Goal: Task Accomplishment & Management: Manage account settings

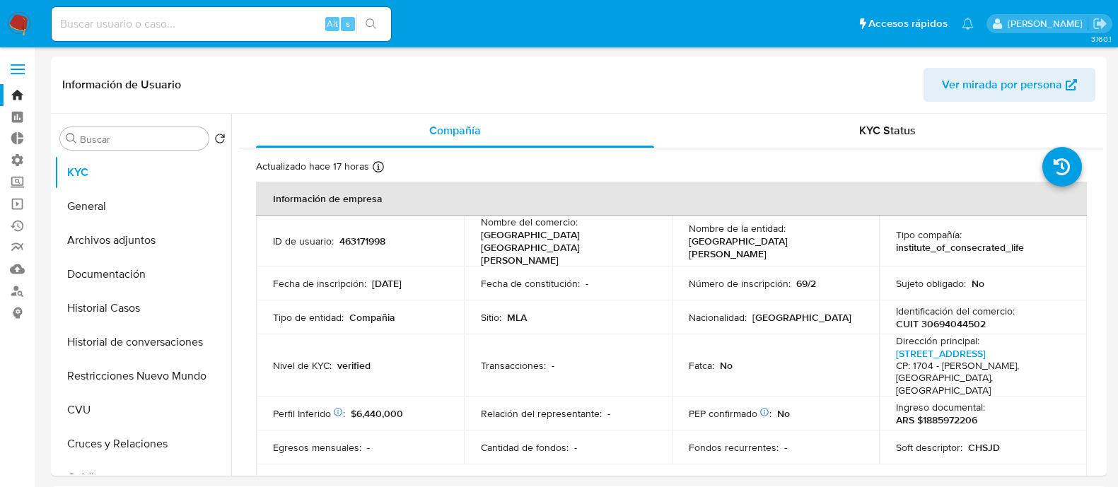
select select "10"
click at [293, 30] on input at bounding box center [221, 24] width 339 height 18
click at [293, 26] on input at bounding box center [221, 24] width 339 height 18
paste input "iT57xkVV5jhu1quEsx65zRH5"
type input "iT57xkVV5jhu1quEsx65zRH5"
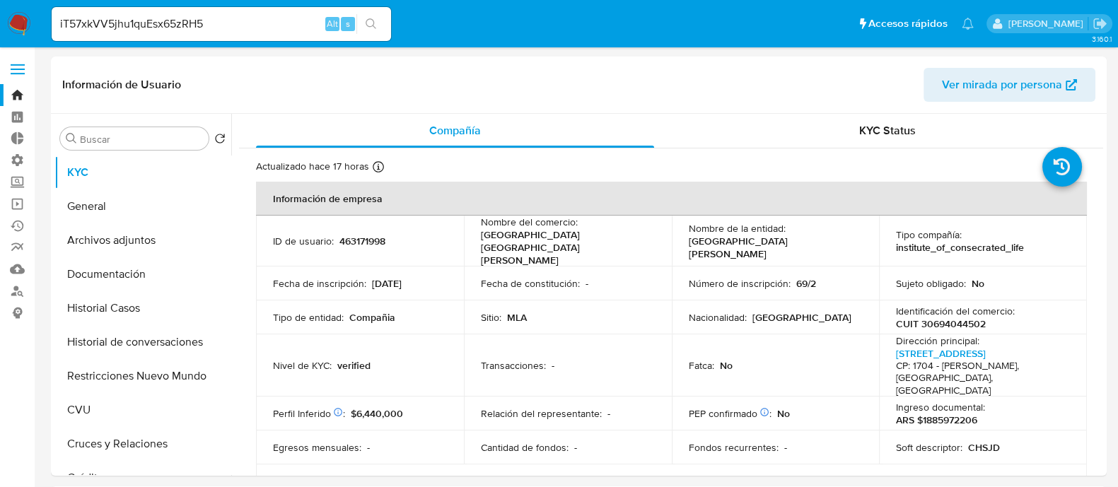
click at [367, 21] on icon "search-icon" at bounding box center [371, 23] width 11 height 11
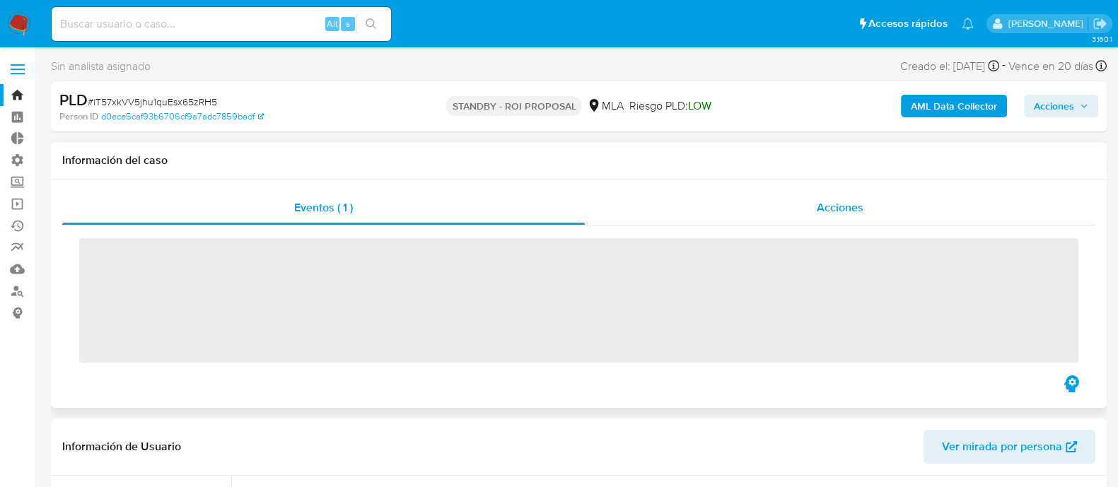
click at [814, 196] on div "Acciones" at bounding box center [840, 208] width 510 height 34
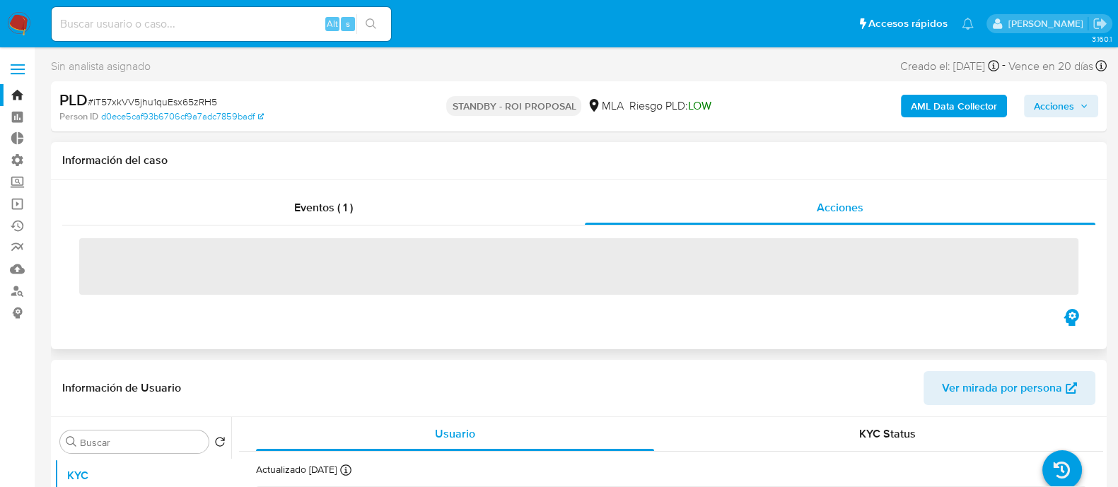
select select "10"
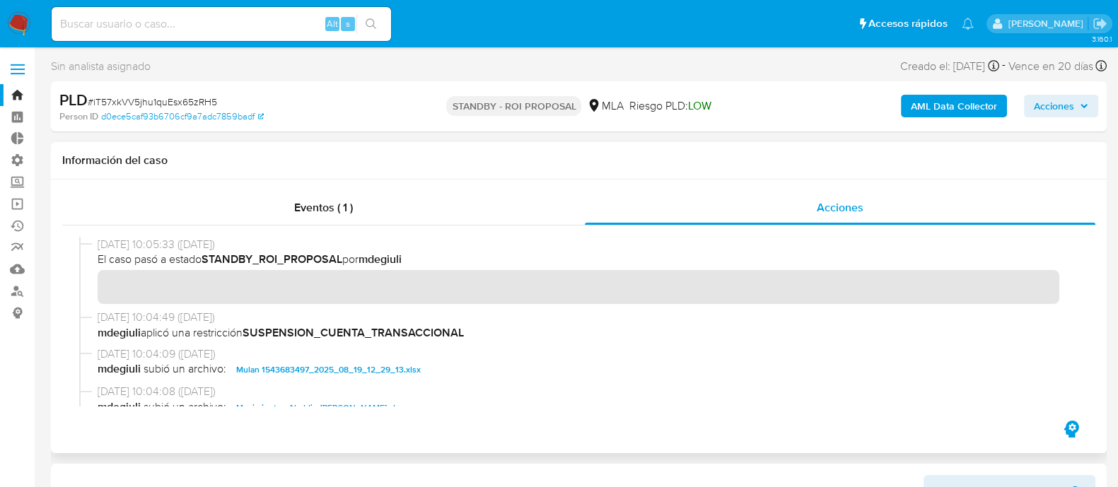
scroll to position [88, 0]
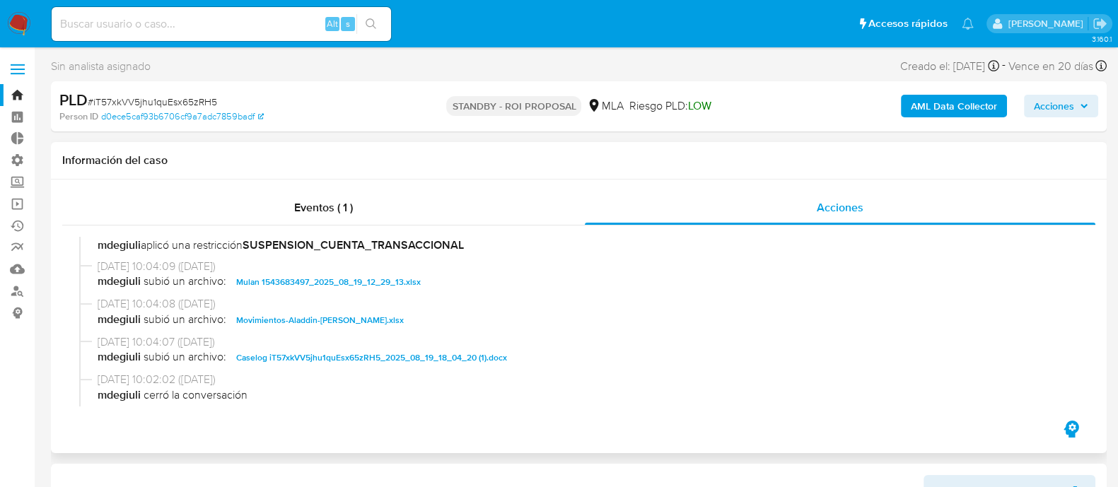
click at [349, 317] on span "Movimientos-Aladdin-Rocio Lopez.xlsx" at bounding box center [320, 320] width 168 height 17
click at [349, 351] on span "Caselog iT57xkVV5jhu1quEsx65zRH5_2025_08_19_18_04_20 (1).docx" at bounding box center [371, 357] width 271 height 17
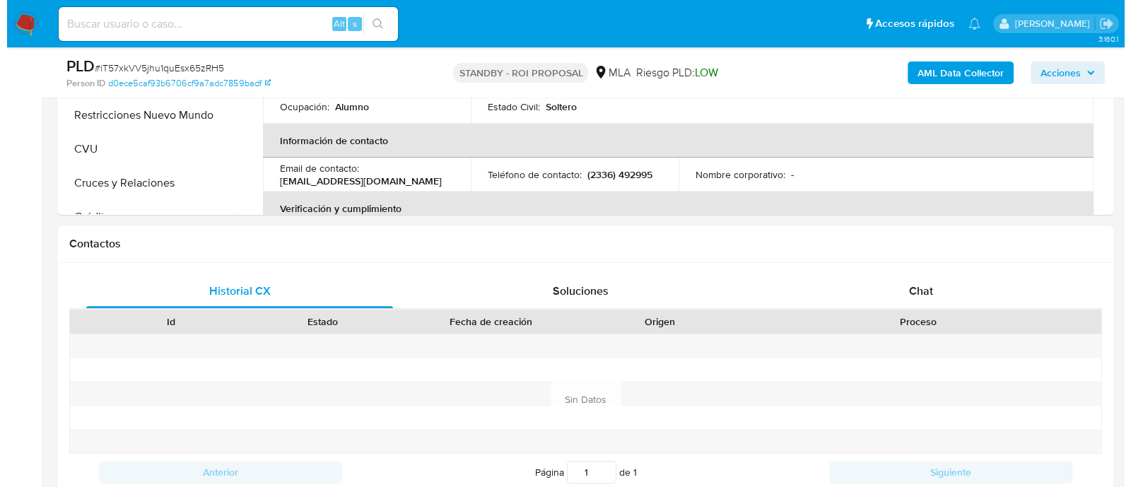
scroll to position [353, 0]
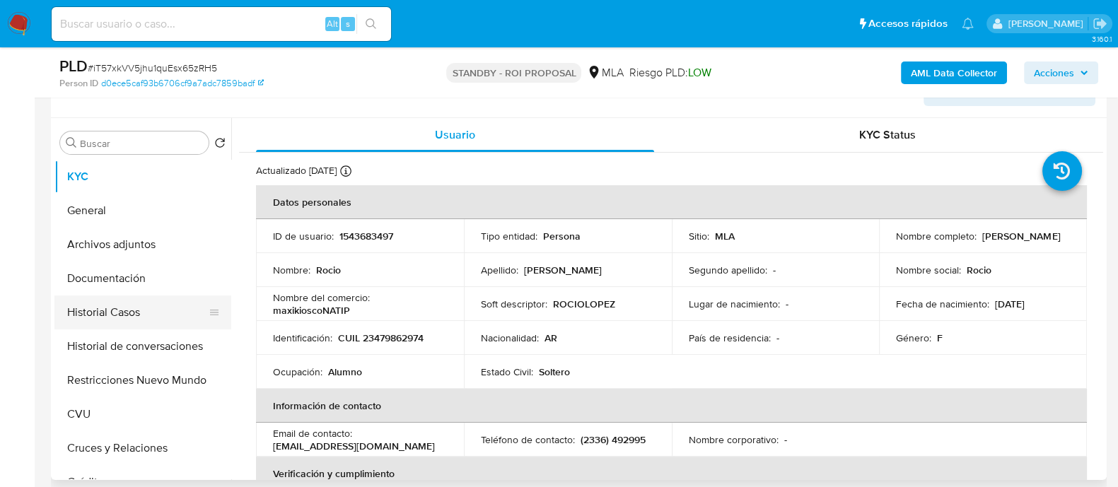
click at [120, 312] on button "Historial Casos" at bounding box center [136, 313] width 165 height 34
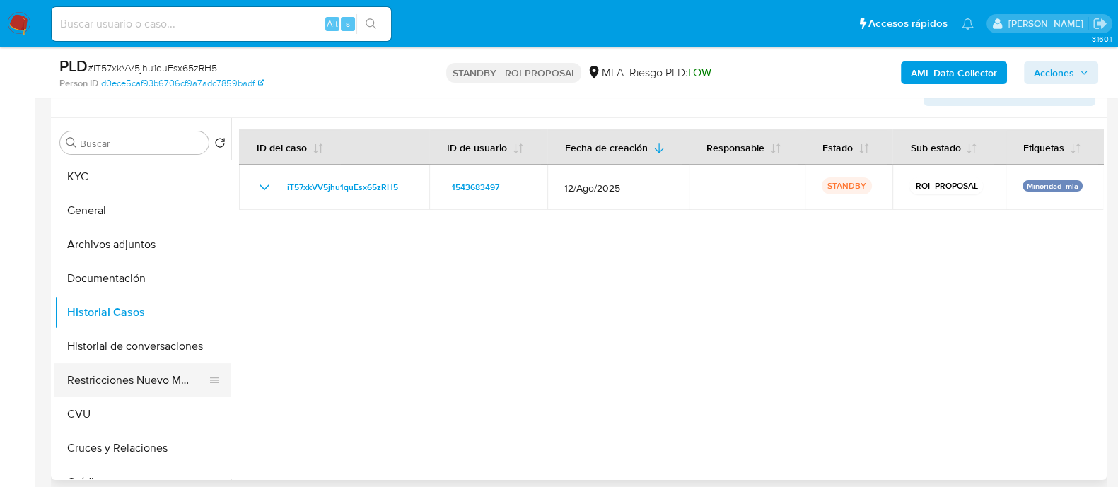
click at [133, 381] on button "Restricciones Nuevo Mundo" at bounding box center [136, 380] width 165 height 34
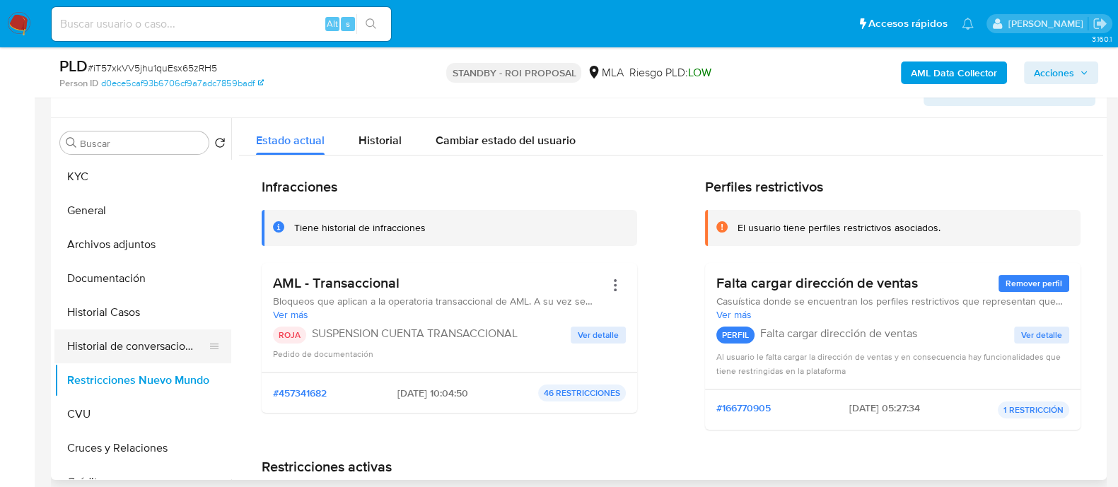
click at [169, 346] on button "Historial de conversaciones" at bounding box center [136, 346] width 165 height 34
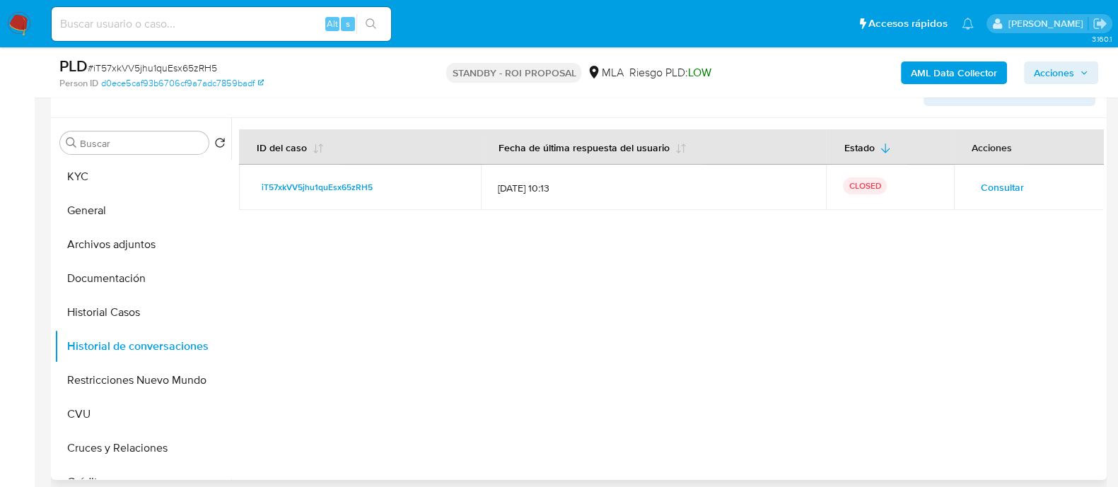
click at [1004, 182] on span "Consultar" at bounding box center [1002, 187] width 43 height 20
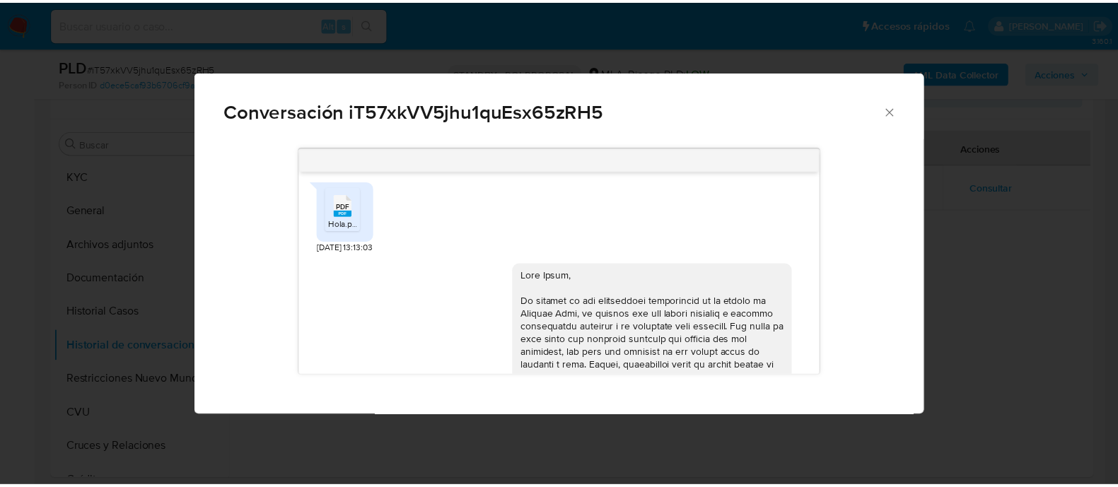
scroll to position [1099, 0]
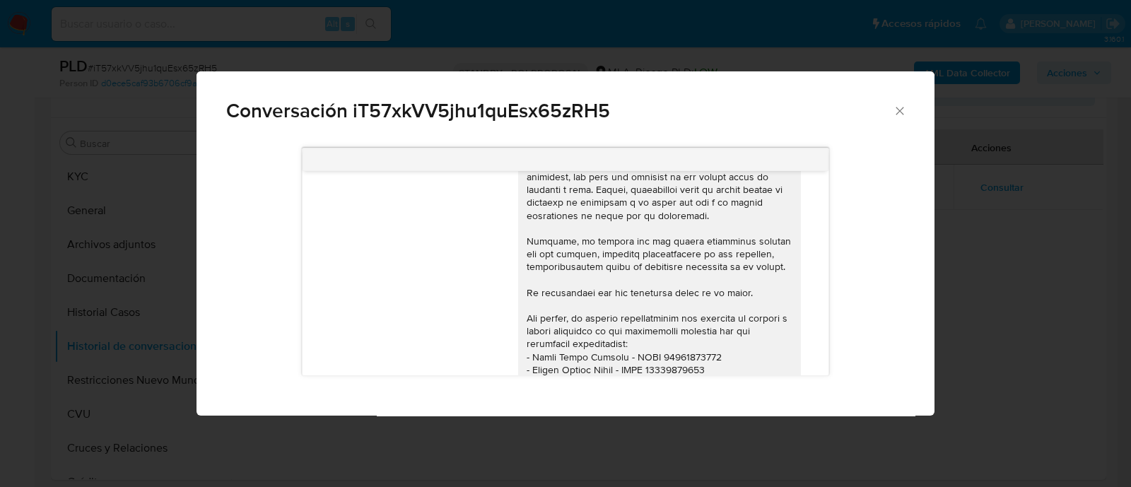
click at [110, 283] on div "Conversación iT57xkVV5jhu1quEsx65zRH5 18/08/2025 17:47:34 Hola, Esperamos que t…" at bounding box center [565, 243] width 1131 height 487
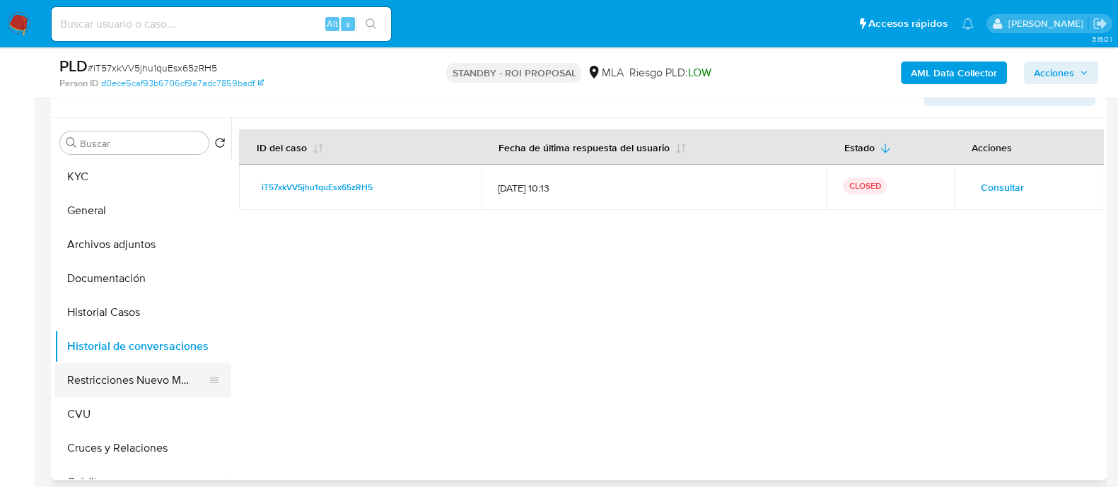
click at [107, 394] on button "Restricciones Nuevo Mundo" at bounding box center [136, 380] width 165 height 34
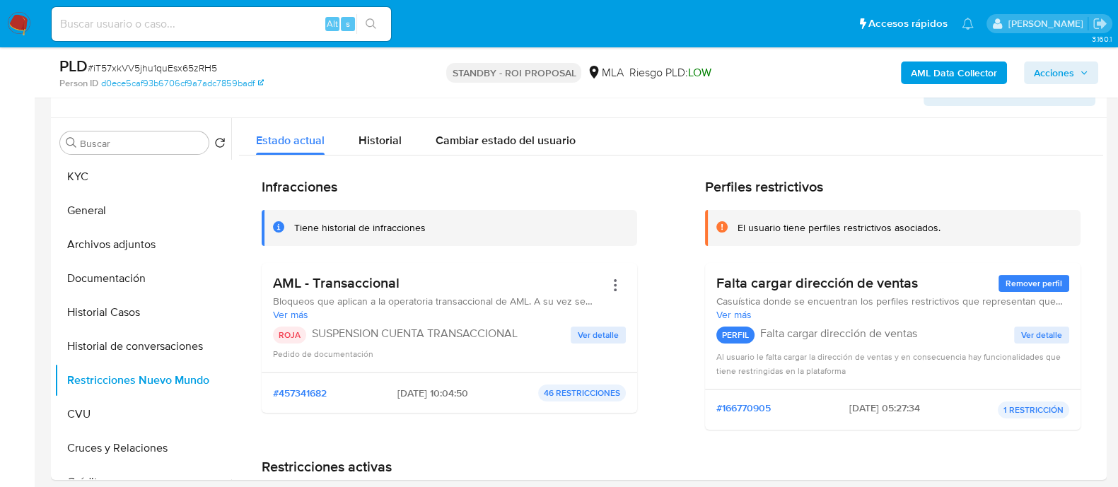
click at [271, 28] on input at bounding box center [221, 24] width 339 height 18
paste input "PZCseuFu53tycW6sWdtBei1o"
type input "PZCseuFu53tycW6sWdtBei1o"
click at [375, 22] on icon "search-icon" at bounding box center [371, 23] width 11 height 11
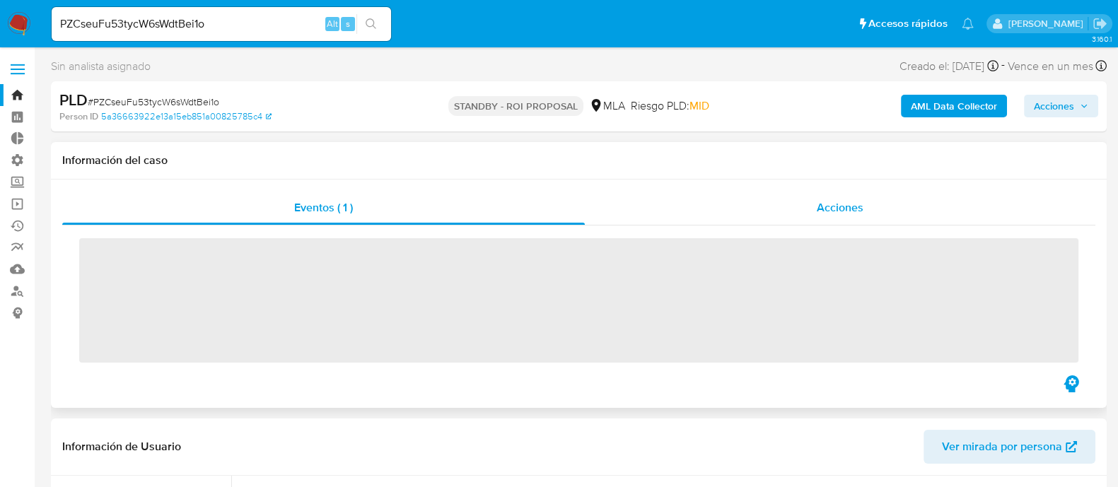
click at [831, 199] on span "Acciones" at bounding box center [840, 207] width 47 height 16
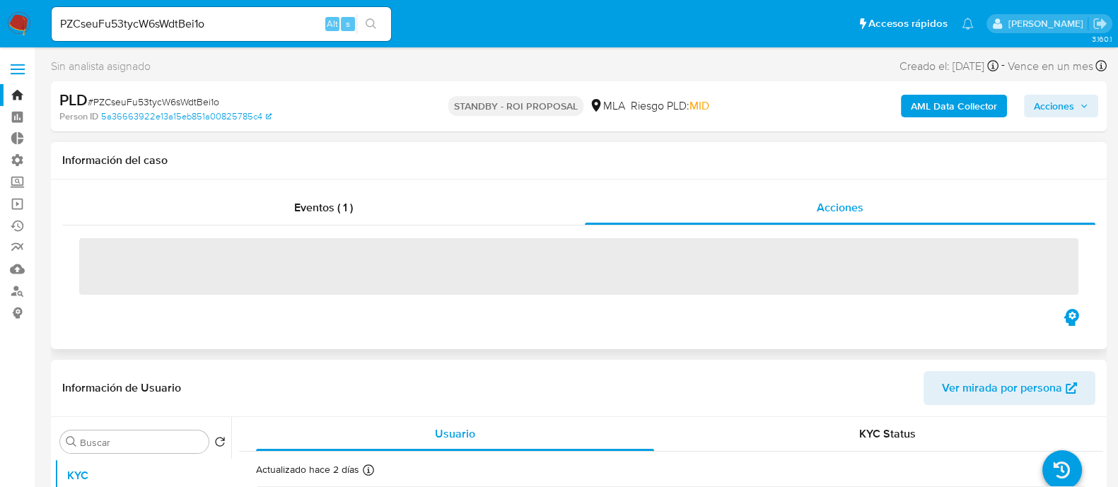
select select "10"
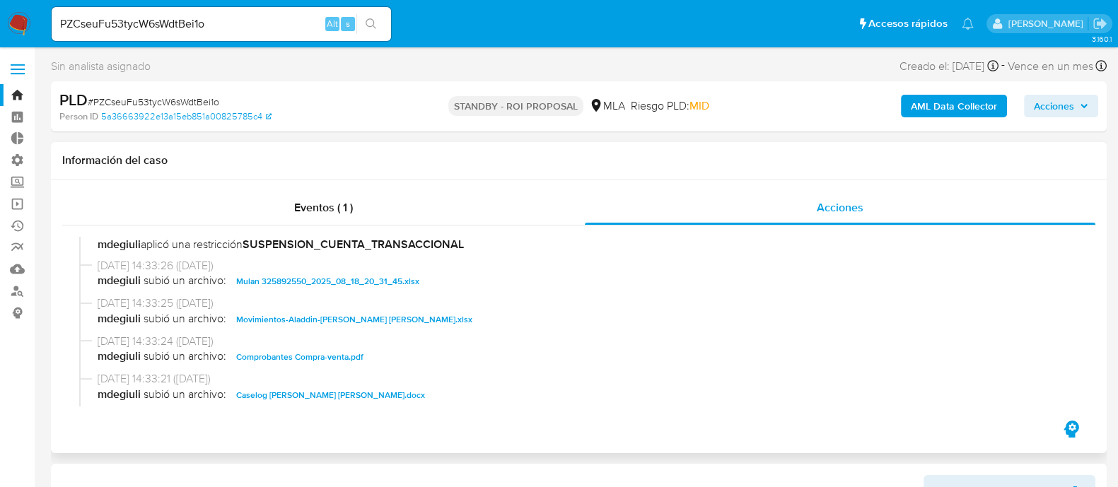
scroll to position [618, 0]
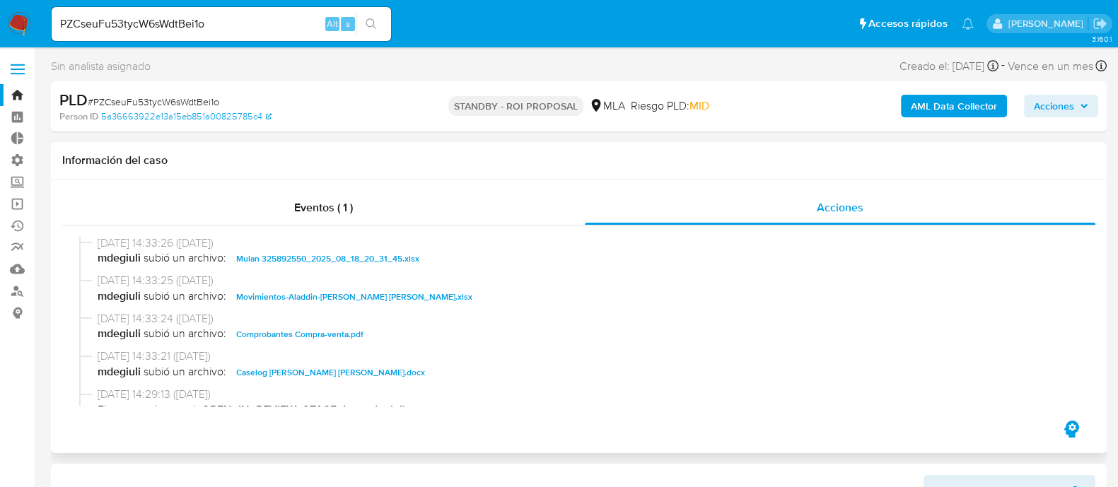
click at [375, 300] on span "Movimientos-Aladdin-Rodolfo IvÃ n Zapata.xlsx" at bounding box center [354, 296] width 236 height 17
drag, startPoint x: 359, startPoint y: 337, endPoint x: 357, endPoint y: 363, distance: 26.9
click at [359, 337] on span "Comprobantes Compra-venta.pdf" at bounding box center [299, 334] width 127 height 17
click at [357, 371] on span "Caselog Rodolfo IvÃ n Zapata.docx" at bounding box center [330, 372] width 189 height 17
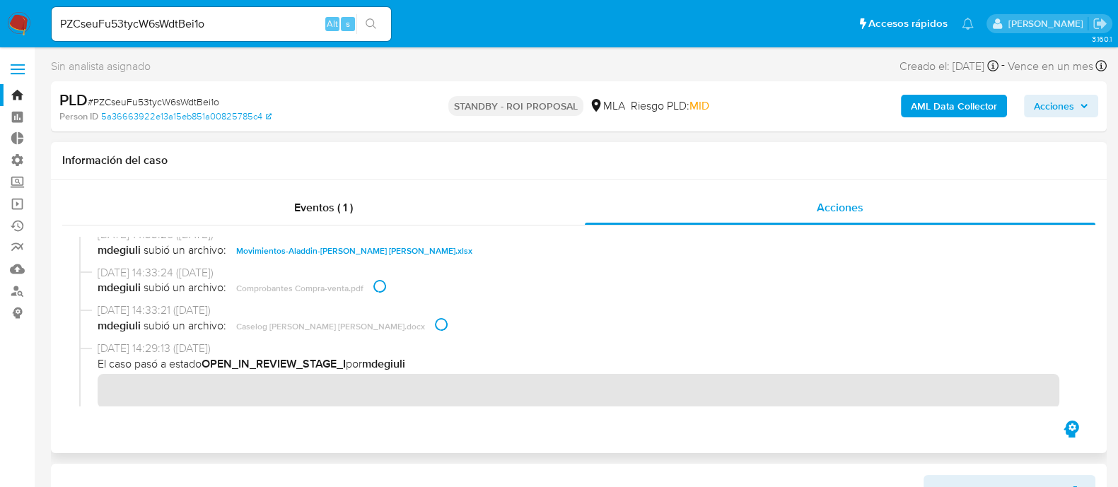
scroll to position [795, 0]
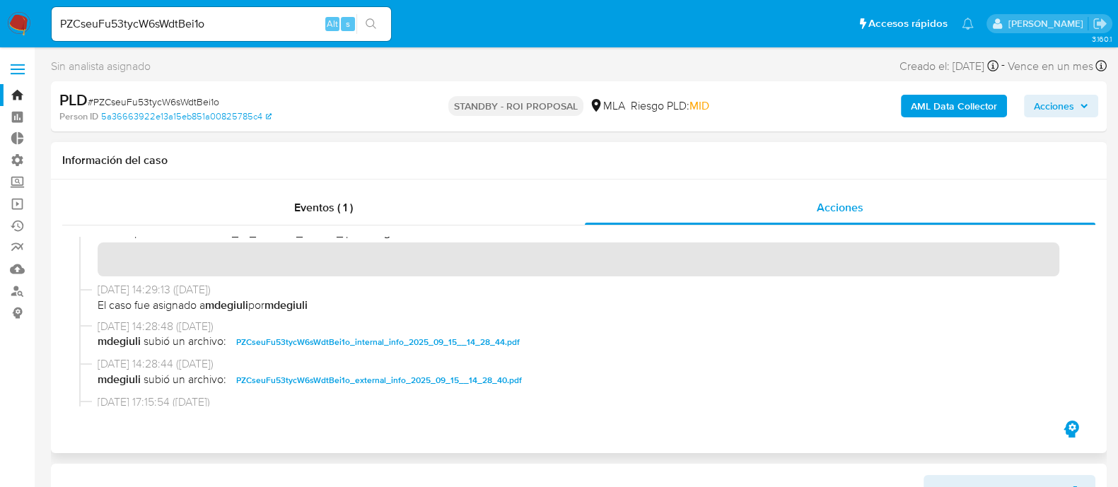
click at [442, 344] on span "PZCseuFu53tycW6sWdtBei1o_internal_info_2025_09_15__14_28_44.pdf" at bounding box center [377, 342] width 283 height 17
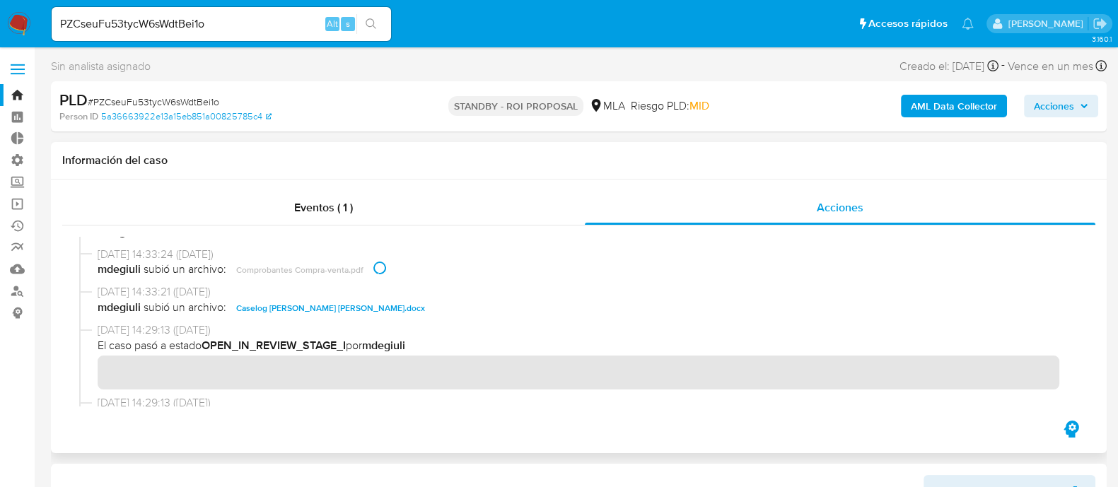
scroll to position [618, 0]
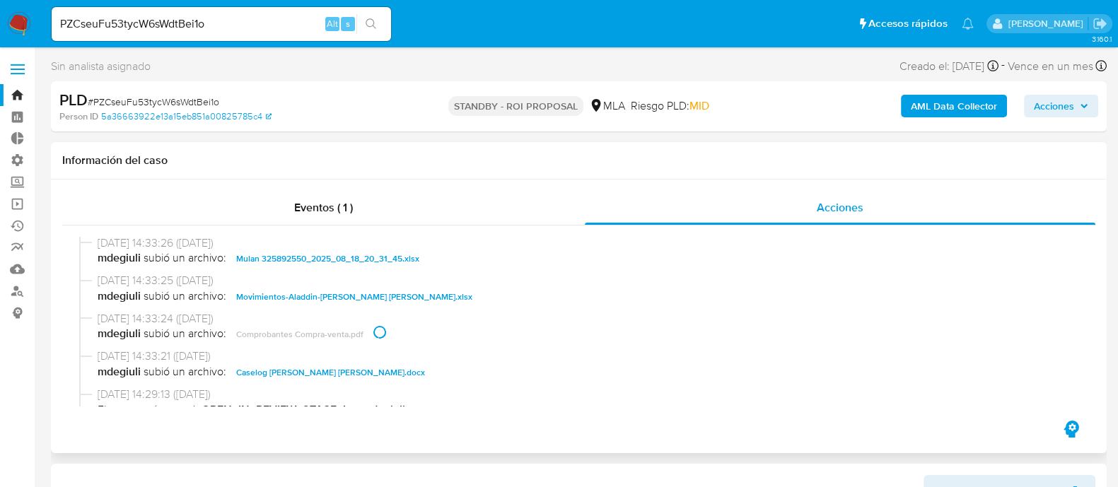
drag, startPoint x: 344, startPoint y: 367, endPoint x: 430, endPoint y: 387, distance: 87.8
click at [344, 366] on span "Caselog Rodolfo IvÃ n Zapata.docx" at bounding box center [330, 372] width 189 height 17
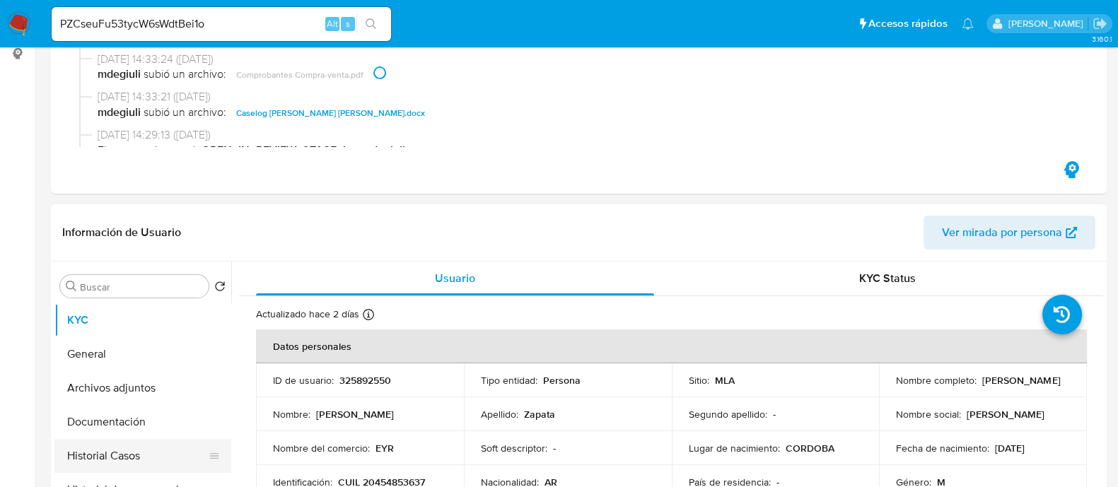
scroll to position [353, 0]
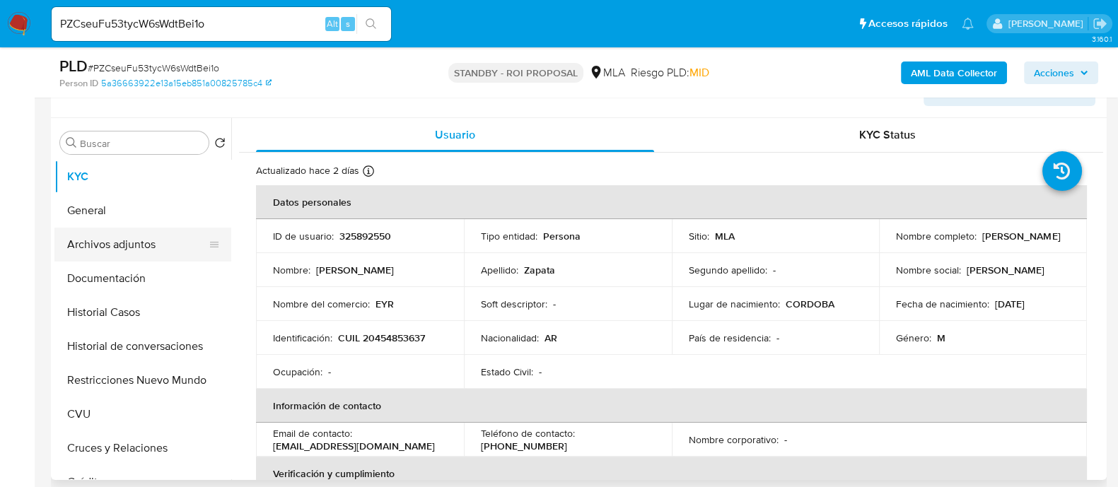
click at [160, 247] on button "Archivos adjuntos" at bounding box center [136, 245] width 165 height 34
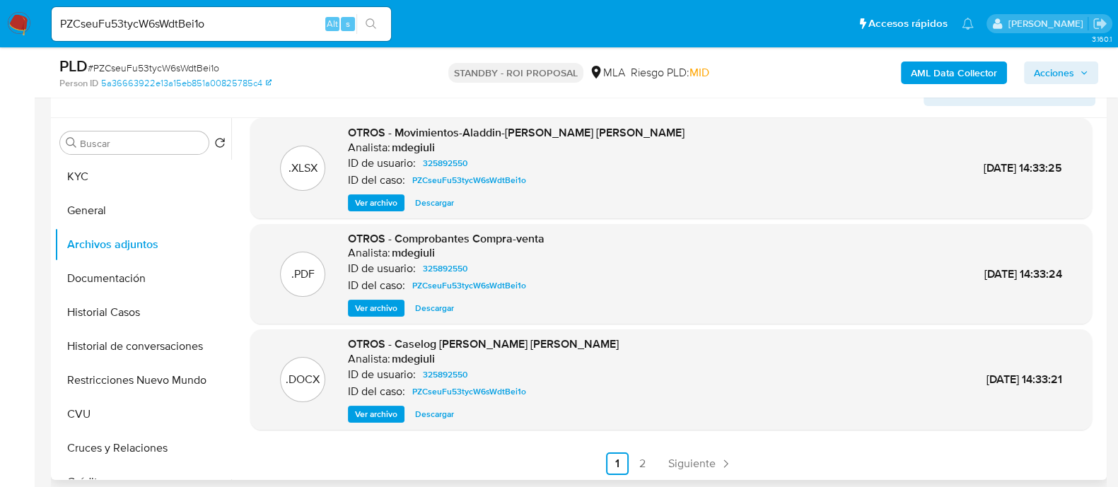
scroll to position [119, 0]
click at [358, 307] on span "Ver archivo" at bounding box center [376, 306] width 42 height 14
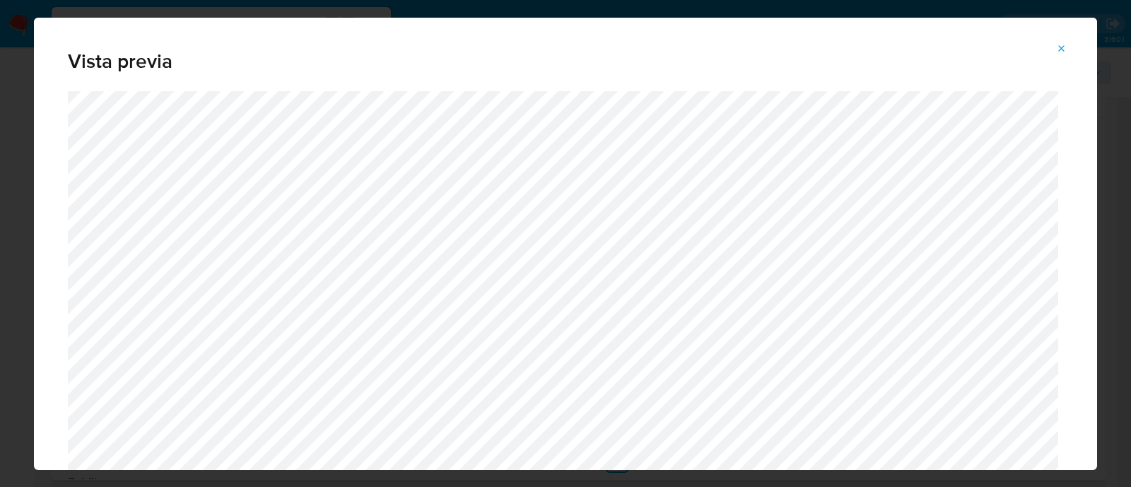
click at [1060, 46] on icon "Attachment preview" at bounding box center [1061, 48] width 11 height 11
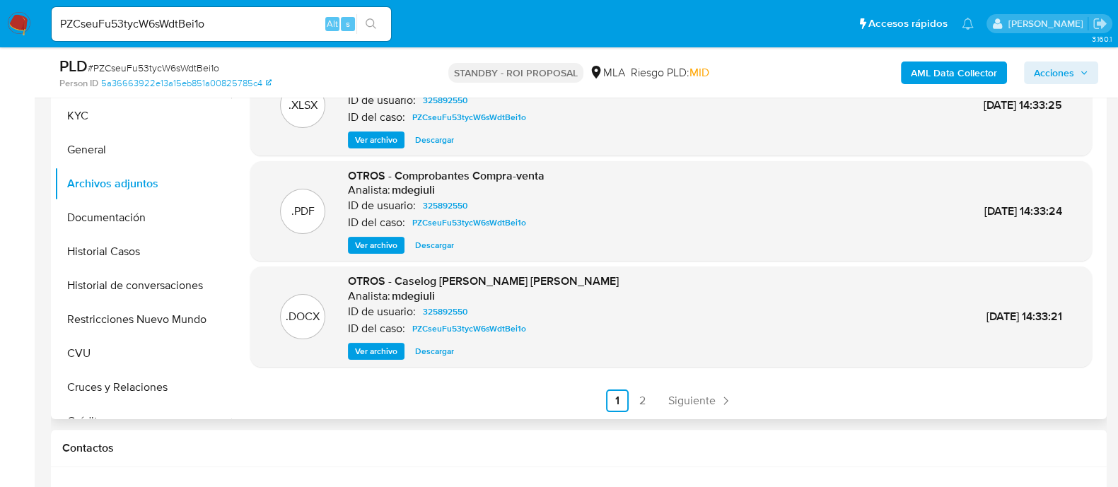
scroll to position [442, 0]
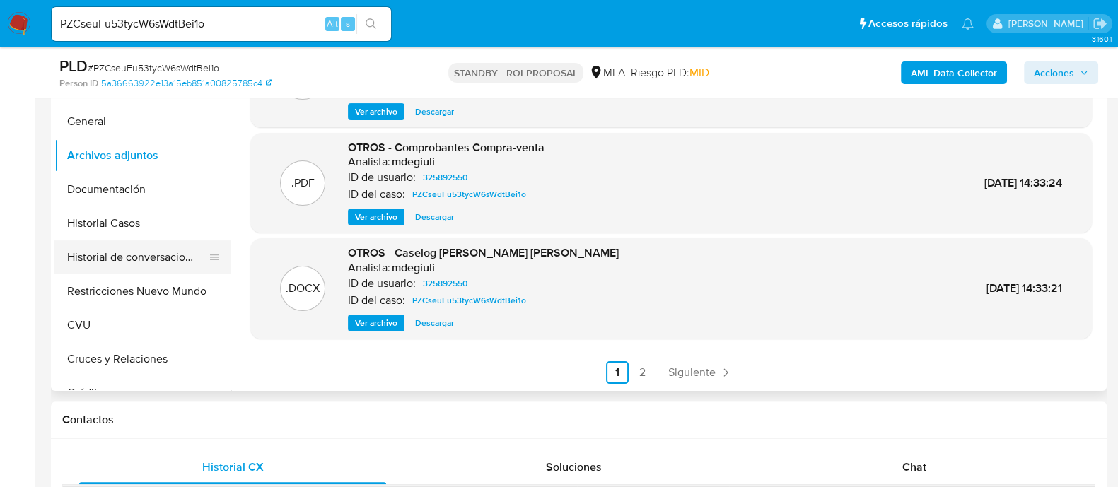
click at [141, 259] on button "Historial de conversaciones" at bounding box center [136, 257] width 165 height 34
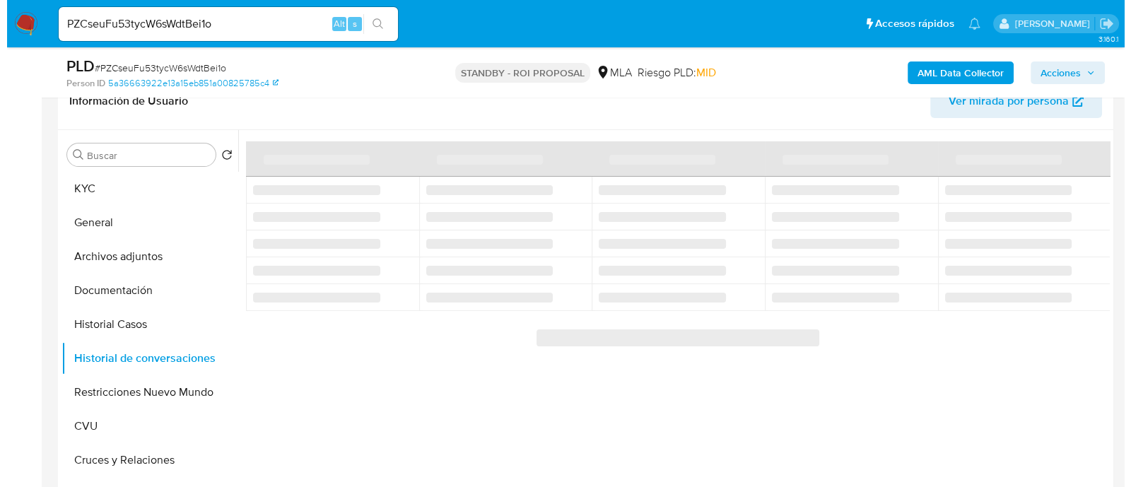
scroll to position [265, 0]
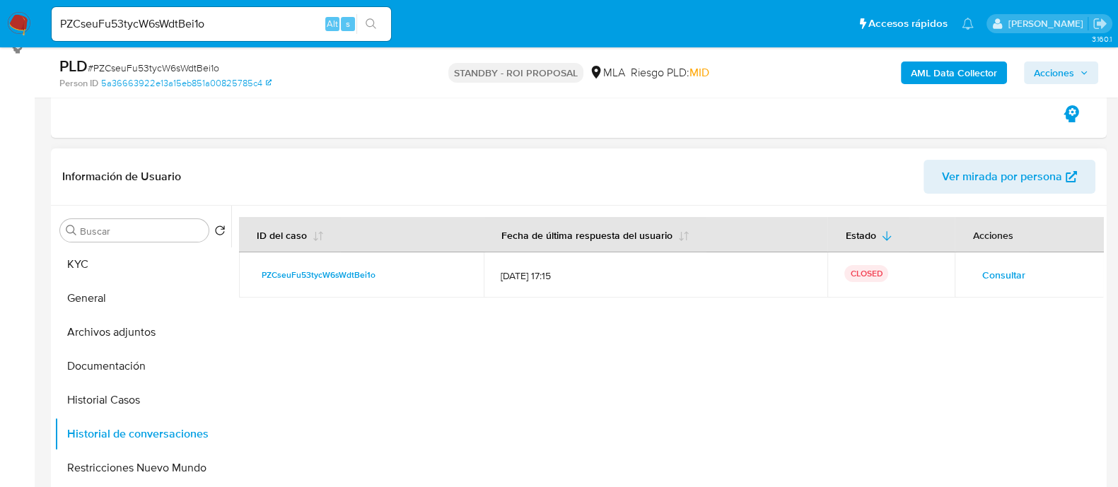
click at [983, 277] on span "Consultar" at bounding box center [1002, 275] width 43 height 20
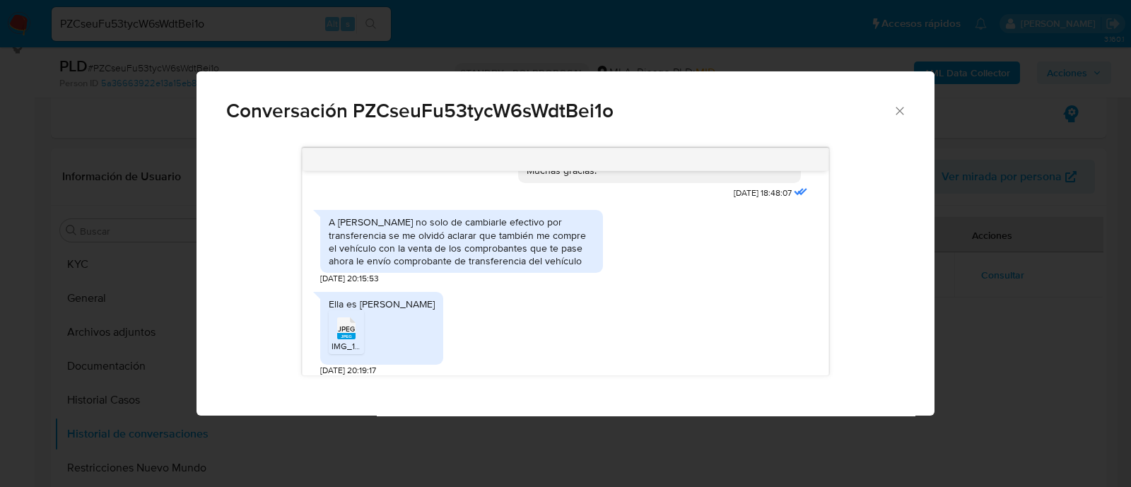
scroll to position [635, 0]
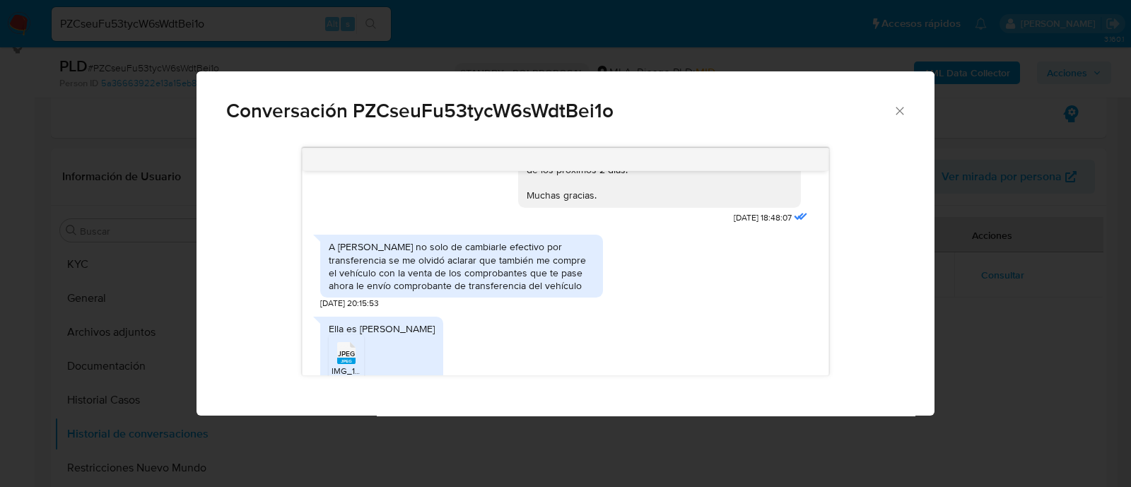
click at [351, 358] on span "JPEG" at bounding box center [346, 353] width 17 height 9
click at [979, 185] on div "Conversación PZCseuFu53tycW6sWdtBei1o Estos son los comprobantes de venta que h…" at bounding box center [565, 243] width 1131 height 487
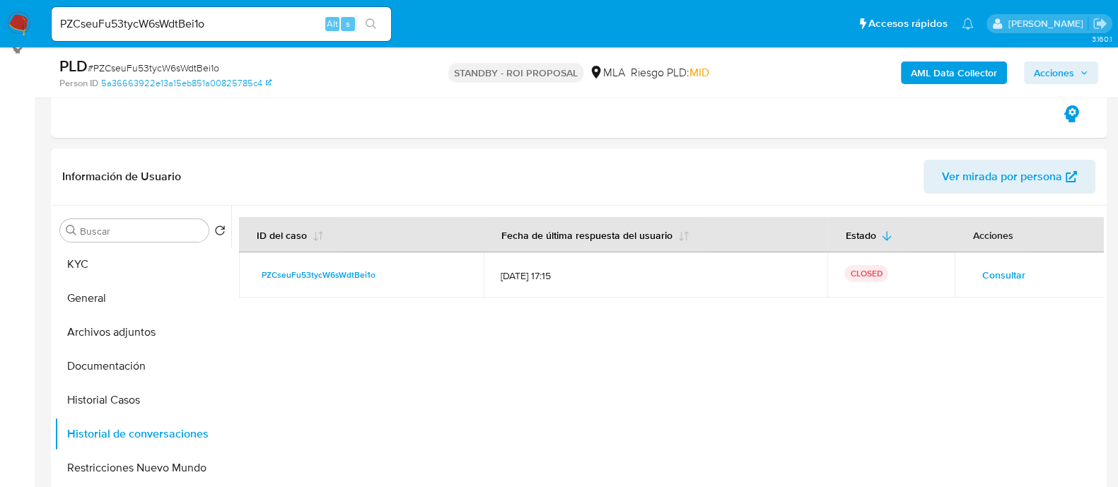
click at [964, 68] on b "AML Data Collector" at bounding box center [954, 73] width 86 height 23
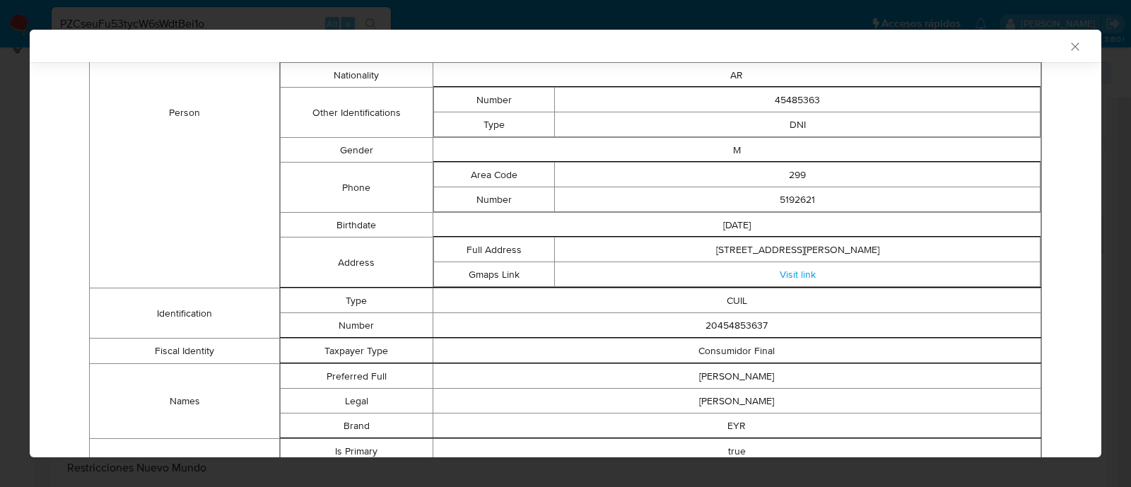
scroll to position [0, 0]
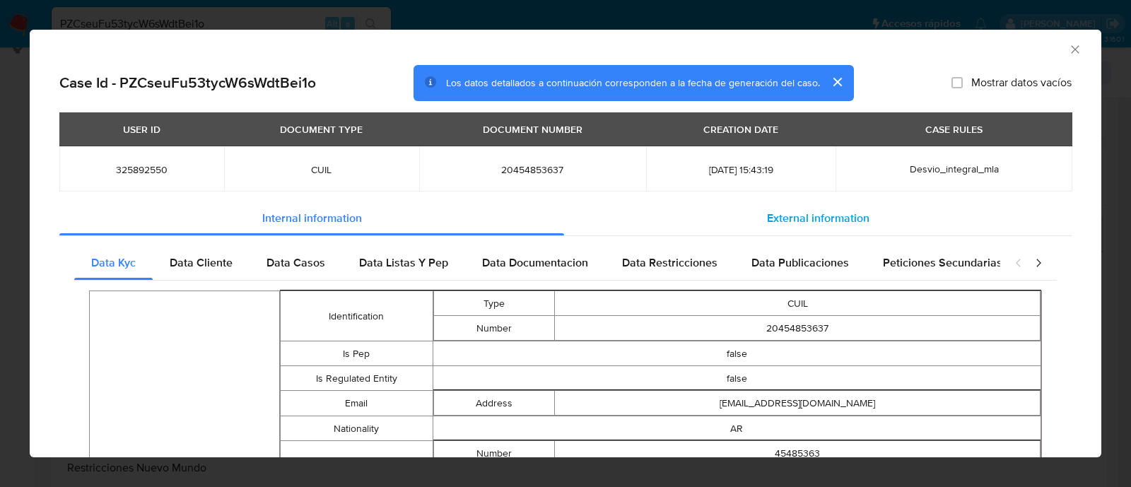
click at [865, 220] on div "External information" at bounding box center [818, 218] width 508 height 34
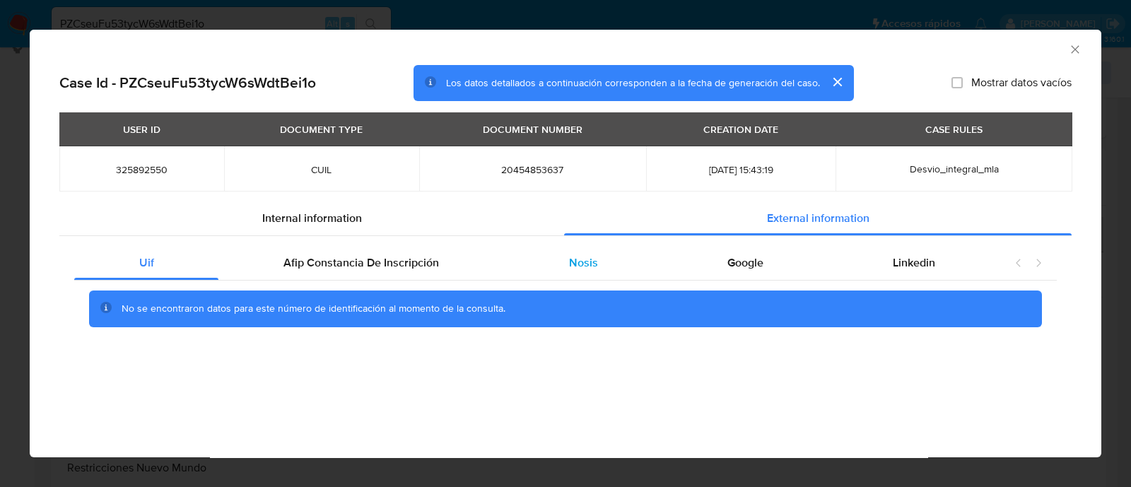
click at [633, 275] on div "Nosis" at bounding box center [583, 263] width 158 height 34
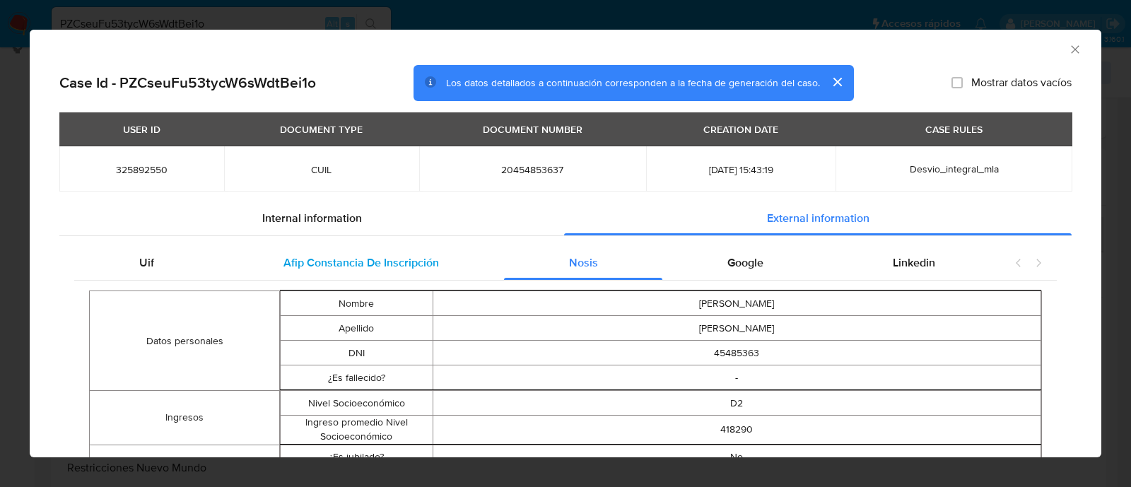
click at [358, 259] on span "Afip Constancia De Inscripción" at bounding box center [361, 263] width 156 height 16
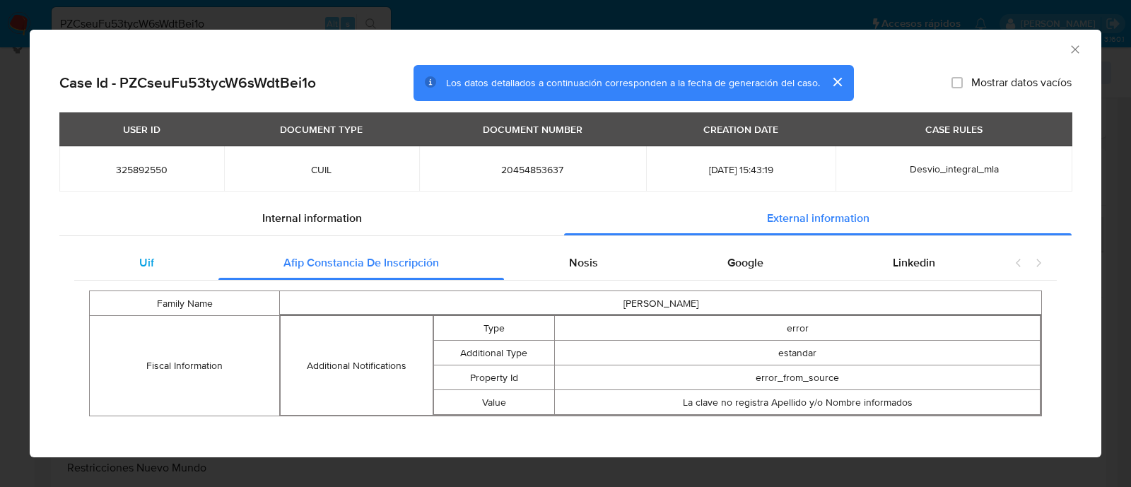
click at [161, 261] on div "Uif" at bounding box center [146, 263] width 144 height 34
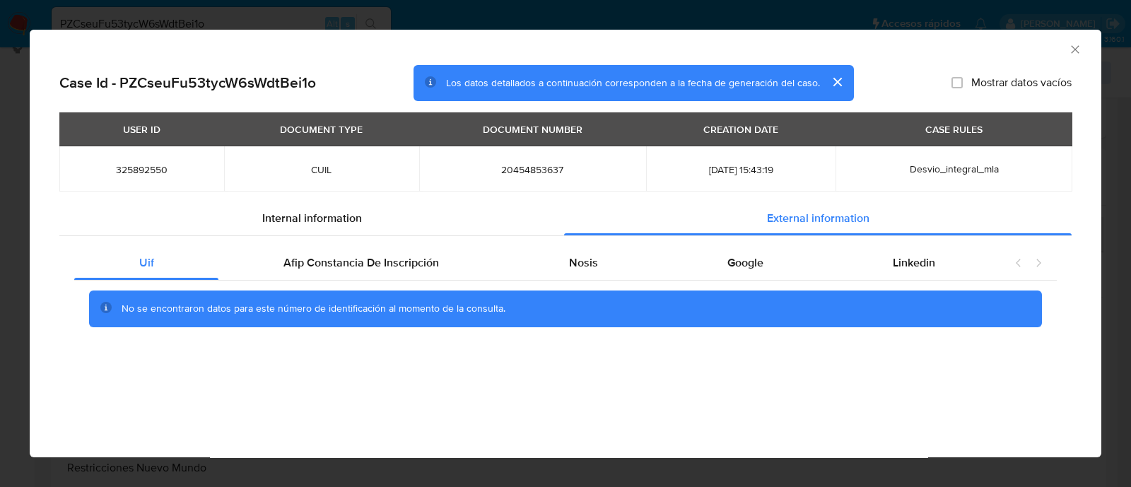
click at [3, 255] on div "AML Data Collector Case Id - PZCseuFu53tycW6sWdtBei1o Los datos detallados a co…" at bounding box center [565, 243] width 1131 height 487
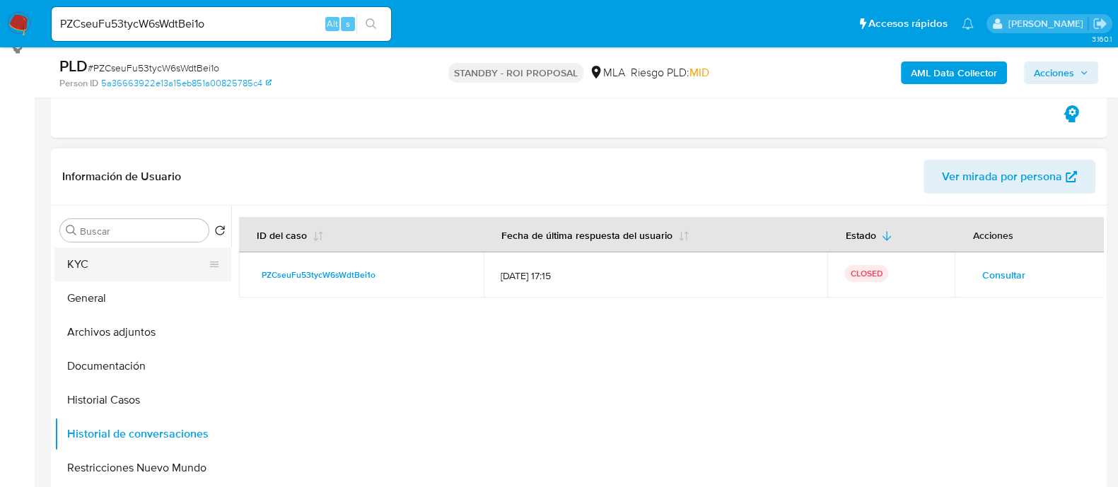
click at [110, 262] on button "KYC" at bounding box center [136, 264] width 165 height 34
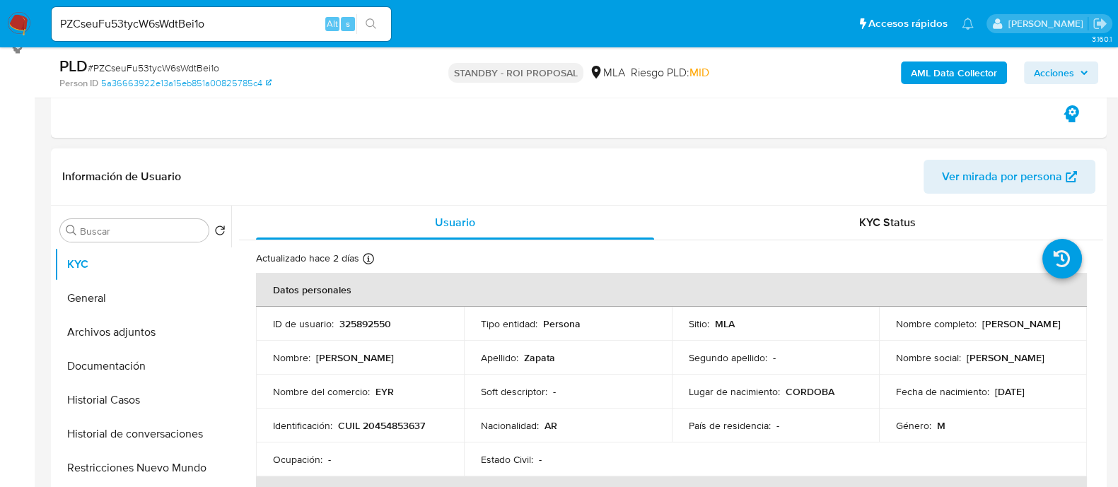
click at [409, 426] on p "CUIL 20454853637" at bounding box center [381, 425] width 87 height 13
copy p "20454853637"
click at [157, 21] on input "PZCseuFu53tycW6sWdtBei1o" at bounding box center [221, 24] width 339 height 18
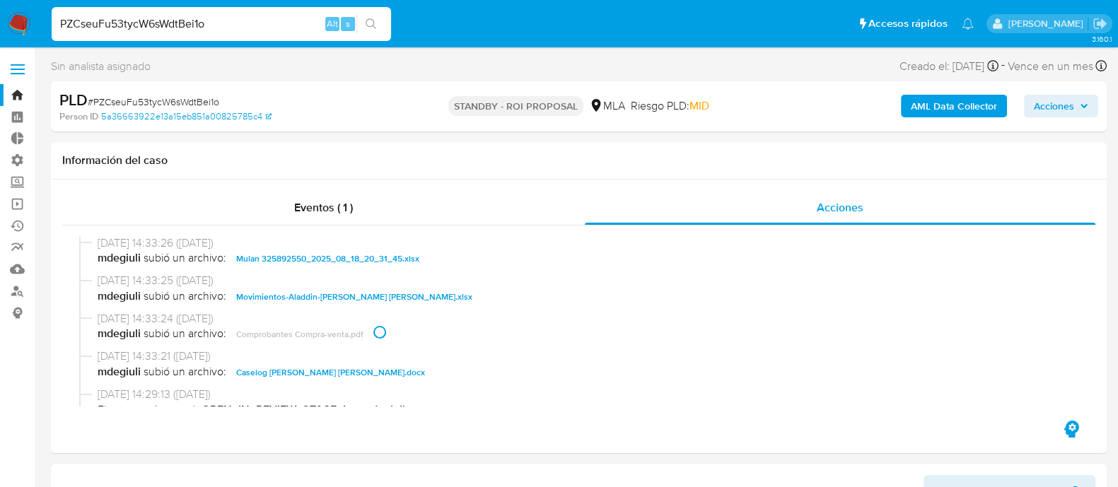
click at [214, 19] on input "PZCseuFu53tycW6sWdtBei1o" at bounding box center [221, 24] width 339 height 18
click at [227, 30] on input "PZCseuFu53tycW6sWdtBei1o" at bounding box center [221, 24] width 339 height 18
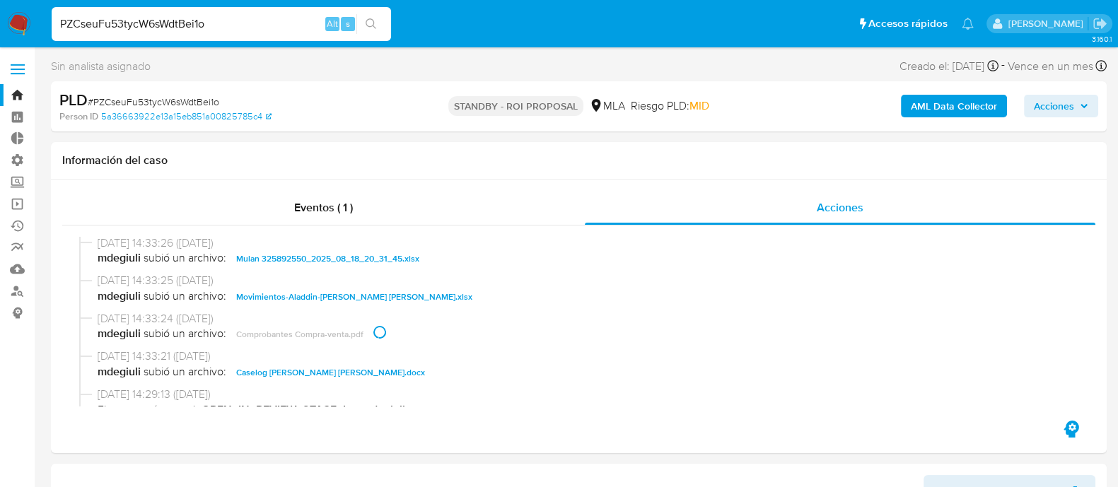
click at [227, 30] on input "PZCseuFu53tycW6sWdtBei1o" at bounding box center [221, 24] width 339 height 18
paste input "qbqFGYiz7a7Q4gVEX71IMeo2"
type input "qbqFGYiz7a7Q4gVEX71IMeo2"
click at [376, 25] on icon "search-icon" at bounding box center [371, 23] width 11 height 11
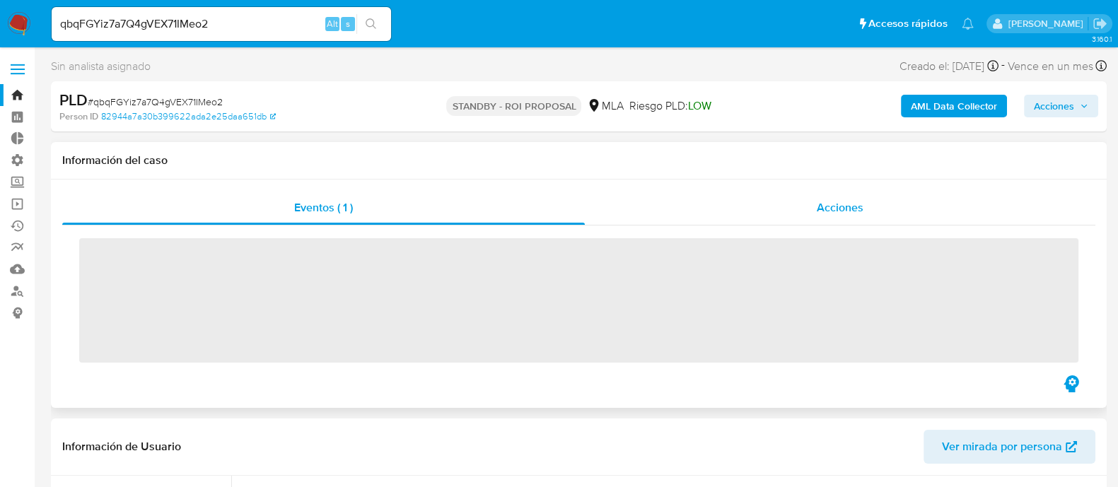
click at [855, 204] on span "Acciones" at bounding box center [840, 207] width 47 height 16
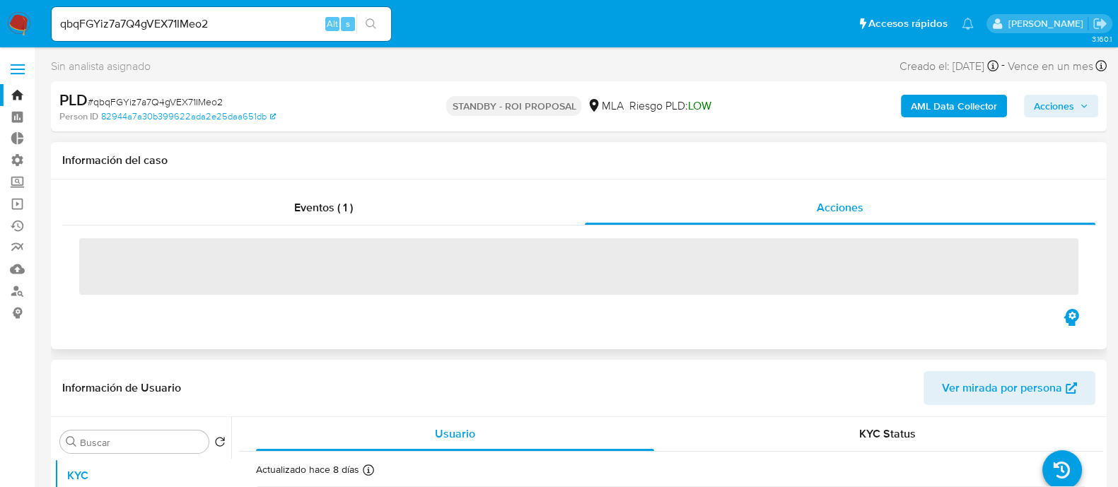
select select "10"
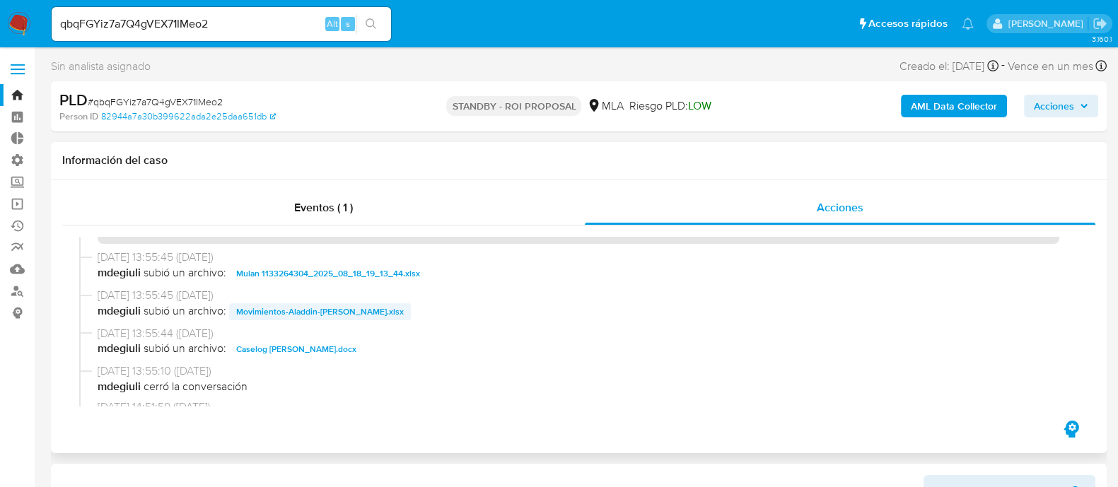
scroll to position [88, 0]
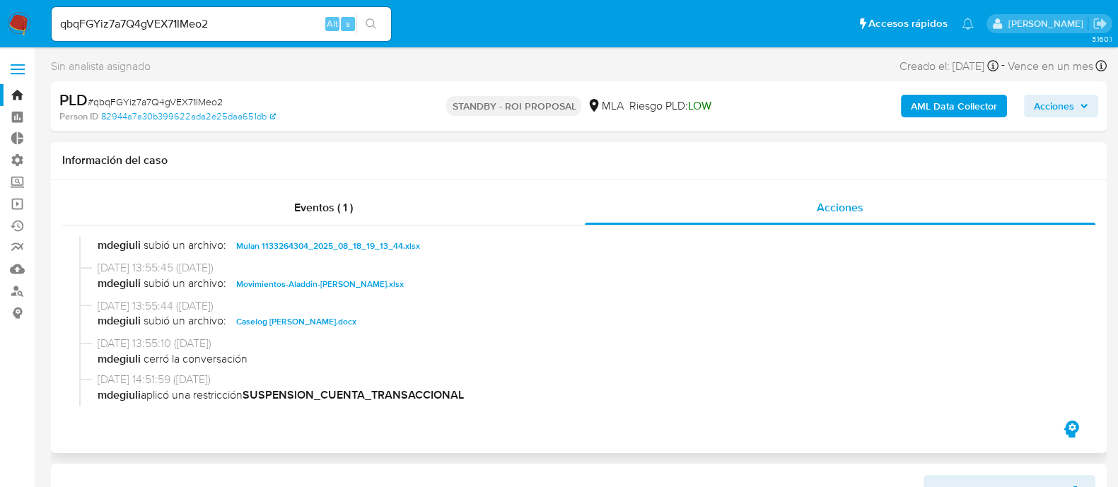
click at [329, 281] on span "Movimientos-Aladdin-Samuel Horacio Platon Kwick.xlsx" at bounding box center [320, 284] width 168 height 17
click at [337, 316] on span "Caselog Samuel Horacio Platon Kwick.docx" at bounding box center [296, 321] width 120 height 17
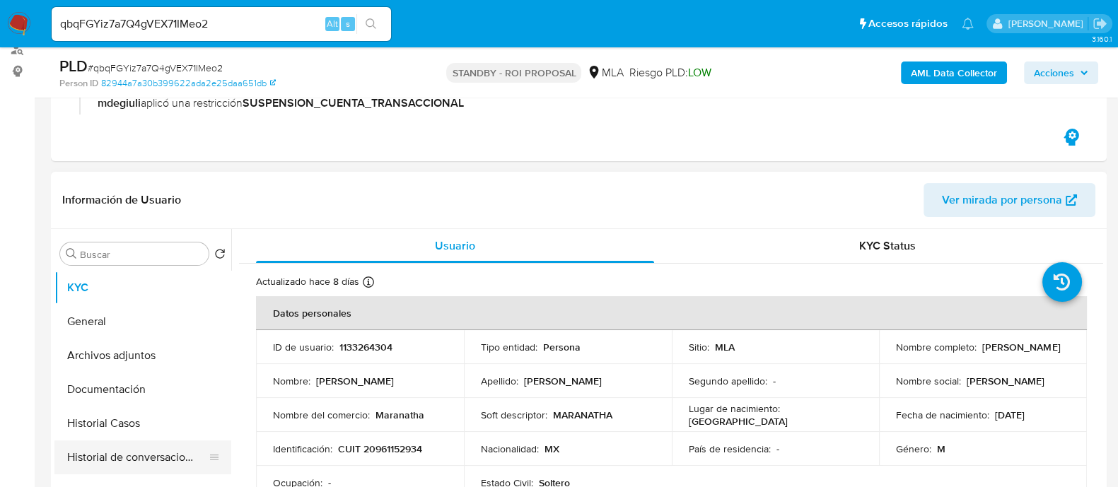
scroll to position [353, 0]
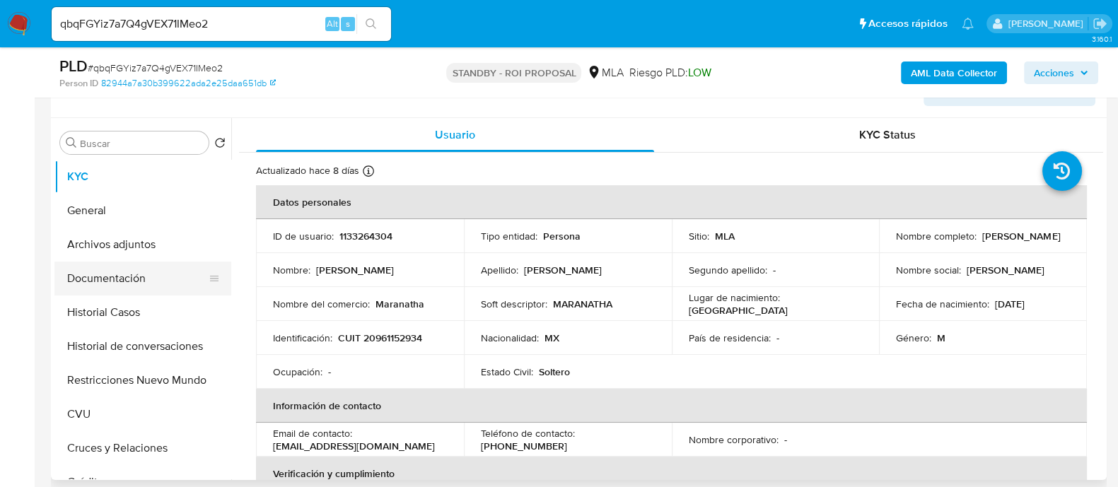
click at [139, 281] on button "Documentación" at bounding box center [136, 279] width 165 height 34
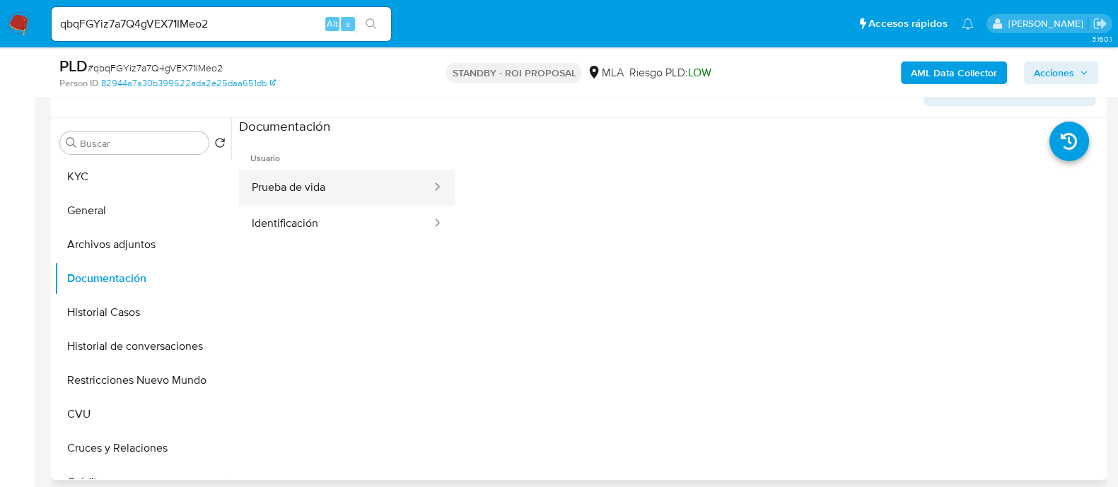
click at [353, 202] on button "Prueba de vida" at bounding box center [336, 188] width 194 height 36
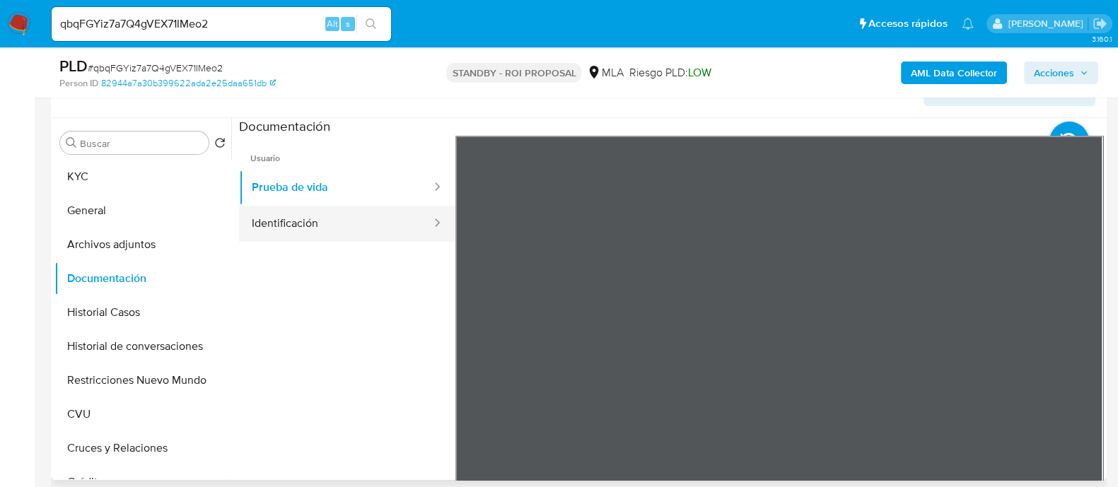
click at [350, 208] on button "Identificación" at bounding box center [336, 224] width 194 height 36
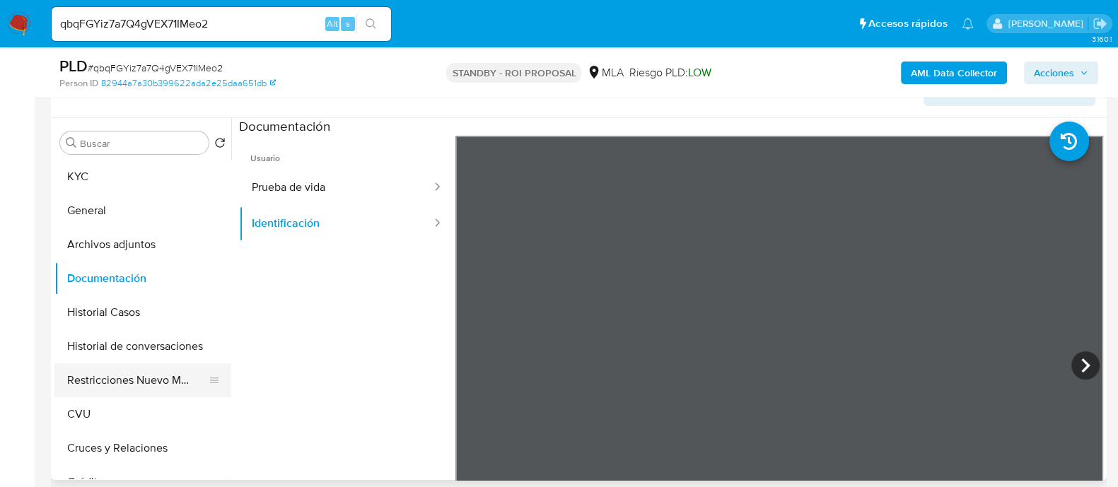
click at [110, 390] on button "Restricciones Nuevo Mundo" at bounding box center [136, 380] width 165 height 34
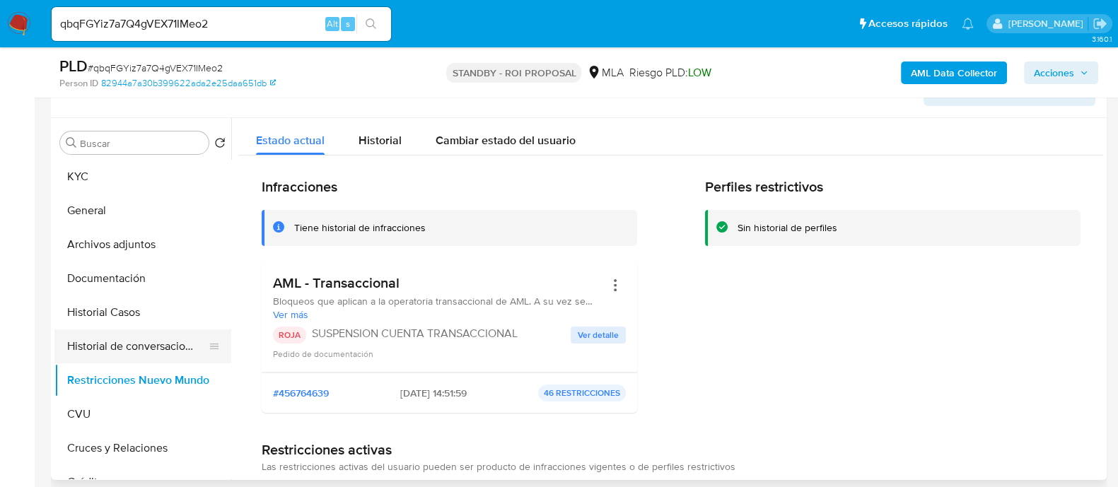
click at [161, 351] on button "Historial de conversaciones" at bounding box center [136, 346] width 165 height 34
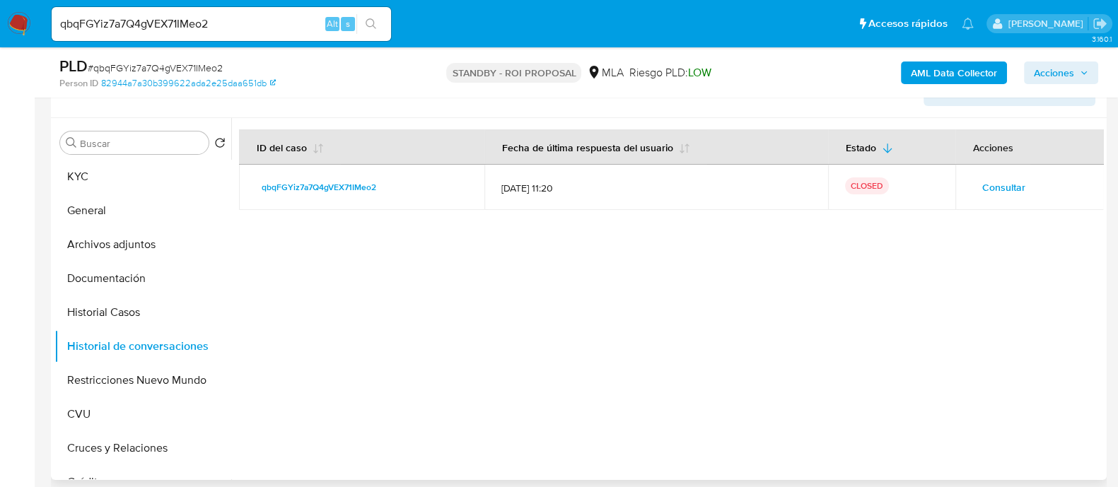
click at [1017, 185] on span "Consultar" at bounding box center [1003, 187] width 43 height 20
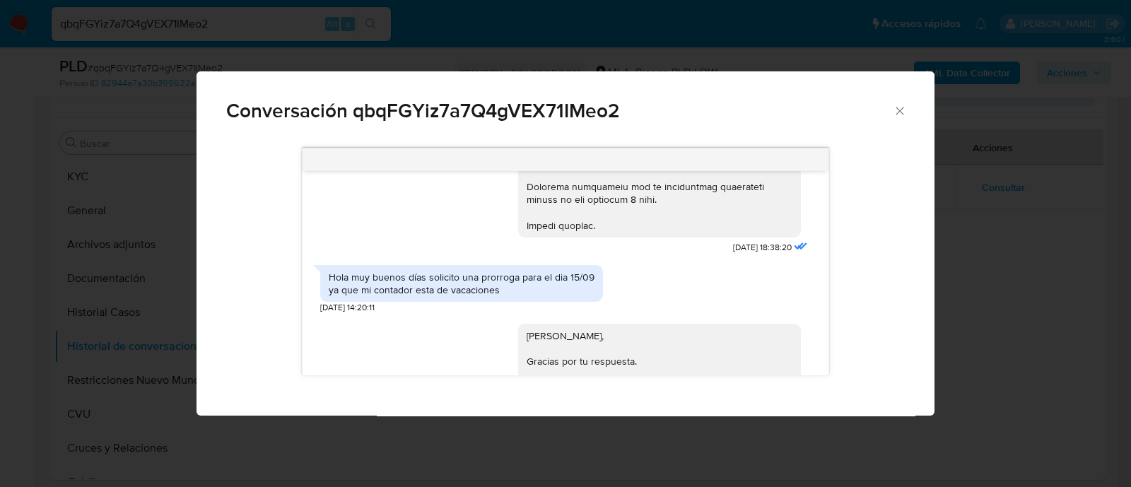
scroll to position [1652, 0]
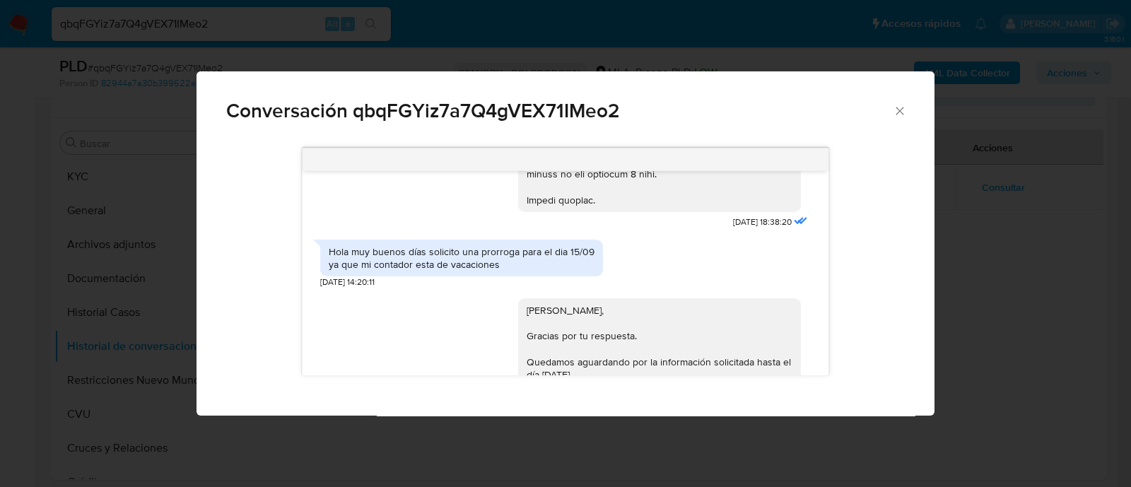
click at [979, 118] on div "Conversación qbqFGYiz7a7Q4gVEX71IMeo2 18/08/2025 17:25:58 Hola, Esperamos que t…" at bounding box center [565, 243] width 1131 height 487
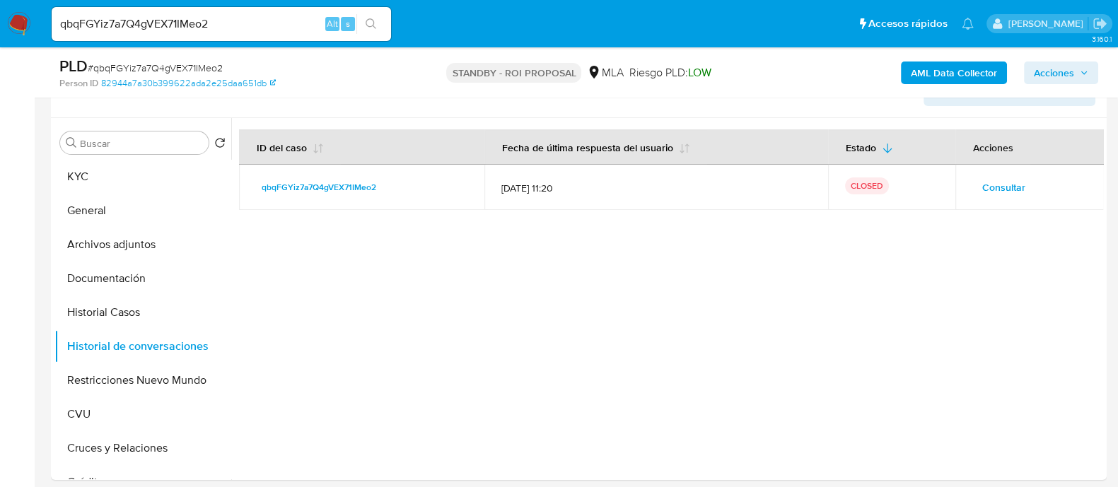
click at [954, 76] on b "AML Data Collector" at bounding box center [954, 73] width 86 height 23
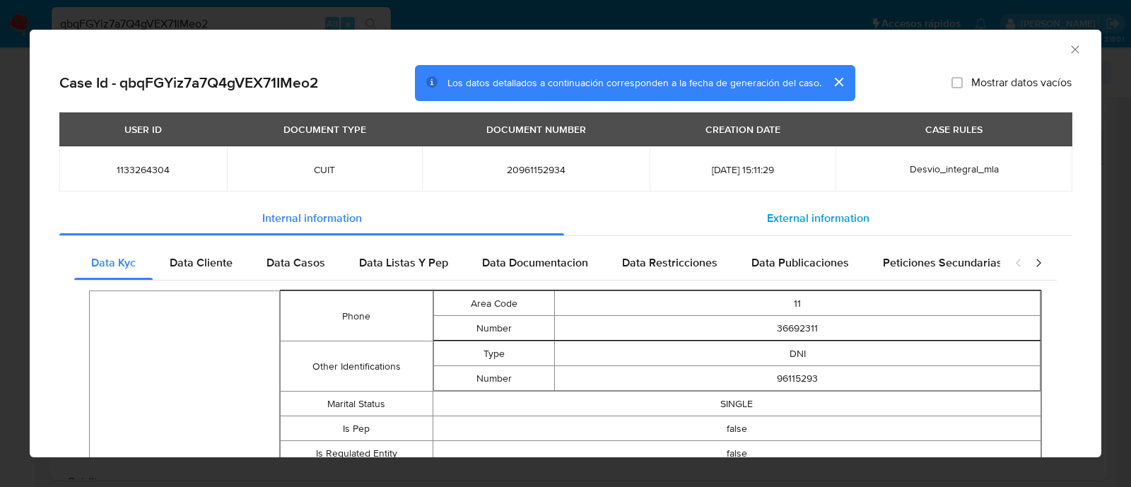
click at [845, 221] on span "External information" at bounding box center [818, 218] width 103 height 16
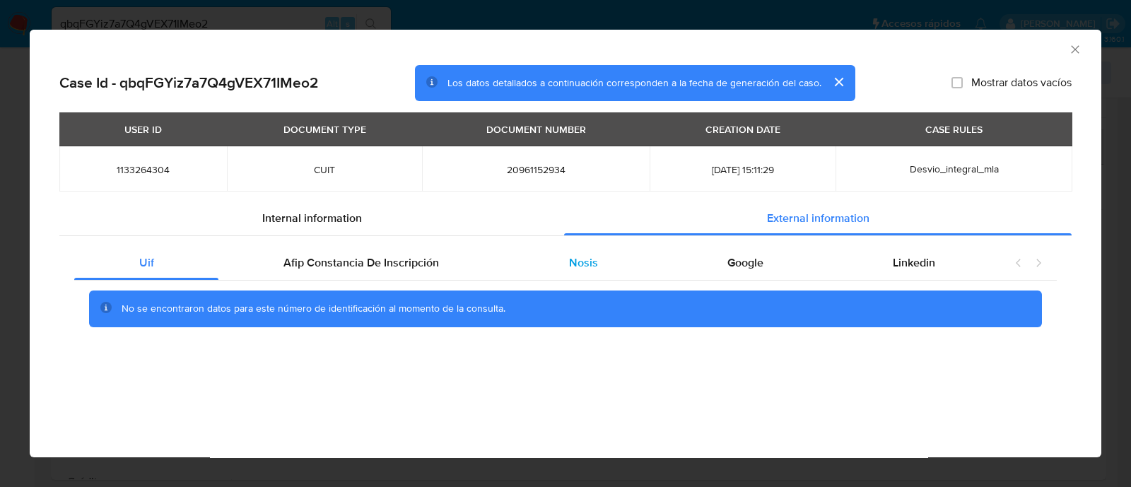
click at [583, 259] on span "Nosis" at bounding box center [583, 263] width 29 height 16
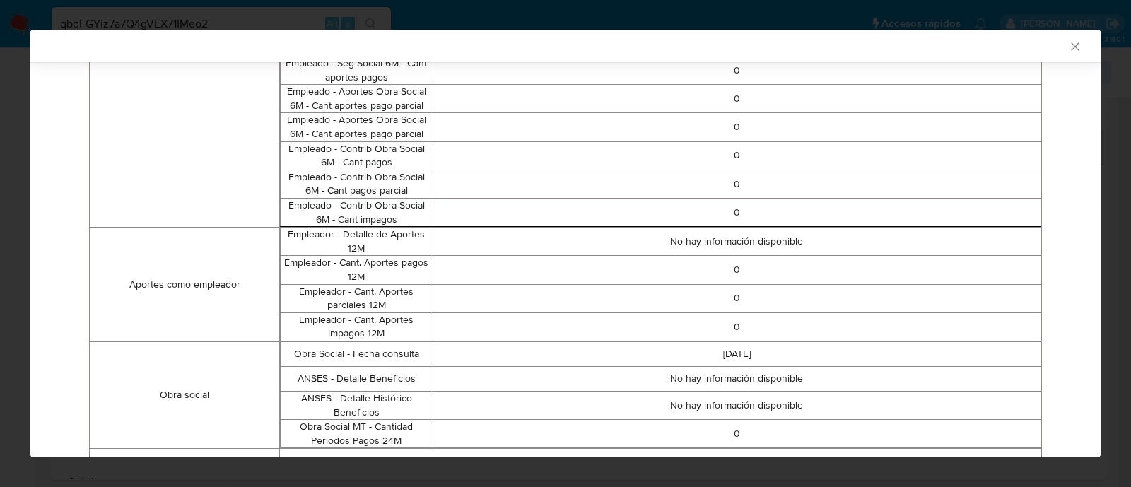
scroll to position [904, 0]
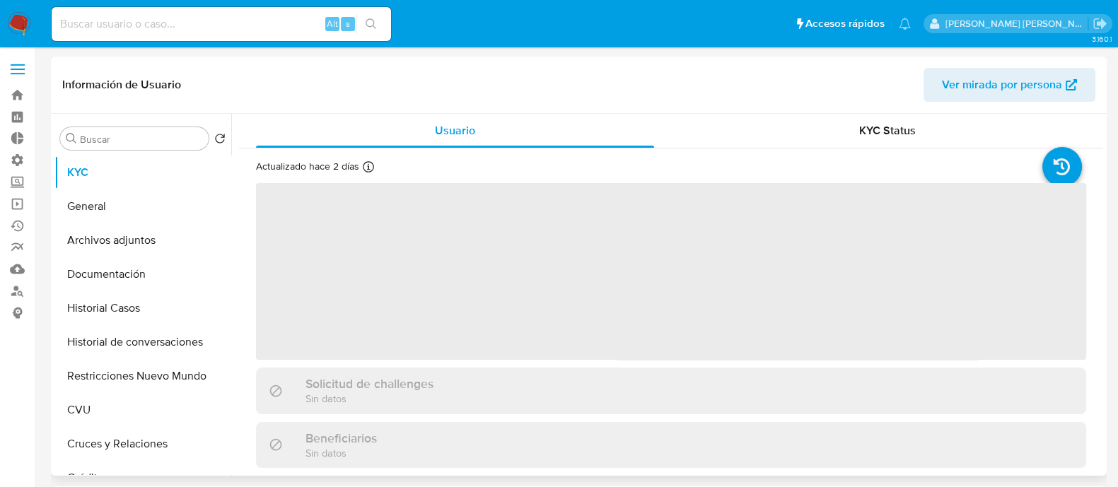
select select "10"
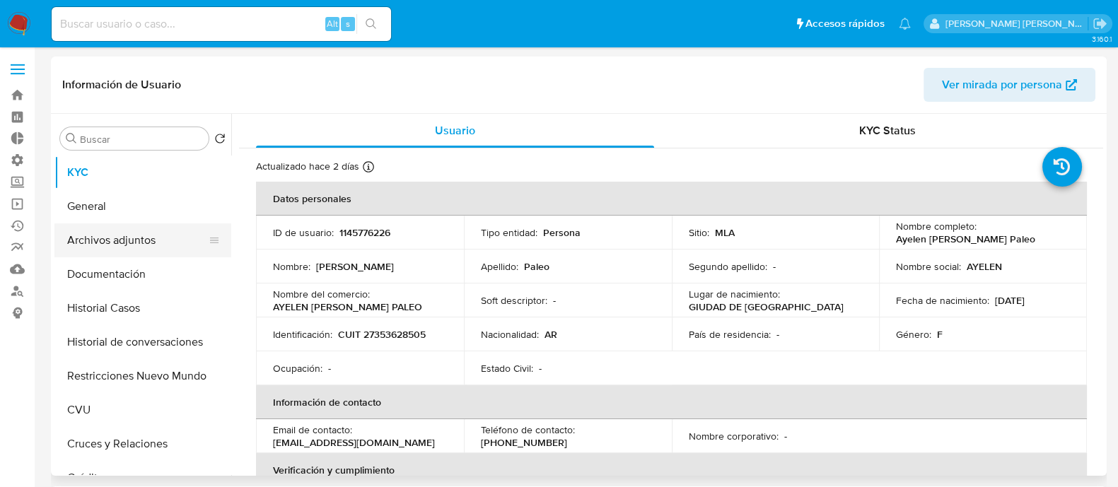
click at [165, 235] on button "Archivos adjuntos" at bounding box center [136, 240] width 165 height 34
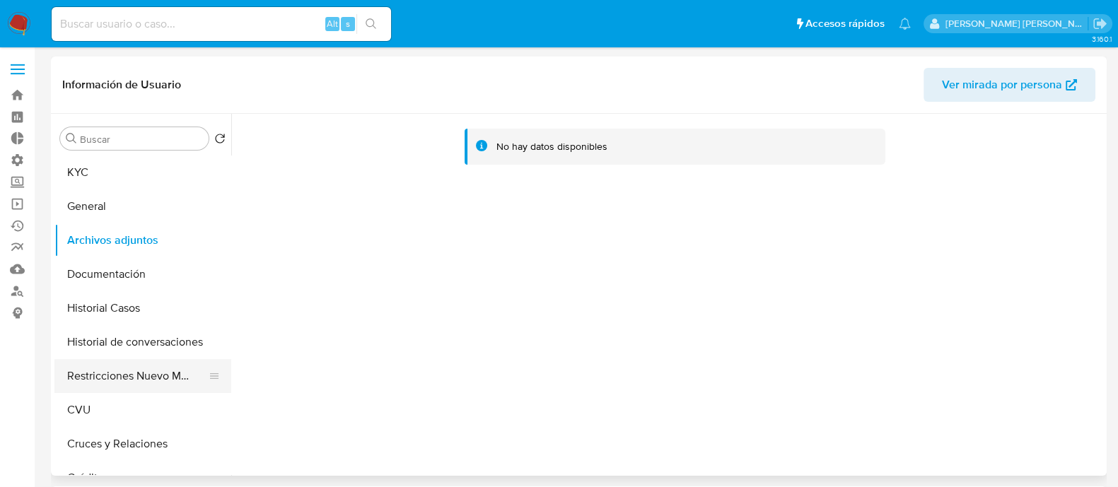
click at [152, 373] on button "Restricciones Nuevo Mundo" at bounding box center [136, 376] width 165 height 34
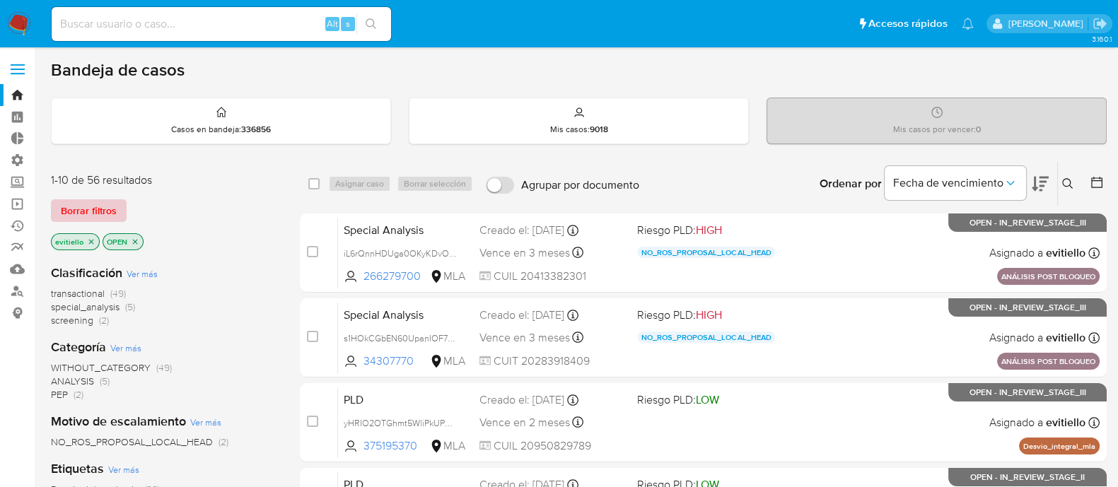
click at [110, 206] on span "Borrar filtros" at bounding box center [89, 211] width 56 height 20
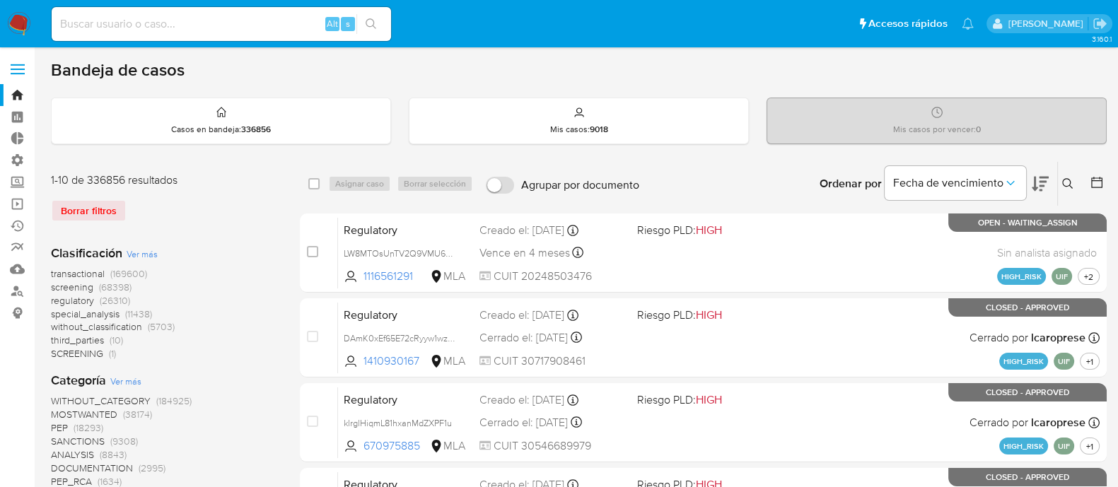
click at [1064, 182] on icon at bounding box center [1067, 183] width 11 height 11
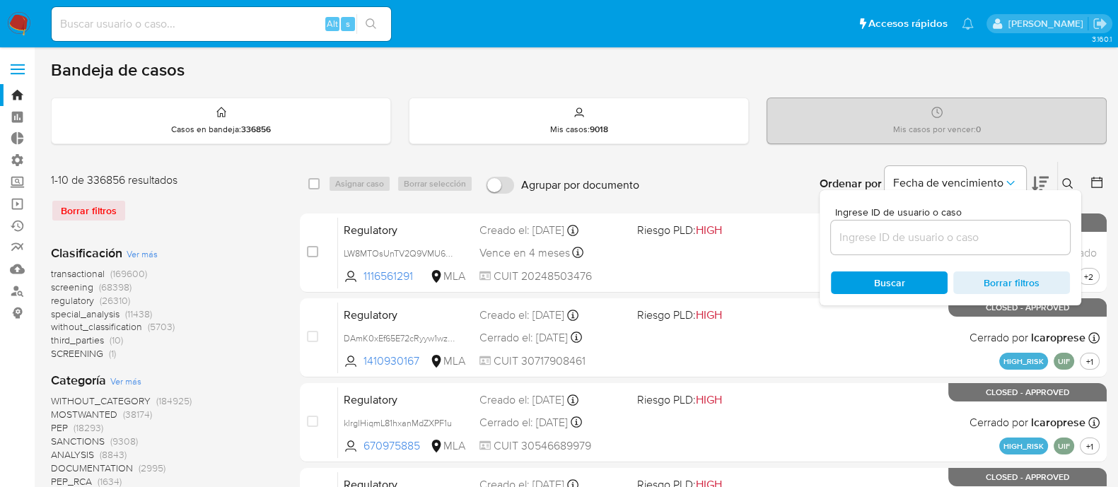
click at [980, 245] on div at bounding box center [950, 238] width 239 height 34
click at [980, 238] on input at bounding box center [950, 237] width 239 height 18
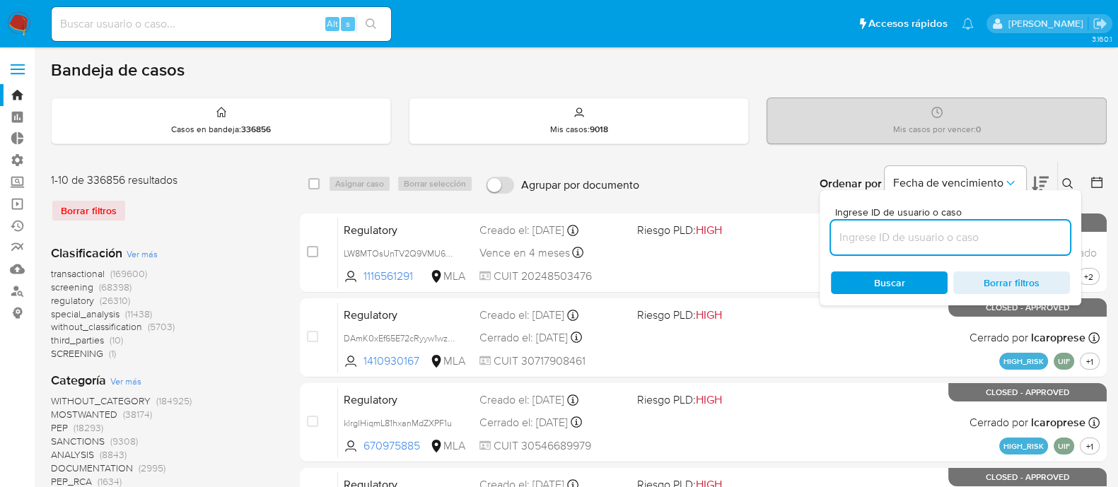
paste input "PZCseuFu53tycW6sWdtBei1o"
type input "PZCseuFu53tycW6sWdtBei1o"
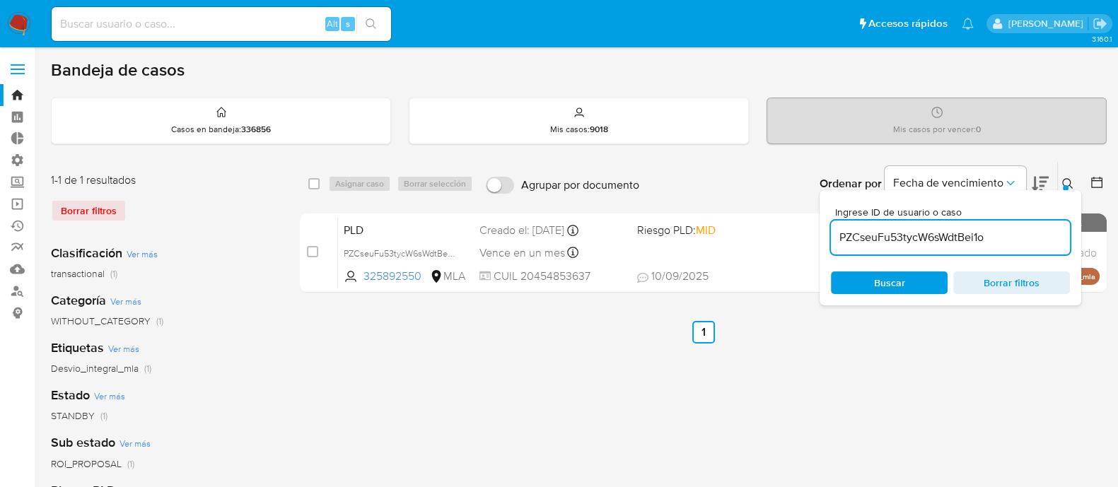
click at [1063, 180] on icon at bounding box center [1067, 183] width 11 height 11
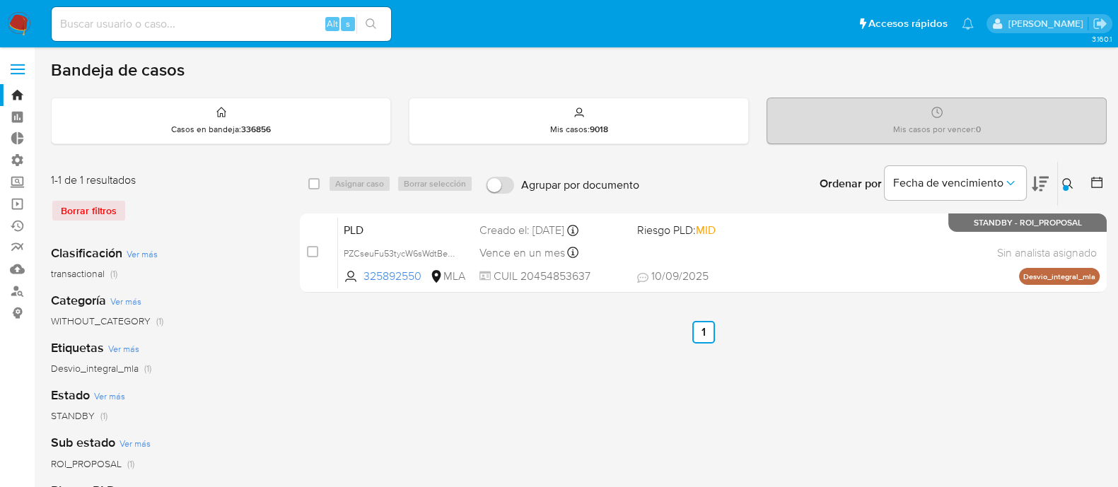
click at [1068, 180] on icon at bounding box center [1067, 183] width 11 height 11
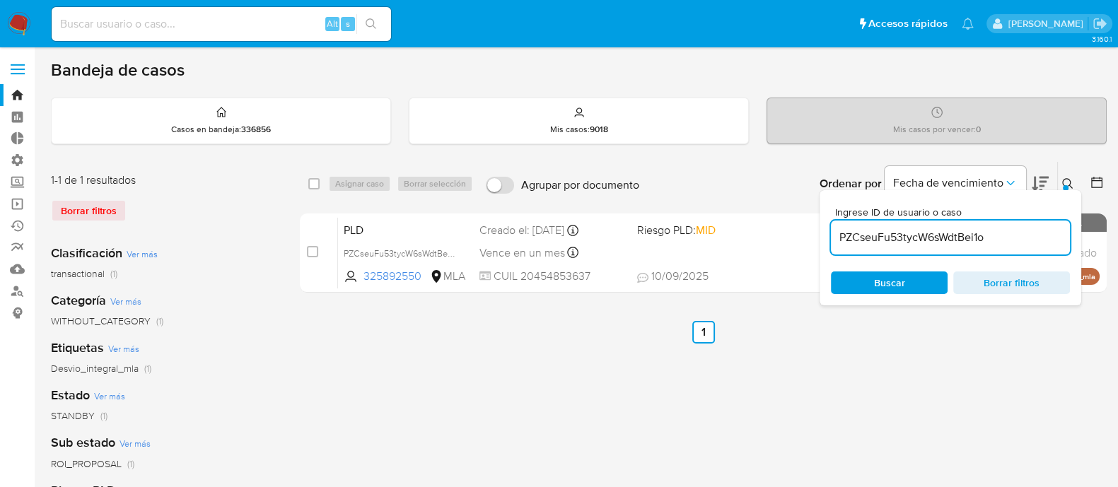
click at [928, 245] on input "PZCseuFu53tycW6sWdtBei1o" at bounding box center [950, 237] width 239 height 18
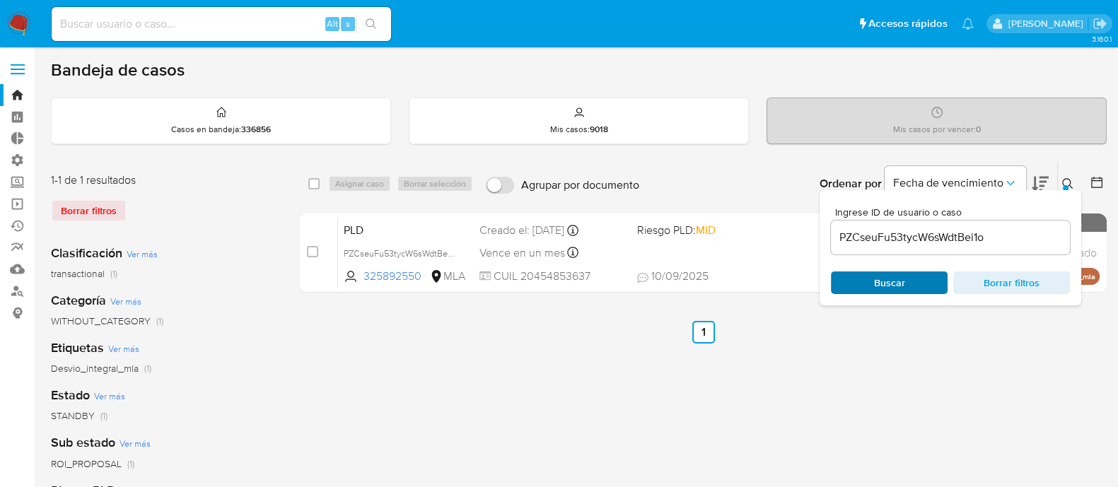
click at [922, 277] on span "Buscar" at bounding box center [889, 283] width 97 height 20
click at [1068, 178] on icon at bounding box center [1067, 183] width 11 height 11
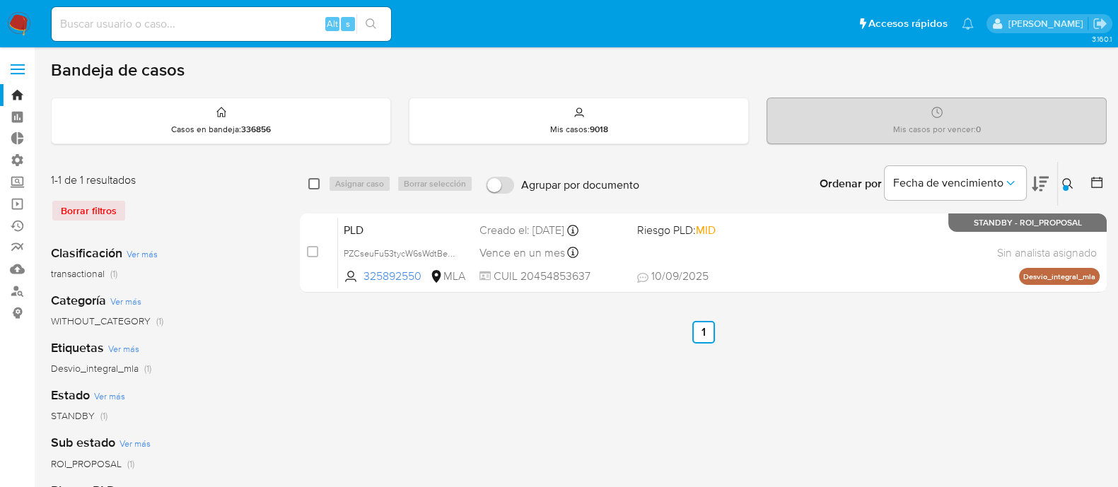
click at [315, 182] on input "checkbox" at bounding box center [313, 183] width 11 height 11
checkbox input "true"
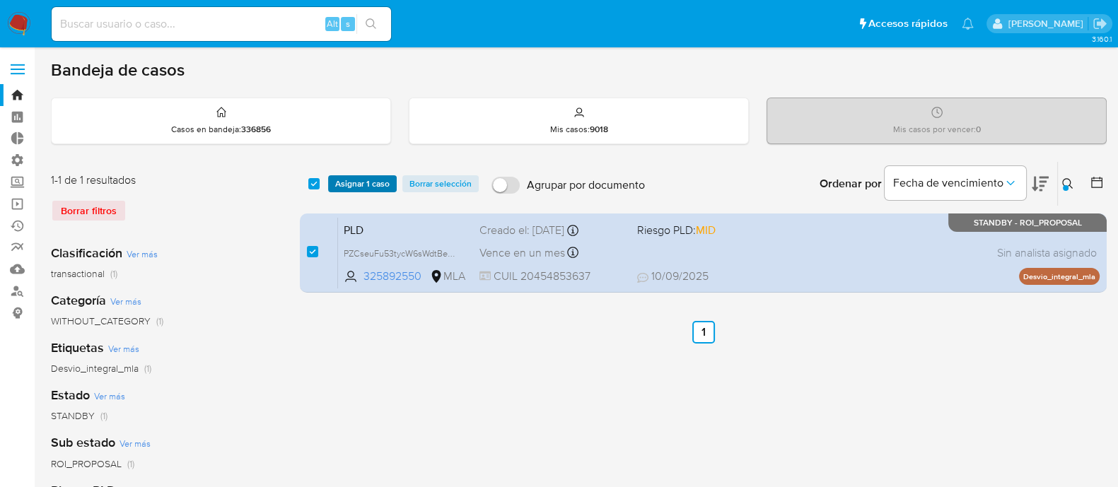
click at [368, 177] on span "Asignar 1 caso" at bounding box center [362, 184] width 54 height 14
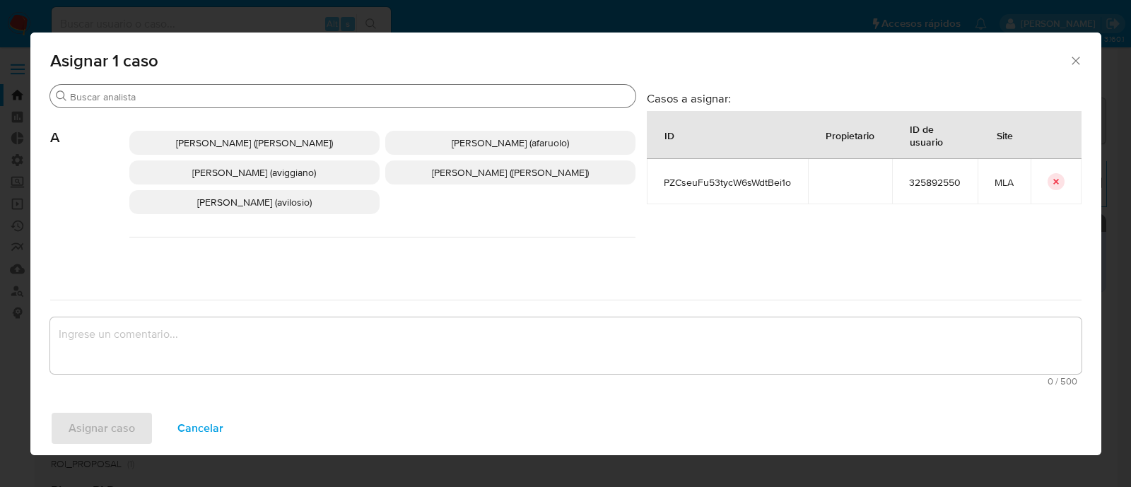
click at [210, 92] on input "Buscar" at bounding box center [350, 96] width 560 height 13
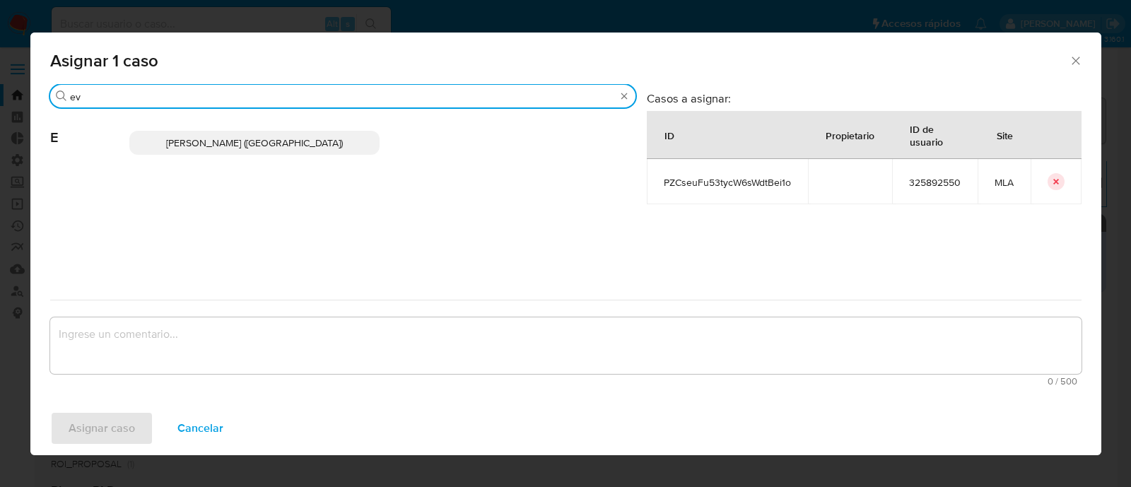
type input "ev"
click at [255, 136] on span "[PERSON_NAME] ([GEOGRAPHIC_DATA])" at bounding box center [254, 143] width 177 height 14
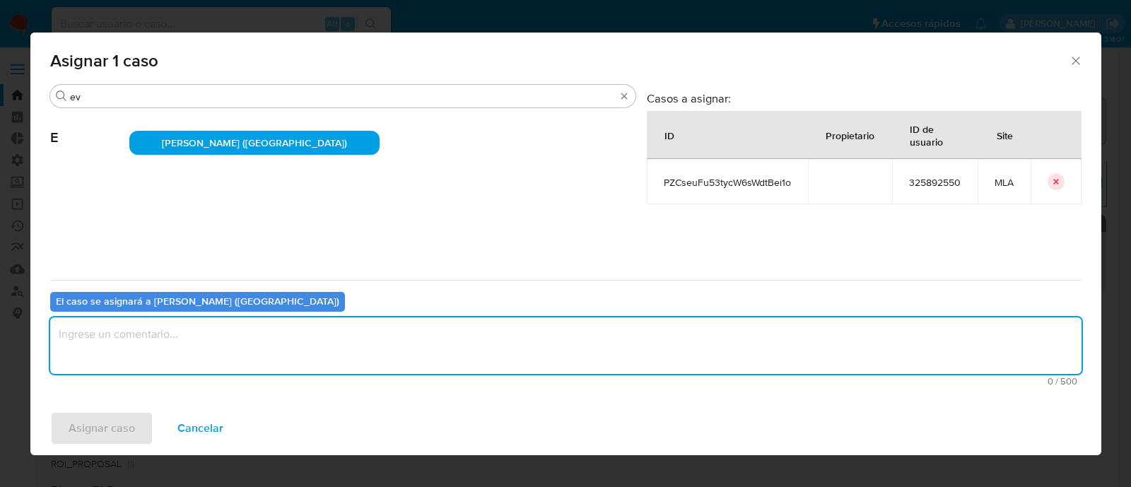
click at [176, 362] on textarea "assign-modal" at bounding box center [565, 345] width 1031 height 57
click at [118, 418] on span "Asignar caso" at bounding box center [102, 428] width 66 height 31
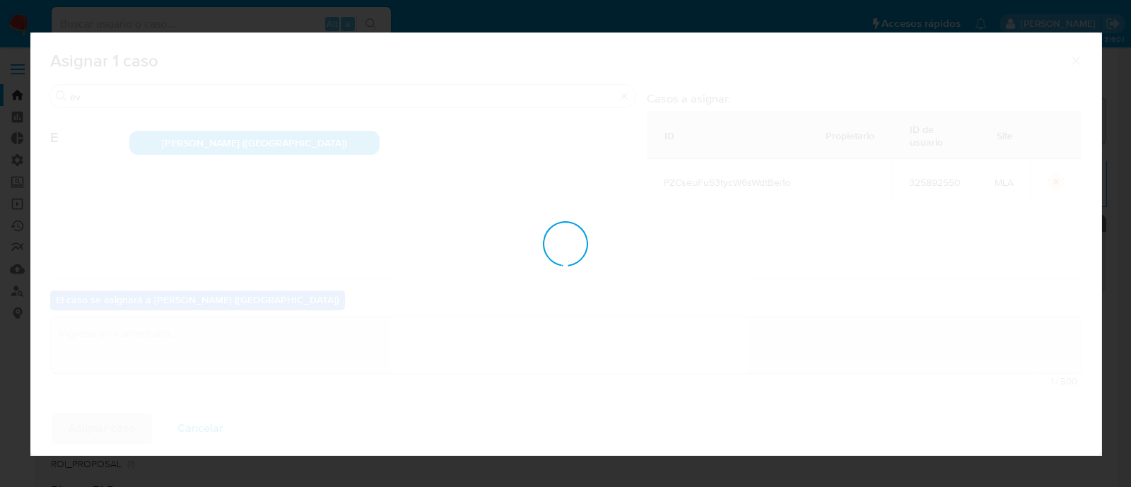
checkbox input "false"
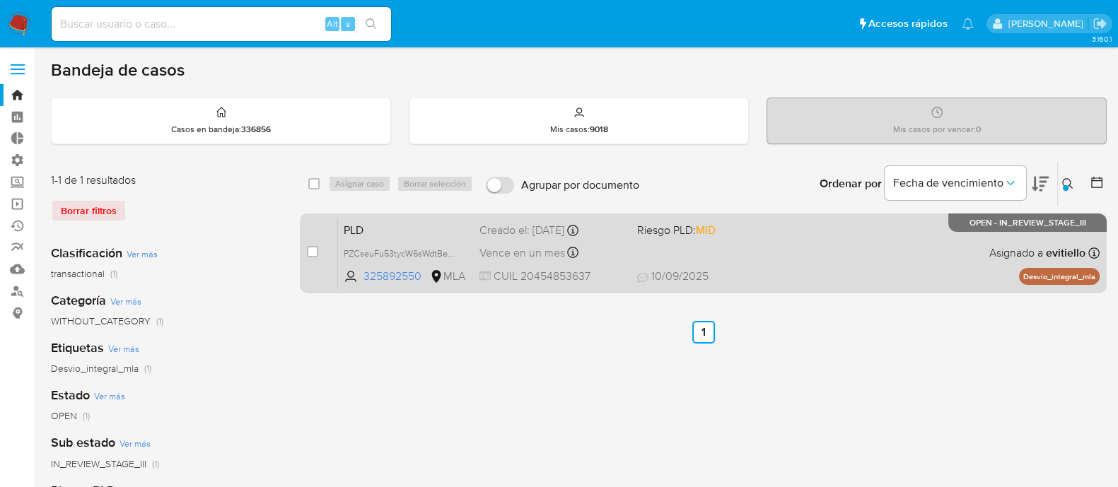
click at [799, 252] on div "PLD PZCseuFu53tycW6sWdtBei1o 325892550 MLA Riesgo PLD: MID Creado el: 12/08/202…" at bounding box center [718, 252] width 761 height 71
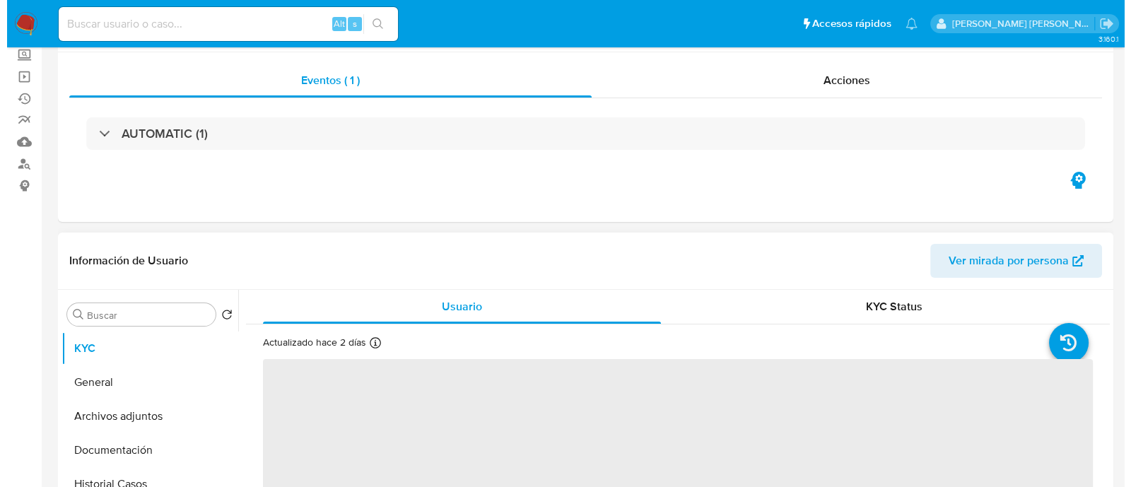
scroll to position [265, 0]
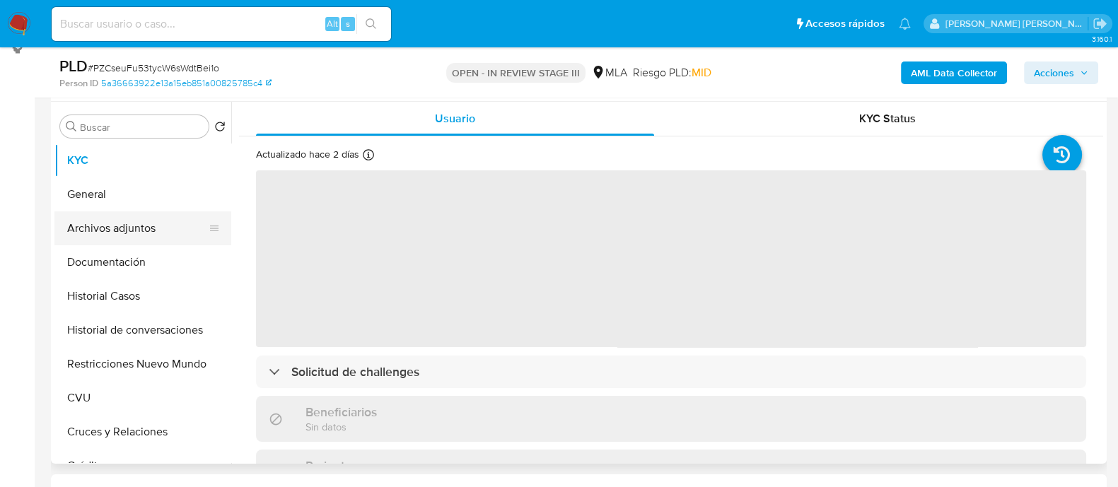
click at [169, 233] on button "Archivos adjuntos" at bounding box center [136, 228] width 165 height 34
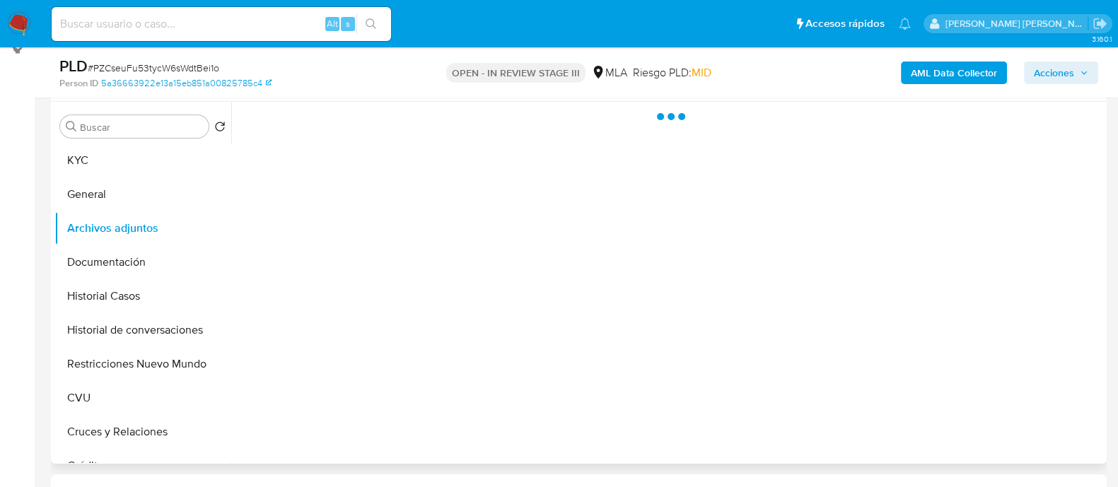
select select "10"
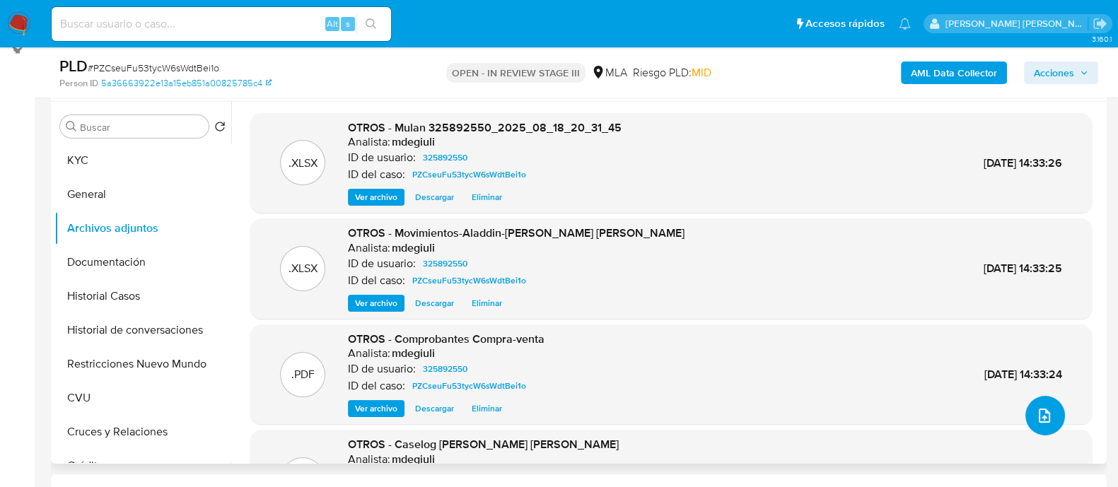
click at [1044, 414] on icon "upload-file" at bounding box center [1044, 415] width 17 height 17
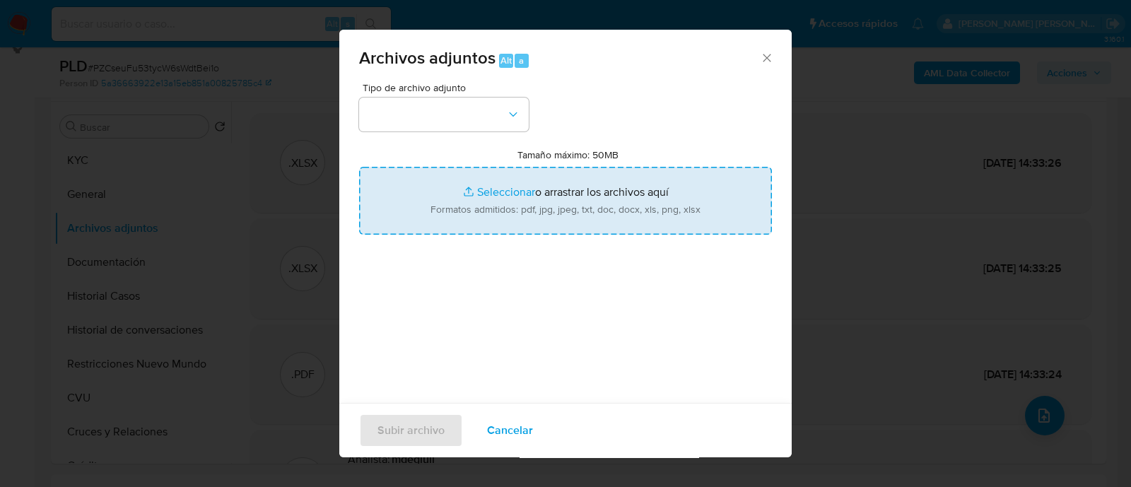
click at [542, 185] on input "Tamaño máximo: 50MB Seleccionar archivos" at bounding box center [565, 201] width 413 height 68
type input "C:\fakepath\Caselog PZCseuFu53tycW6sWdtBei1o.docx"
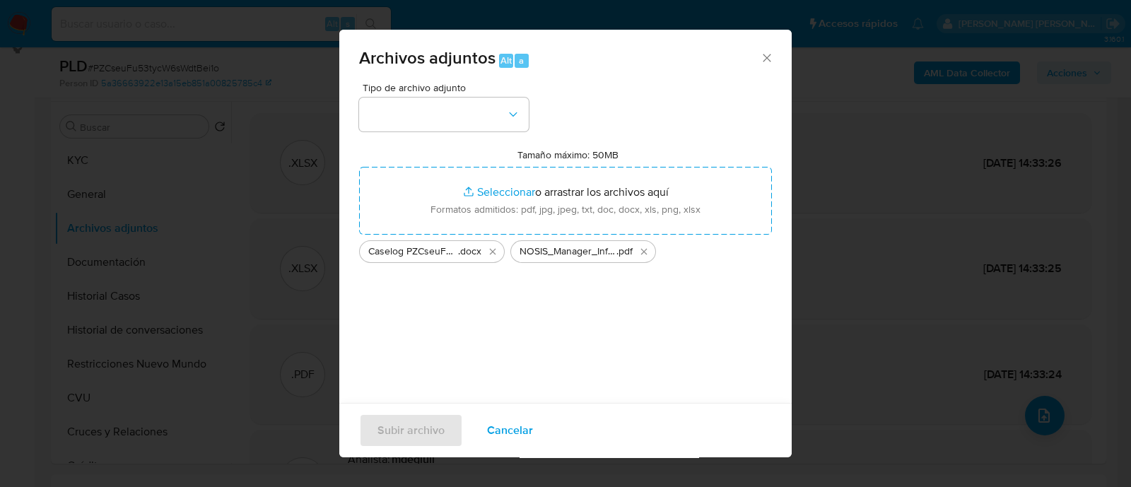
click at [432, 136] on div "Tipo de archivo adjunto Tamaño máximo: 50MB Seleccionar archivos Seleccionar o …" at bounding box center [565, 250] width 413 height 334
click at [442, 107] on button "button" at bounding box center [444, 115] width 170 height 34
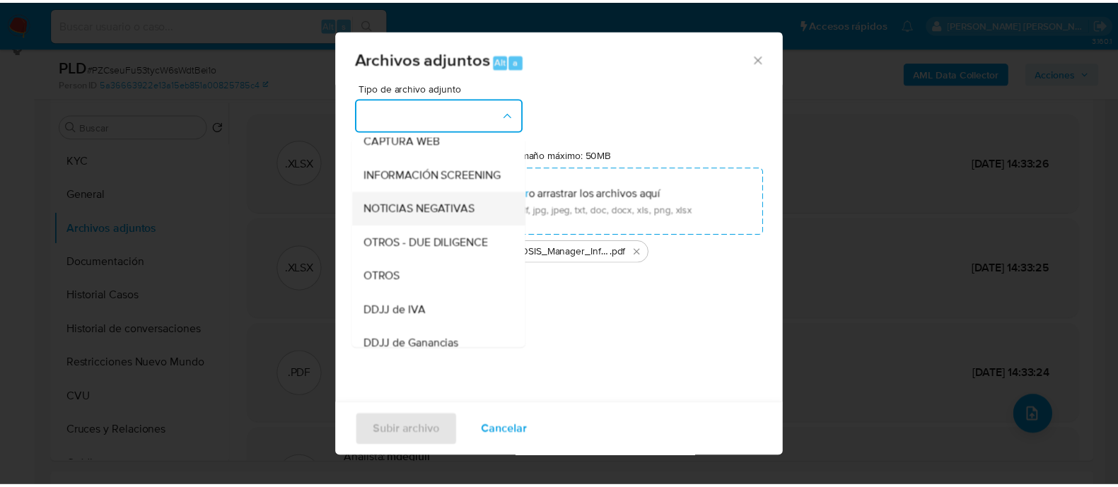
scroll to position [176, 0]
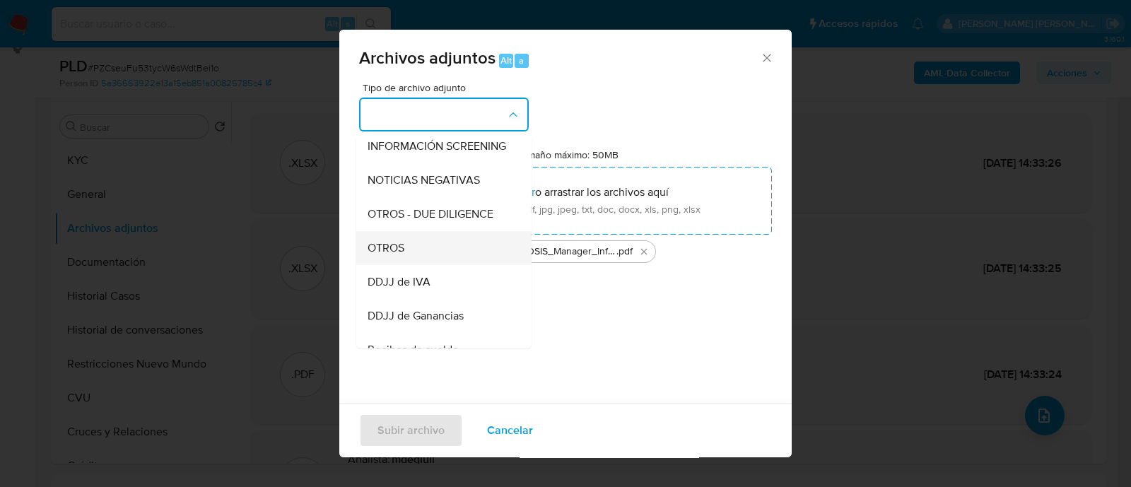
click at [417, 263] on div "OTROS" at bounding box center [440, 248] width 144 height 34
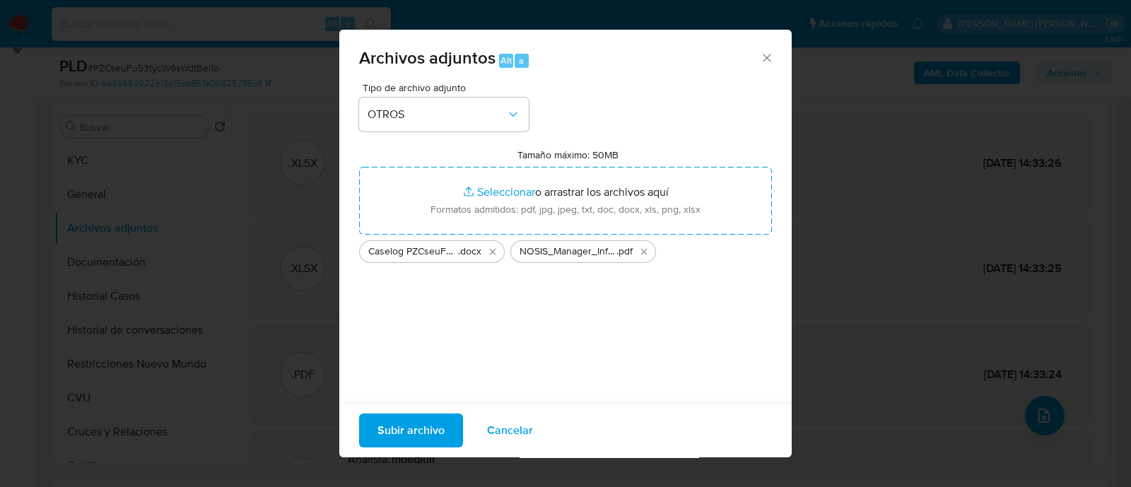
click at [414, 429] on span "Subir archivo" at bounding box center [411, 430] width 67 height 31
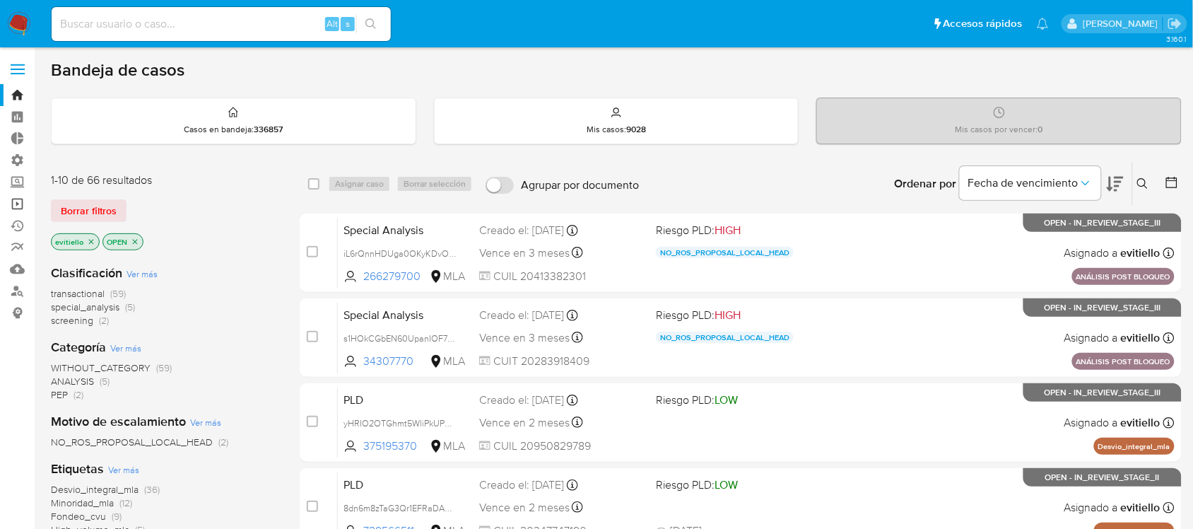
click at [21, 202] on link "Operaciones masivas" at bounding box center [84, 204] width 168 height 22
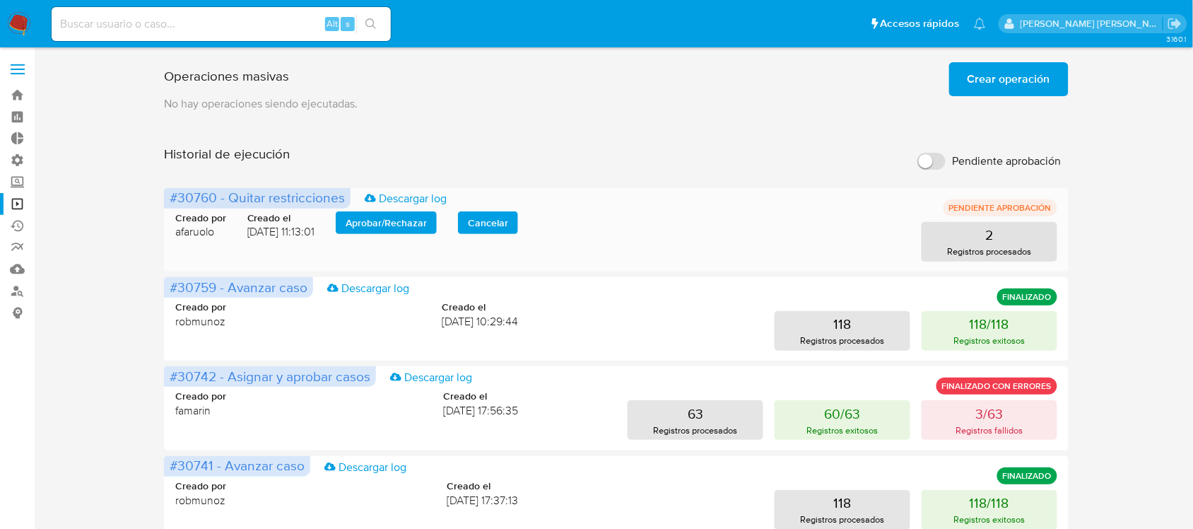
click at [414, 216] on span "Aprobar / Rechazar" at bounding box center [386, 223] width 81 height 20
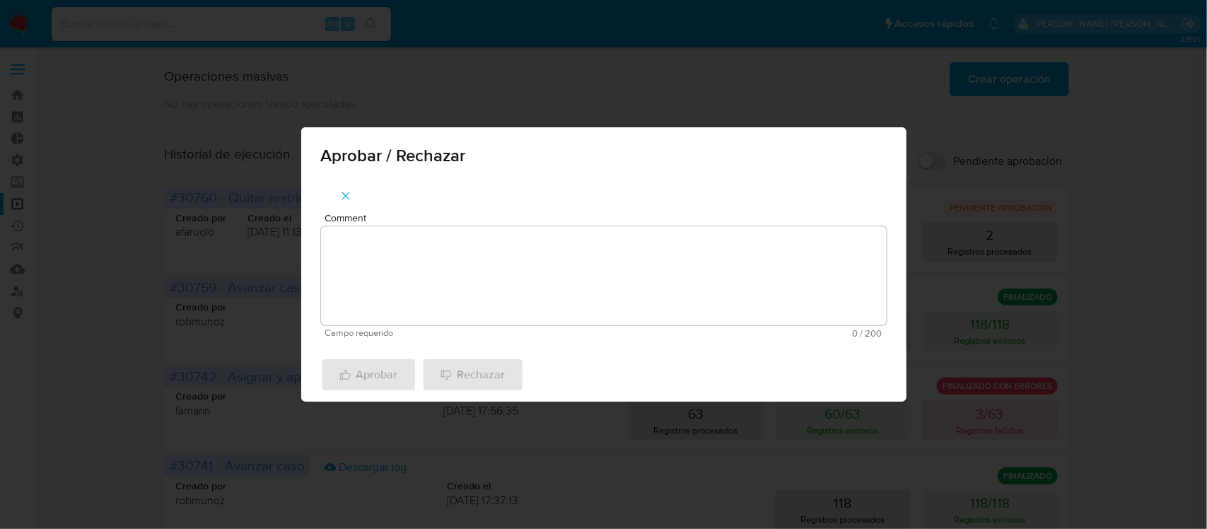
click at [380, 276] on textarea "Comment" at bounding box center [604, 275] width 566 height 99
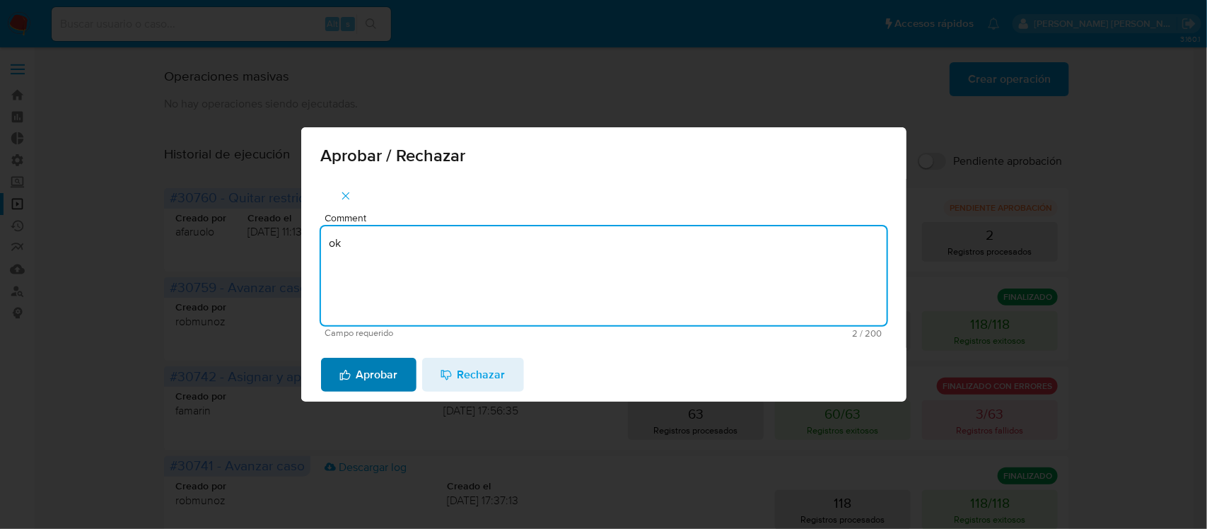
type textarea "ok"
click at [390, 380] on span "Aprobar" at bounding box center [368, 374] width 59 height 31
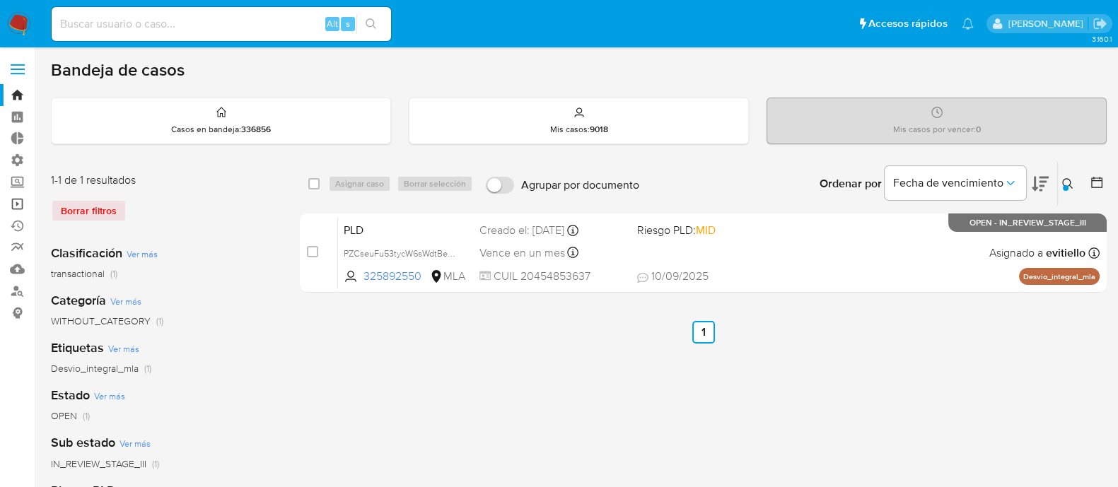
click at [24, 204] on link "Operaciones masivas" at bounding box center [84, 204] width 168 height 22
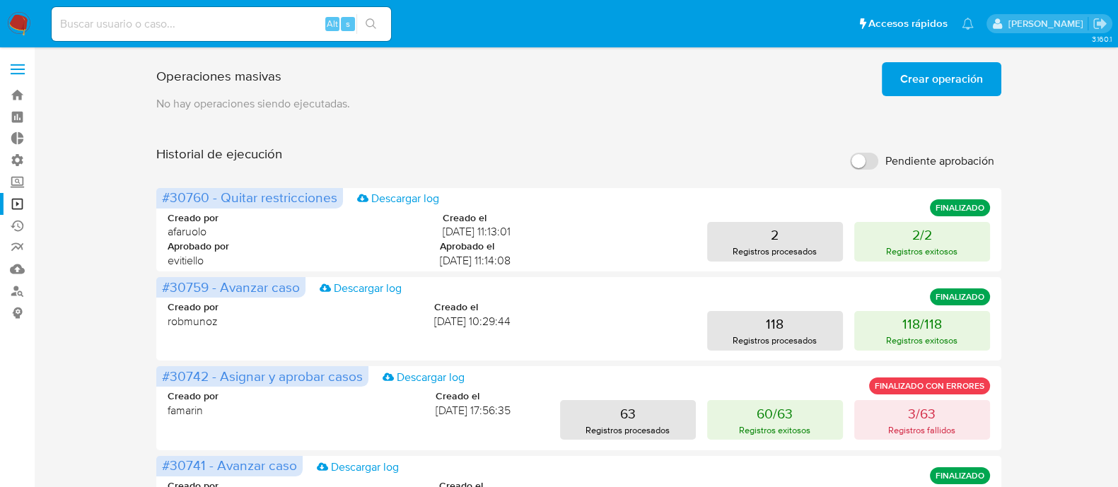
click at [945, 84] on span "Crear operación" at bounding box center [941, 79] width 83 height 31
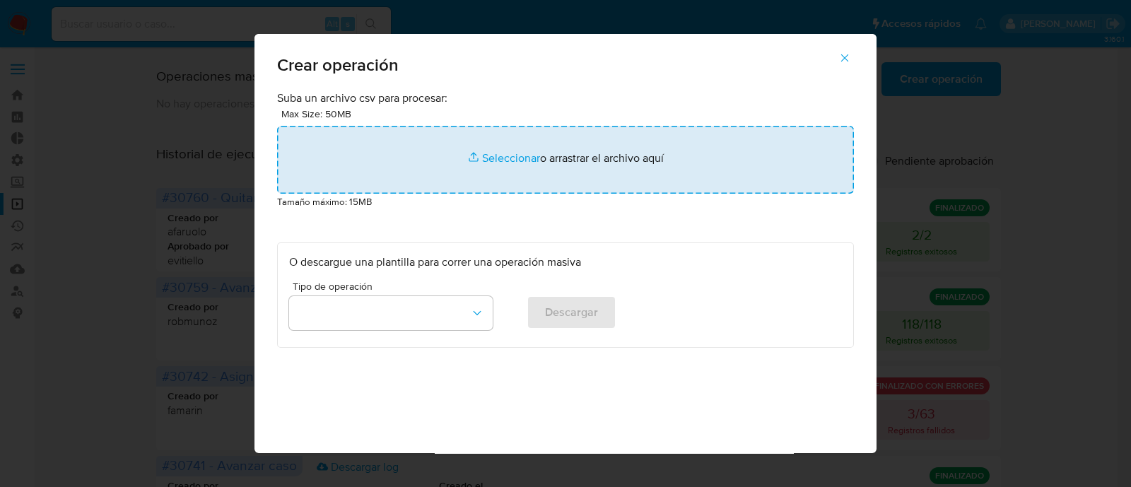
click at [538, 130] on input "file" at bounding box center [565, 160] width 577 height 68
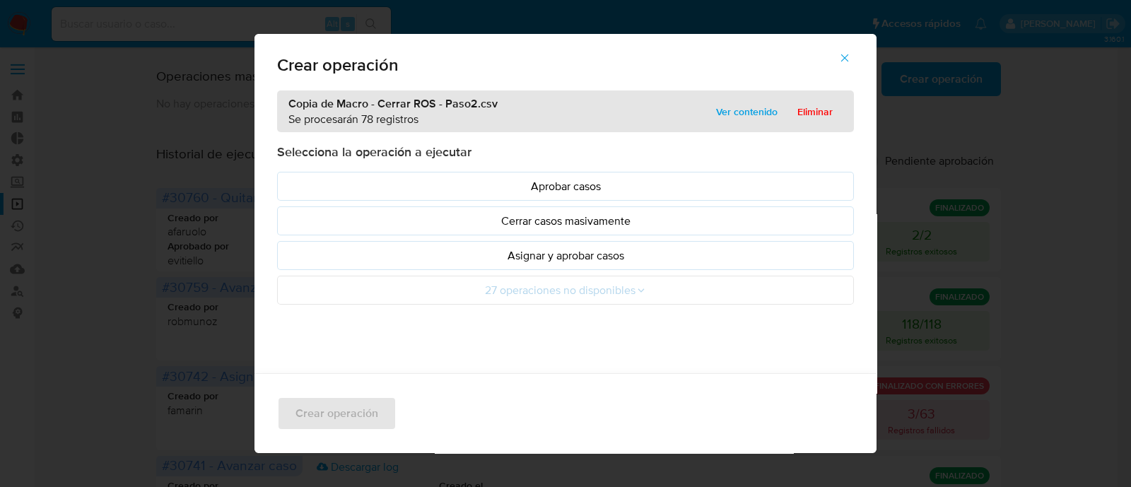
click at [476, 252] on p "Asignar y aprobar casos" at bounding box center [565, 255] width 553 height 16
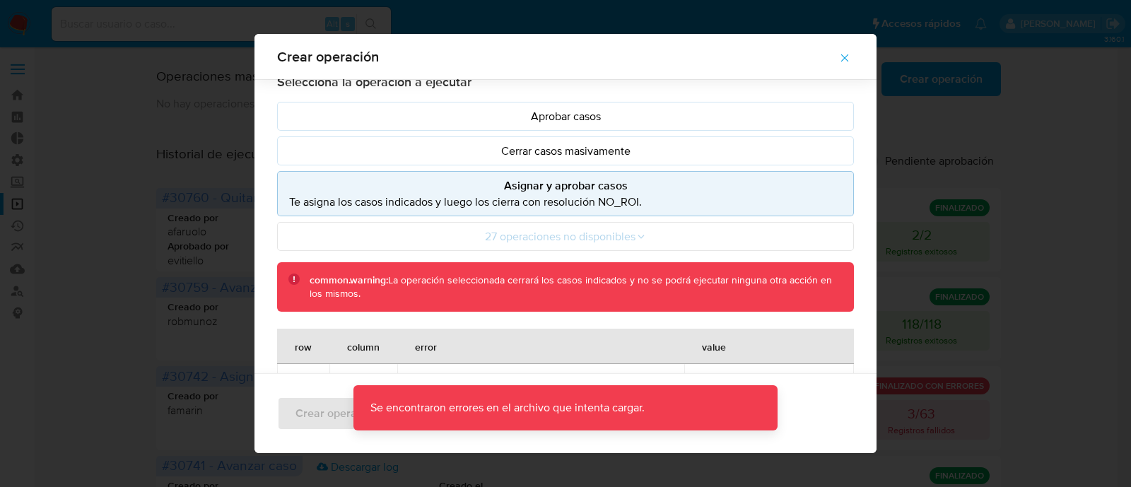
scroll to position [124, 0]
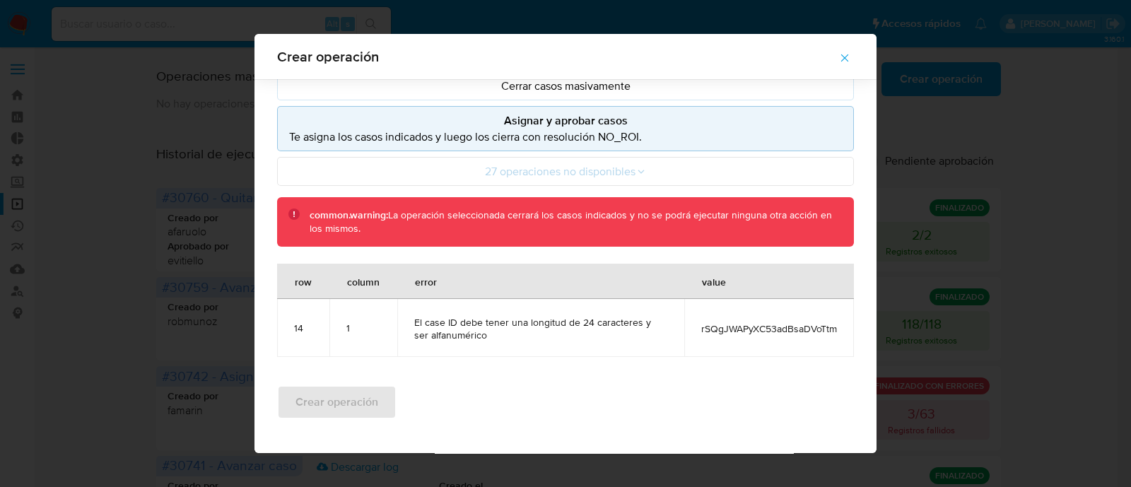
click at [849, 57] on icon "button" at bounding box center [845, 58] width 8 height 8
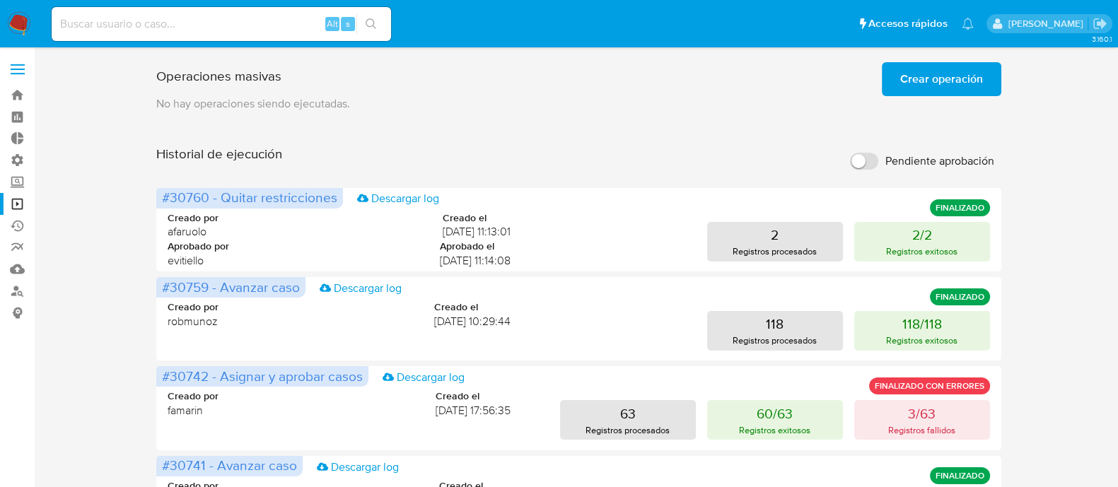
click at [951, 84] on span "Crear operación" at bounding box center [941, 79] width 83 height 31
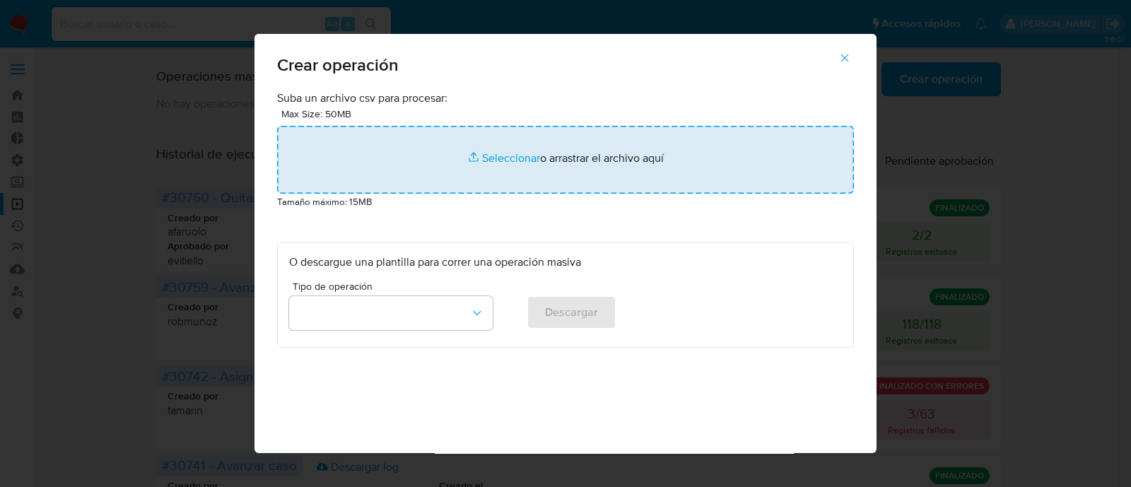
click at [530, 162] on input "file" at bounding box center [565, 160] width 577 height 68
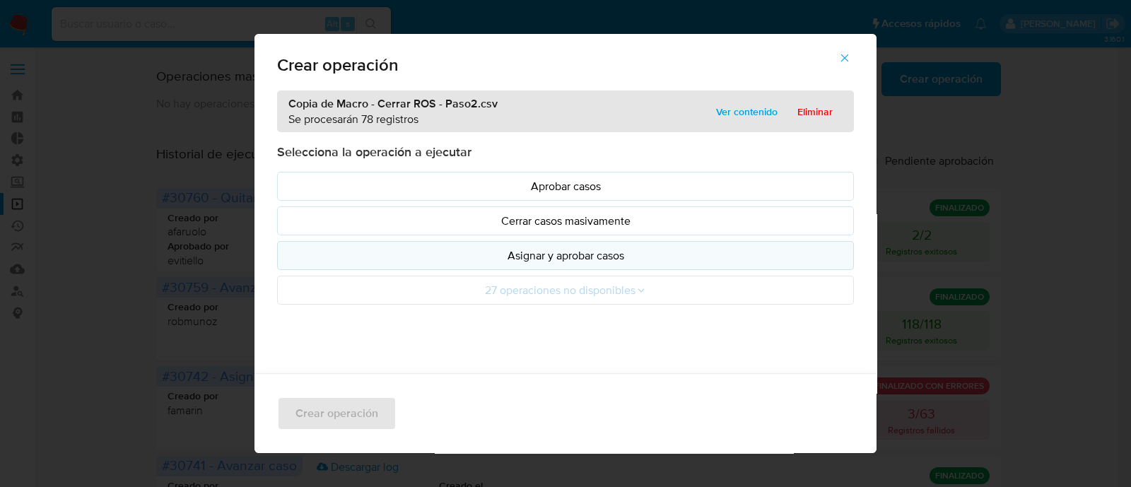
click at [626, 255] on p "Asignar y aprobar casos" at bounding box center [565, 255] width 553 height 16
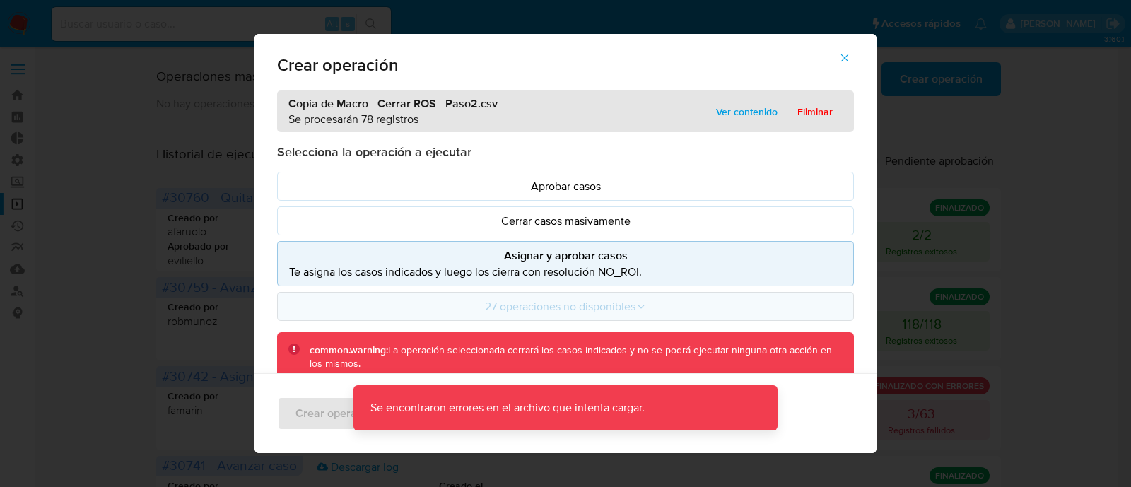
click at [636, 310] on icon at bounding box center [641, 306] width 11 height 11
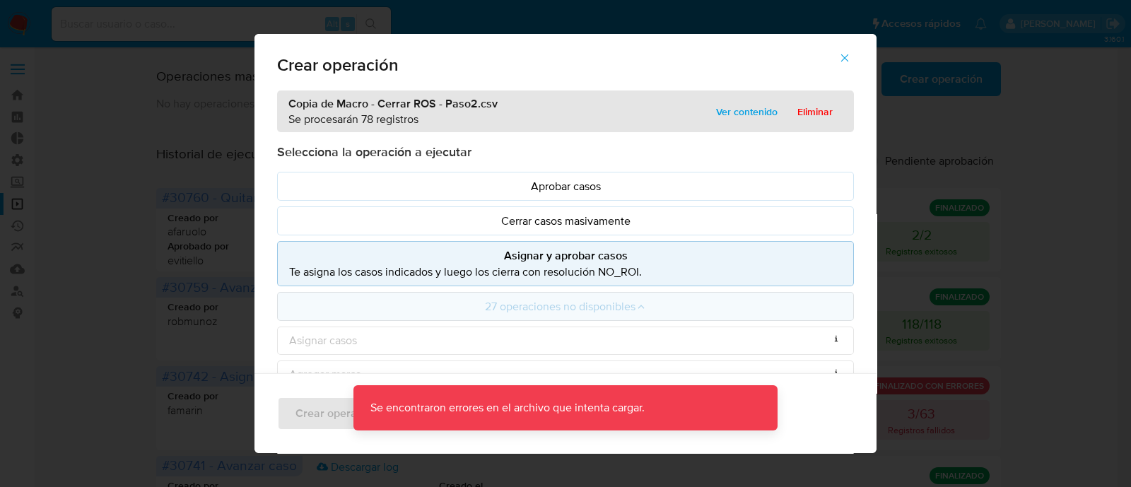
click at [636, 310] on icon at bounding box center [641, 306] width 11 height 11
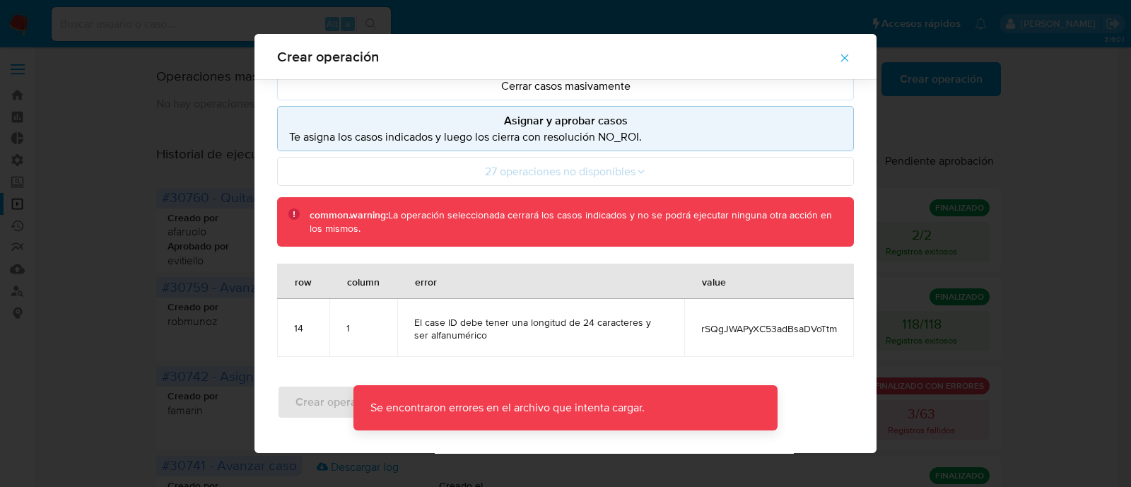
scroll to position [124, 0]
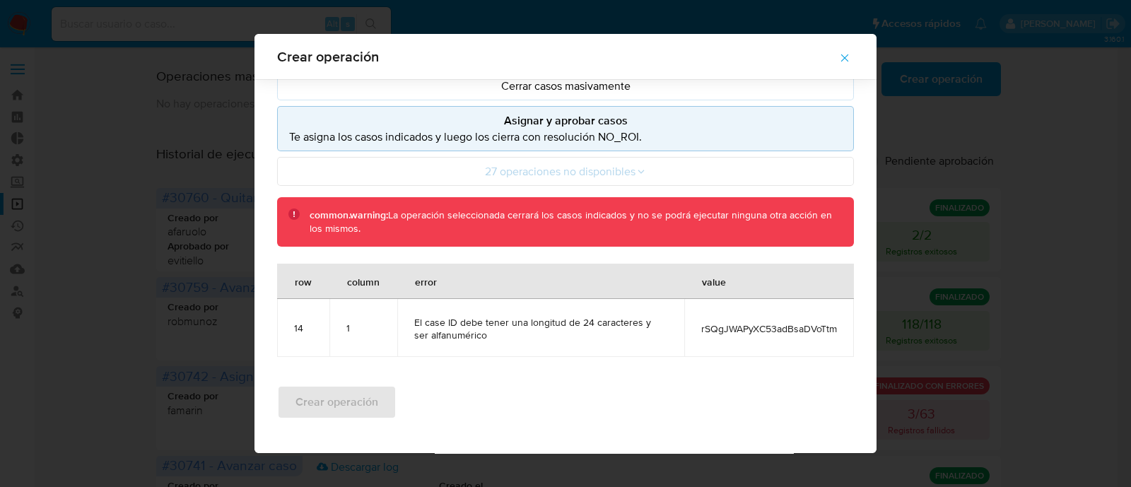
click at [756, 328] on span "rSQgJWAPyXC53adBsaDVoTtm" at bounding box center [769, 328] width 136 height 13
click at [481, 253] on div "Copia de Macro - Cerrar ROS - Paso2.csv Se procesarán 78 registros Ver contenid…" at bounding box center [566, 164] width 622 height 419
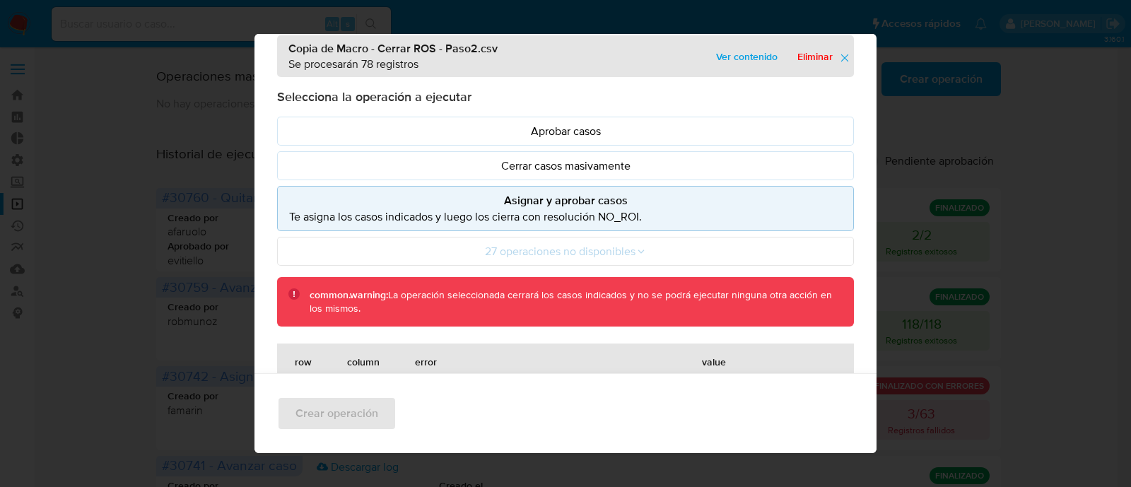
scroll to position [11, 0]
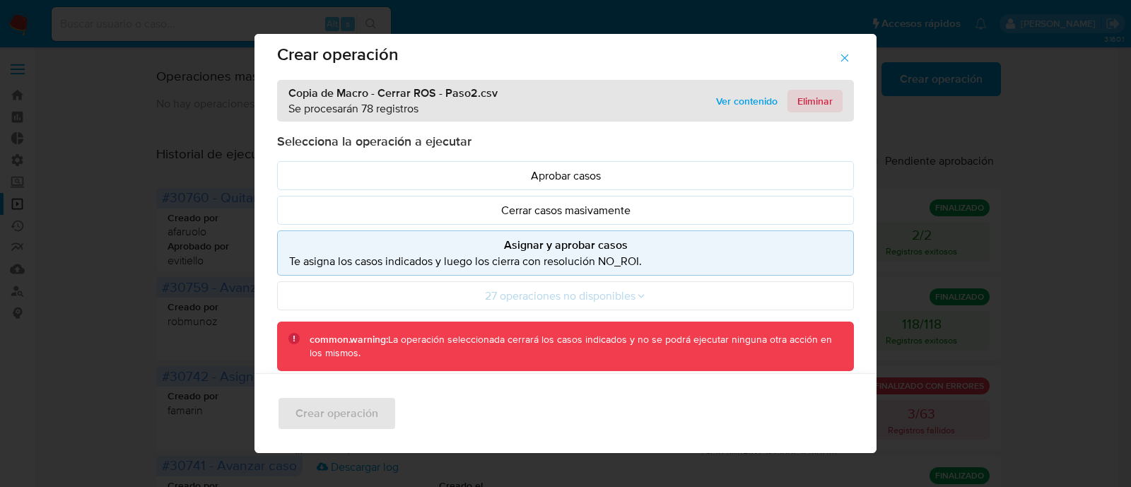
click at [812, 101] on span "Eliminar" at bounding box center [814, 101] width 35 height 20
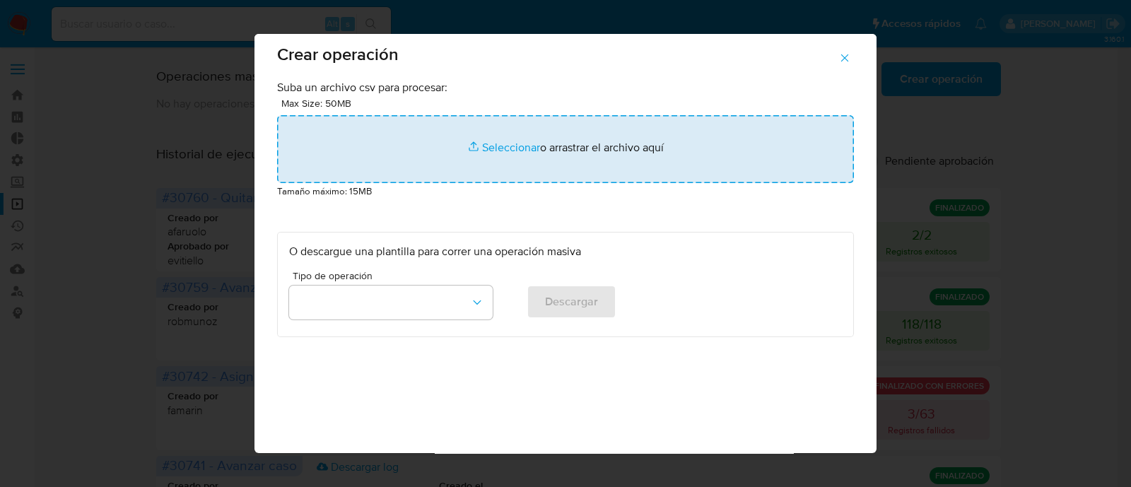
click at [514, 153] on input "file" at bounding box center [565, 149] width 577 height 68
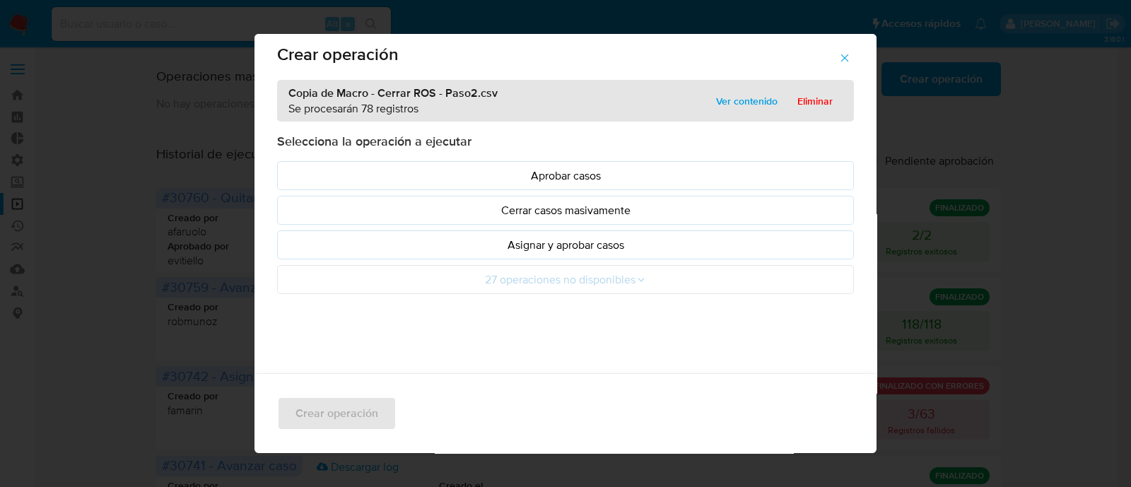
click at [583, 243] on p "Asignar y aprobar casos" at bounding box center [565, 245] width 553 height 16
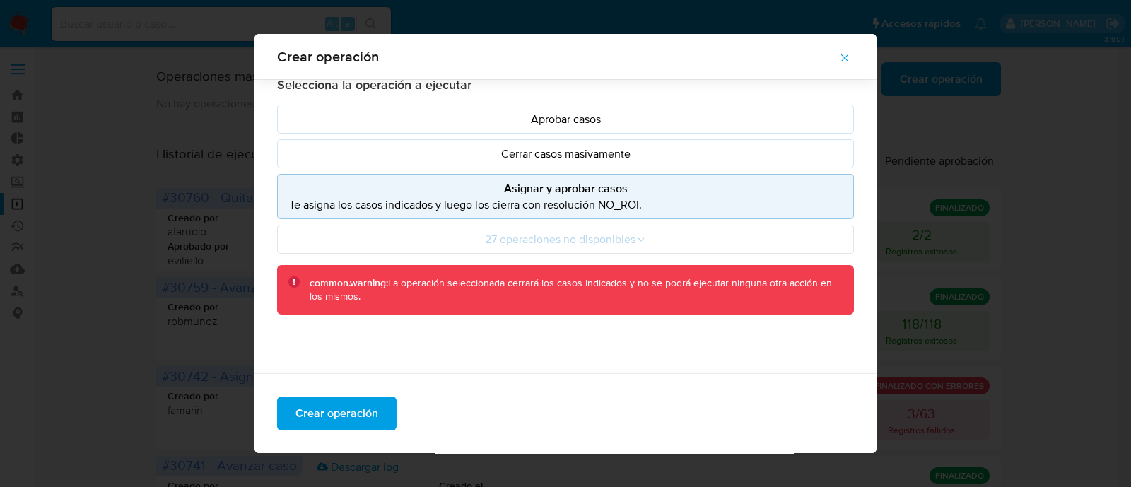
scroll to position [124, 0]
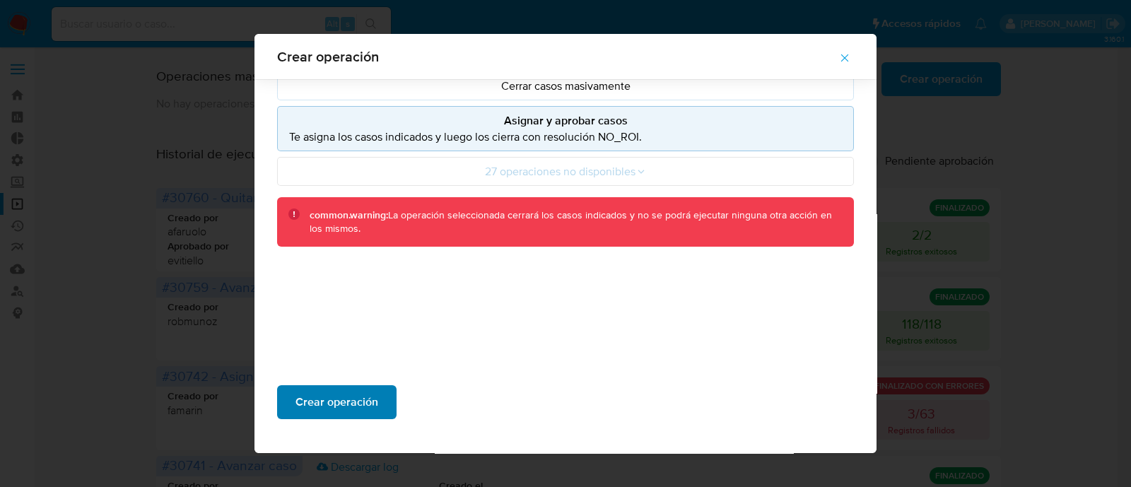
click at [344, 400] on span "Crear operación" at bounding box center [337, 402] width 83 height 31
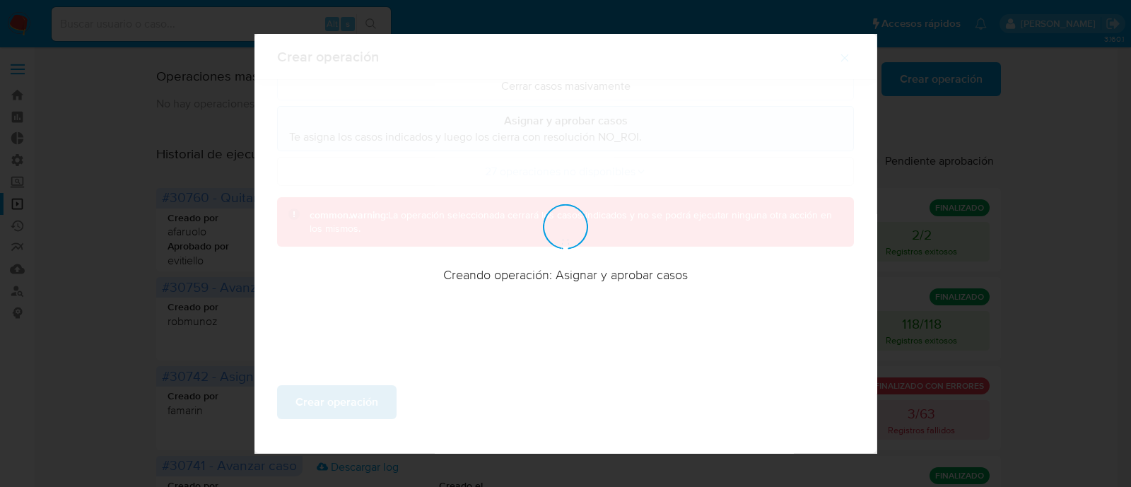
scroll to position [44, 0]
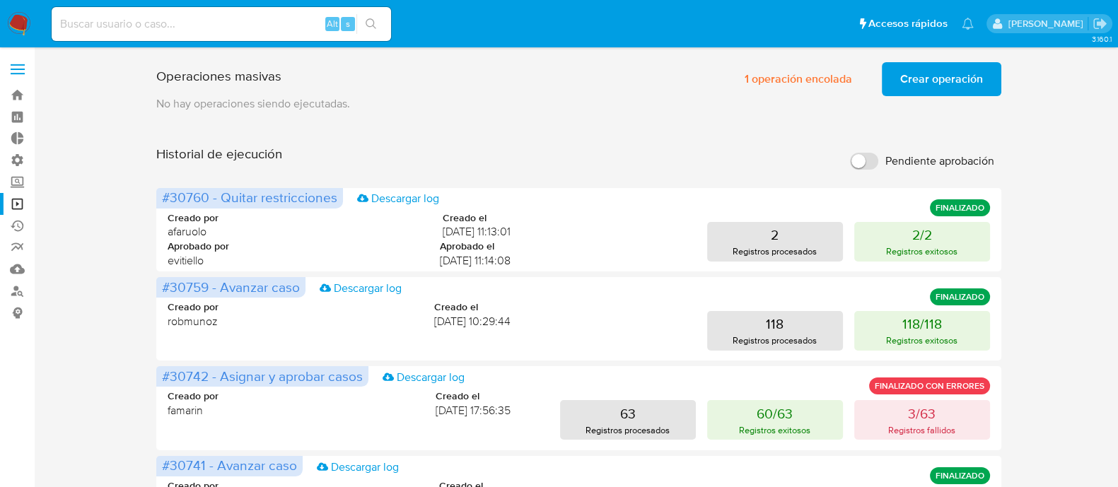
click at [945, 83] on span "Crear operación" at bounding box center [941, 79] width 83 height 31
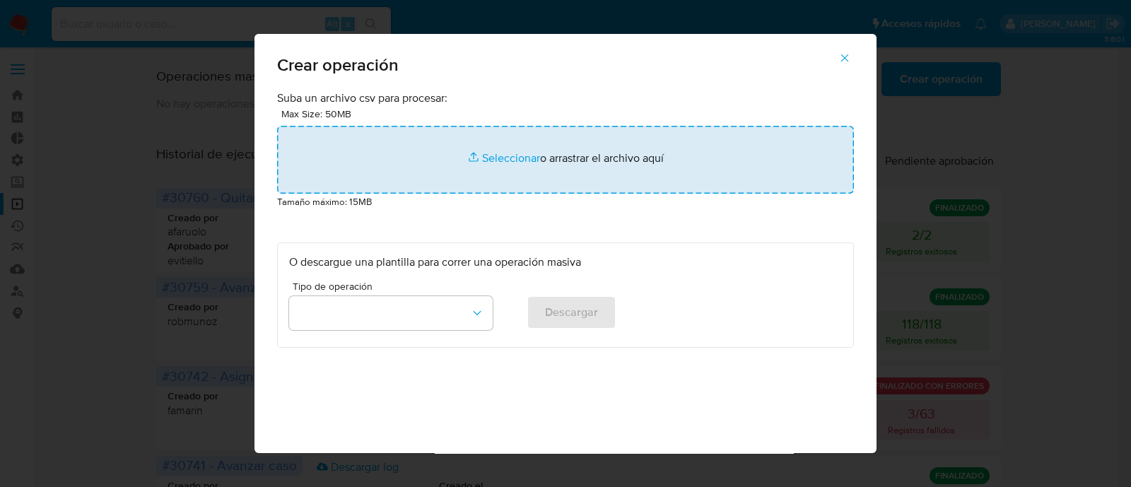
click at [491, 168] on input "file" at bounding box center [565, 160] width 577 height 68
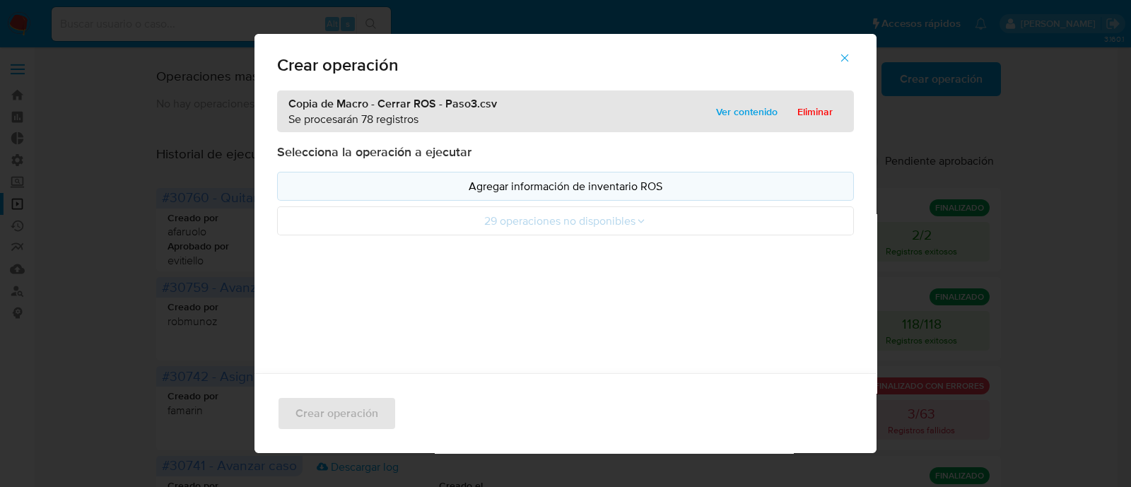
click at [564, 192] on p "Agregar información de inventario ROS" at bounding box center [565, 186] width 553 height 16
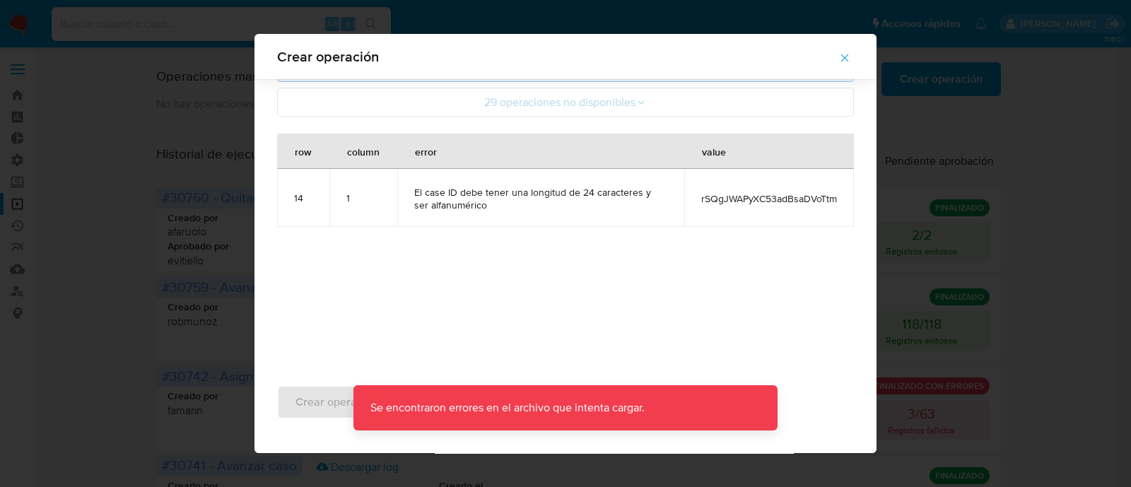
click at [849, 55] on icon "button" at bounding box center [845, 58] width 8 height 8
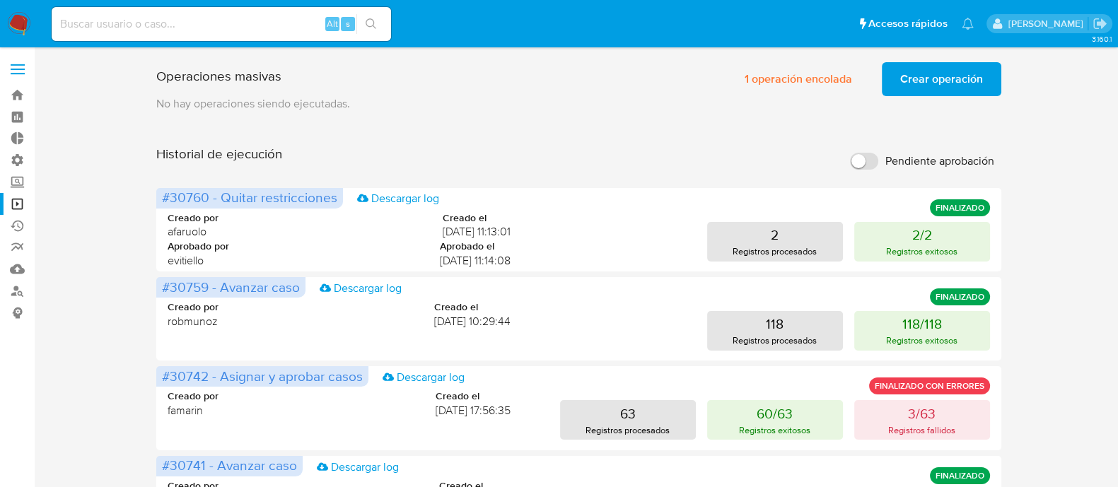
click at [963, 67] on span "Crear operación" at bounding box center [941, 79] width 83 height 31
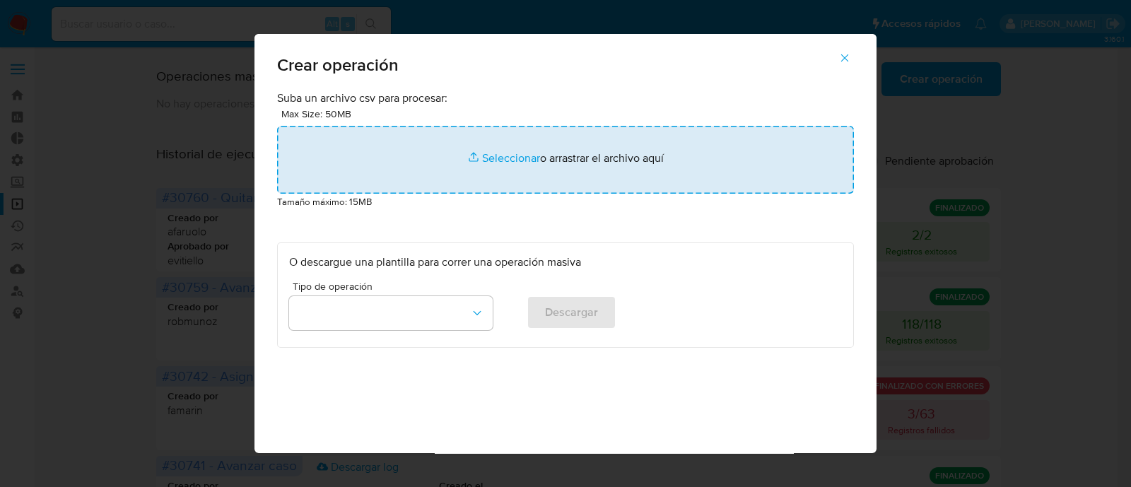
click at [429, 163] on input "file" at bounding box center [565, 160] width 577 height 68
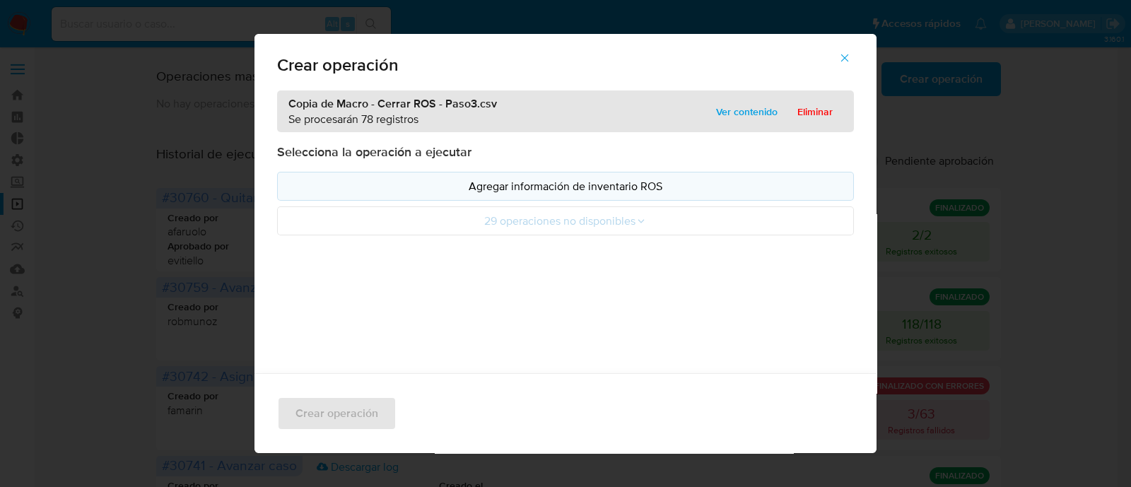
click at [571, 191] on p "Agregar información de inventario ROS" at bounding box center [565, 186] width 553 height 16
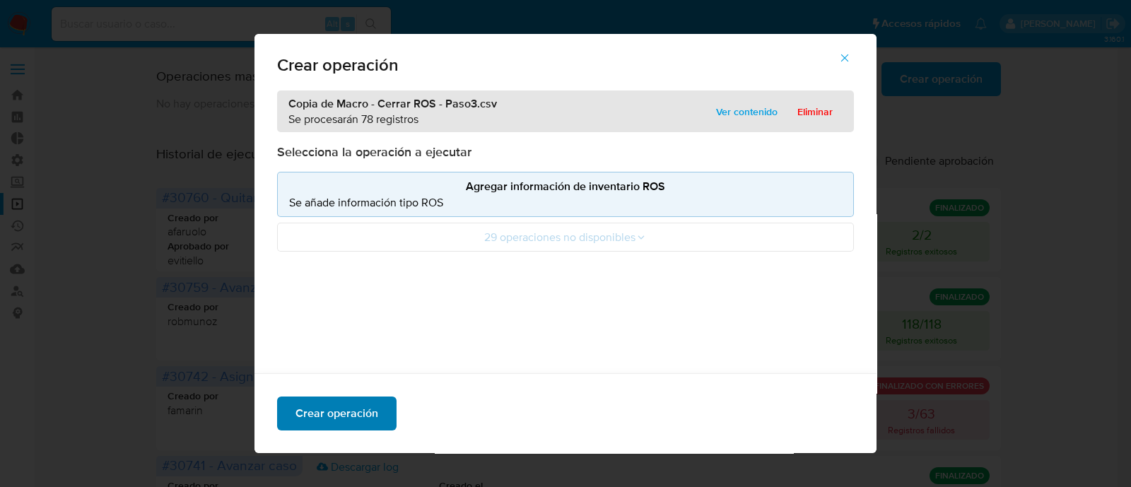
click at [342, 408] on span "Crear operación" at bounding box center [337, 413] width 83 height 31
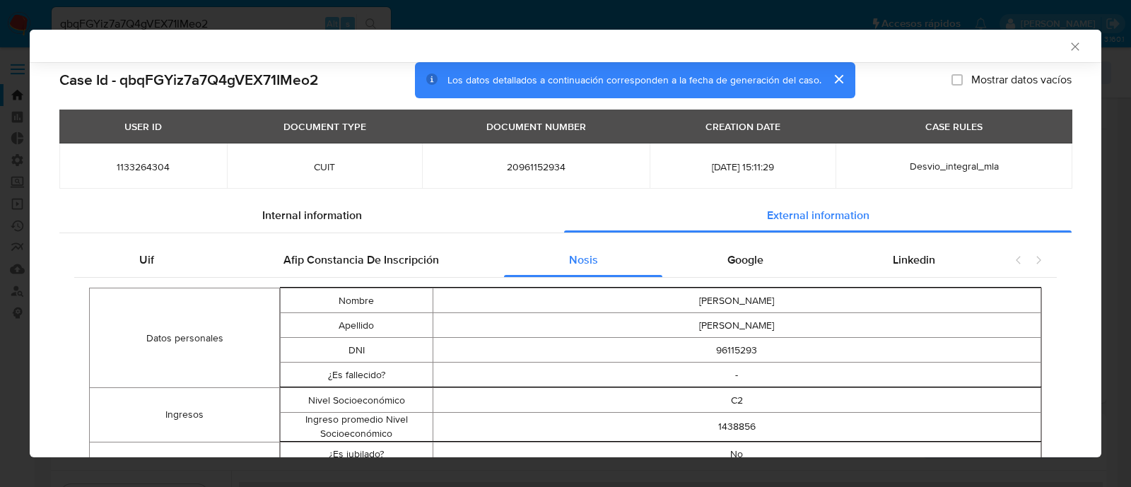
select select "10"
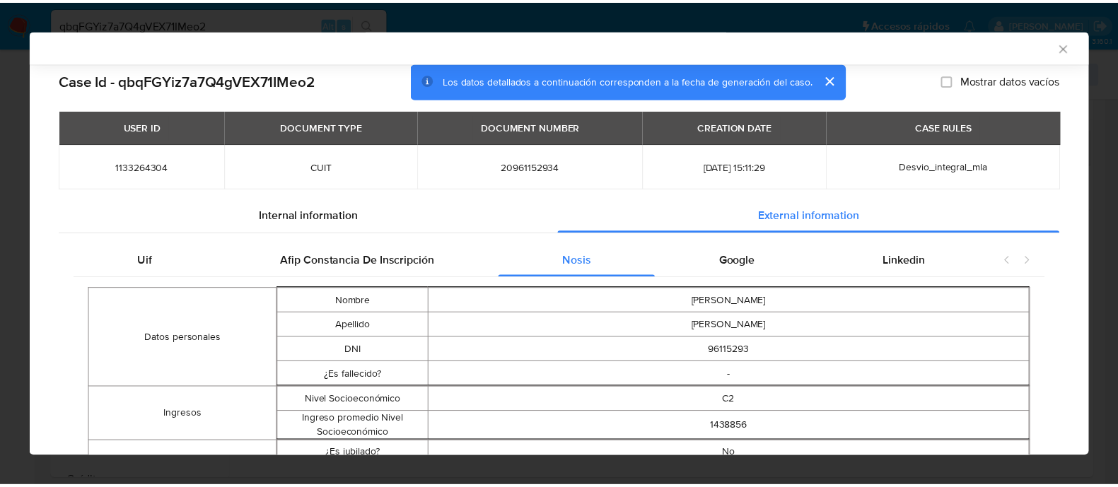
scroll to position [904, 0]
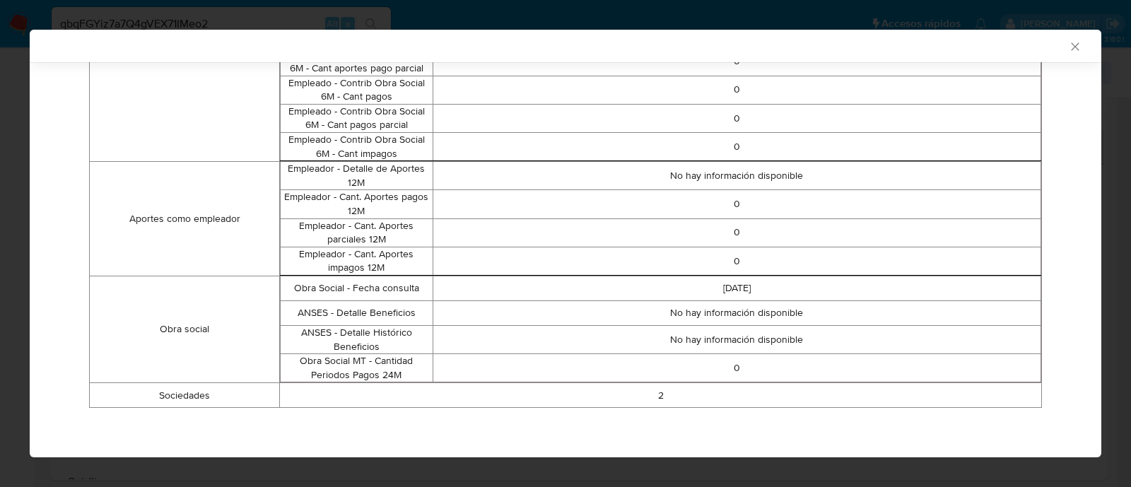
click at [265, 20] on div "AML Data Collector Case Id - qbqFGYiz7a7Q4gVEX71IMeo2 Los datos detallados a co…" at bounding box center [565, 243] width 1131 height 487
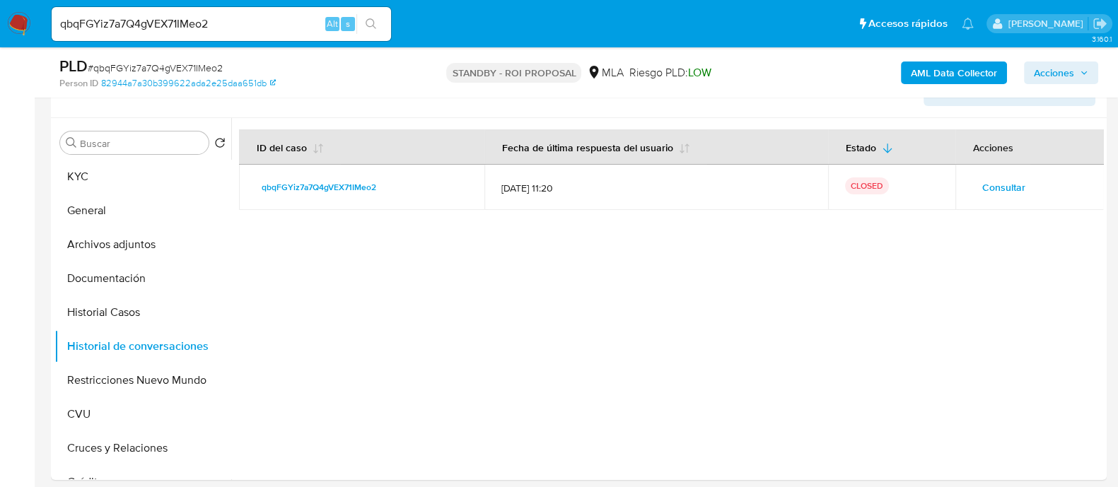
click at [244, 29] on input "qbqFGYiz7a7Q4gVEX71IMeo2" at bounding box center [221, 24] width 339 height 18
paste input "IT34Um2kWaDiQxVCuDkMpylW"
type input "IT34Um2kWaDiQxVCuDkMpylW"
click at [380, 26] on button "search-icon" at bounding box center [370, 24] width 29 height 20
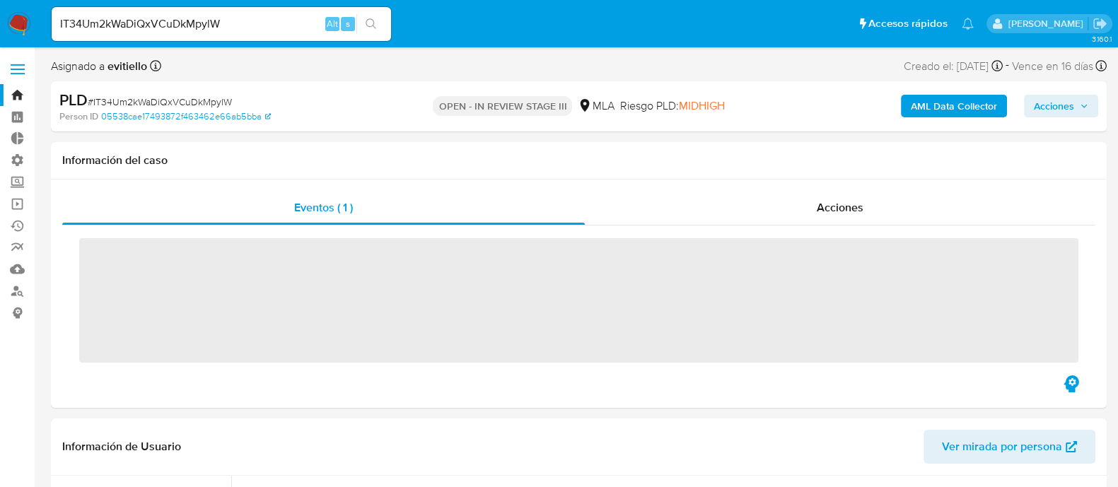
select select "10"
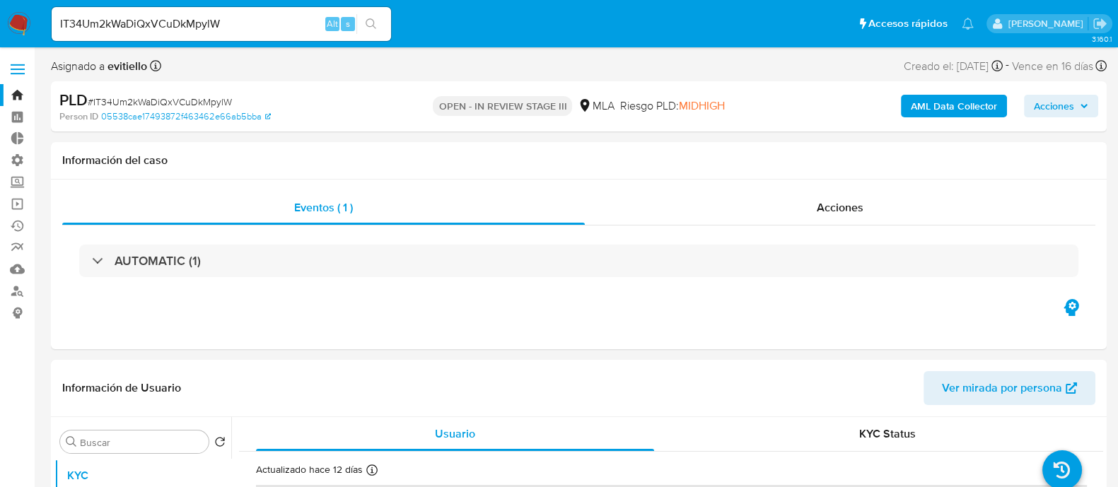
click at [198, 38] on div "IT34Um2kWaDiQxVCuDkMpylW Alt s" at bounding box center [221, 24] width 339 height 34
click at [219, 21] on input "IT34Um2kWaDiQxVCuDkMpylW" at bounding box center [221, 24] width 339 height 18
paste input "rSQgJWAPyXC53adBsaDVoTtm"
type input "rSQgJWAPyXC53adBsaDVoTtm"
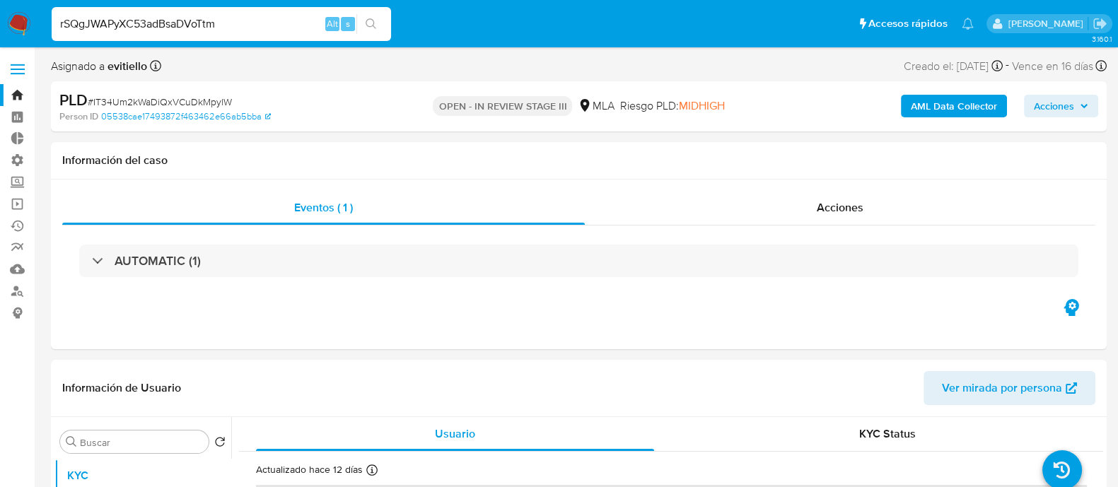
click at [382, 24] on button "search-icon" at bounding box center [370, 24] width 29 height 20
select select "10"
click at [290, 1] on nav "Pausado Ver notificaciones rSQgJWAPyXC53adBsaDVoTtm Alt s Accesos rápidos Presi…" at bounding box center [559, 23] width 1118 height 47
click at [279, 16] on input "rSQgJWAPyXC53adBsaDVoTtm" at bounding box center [221, 24] width 339 height 18
drag, startPoint x: 257, startPoint y: 19, endPoint x: 152, endPoint y: 48, distance: 108.6
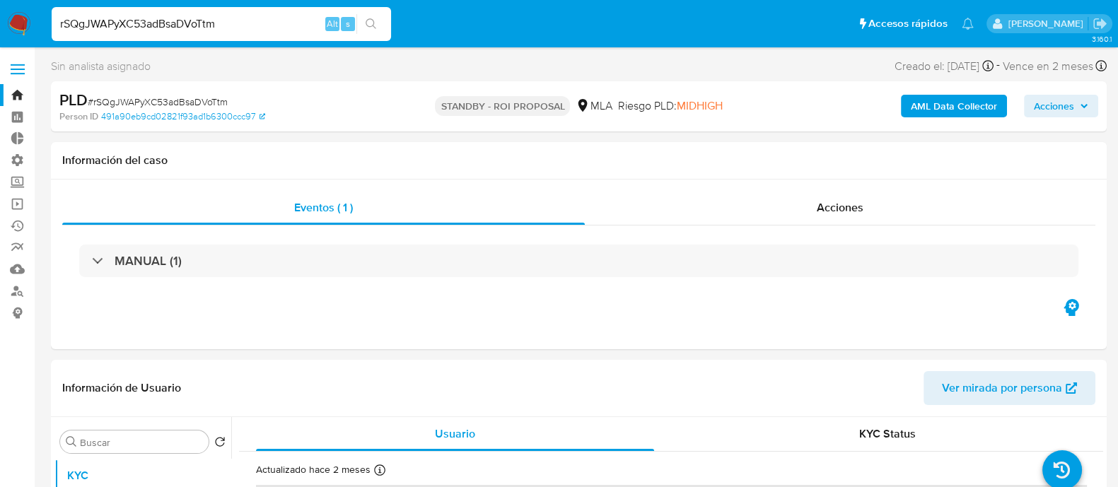
paste input "40518318"
type input "40518318"
click at [375, 23] on icon "search-icon" at bounding box center [371, 23] width 11 height 11
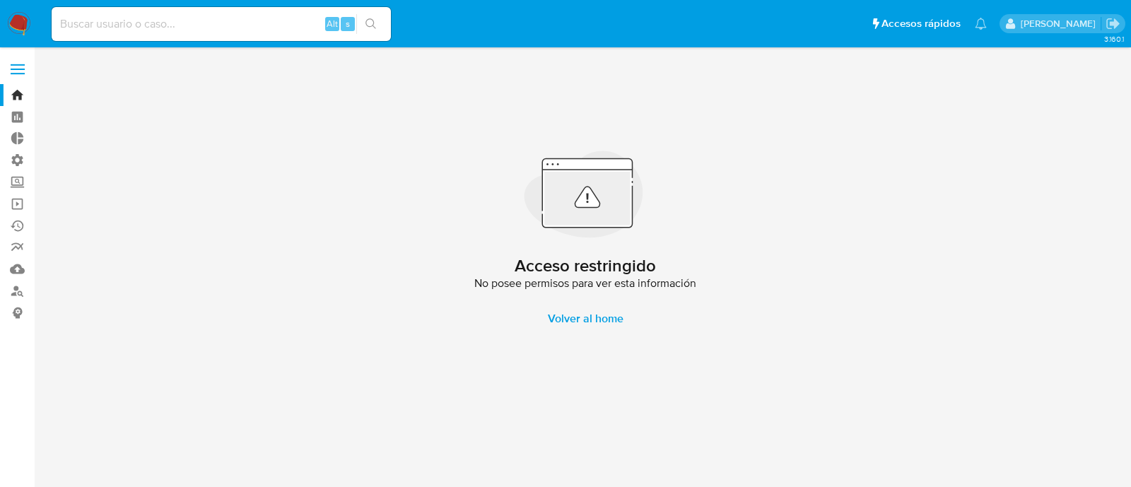
click at [18, 14] on img at bounding box center [19, 24] width 24 height 24
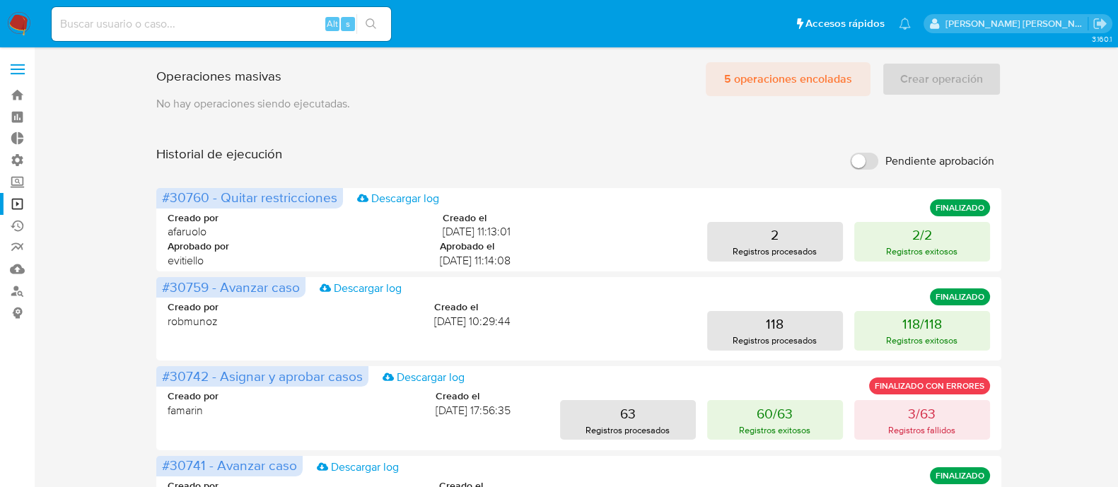
click at [777, 64] on span "5 operaciones encoladas" at bounding box center [788, 79] width 128 height 31
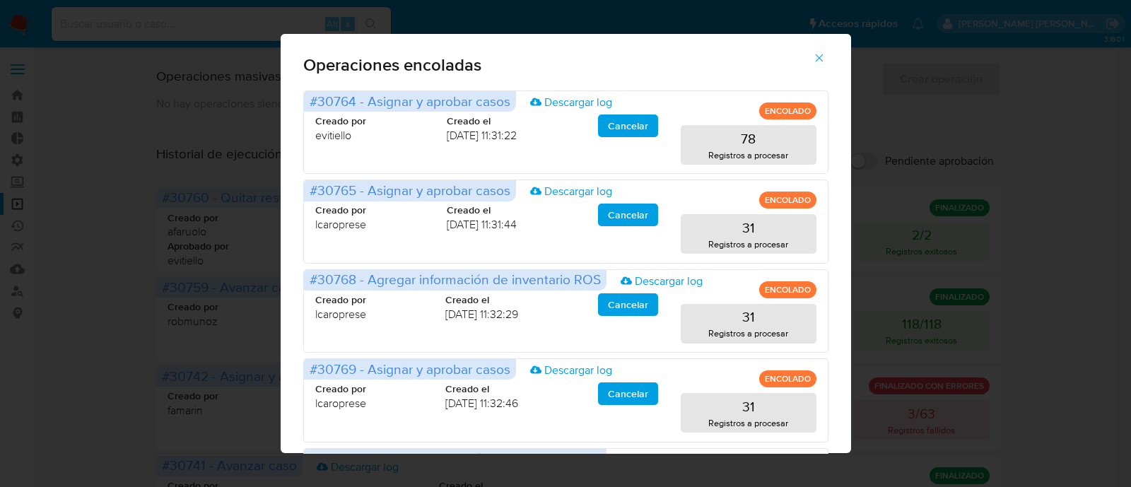
click at [823, 59] on icon "button" at bounding box center [819, 58] width 8 height 8
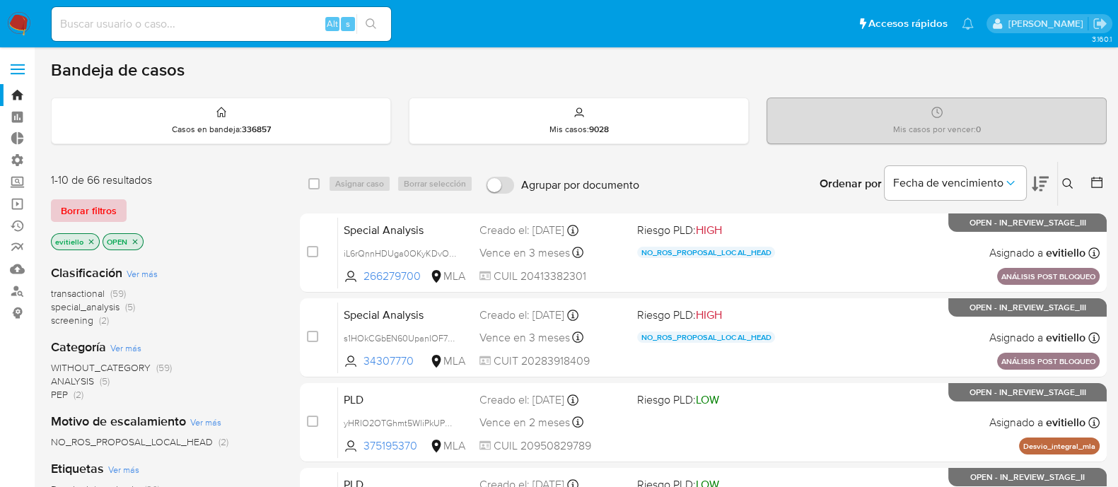
click at [108, 208] on span "Borrar filtros" at bounding box center [89, 211] width 56 height 20
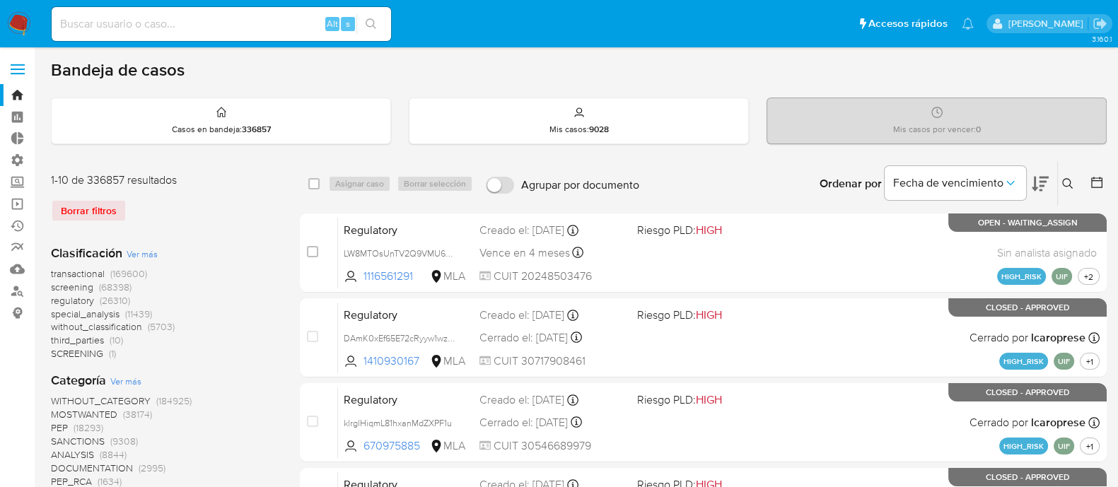
click at [1065, 189] on button at bounding box center [1069, 183] width 23 height 17
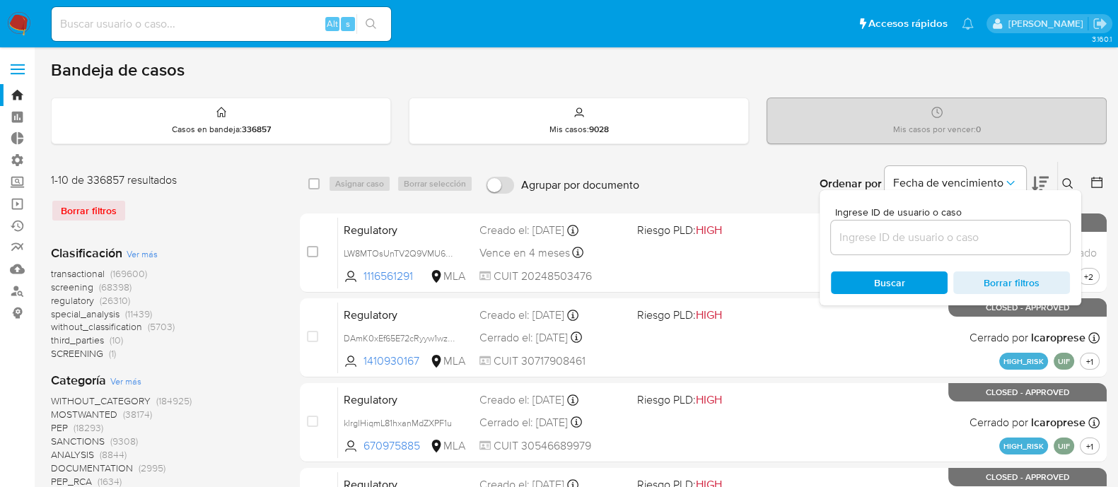
click at [1005, 244] on input at bounding box center [950, 237] width 239 height 18
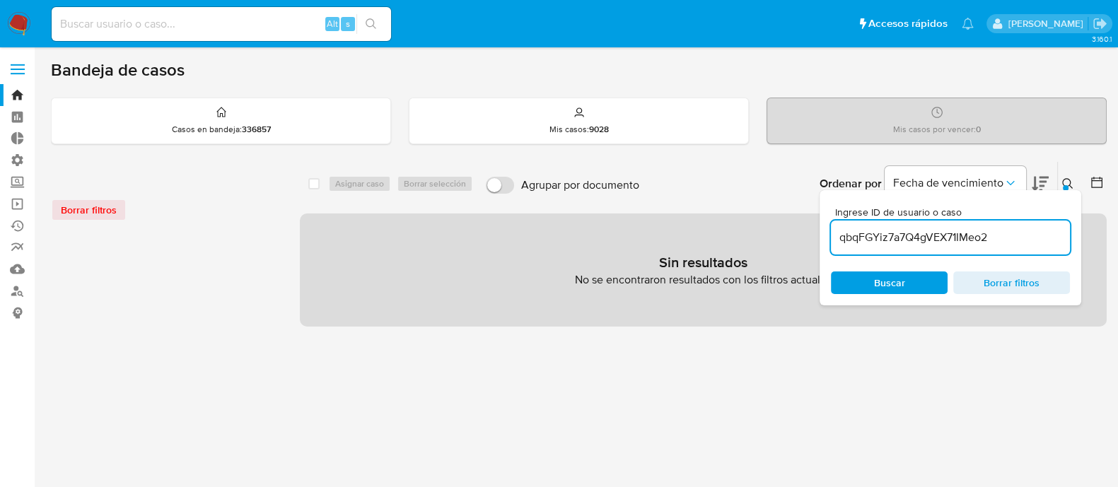
click at [1068, 180] on icon at bounding box center [1067, 183] width 11 height 11
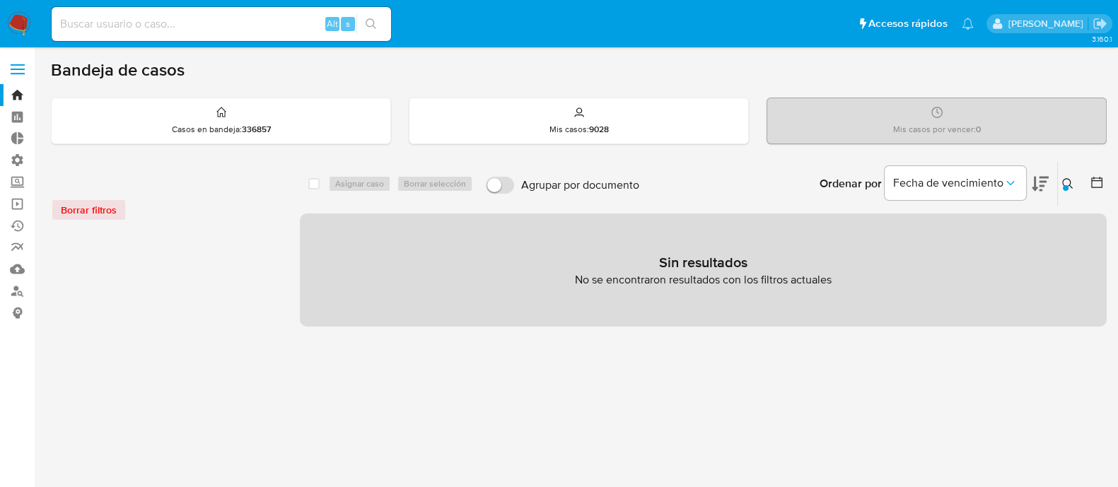
click at [1067, 179] on icon at bounding box center [1067, 183] width 11 height 11
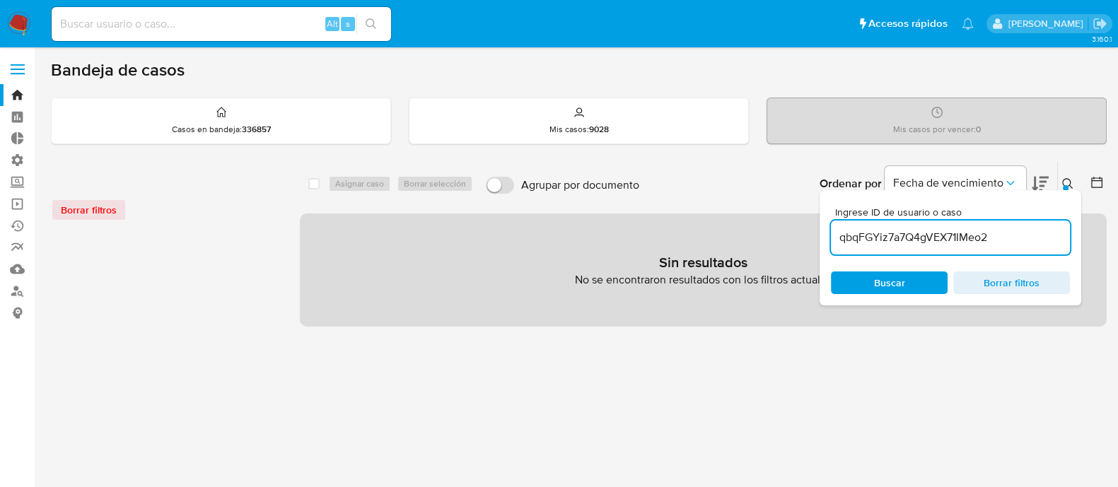
click at [998, 242] on input "qbqFGYiz7a7Q4gVEX71IMeo2" at bounding box center [950, 237] width 239 height 18
type input "qbqFGYiz7a7Q4gVEX71IMeo2"
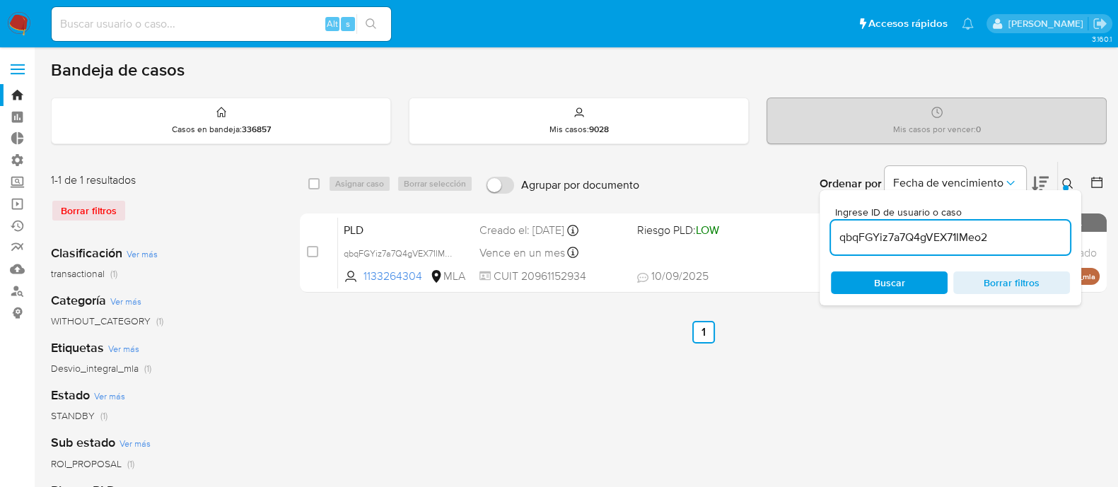
drag, startPoint x: 316, startPoint y: 185, endPoint x: 330, endPoint y: 182, distance: 14.3
click at [315, 185] on input "checkbox" at bounding box center [313, 183] width 11 height 11
checkbox input "true"
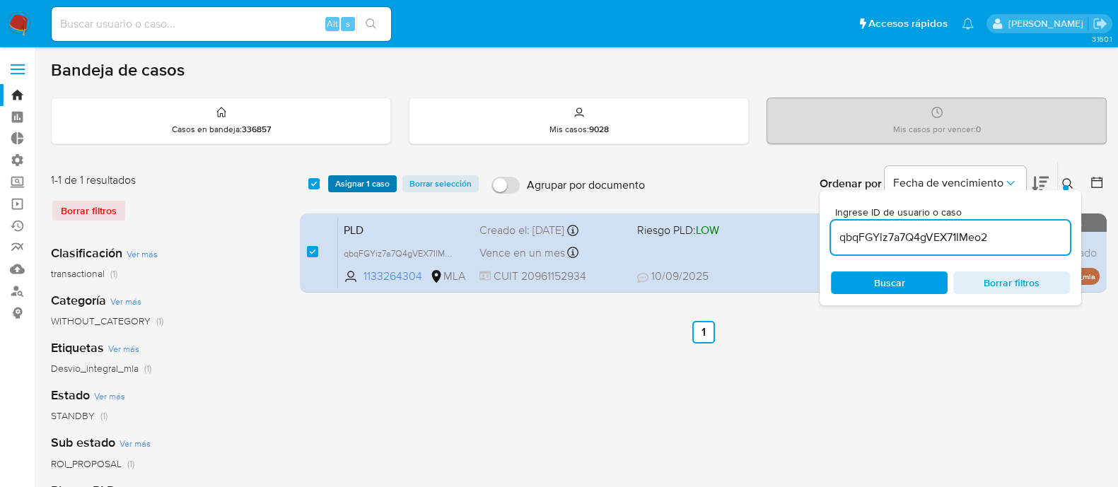
click at [348, 182] on span "Asignar 1 caso" at bounding box center [362, 184] width 54 height 14
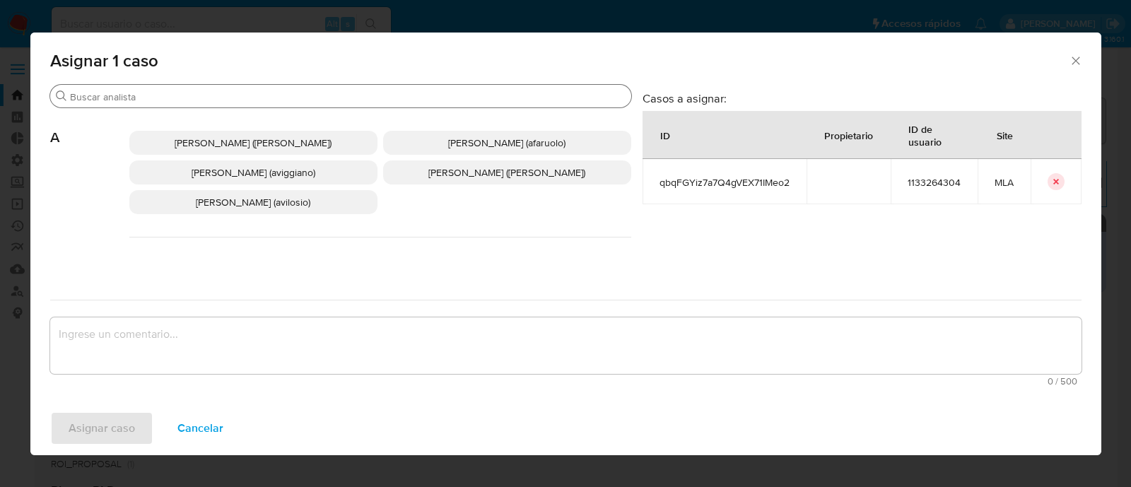
click at [304, 104] on div "Buscar" at bounding box center [340, 96] width 581 height 23
click at [340, 99] on input "Buscar" at bounding box center [348, 96] width 556 height 13
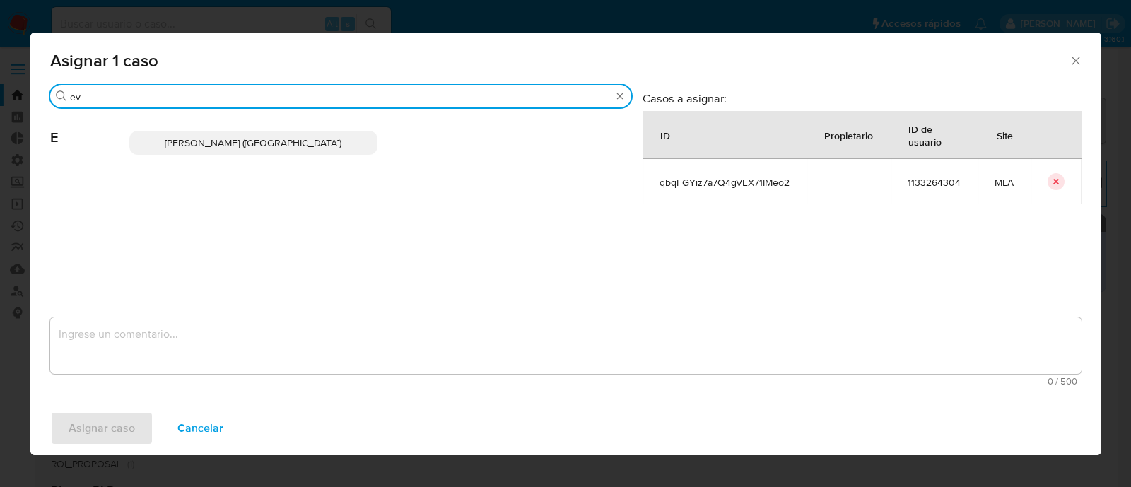
type input "ev"
click at [300, 146] on span "[PERSON_NAME] ([GEOGRAPHIC_DATA])" at bounding box center [253, 143] width 177 height 14
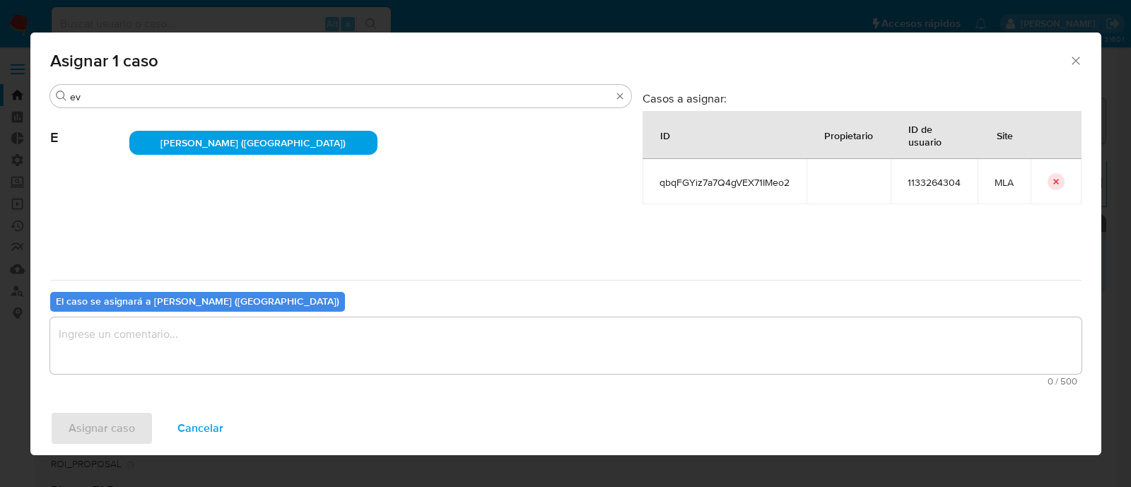
click at [226, 340] on textarea "assign-modal" at bounding box center [565, 345] width 1031 height 57
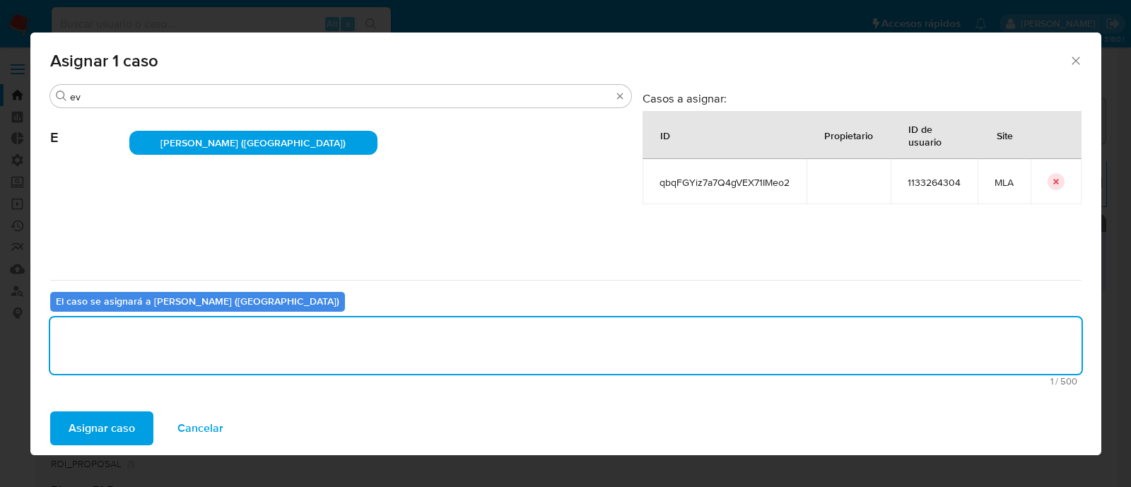
click at [98, 433] on span "Asignar caso" at bounding box center [102, 428] width 66 height 31
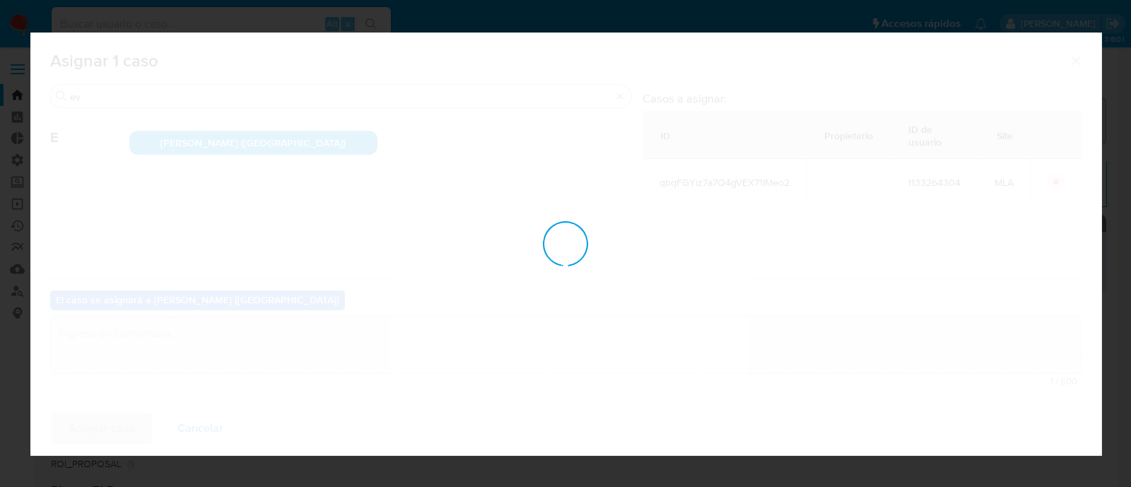
checkbox input "false"
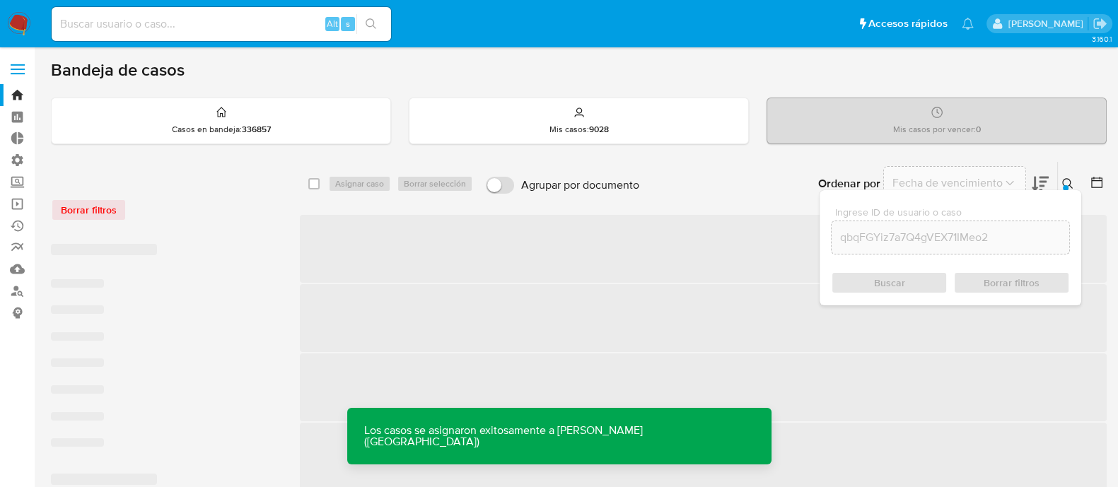
click at [1071, 182] on icon at bounding box center [1067, 183] width 11 height 11
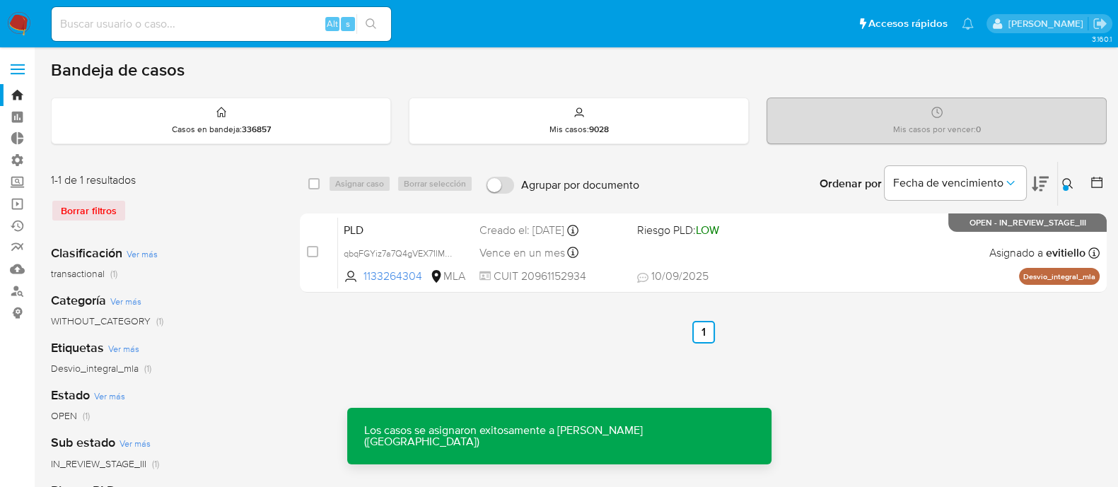
click at [1005, 249] on span "Asignado a evitiello" at bounding box center [1037, 253] width 96 height 16
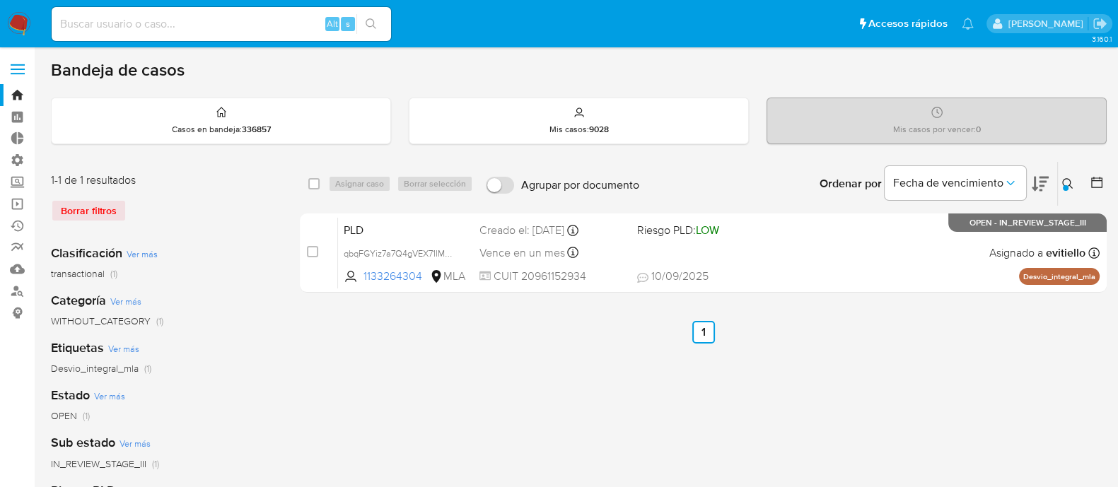
click at [1060, 183] on button at bounding box center [1069, 183] width 23 height 17
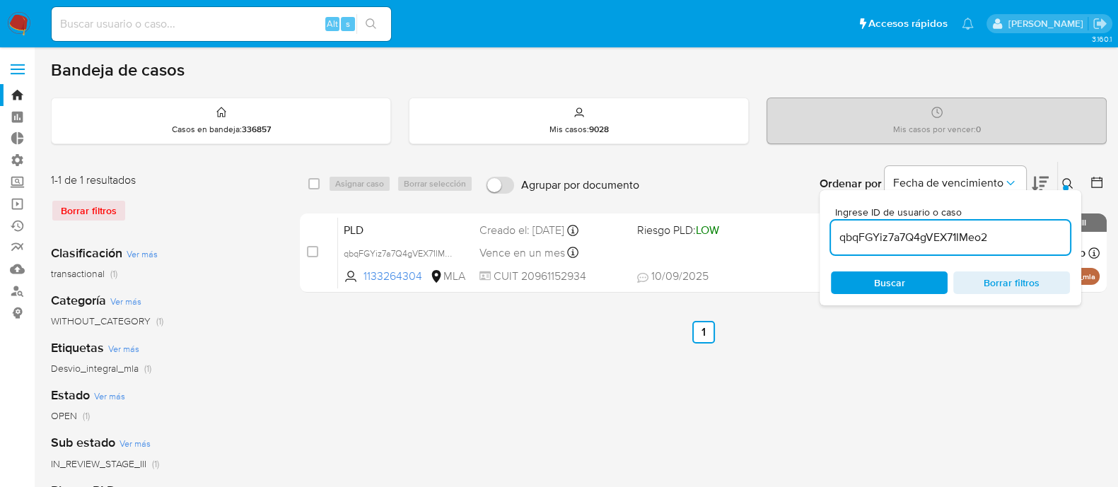
click at [1002, 233] on input "qbqFGYiz7a7Q4gVEX71IMeo2" at bounding box center [950, 237] width 239 height 18
click at [1004, 229] on input "qbqFGYiz7a7Q4gVEX71IMeo2" at bounding box center [950, 237] width 239 height 18
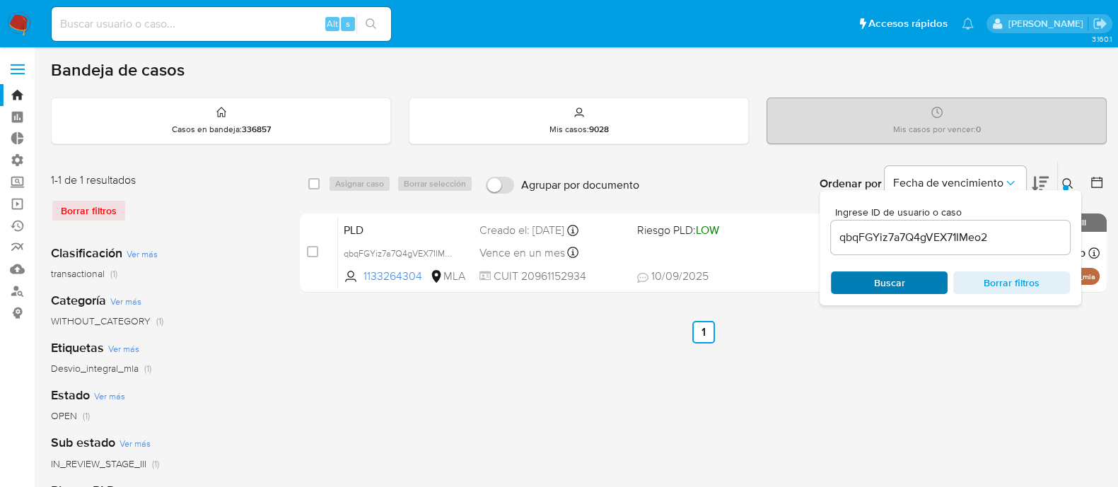
click at [874, 287] on span "Buscar" at bounding box center [889, 282] width 31 height 23
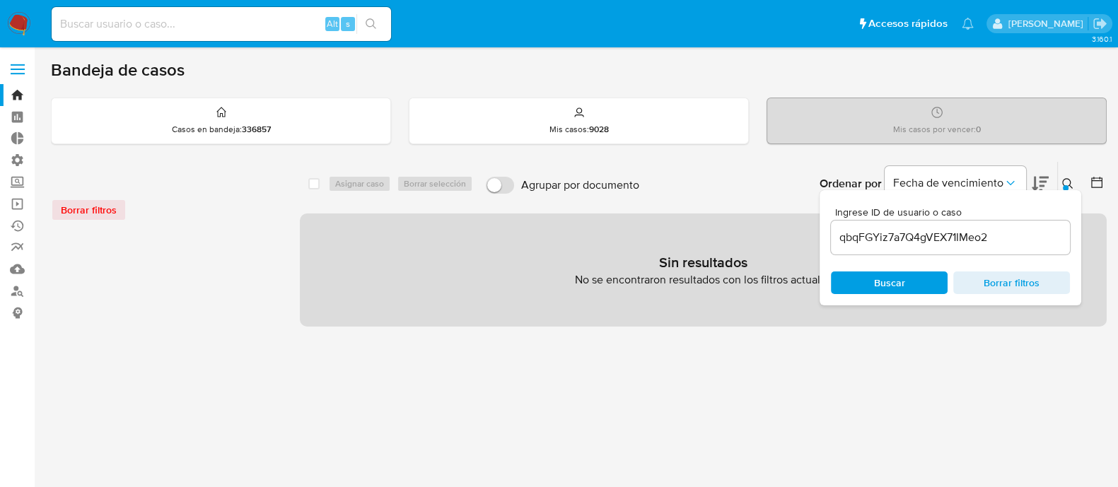
click at [1060, 182] on button at bounding box center [1069, 183] width 23 height 17
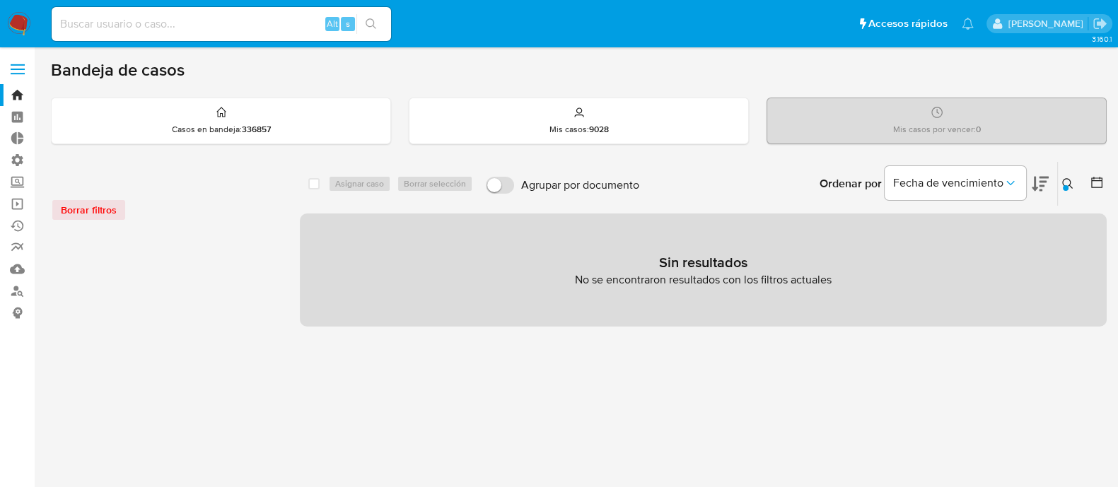
click at [1068, 188] on icon at bounding box center [1067, 183] width 11 height 11
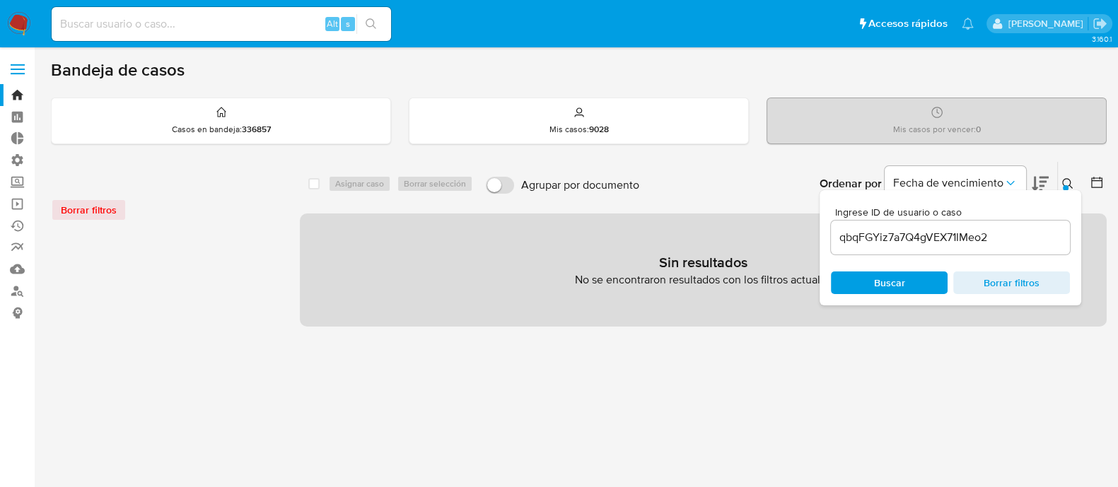
click at [1029, 238] on input "qbqFGYiz7a7Q4gVEX71IMeo2" at bounding box center [950, 237] width 239 height 18
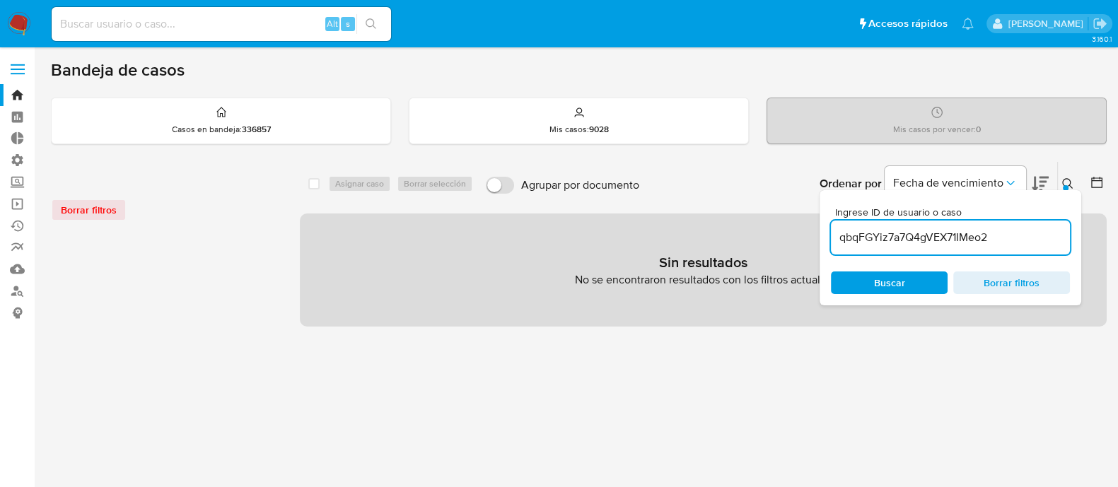
type input "qbqFGYiz7a7Q4gVEX71IMeo2"
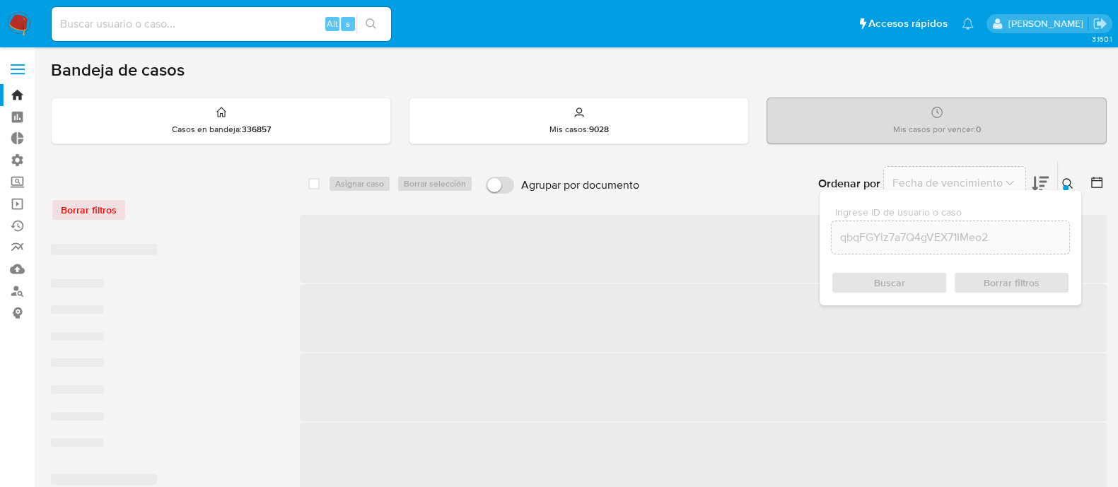
click at [884, 283] on div "Buscar Borrar filtros" at bounding box center [950, 282] width 239 height 23
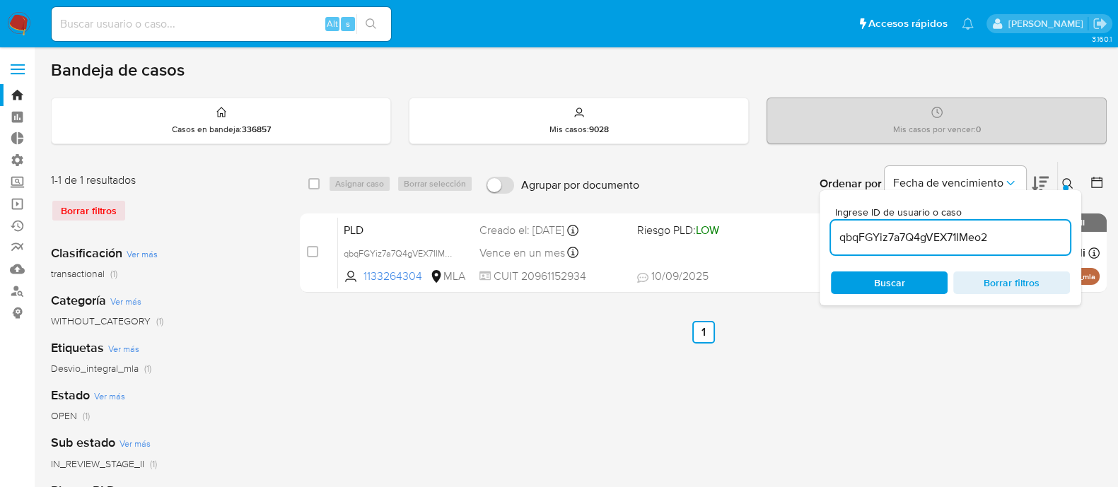
click at [1072, 178] on icon at bounding box center [1067, 183] width 11 height 11
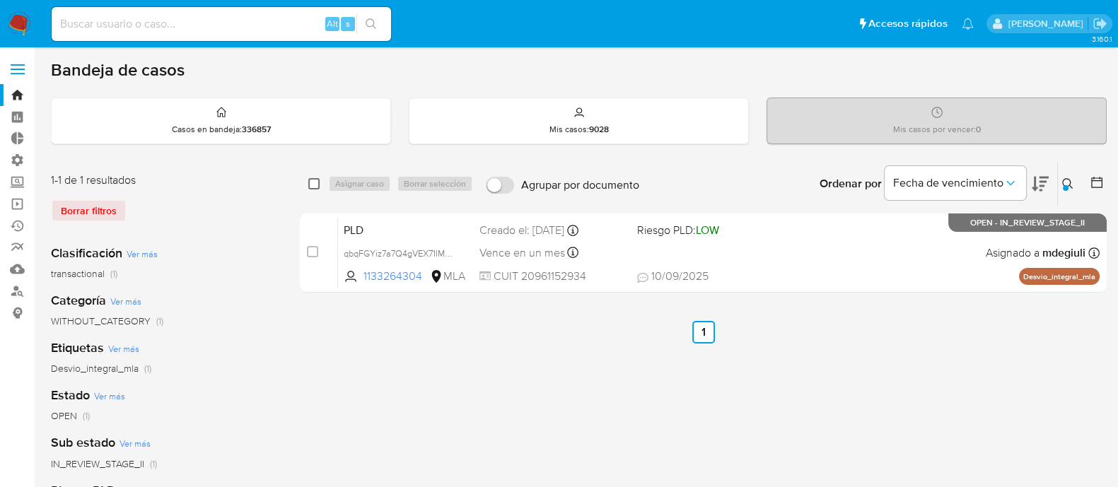
click at [312, 184] on input "checkbox" at bounding box center [313, 183] width 11 height 11
checkbox input "true"
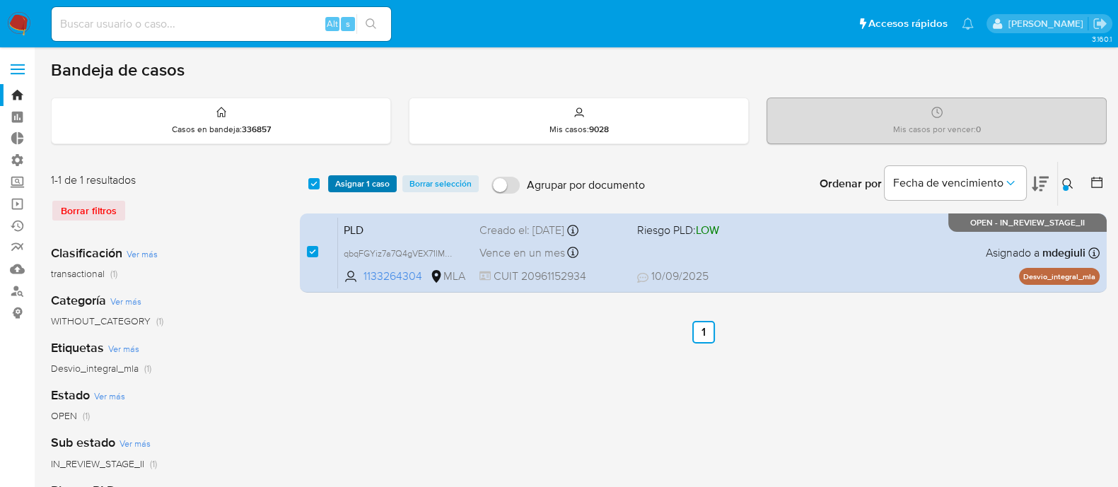
click at [352, 180] on span "Asignar 1 caso" at bounding box center [362, 184] width 54 height 14
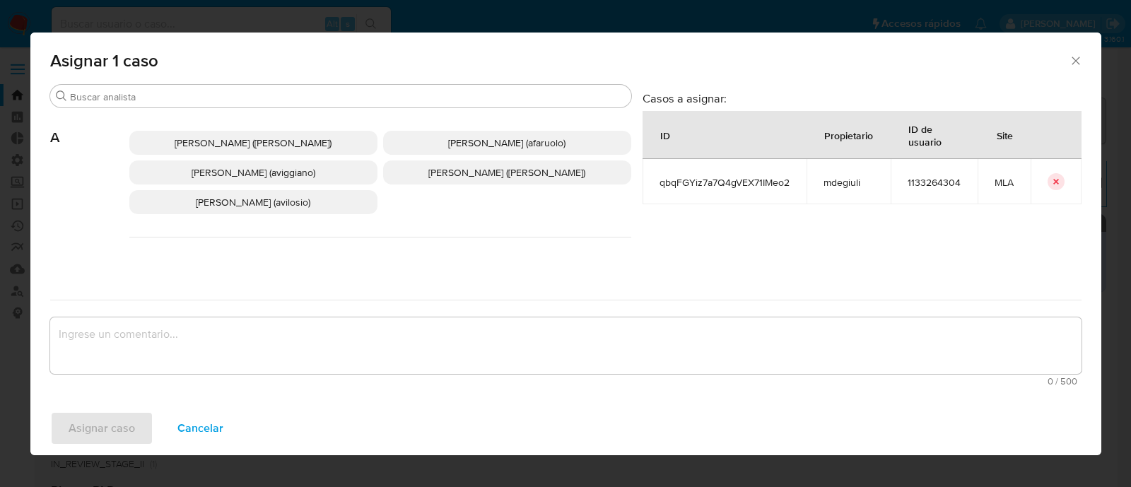
click at [255, 82] on div "Asignar 1 caso" at bounding box center [565, 59] width 1071 height 52
click at [251, 100] on input "Buscar" at bounding box center [348, 96] width 556 height 13
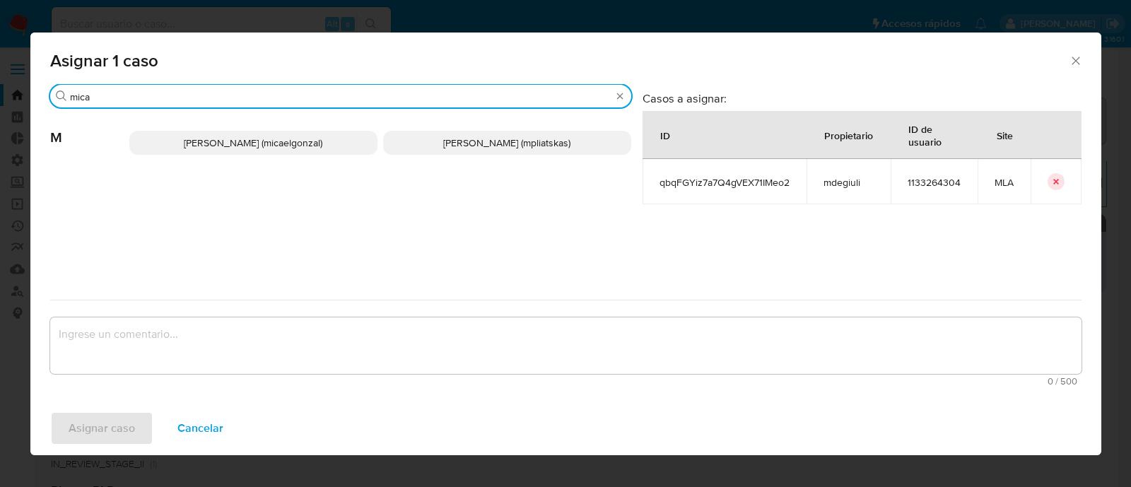
type input "mica"
click at [487, 148] on span "[PERSON_NAME] (mpliatskas)" at bounding box center [506, 143] width 127 height 14
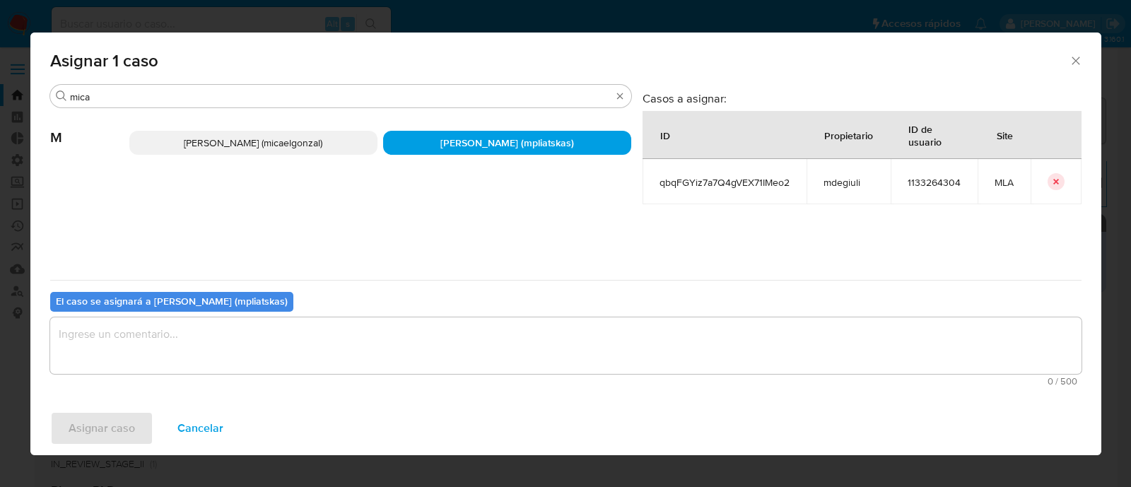
click at [283, 327] on textarea "assign-modal" at bounding box center [565, 345] width 1031 height 57
click at [110, 416] on span "Asignar caso" at bounding box center [102, 428] width 66 height 31
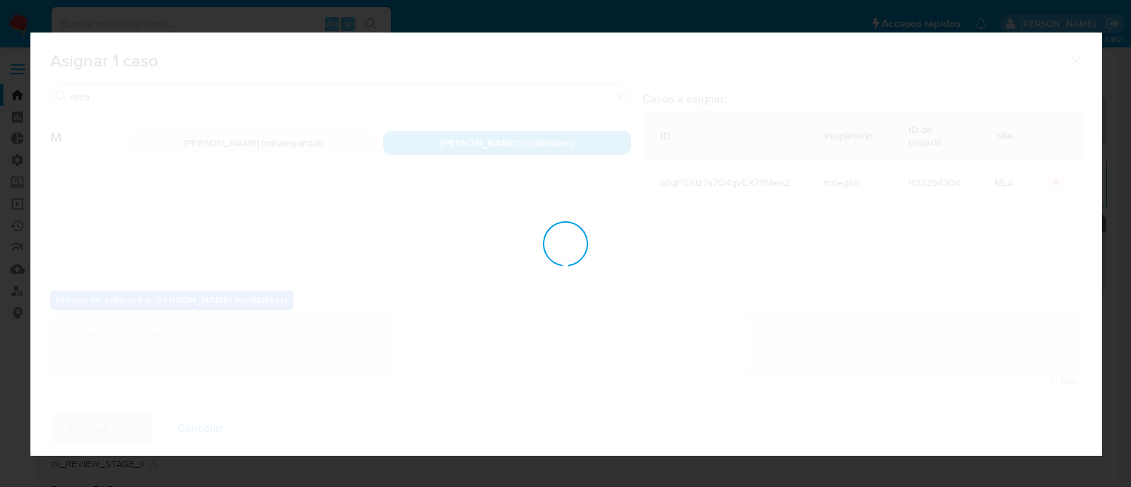
checkbox input "false"
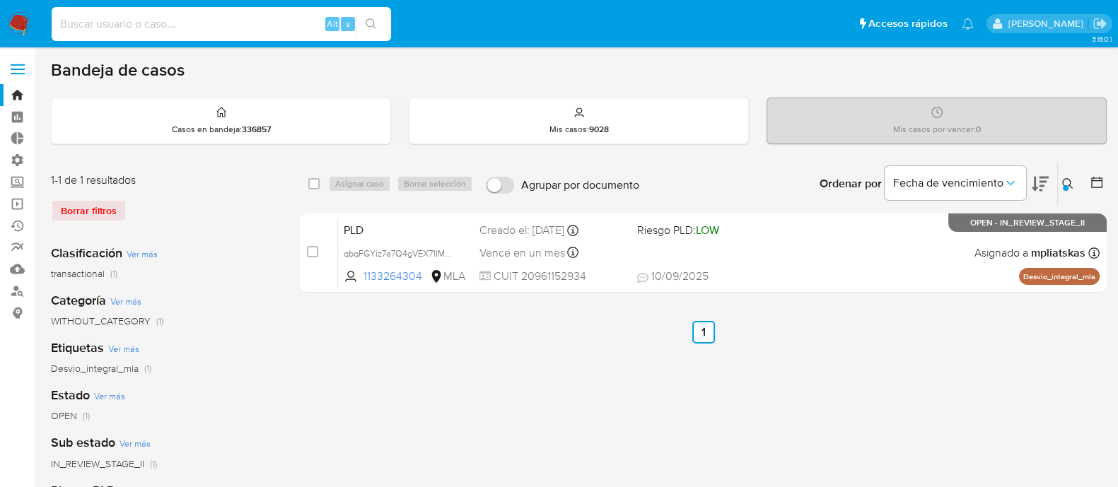
click at [276, 28] on input at bounding box center [221, 24] width 339 height 18
paste input "41893074"
type input "41893074"
click at [371, 23] on icon "search-icon" at bounding box center [371, 23] width 11 height 11
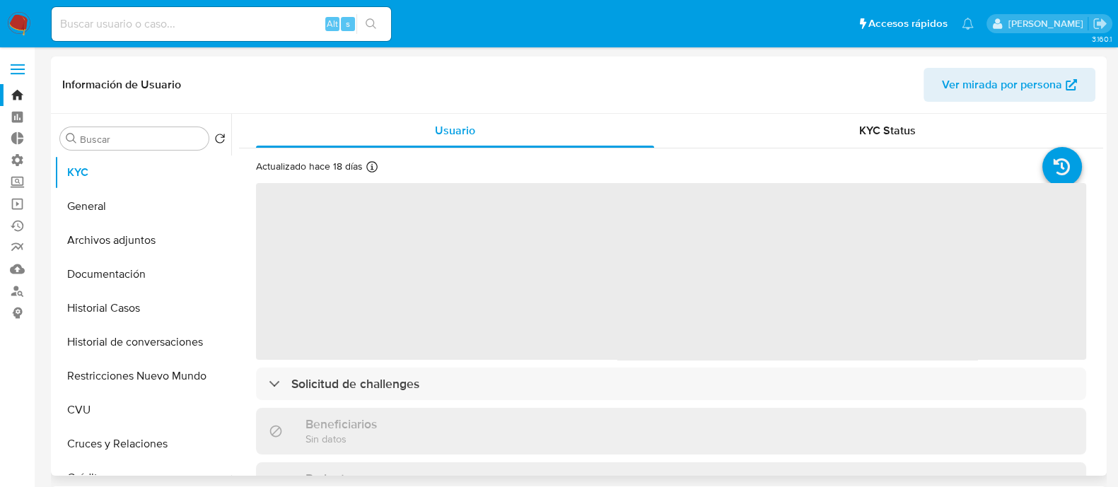
select select "10"
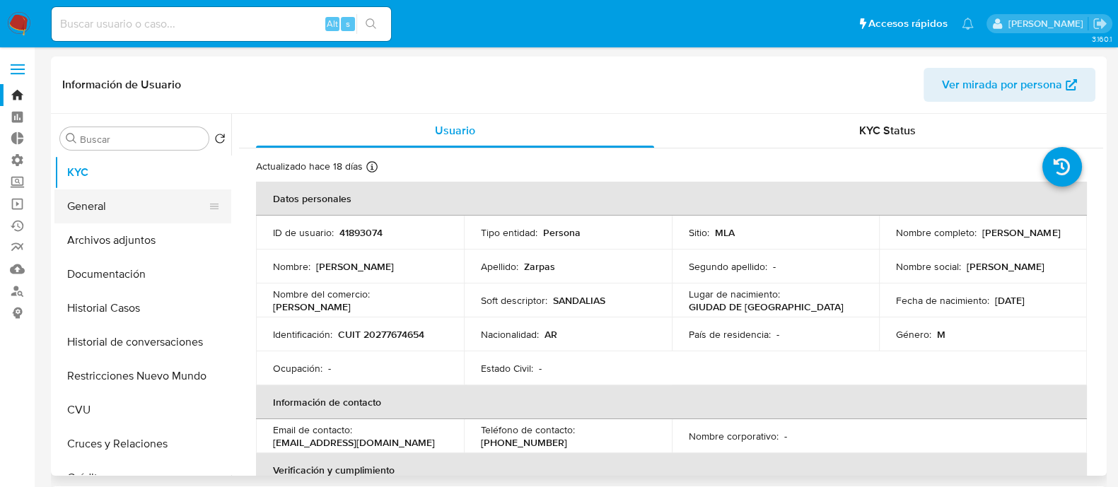
click at [173, 221] on button "General" at bounding box center [136, 206] width 165 height 34
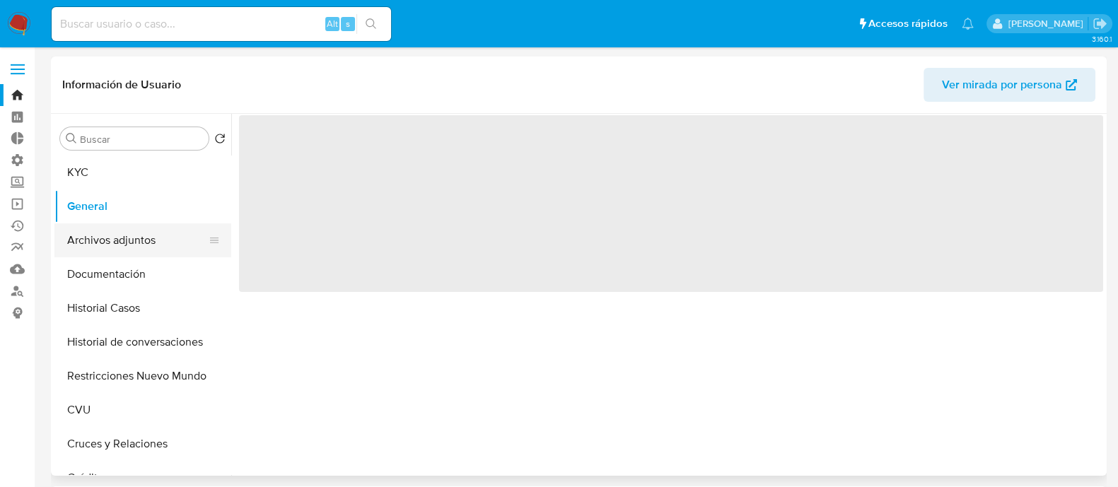
click at [160, 238] on button "Archivos adjuntos" at bounding box center [136, 240] width 165 height 34
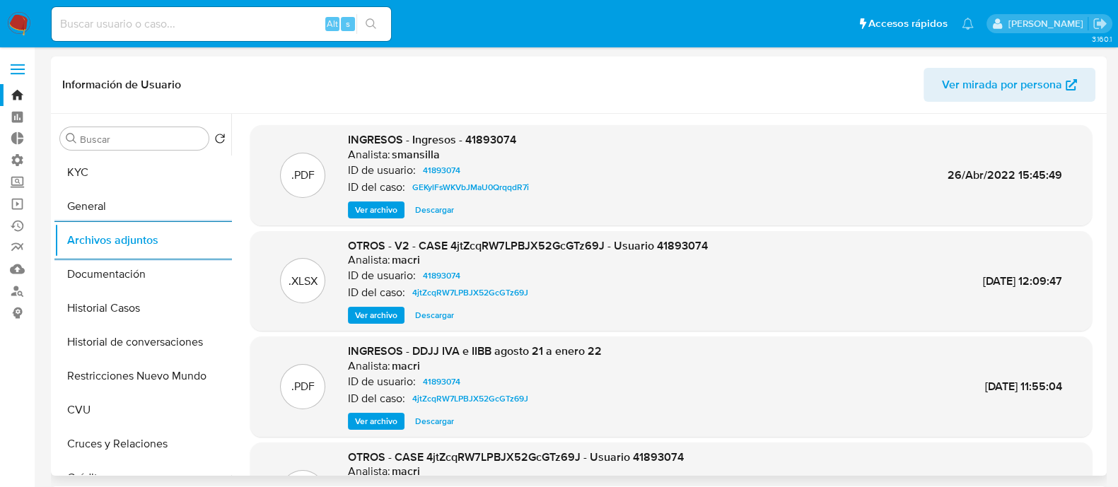
click at [376, 310] on span "Ver archivo" at bounding box center [376, 315] width 42 height 14
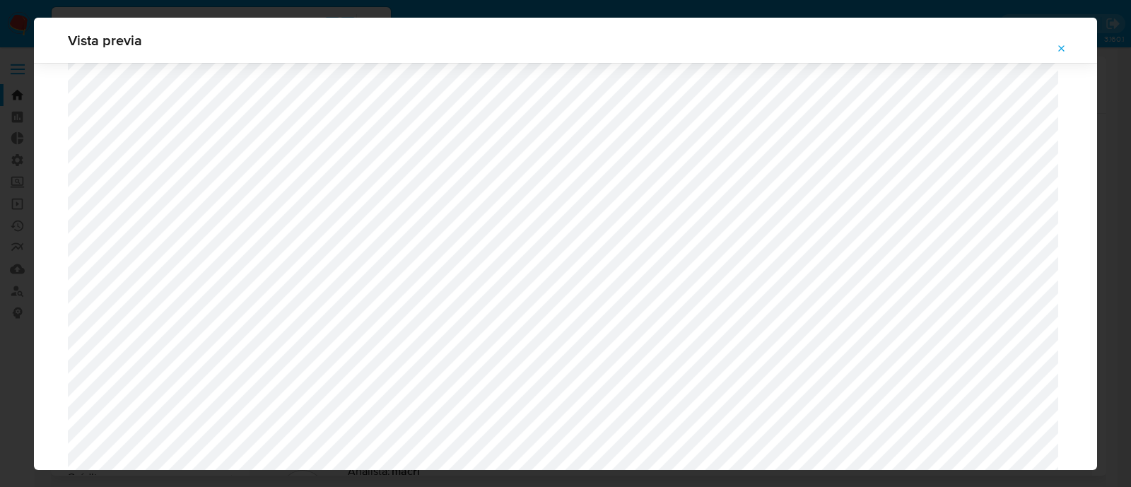
click at [1060, 47] on icon "Attachment preview" at bounding box center [1061, 48] width 11 height 11
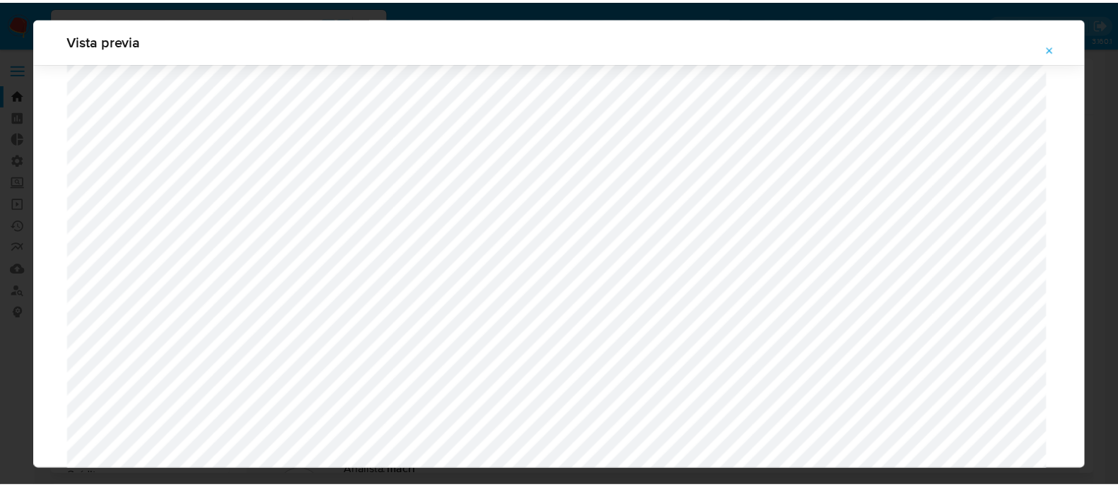
scroll to position [45, 0]
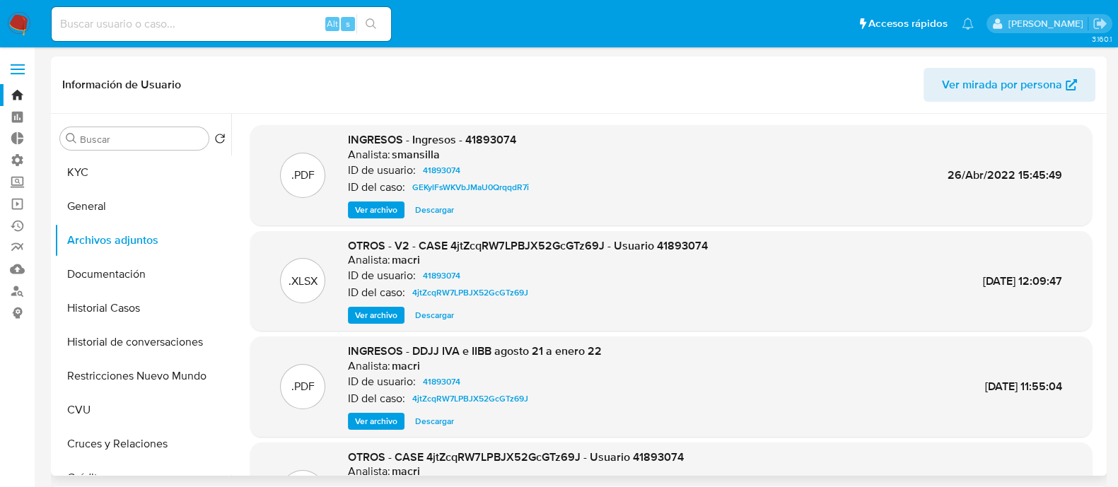
click at [211, 28] on input at bounding box center [221, 24] width 339 height 18
paste input "245103317"
type input "245103317"
click at [374, 23] on icon "search-icon" at bounding box center [371, 23] width 11 height 11
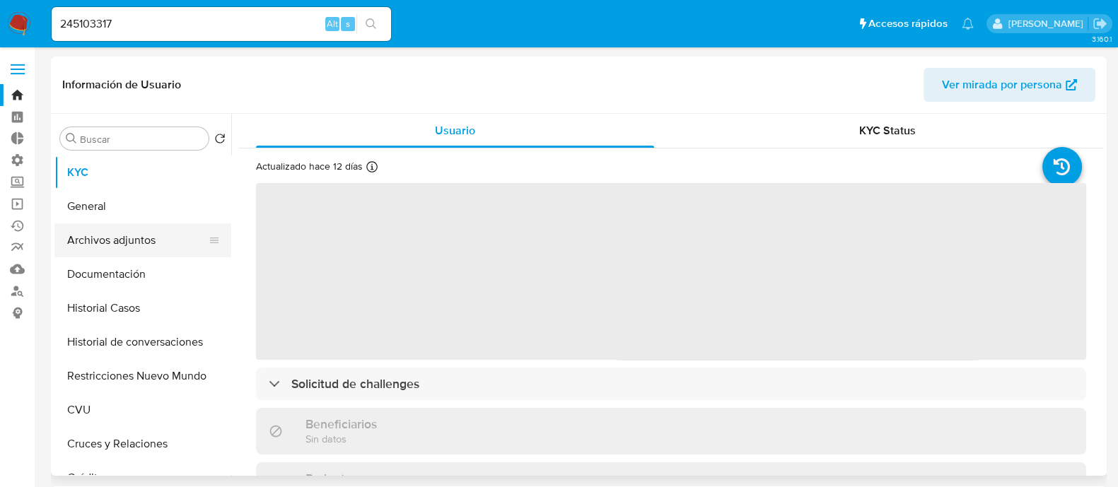
click at [129, 242] on button "Archivos adjuntos" at bounding box center [136, 240] width 165 height 34
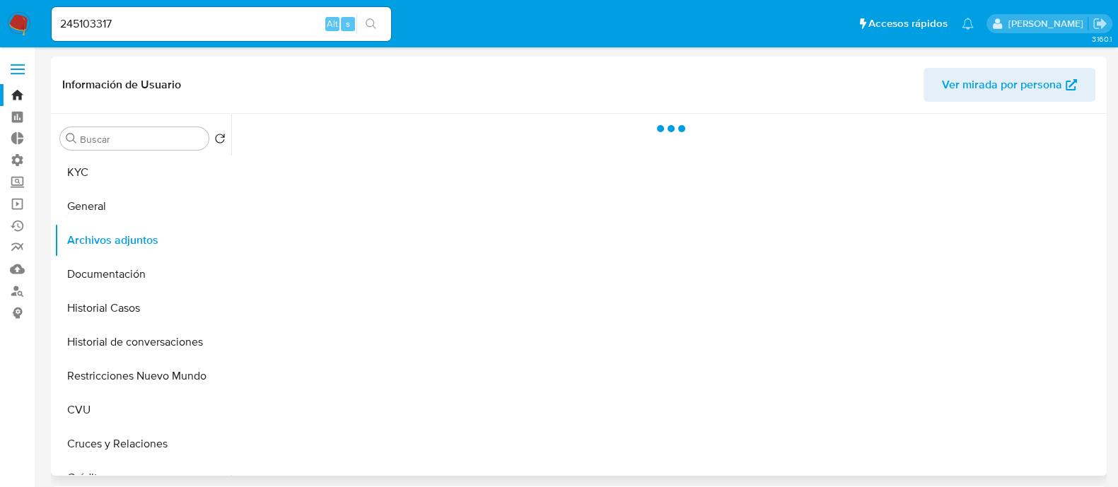
select select "10"
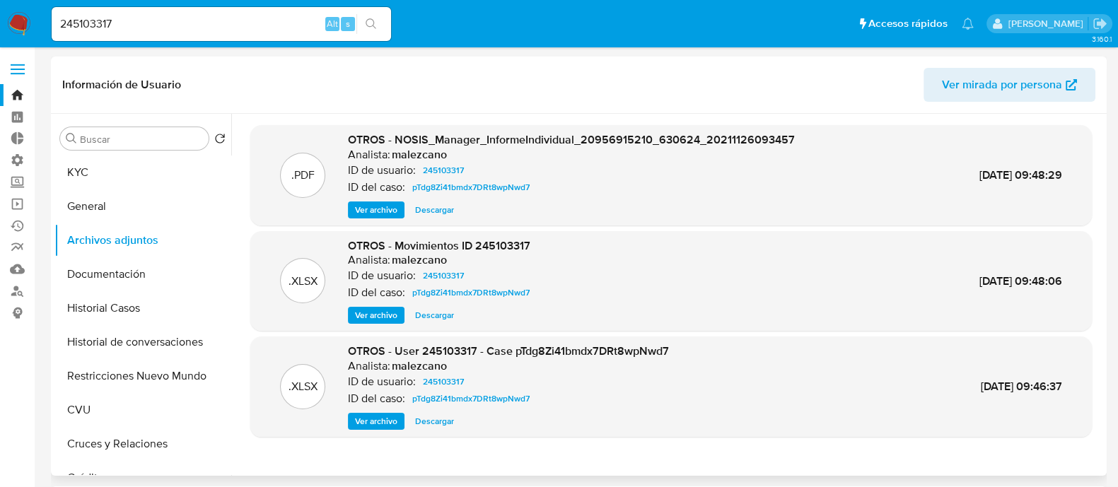
click at [373, 424] on span "Ver archivo" at bounding box center [376, 421] width 42 height 14
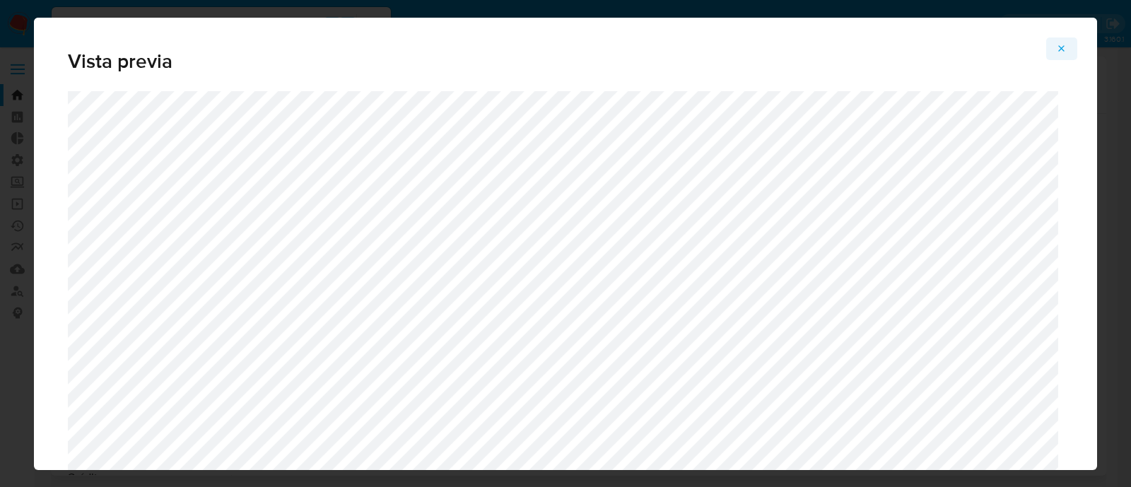
click at [1075, 45] on div "Vista previa" at bounding box center [565, 244] width 1063 height 452
click at [1070, 46] on button "Attachment preview" at bounding box center [1061, 48] width 31 height 23
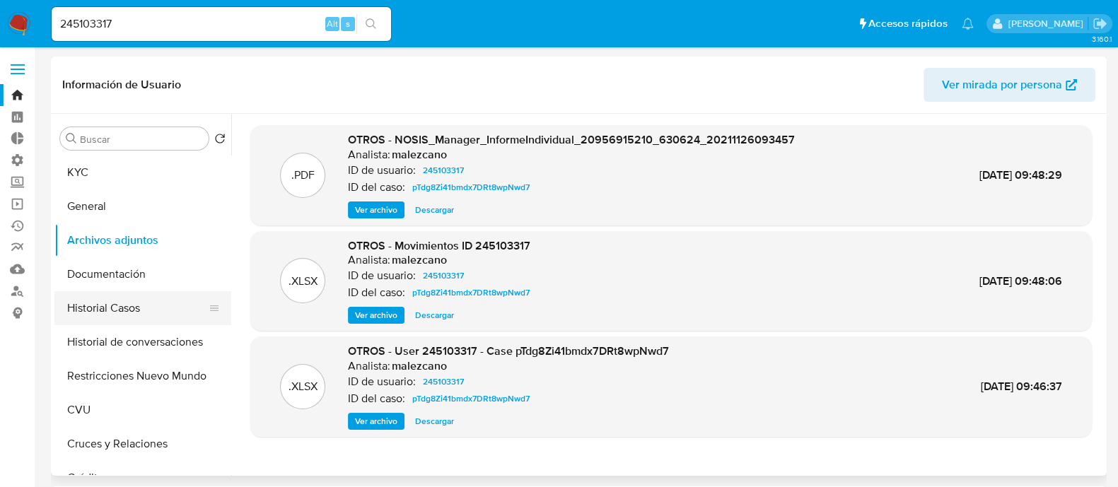
click at [159, 313] on button "Historial Casos" at bounding box center [136, 308] width 165 height 34
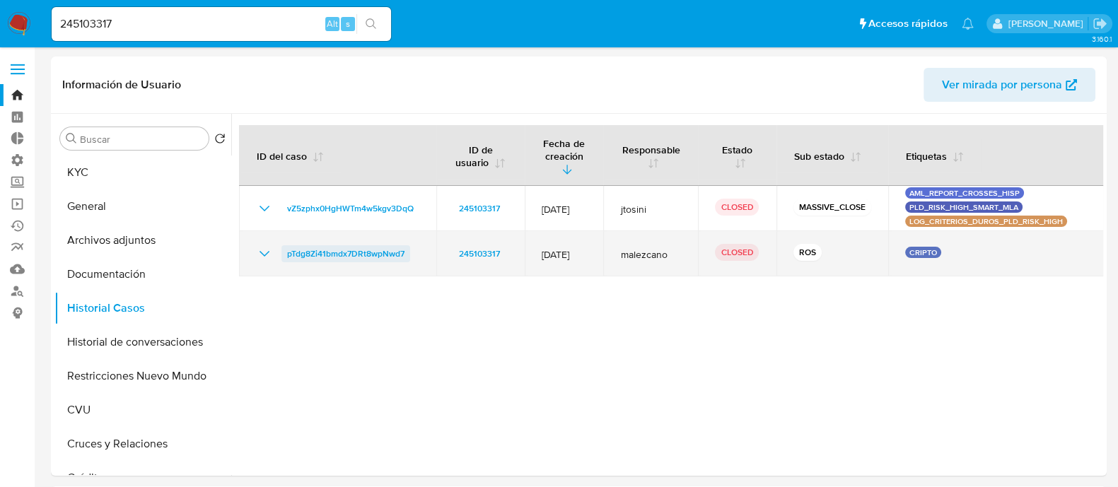
click at [369, 245] on span "pTdg8Zi41bmdx7DRt8wpNwd7" at bounding box center [345, 253] width 117 height 17
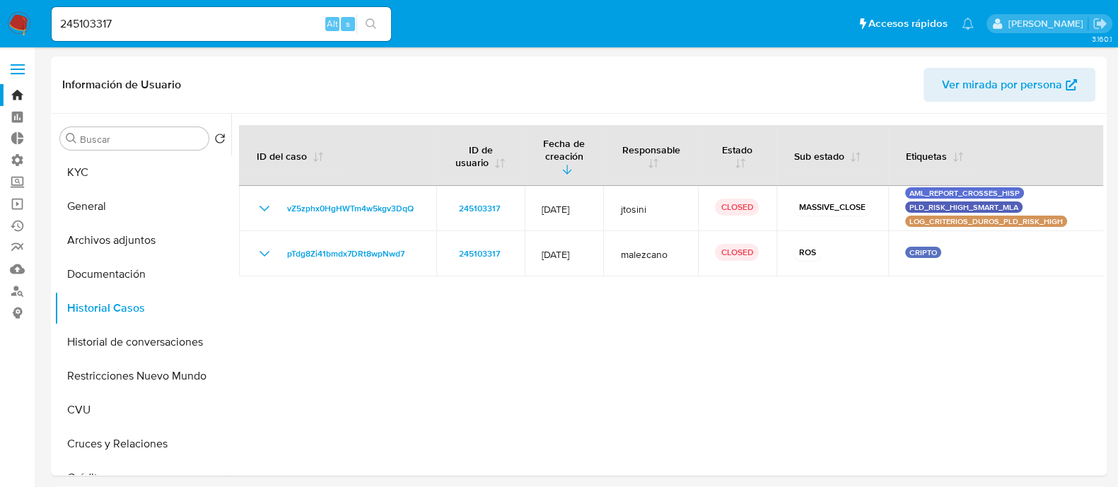
click at [235, 16] on input "245103317" at bounding box center [221, 24] width 339 height 18
paste input "41893074"
type input "41893074"
click at [373, 20] on icon "search-icon" at bounding box center [371, 23] width 11 height 11
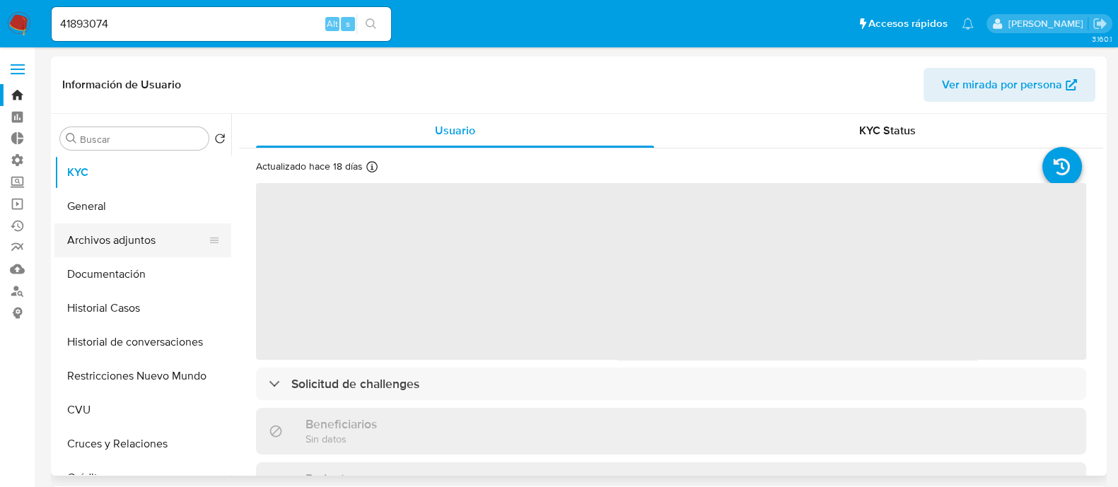
click at [173, 243] on button "Archivos adjuntos" at bounding box center [136, 240] width 165 height 34
select select "10"
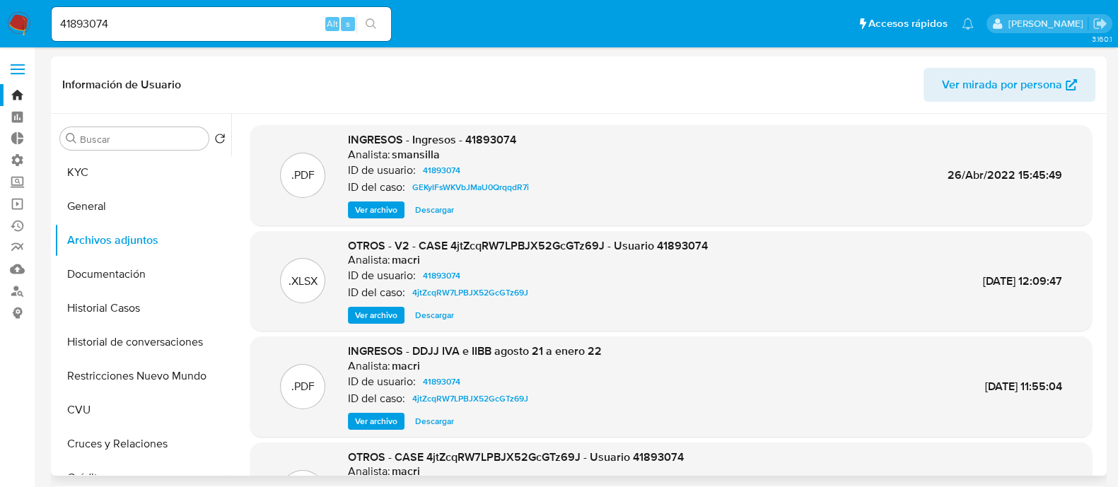
click at [445, 320] on span "Descargar" at bounding box center [434, 315] width 39 height 14
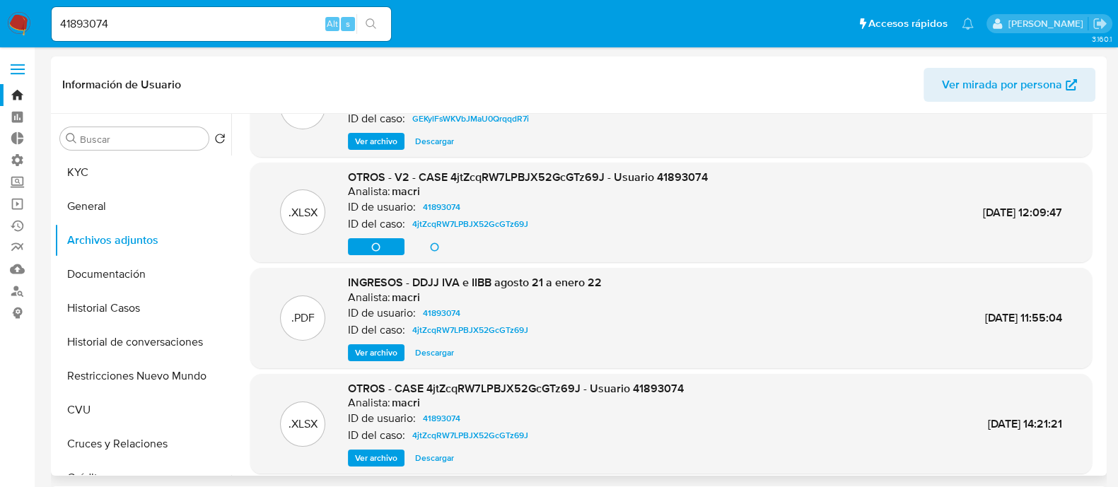
scroll to position [119, 0]
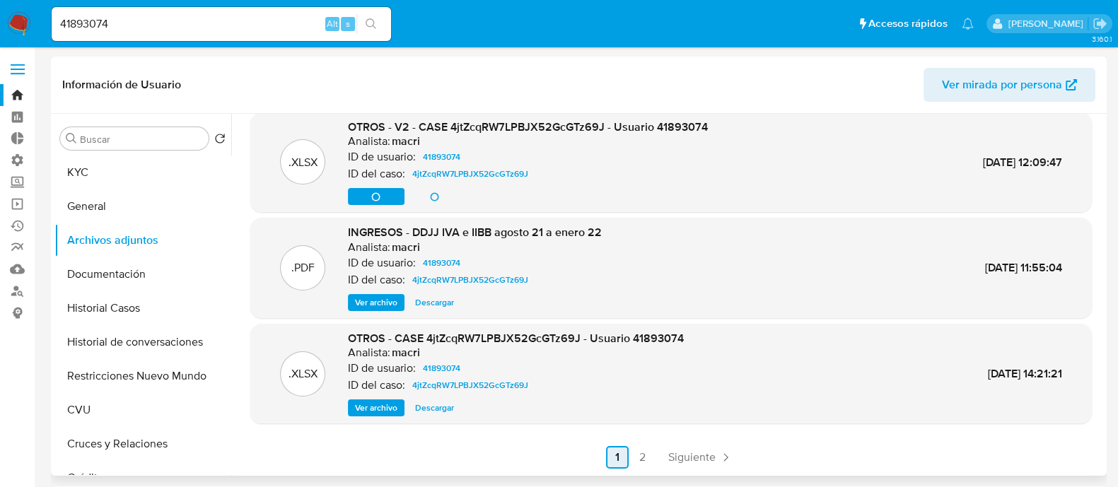
click at [694, 455] on span "Siguiente" at bounding box center [691, 457] width 47 height 11
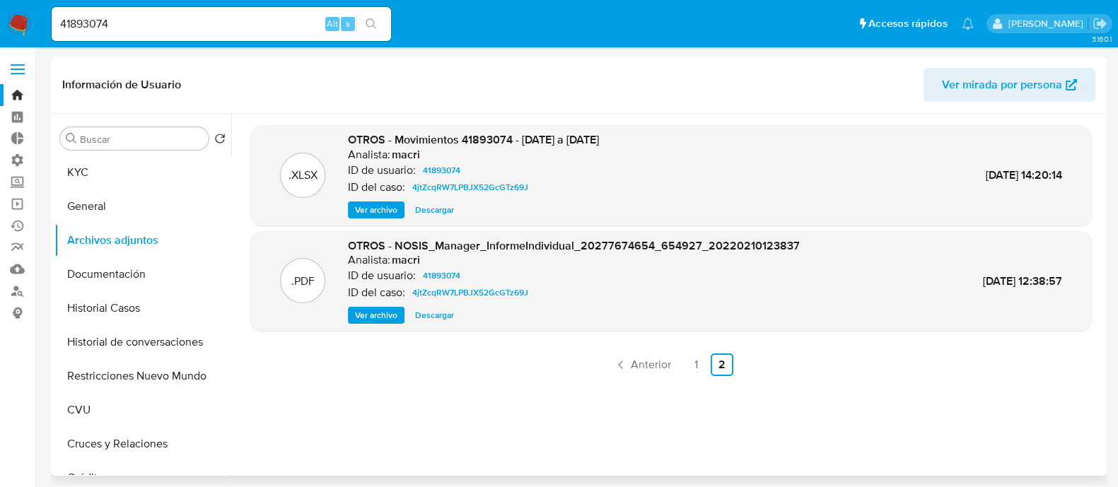
click at [228, 26] on input "41893074" at bounding box center [221, 24] width 339 height 18
paste input "21968657"
type input "21968657"
click at [382, 21] on button "search-icon" at bounding box center [370, 24] width 29 height 20
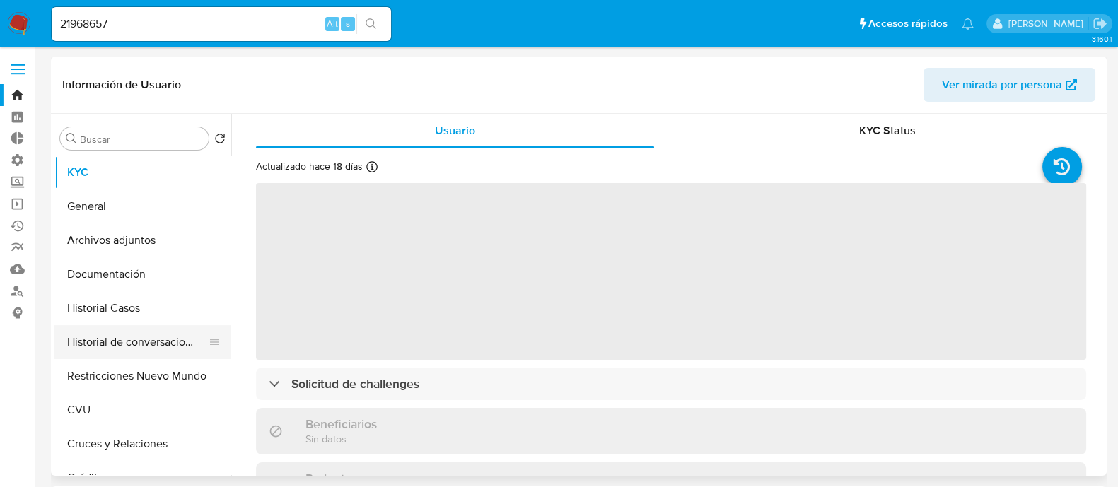
select select "10"
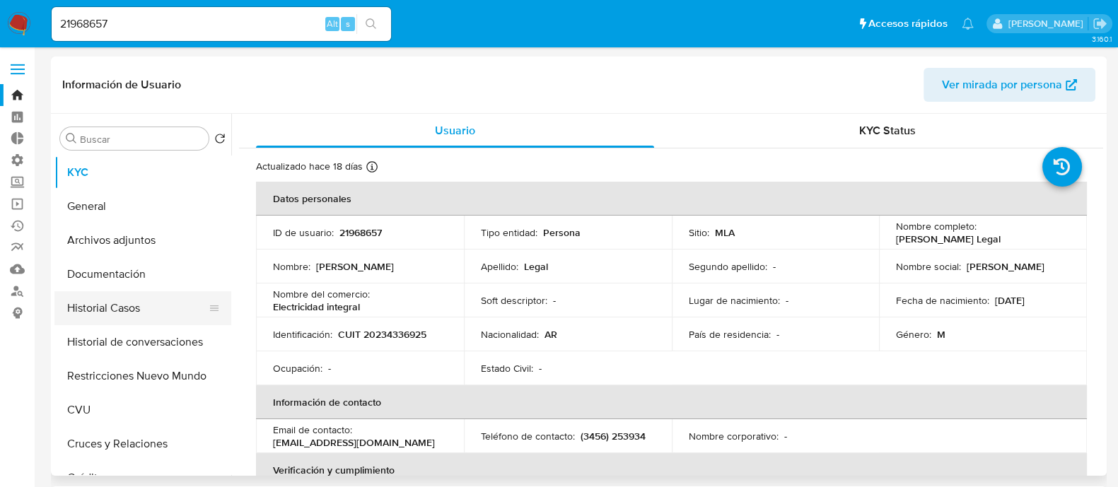
click at [142, 312] on button "Historial Casos" at bounding box center [136, 308] width 165 height 34
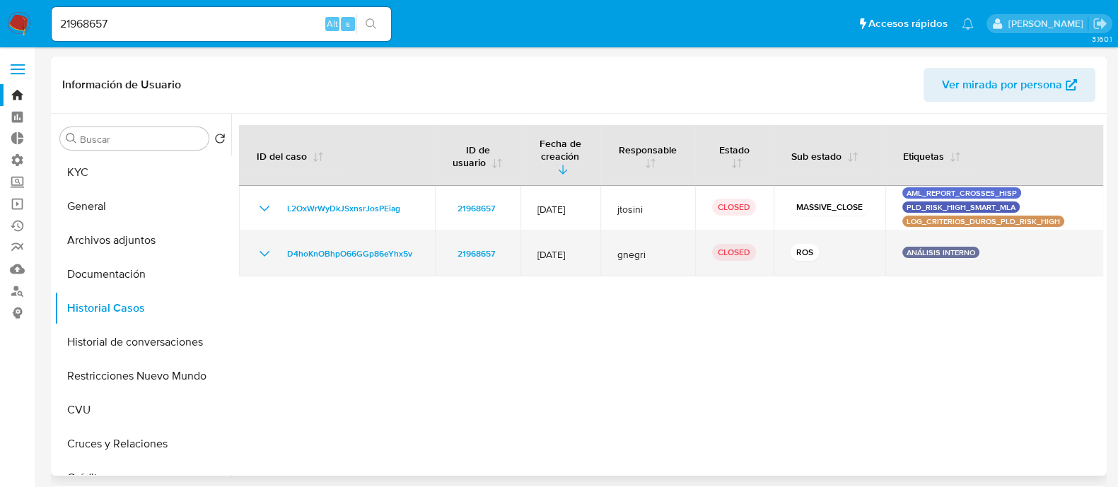
click at [264, 259] on icon "Mostrar/Ocultar" at bounding box center [264, 253] width 17 height 17
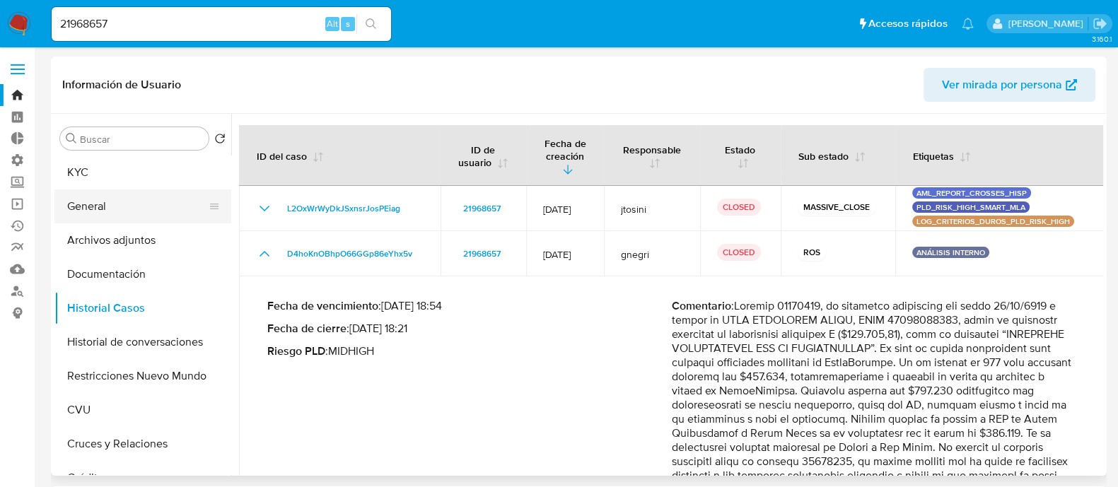
click at [119, 210] on button "General" at bounding box center [136, 206] width 165 height 34
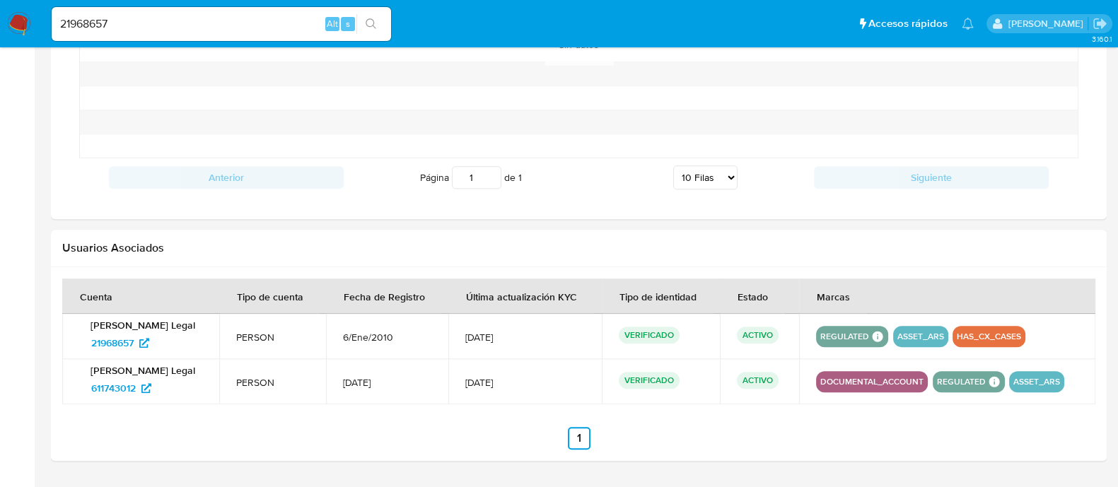
scroll to position [1165, 0]
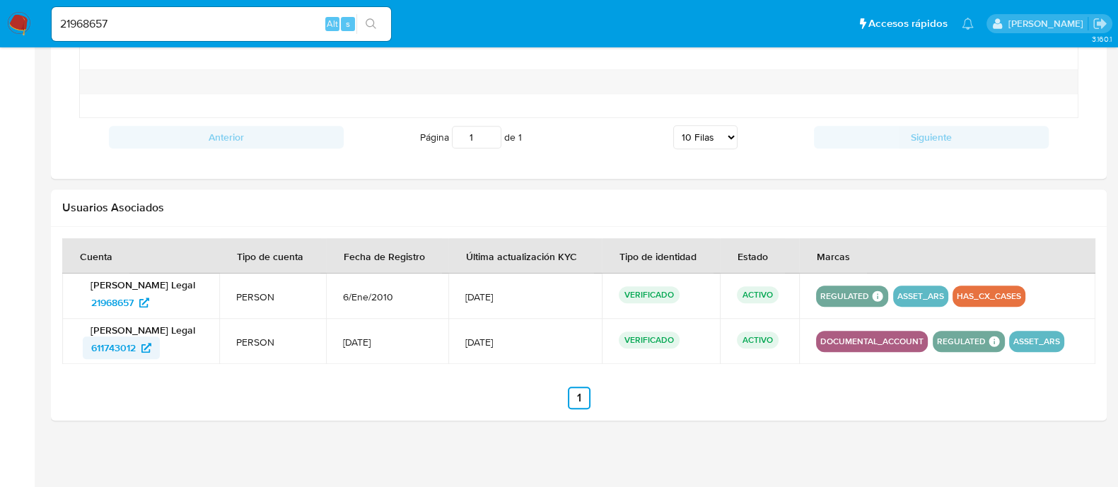
click at [140, 350] on span "611743012" at bounding box center [121, 348] width 60 height 23
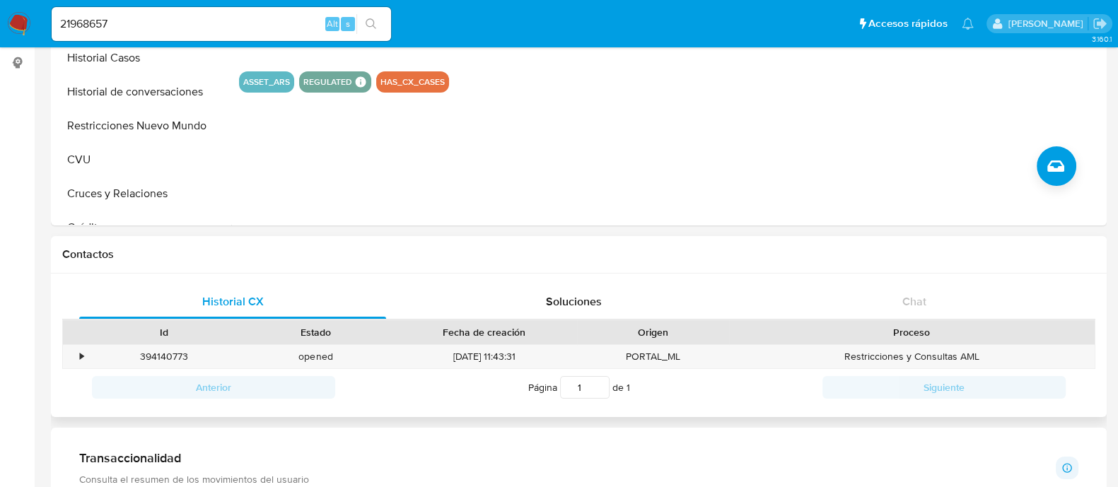
scroll to position [105, 0]
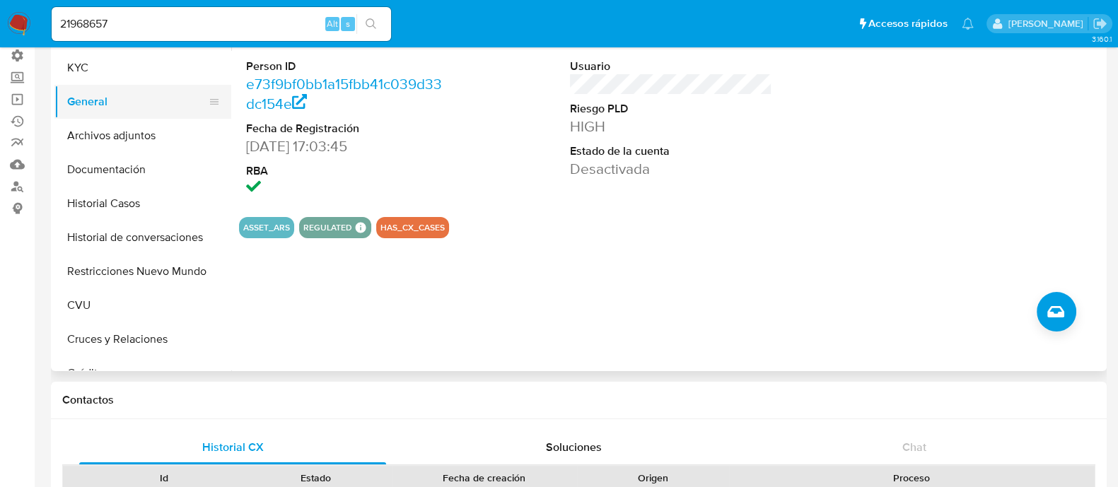
drag, startPoint x: 126, startPoint y: 79, endPoint x: 146, endPoint y: 91, distance: 23.8
click at [126, 79] on button "KYC" at bounding box center [142, 68] width 177 height 34
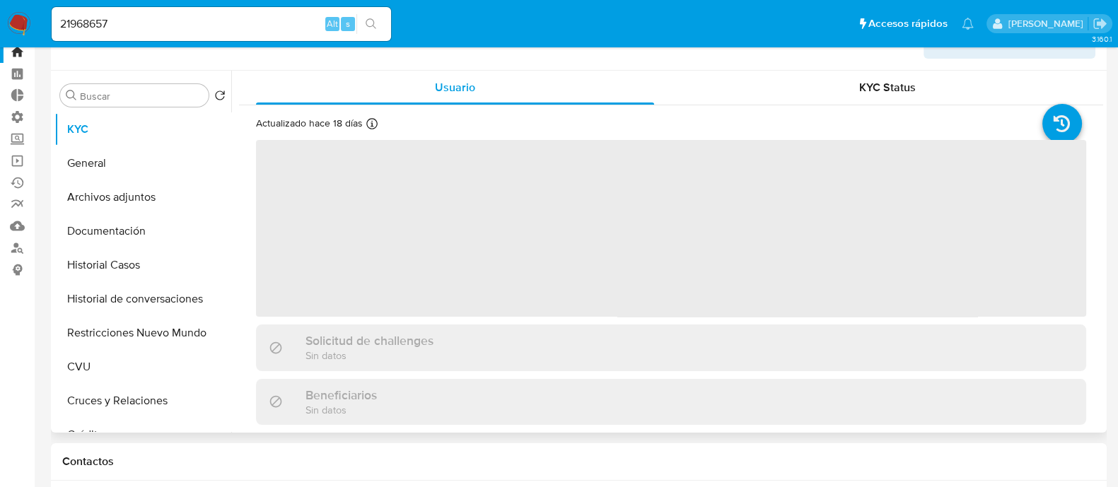
scroll to position [0, 0]
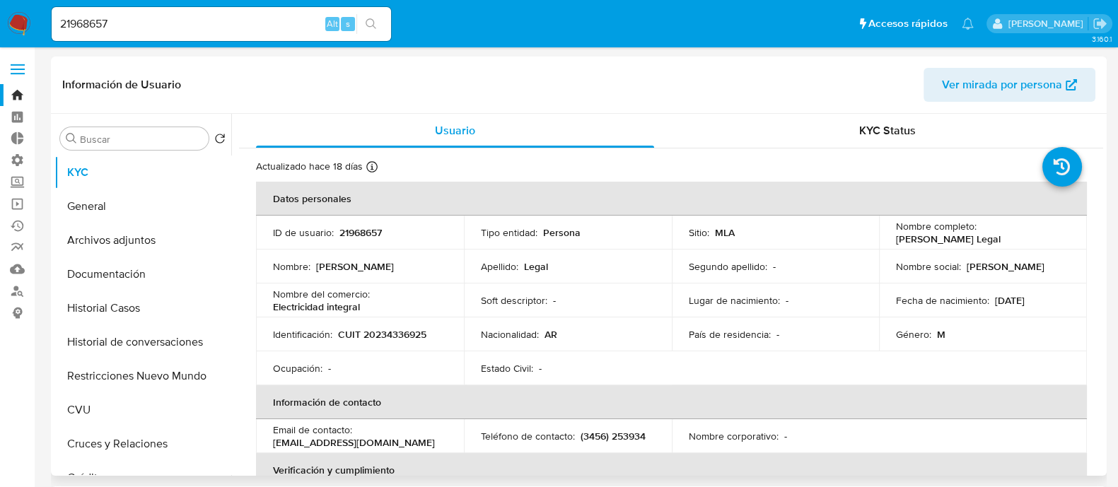
click at [399, 348] on td "Identificación : CUIT 20234336925" at bounding box center [360, 334] width 208 height 34
click at [405, 329] on p "CUIT 20234336925" at bounding box center [382, 334] width 88 height 13
copy p "20234336925"
click at [139, 33] on div "21968657 Alt s" at bounding box center [221, 24] width 339 height 34
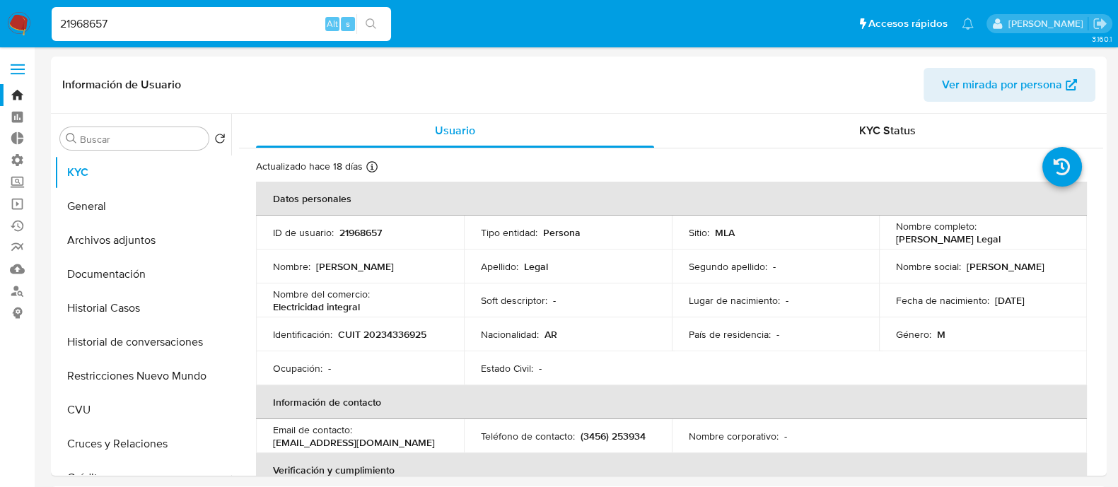
click at [162, 18] on input "21968657" at bounding box center [221, 24] width 339 height 18
paste input "81219052"
type input "281219052"
click at [374, 23] on icon "search-icon" at bounding box center [371, 23] width 11 height 11
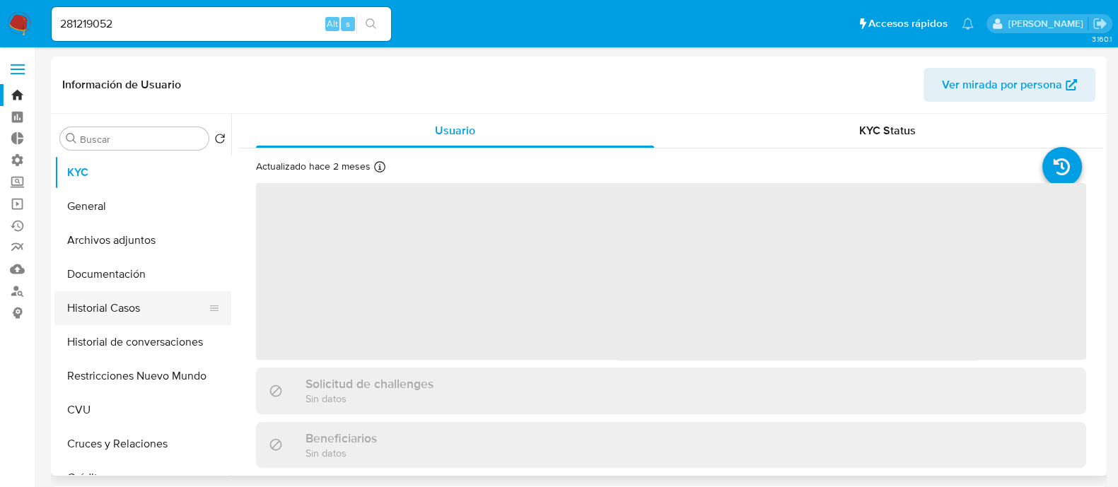
click at [162, 305] on button "Historial Casos" at bounding box center [136, 308] width 165 height 34
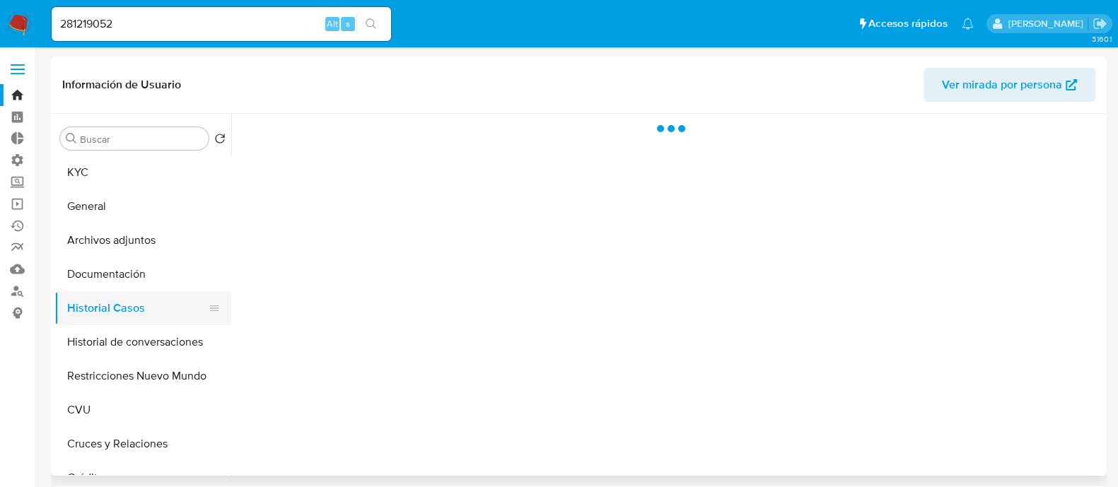
select select "10"
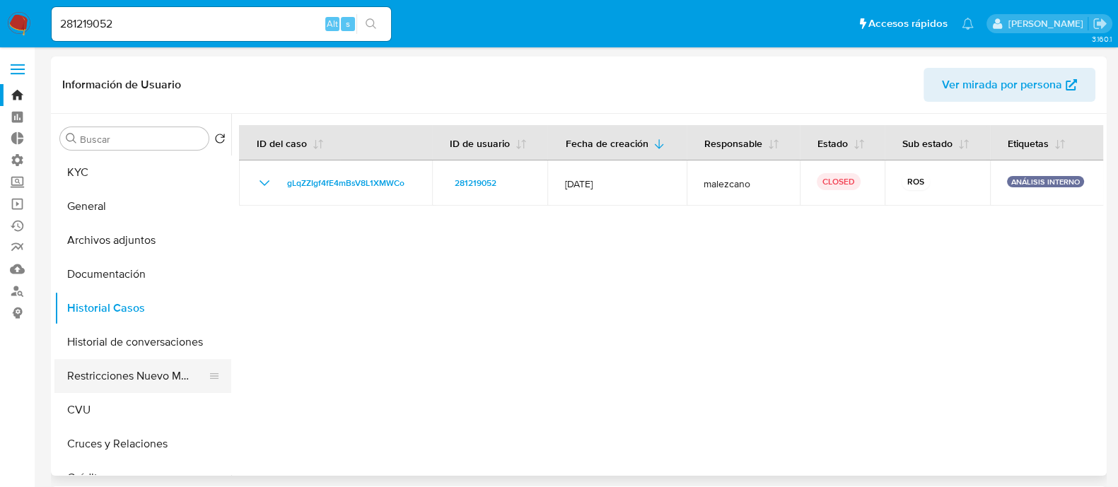
click at [119, 376] on button "Restricciones Nuevo Mundo" at bounding box center [136, 376] width 165 height 34
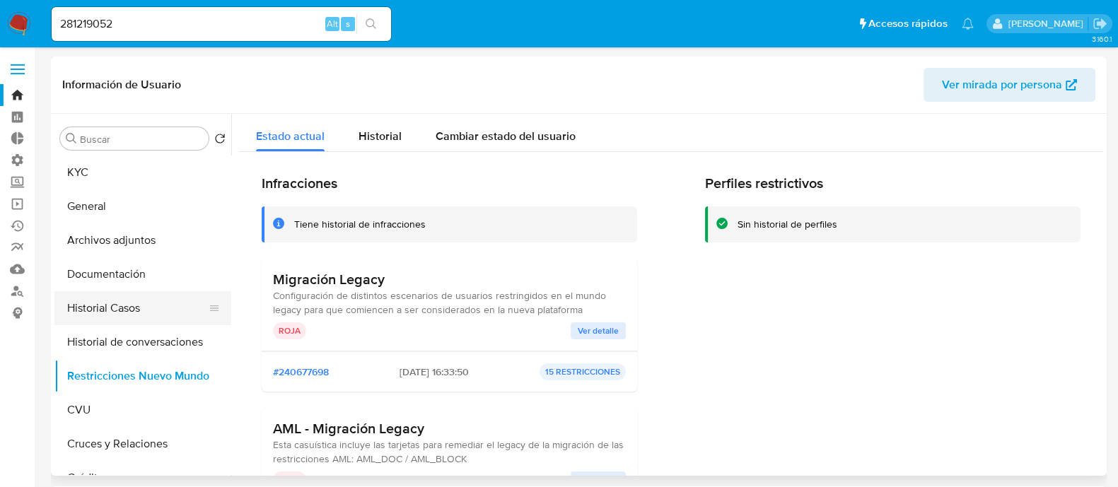
click at [176, 312] on button "Historial Casos" at bounding box center [136, 308] width 165 height 34
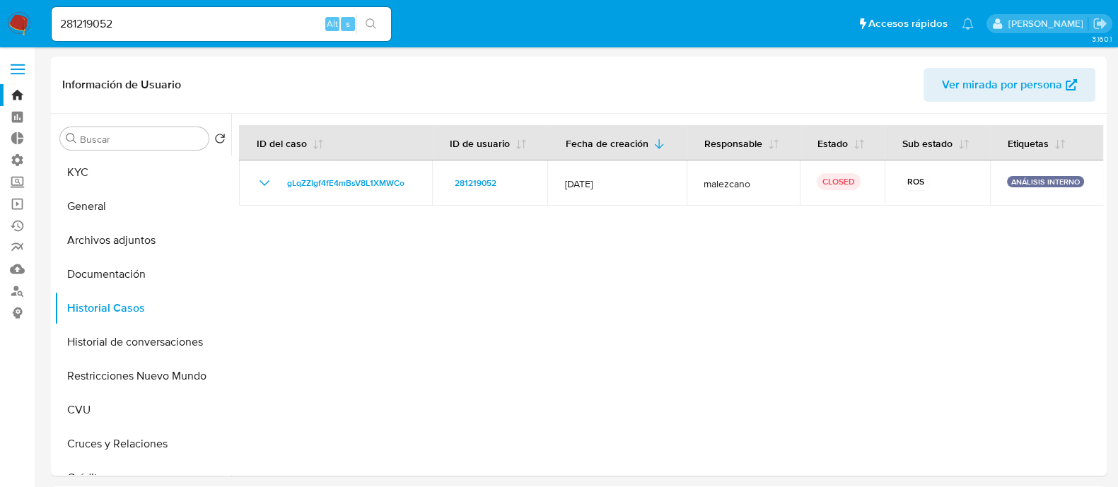
click at [114, 32] on input "281219052" at bounding box center [221, 24] width 339 height 18
click at [115, 30] on input "281219052" at bounding box center [221, 24] width 339 height 18
paste input "319824117"
type input "319824117"
click at [378, 26] on button "search-icon" at bounding box center [370, 24] width 29 height 20
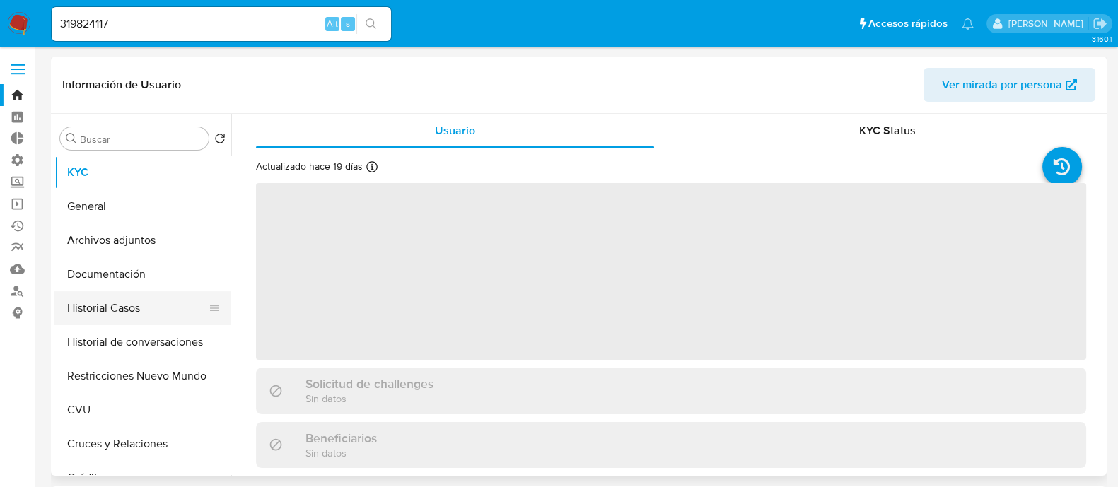
click at [129, 299] on button "Historial Casos" at bounding box center [136, 308] width 165 height 34
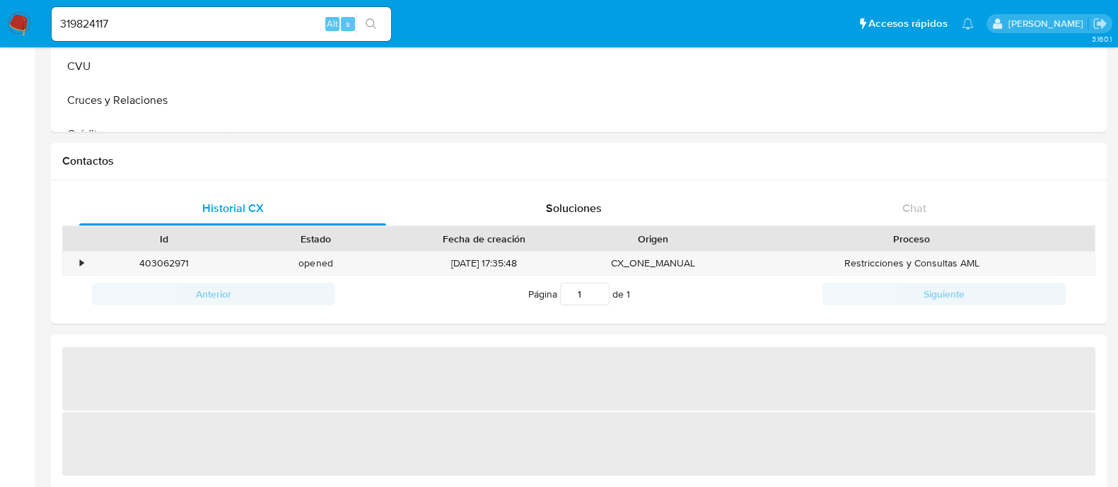
select select "10"
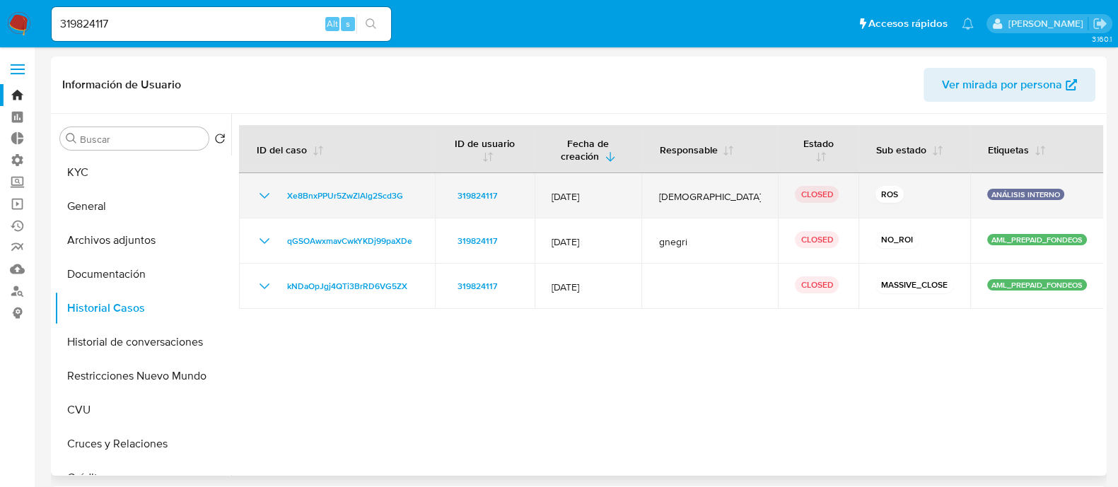
click at [264, 196] on icon "Mostrar/Ocultar" at bounding box center [264, 195] width 17 height 17
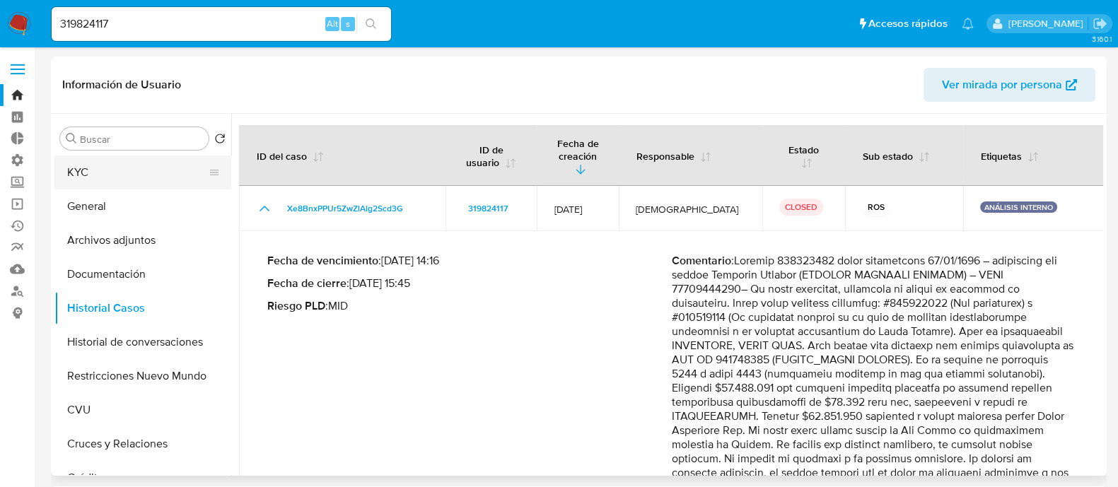
click at [159, 162] on button "KYC" at bounding box center [136, 173] width 165 height 34
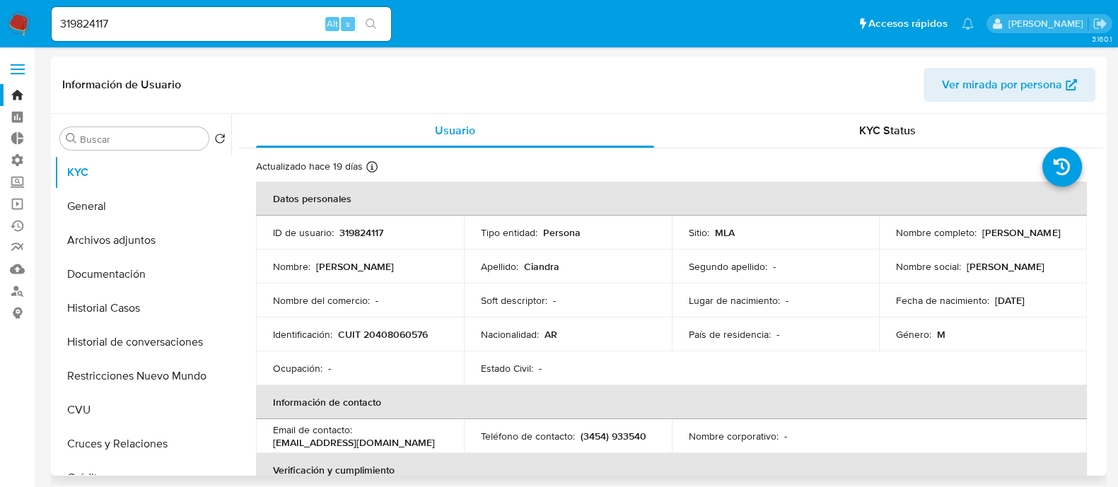
click at [378, 331] on p "CUIT 20408060576" at bounding box center [383, 334] width 90 height 13
copy p "20408060576"
click at [361, 233] on p "319824117" at bounding box center [361, 232] width 44 height 13
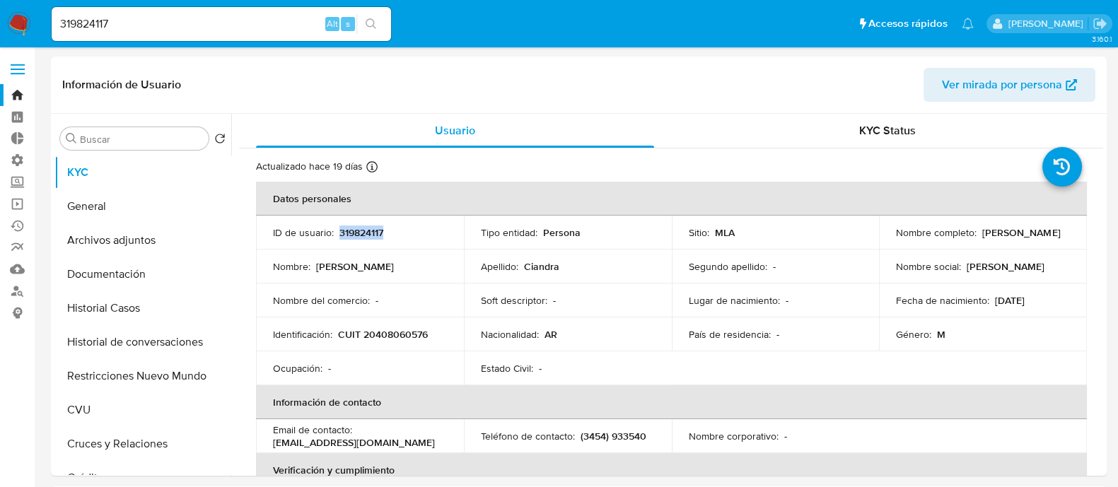
copy p "319824117"
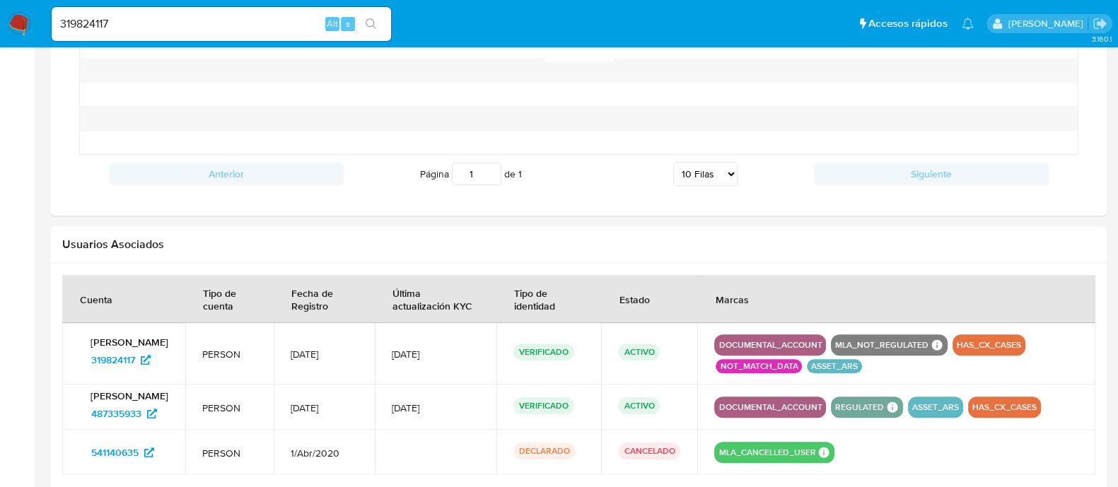
scroll to position [1242, 0]
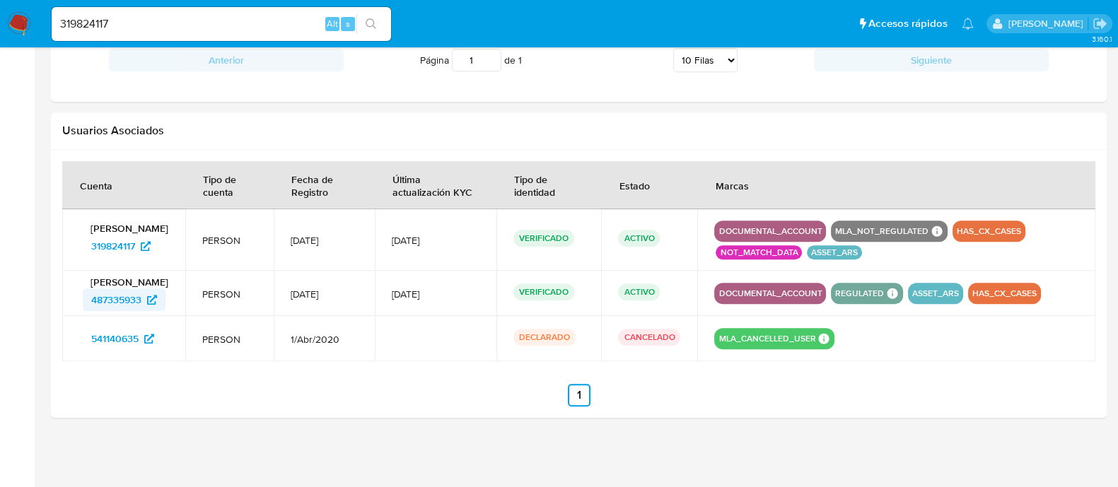
drag, startPoint x: 74, startPoint y: 306, endPoint x: 142, endPoint y: 308, distance: 68.6
click at [142, 308] on td "Rodolfo Ezequiel Ciandra 487335933" at bounding box center [123, 293] width 123 height 45
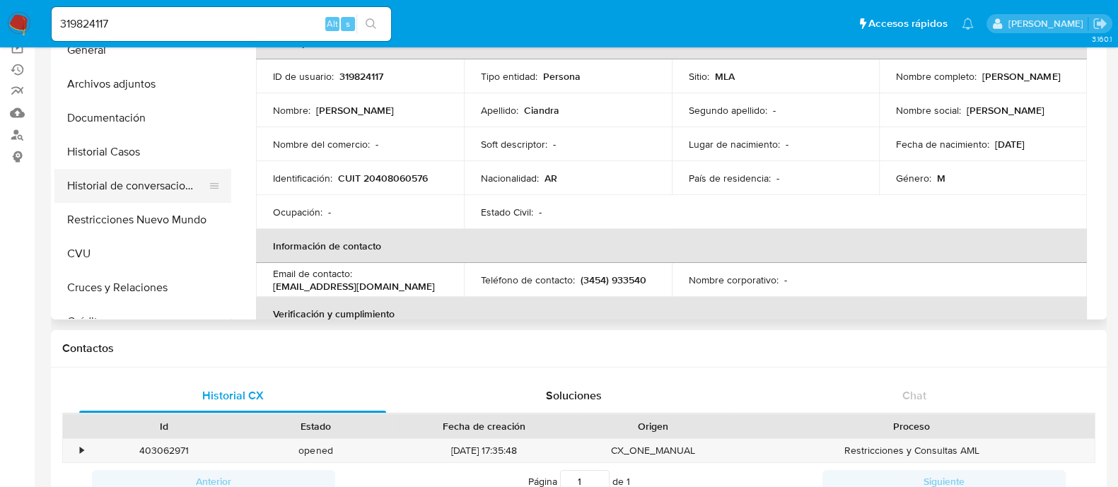
scroll to position [5, 0]
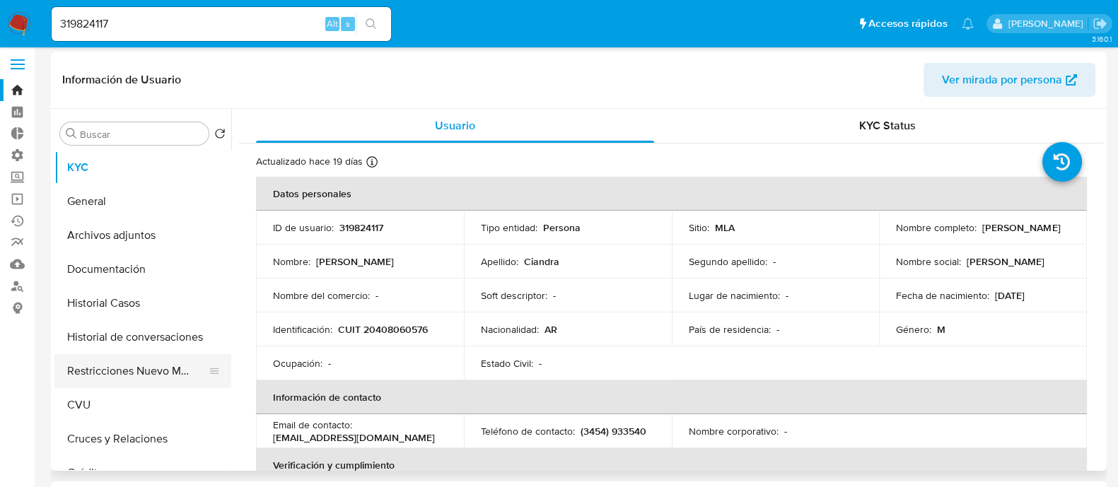
click at [133, 366] on button "Restricciones Nuevo Mundo" at bounding box center [136, 371] width 165 height 34
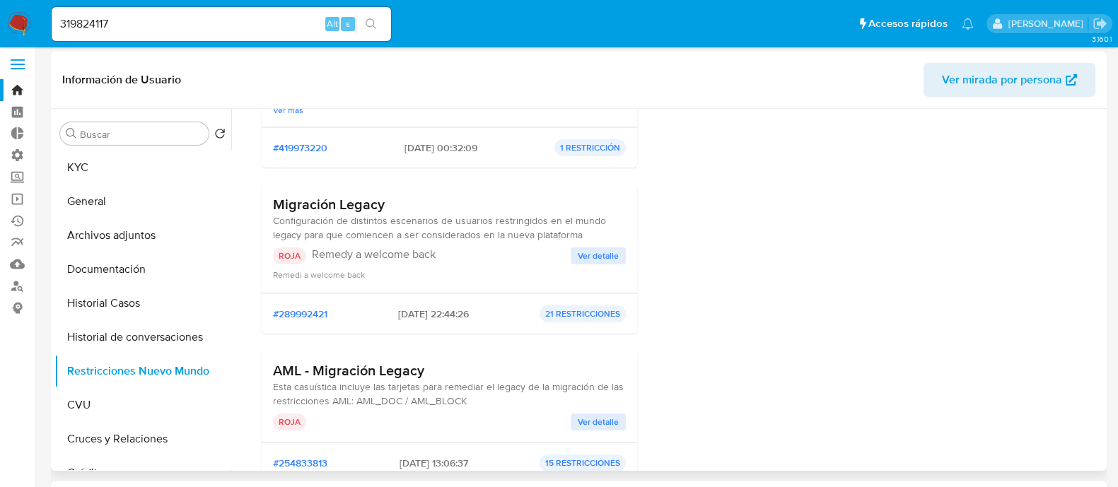
scroll to position [176, 0]
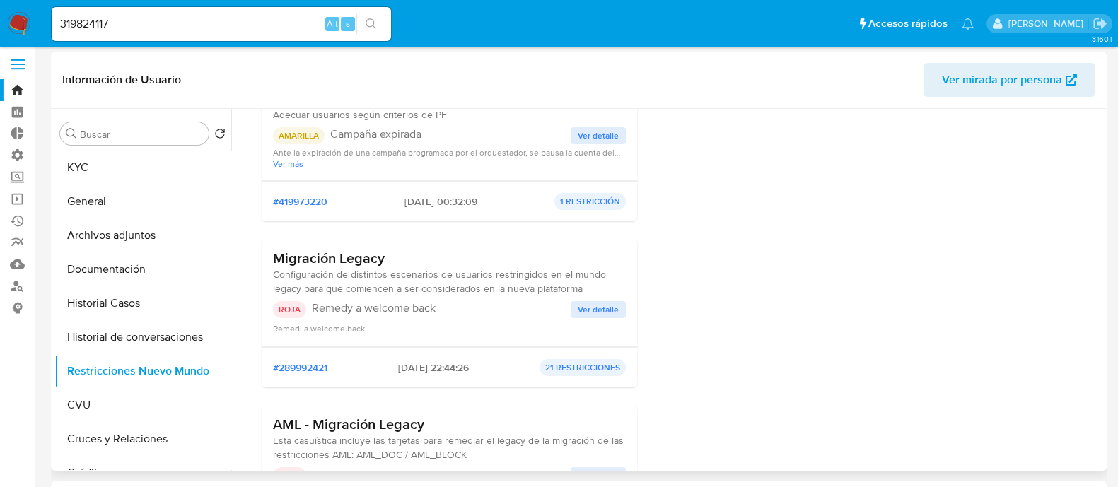
click at [590, 306] on span "Ver detalle" at bounding box center [598, 310] width 41 height 14
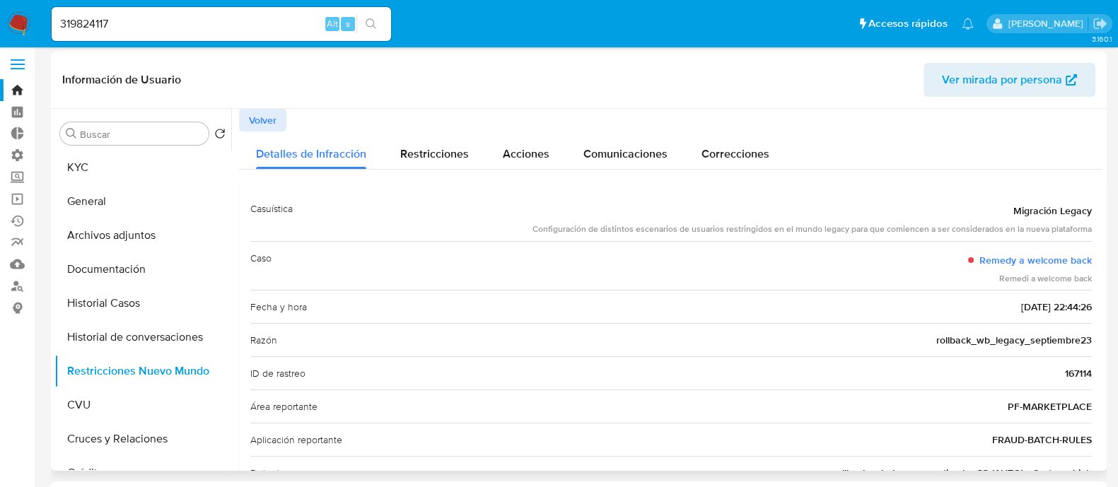
scroll to position [88, 0]
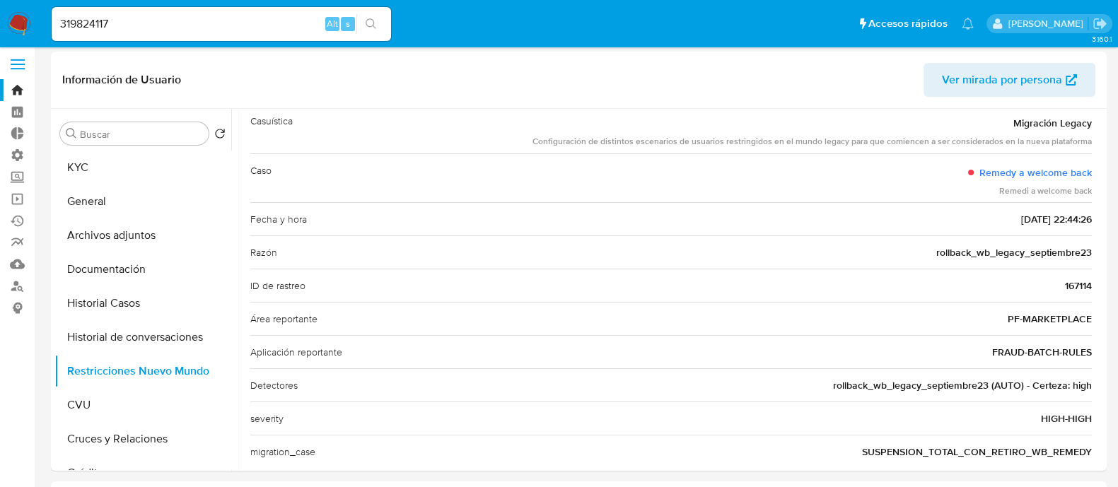
click at [201, 23] on input "319824117" at bounding box center [221, 24] width 339 height 18
paste input "453853526"
type input "453853526"
click at [374, 21] on icon "search-icon" at bounding box center [371, 23] width 11 height 11
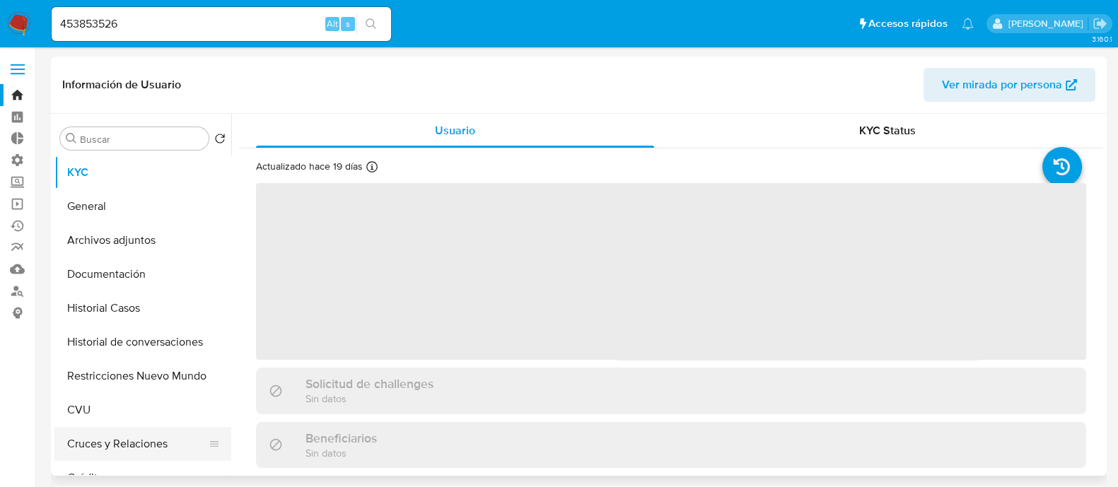
drag, startPoint x: 117, startPoint y: 438, endPoint x: 116, endPoint y: 430, distance: 8.5
click at [116, 438] on button "Cruces y Relaciones" at bounding box center [136, 444] width 165 height 34
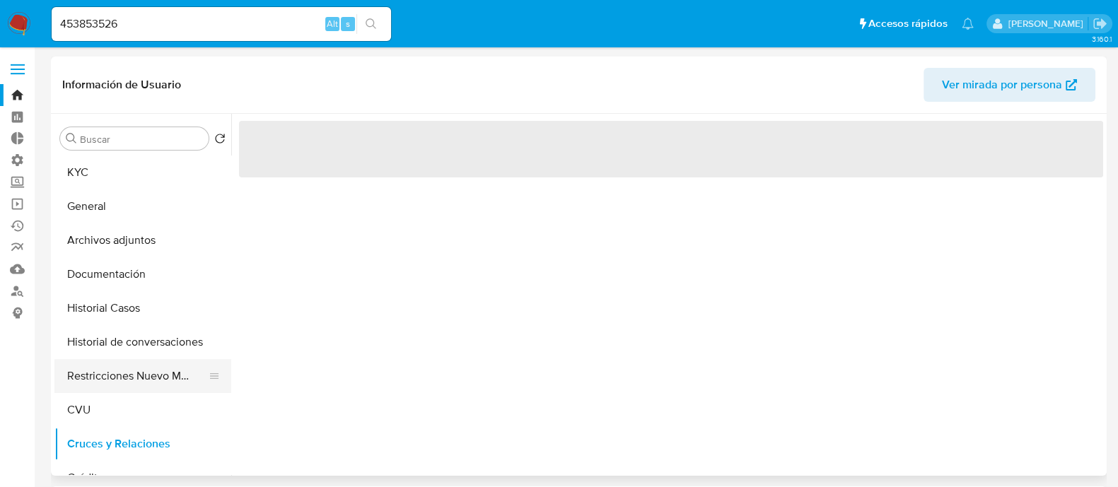
click at [138, 375] on button "Restricciones Nuevo Mundo" at bounding box center [136, 376] width 165 height 34
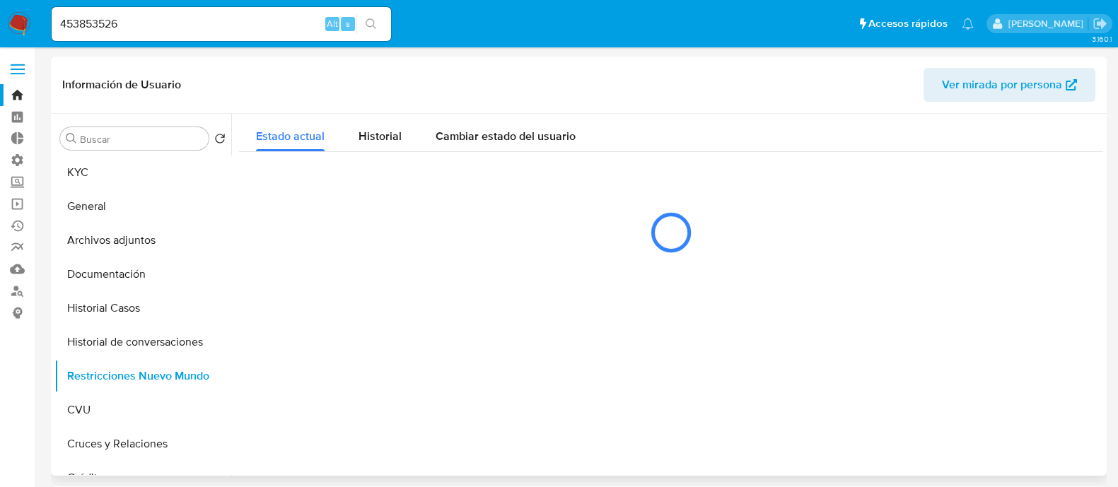
select select "10"
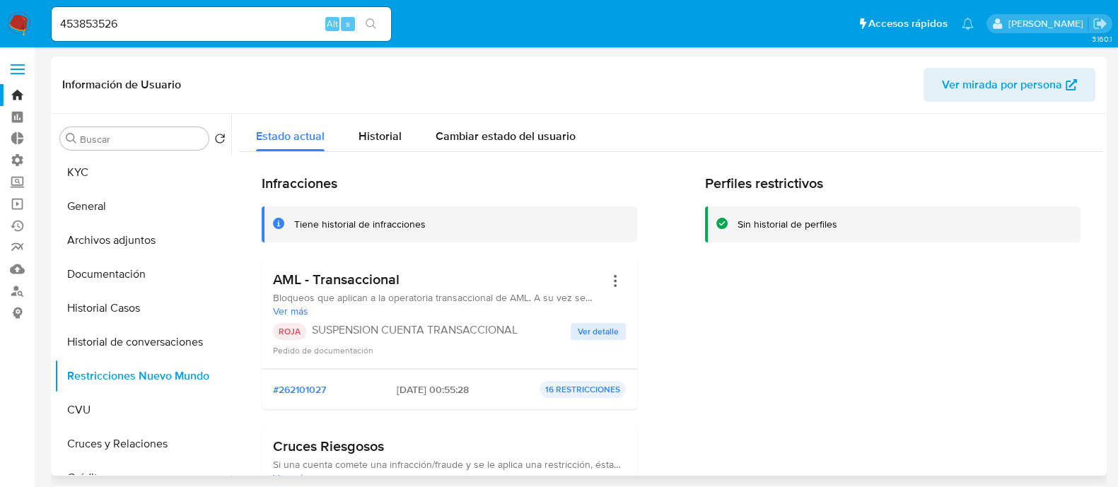
click at [591, 329] on span "Ver detalle" at bounding box center [598, 332] width 41 height 14
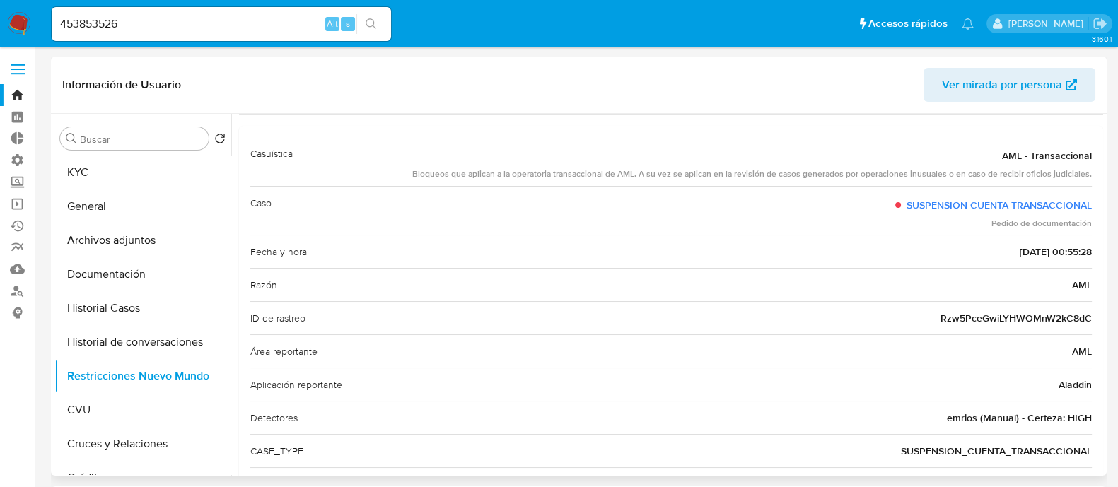
scroll to position [88, 0]
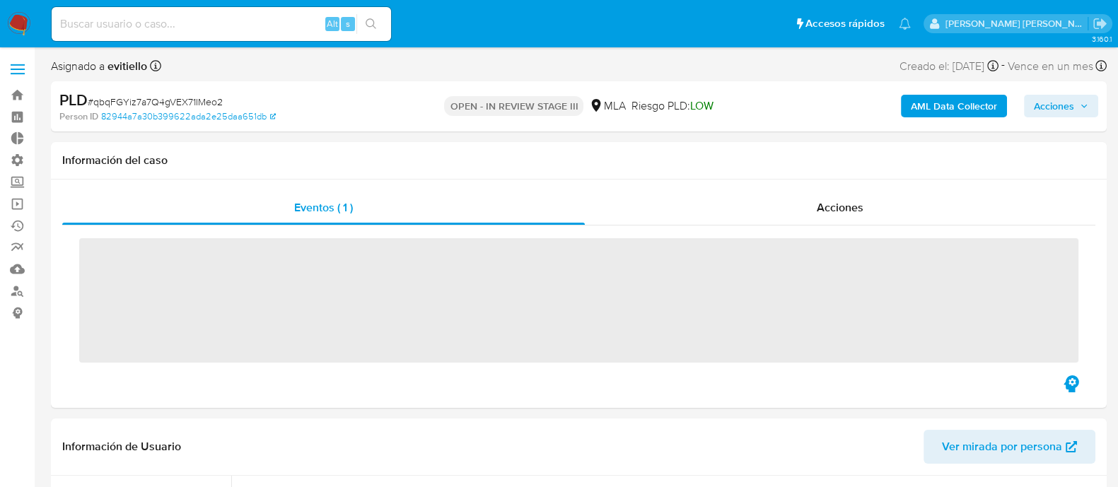
click at [1053, 111] on span "Acciones" at bounding box center [1054, 106] width 40 height 23
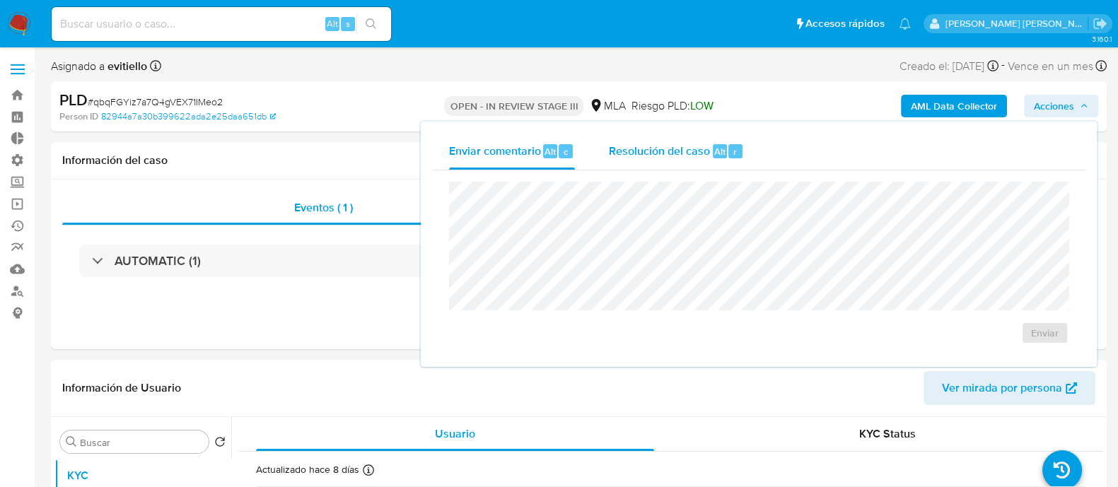
click at [665, 146] on span "Resolución del caso" at bounding box center [659, 151] width 101 height 16
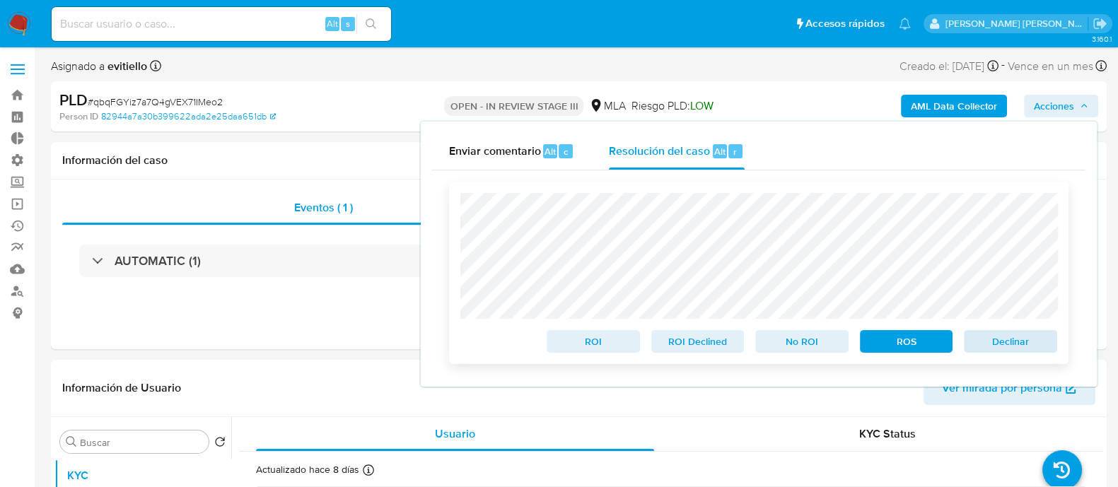
select select "10"
click at [1000, 344] on span "Declinar" at bounding box center [1011, 342] width 74 height 20
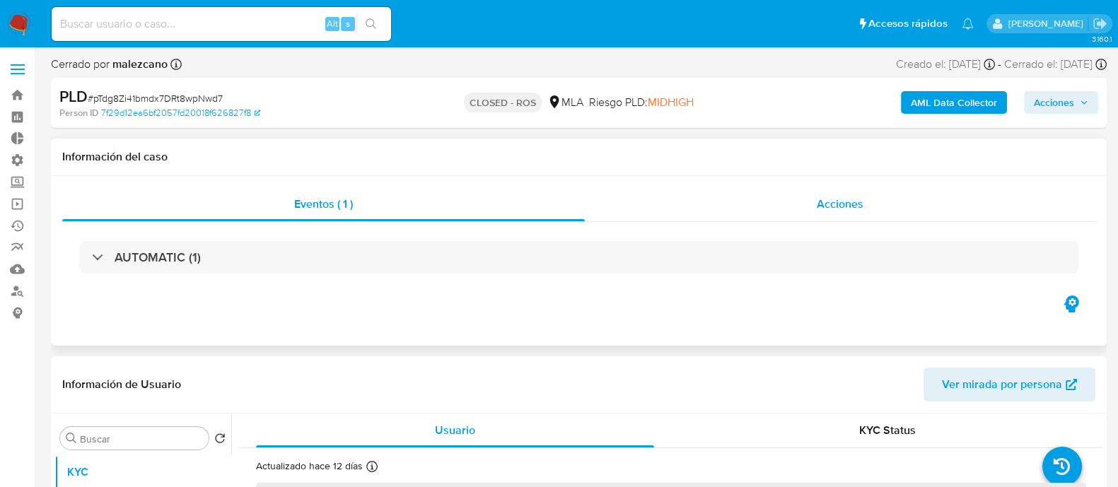
click at [840, 210] on span "Acciones" at bounding box center [840, 204] width 47 height 16
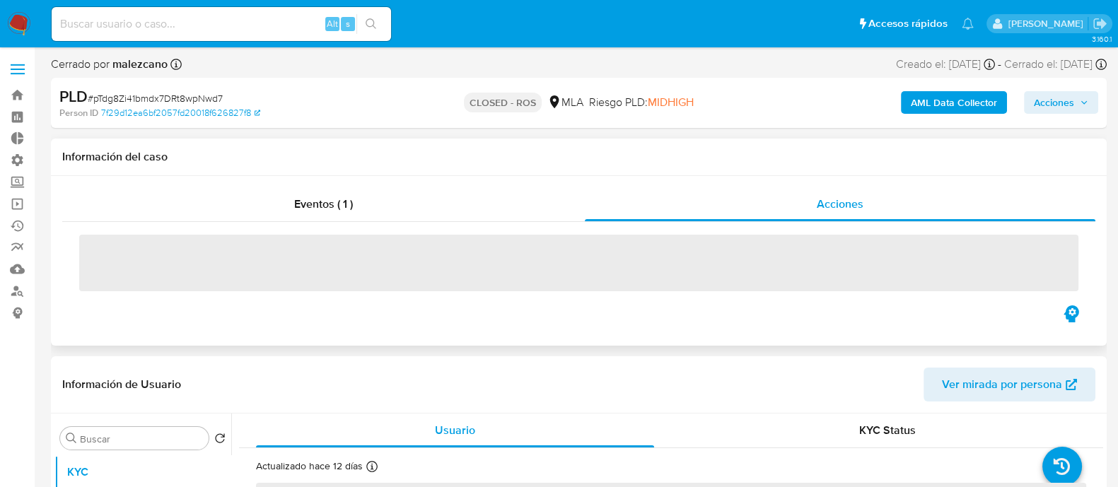
select select "10"
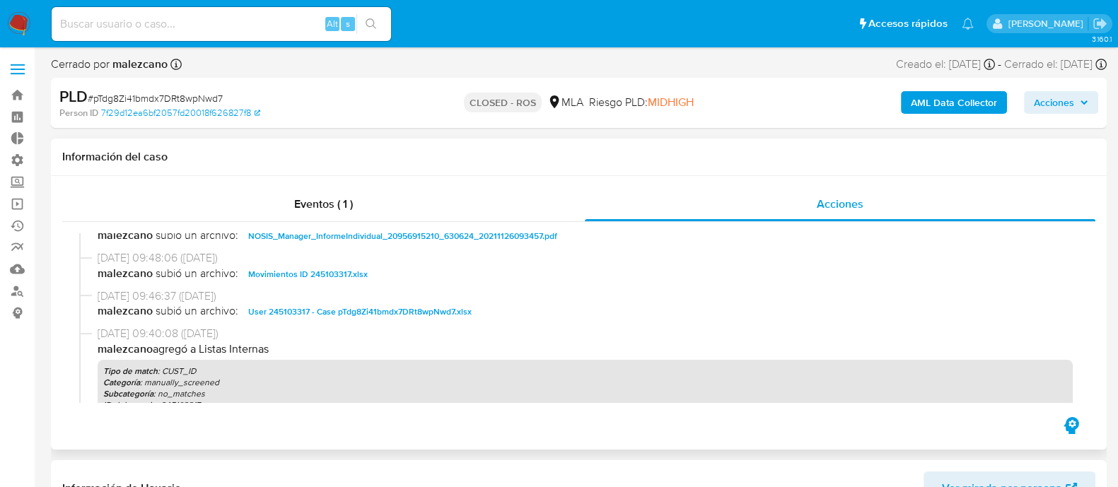
scroll to position [884, 0]
click at [343, 308] on span "User 245103317 - Case pTdg8Zi41bmdx7DRt8wpNwd7.xlsx" at bounding box center [359, 311] width 223 height 17
click at [282, 274] on span "Movimientos ID 245103317.xlsx" at bounding box center [307, 273] width 119 height 17
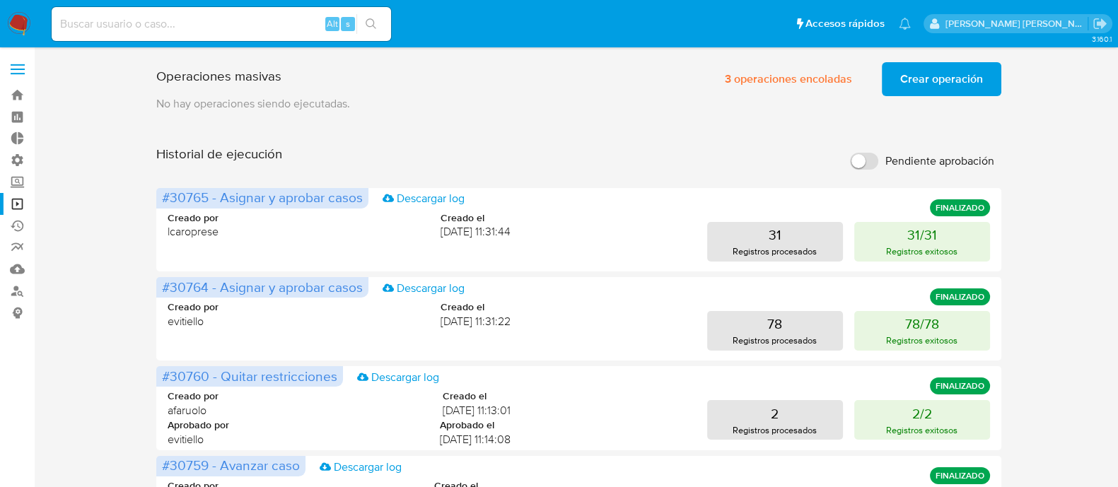
click at [939, 69] on span "Crear operación" at bounding box center [941, 79] width 83 height 31
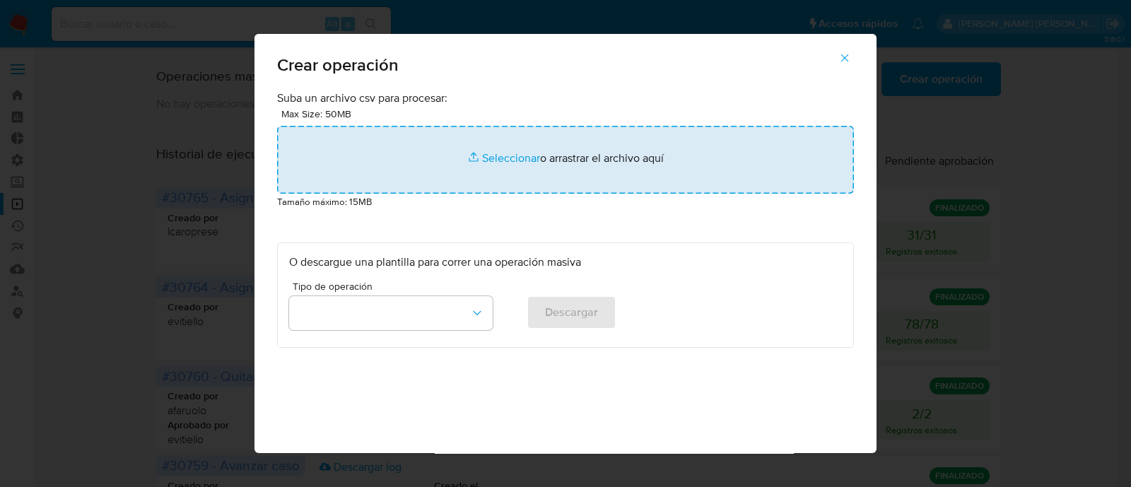
click at [554, 159] on input "file" at bounding box center [565, 160] width 577 height 68
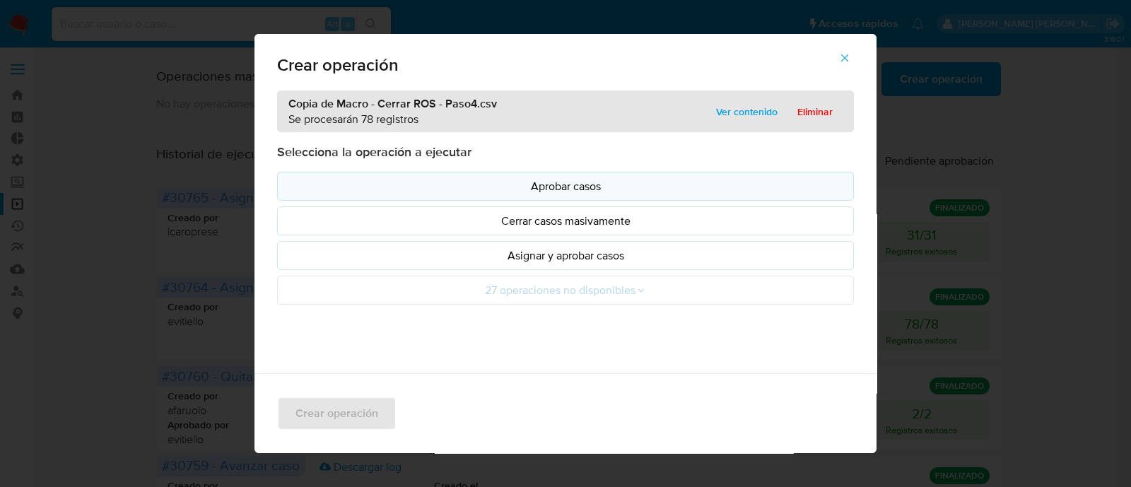
click at [632, 190] on p "Aprobar casos" at bounding box center [565, 186] width 553 height 16
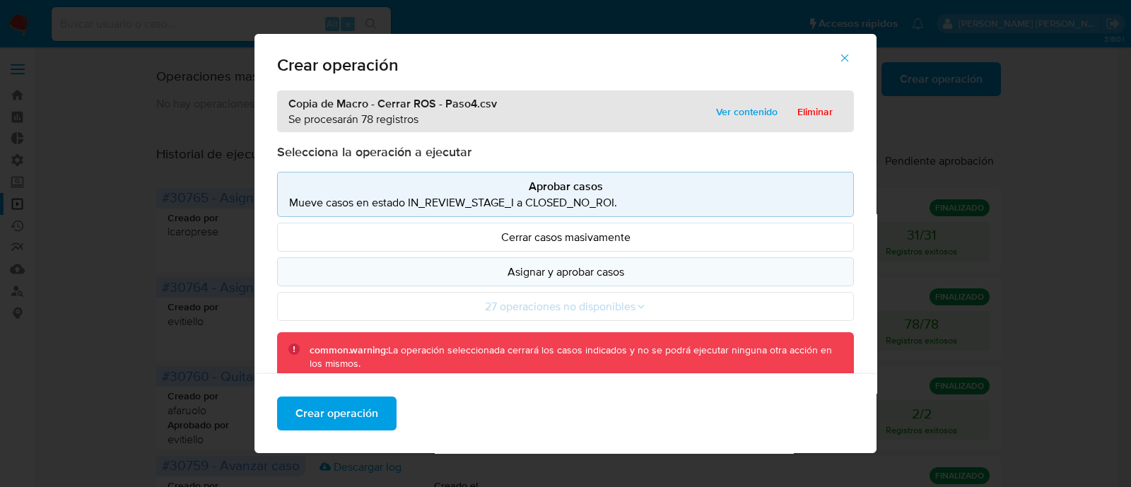
click at [629, 263] on button "Asignar y aprobar casos" at bounding box center [565, 271] width 577 height 29
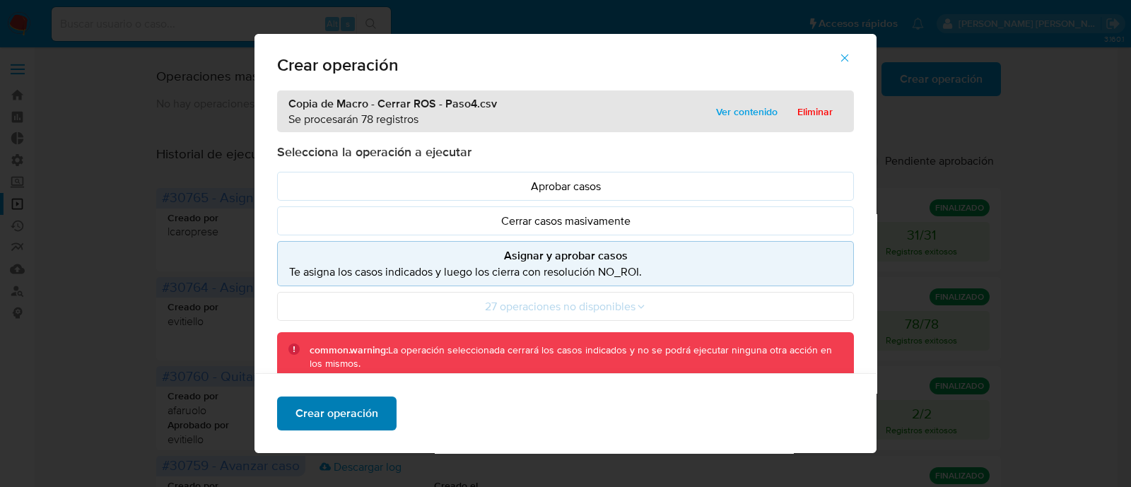
click at [315, 420] on span "Crear operación" at bounding box center [337, 413] width 83 height 31
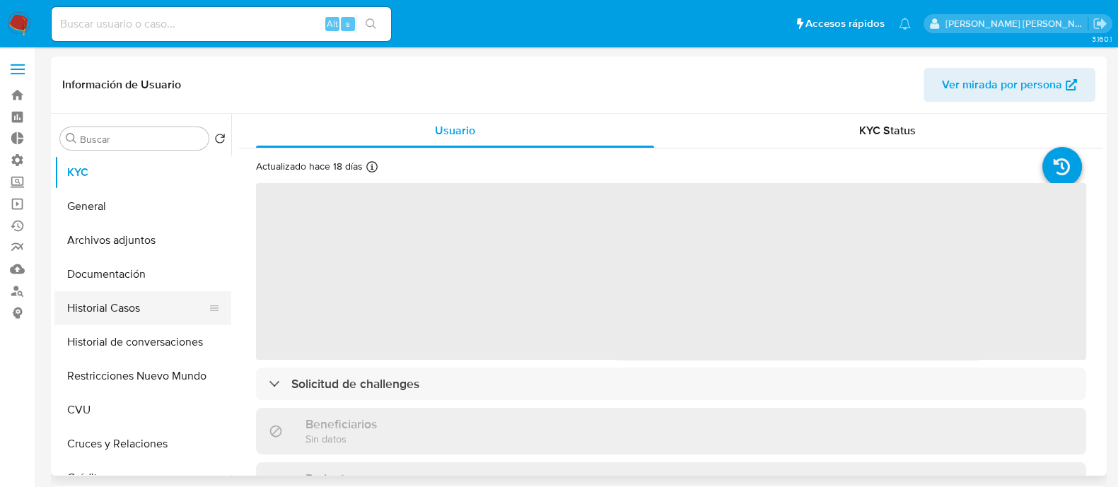
click at [146, 315] on button "Historial Casos" at bounding box center [136, 308] width 165 height 34
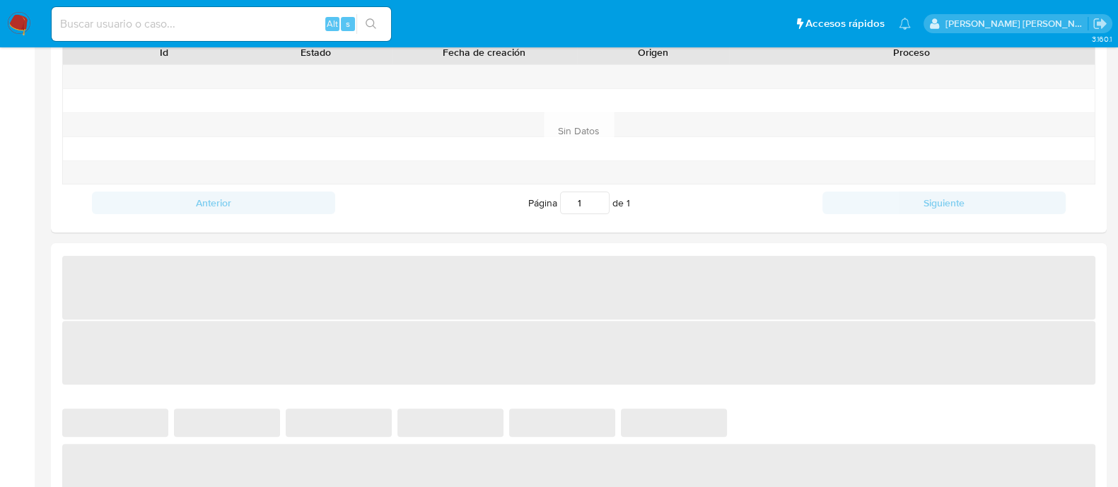
select select "10"
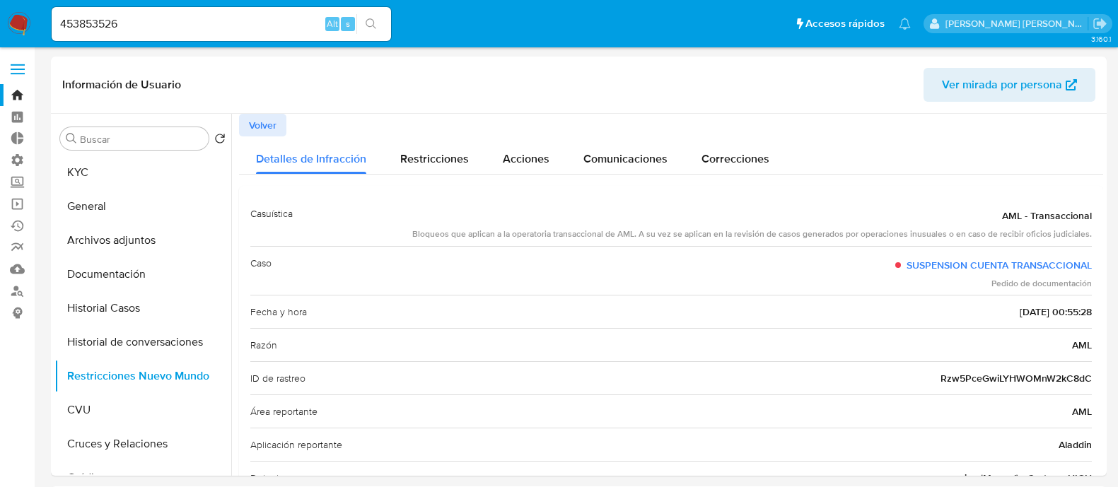
select select "10"
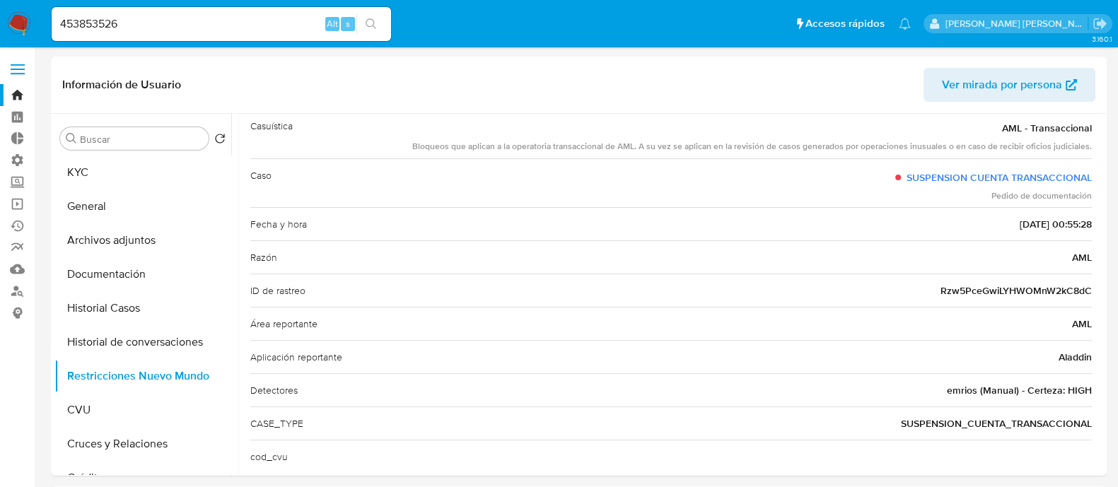
click at [126, 23] on input "453853526" at bounding box center [221, 24] width 339 height 18
paste input "1060794050"
type input "1060794050"
click at [373, 25] on icon "search-icon" at bounding box center [371, 23] width 11 height 11
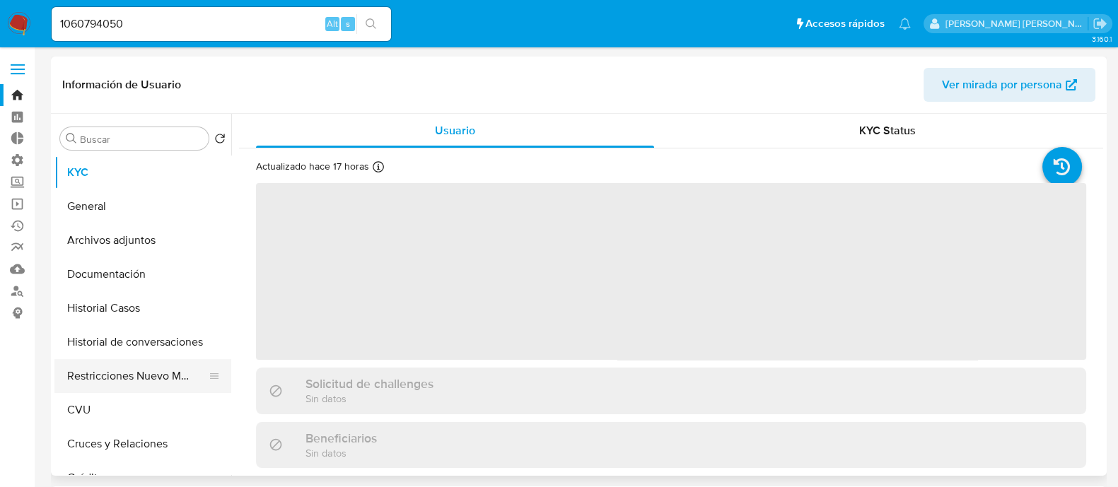
click at [98, 385] on button "Restricciones Nuevo Mundo" at bounding box center [136, 376] width 165 height 34
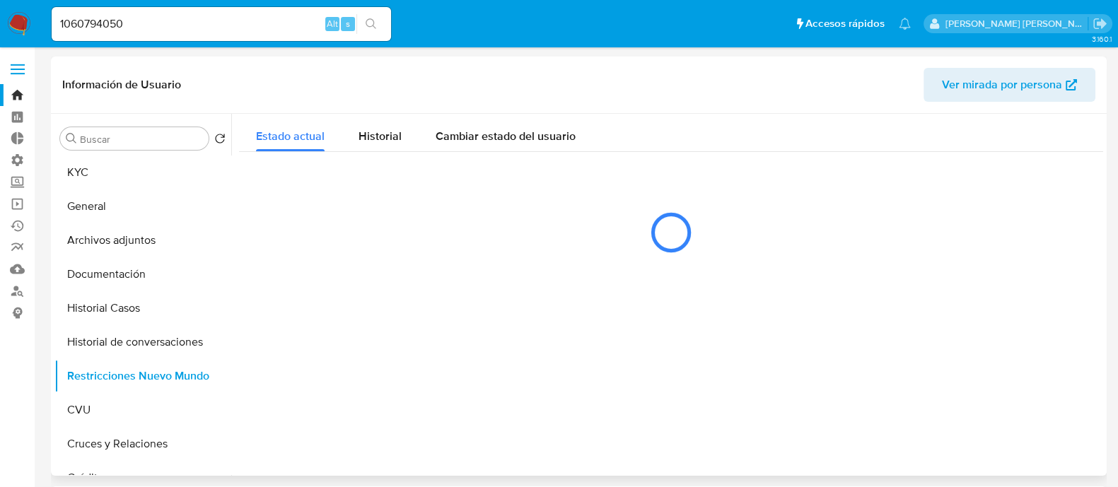
select select "10"
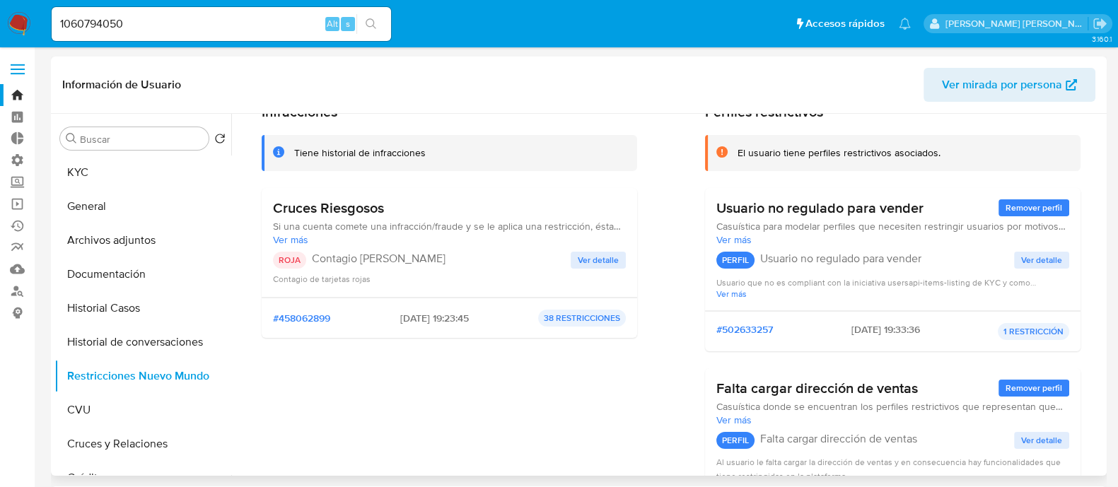
scroll to position [88, 0]
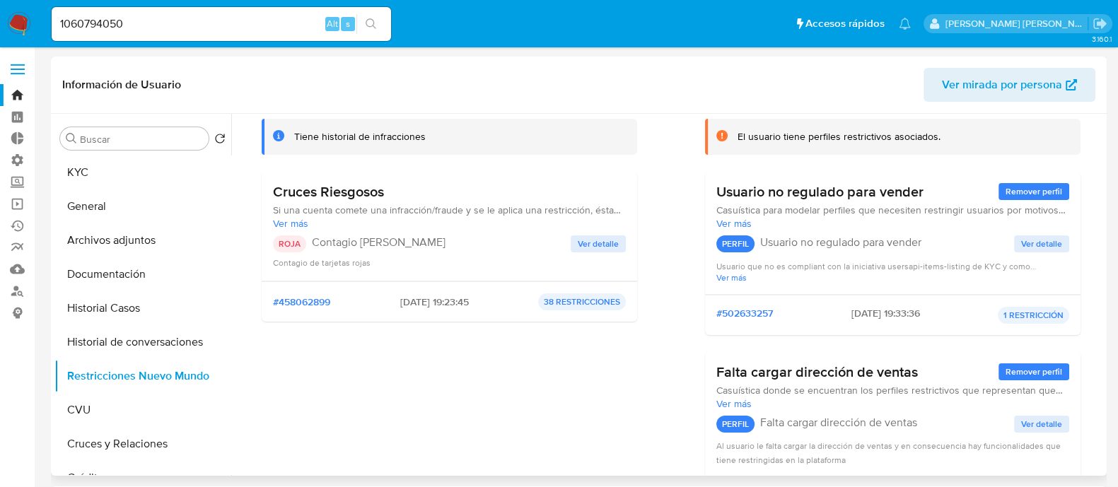
click at [595, 229] on div "Cruces Riesgosos Si una cuenta comete una infracción/fraude y se le aplica una …" at bounding box center [449, 226] width 353 height 86
click at [130, 21] on input "1060794050" at bounding box center [221, 24] width 339 height 18
paste input "20359784"
type input "1020359784"
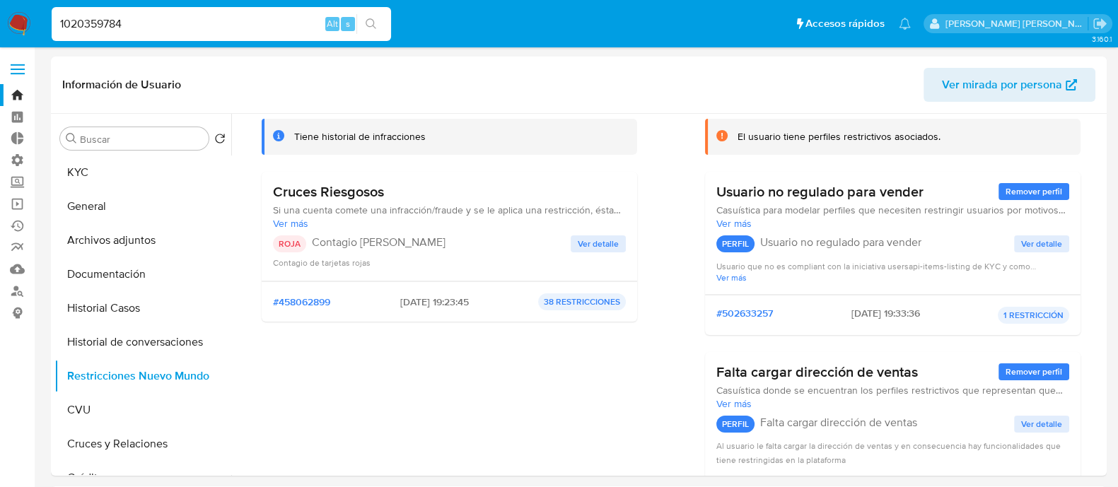
click at [382, 16] on button "search-icon" at bounding box center [370, 24] width 29 height 20
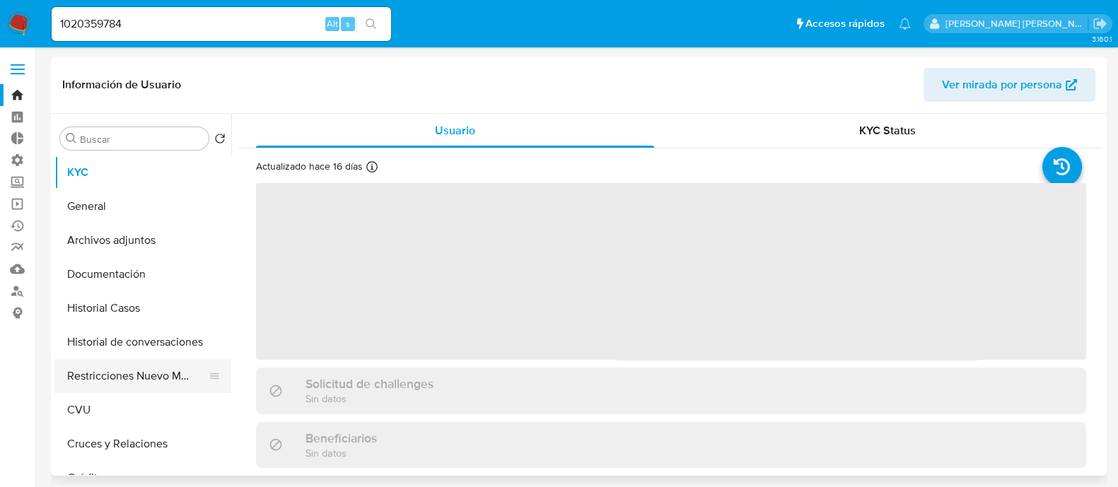
click at [155, 380] on button "Restricciones Nuevo Mundo" at bounding box center [136, 376] width 165 height 34
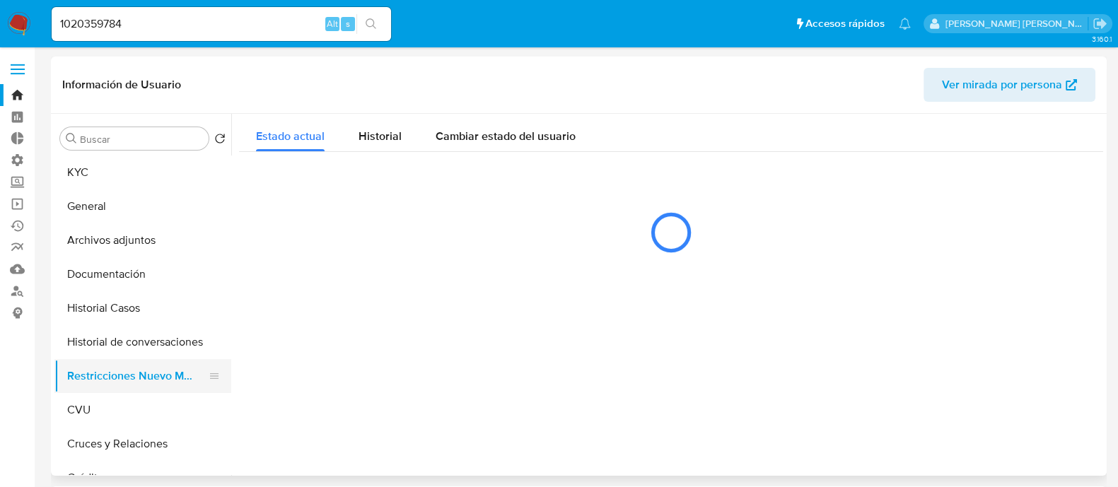
select select "10"
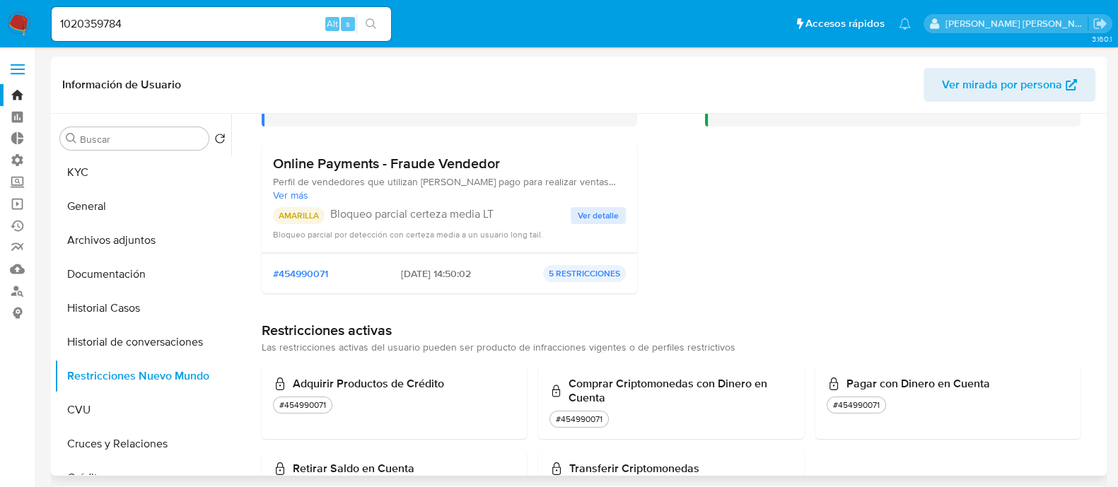
scroll to position [176, 0]
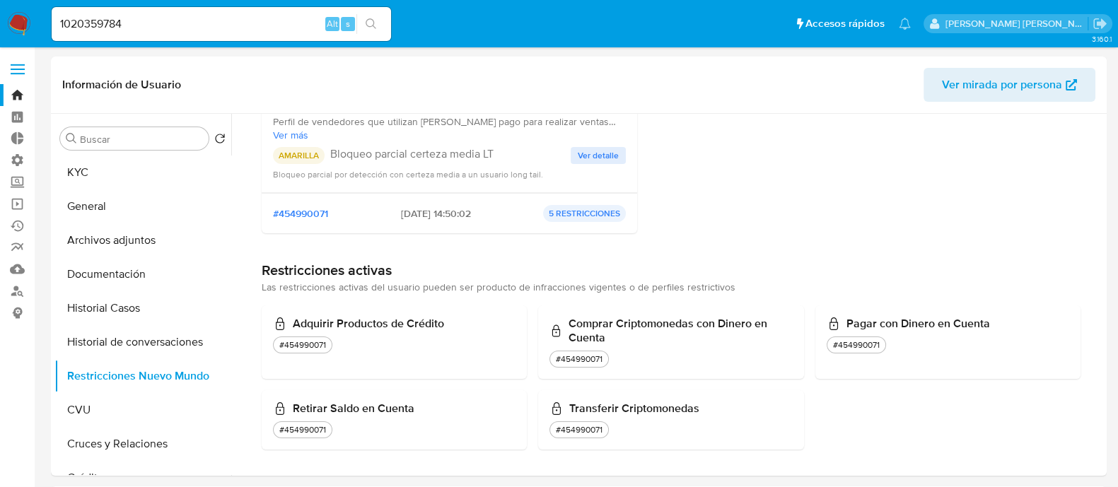
click at [153, 33] on div "1020359784 Alt s" at bounding box center [221, 24] width 339 height 34
click at [174, 16] on input "1020359784" at bounding box center [221, 24] width 339 height 18
paste input "35579894"
type input "355798944"
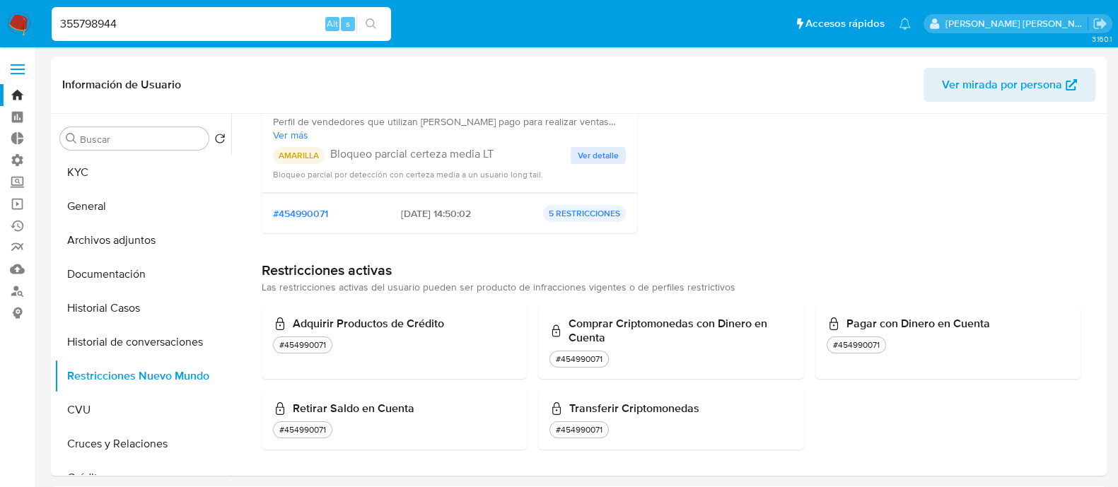
click at [380, 18] on button "search-icon" at bounding box center [370, 24] width 29 height 20
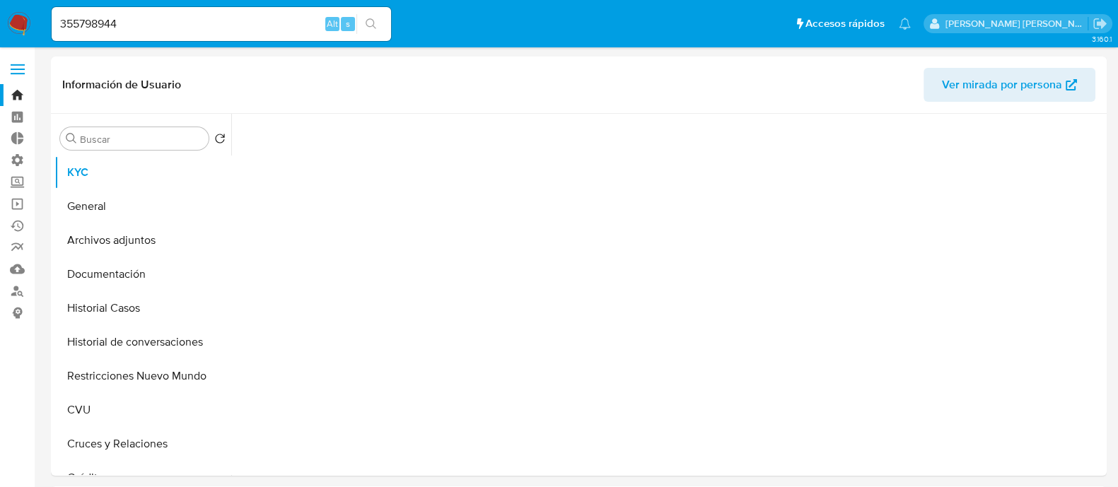
click at [124, 378] on button "Restricciones Nuevo Mundo" at bounding box center [142, 376] width 177 height 34
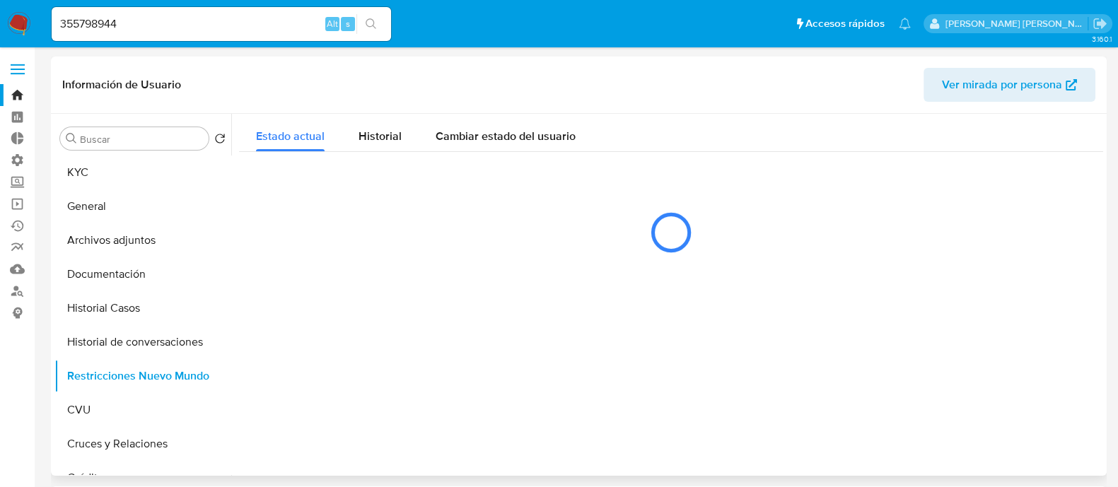
select select "10"
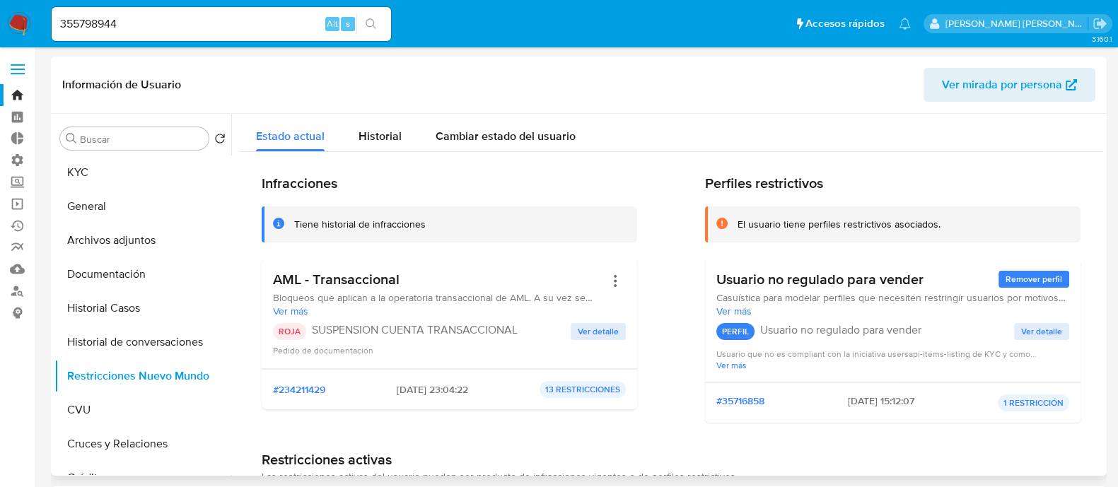
click at [605, 334] on span "Ver detalle" at bounding box center [598, 332] width 41 height 14
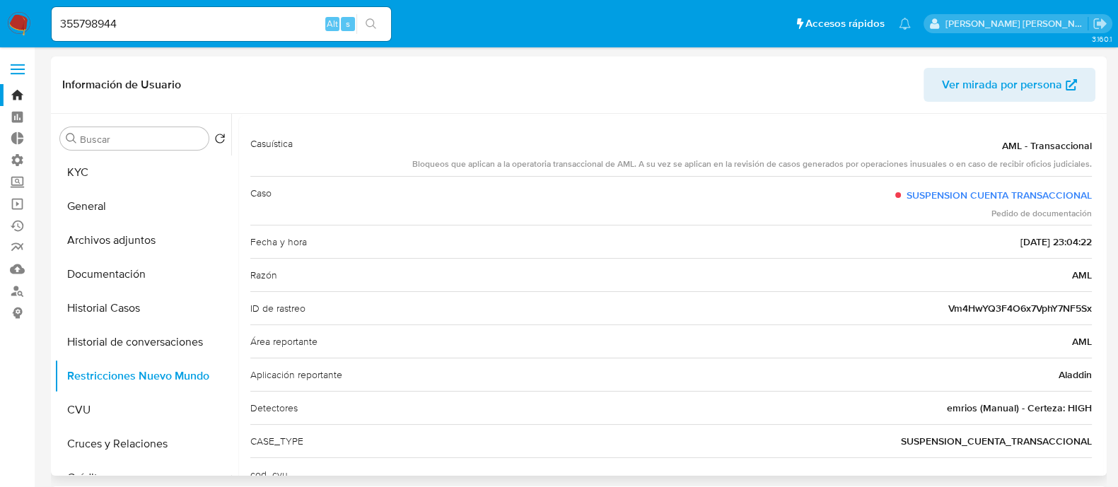
scroll to position [113, 0]
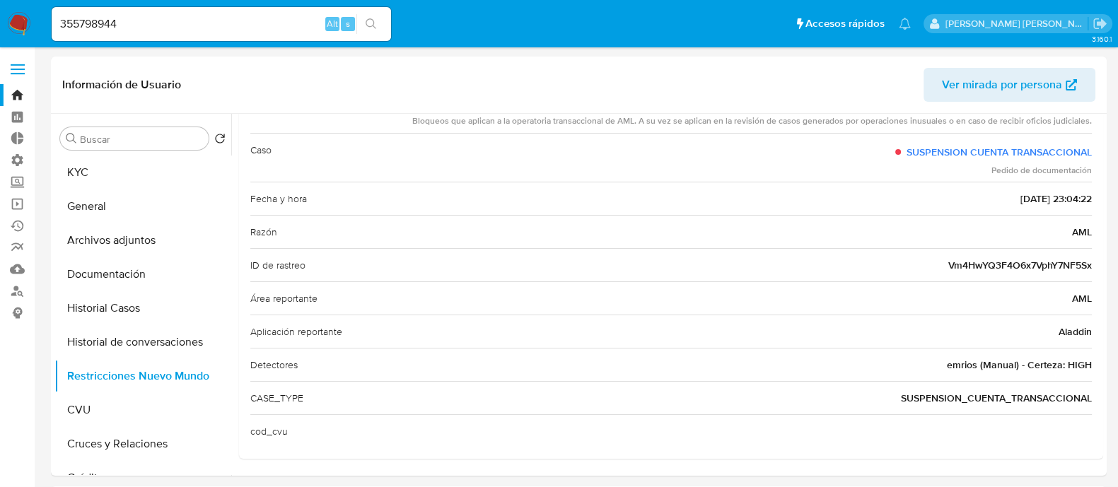
click at [216, 12] on div "355798944 Alt s" at bounding box center [221, 24] width 339 height 34
click at [211, 23] on input "355798944" at bounding box center [221, 24] width 339 height 18
paste input "129709455"
type input "129709455"
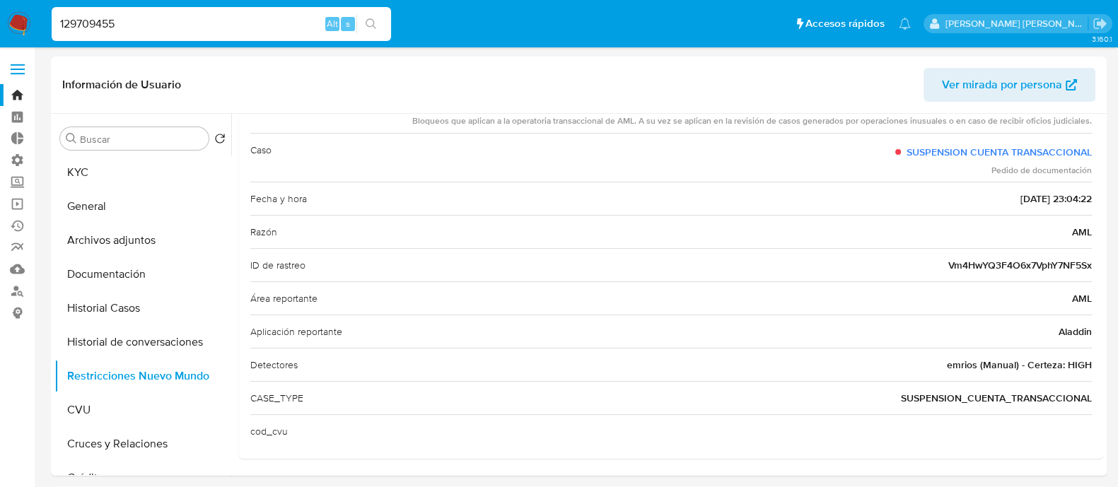
click at [385, 19] on button "search-icon" at bounding box center [370, 24] width 29 height 20
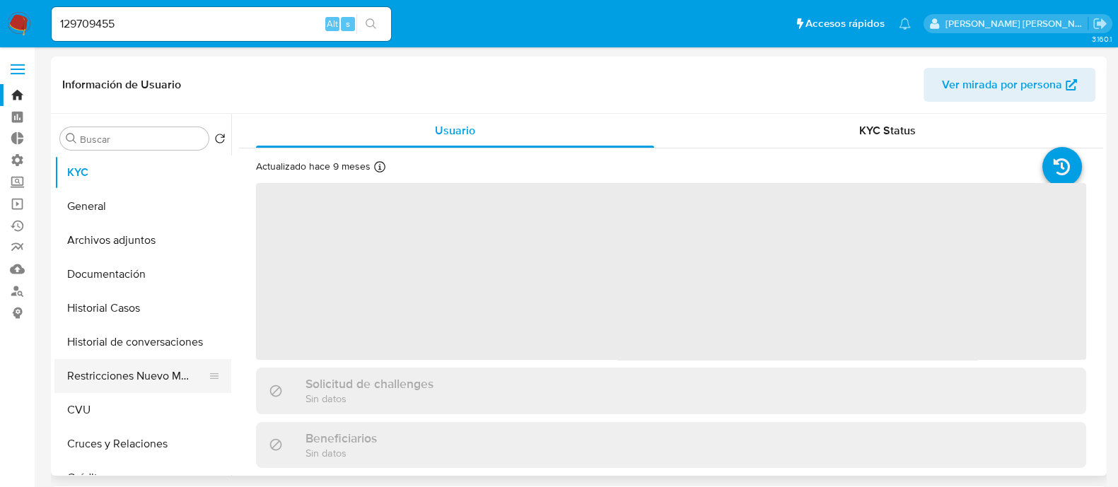
click at [134, 376] on button "Restricciones Nuevo Mundo" at bounding box center [136, 376] width 165 height 34
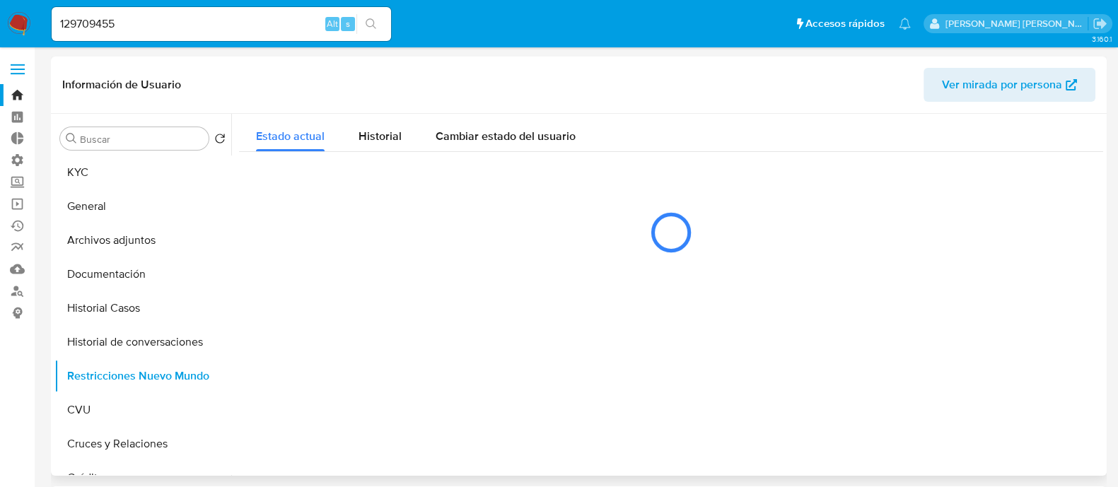
select select "10"
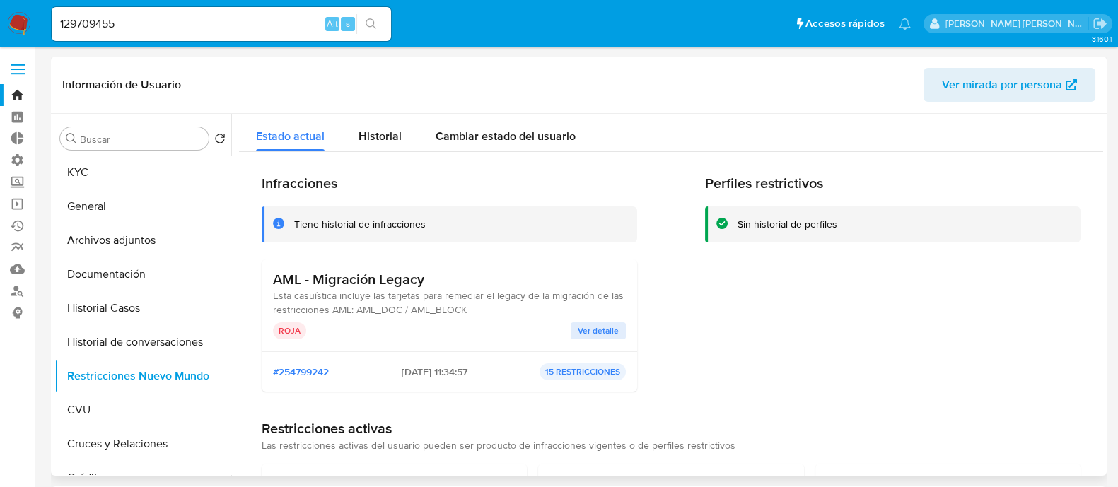
click at [605, 325] on span "Ver detalle" at bounding box center [598, 331] width 41 height 14
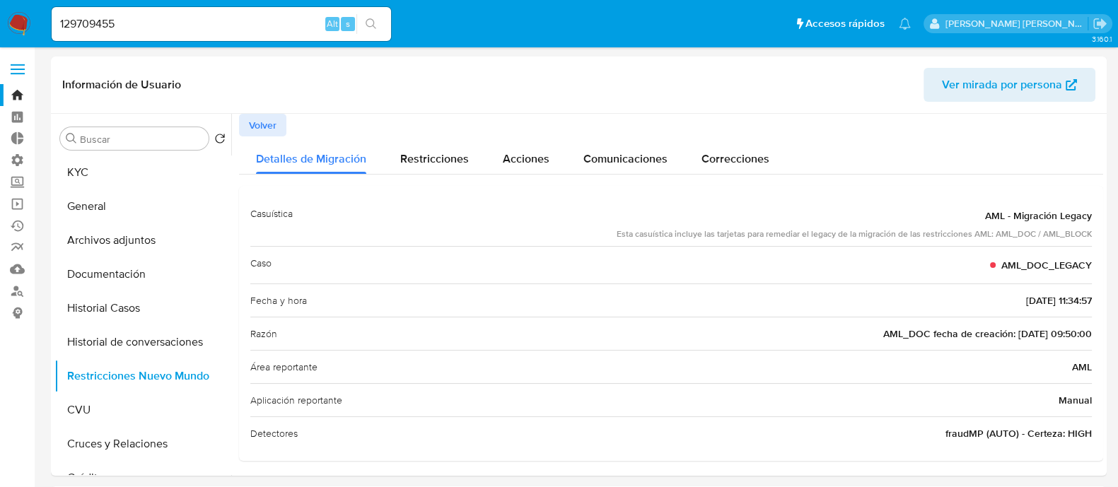
click at [163, 33] on input "129709455" at bounding box center [221, 24] width 339 height 18
click at [170, 26] on input "129709455" at bounding box center [221, 24] width 339 height 18
paste input "651541758"
type input "651541758"
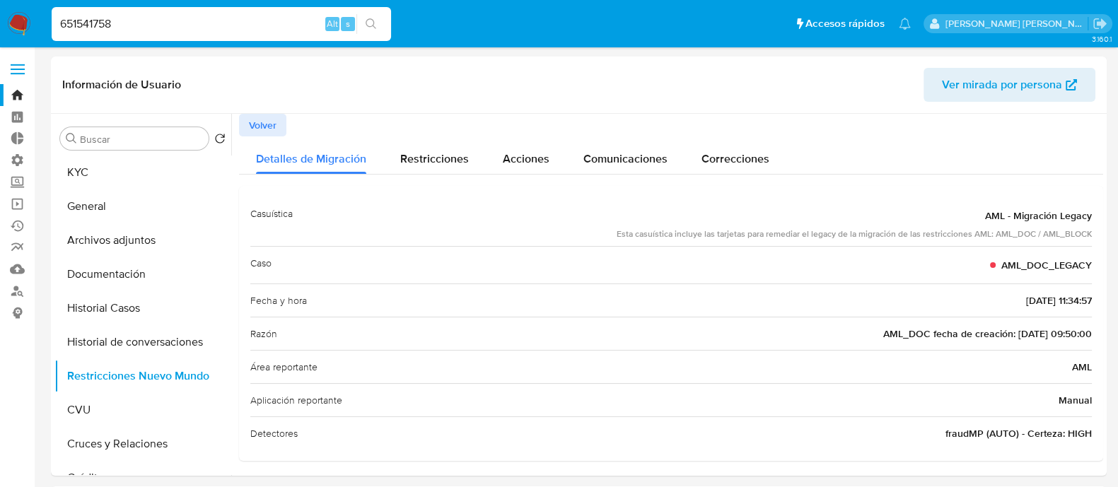
click at [382, 26] on button "search-icon" at bounding box center [370, 24] width 29 height 20
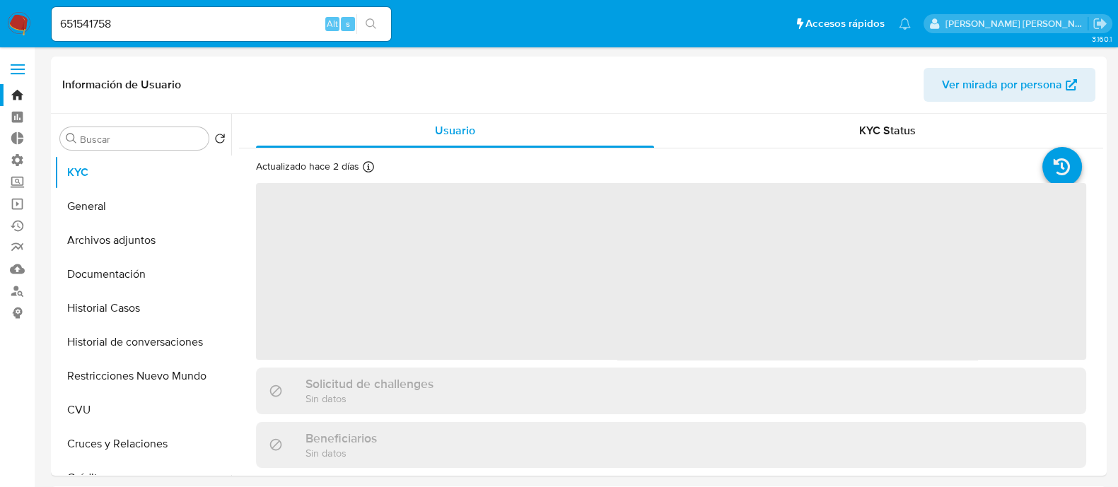
click at [119, 369] on button "Restricciones Nuevo Mundo" at bounding box center [142, 376] width 177 height 34
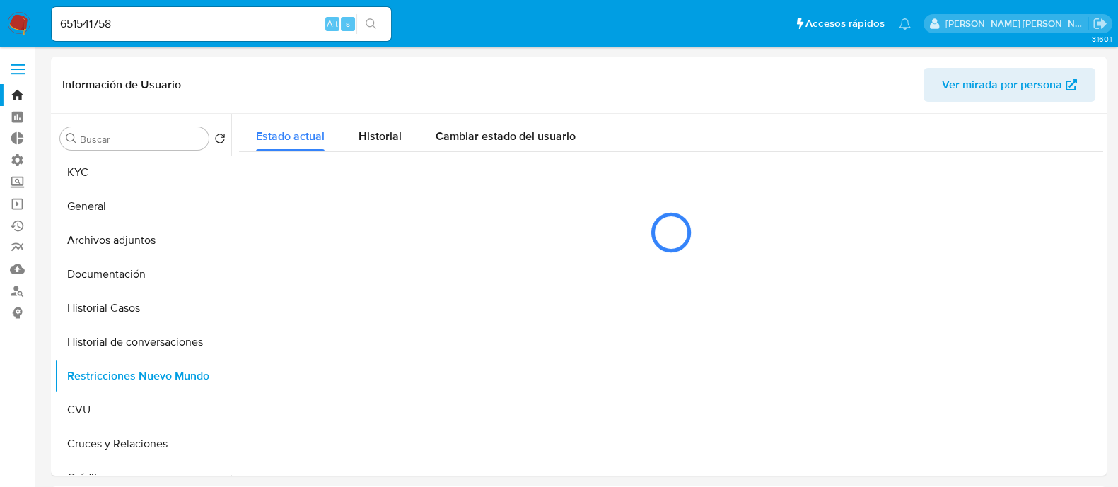
select select "10"
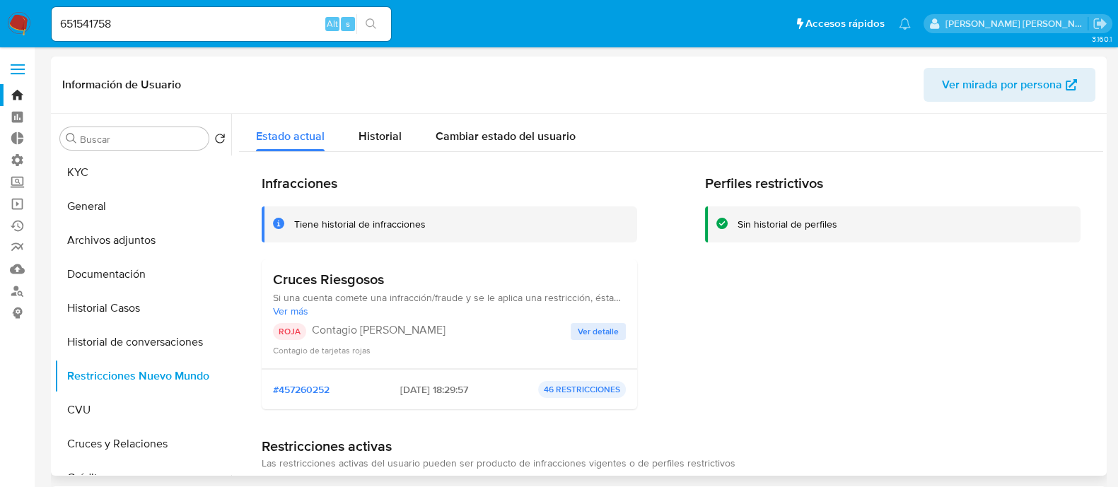
click at [598, 329] on span "Ver detalle" at bounding box center [598, 332] width 41 height 14
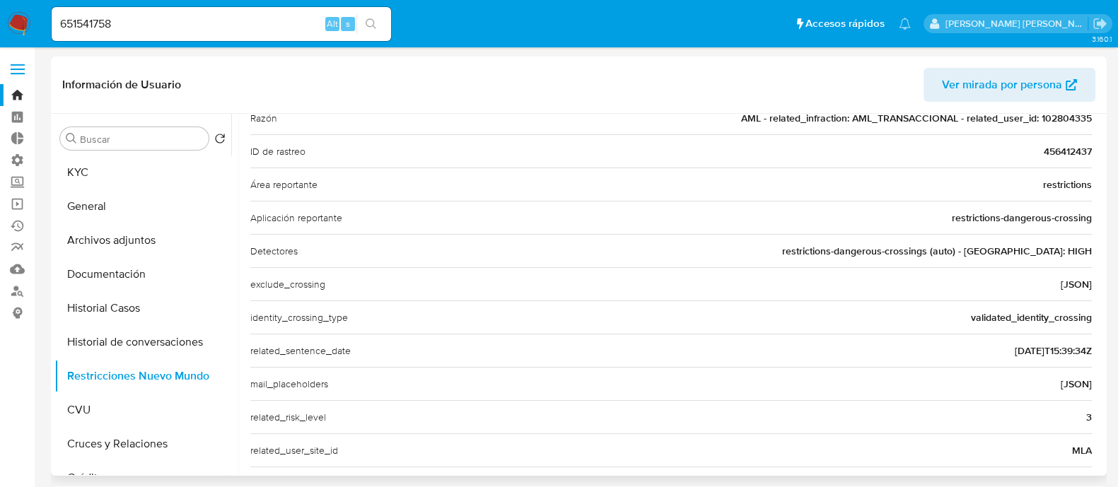
scroll to position [202, 0]
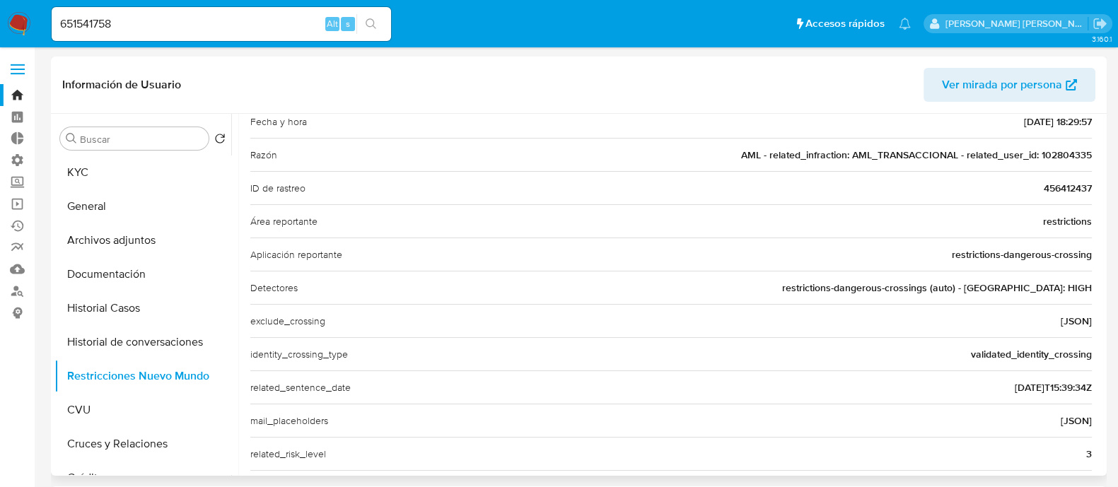
click at [1072, 153] on span "AML - related_infraction: AML_TRANSACCIONAL - related_user_id: 102804335" at bounding box center [916, 155] width 351 height 14
click at [161, 25] on input "651541758" at bounding box center [221, 24] width 339 height 18
paste input "102804335"
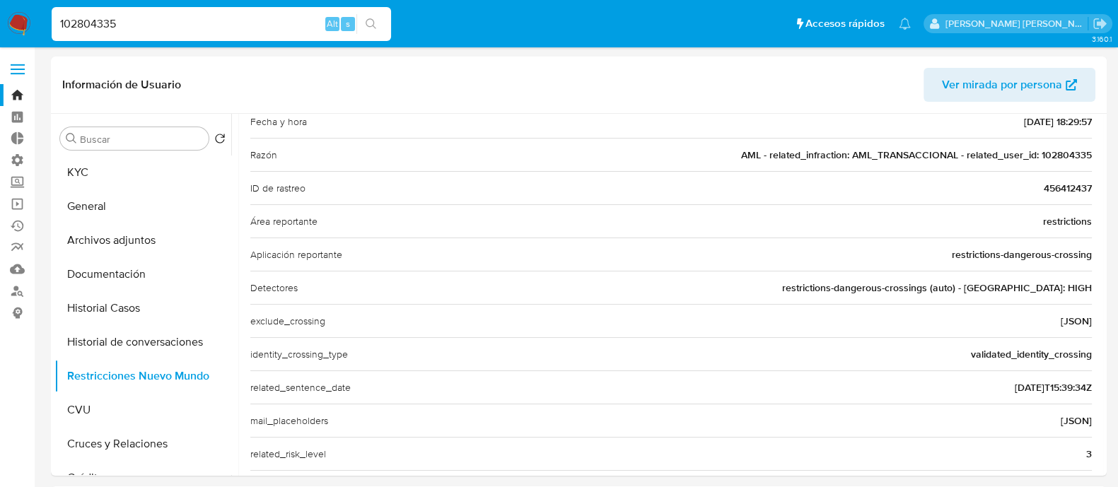
type input "102804335"
click at [377, 26] on button "search-icon" at bounding box center [370, 24] width 29 height 20
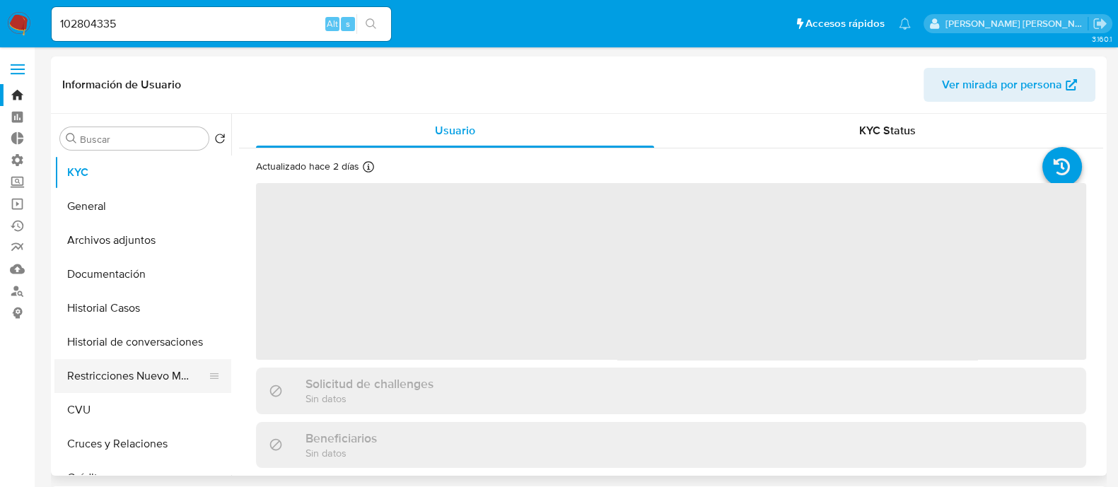
click at [146, 373] on button "Restricciones Nuevo Mundo" at bounding box center [136, 376] width 165 height 34
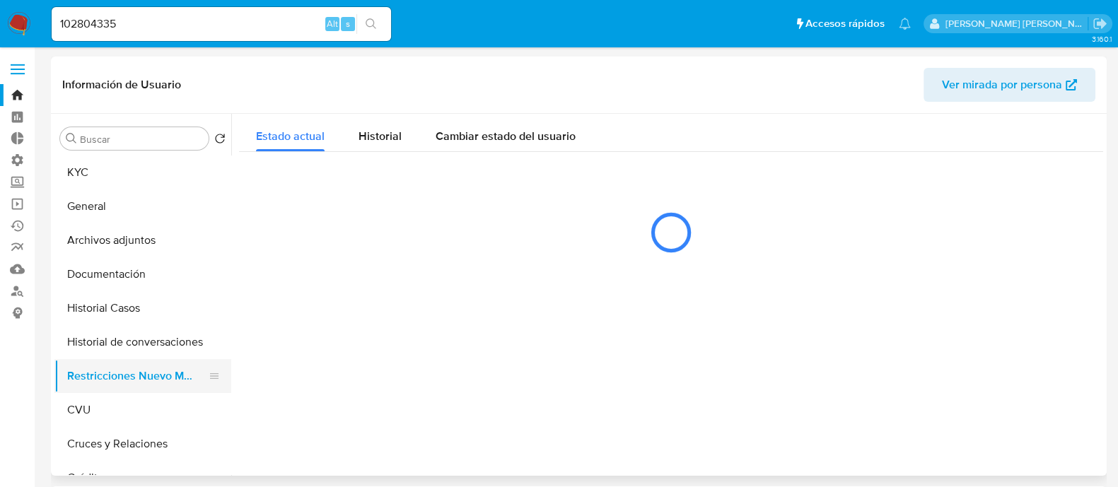
select select "10"
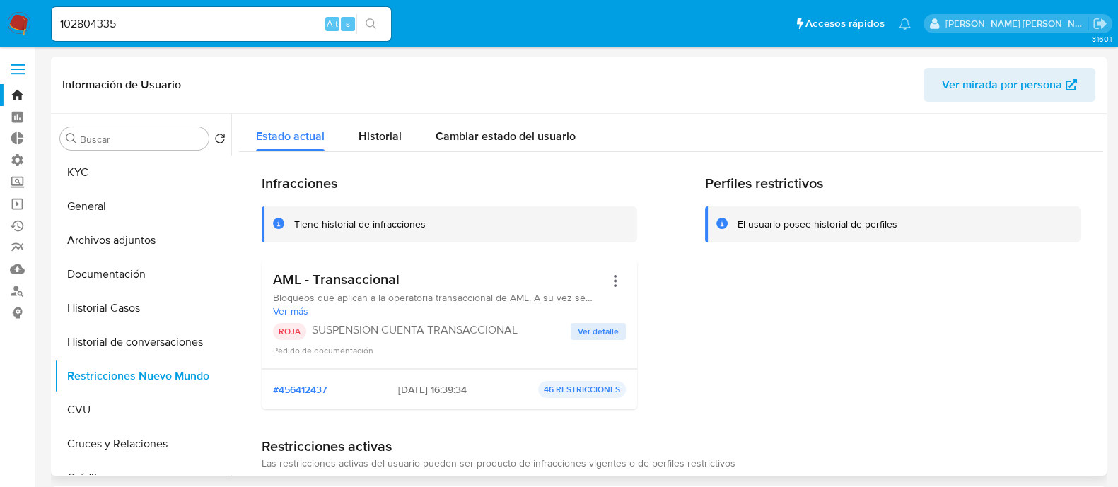
click at [589, 329] on span "Ver detalle" at bounding box center [598, 332] width 41 height 14
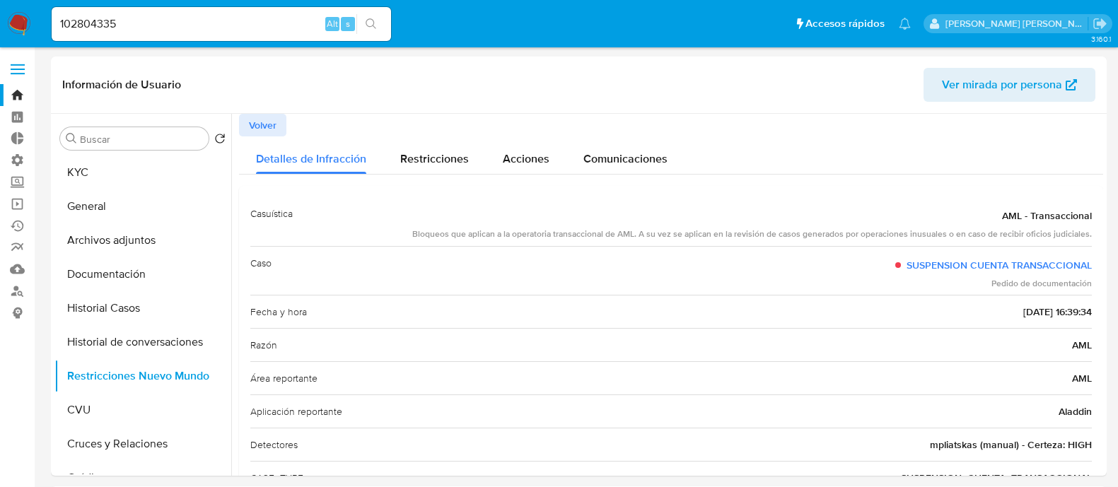
select select "10"
click at [199, 33] on div "102804335 Alt s" at bounding box center [221, 24] width 339 height 34
click at [199, 29] on input "102804335" at bounding box center [221, 24] width 339 height 18
click at [201, 23] on input "102804335" at bounding box center [221, 24] width 339 height 18
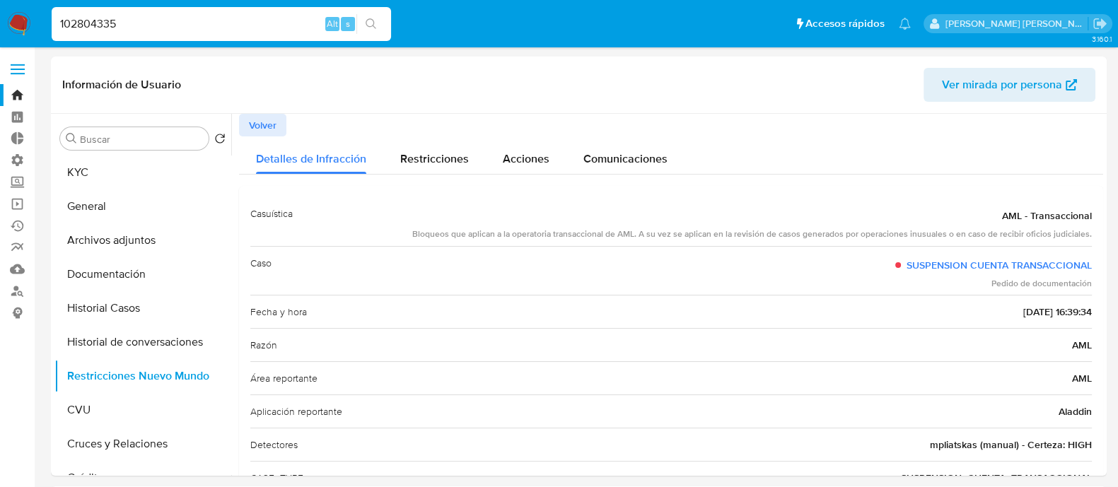
paste input "53464852"
type input "153464852"
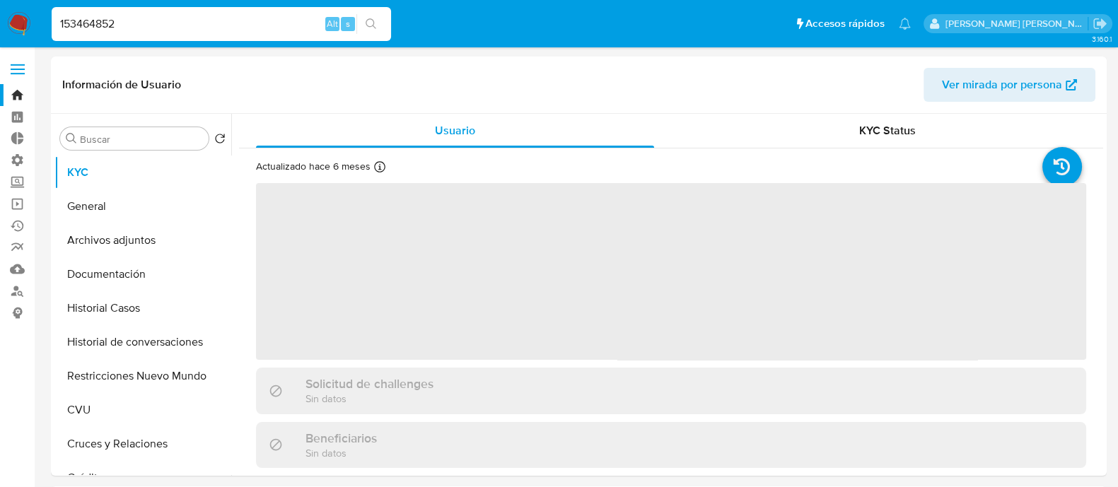
select select "10"
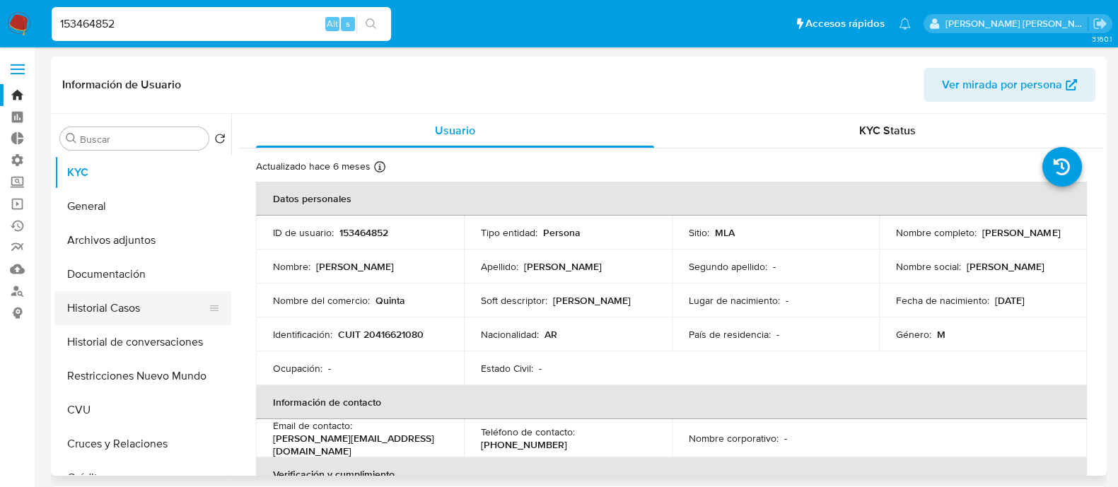
click at [145, 298] on button "Historial Casos" at bounding box center [136, 308] width 165 height 34
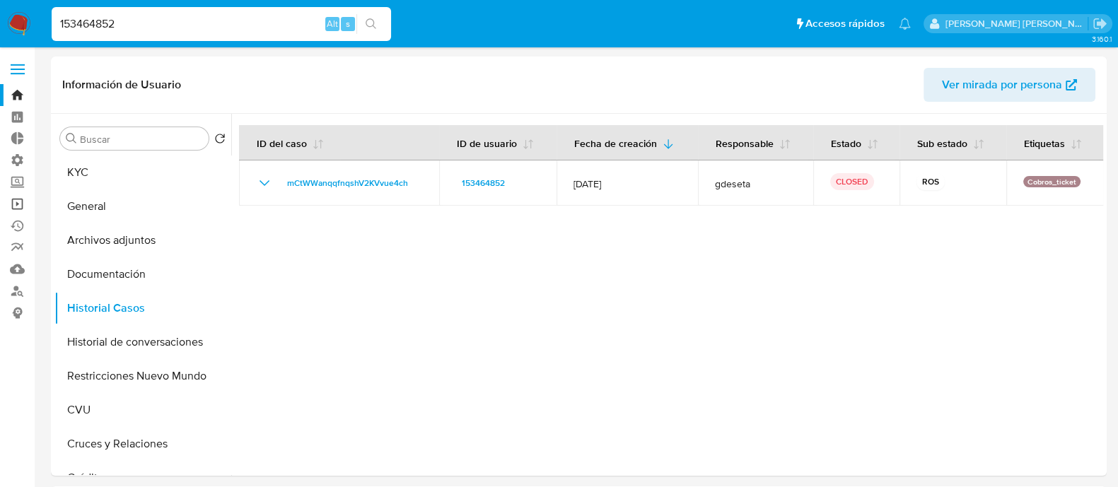
click at [23, 206] on link "Operaciones masivas" at bounding box center [84, 204] width 168 height 22
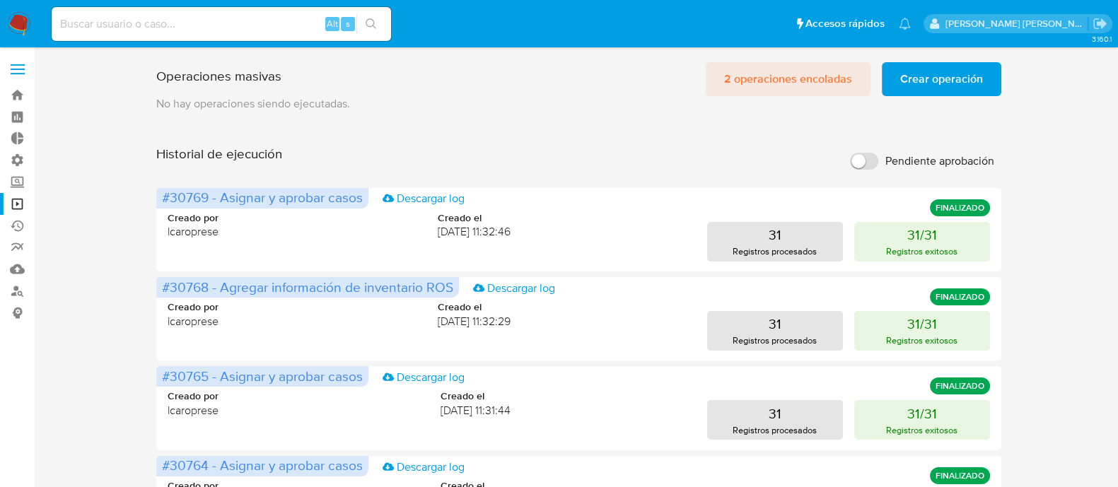
click at [774, 83] on span "2 operaciones encoladas" at bounding box center [788, 79] width 128 height 31
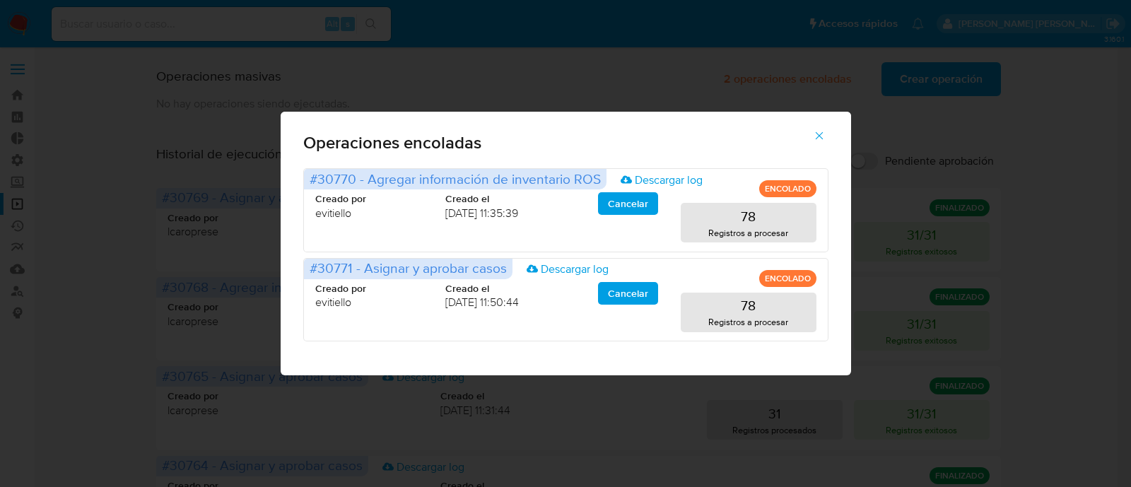
click at [812, 136] on button "button" at bounding box center [819, 136] width 49 height 34
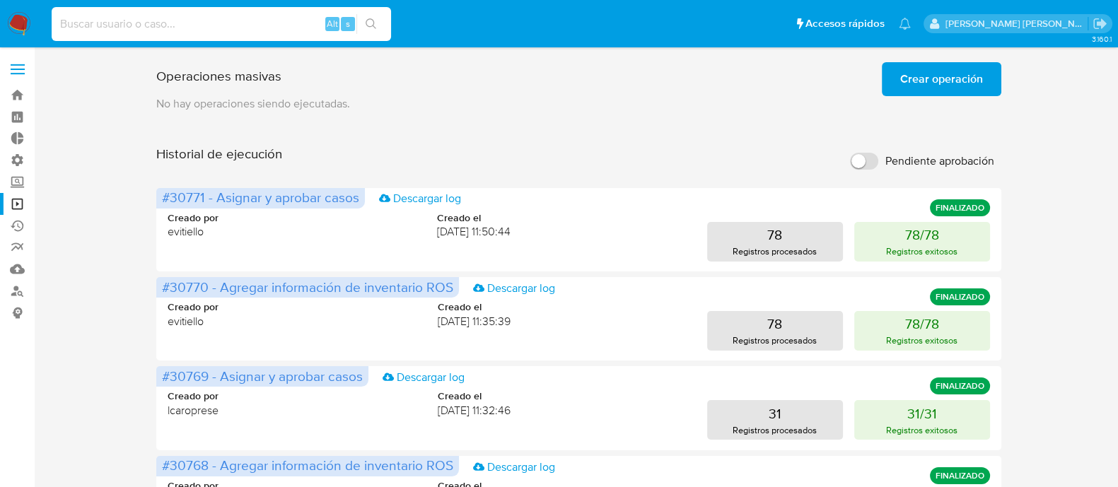
click at [119, 30] on input at bounding box center [221, 24] width 339 height 18
paste input "325506198"
type input "325506198"
click at [380, 25] on button "search-icon" at bounding box center [370, 24] width 29 height 20
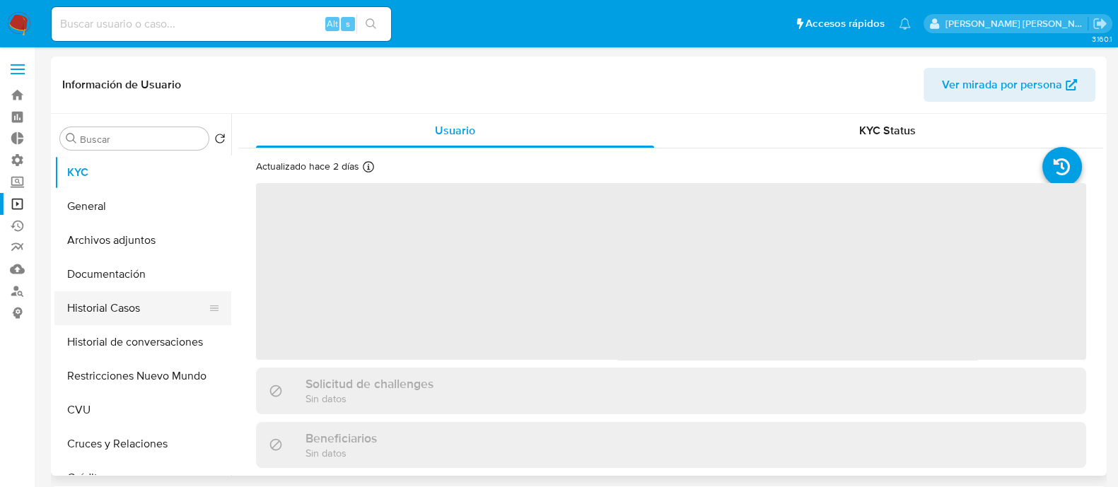
click at [169, 322] on button "Historial Casos" at bounding box center [136, 308] width 165 height 34
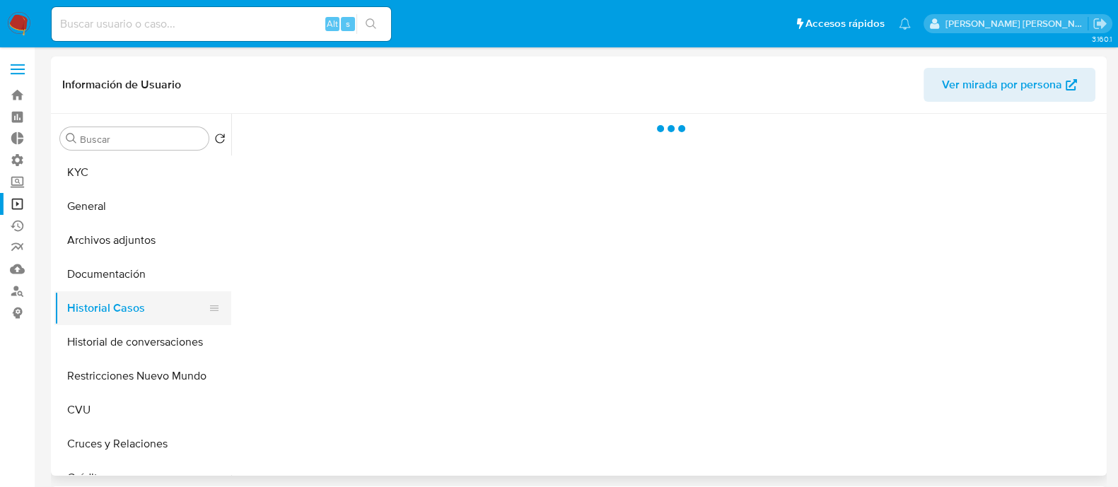
select select "10"
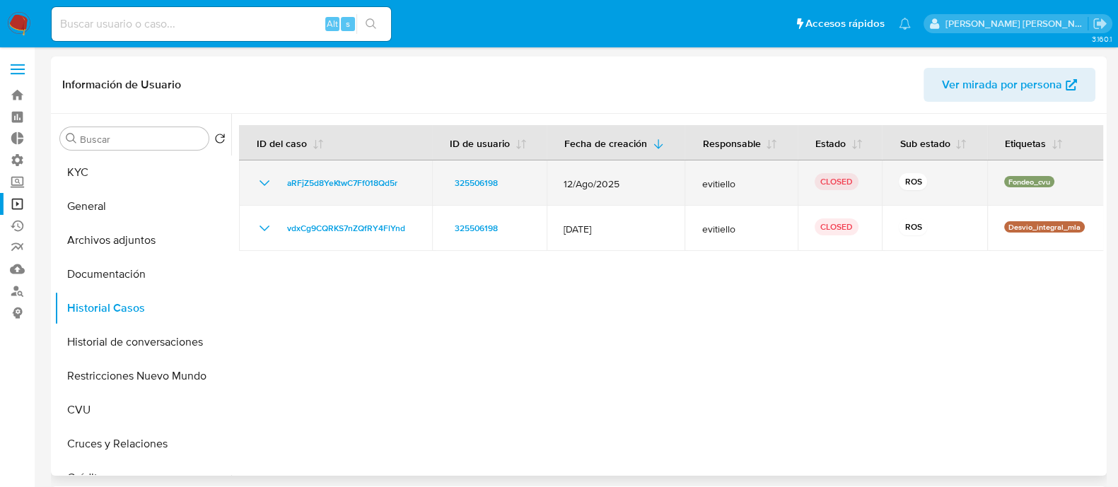
click at [256, 185] on icon "Mostrar/Ocultar" at bounding box center [264, 183] width 17 height 17
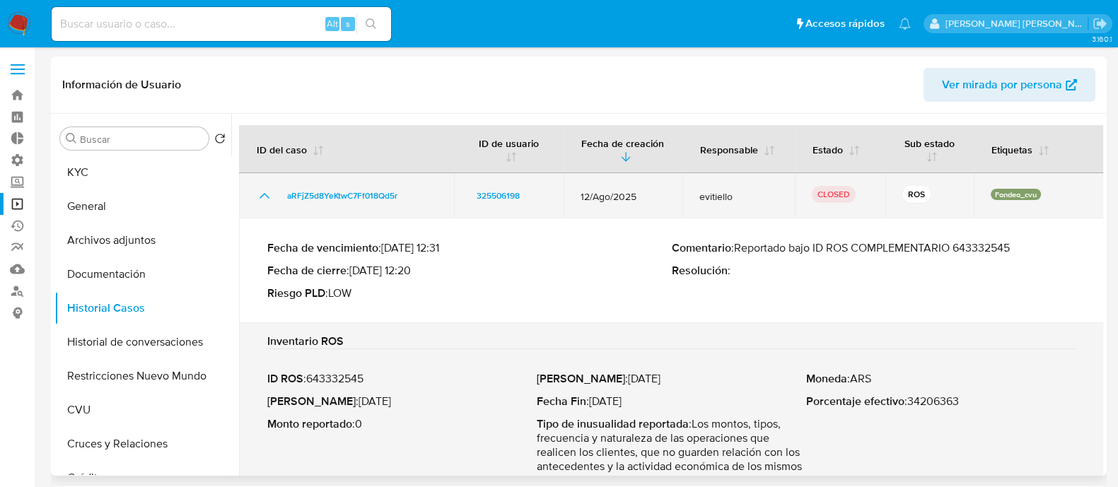
click at [255, 185] on td "aRFjZ5d8YeKtwC7Ff018Qd5r" at bounding box center [346, 195] width 215 height 45
click at [258, 189] on icon "Mostrar/Ocultar" at bounding box center [264, 195] width 17 height 17
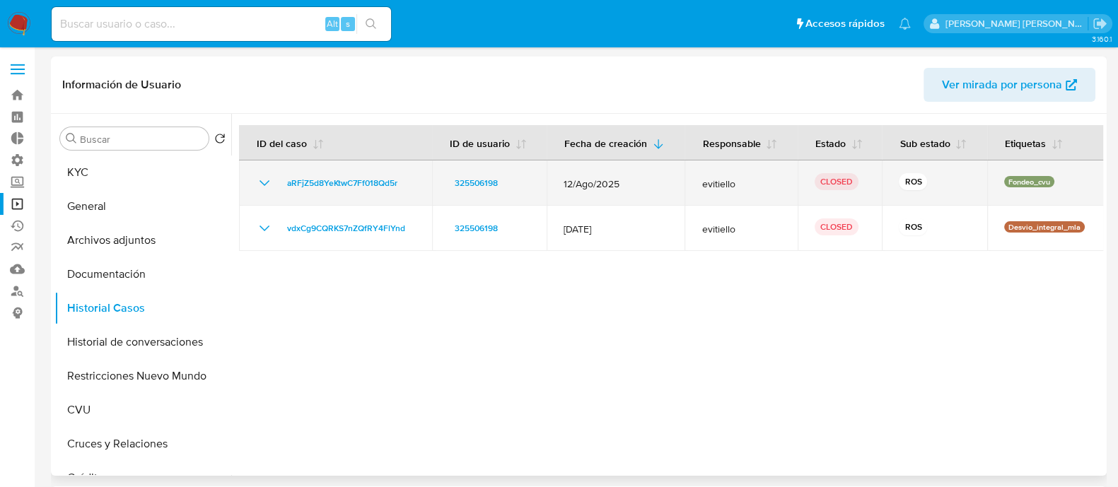
click at [252, 179] on td "aRFjZ5d8YeKtwC7Ff018Qd5r" at bounding box center [335, 182] width 193 height 45
click at [255, 182] on td "aRFjZ5d8YeKtwC7Ff018Qd5r" at bounding box center [335, 182] width 193 height 45
click at [256, 183] on icon "Mostrar/Ocultar" at bounding box center [264, 183] width 17 height 17
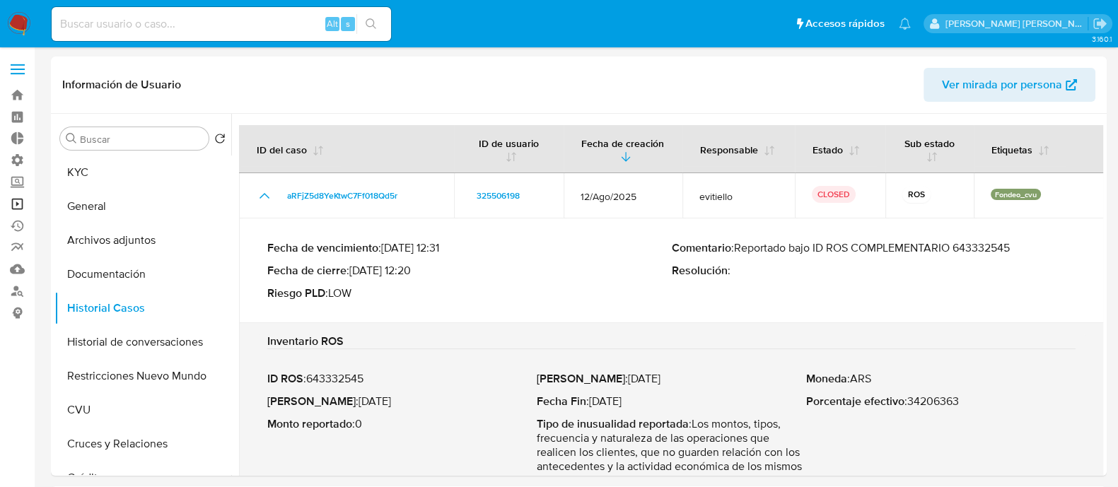
click at [15, 201] on link "Operaciones masivas" at bounding box center [84, 204] width 168 height 22
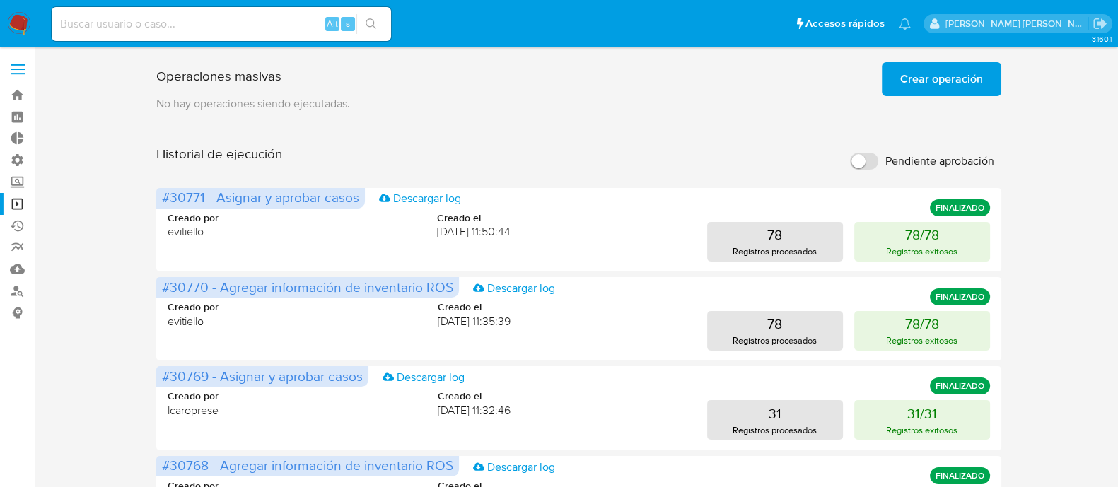
click at [923, 90] on span "Crear operación" at bounding box center [941, 79] width 83 height 31
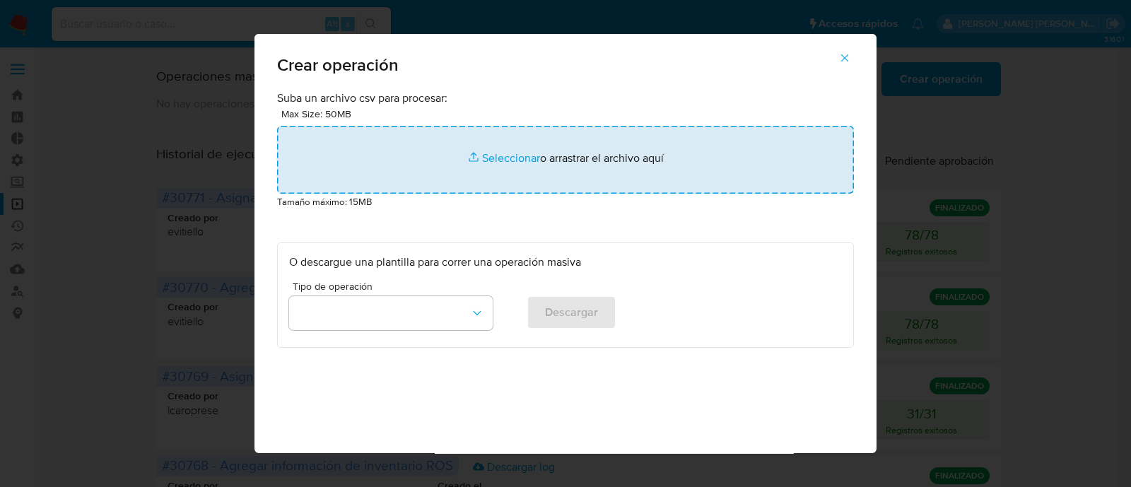
click at [528, 160] on input "file" at bounding box center [565, 160] width 577 height 68
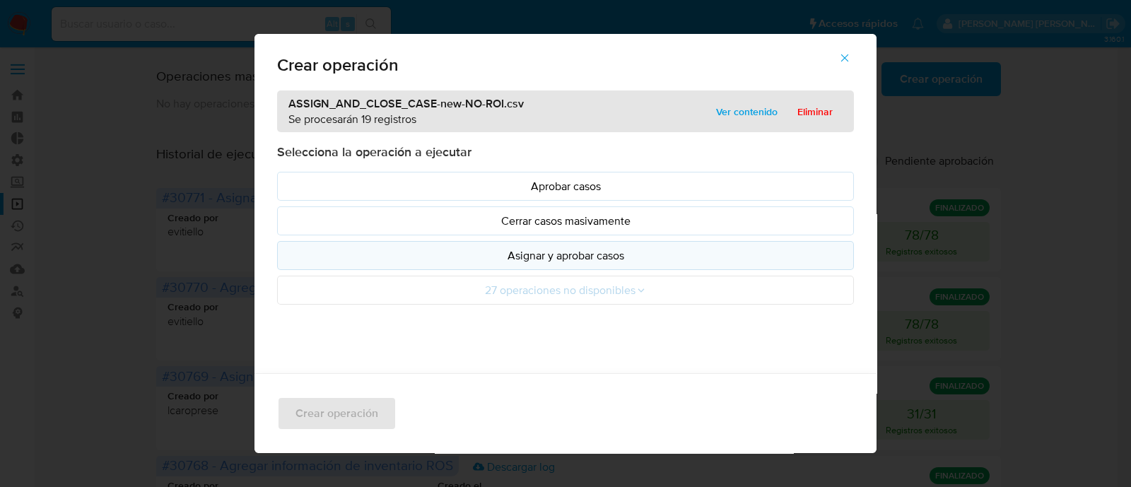
click at [624, 258] on p "Asignar y aprobar casos" at bounding box center [565, 255] width 553 height 16
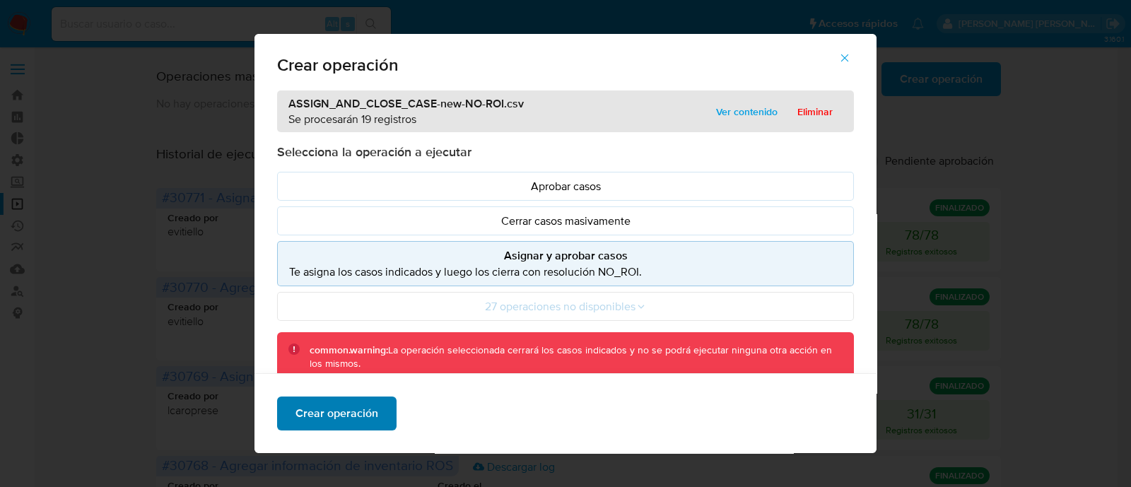
click at [349, 416] on span "Crear operación" at bounding box center [337, 413] width 83 height 31
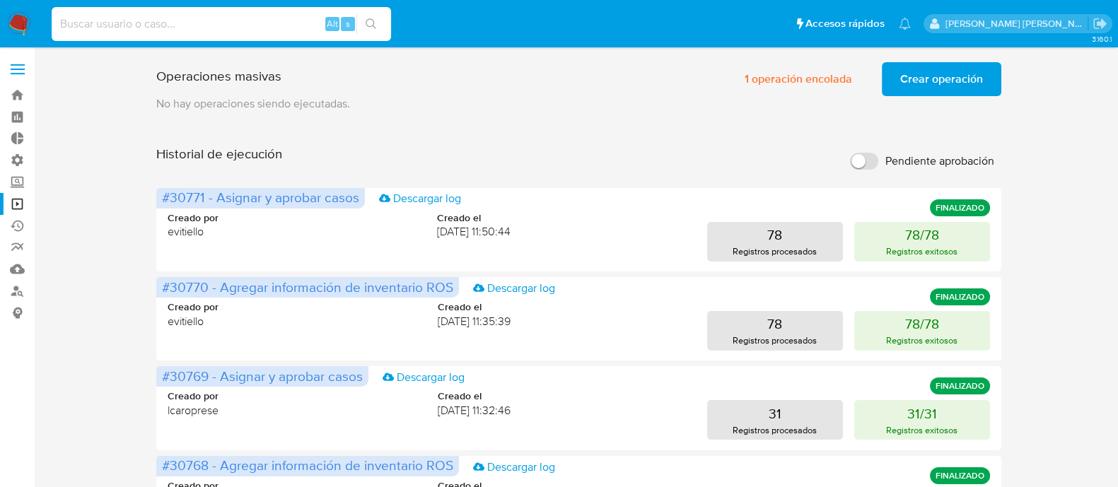
click at [226, 21] on input at bounding box center [221, 24] width 339 height 18
paste input "2427511003"
type input "2427511003"
click at [376, 26] on icon "search-icon" at bounding box center [371, 23] width 11 height 11
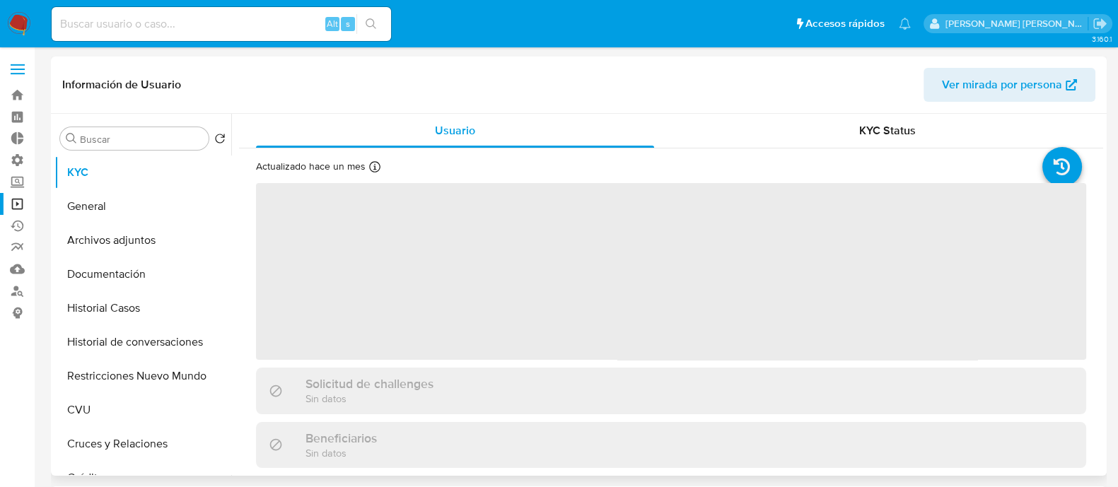
select select "10"
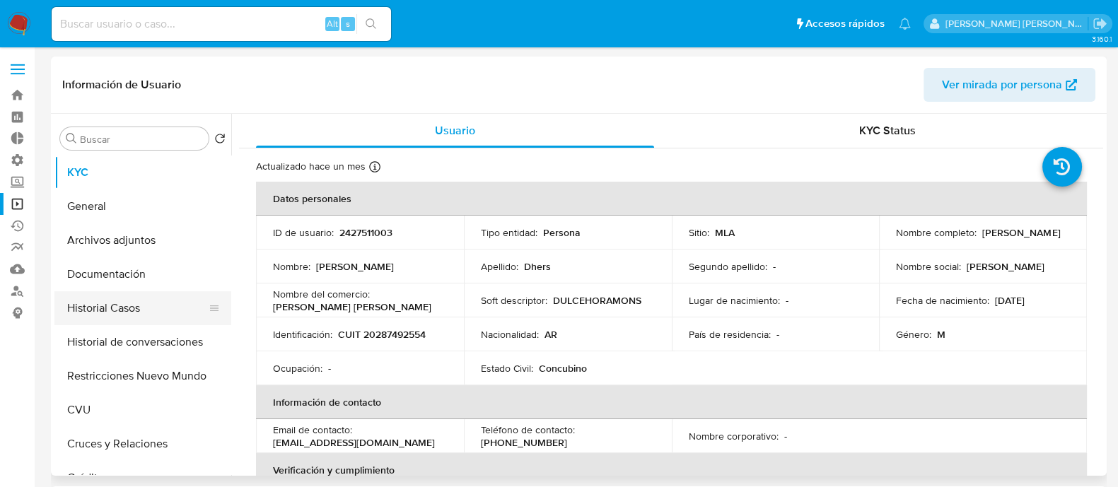
click at [156, 307] on button "Historial Casos" at bounding box center [136, 308] width 165 height 34
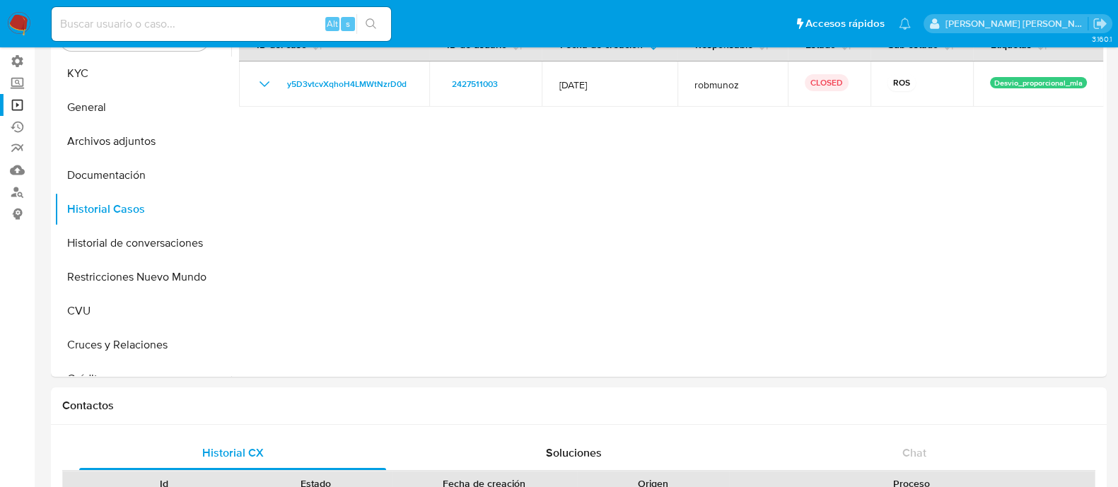
scroll to position [442, 0]
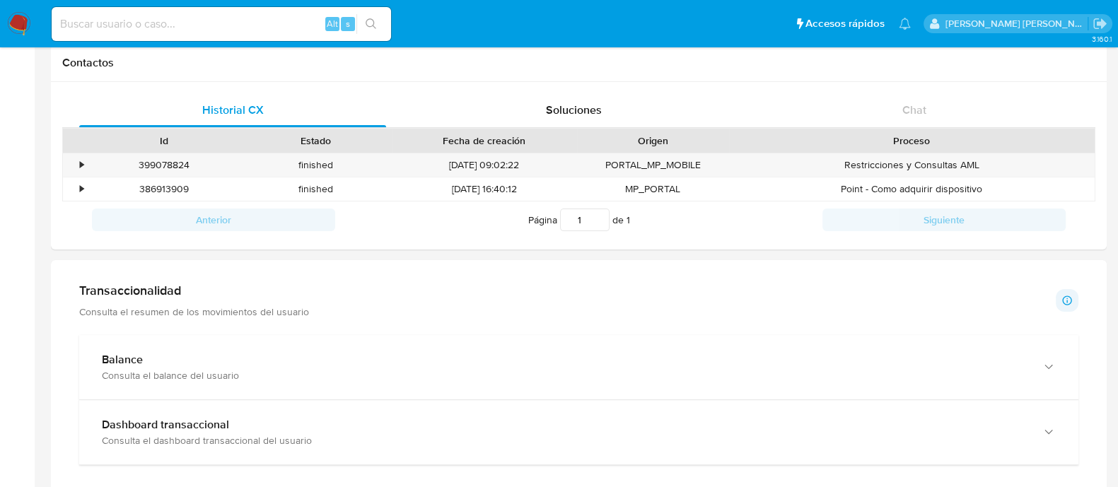
click at [8, 14] on img at bounding box center [19, 24] width 24 height 24
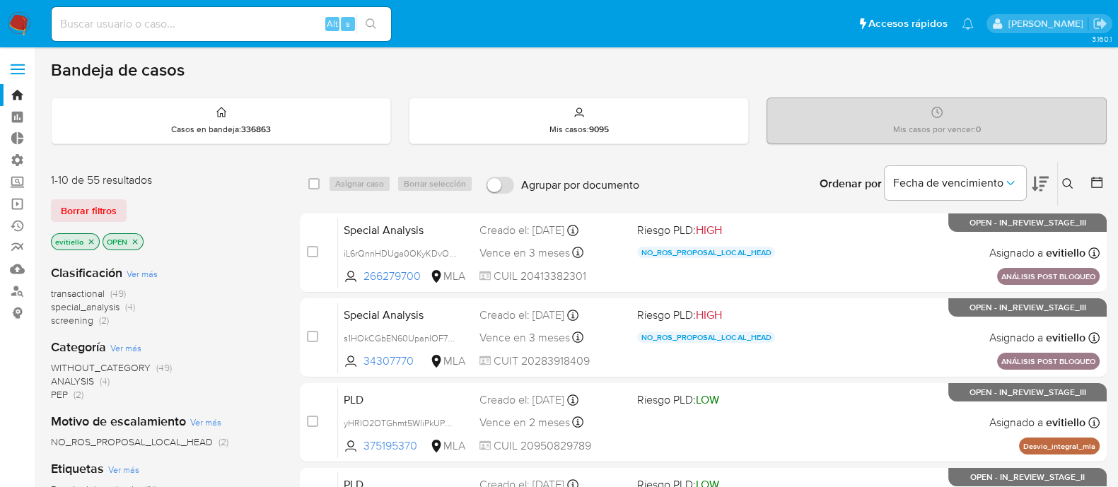
click at [196, 436] on span "NO_ROS_PROPOSAL_LOCAL_HEAD" at bounding box center [132, 442] width 162 height 14
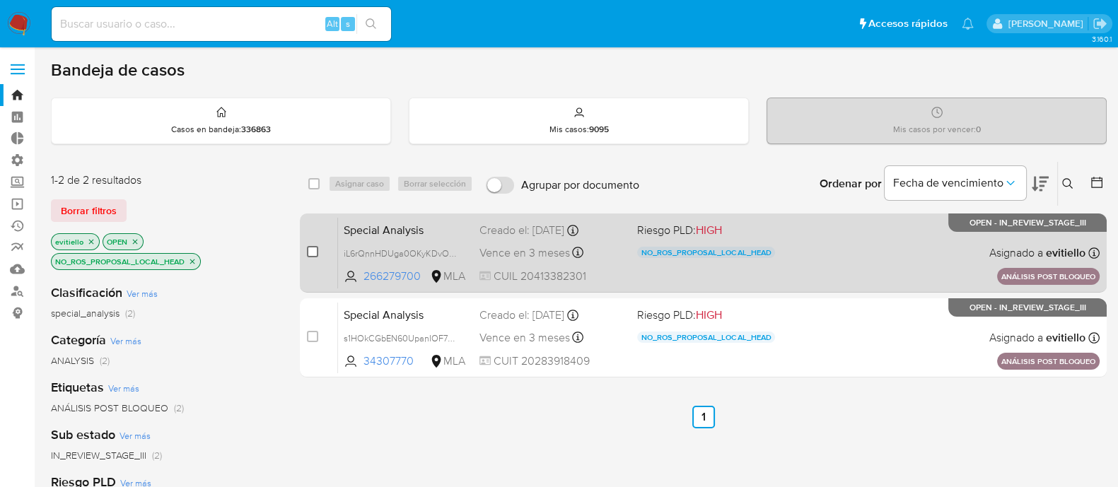
click at [310, 255] on input "checkbox" at bounding box center [312, 251] width 11 height 11
checkbox input "true"
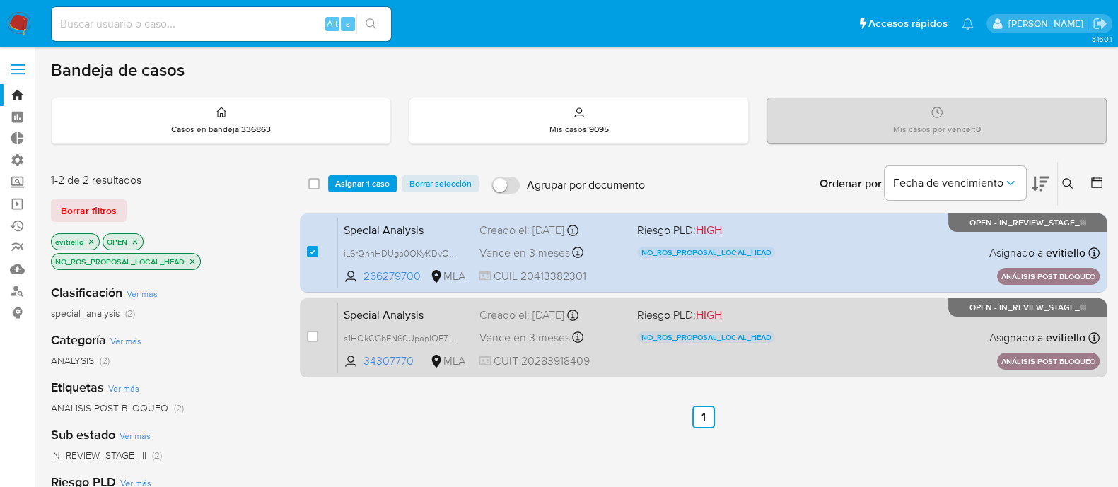
click at [308, 341] on div "case-item-checkbox" at bounding box center [312, 336] width 11 height 14
click at [309, 340] on input "checkbox" at bounding box center [312, 336] width 11 height 11
checkbox input "true"
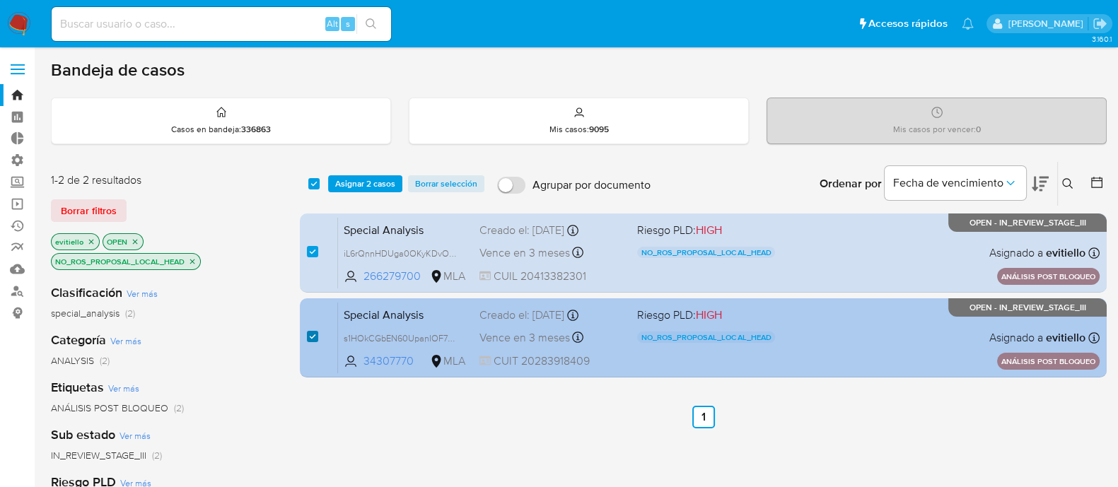
checkbox input "true"
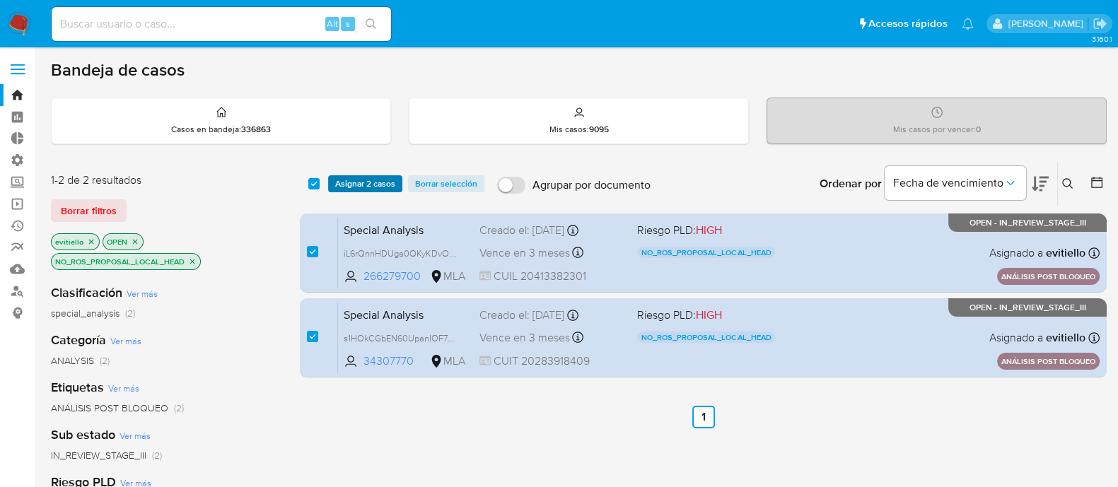
click at [365, 178] on span "Asignar 2 casos" at bounding box center [365, 184] width 60 height 14
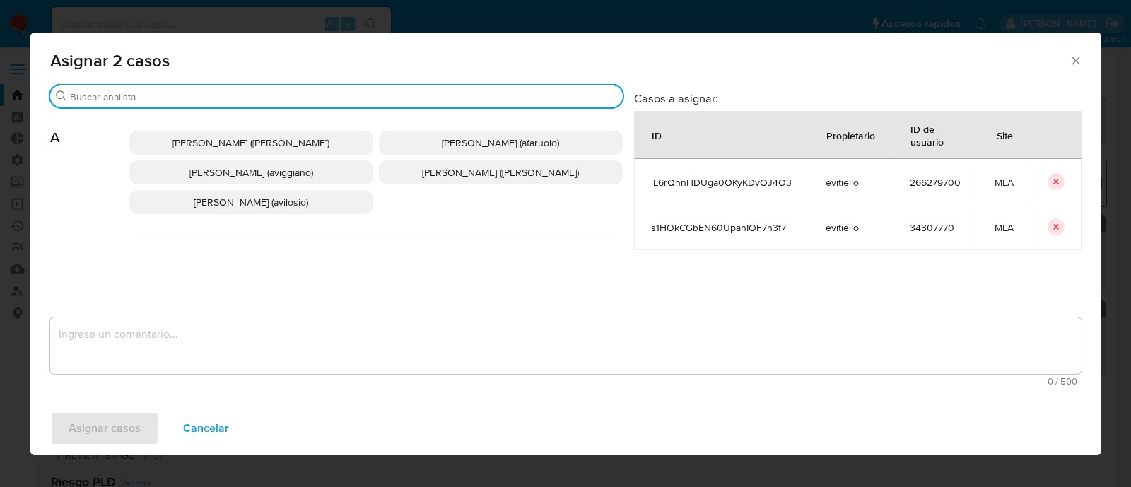
click at [175, 99] on input "Buscar" at bounding box center [343, 96] width 547 height 13
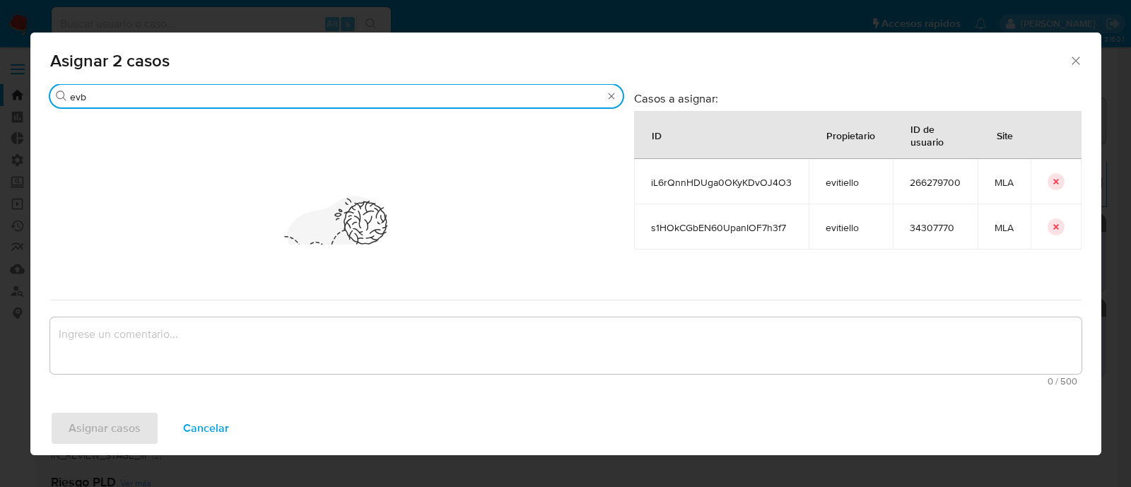
click at [115, 99] on input "evb" at bounding box center [336, 96] width 533 height 13
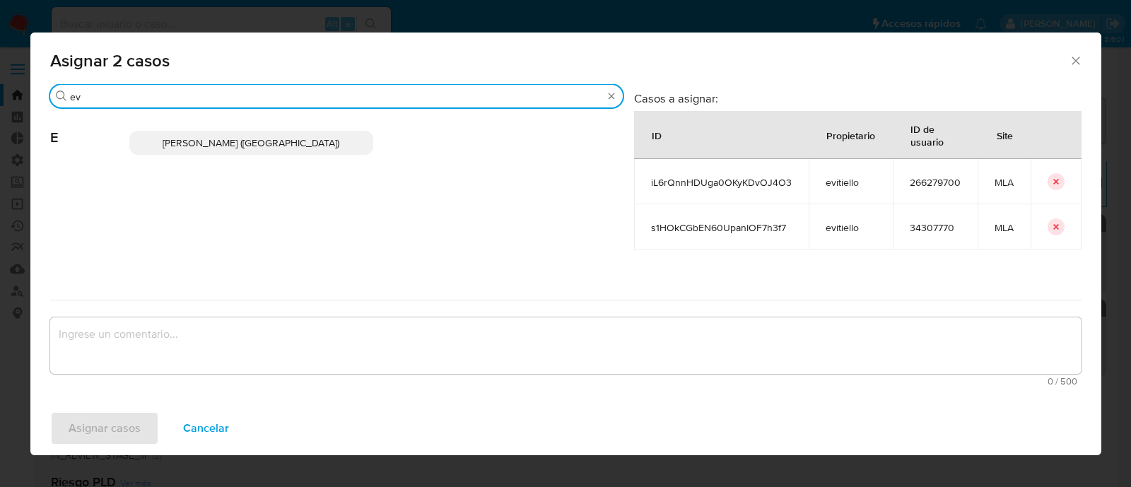
type input "ev"
click at [226, 155] on div "Emmanuel Hernan Vitiello (evitiello)" at bounding box center [375, 142] width 493 height 69
click at [240, 145] on span "Emmanuel Hernan Vitiello (evitiello)" at bounding box center [251, 143] width 177 height 14
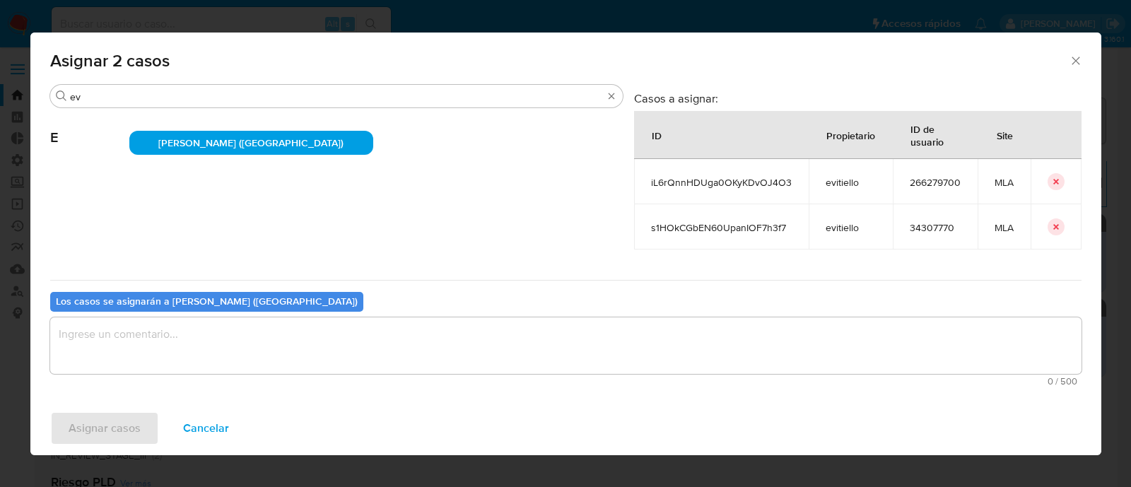
click at [172, 377] on span "0 / 500" at bounding box center [565, 381] width 1023 height 9
click at [173, 370] on textarea "assign-modal" at bounding box center [565, 345] width 1031 height 57
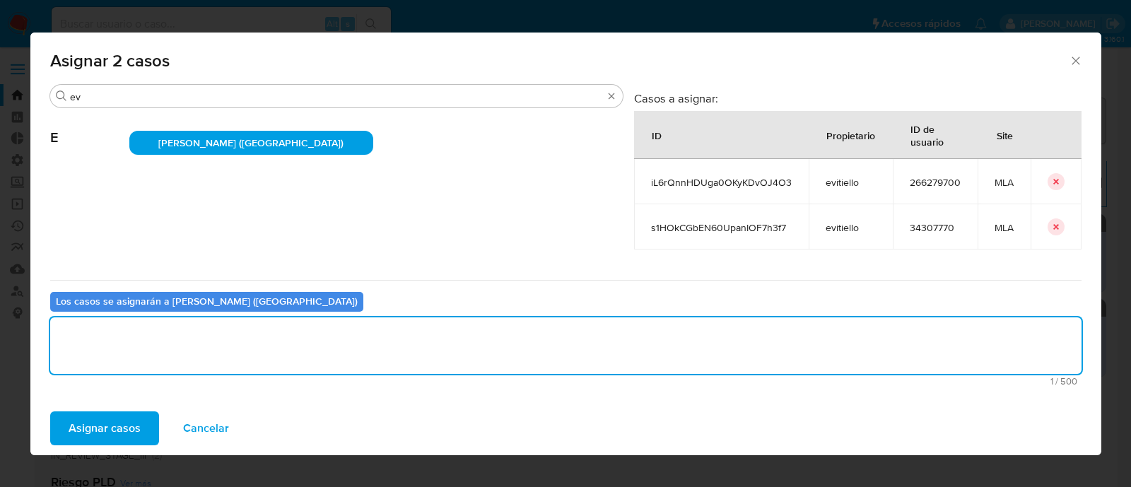
click at [129, 431] on span "Asignar casos" at bounding box center [105, 428] width 72 height 31
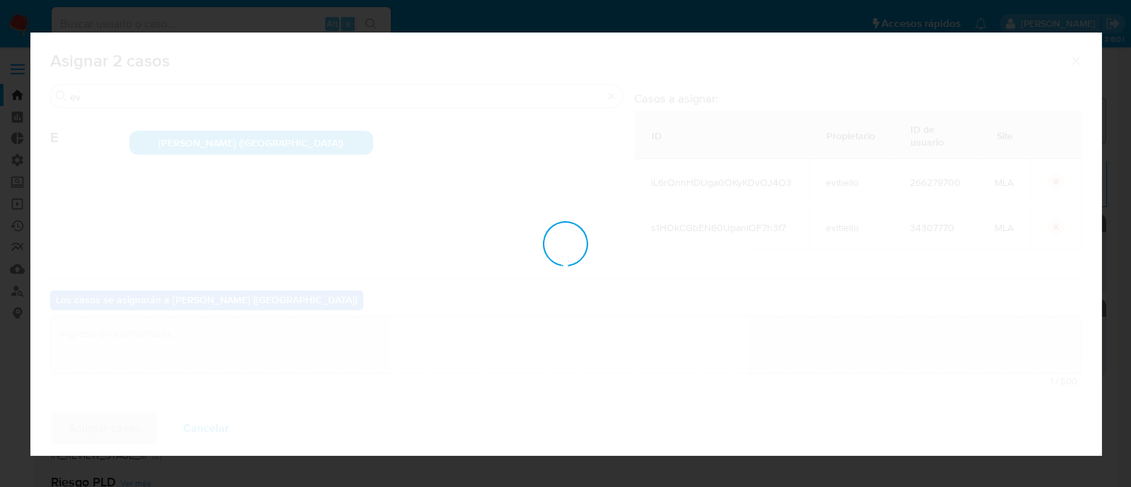
checkbox input "false"
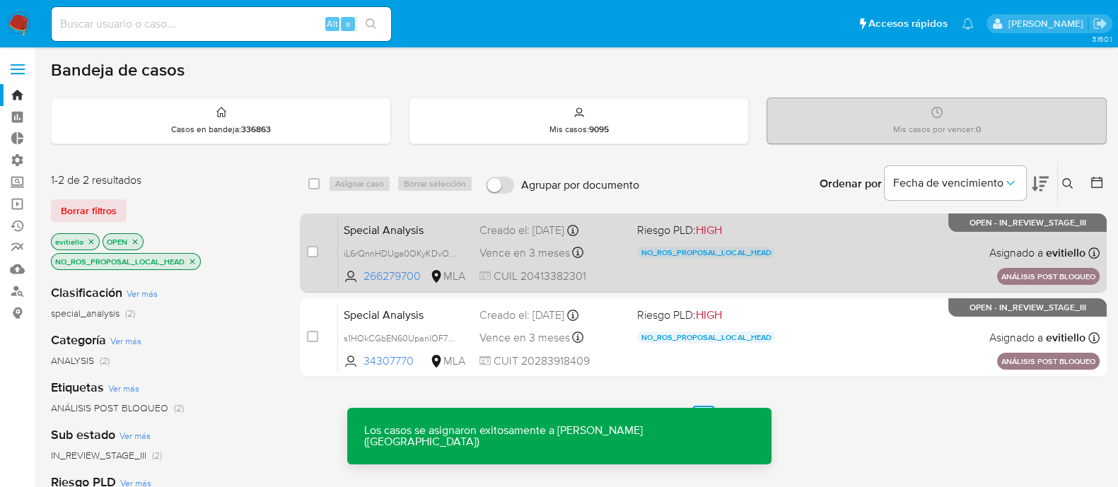
click at [812, 267] on div "Special Analysis iL6rQnnHDUga0OKyKDvOJ4O3 266279700 MLA Riesgo PLD: HIGH NO_ROS…" at bounding box center [718, 252] width 761 height 71
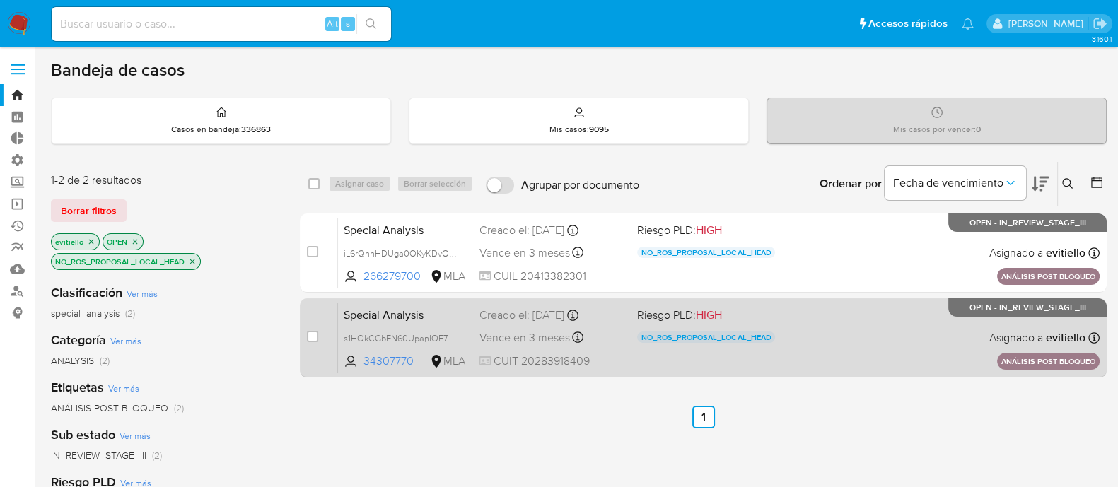
click at [812, 332] on div "Special Analysis s1HOkCGbEN60UpanIOF7h3f7 34307770 MLA Riesgo PLD: HIGH NO_ROS_…" at bounding box center [718, 337] width 761 height 71
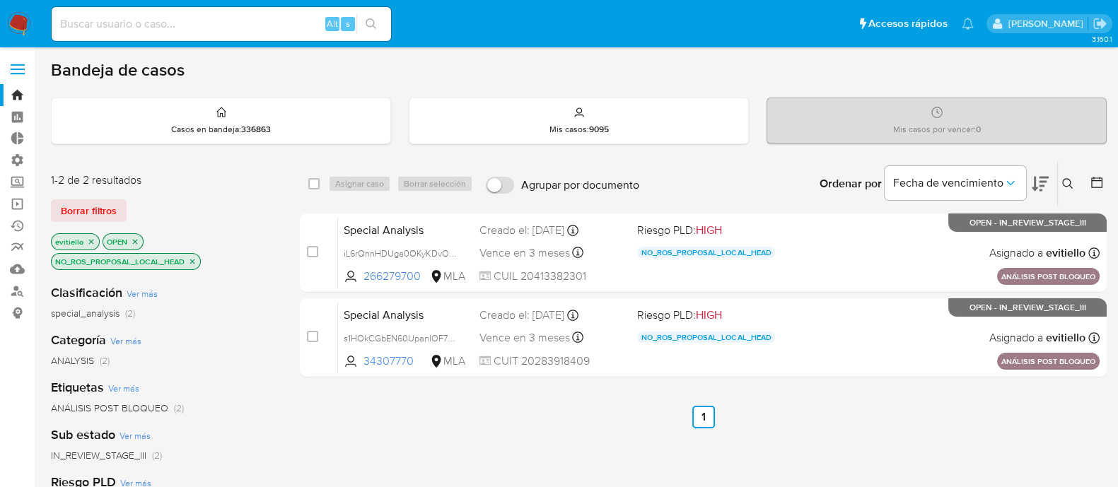
click at [26, 26] on img at bounding box center [19, 24] width 24 height 24
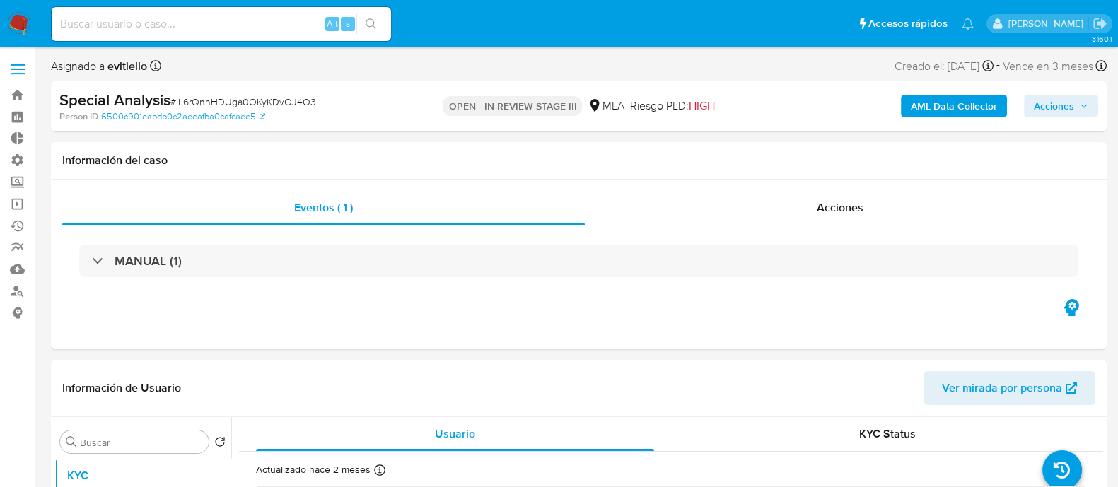
click at [1062, 104] on span "Acciones" at bounding box center [1054, 106] width 40 height 23
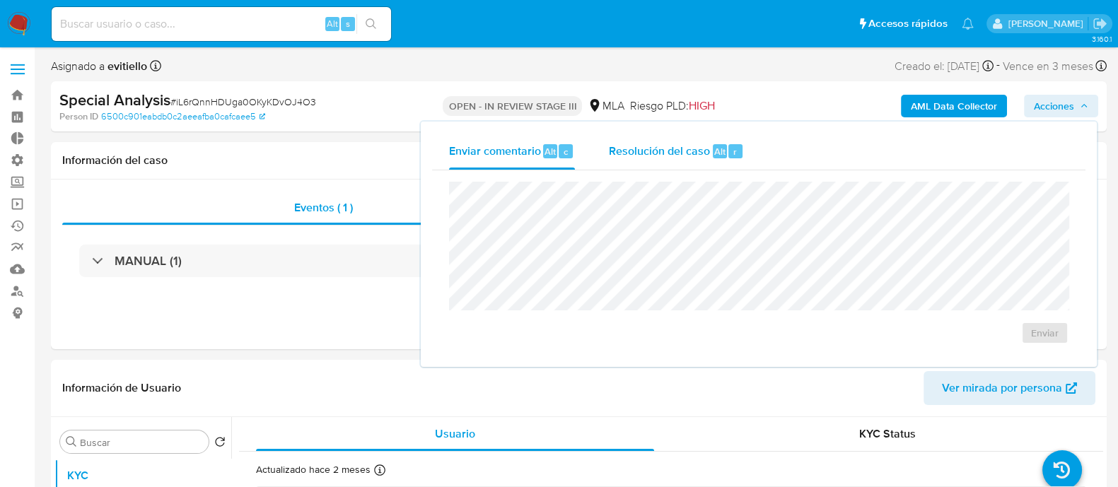
select select "10"
click at [696, 164] on div "Resolución del caso Alt r" at bounding box center [676, 151] width 135 height 37
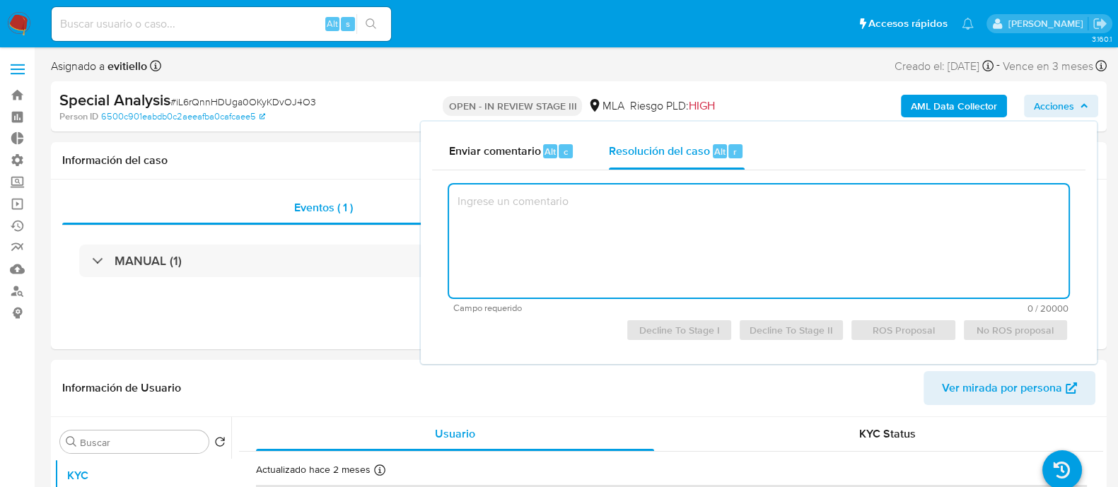
click at [673, 230] on textarea at bounding box center [758, 241] width 619 height 113
type textarea "De acuerdo"
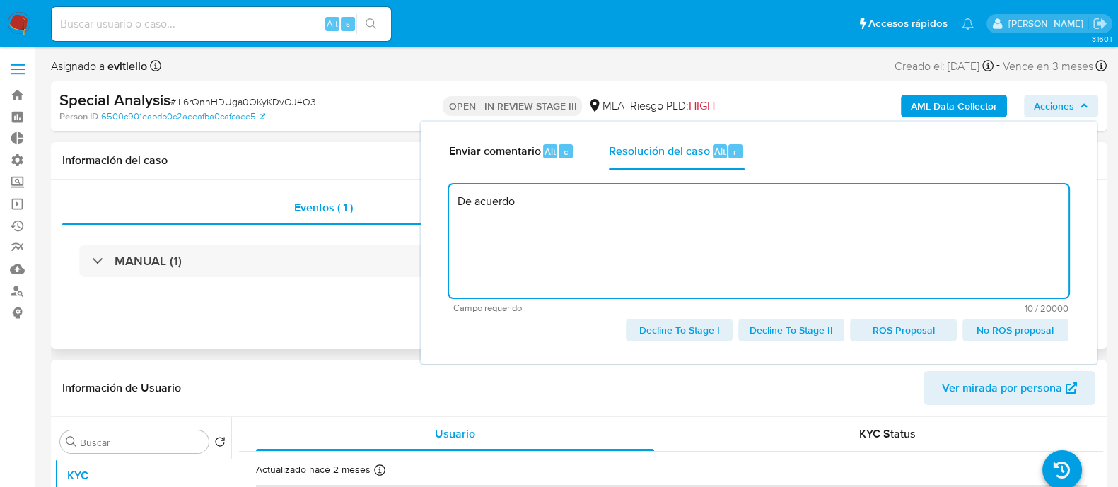
drag, startPoint x: 697, startPoint y: 225, endPoint x: 245, endPoint y: 173, distance: 455.4
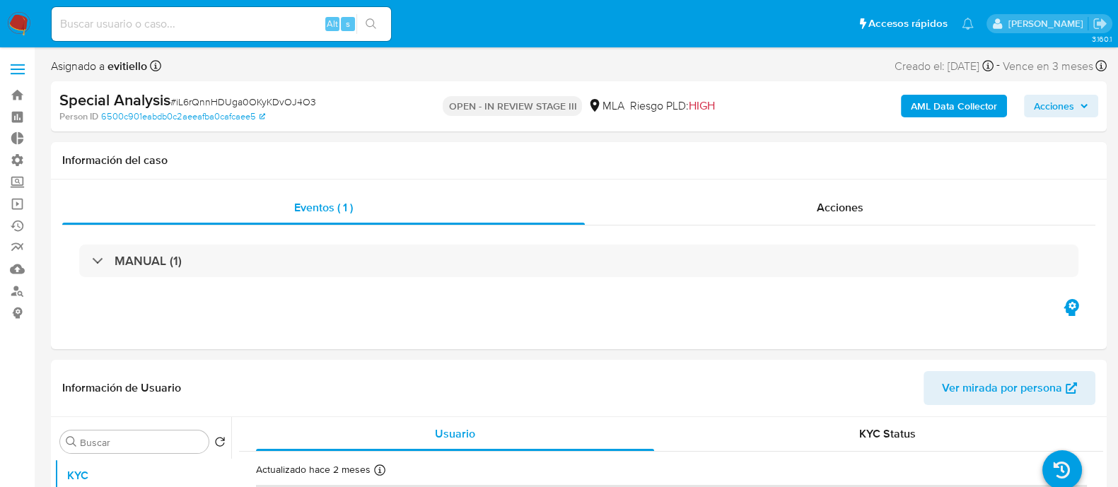
click at [1074, 98] on span "Acciones" at bounding box center [1054, 106] width 40 height 23
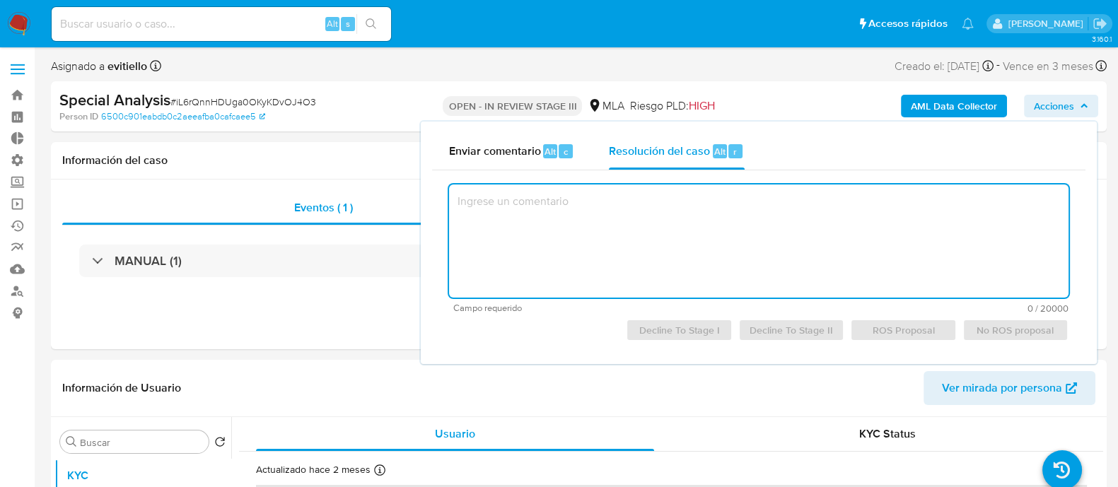
click at [590, 214] on textarea at bounding box center [758, 241] width 619 height 113
click at [1025, 332] on span "No ROS proposal" at bounding box center [1015, 330] width 86 height 20
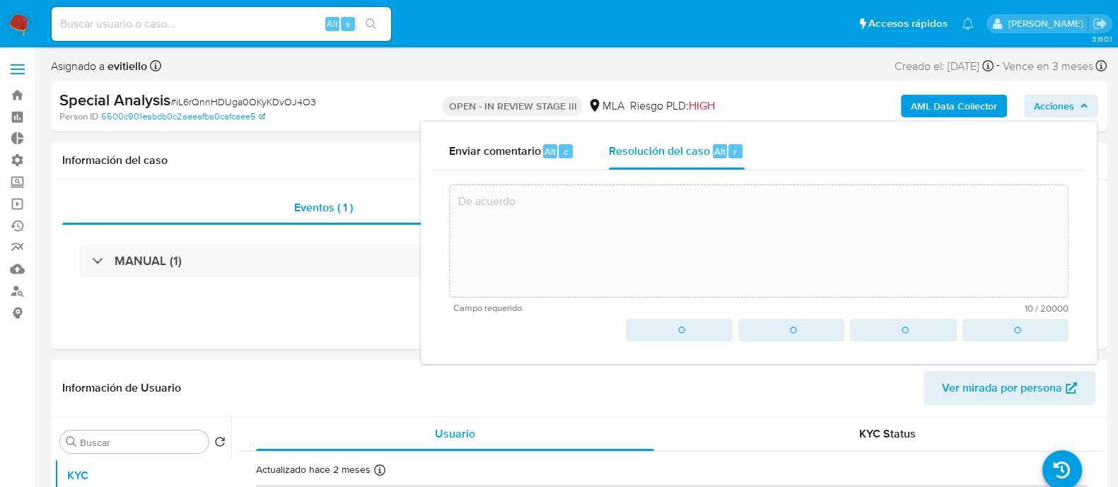
type textarea "De acuerdo"
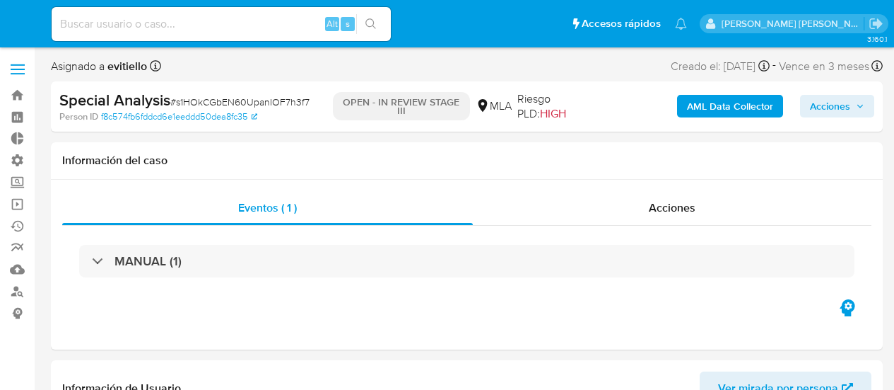
select select "10"
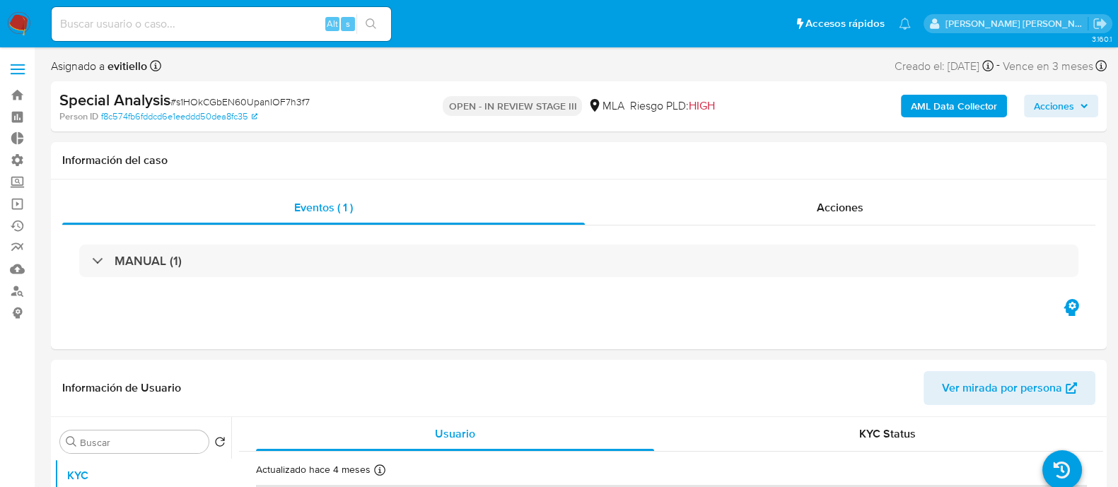
click at [894, 104] on span "Acciones" at bounding box center [1054, 106] width 40 height 23
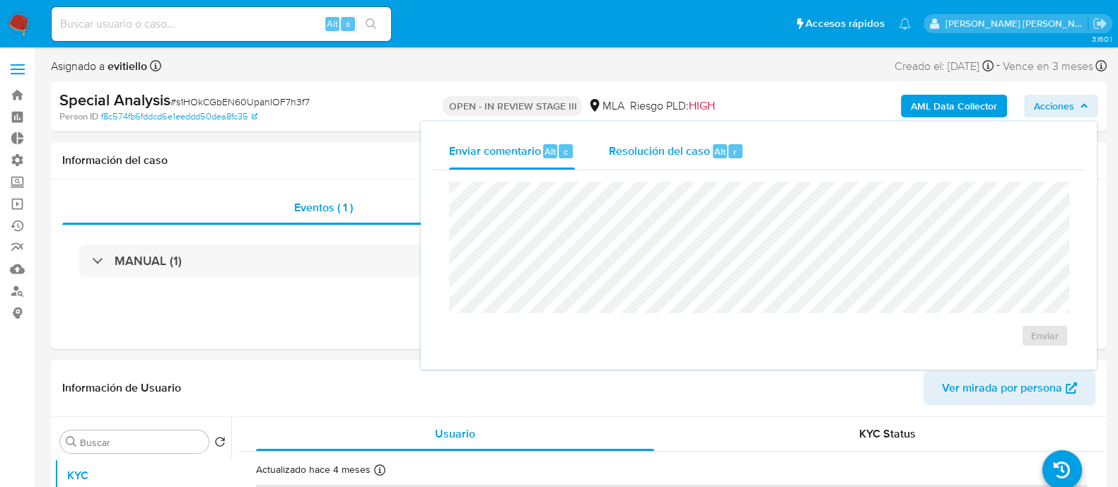
click at [698, 155] on span "Resolución del caso" at bounding box center [659, 151] width 101 height 16
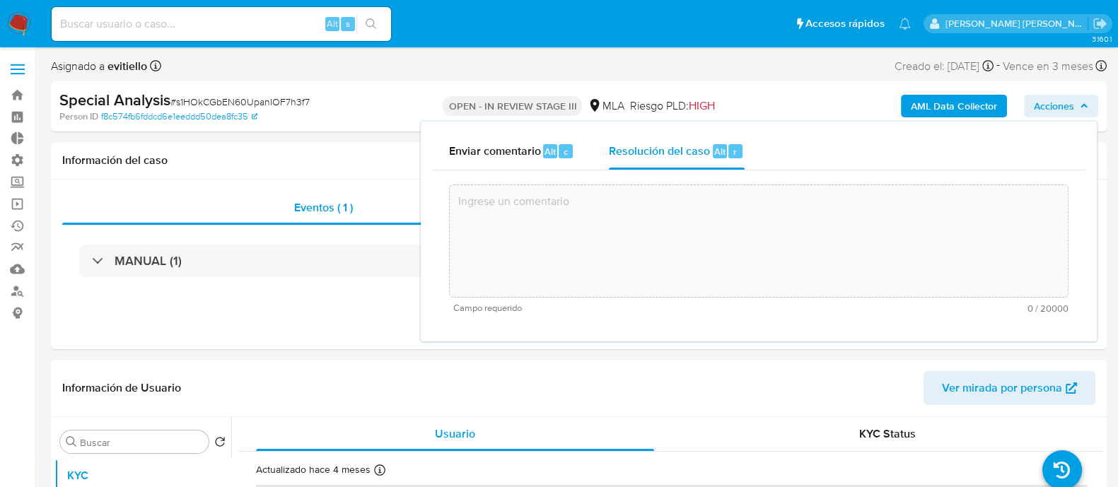
click at [748, 243] on textarea at bounding box center [759, 241] width 618 height 113
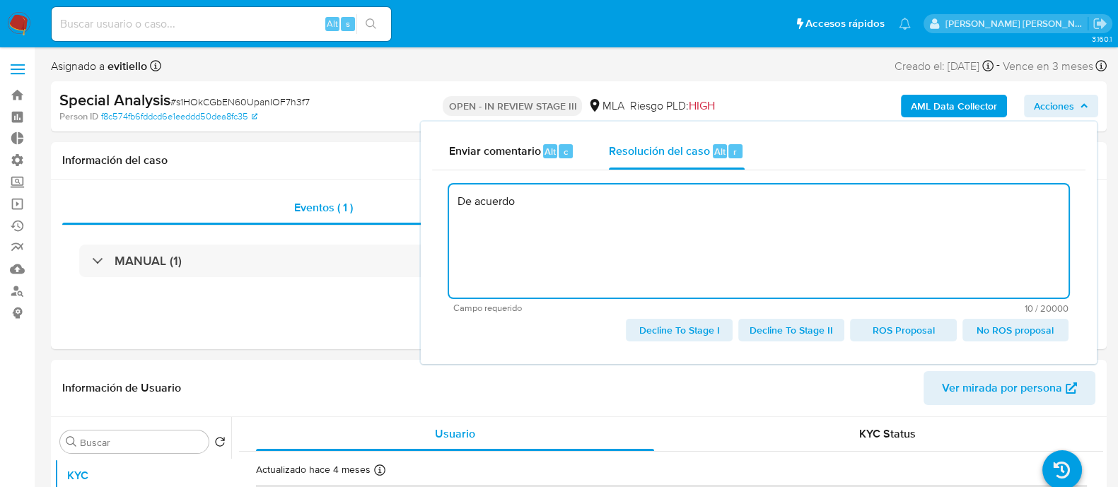
click at [894, 333] on span "No ROS proposal" at bounding box center [1015, 330] width 86 height 20
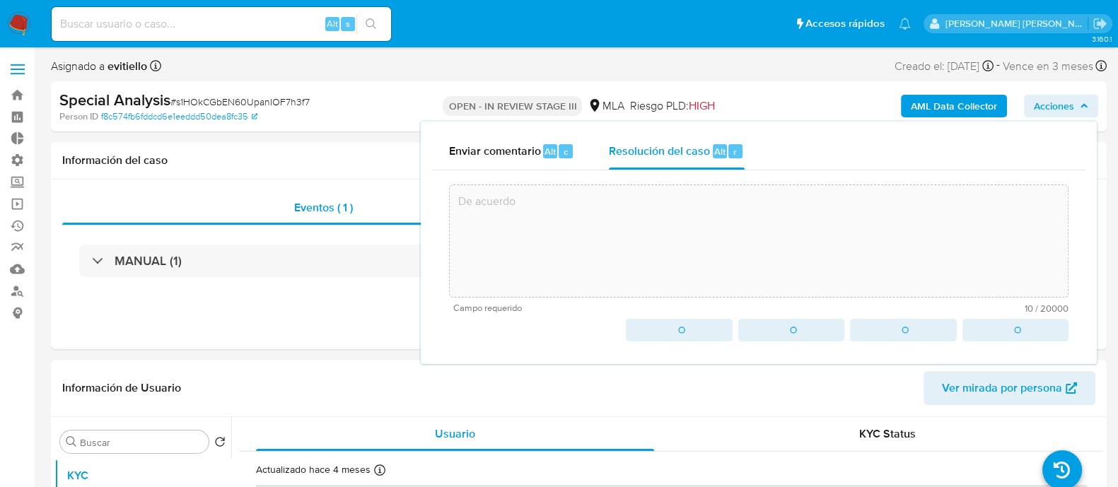
type textarea "De acuerdo"
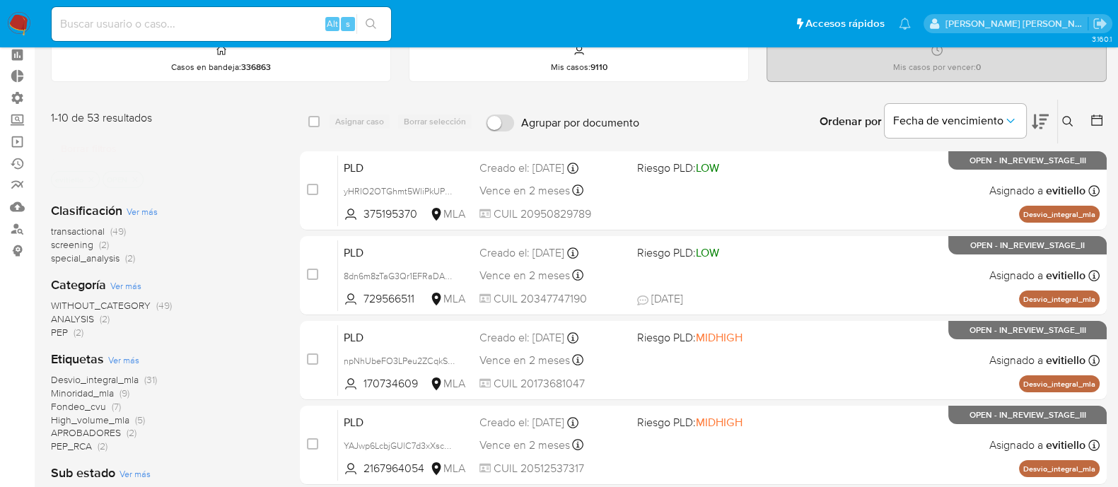
scroll to position [88, 0]
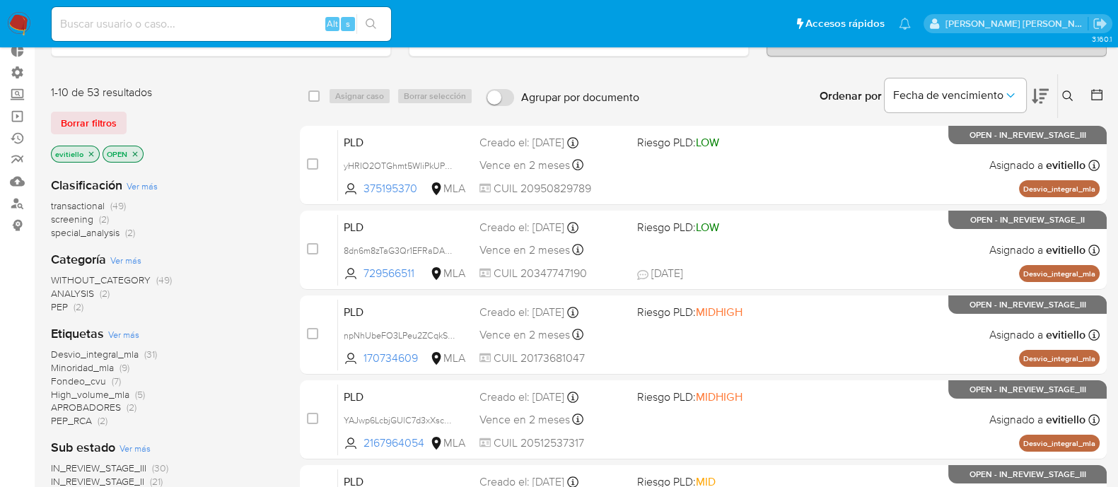
click at [269, 17] on input at bounding box center [221, 24] width 339 height 18
paste input "UU47lE3VZucUt9RTcPKEooEu"
type input "UU47lE3VZucUt9RTcPKEooEu"
click at [373, 30] on button "search-icon" at bounding box center [370, 24] width 29 height 20
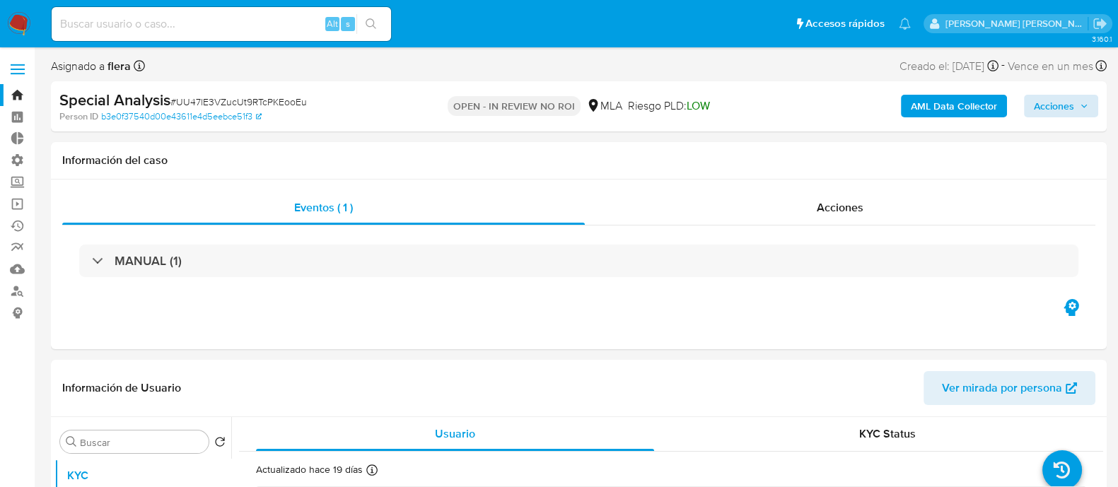
select select "10"
click at [1064, 98] on span "Acciones" at bounding box center [1054, 106] width 40 height 23
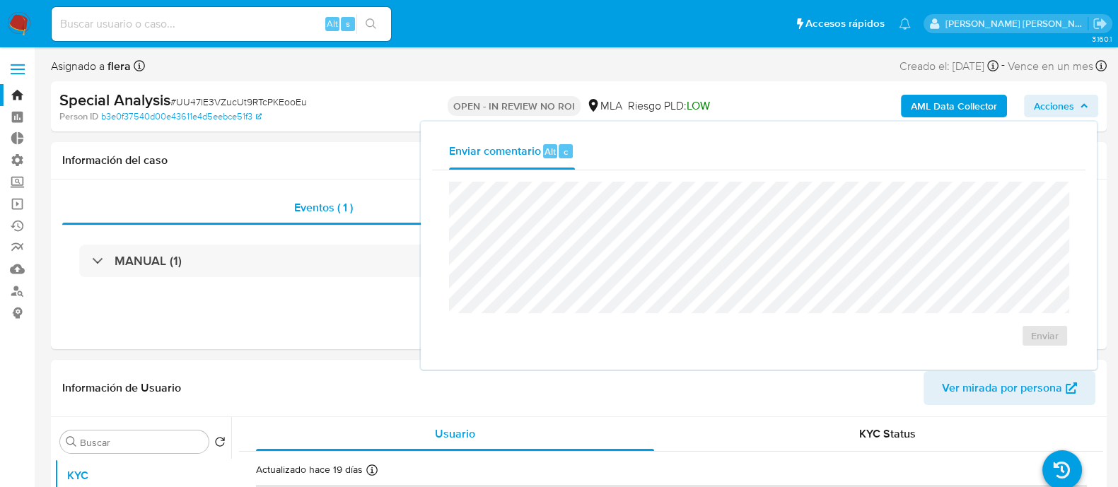
click at [22, 24] on img at bounding box center [19, 24] width 24 height 24
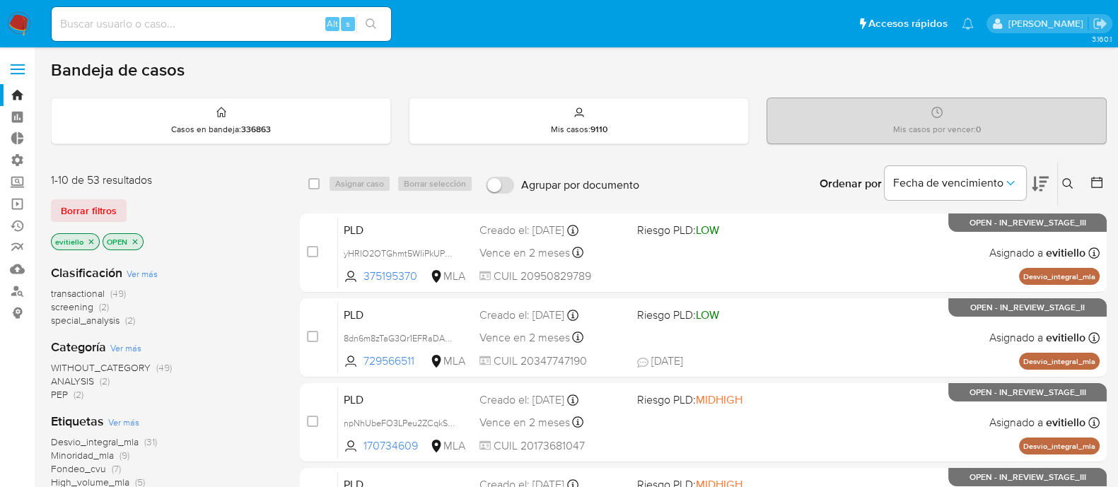
click at [110, 209] on span "Borrar filtros" at bounding box center [89, 211] width 56 height 20
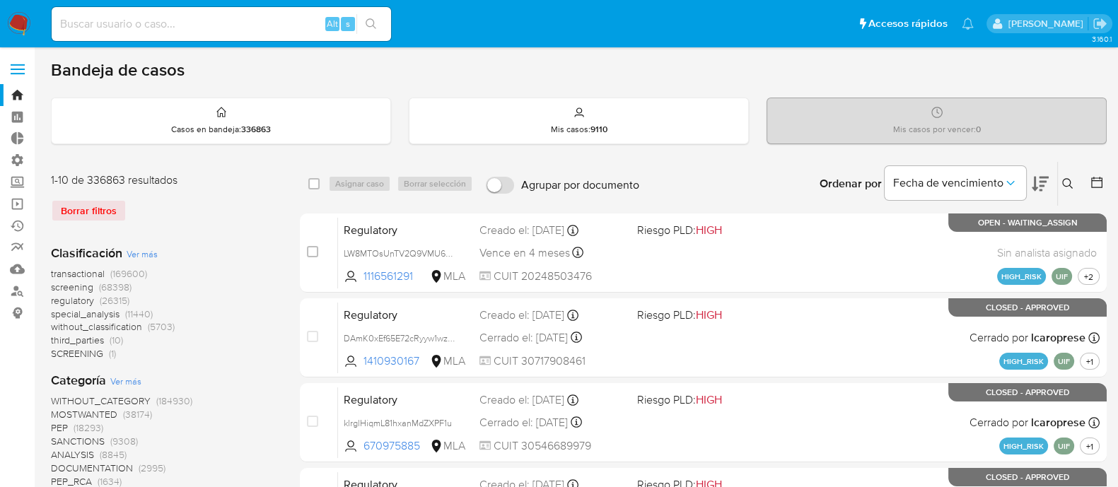
click at [1069, 181] on icon at bounding box center [1067, 183] width 11 height 11
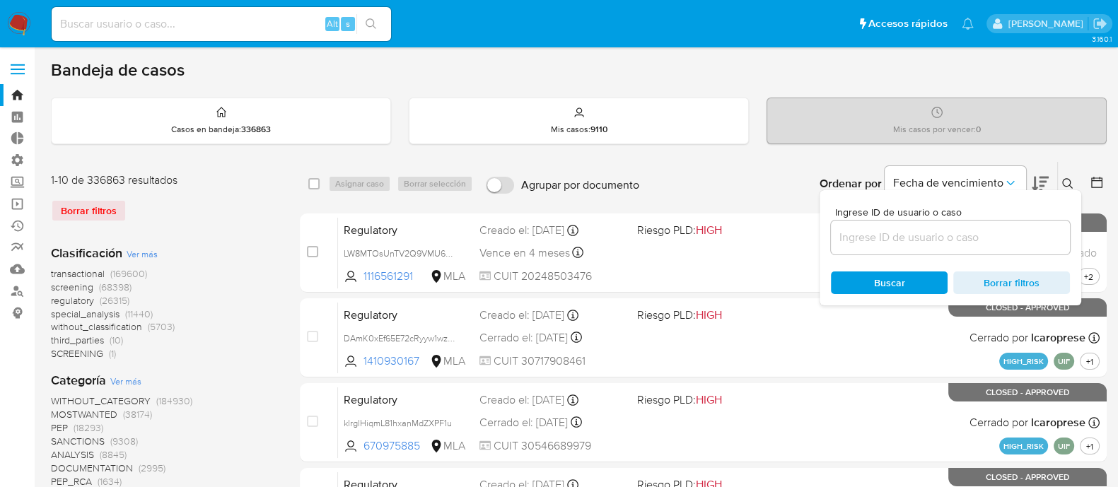
click at [969, 233] on input at bounding box center [950, 237] width 239 height 18
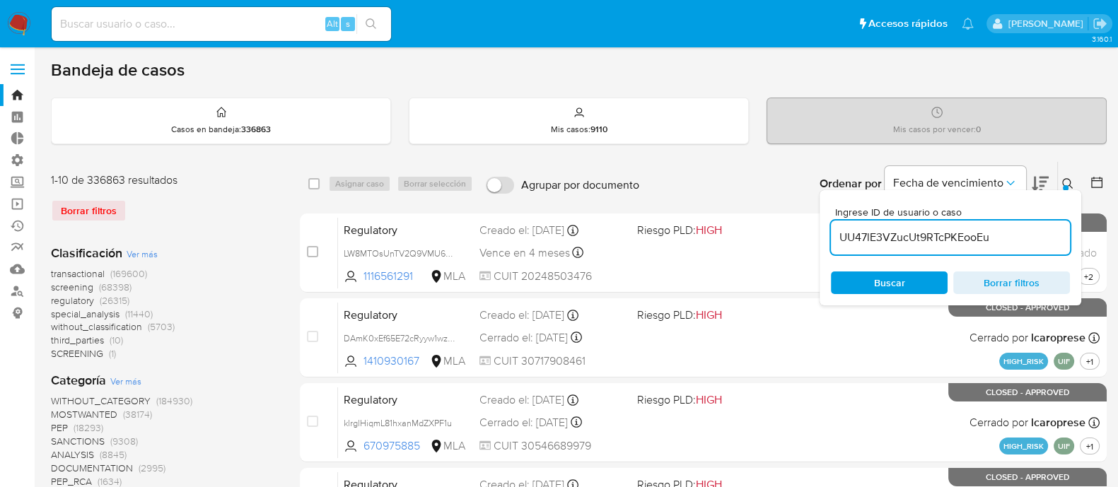
type input "UU47lE3VZucUt9RTcPKEooEu"
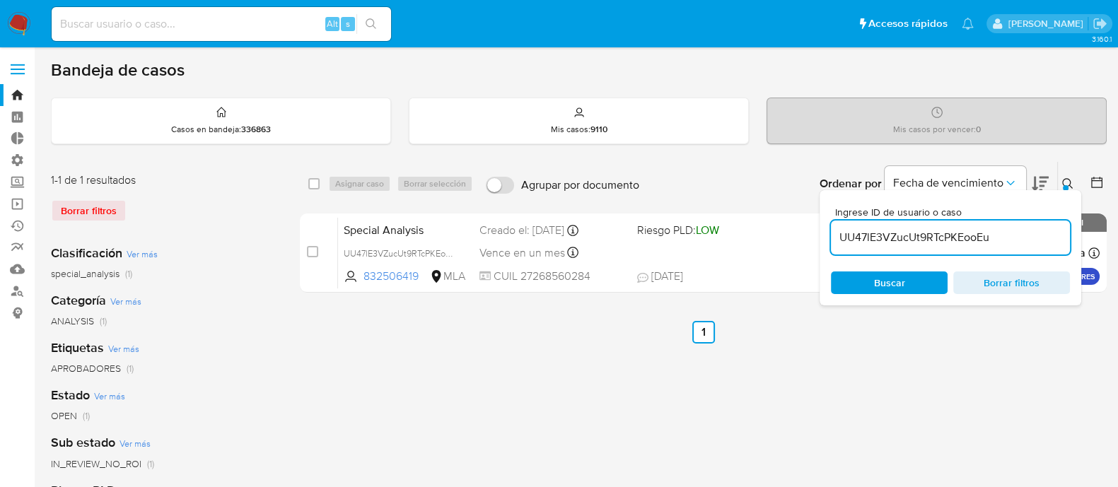
click at [1070, 182] on icon at bounding box center [1067, 183] width 11 height 11
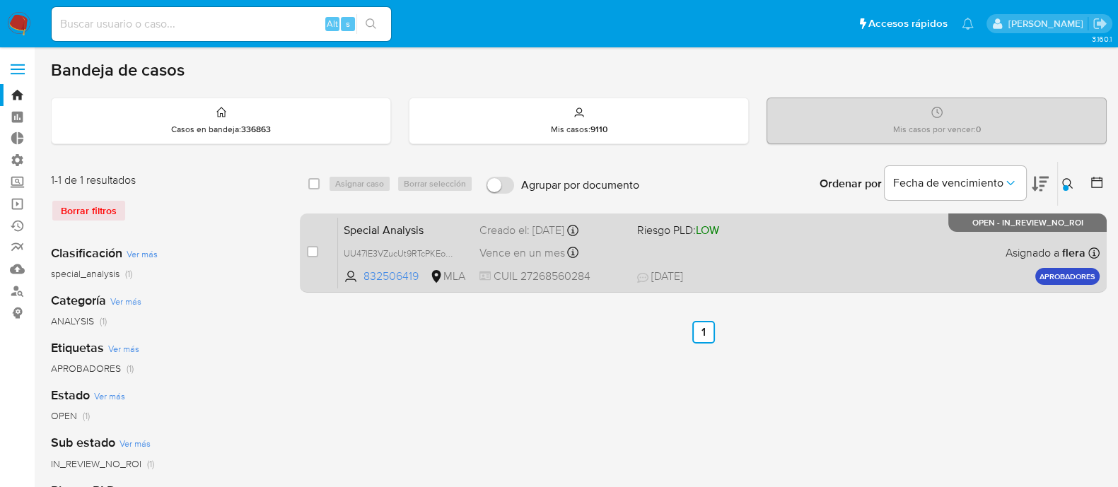
click at [792, 261] on div "Special Analysis UU47lE3VZucUt9RTcPKEooEu 832506419 MLA Riesgo PLD: LOW Creado …" at bounding box center [718, 252] width 761 height 71
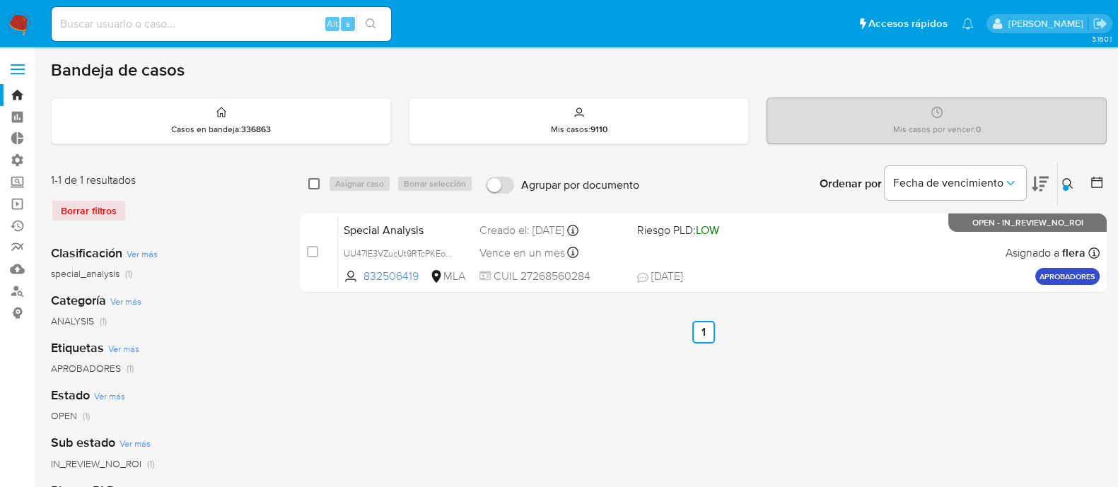
click at [315, 184] on input "checkbox" at bounding box center [313, 183] width 11 height 11
checkbox input "true"
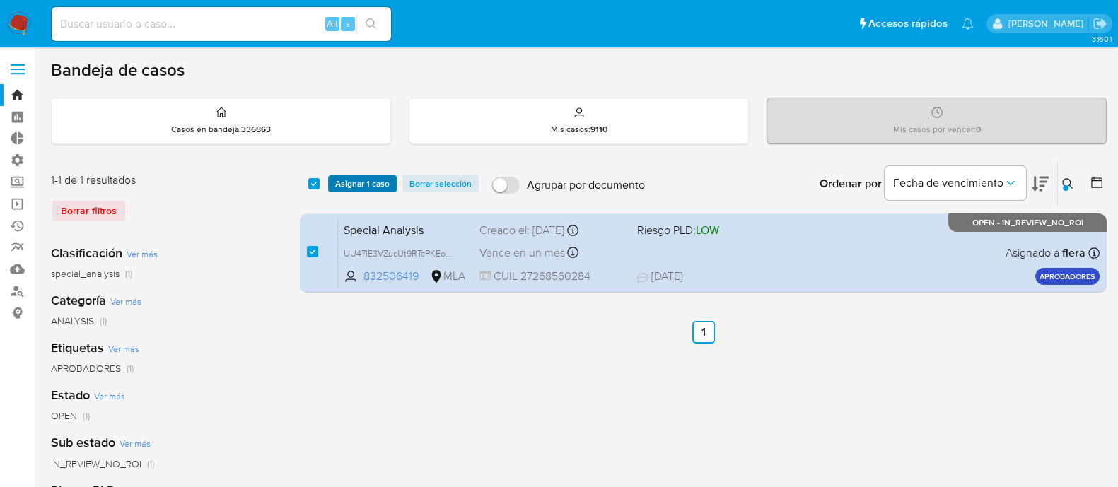
click at [338, 183] on span "Asignar 1 caso" at bounding box center [362, 184] width 54 height 14
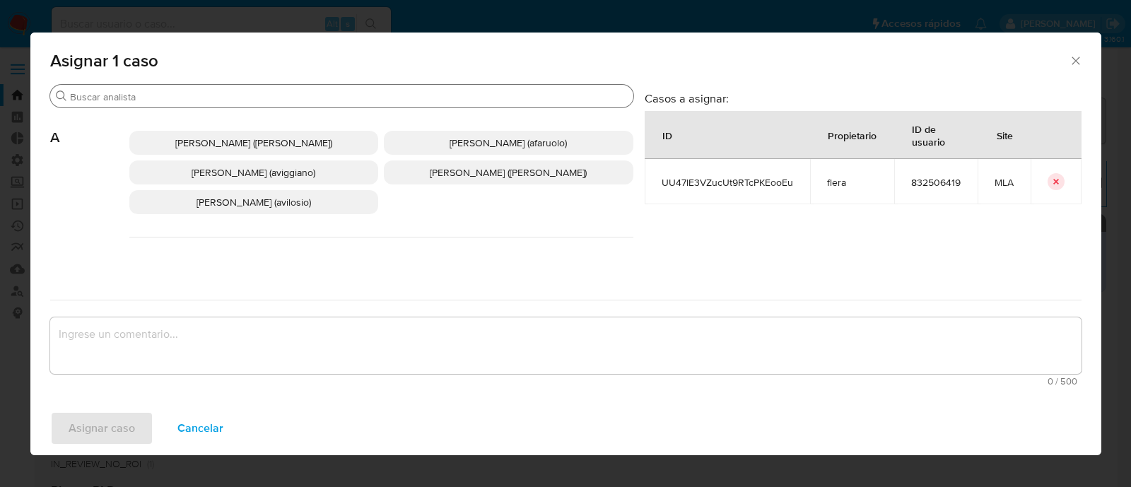
click at [206, 95] on input "Buscar" at bounding box center [349, 96] width 558 height 13
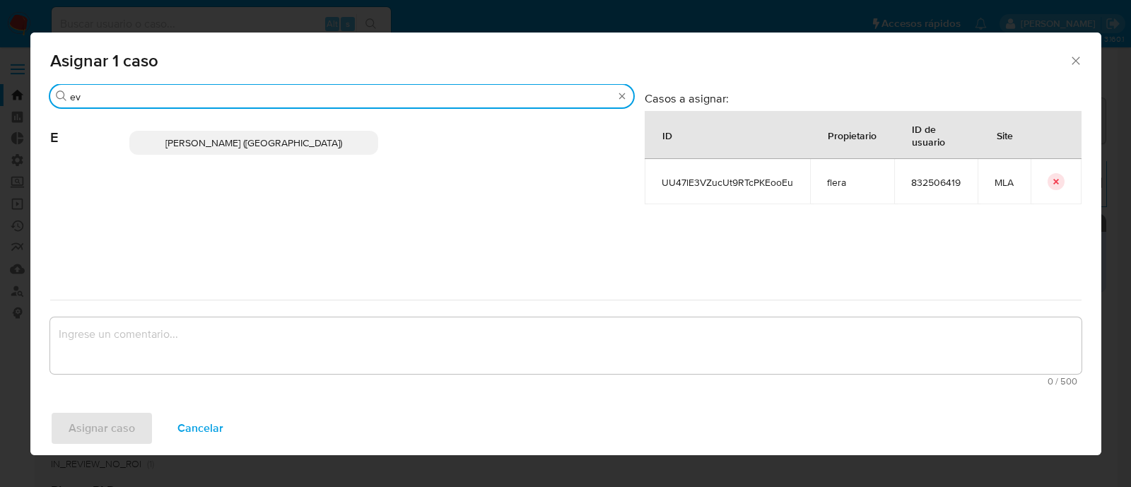
type input "ev"
drag, startPoint x: 262, startPoint y: 147, endPoint x: 255, endPoint y: 167, distance: 20.8
click at [262, 146] on span "Emmanuel Hernan Vitiello (evitiello)" at bounding box center [253, 143] width 177 height 14
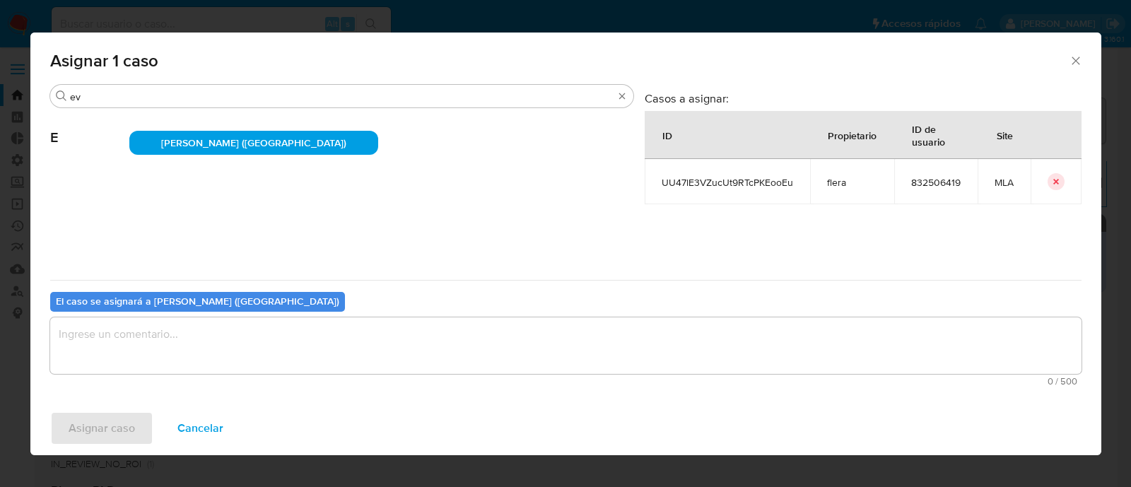
click at [188, 349] on textarea "assign-modal" at bounding box center [565, 345] width 1031 height 57
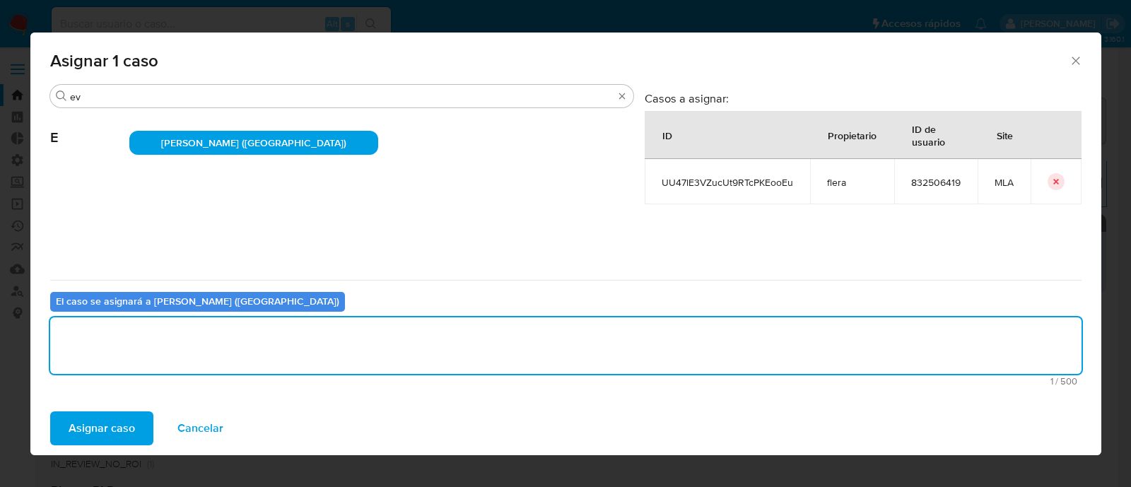
click at [115, 422] on span "Asignar caso" at bounding box center [102, 428] width 66 height 31
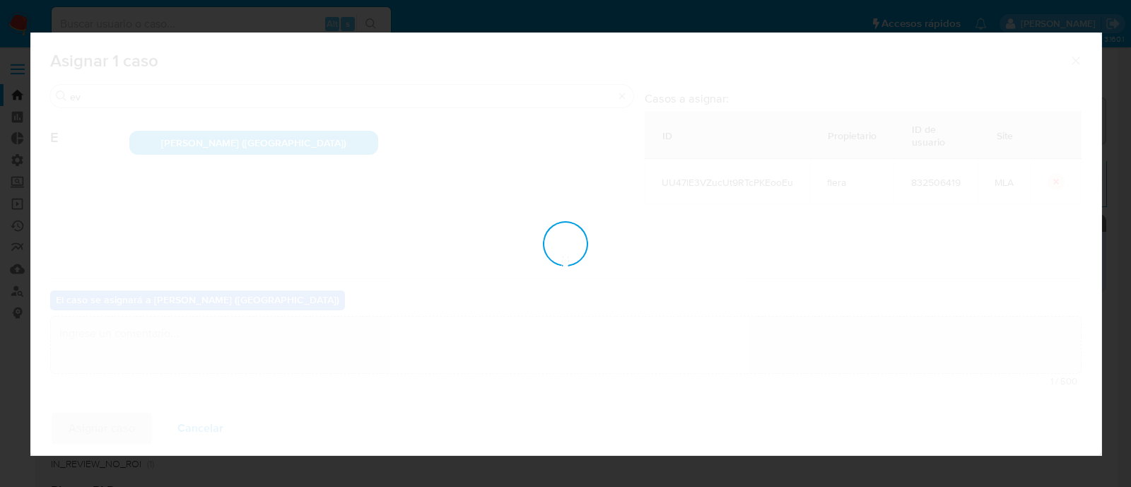
checkbox input "false"
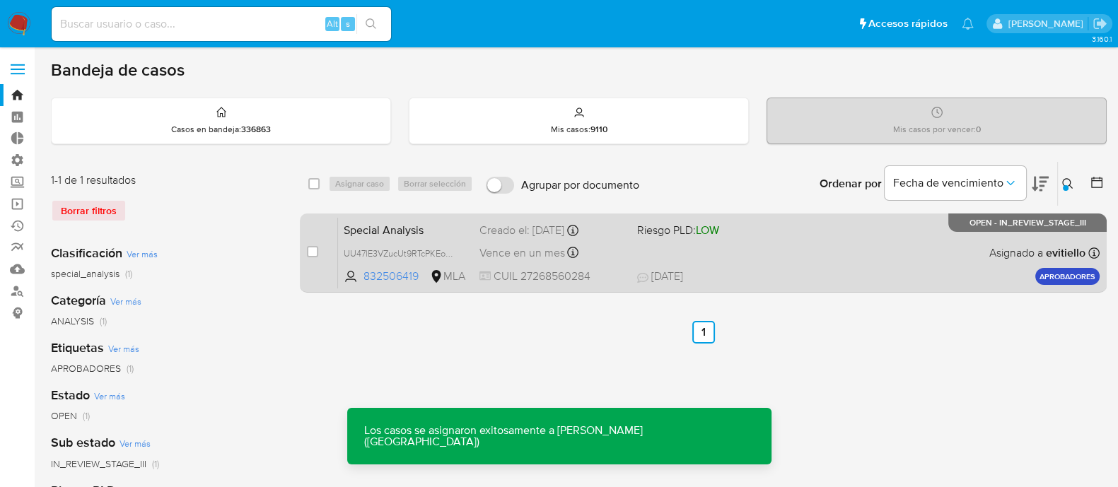
click at [835, 274] on span "30/08/2025 30/08/2025 15:53" at bounding box center [789, 277] width 304 height 16
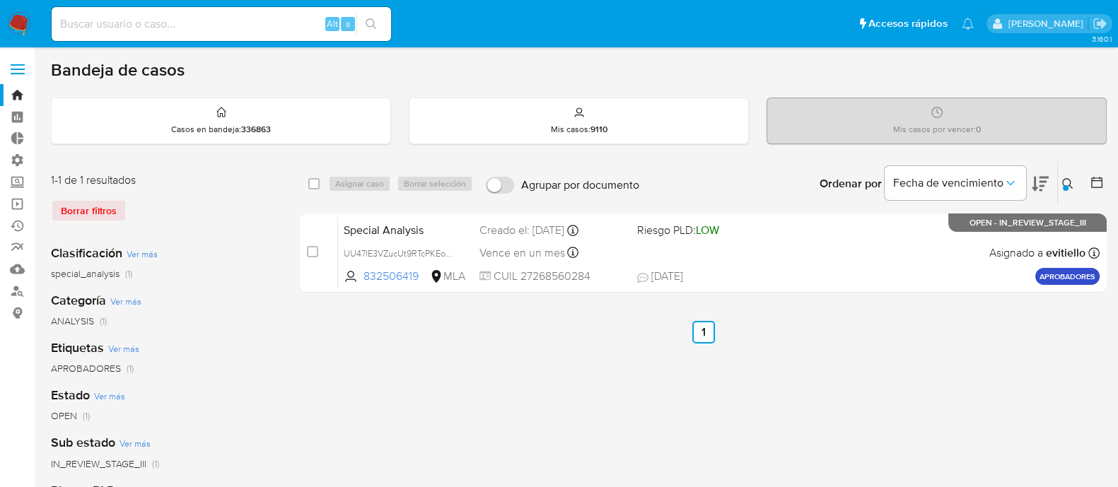
click at [1065, 175] on button at bounding box center [1069, 183] width 23 height 17
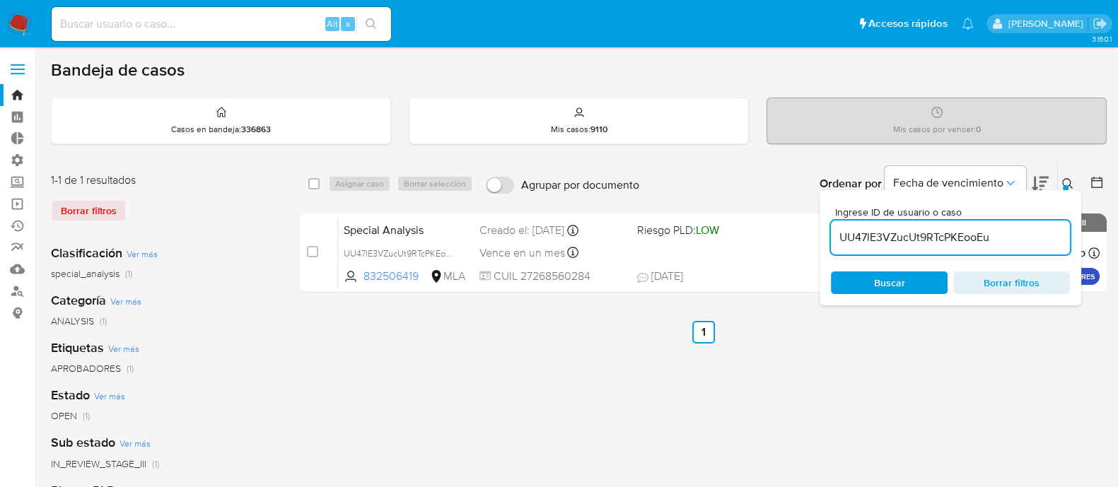
click at [998, 231] on input "UU47lE3VZucUt9RTcPKEooEu" at bounding box center [950, 237] width 239 height 18
type input "gklNkCWkBJ2QzoVRP1afrz4Q"
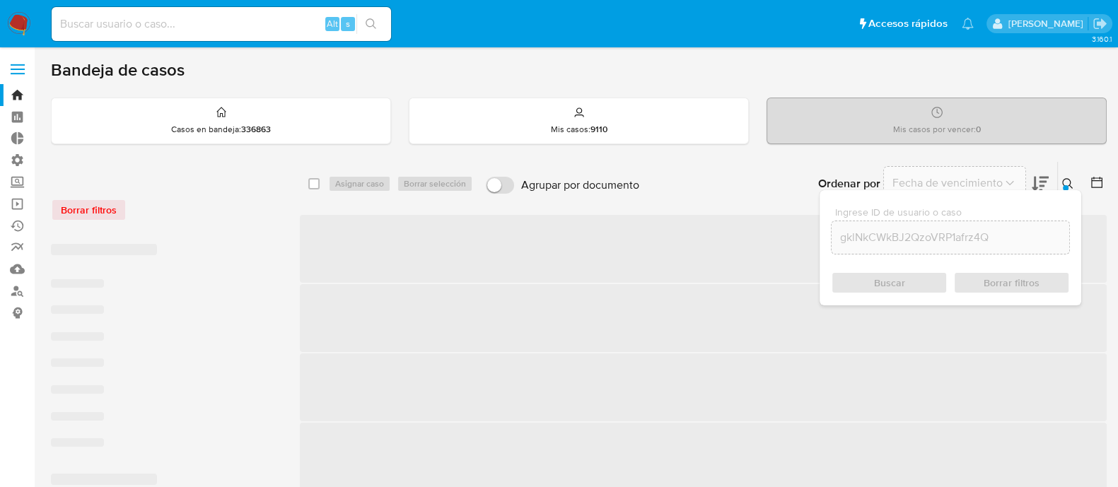
click at [1065, 179] on icon at bounding box center [1067, 183] width 11 height 11
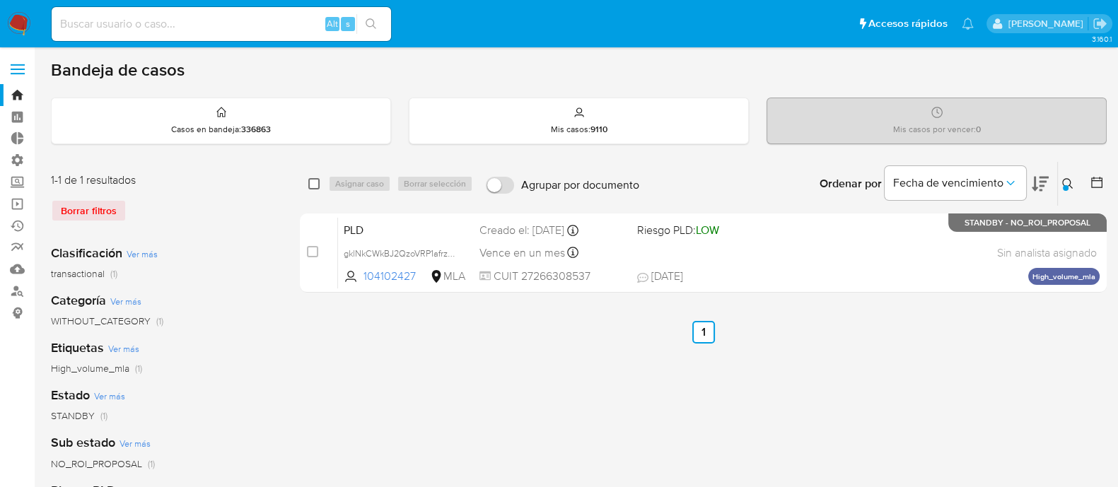
click at [312, 185] on input "checkbox" at bounding box center [313, 183] width 11 height 11
checkbox input "true"
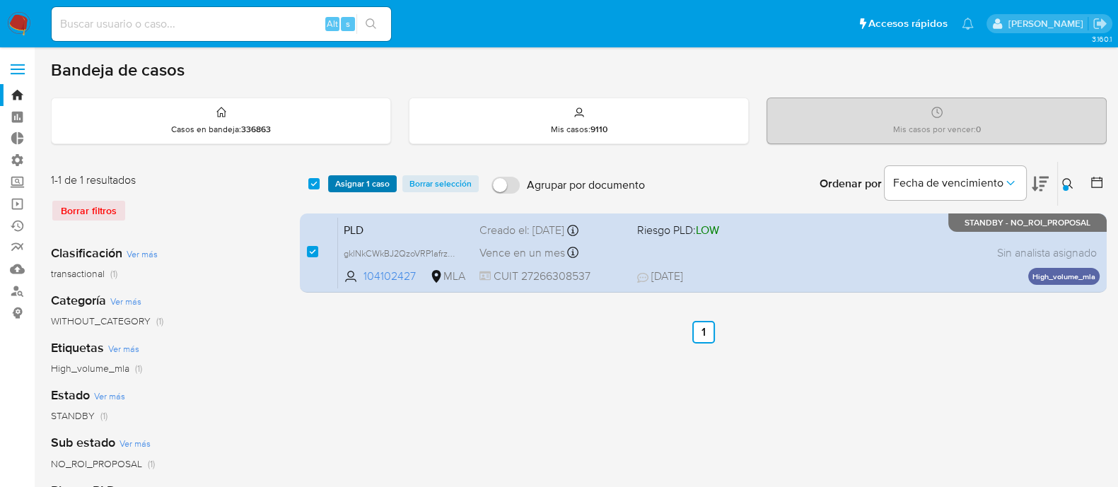
click at [372, 185] on span "Asignar 1 caso" at bounding box center [362, 184] width 54 height 14
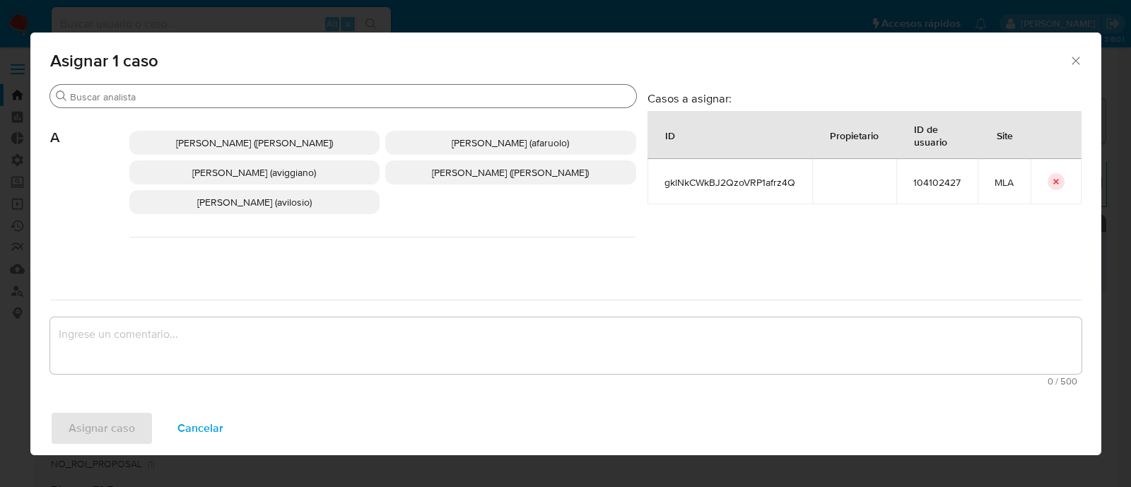
click at [125, 88] on div "Buscar" at bounding box center [343, 96] width 586 height 23
click at [195, 97] on input "Buscar" at bounding box center [350, 96] width 561 height 13
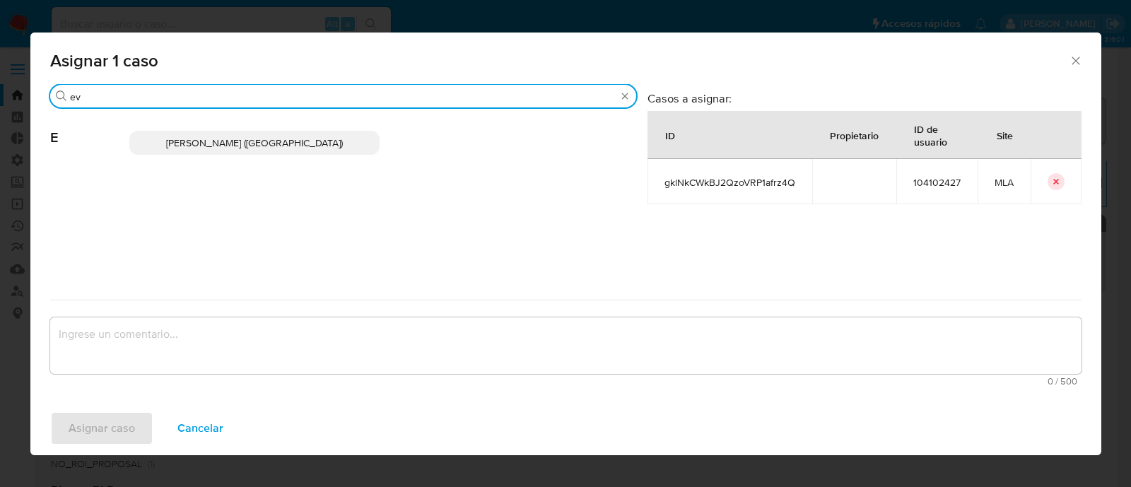
type input "ev"
click at [227, 136] on p "Emmanuel Hernan Vitiello (evitiello)" at bounding box center [254, 143] width 251 height 24
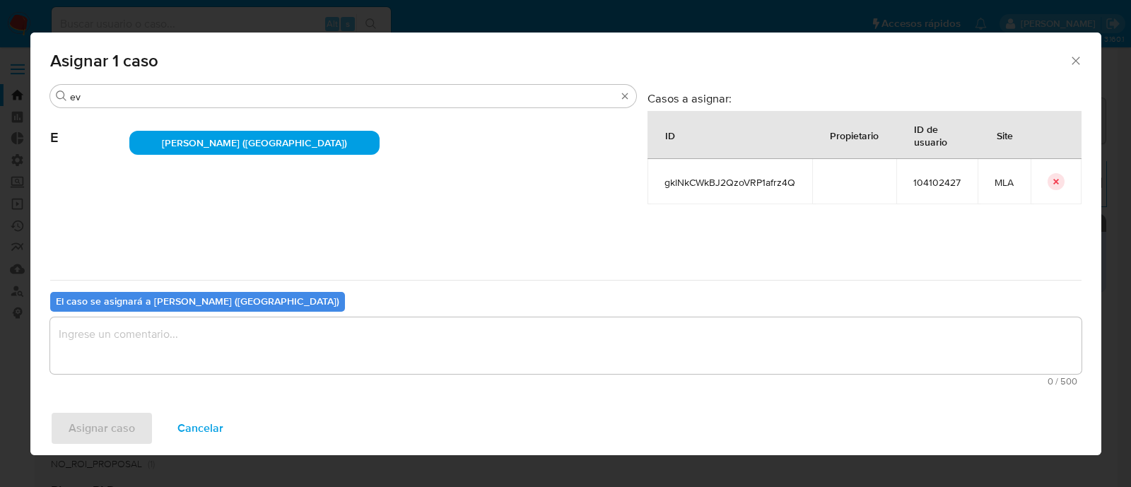
click at [158, 334] on textarea "assign-modal" at bounding box center [565, 345] width 1031 height 57
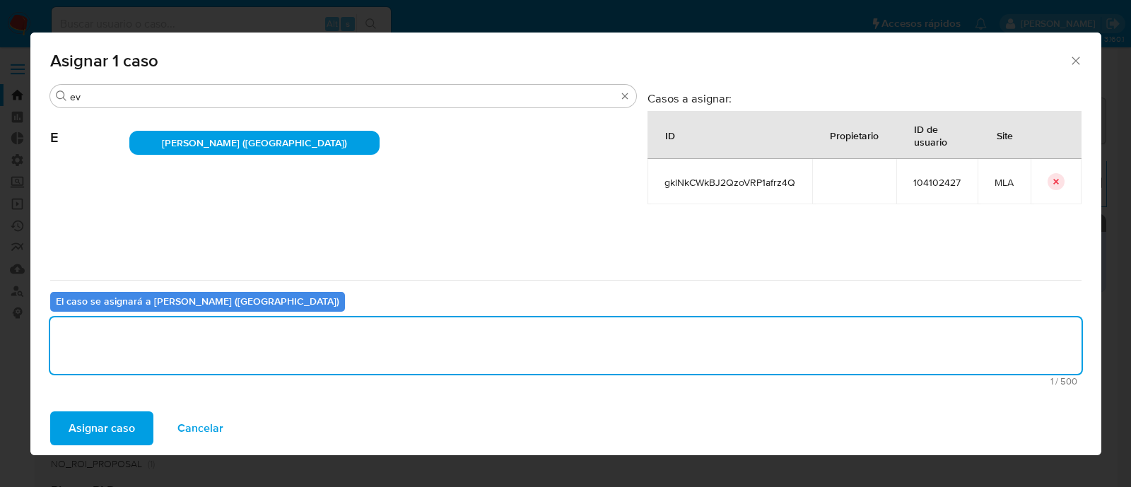
click at [116, 418] on span "Asignar caso" at bounding box center [102, 428] width 66 height 31
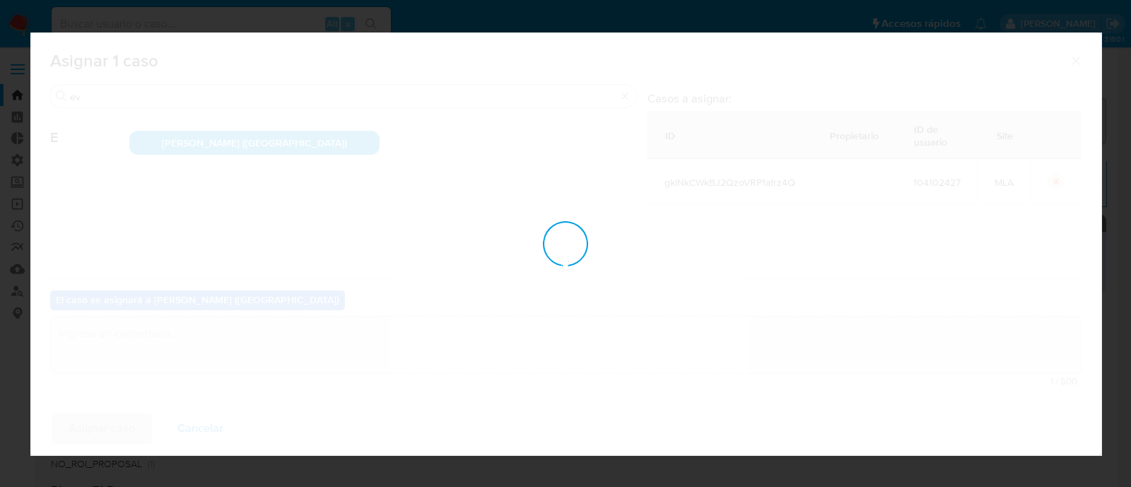
checkbox input "false"
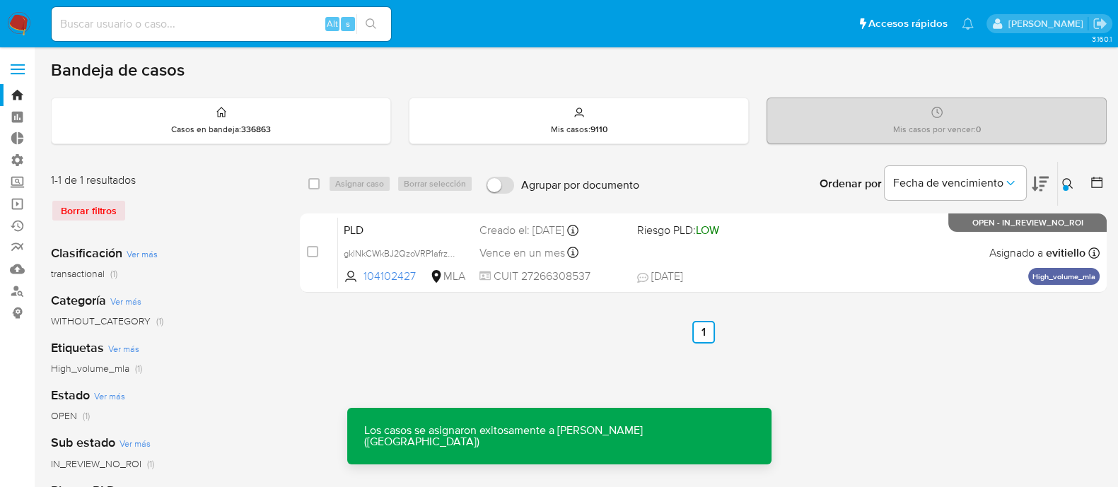
click at [781, 259] on div "PLD gklNkCWkBJ2QzoVRP1afrz4Q 104102427 MLA Riesgo PLD: LOW Creado el: 12/08/202…" at bounding box center [718, 252] width 761 height 71
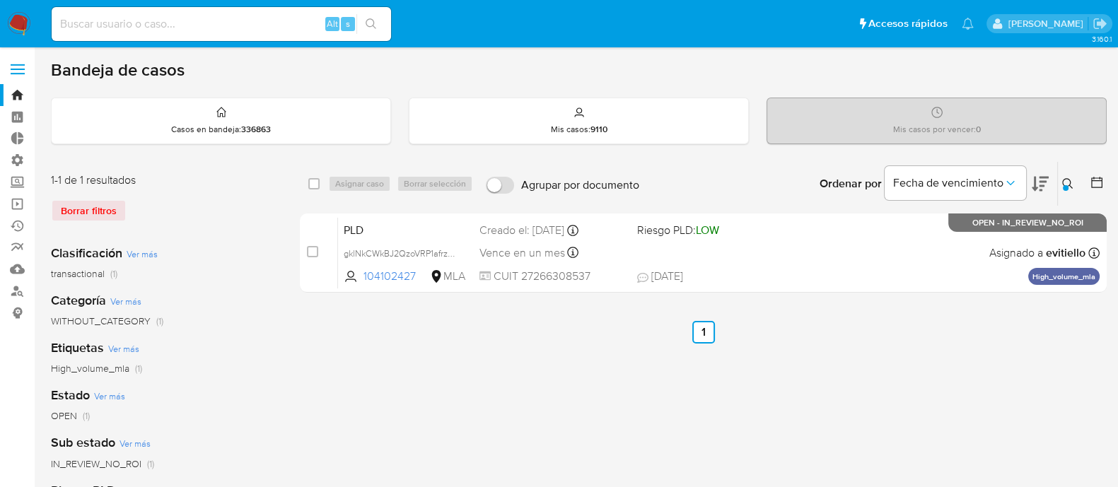
click at [1068, 178] on icon at bounding box center [1067, 183] width 11 height 11
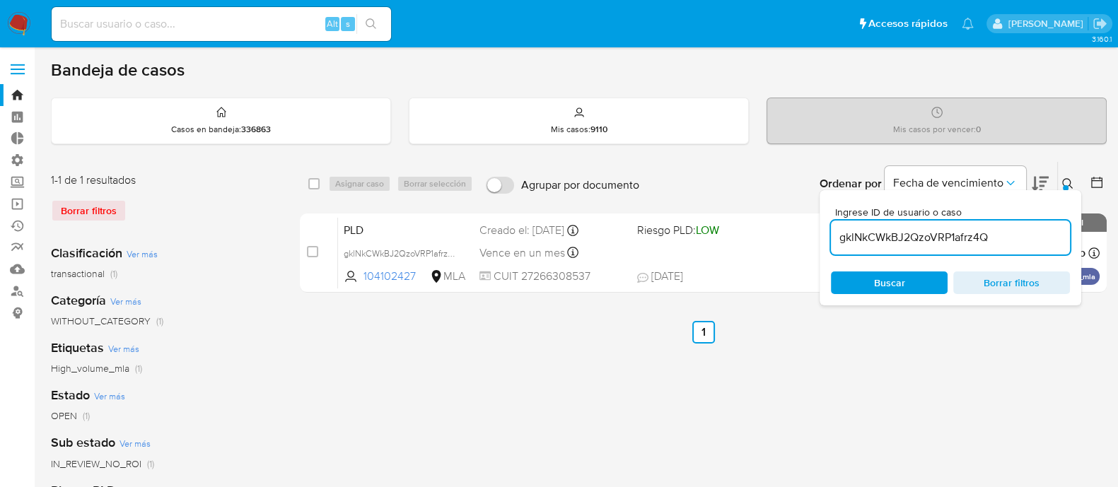
click at [990, 236] on input "gklNkCWkBJ2QzoVRP1afrz4Q" at bounding box center [950, 237] width 239 height 18
click at [990, 235] on input "gklNkCWkBJ2QzoVRP1afrz4Q" at bounding box center [950, 237] width 239 height 18
type input "XOtQUOs7HMjiojAT7Gvm2lcI"
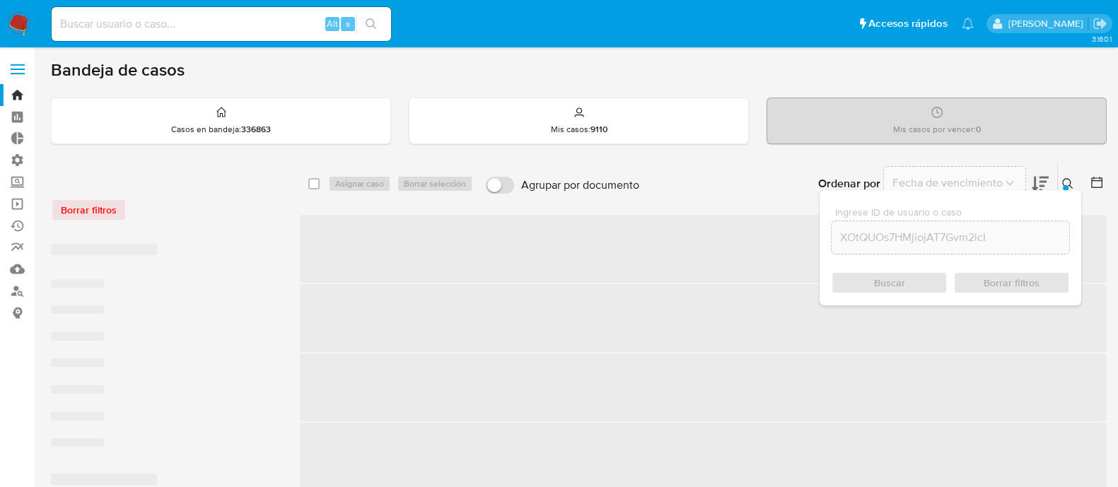
click at [1071, 178] on icon at bounding box center [1067, 183] width 11 height 11
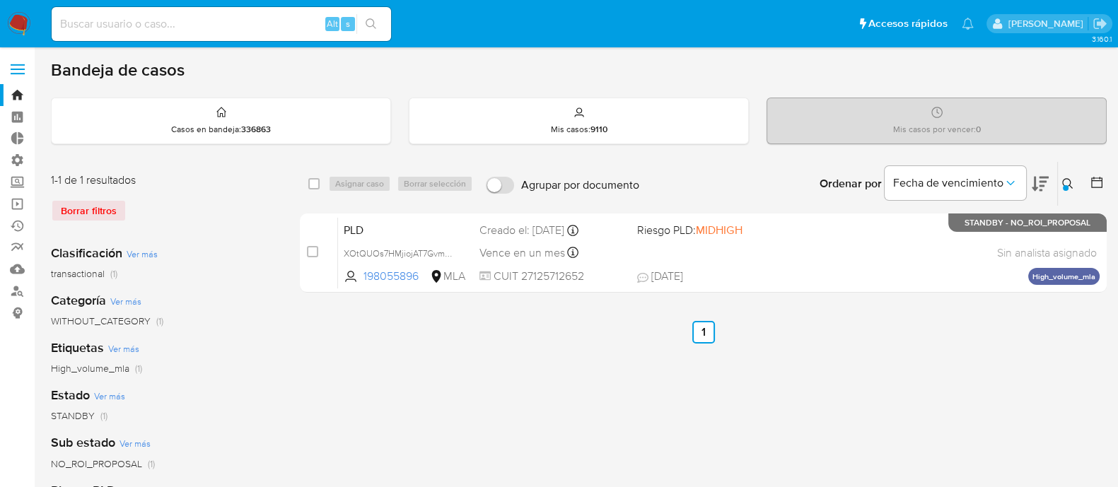
click at [320, 179] on div "select-all-cases-checkbox" at bounding box center [316, 183] width 17 height 17
click at [313, 182] on input "checkbox" at bounding box center [313, 183] width 11 height 11
checkbox input "true"
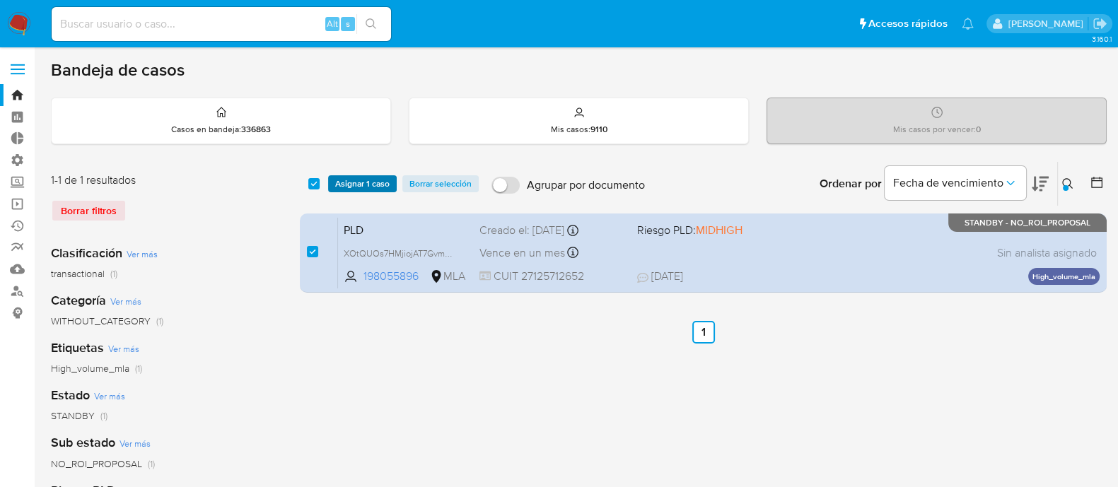
click at [364, 181] on span "Asignar 1 caso" at bounding box center [362, 184] width 54 height 14
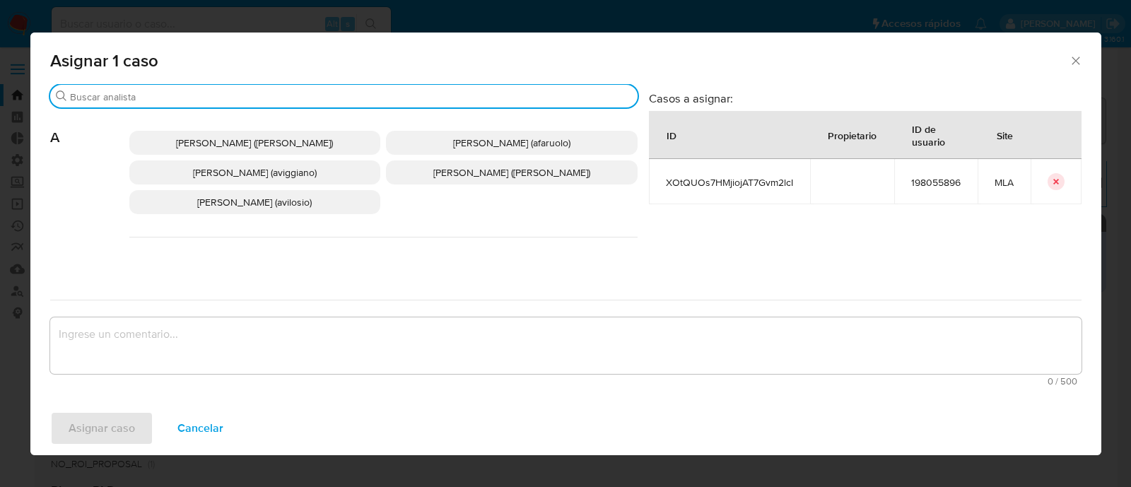
click at [115, 97] on input "Buscar" at bounding box center [351, 96] width 562 height 13
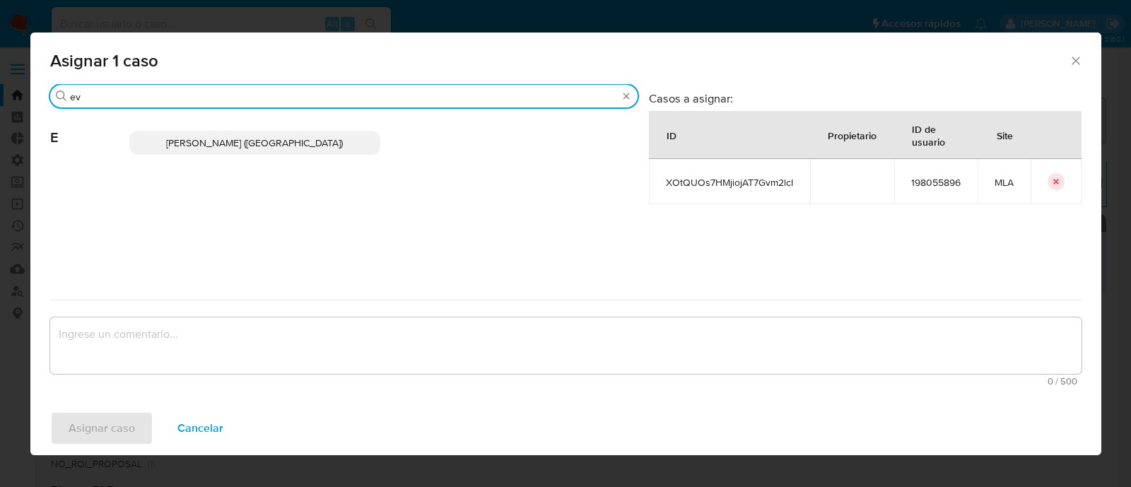
type input "ev"
click at [177, 143] on p "Emmanuel Hernan Vitiello (evitiello)" at bounding box center [255, 143] width 252 height 24
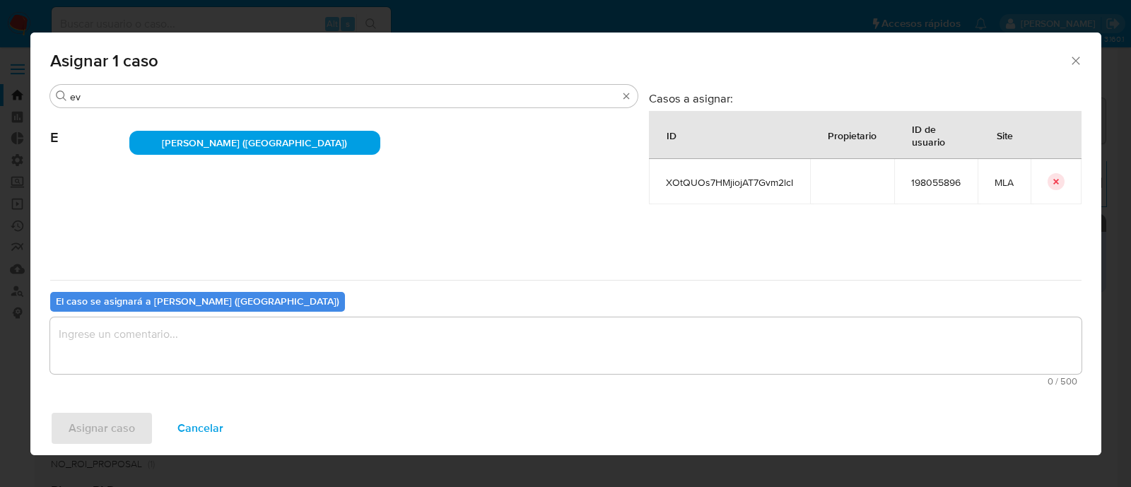
click at [148, 351] on textarea "assign-modal" at bounding box center [565, 345] width 1031 height 57
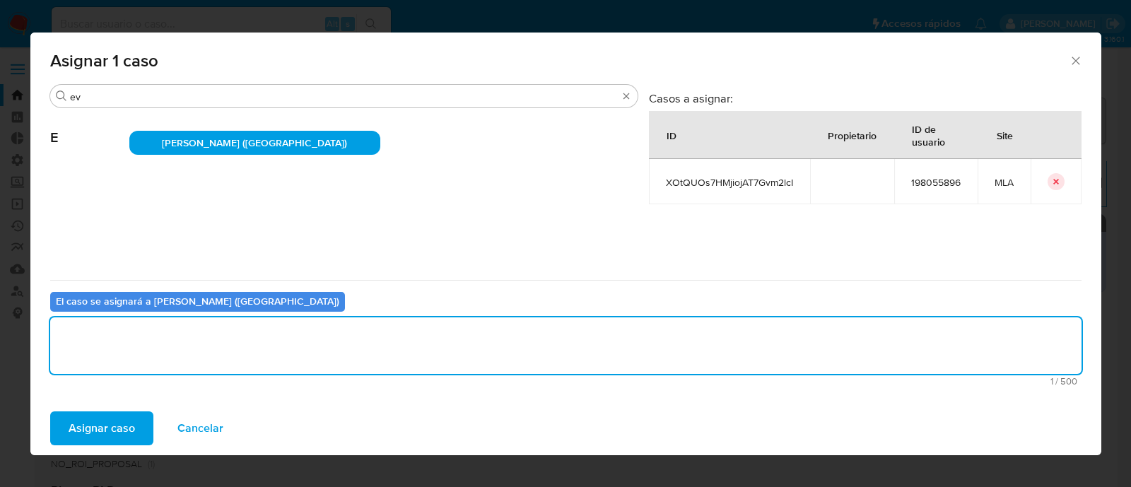
click at [113, 440] on span "Asignar caso" at bounding box center [102, 428] width 66 height 31
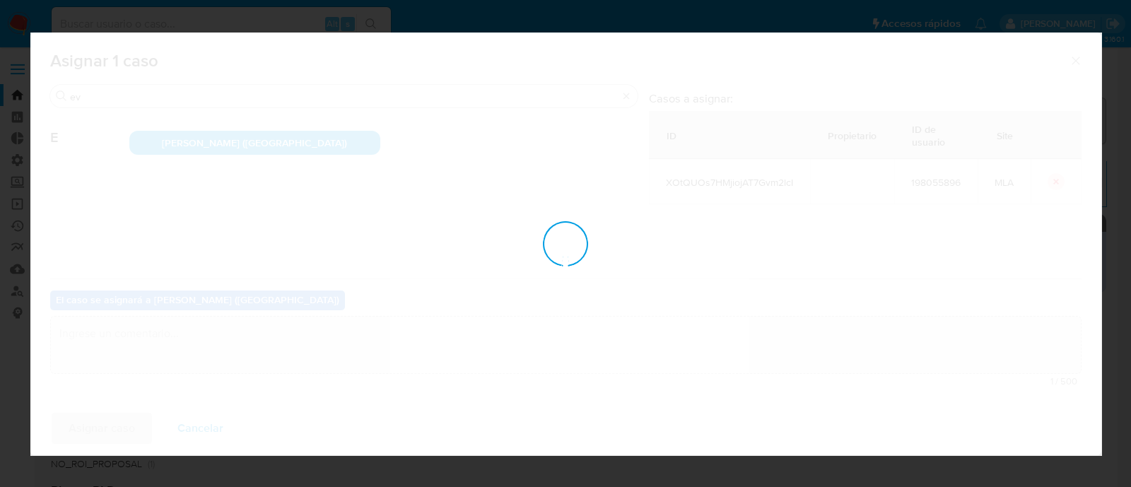
checkbox input "false"
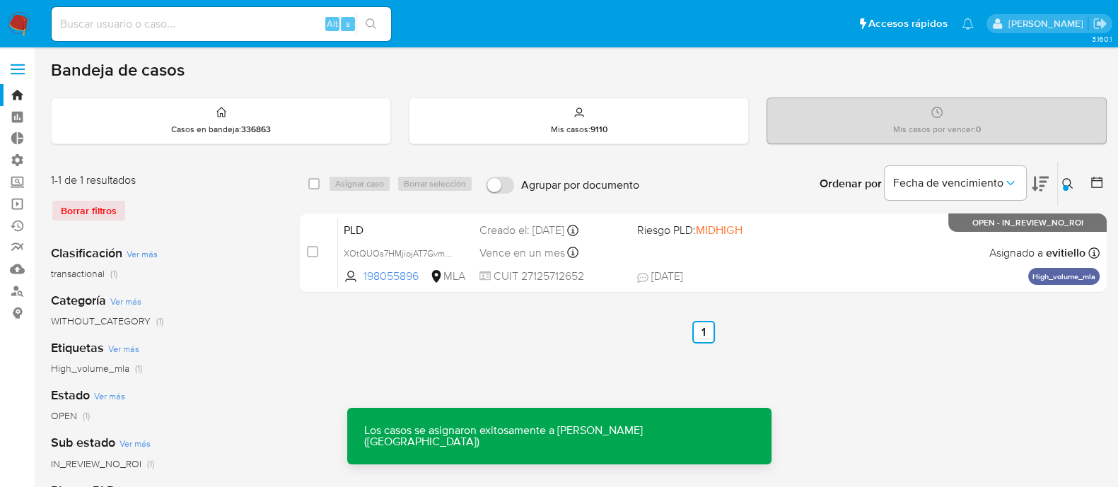
click at [725, 244] on div "PLD XOtQUOs7HMjiojAT7Gvm2lcI 198055896 MLA Riesgo PLD: MIDHIGH Creado el: 12/08…" at bounding box center [718, 252] width 761 height 71
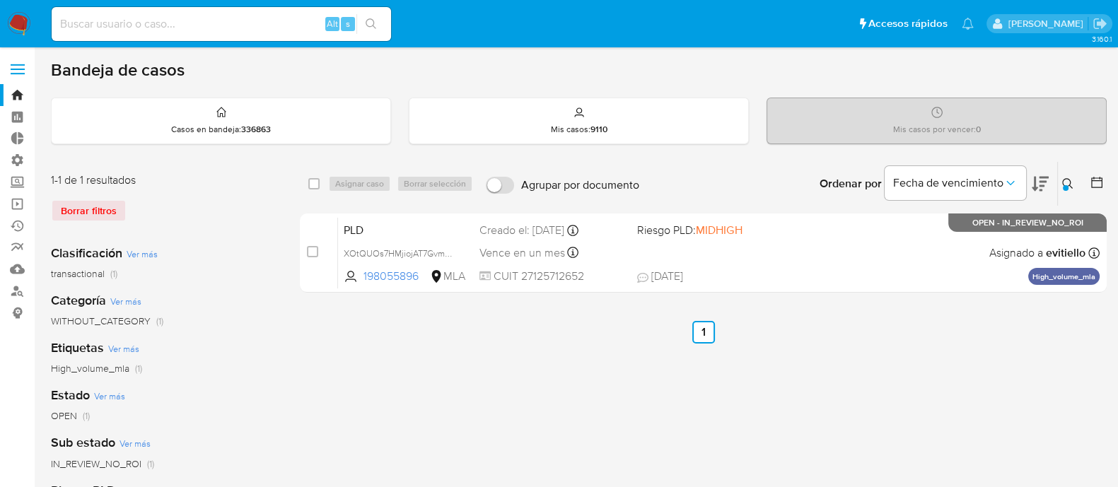
click at [1062, 183] on icon at bounding box center [1067, 183] width 11 height 11
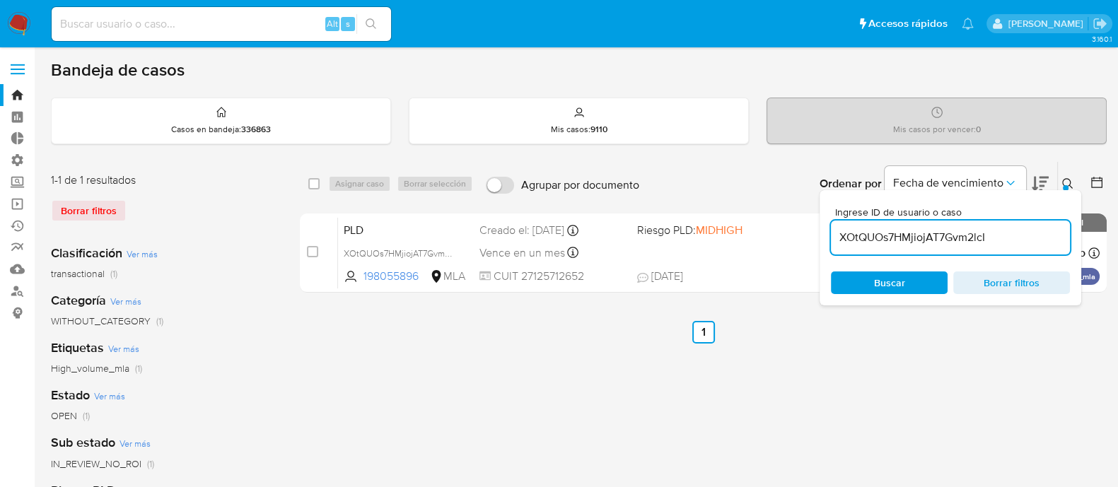
click at [1005, 245] on input "XOtQUOs7HMjiojAT7Gvm2lcI" at bounding box center [950, 237] width 239 height 18
click at [1004, 245] on input "XOtQUOs7HMjiojAT7Gvm2lcI" at bounding box center [950, 237] width 239 height 18
type input "0pEzxxI1OuD29BVSHb4cTQ1H"
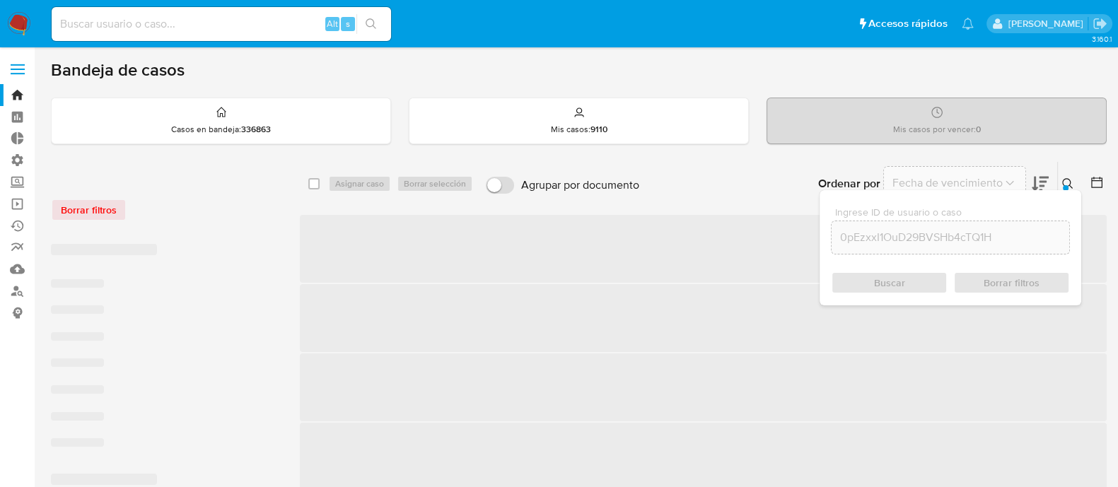
click at [1065, 185] on div at bounding box center [1066, 188] width 6 height 6
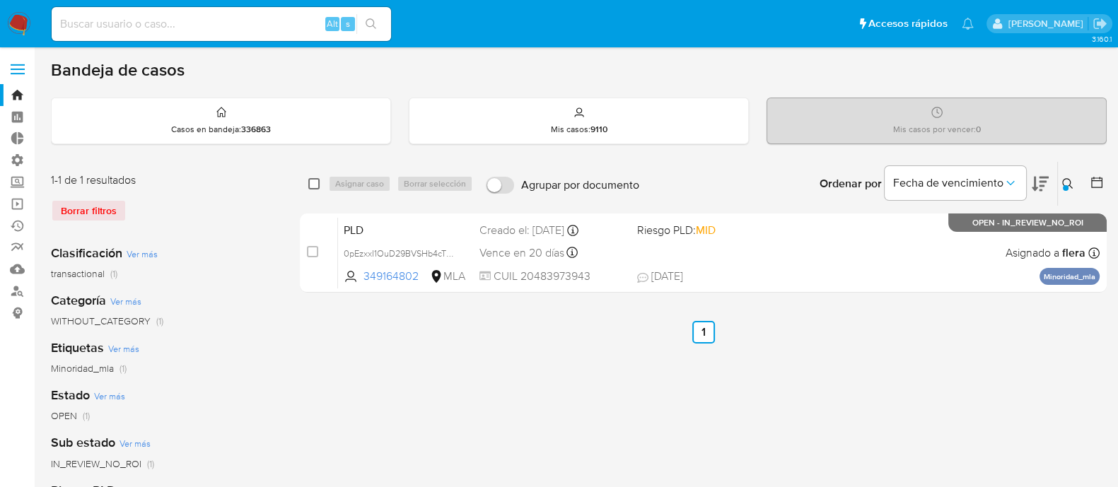
click at [312, 185] on input "checkbox" at bounding box center [313, 183] width 11 height 11
checkbox input "true"
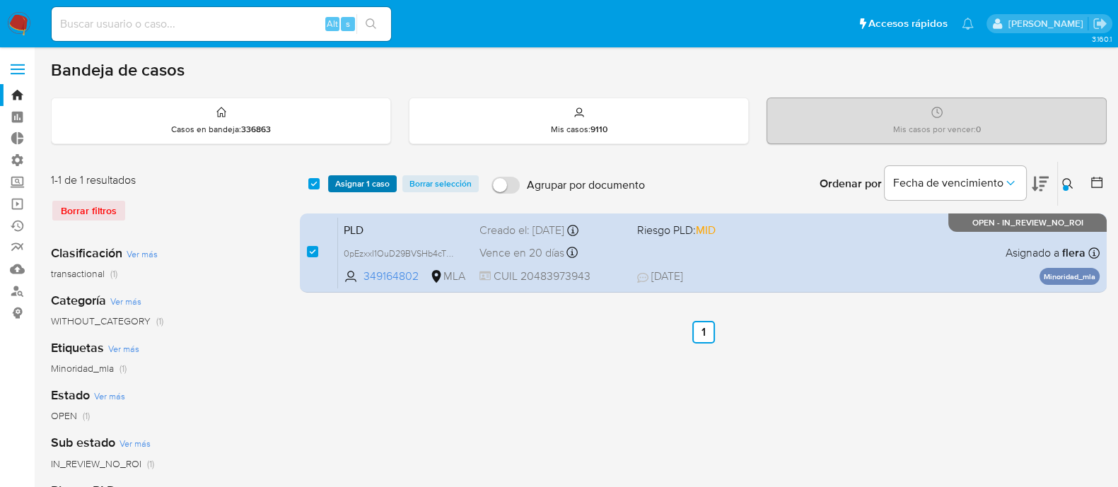
click at [349, 180] on span "Asignar 1 caso" at bounding box center [362, 184] width 54 height 14
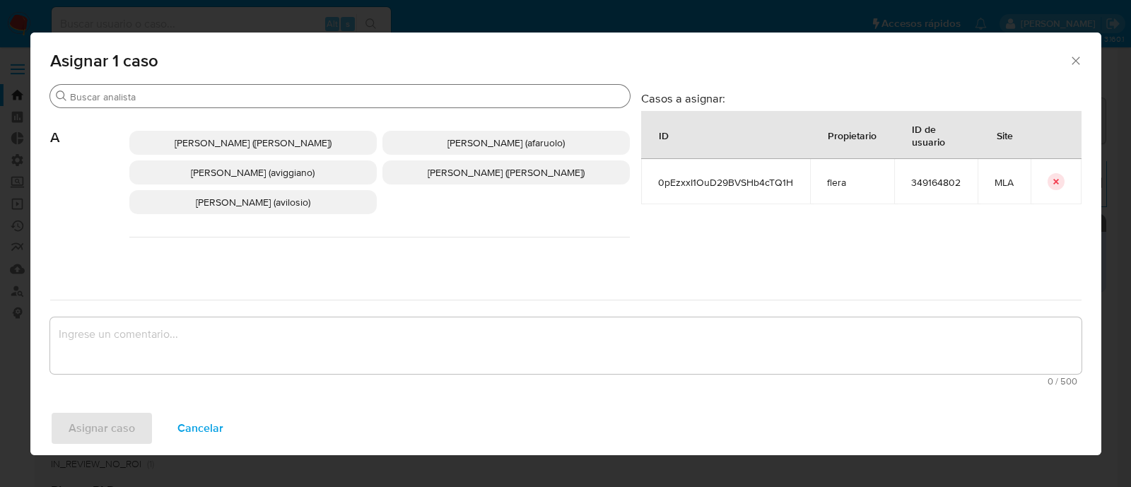
click at [194, 93] on input "Buscar" at bounding box center [347, 96] width 554 height 13
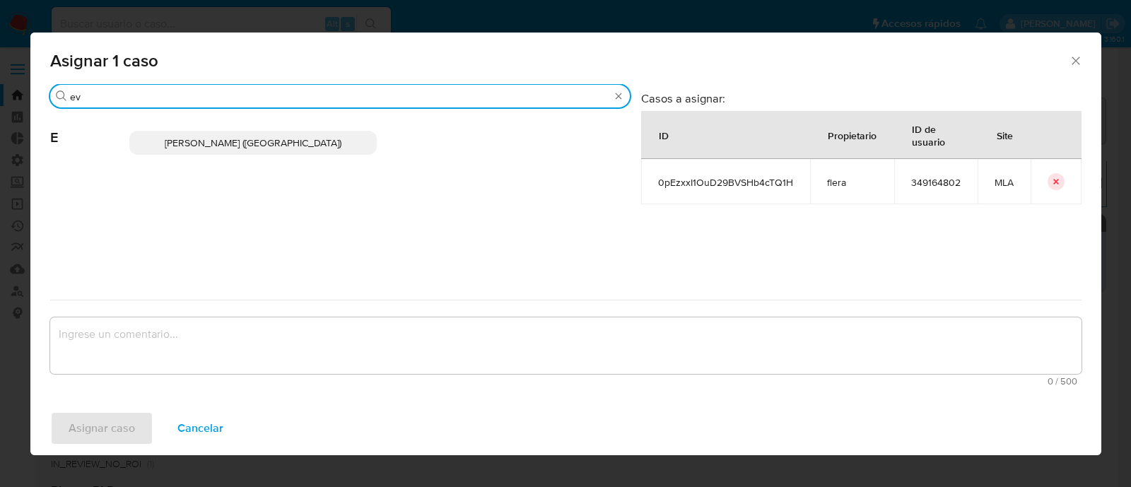
type input "ev"
click at [204, 139] on span "Emmanuel Hernan Vitiello (evitiello)" at bounding box center [253, 143] width 177 height 14
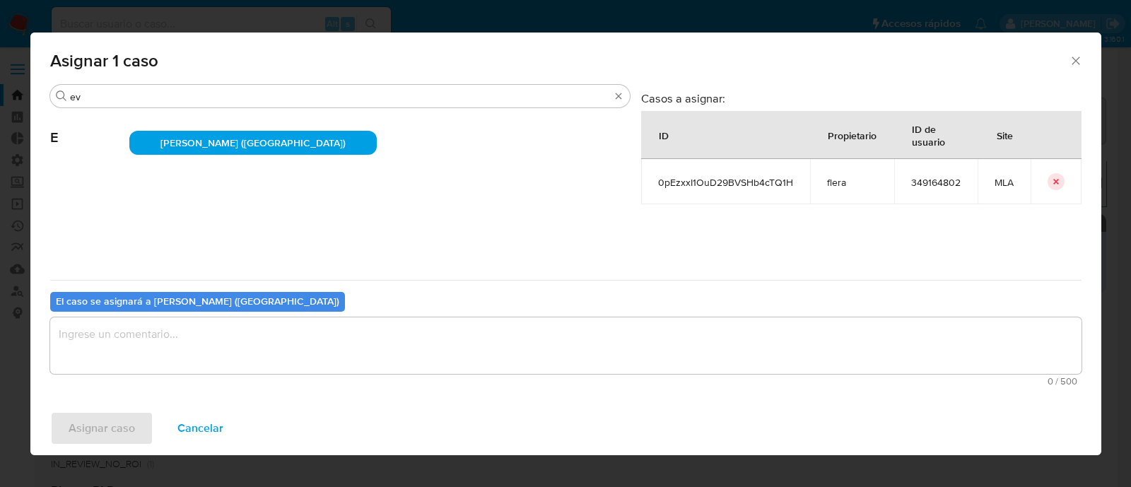
drag, startPoint x: 148, startPoint y: 348, endPoint x: 133, endPoint y: 366, distance: 24.1
click at [148, 348] on textarea "assign-modal" at bounding box center [565, 345] width 1031 height 57
click at [112, 413] on span "Asignar caso" at bounding box center [102, 428] width 66 height 31
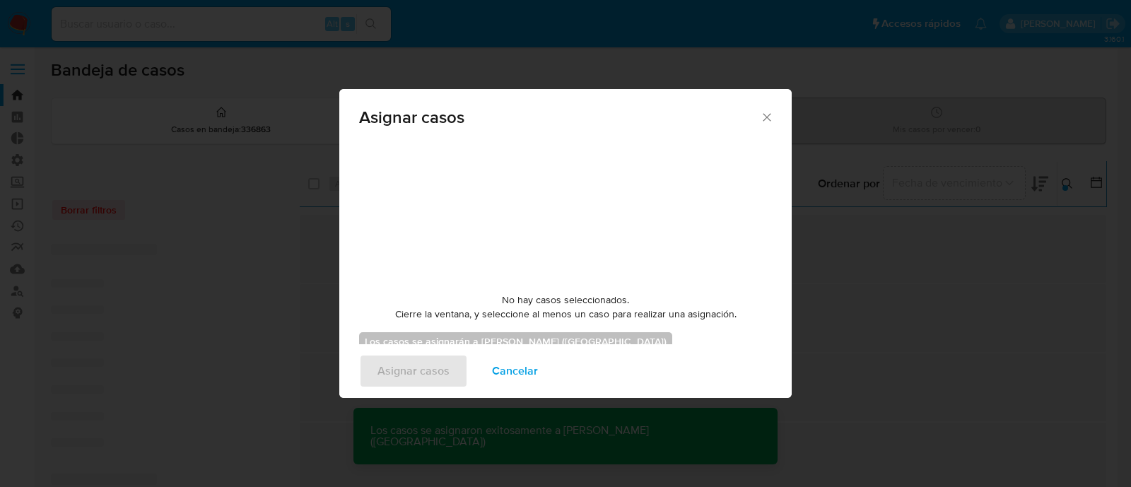
checkbox input "false"
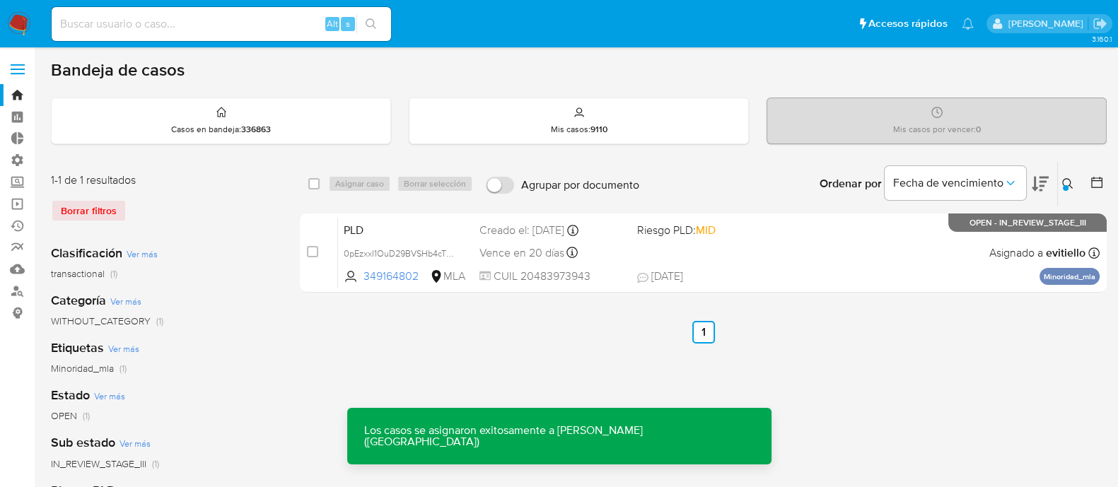
click at [800, 263] on div "PLD 0pEzxxI1OuD29BVSHb4cTQ1H 349164802 MLA Riesgo PLD: MID Creado el: 12/08/202…" at bounding box center [718, 252] width 761 height 71
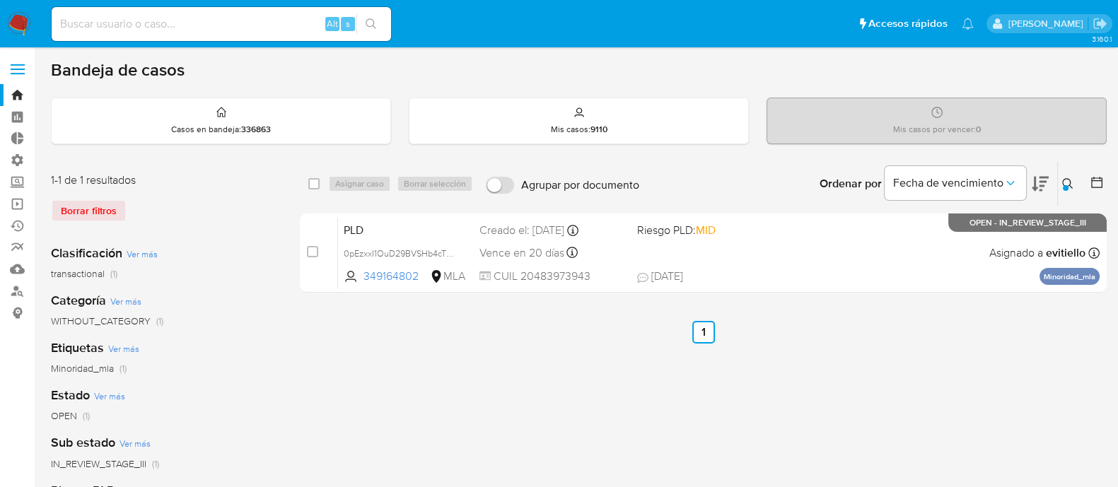
click at [1064, 187] on div at bounding box center [1066, 188] width 6 height 6
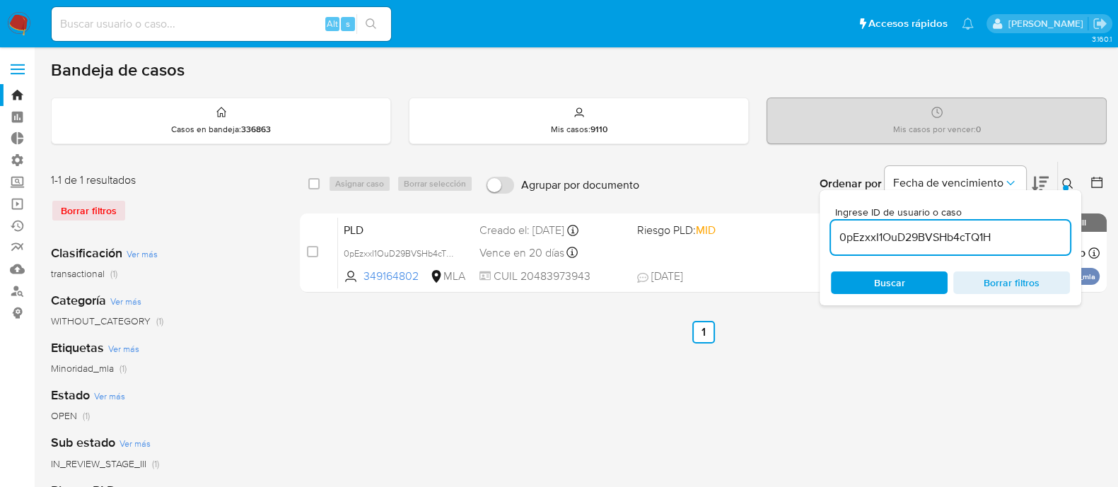
click at [1015, 240] on input "0pEzxxI1OuD29BVSHb4cTQ1H" at bounding box center [950, 237] width 239 height 18
type input "AepGSERPWzzuqwHdVMxxwqWO"
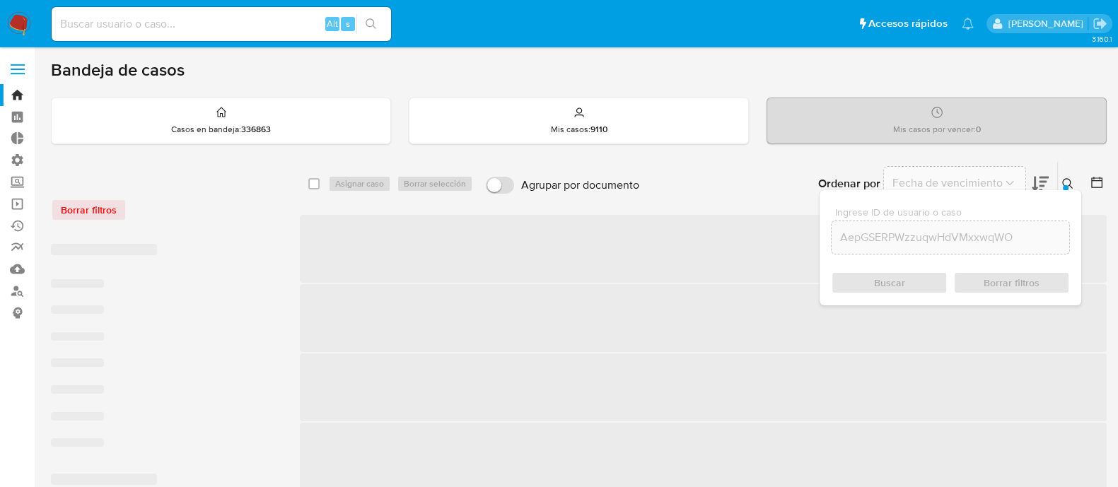
click at [1064, 178] on icon at bounding box center [1067, 183] width 11 height 11
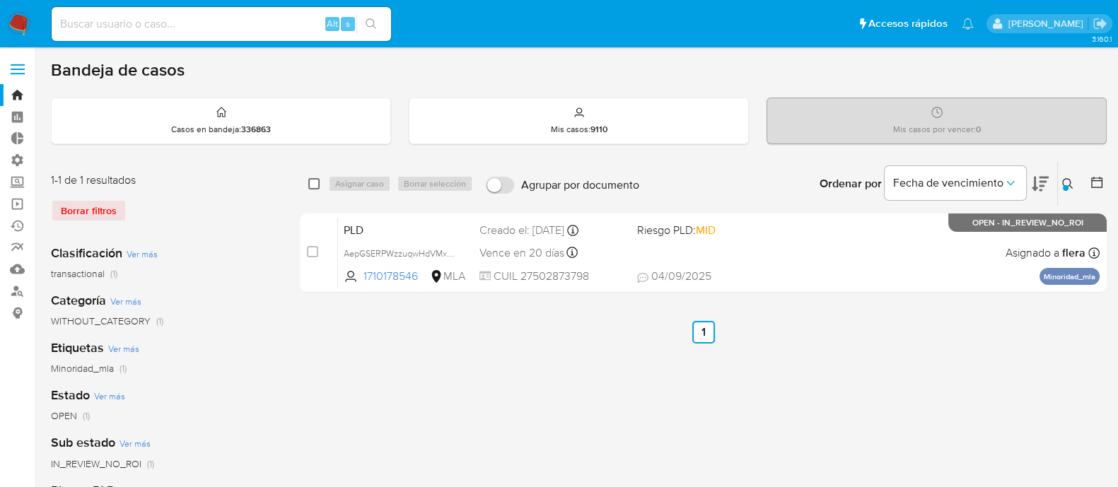
click at [317, 186] on input "checkbox" at bounding box center [313, 183] width 11 height 11
checkbox input "true"
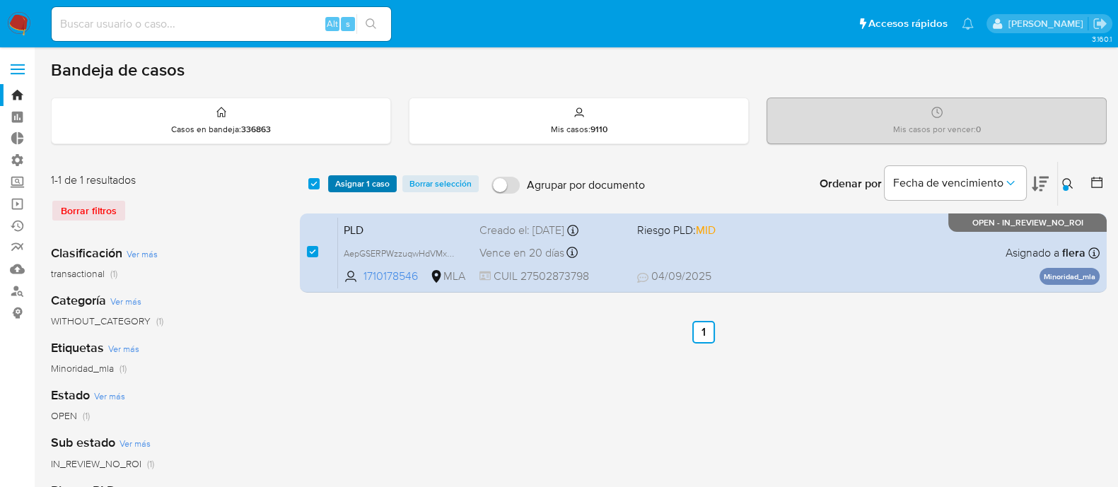
click at [363, 181] on span "Asignar 1 caso" at bounding box center [362, 184] width 54 height 14
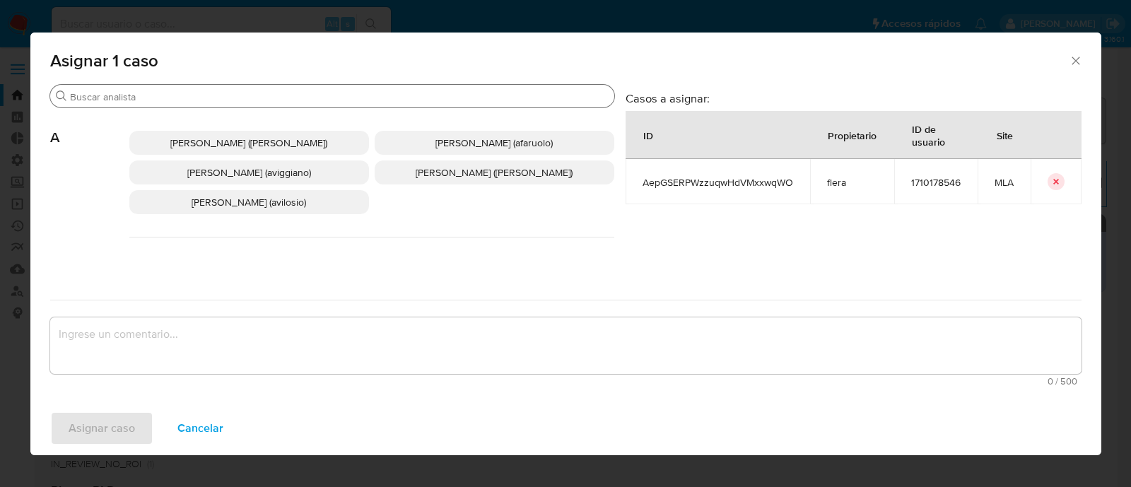
click at [187, 100] on input "Buscar" at bounding box center [339, 96] width 539 height 13
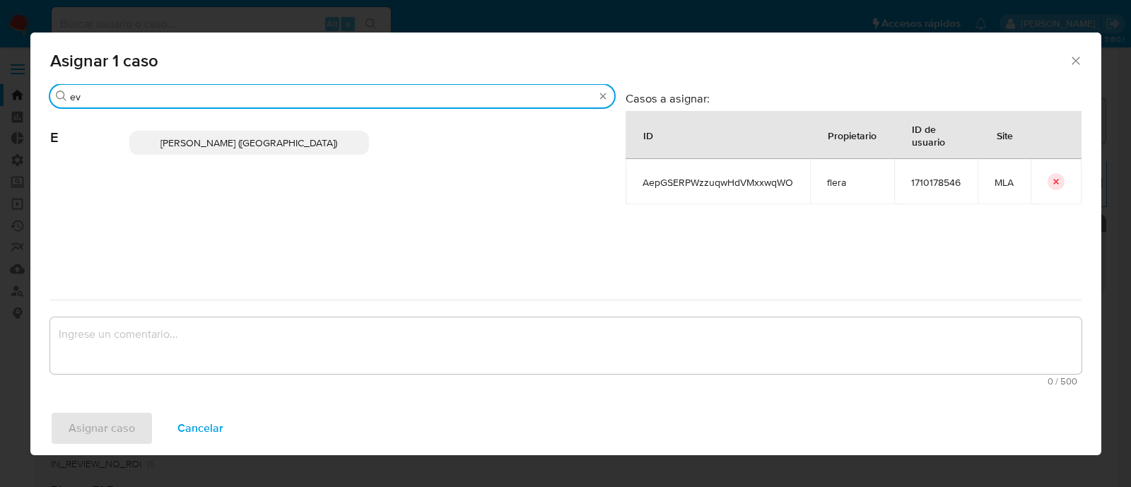
type input "ev"
click at [247, 144] on span "[PERSON_NAME] ([GEOGRAPHIC_DATA])" at bounding box center [248, 143] width 177 height 14
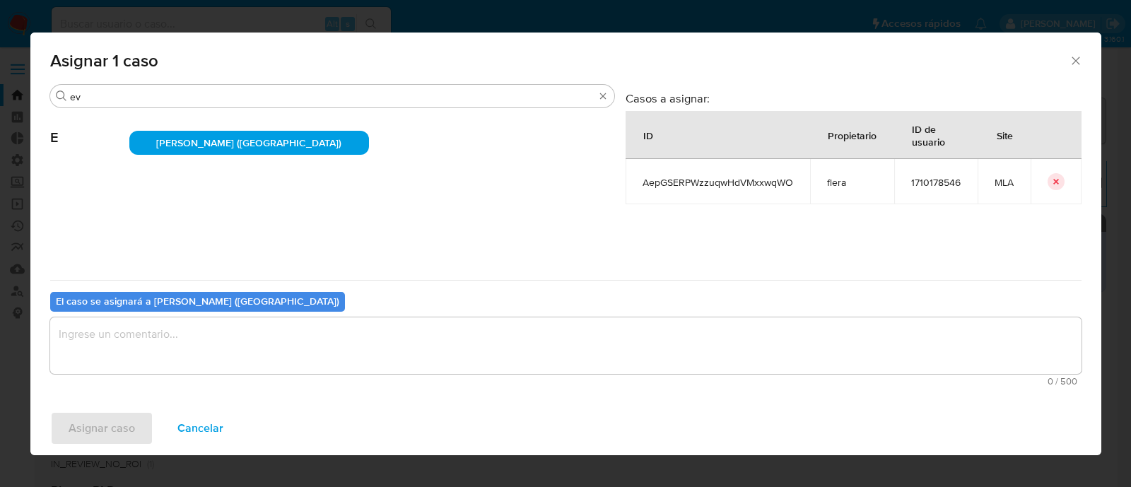
click at [136, 344] on textarea "assign-modal" at bounding box center [565, 345] width 1031 height 57
click at [101, 440] on span "Asignar caso" at bounding box center [102, 428] width 66 height 31
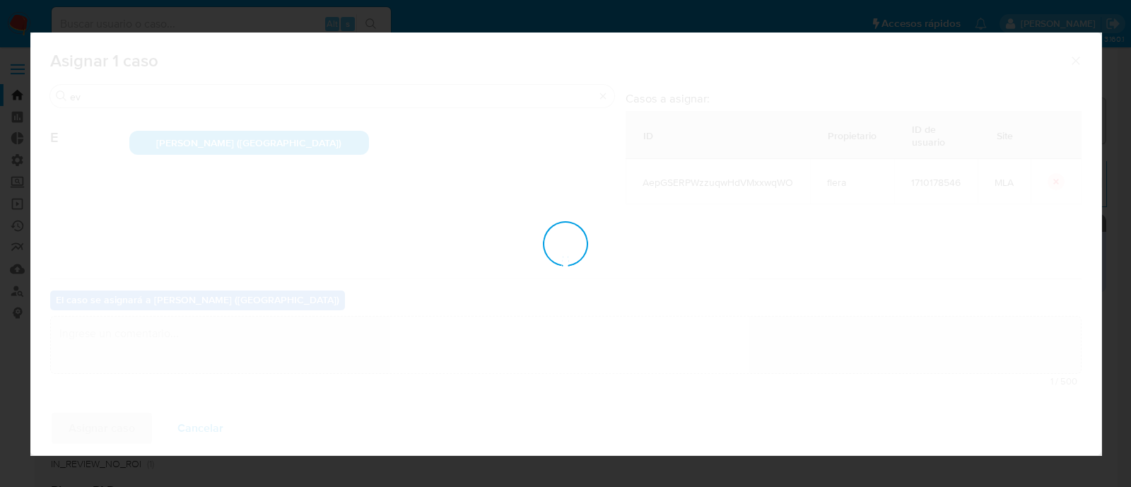
checkbox input "false"
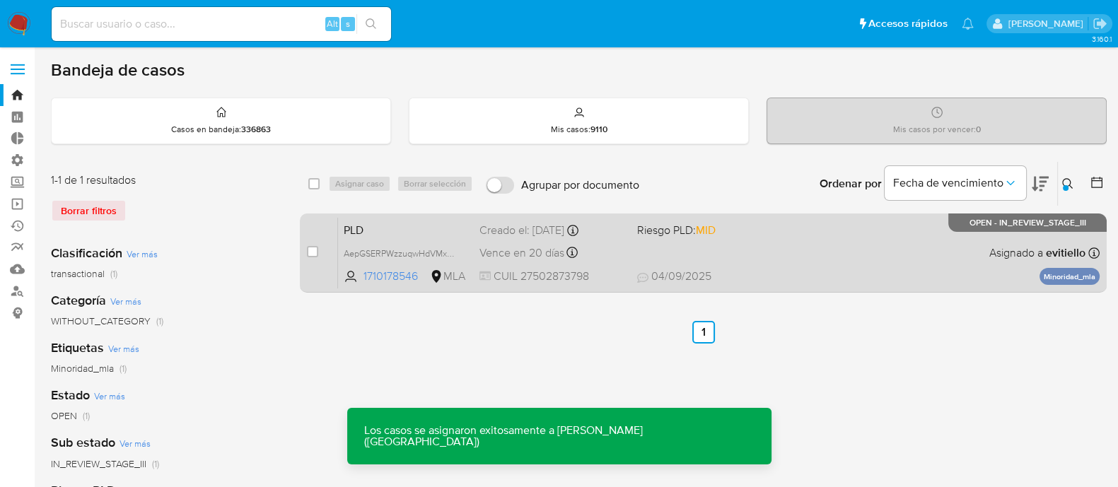
click at [787, 266] on div "PLD AepGSERPWzzuqwHdVMxxwqWO 1710178546 MLA Riesgo PLD: MID Creado el: 12/08/20…" at bounding box center [718, 252] width 761 height 71
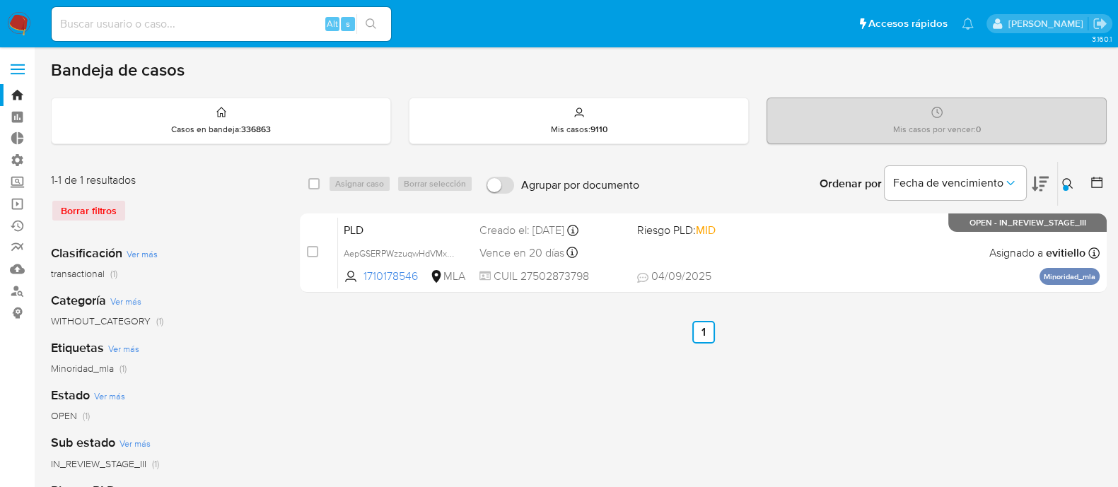
click at [276, 25] on input at bounding box center [221, 24] width 339 height 18
paste input "fMXqJ0j0PtXD0NmKN19nBf0p"
type input "fMXqJ0j0PtXD0NmKN19nBf0p"
click at [373, 22] on icon "search-icon" at bounding box center [371, 23] width 11 height 11
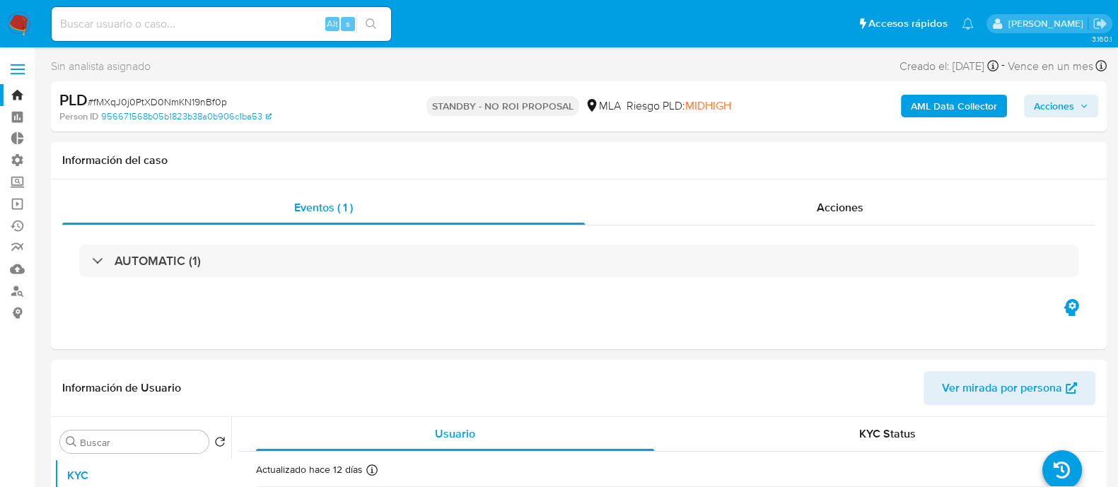
select select "10"
click at [6, 23] on nav "Pausado Ver notificaciones Alt s Accesos rápidos Presiona las siguientes teclas…" at bounding box center [559, 23] width 1118 height 47
click at [14, 23] on img at bounding box center [19, 24] width 24 height 24
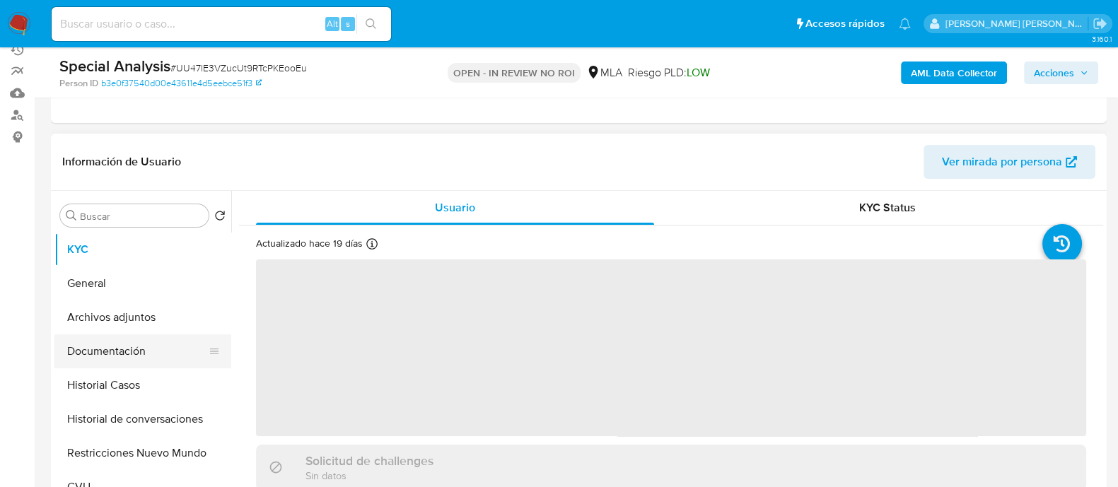
scroll to position [176, 0]
click at [181, 317] on button "Archivos adjuntos" at bounding box center [142, 317] width 177 height 34
select select "10"
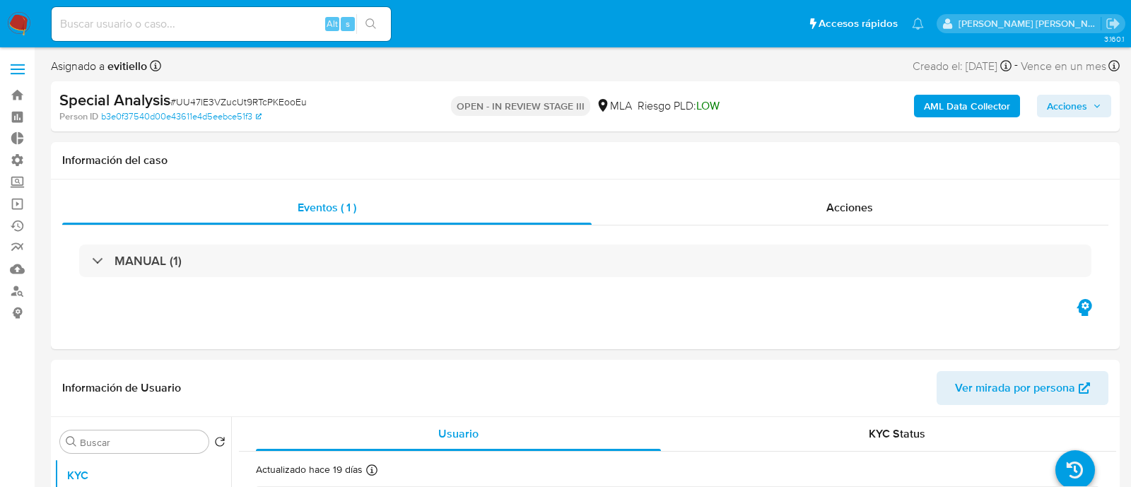
select select "10"
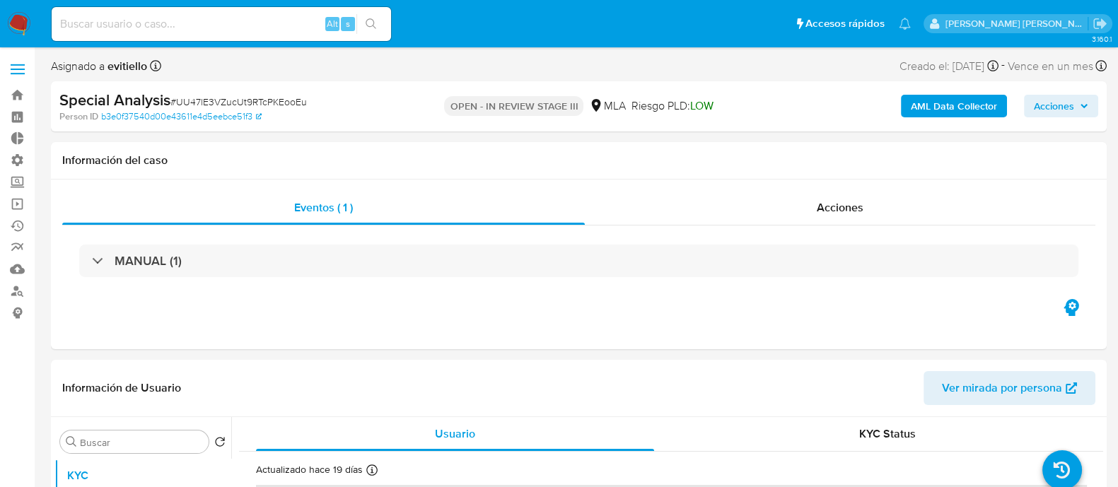
click at [1050, 105] on span "Acciones" at bounding box center [1054, 106] width 40 height 23
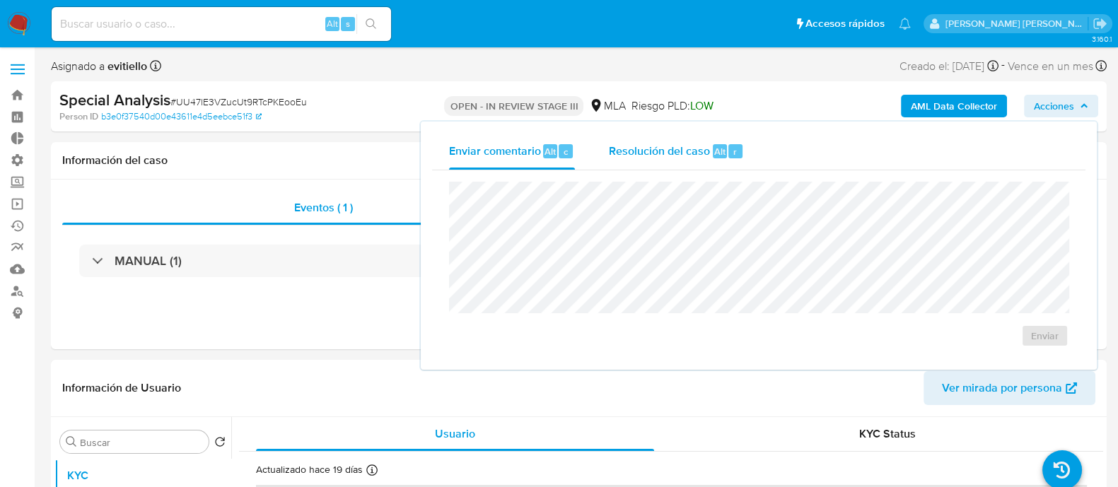
click at [658, 158] on span "Resolución del caso" at bounding box center [659, 151] width 101 height 16
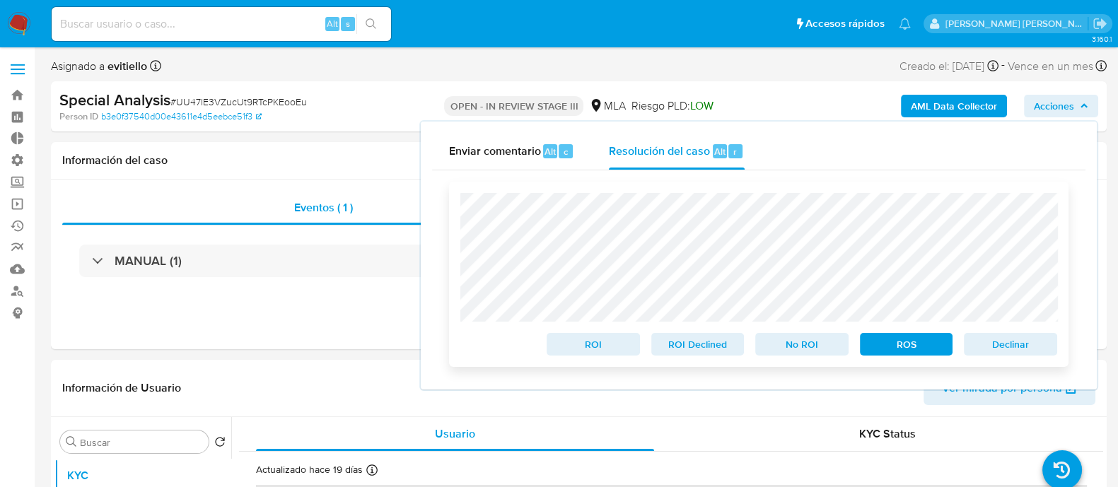
click at [808, 343] on span "No ROI" at bounding box center [802, 344] width 74 height 20
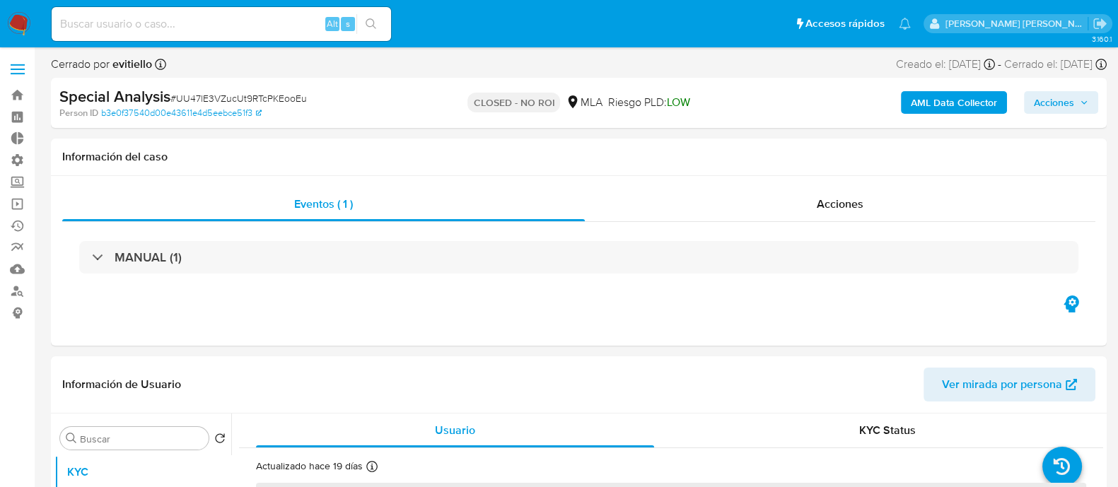
select select "10"
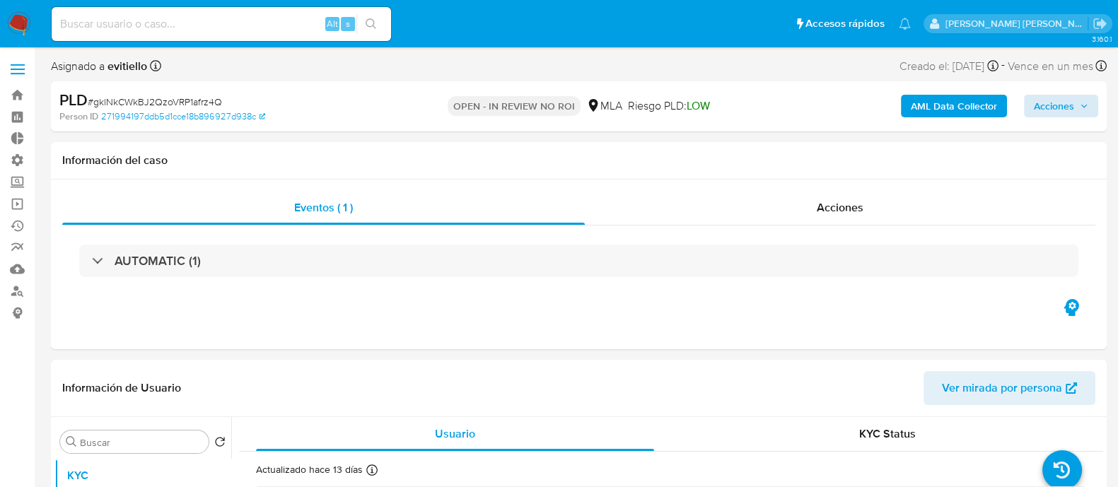
select select "10"
click at [894, 110] on span "Acciones" at bounding box center [1054, 106] width 40 height 23
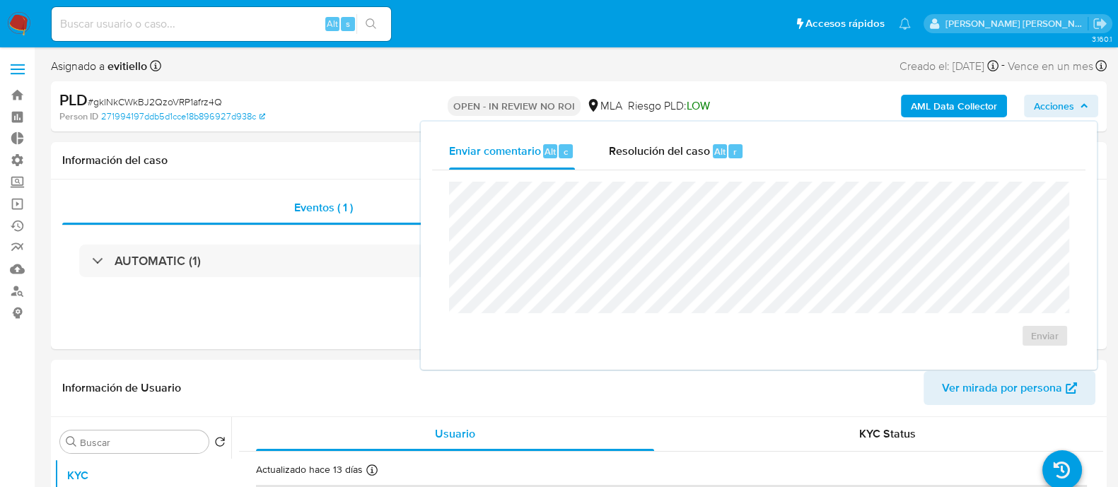
click at [730, 158] on div "Resolución del caso Alt r" at bounding box center [676, 151] width 135 height 37
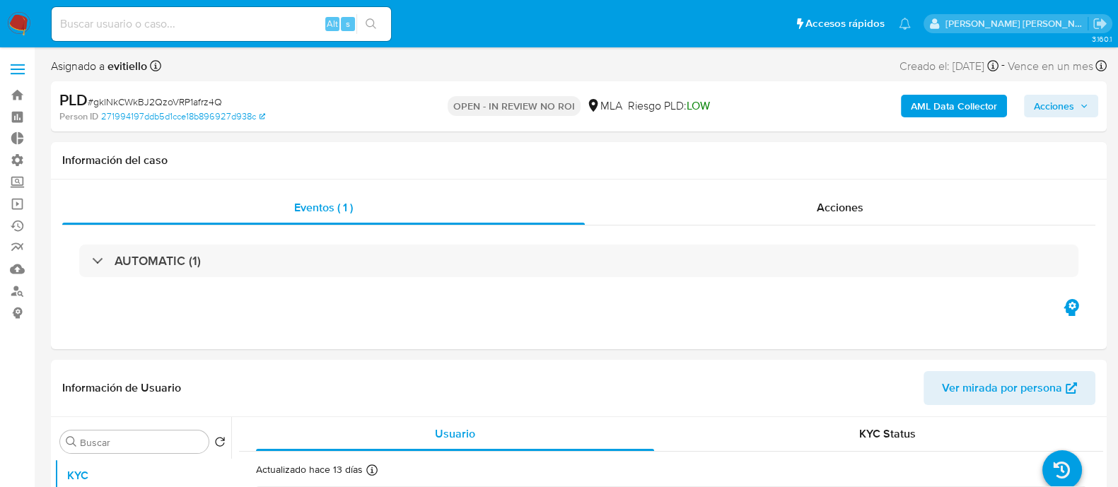
click at [1048, 100] on span "Acciones" at bounding box center [1054, 106] width 40 height 23
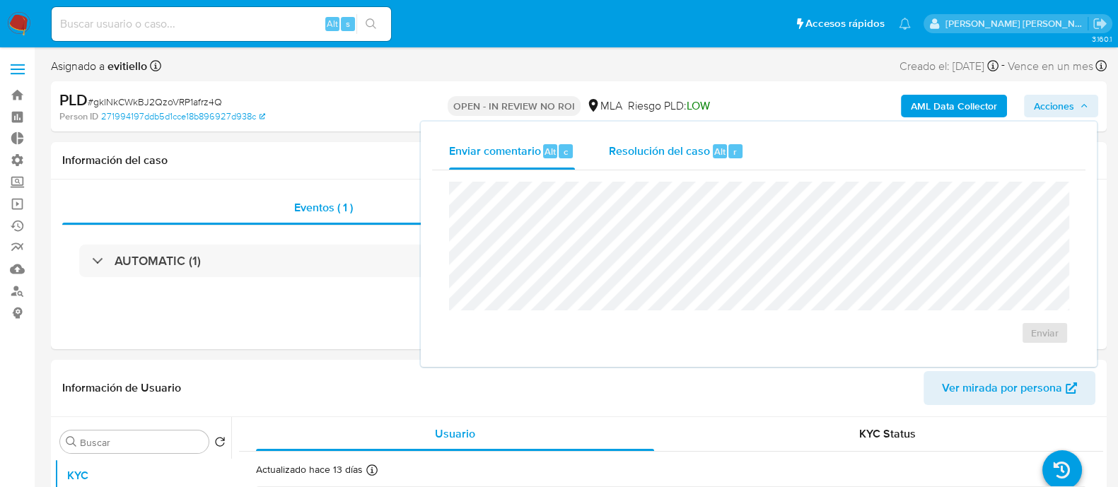
click at [677, 143] on span "Resolución del caso" at bounding box center [659, 151] width 101 height 16
select select "10"
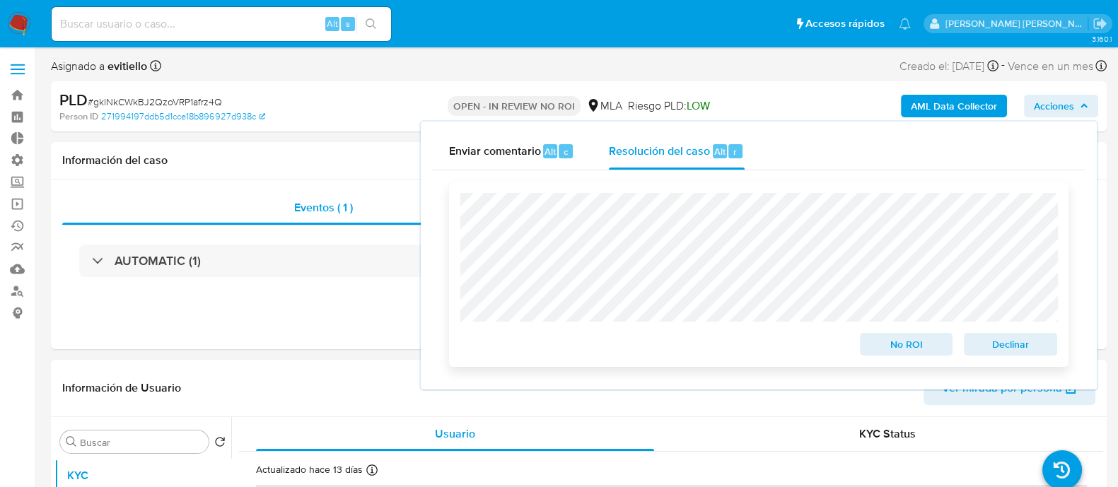
click at [911, 342] on span "No ROI" at bounding box center [907, 344] width 74 height 20
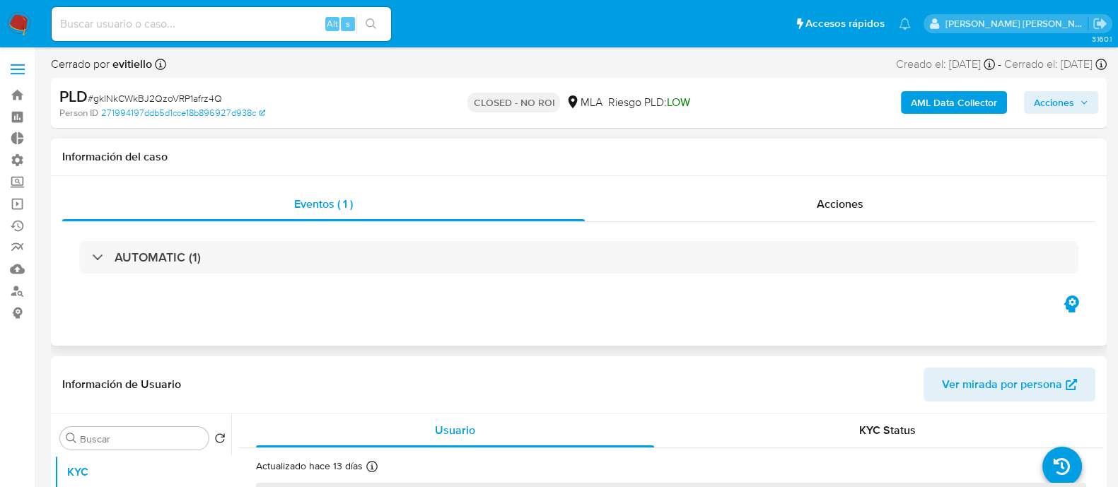
select select "10"
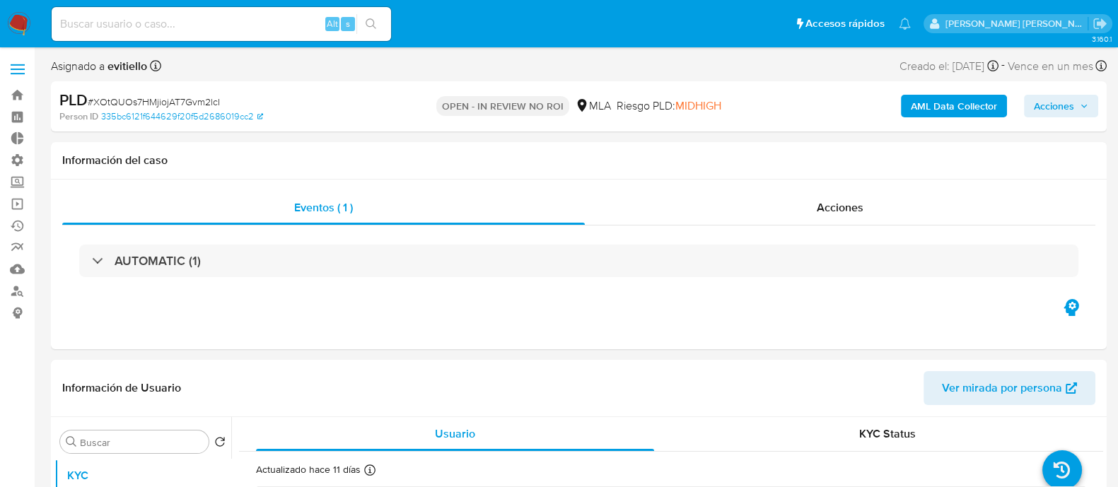
click at [1068, 100] on span "Acciones" at bounding box center [1054, 106] width 40 height 23
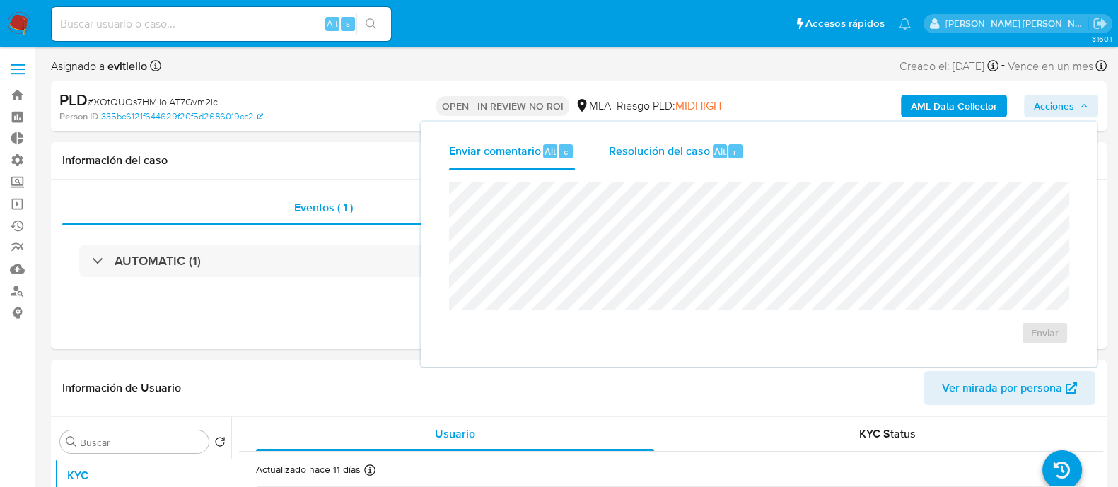
select select "10"
click at [646, 158] on span "Resolución del caso" at bounding box center [659, 151] width 101 height 16
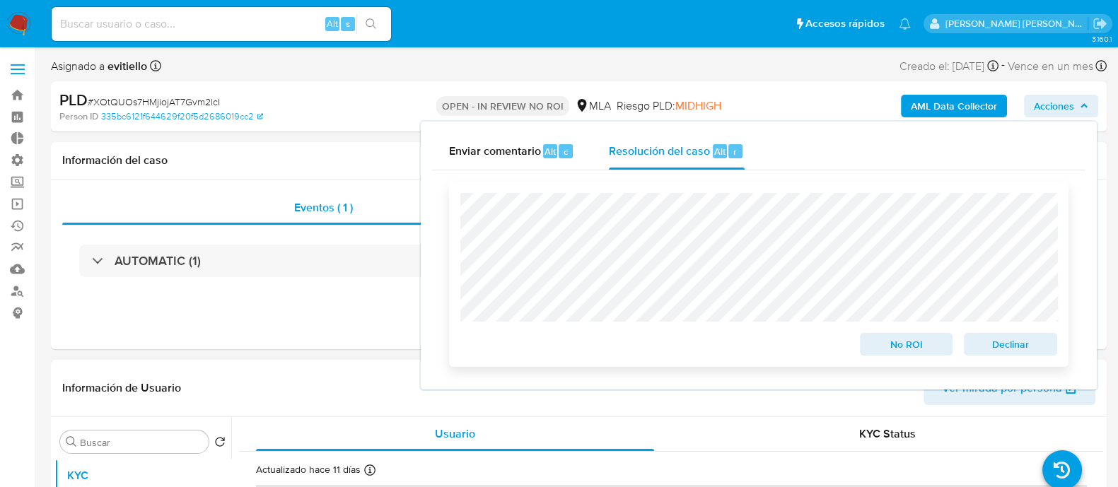
click at [916, 348] on span "No ROI" at bounding box center [907, 344] width 74 height 20
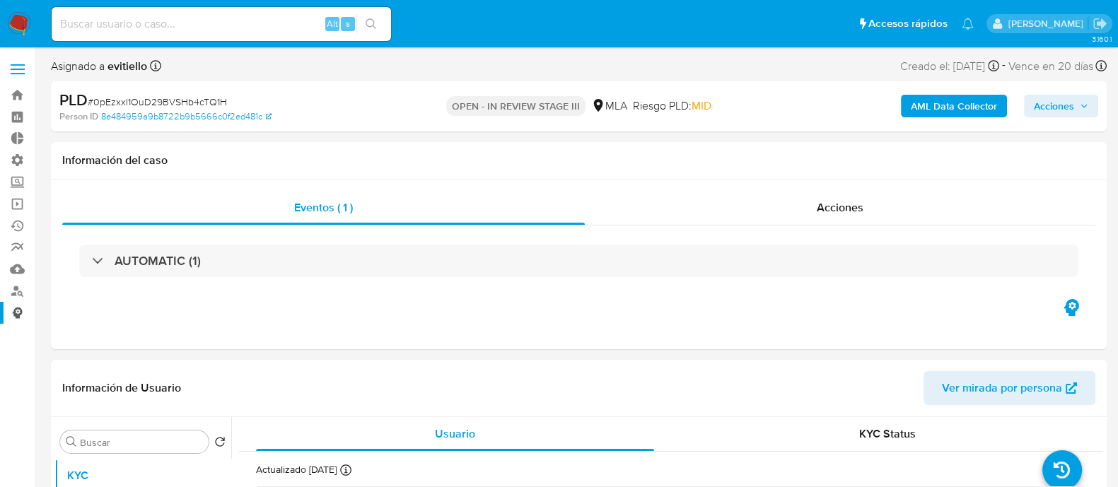
select select "10"
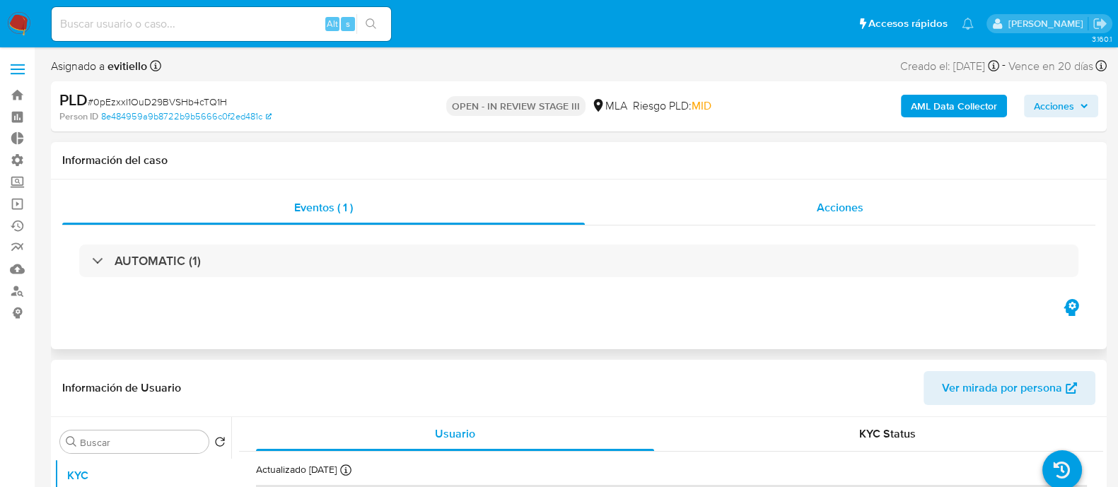
click at [850, 224] on div "Acciones" at bounding box center [840, 208] width 510 height 34
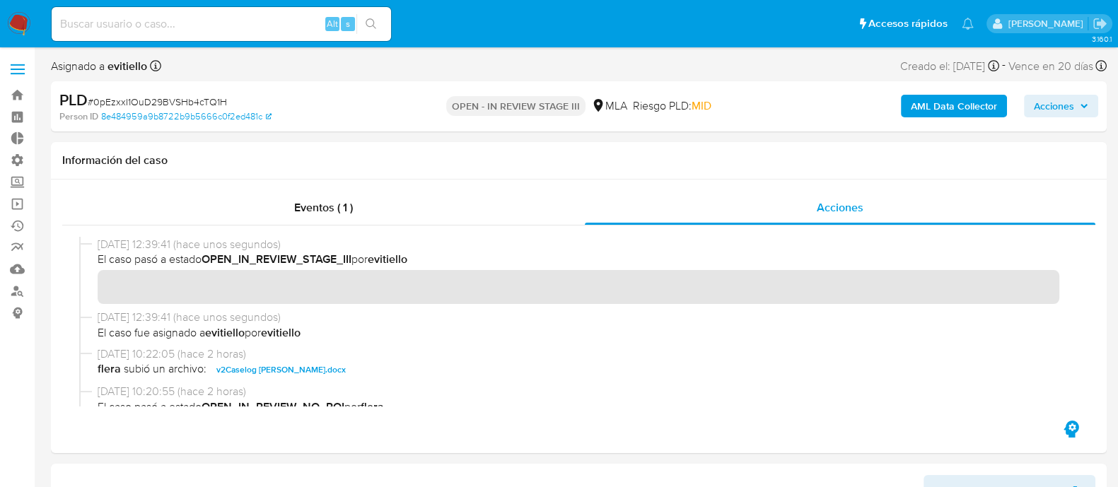
click at [904, 103] on span "Acciones" at bounding box center [1054, 106] width 40 height 23
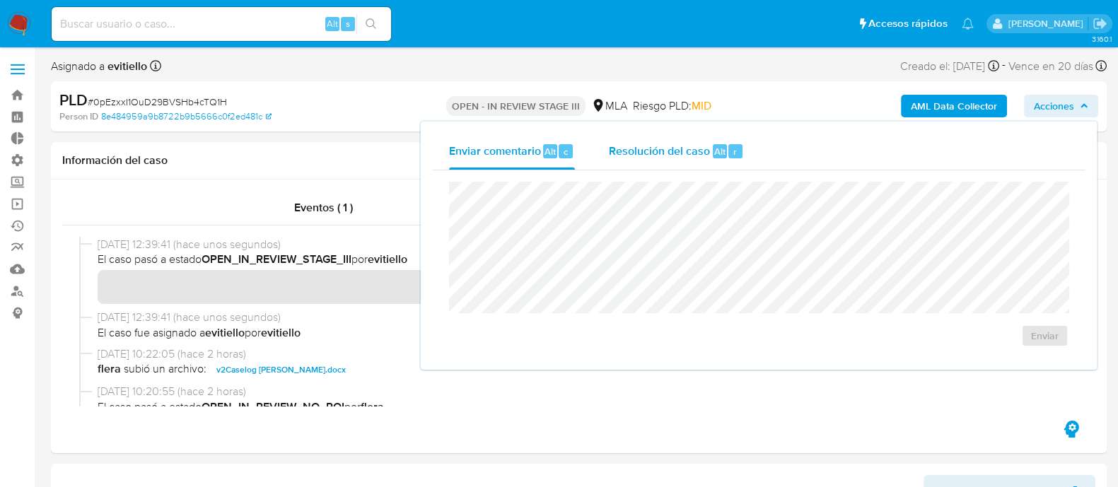
click at [728, 144] on div "r" at bounding box center [735, 151] width 14 height 14
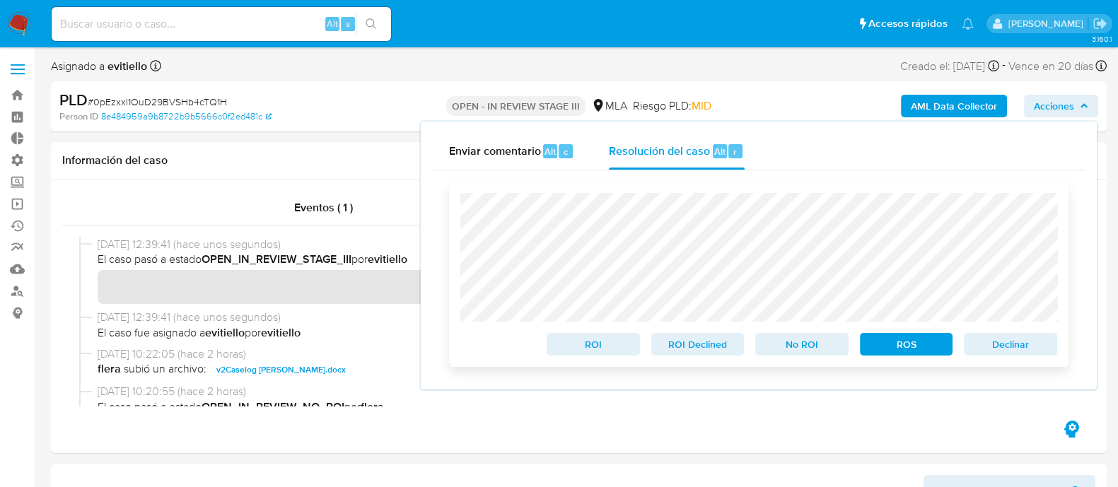
click at [805, 347] on span "No ROI" at bounding box center [802, 344] width 74 height 20
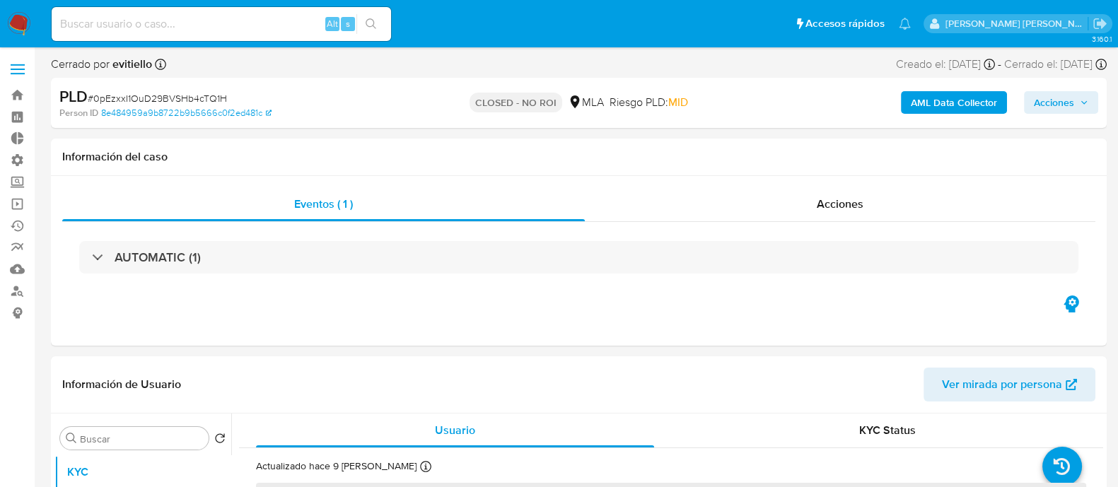
select select "10"
click at [316, 23] on input at bounding box center [221, 24] width 339 height 18
paste input "AepGSERPWzzuqwHdVMxxwqWO"
type input "AepGSERPWzzuqwHdVMxxwqWO"
click at [375, 23] on icon "search-icon" at bounding box center [371, 23] width 11 height 11
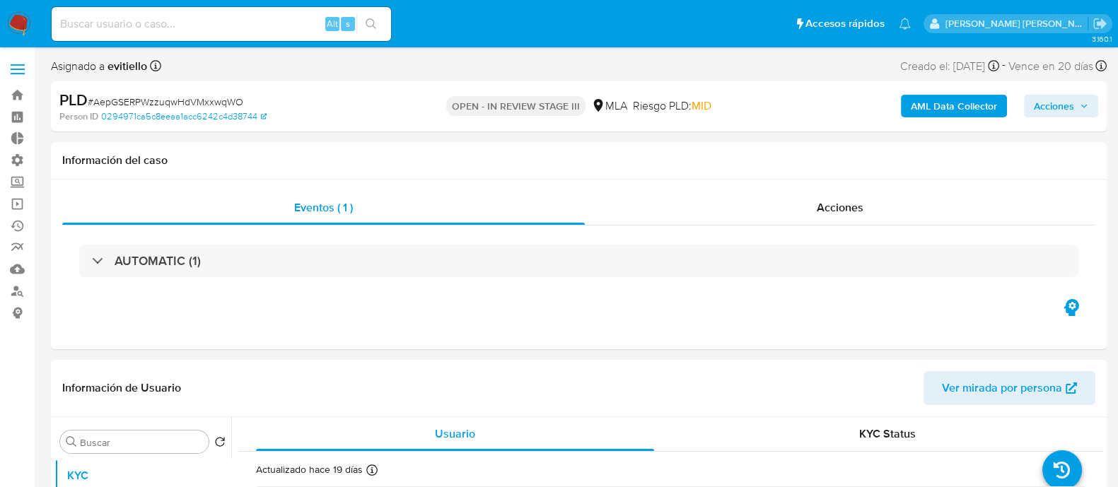
click at [1072, 103] on span "Acciones" at bounding box center [1054, 106] width 40 height 23
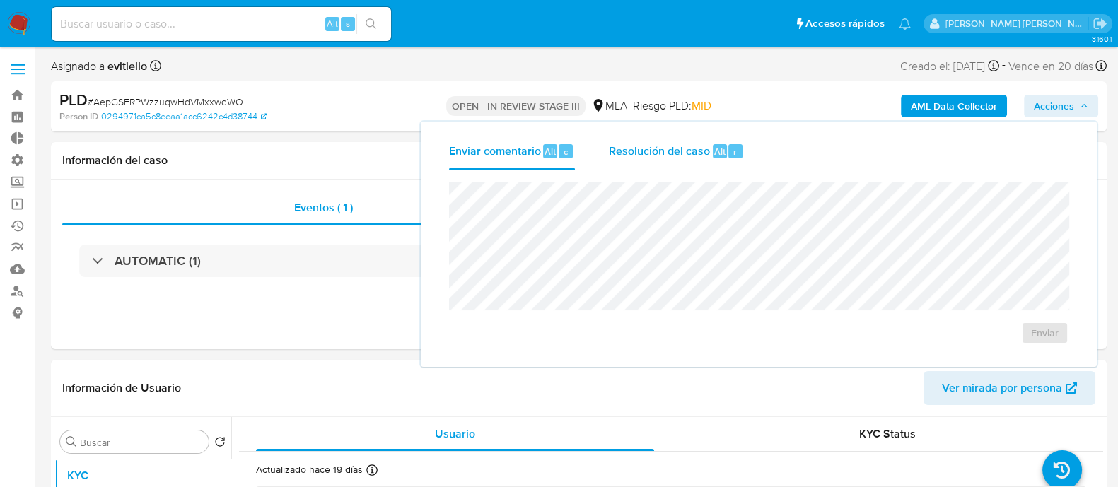
select select "10"
click at [693, 153] on span "Resolución del caso" at bounding box center [659, 151] width 101 height 16
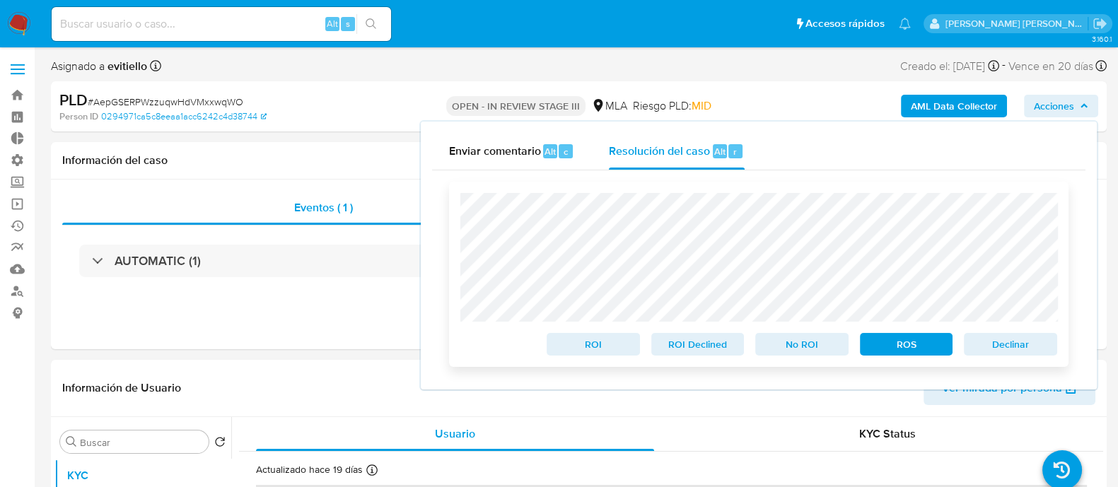
click at [796, 344] on span "No ROI" at bounding box center [802, 344] width 74 height 20
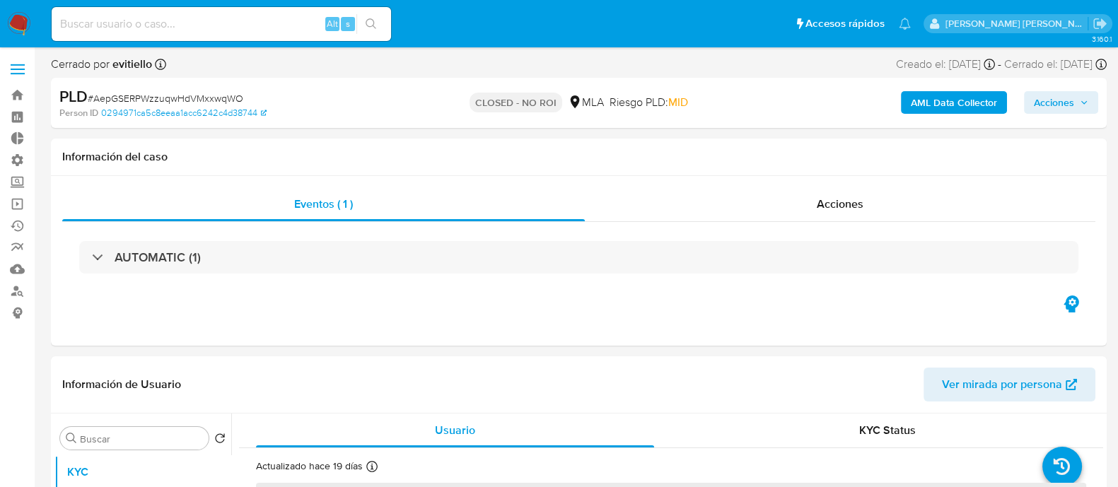
select select "10"
click at [158, 21] on input at bounding box center [221, 24] width 339 height 18
paste input "mEd68ZWVvcujuU8pgSraOIAu"
type input "mEd68ZWVvcujuU8pgSraOIAu"
click at [370, 16] on button "search-icon" at bounding box center [370, 24] width 29 height 20
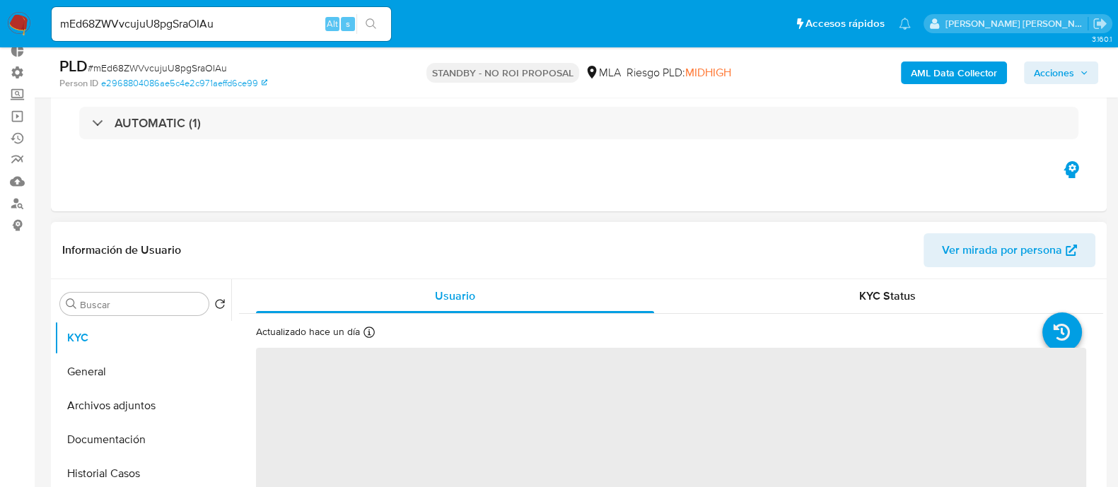
select select "10"
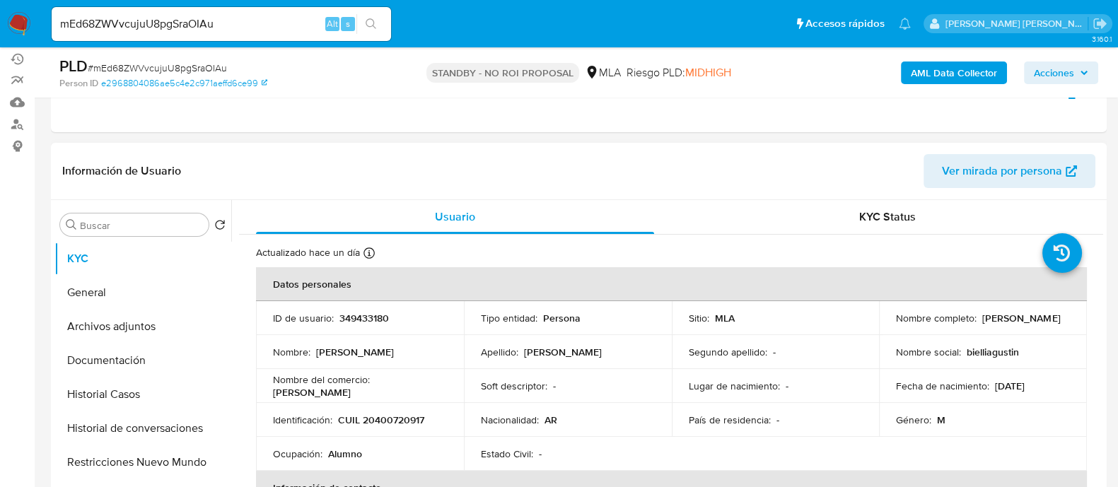
scroll to position [265, 0]
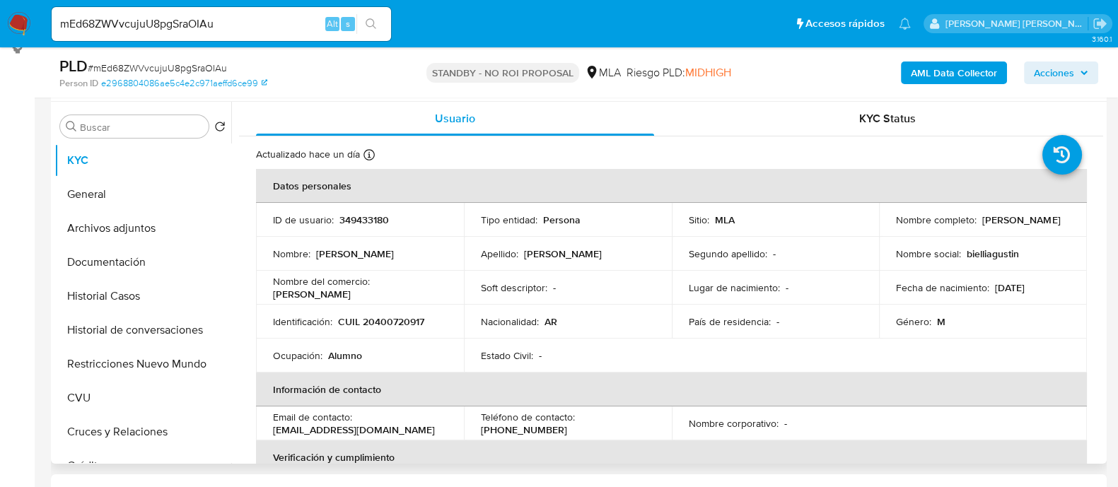
drag, startPoint x: 1017, startPoint y: 217, endPoint x: 979, endPoint y: 223, distance: 38.6
click at [979, 223] on div "Nombre completo : [PERSON_NAME]" at bounding box center [983, 220] width 174 height 13
copy p "[PERSON_NAME]"
click at [414, 316] on p "CUIL 20400720917" at bounding box center [381, 321] width 86 height 13
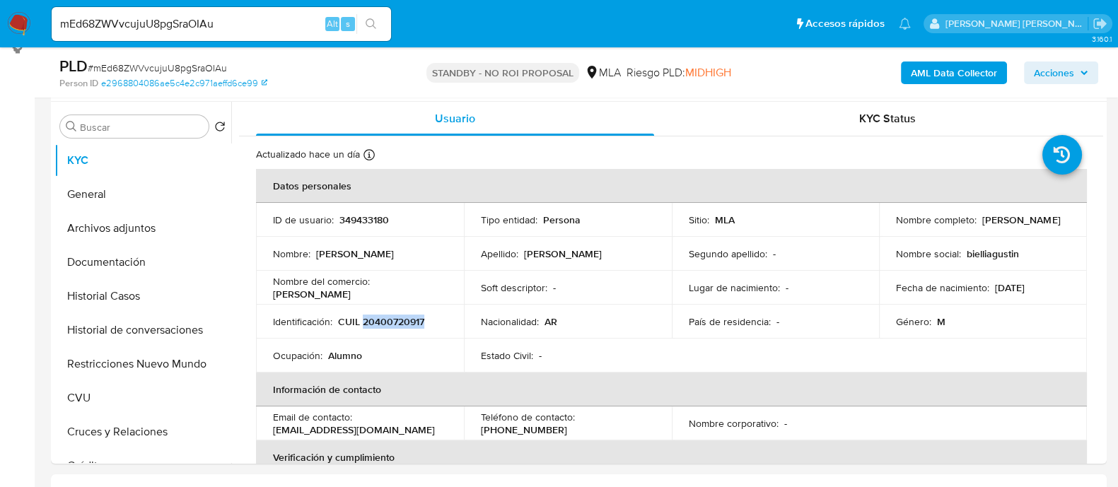
copy p "20400720917"
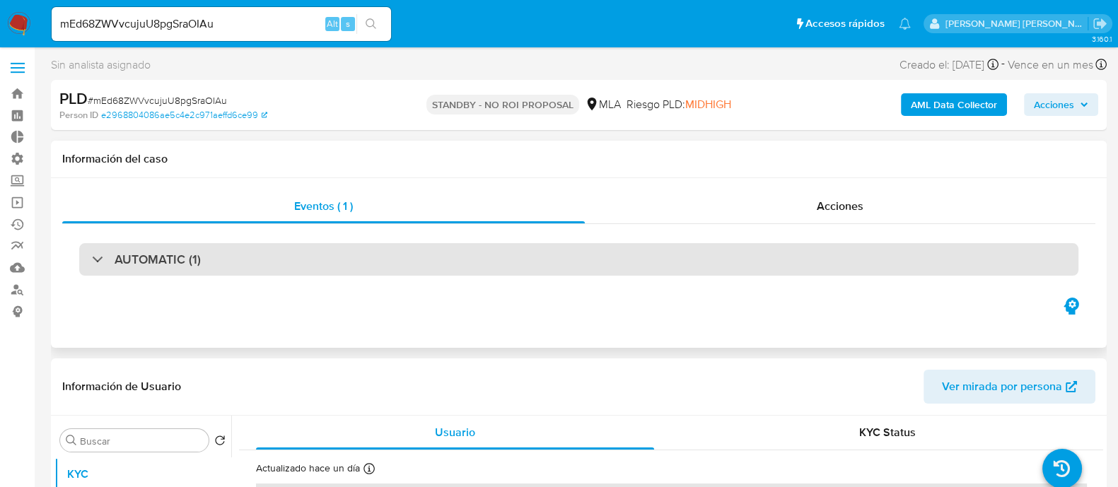
scroll to position [0, 0]
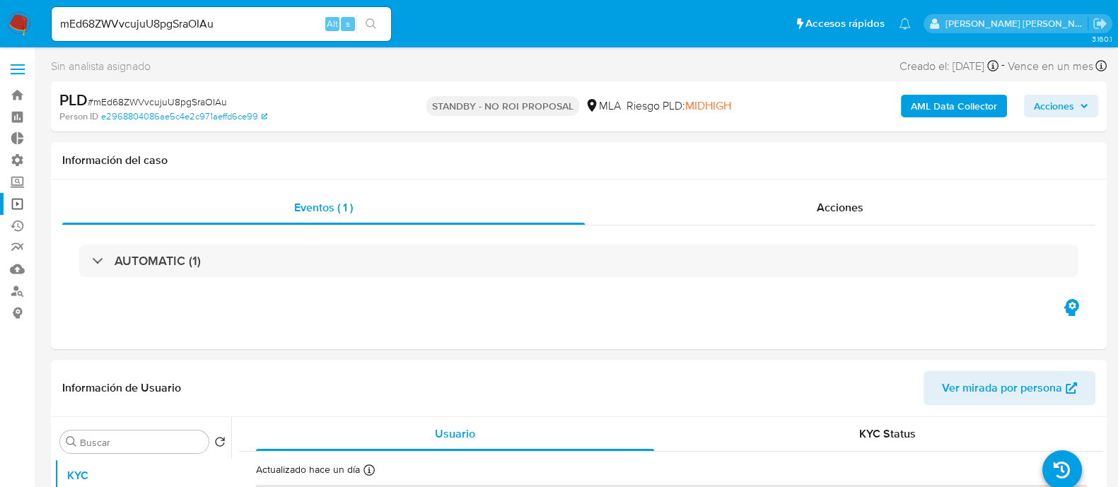
click at [23, 202] on link "Operaciones masivas" at bounding box center [84, 204] width 168 height 22
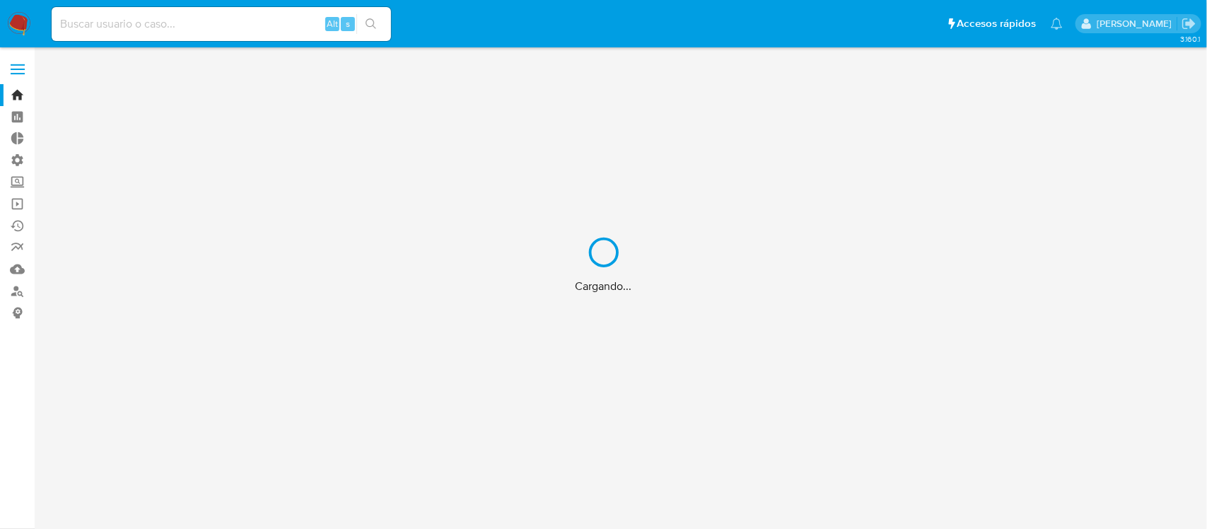
click at [203, 19] on div "Cargando..." at bounding box center [603, 264] width 1207 height 529
click at [212, 19] on div "Cargando..." at bounding box center [603, 264] width 1207 height 529
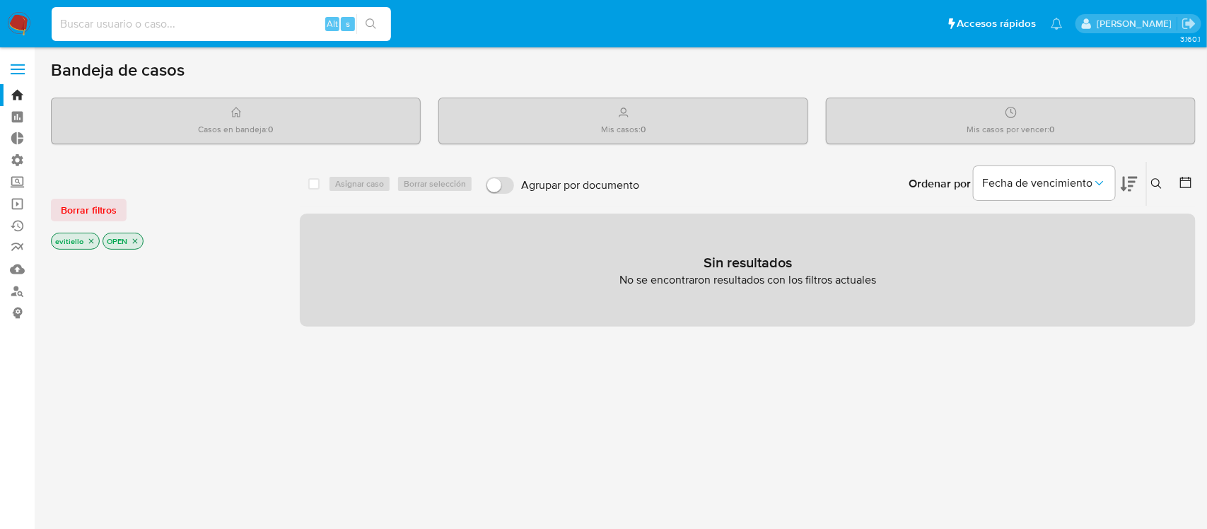
click at [199, 25] on input at bounding box center [221, 24] width 339 height 18
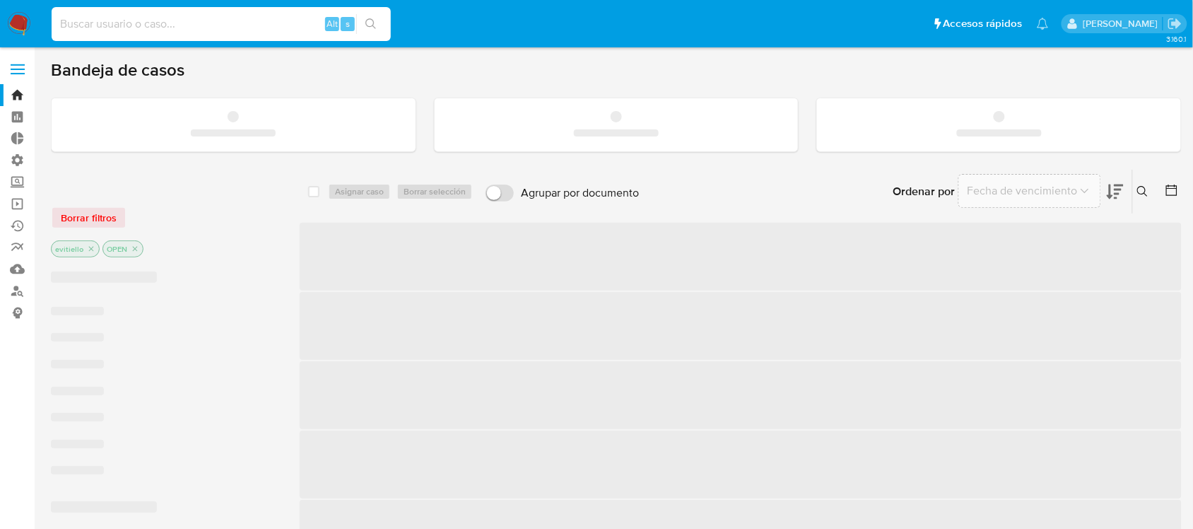
paste input "289683745"
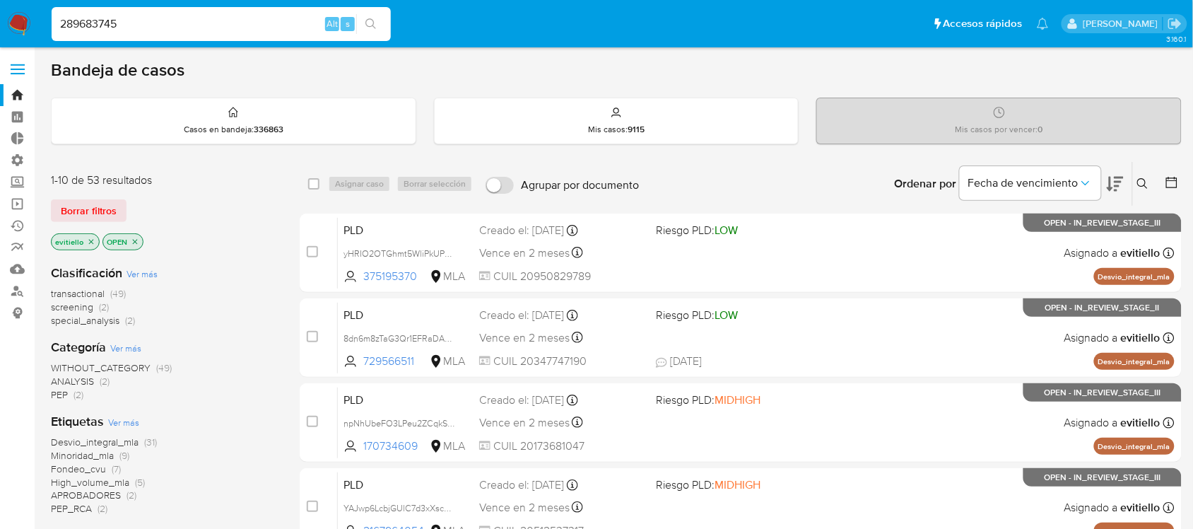
type input "289683745"
click at [368, 21] on icon "search-icon" at bounding box center [371, 23] width 11 height 11
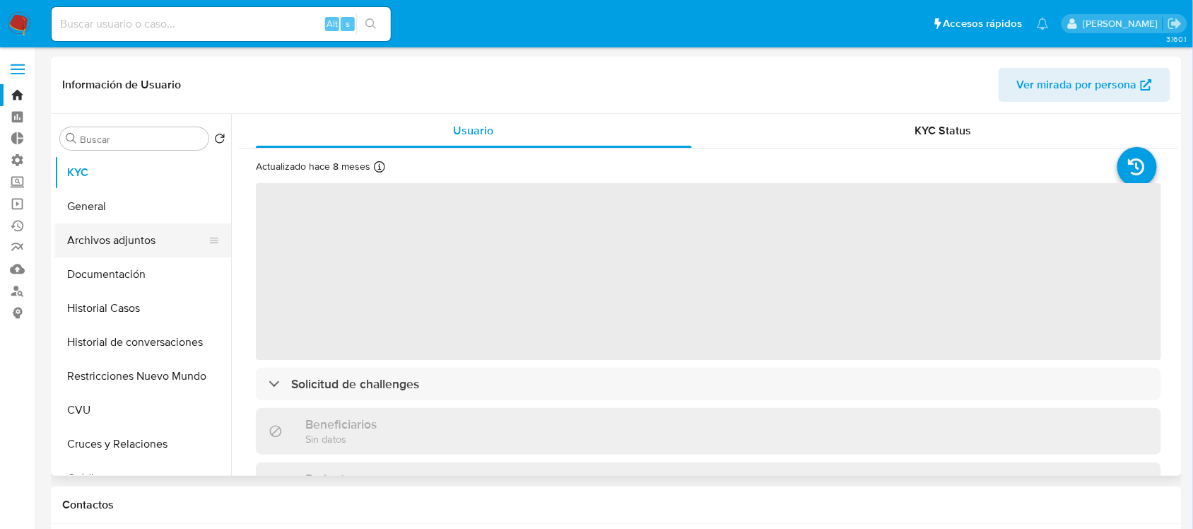
select select "10"
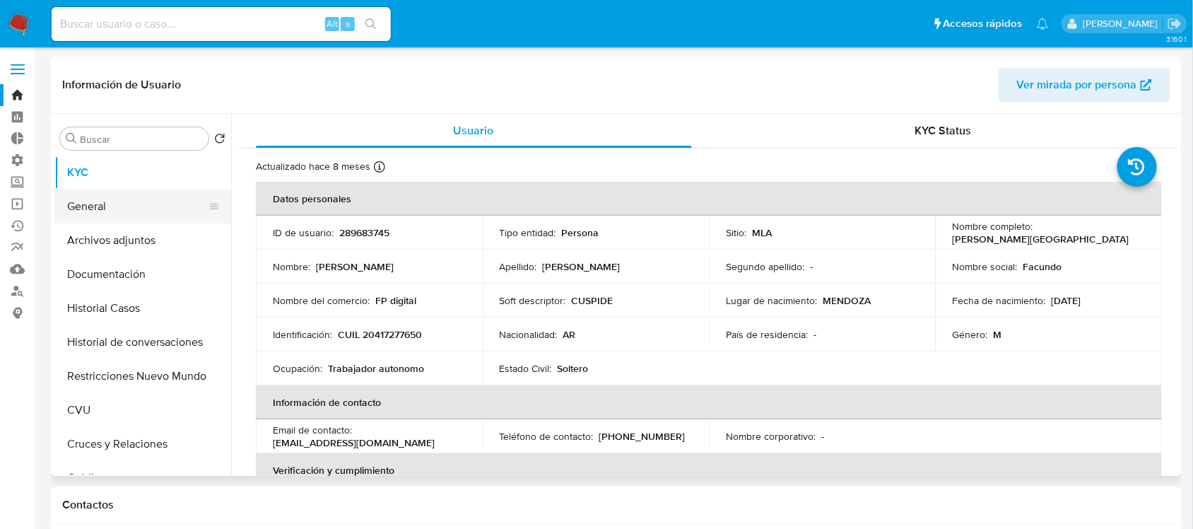
click at [180, 216] on button "General" at bounding box center [136, 206] width 165 height 34
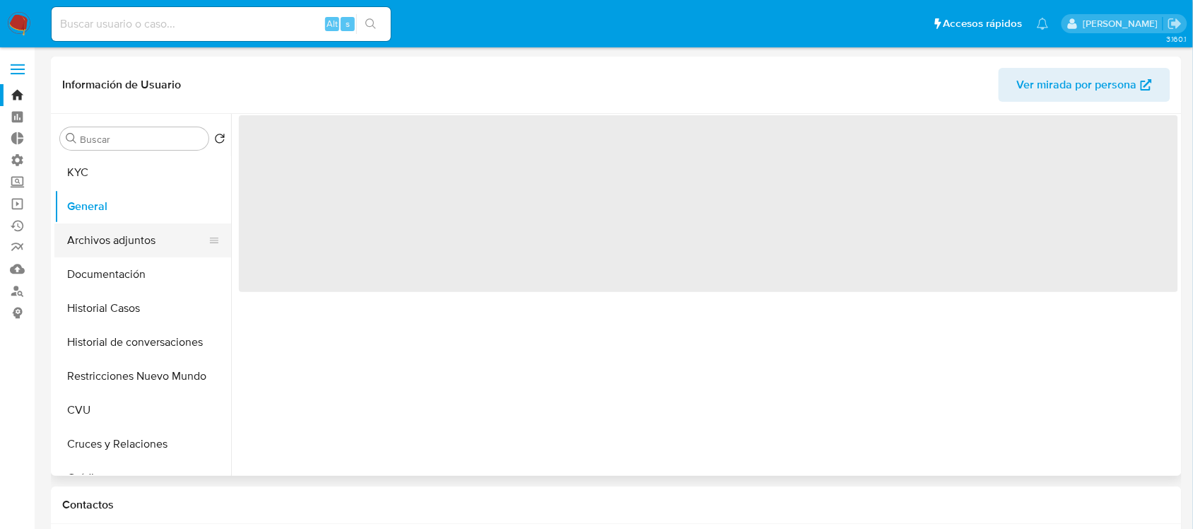
click at [165, 244] on button "Archivos adjuntos" at bounding box center [136, 240] width 165 height 34
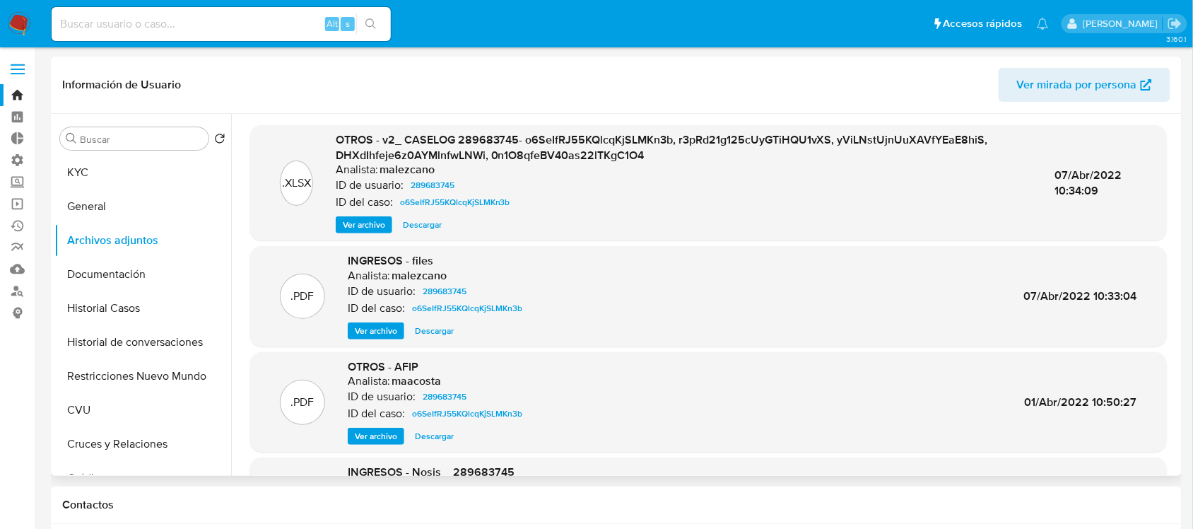
click at [429, 228] on span "Descargar" at bounding box center [422, 225] width 39 height 14
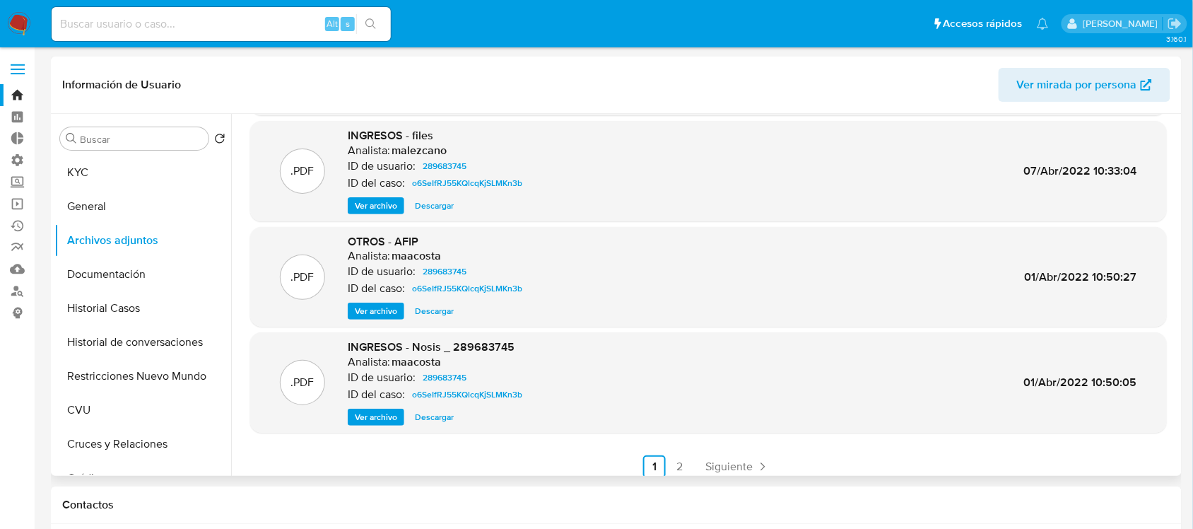
scroll to position [133, 0]
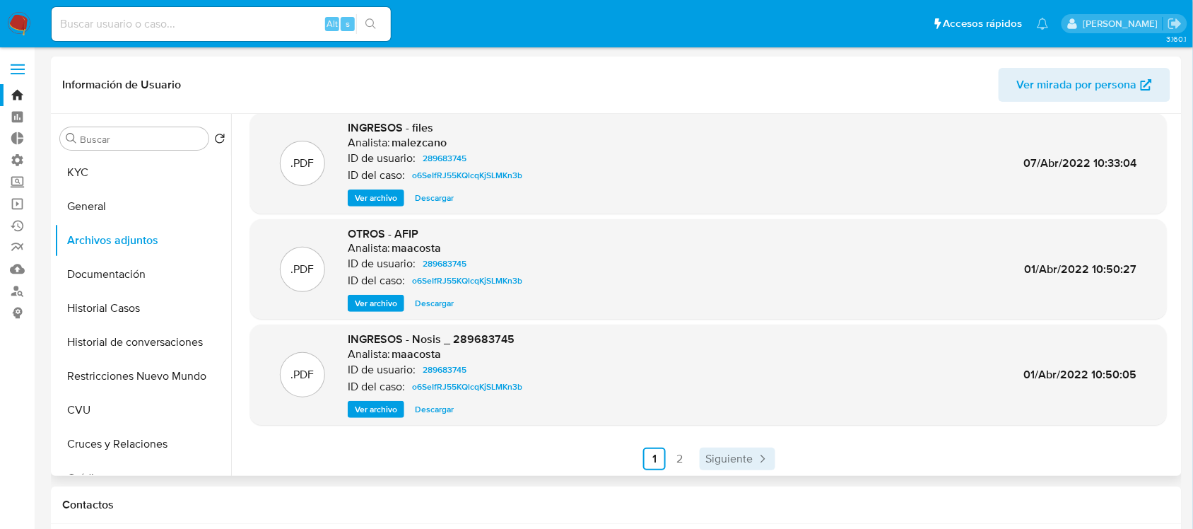
click at [749, 448] on link "Siguiente" at bounding box center [738, 459] width 76 height 23
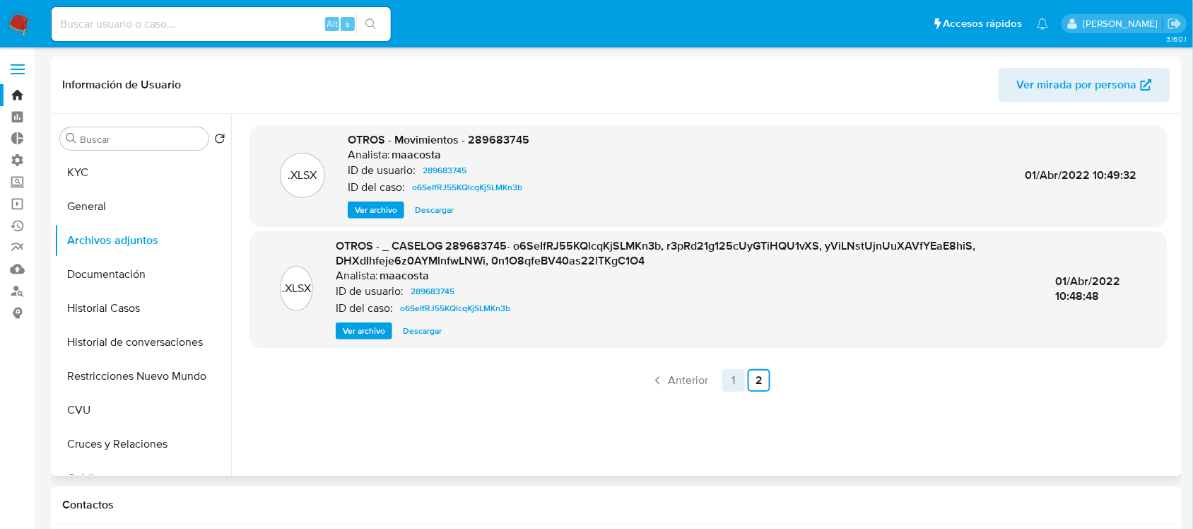
click at [737, 373] on link "1" at bounding box center [734, 380] width 23 height 23
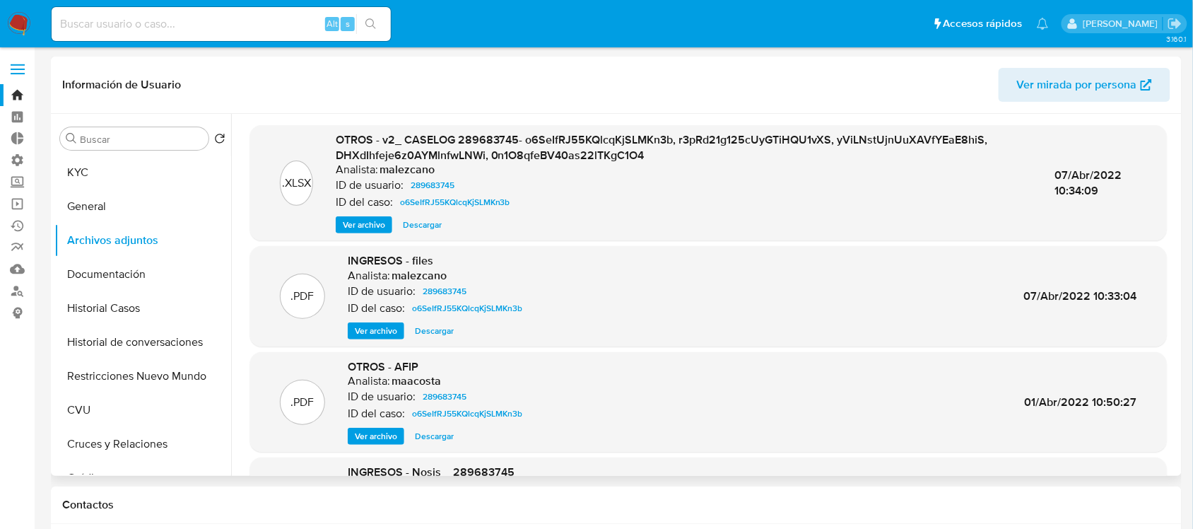
click at [368, 220] on span "Ver archivo" at bounding box center [364, 225] width 42 height 14
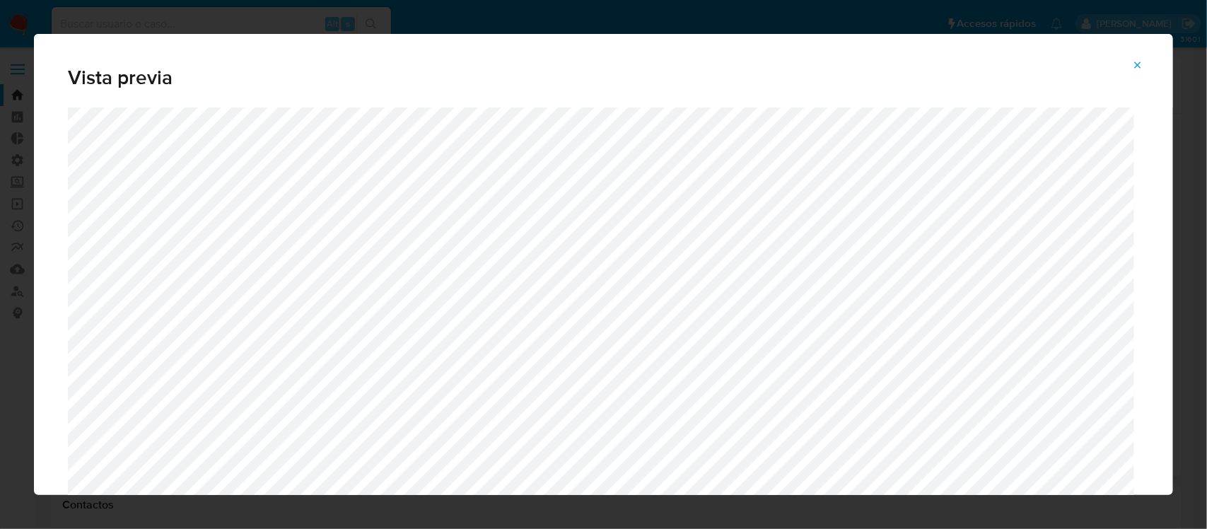
click at [1150, 58] on button "Attachment preview" at bounding box center [1137, 65] width 31 height 23
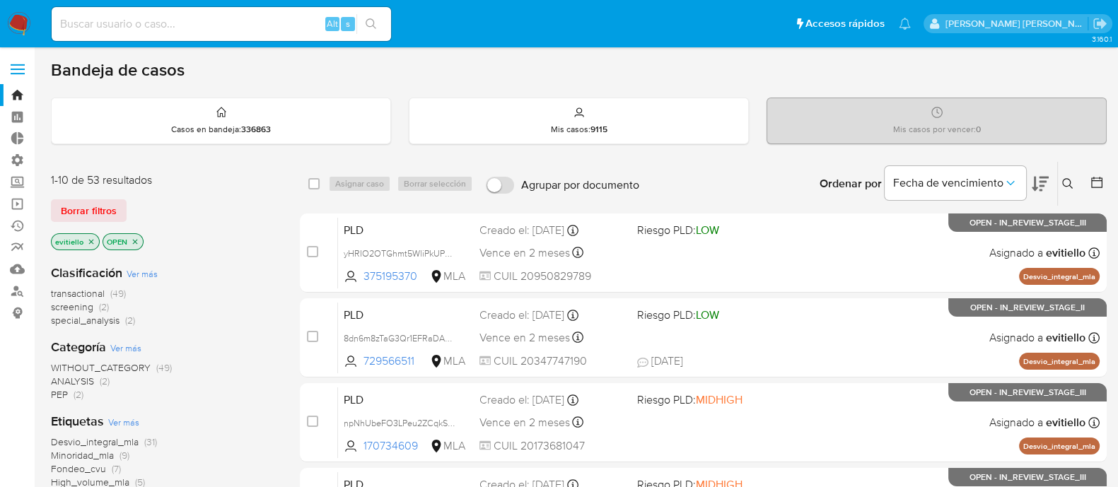
click at [87, 239] on icon "close-filter" at bounding box center [91, 242] width 8 height 8
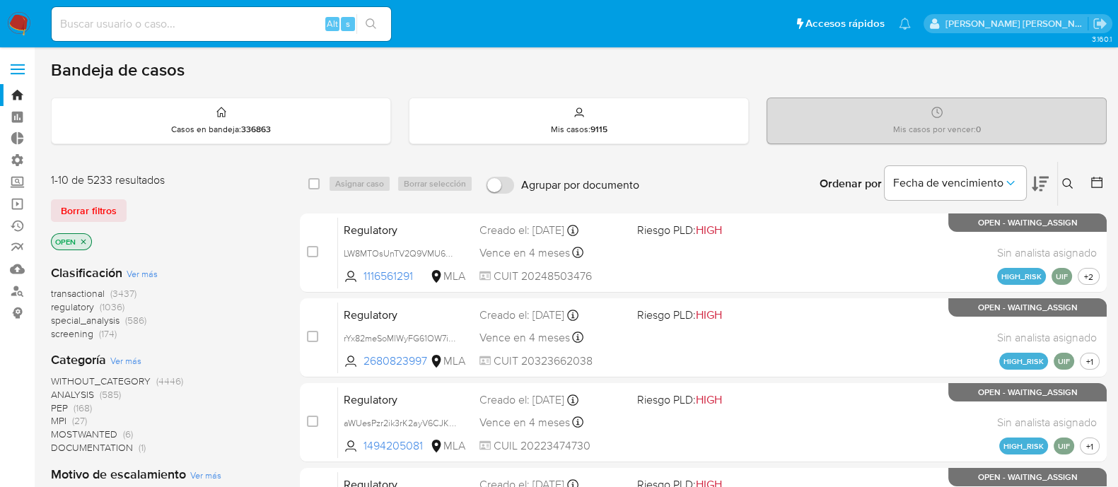
click at [81, 239] on icon "close-filter" at bounding box center [83, 242] width 8 height 8
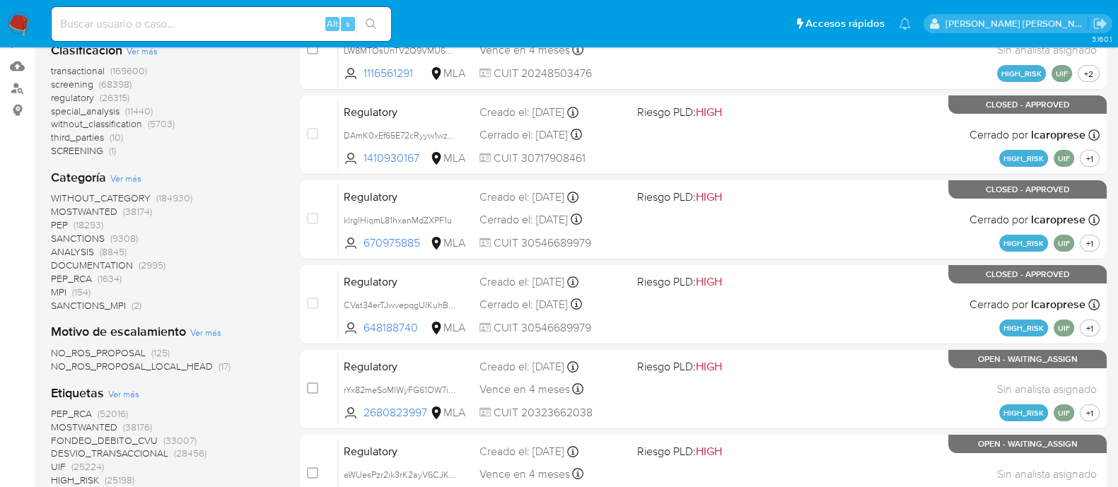
scroll to position [353, 0]
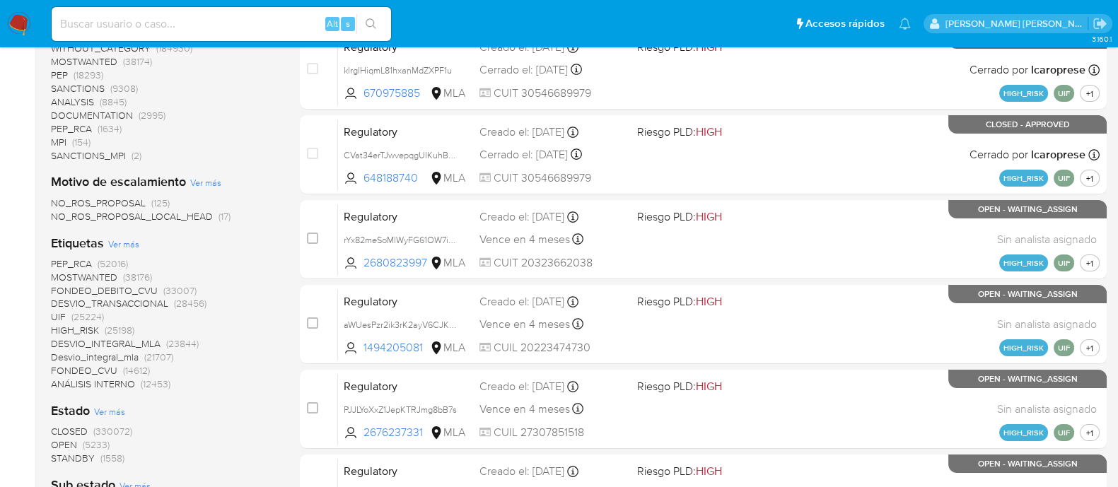
click at [131, 200] on span "NO_ROS_PROPOSAL" at bounding box center [98, 203] width 95 height 14
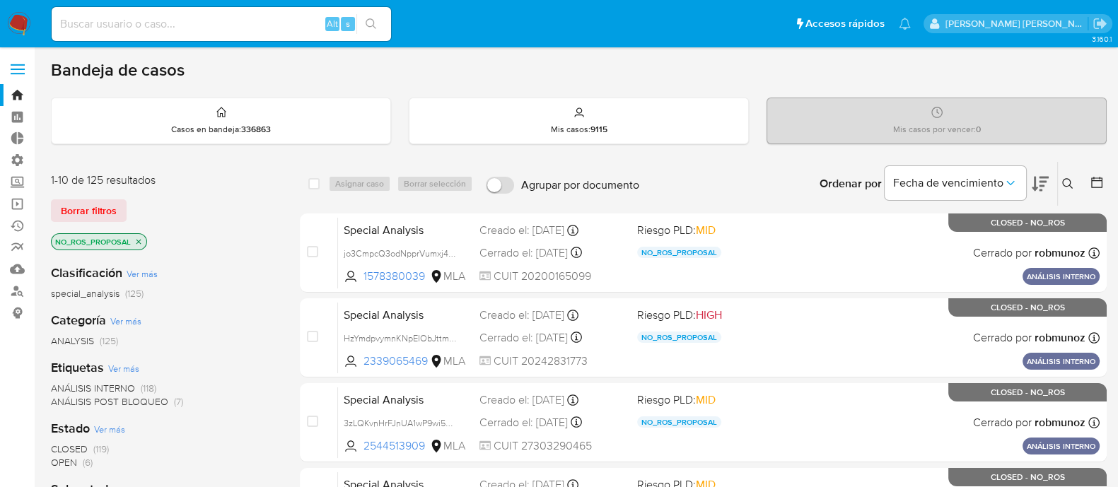
scroll to position [88, 0]
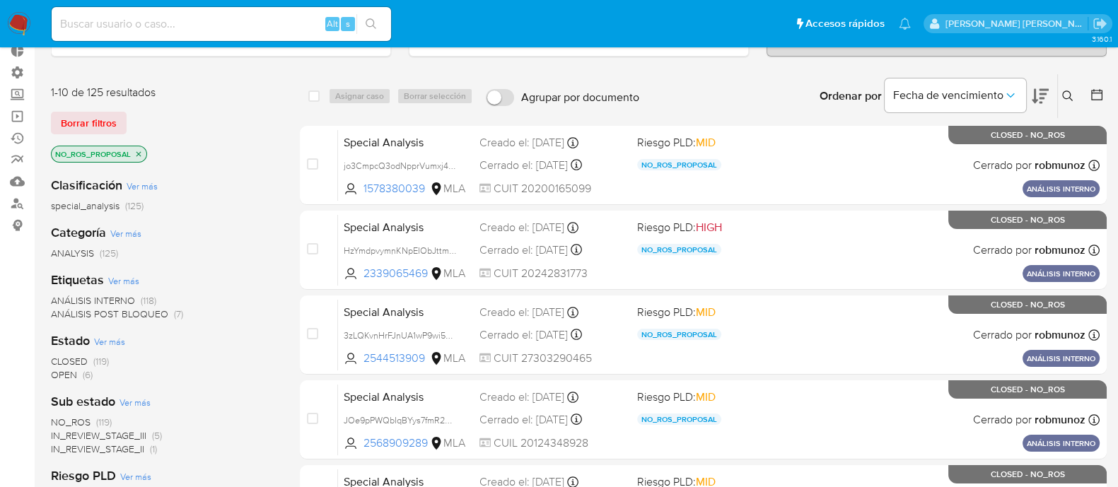
click at [78, 374] on span "OPEN (6)" at bounding box center [72, 374] width 42 height 13
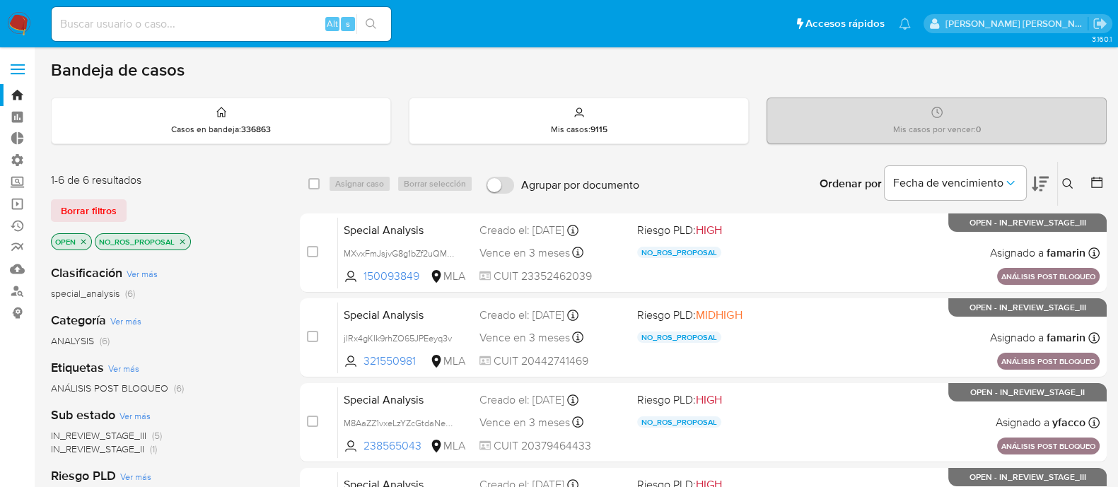
drag, startPoint x: 252, startPoint y: 19, endPoint x: 305, endPoint y: 25, distance: 52.7
click at [252, 19] on input at bounding box center [221, 24] width 339 height 18
paste input "fMXqJ0j0PtXD0NmKN19nBf0p"
type input "fMXqJ0j0PtXD0NmKN19nBf0p"
click at [366, 28] on icon "search-icon" at bounding box center [371, 23] width 11 height 11
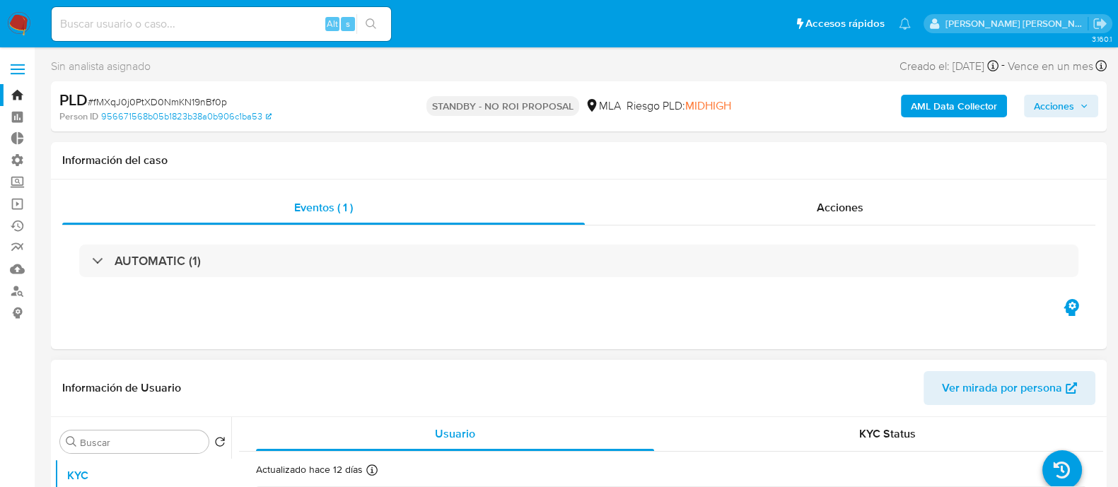
select select "10"
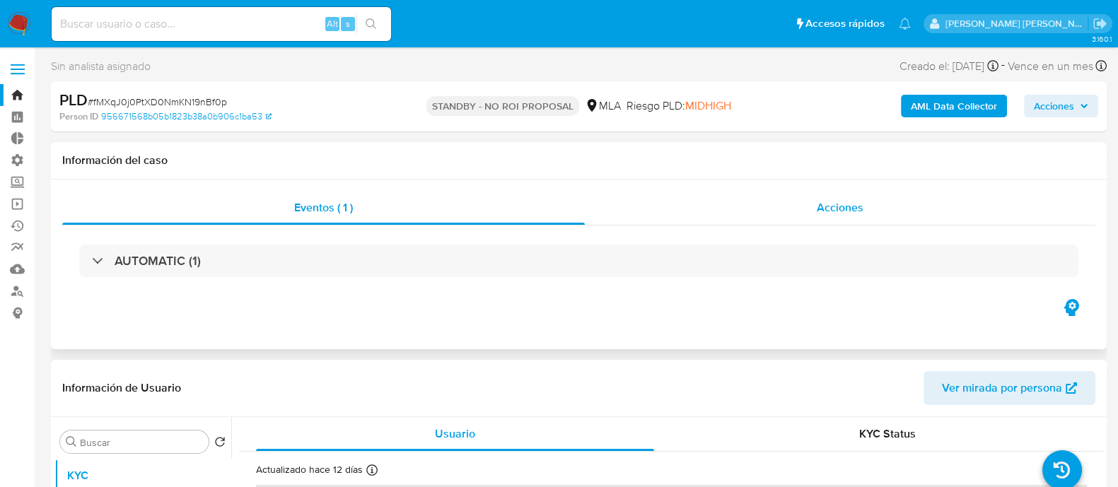
click at [870, 206] on div "Acciones" at bounding box center [840, 208] width 510 height 34
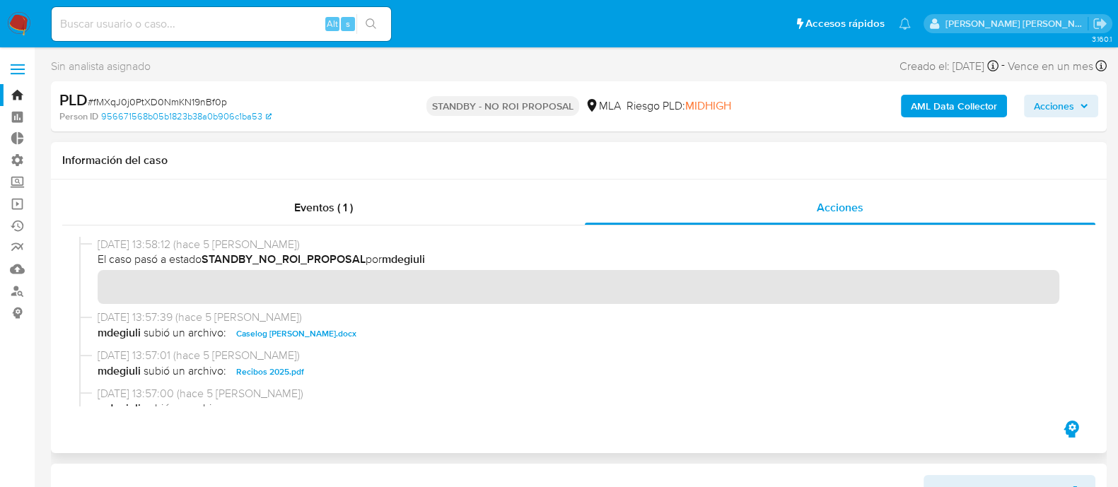
click at [315, 341] on span "Caselog [PERSON_NAME].docx" at bounding box center [296, 333] width 120 height 17
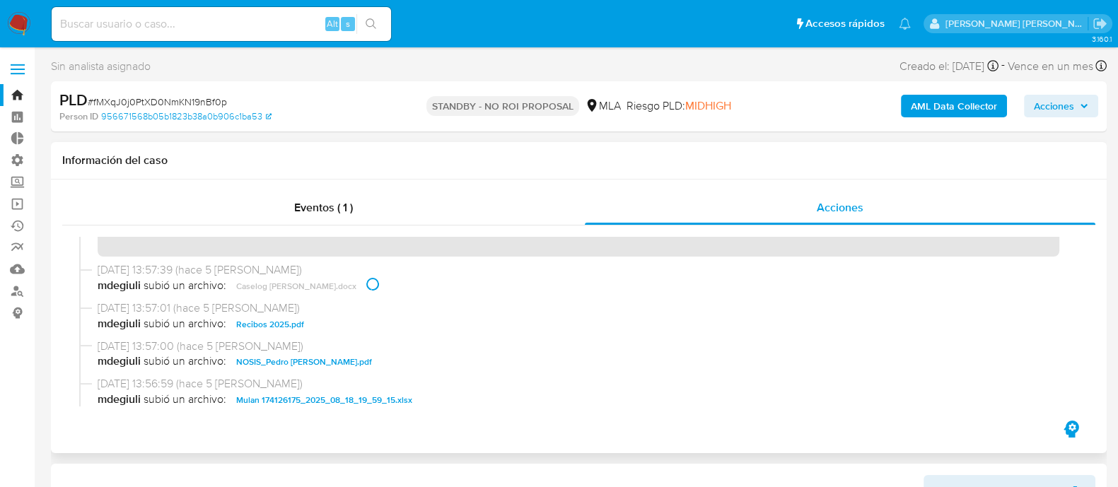
scroll to position [88, 0]
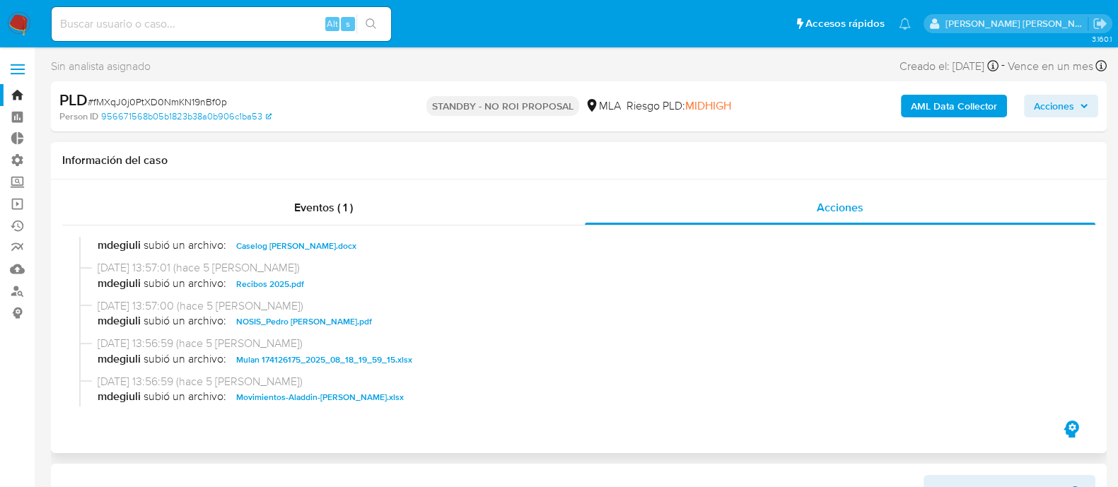
click at [276, 286] on span "Recibos 2025.pdf" at bounding box center [270, 284] width 68 height 17
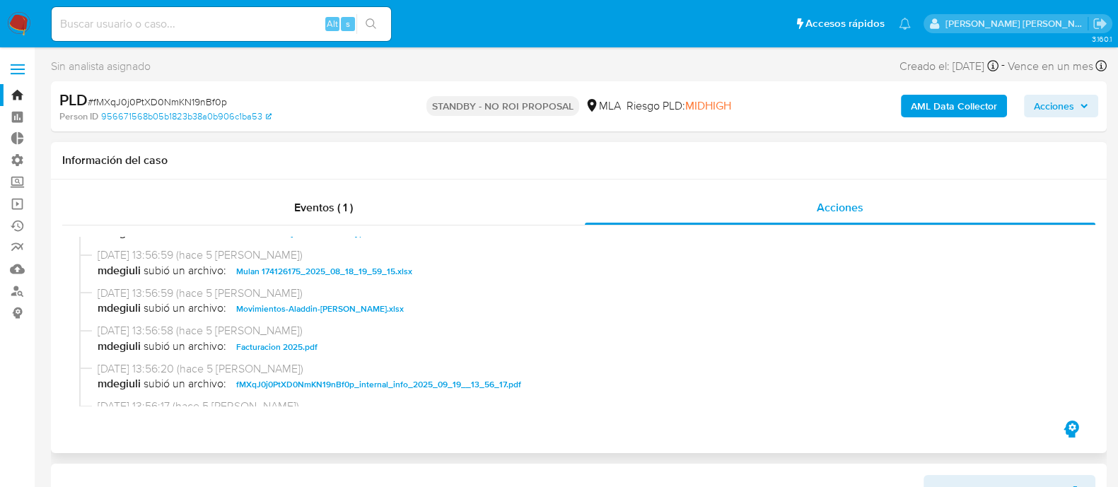
drag, startPoint x: 364, startPoint y: 311, endPoint x: 373, endPoint y: 312, distance: 9.3
click at [364, 311] on span "Movimientos-Aladdin-[PERSON_NAME].xlsx" at bounding box center [320, 308] width 168 height 17
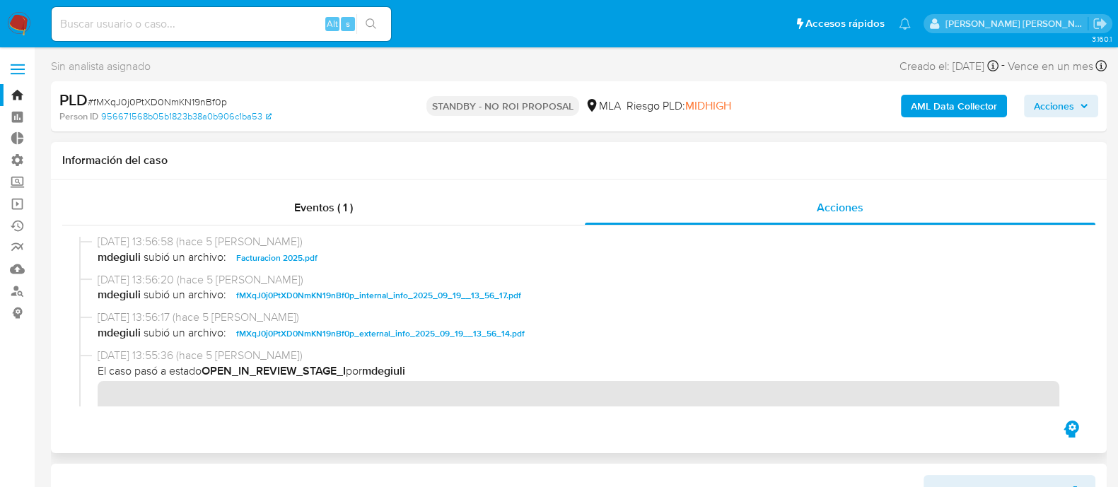
drag, startPoint x: 298, startPoint y: 262, endPoint x: 355, endPoint y: 262, distance: 57.3
click at [298, 262] on span "Facturacion 2025.pdf" at bounding box center [276, 258] width 81 height 17
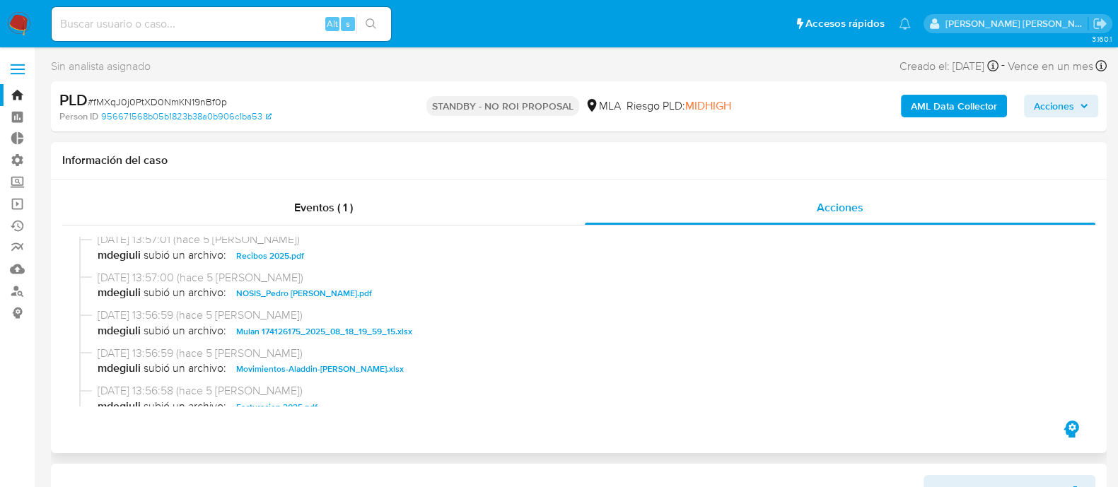
scroll to position [88, 0]
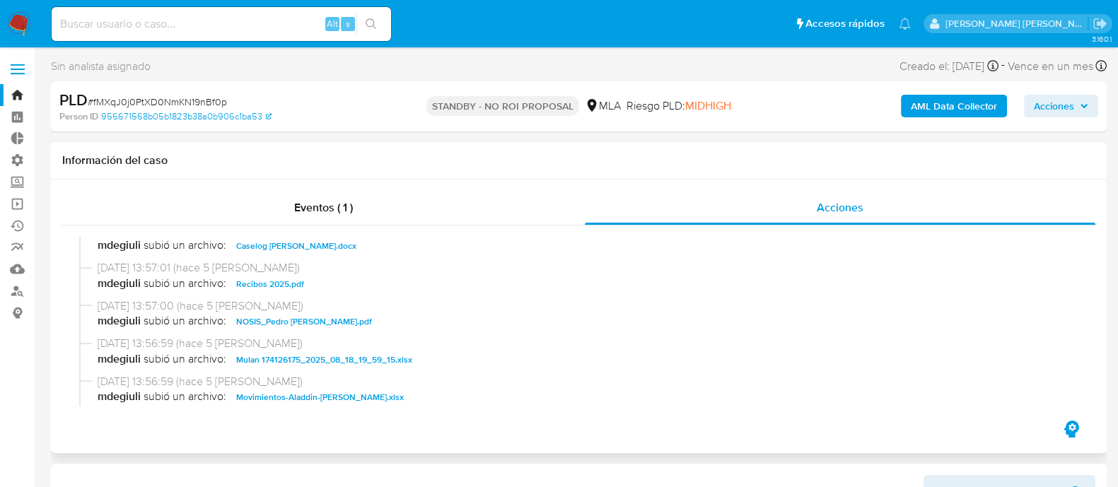
click at [291, 286] on span "Recibos 2025.pdf" at bounding box center [270, 284] width 68 height 17
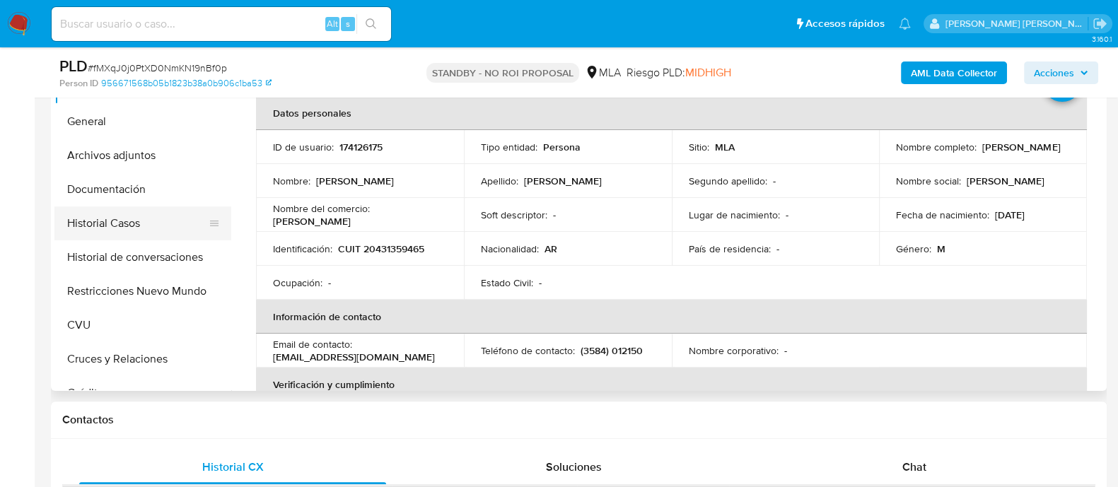
click at [163, 238] on button "Historial Casos" at bounding box center [136, 223] width 165 height 34
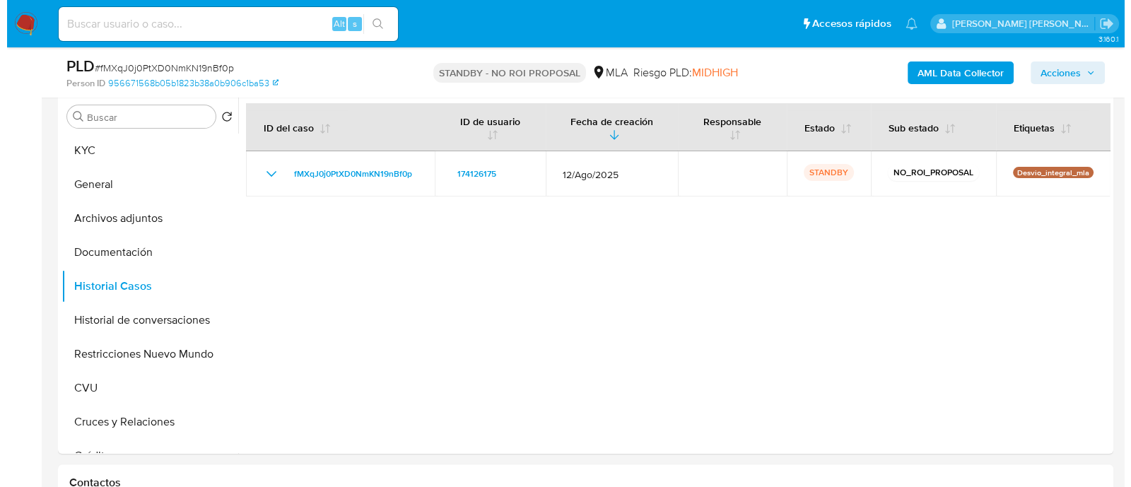
scroll to position [353, 0]
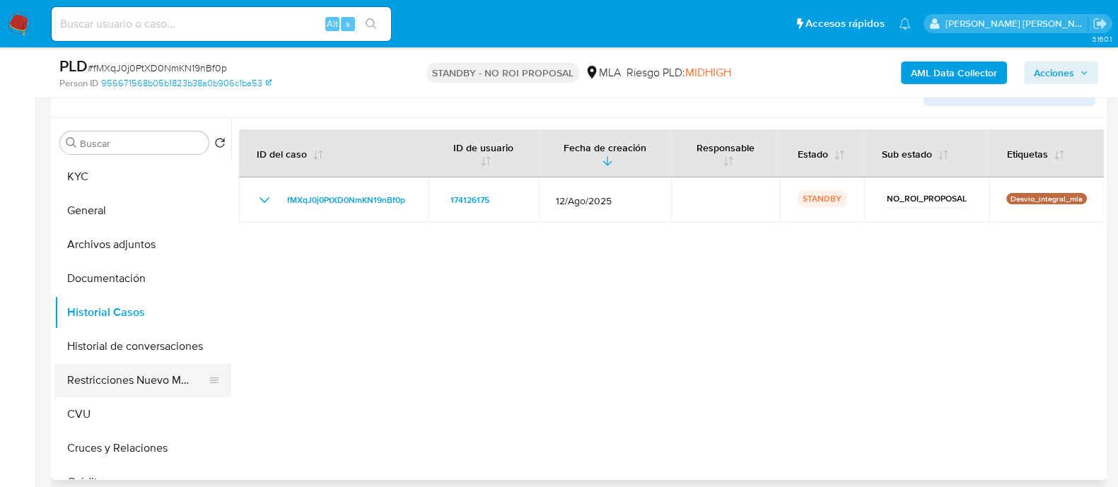
click at [139, 373] on button "Restricciones Nuevo Mundo" at bounding box center [136, 380] width 165 height 34
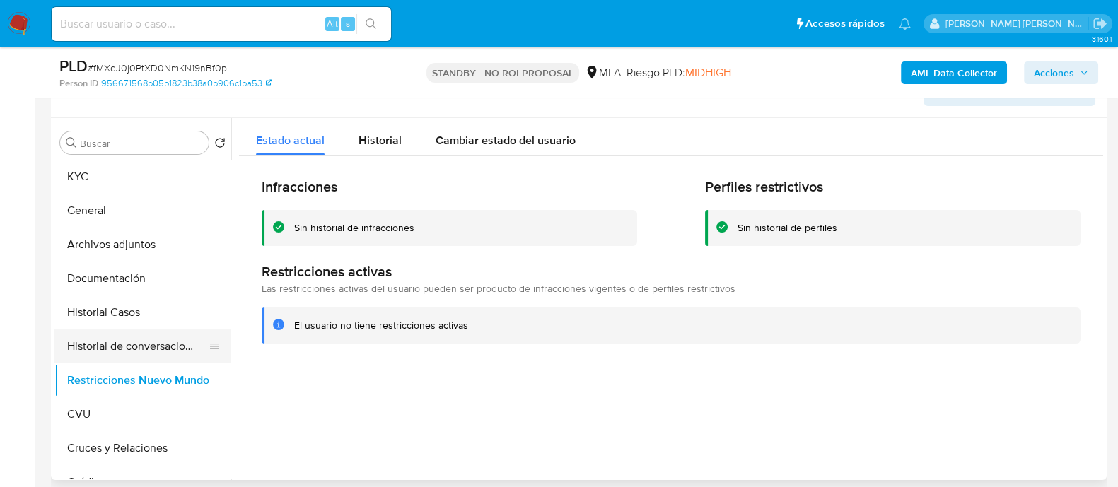
click at [139, 341] on button "Historial de conversaciones" at bounding box center [136, 346] width 165 height 34
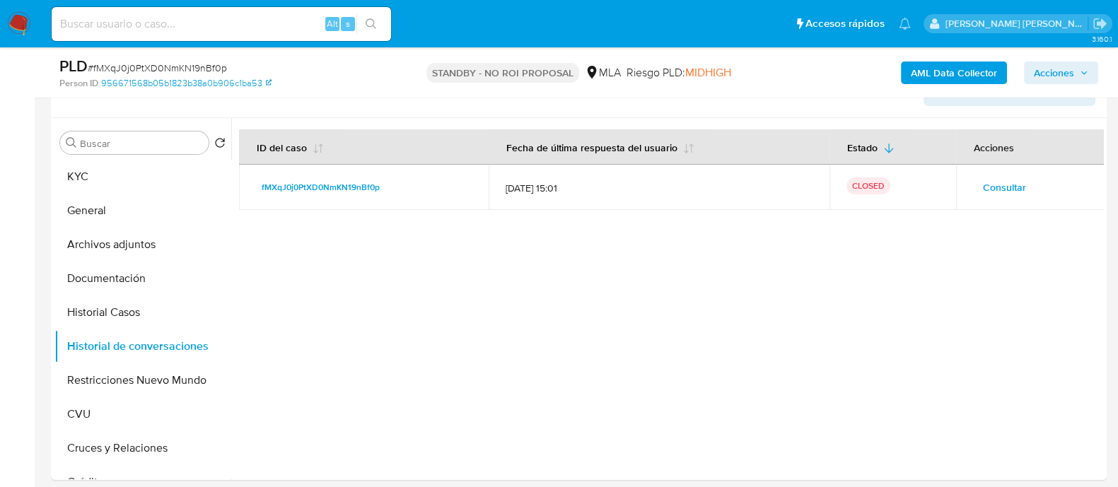
click at [1002, 178] on span "Consultar" at bounding box center [1004, 187] width 43 height 20
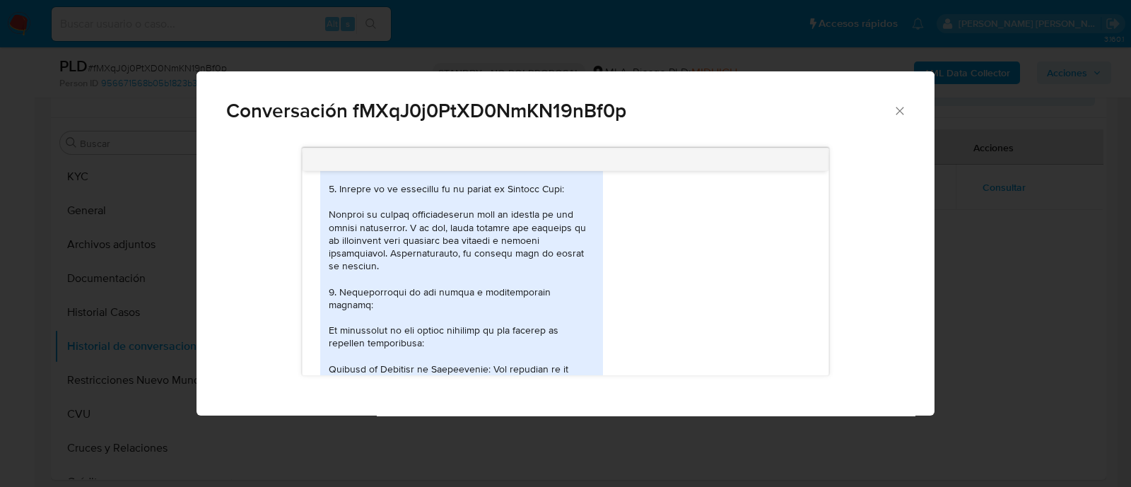
scroll to position [758, 0]
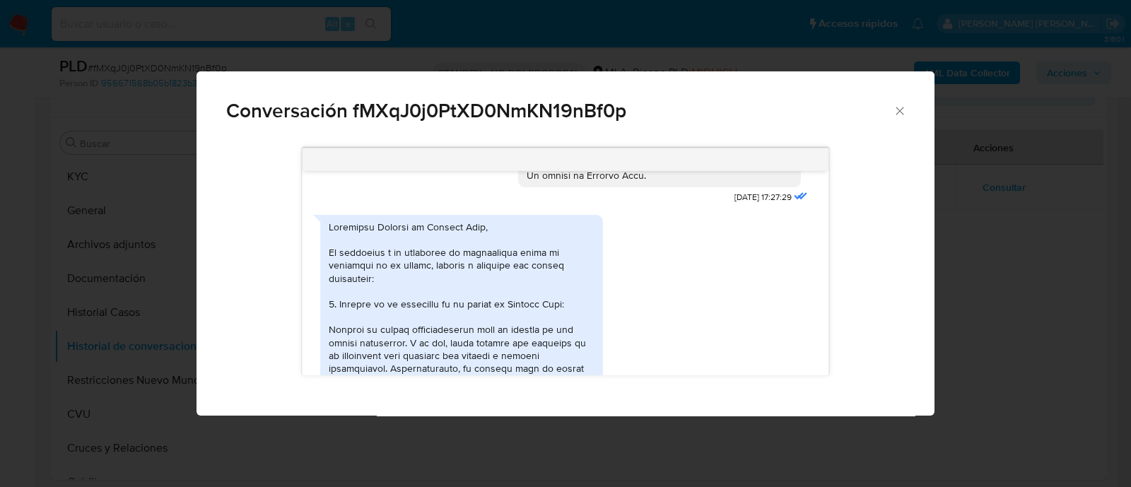
click at [1053, 226] on div "Conversación fMXqJ0j0PtXD0NmKN19nBf0p [DATE] 17:27:29 PDF PDF 20431359465_011_0…" at bounding box center [565, 243] width 1131 height 487
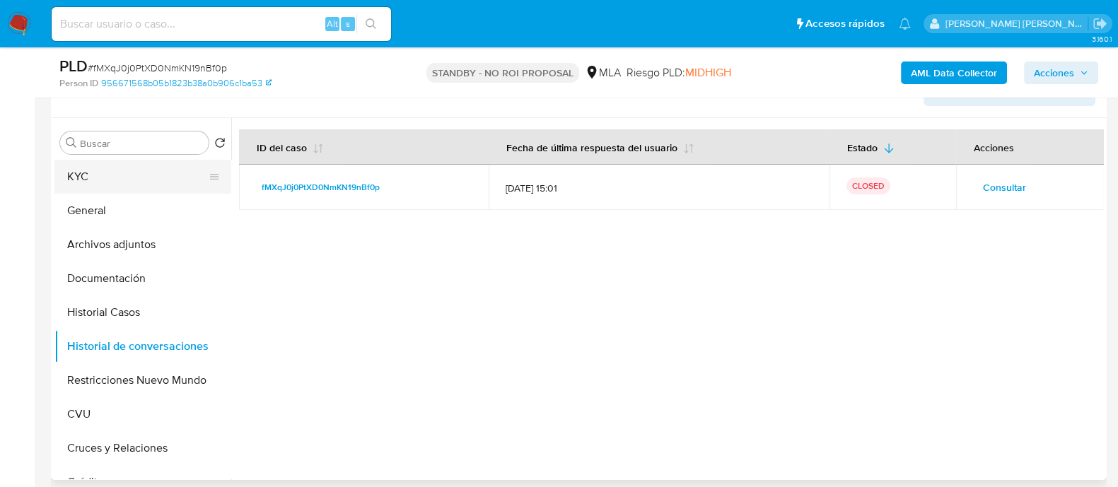
click at [143, 179] on button "KYC" at bounding box center [136, 177] width 165 height 34
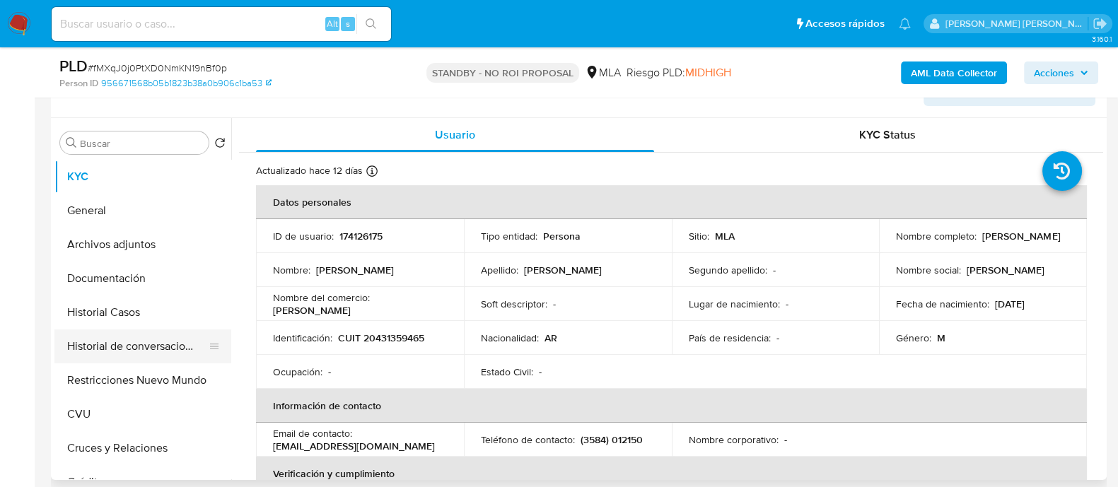
click at [144, 347] on button "Historial de conversaciones" at bounding box center [136, 346] width 165 height 34
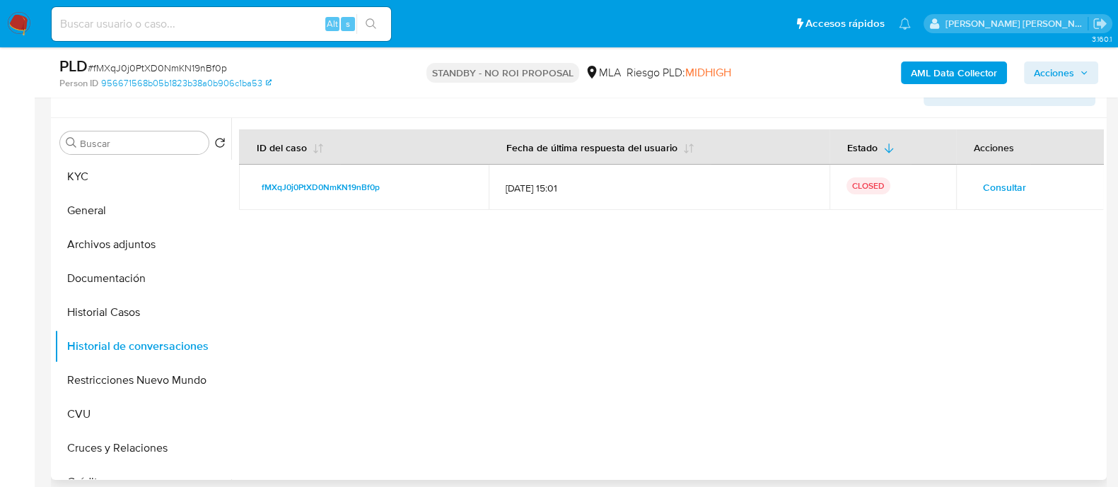
click at [983, 192] on span "Consultar" at bounding box center [1004, 187] width 43 height 20
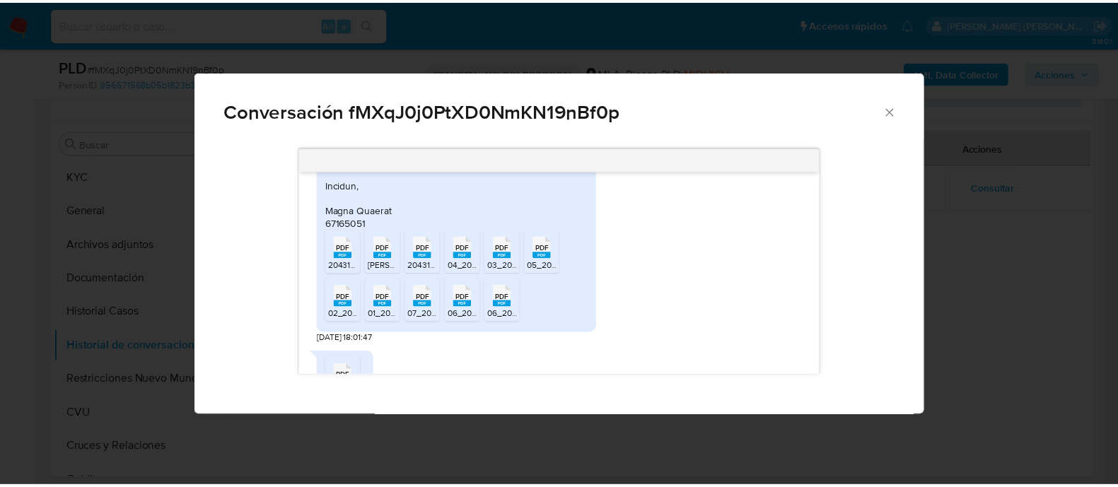
scroll to position [1413, 0]
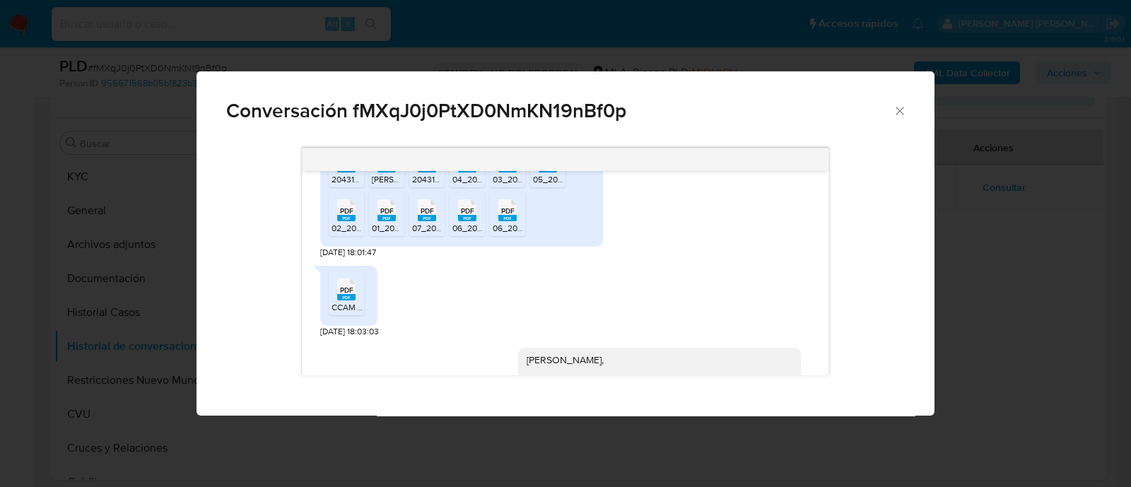
click at [906, 110] on icon "Cerrar" at bounding box center [900, 111] width 14 height 14
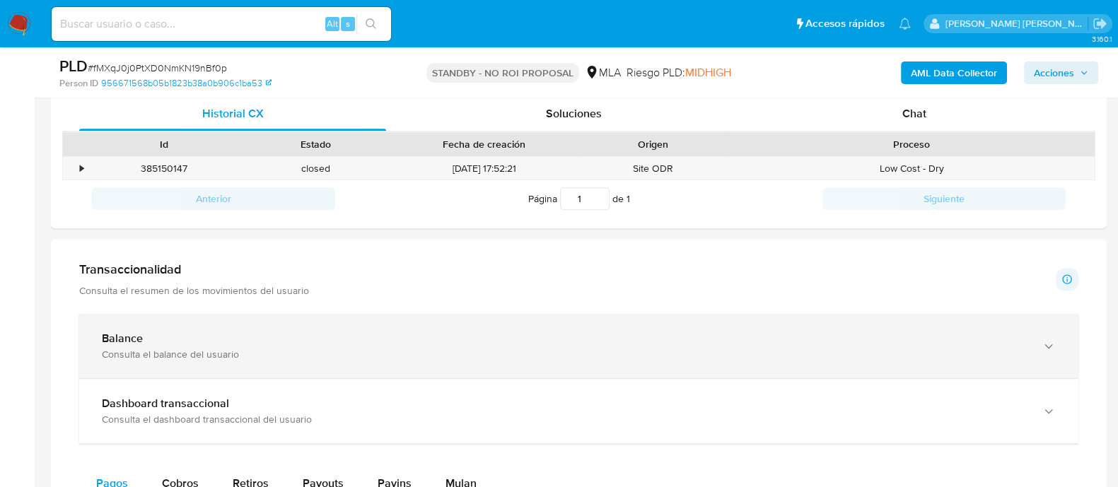
click at [319, 339] on div "Balance" at bounding box center [564, 339] width 925 height 14
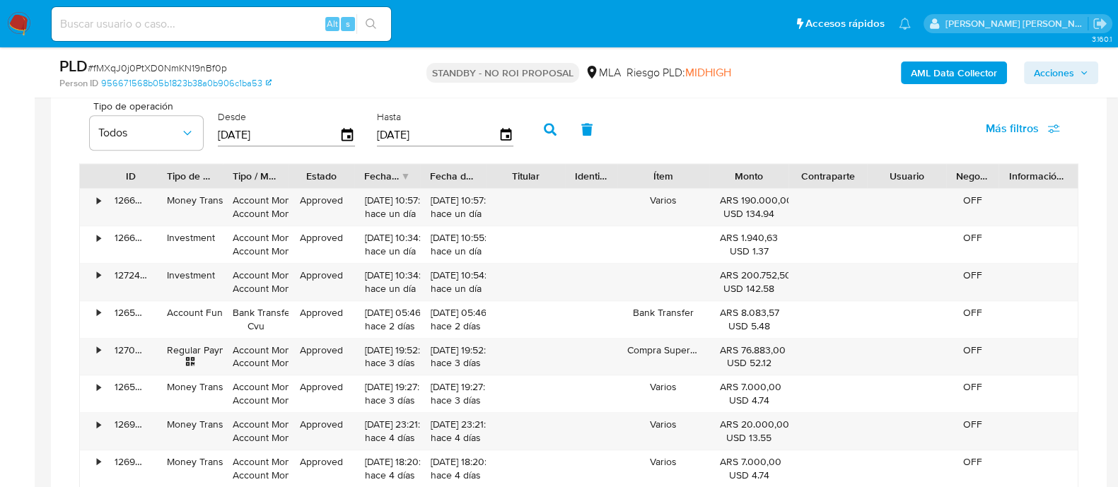
scroll to position [1502, 0]
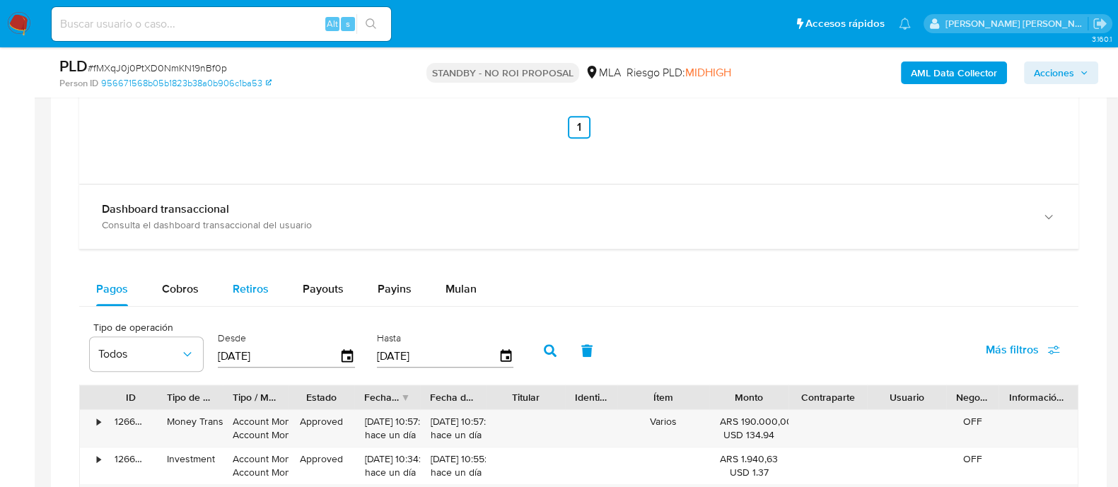
click at [272, 283] on button "Retiros" at bounding box center [251, 289] width 70 height 34
select select "10"
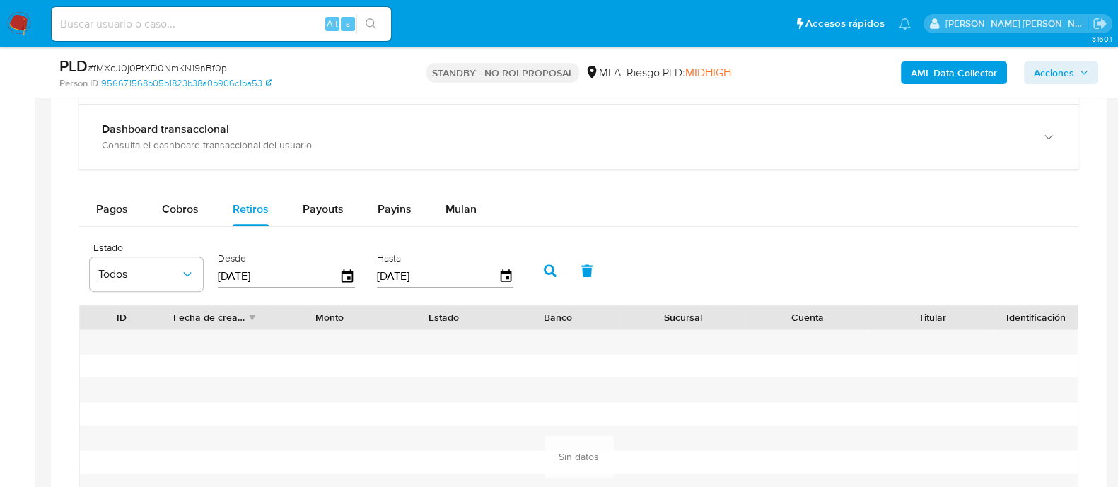
scroll to position [1679, 0]
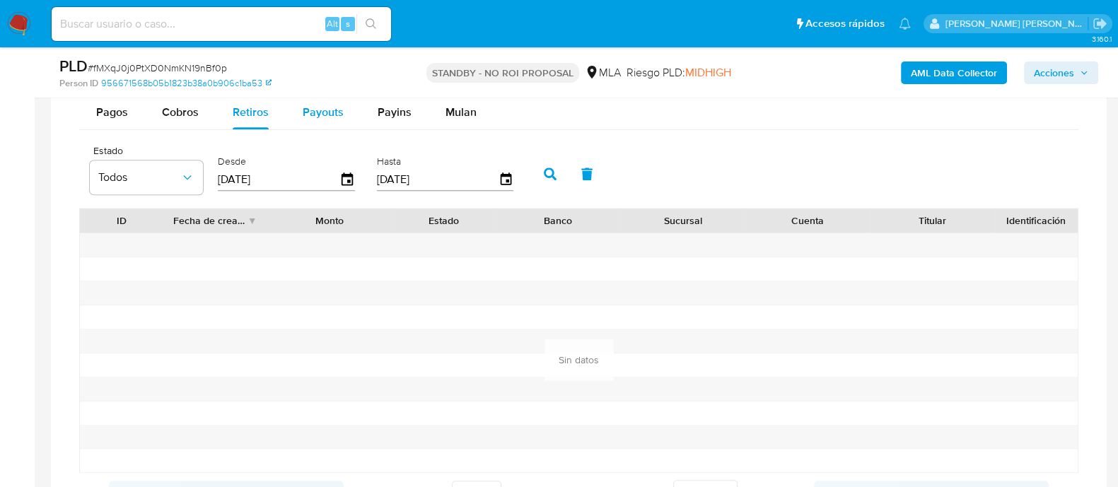
click at [336, 111] on span "Payouts" at bounding box center [323, 112] width 41 height 16
select select "10"
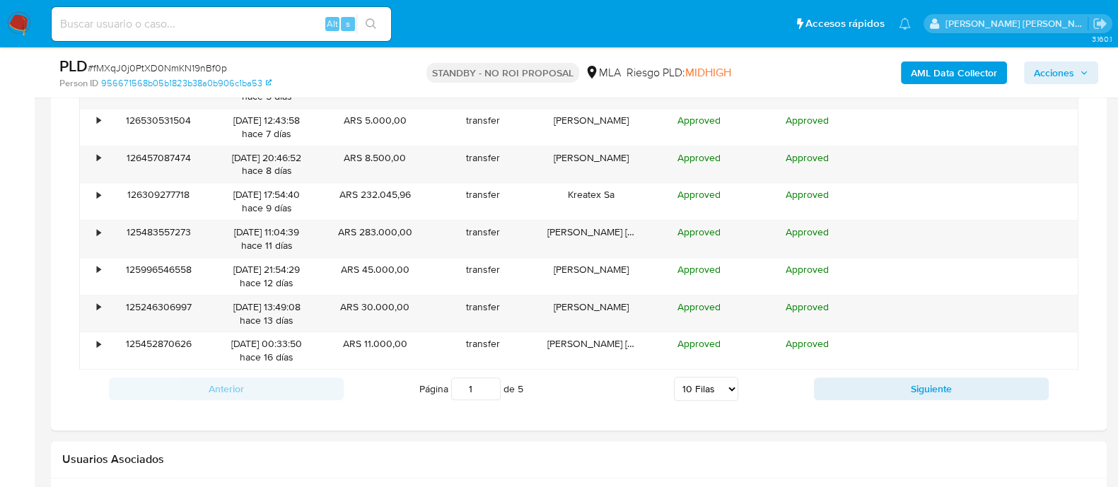
scroll to position [1944, 0]
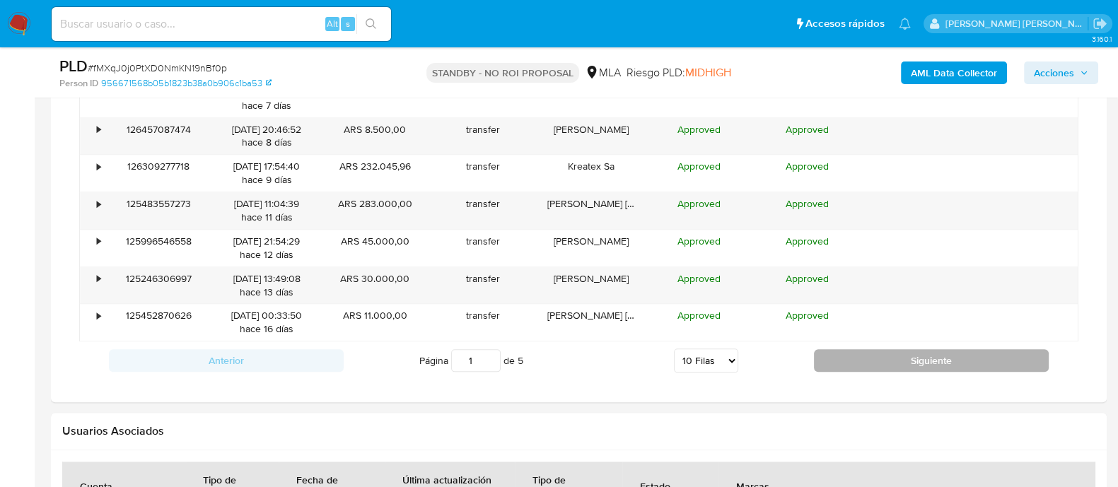
click at [912, 360] on button "Siguiente" at bounding box center [931, 360] width 235 height 23
type input "2"
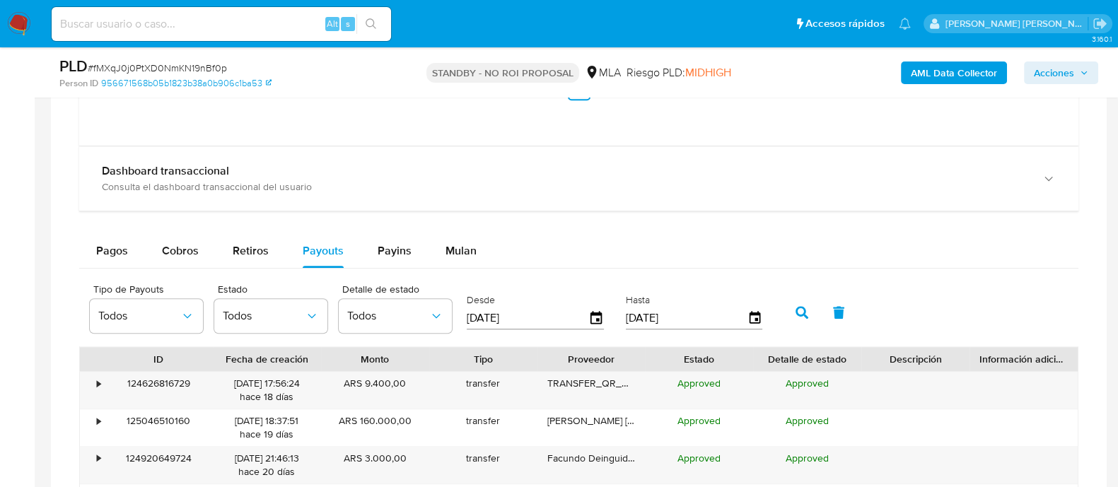
scroll to position [1413, 0]
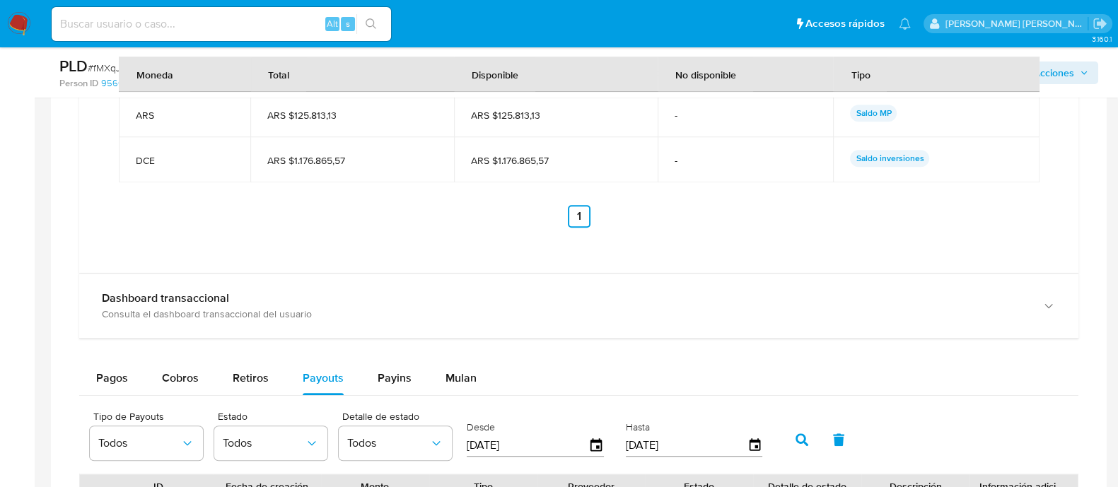
click at [19, 27] on img at bounding box center [19, 24] width 24 height 24
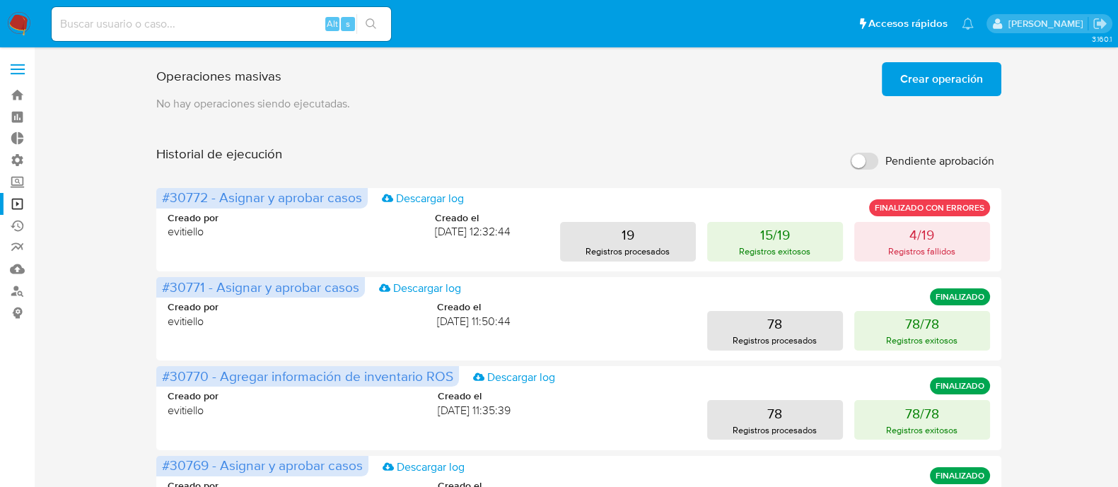
click at [932, 86] on span "Crear operación" at bounding box center [941, 79] width 83 height 31
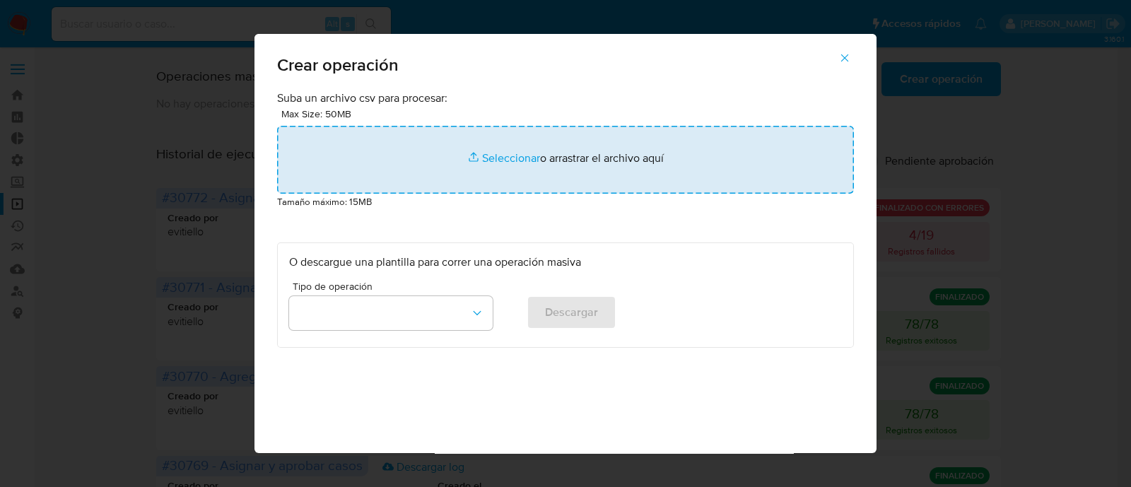
click at [484, 164] on input "file" at bounding box center [565, 160] width 577 height 68
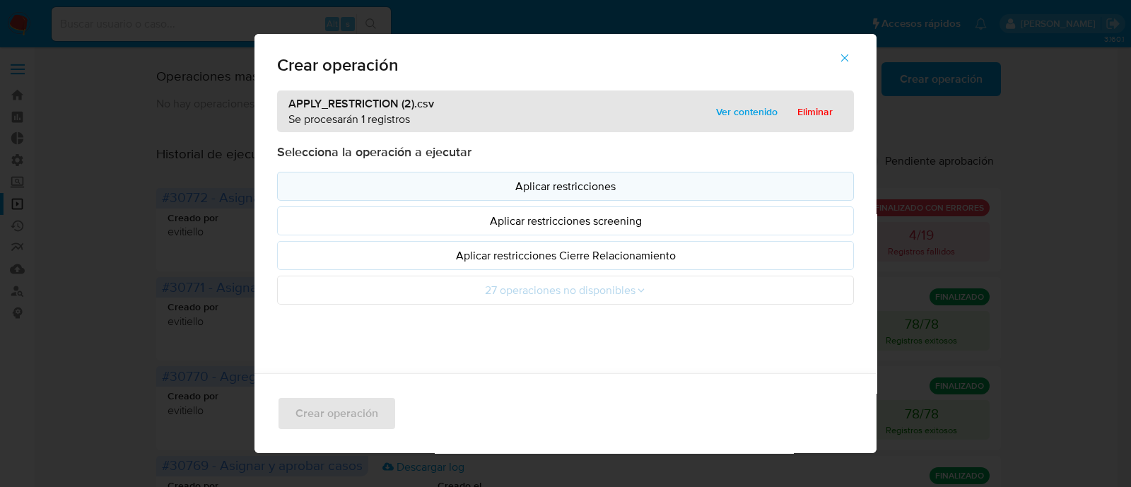
click at [653, 192] on p "Aplicar restricciones" at bounding box center [565, 186] width 553 height 16
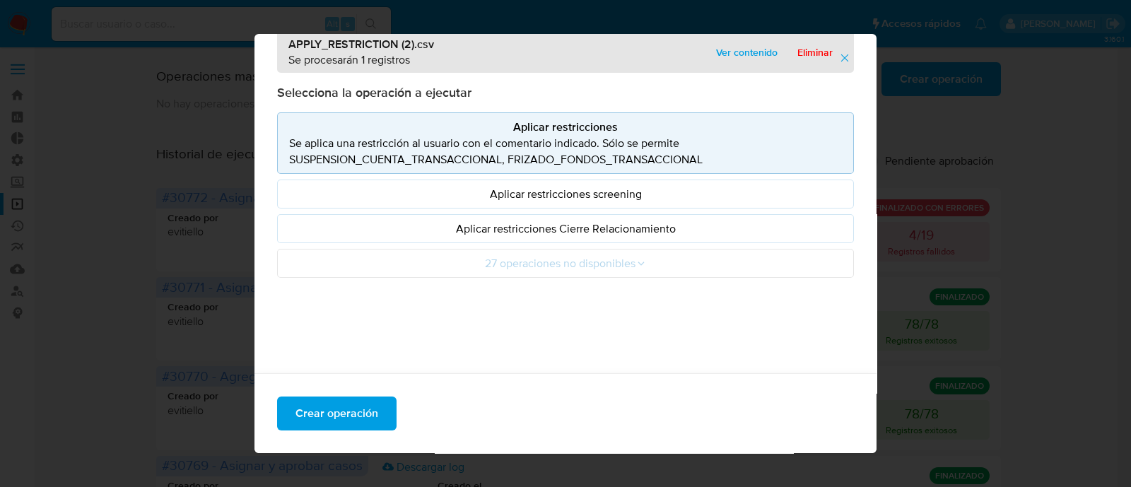
scroll to position [35, 0]
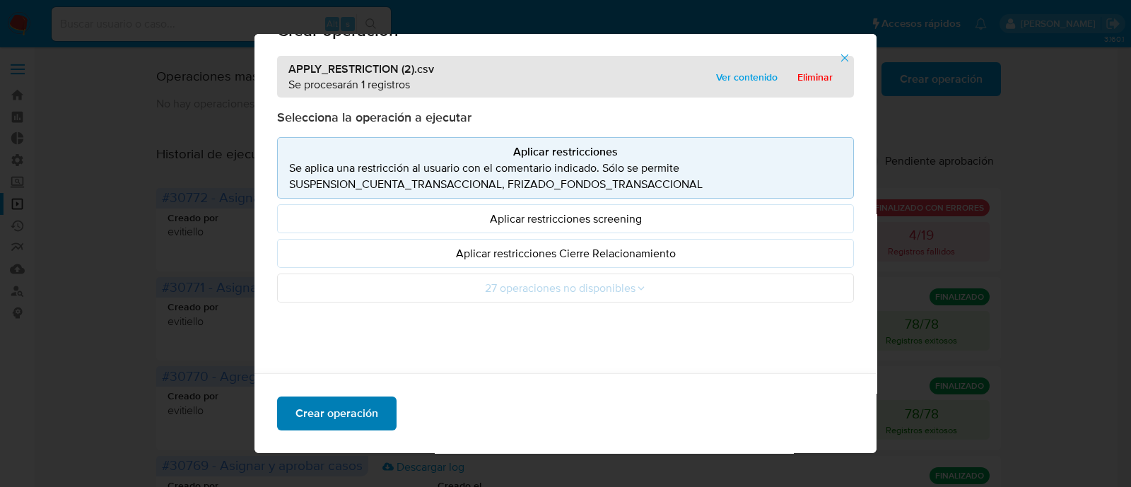
click at [321, 411] on span "Crear operación" at bounding box center [337, 413] width 83 height 31
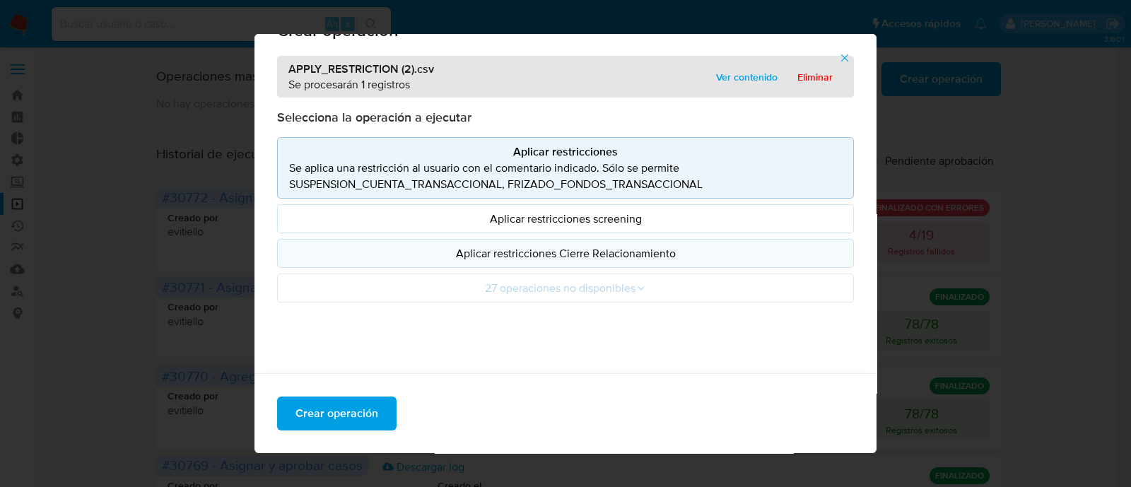
click at [546, 245] on p "Aplicar restricciones Cierre Relacionamiento" at bounding box center [565, 253] width 553 height 16
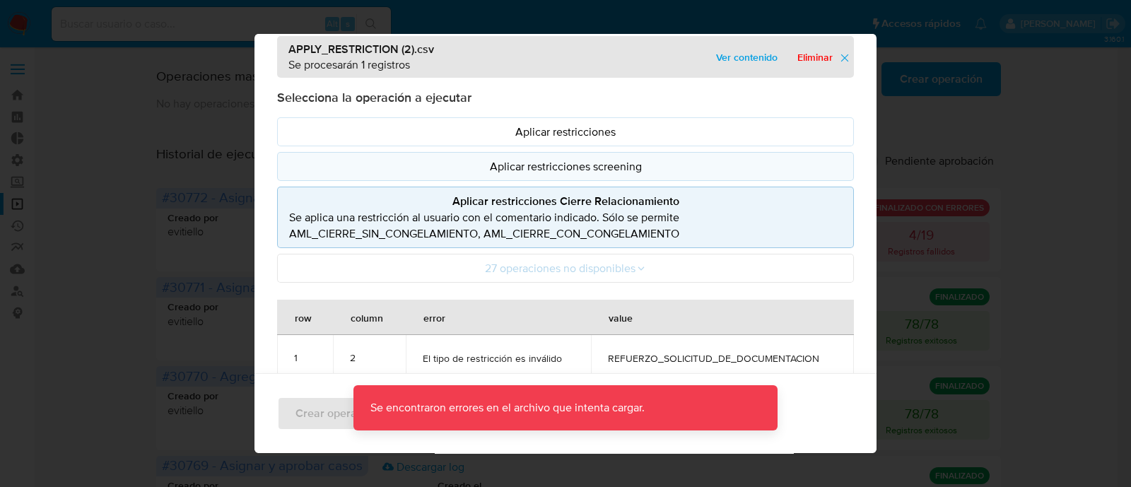
scroll to position [0, 0]
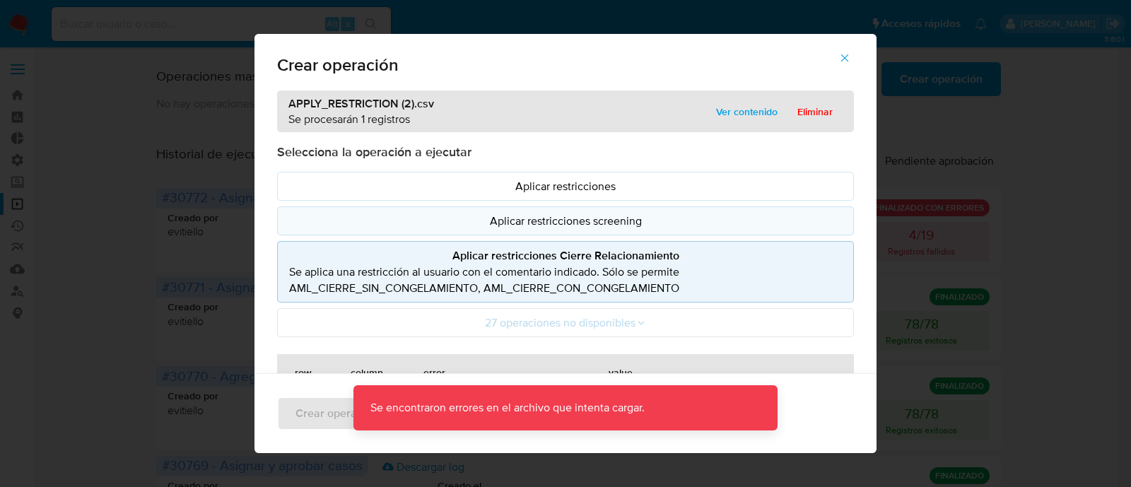
click at [563, 216] on p "Aplicar restricciones screening" at bounding box center [565, 221] width 553 height 16
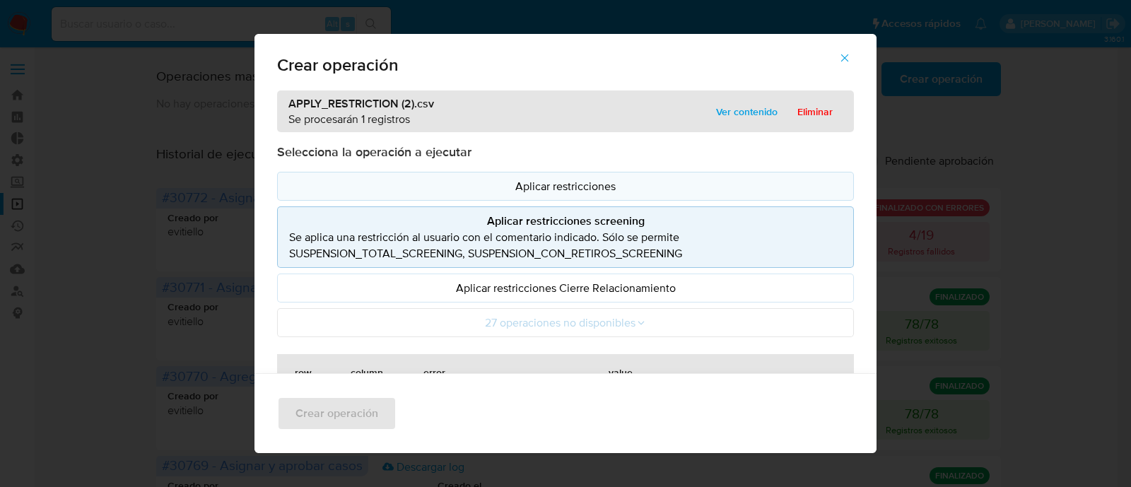
click at [573, 187] on p "Aplicar restricciones" at bounding box center [565, 186] width 553 height 16
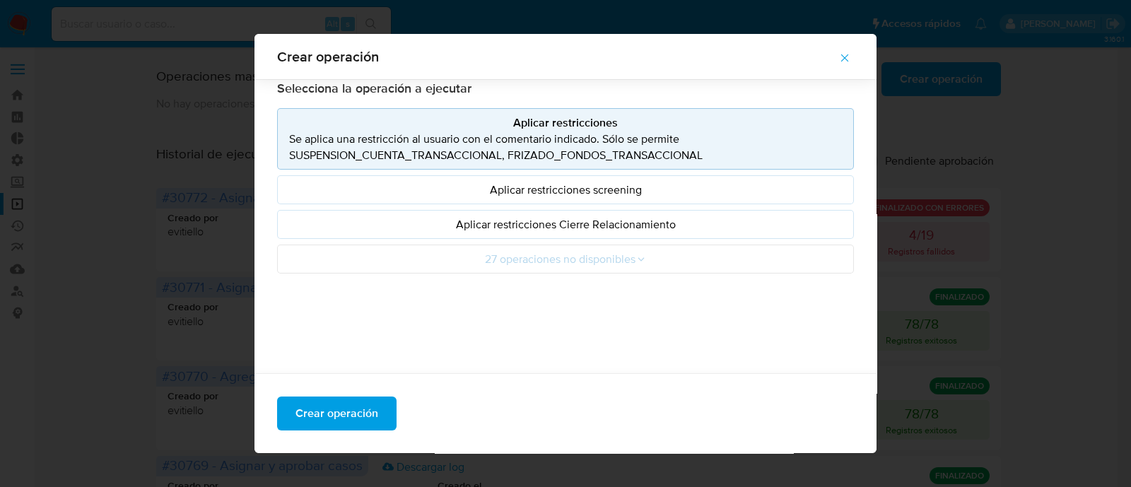
scroll to position [124, 0]
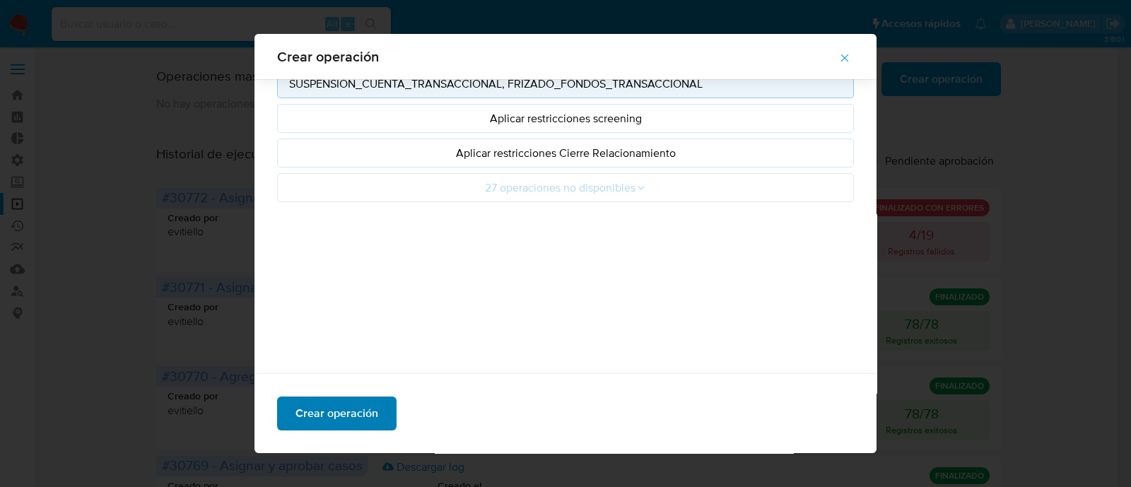
click at [354, 411] on span "Crear operación" at bounding box center [337, 413] width 83 height 31
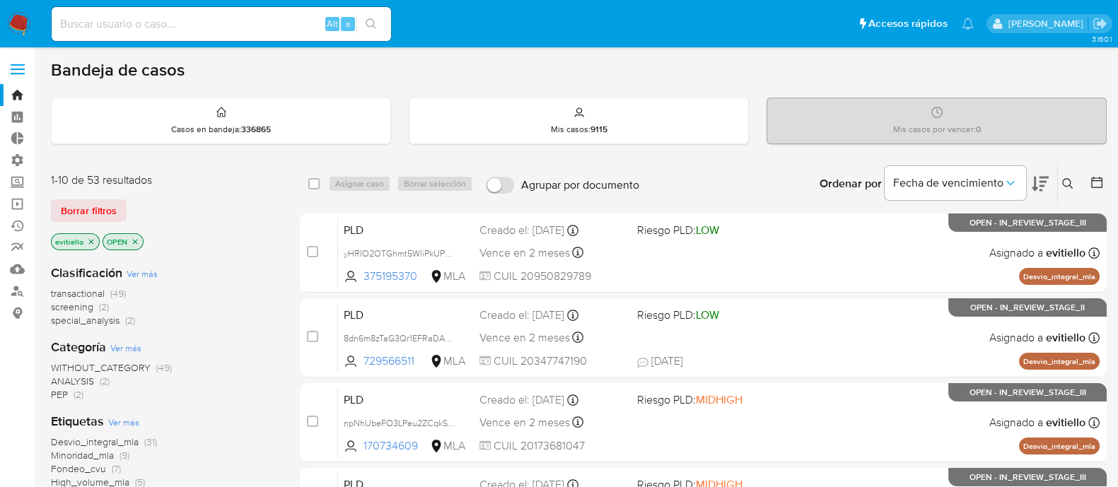
click at [127, 206] on div "Borrar filtros" at bounding box center [164, 210] width 226 height 23
click at [107, 213] on span "Borrar filtros" at bounding box center [89, 211] width 56 height 20
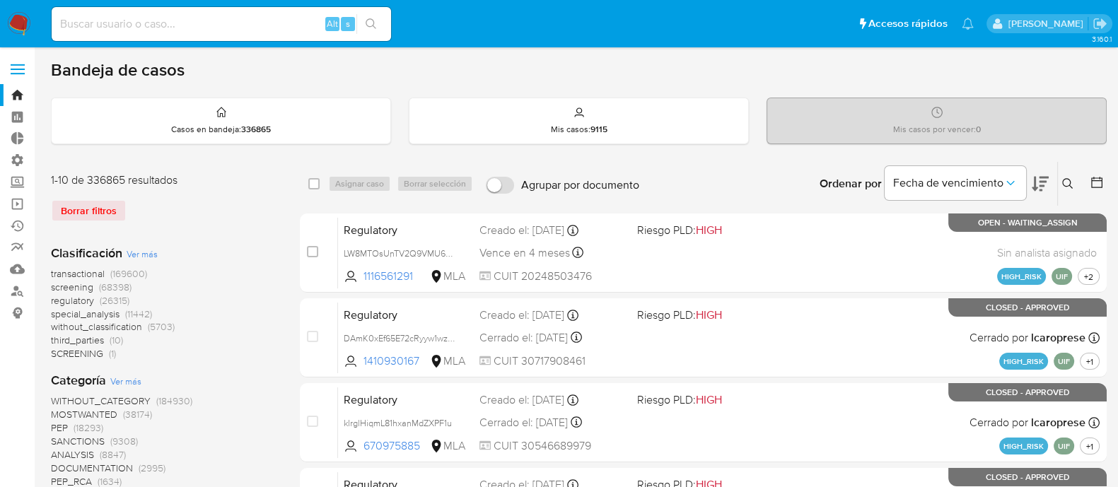
click at [1072, 185] on icon at bounding box center [1067, 183] width 11 height 11
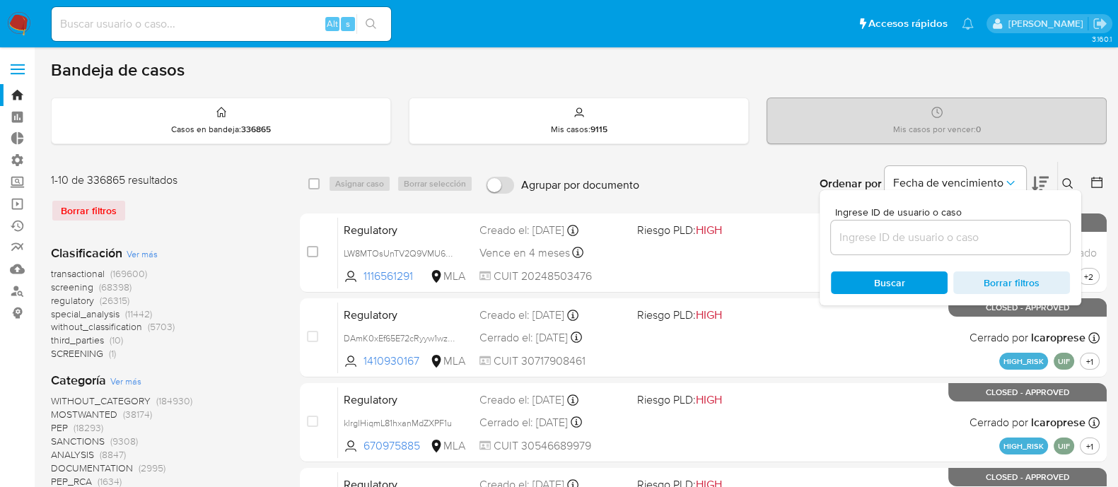
click at [898, 242] on input at bounding box center [950, 237] width 239 height 18
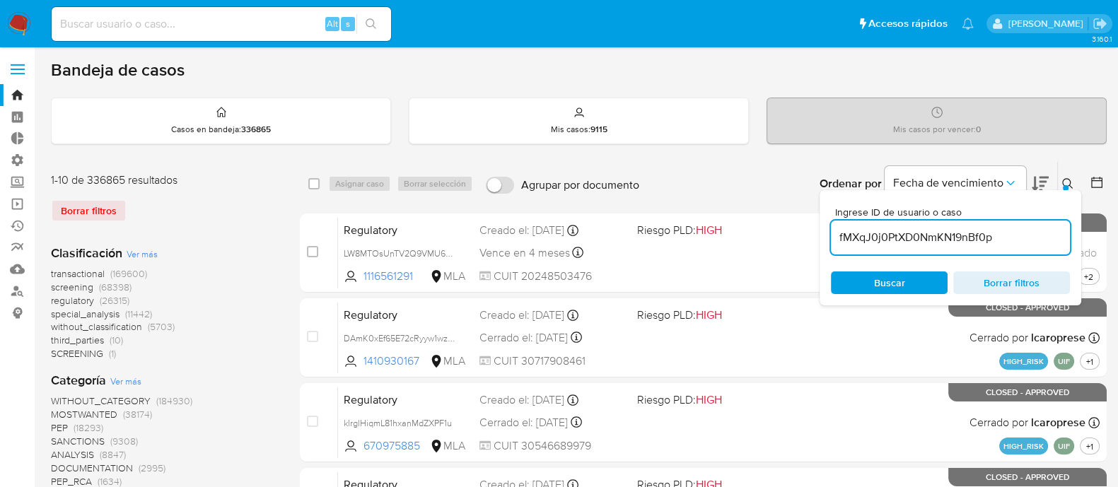
type input "fMXqJ0j0PtXD0NmKN19nBf0p"
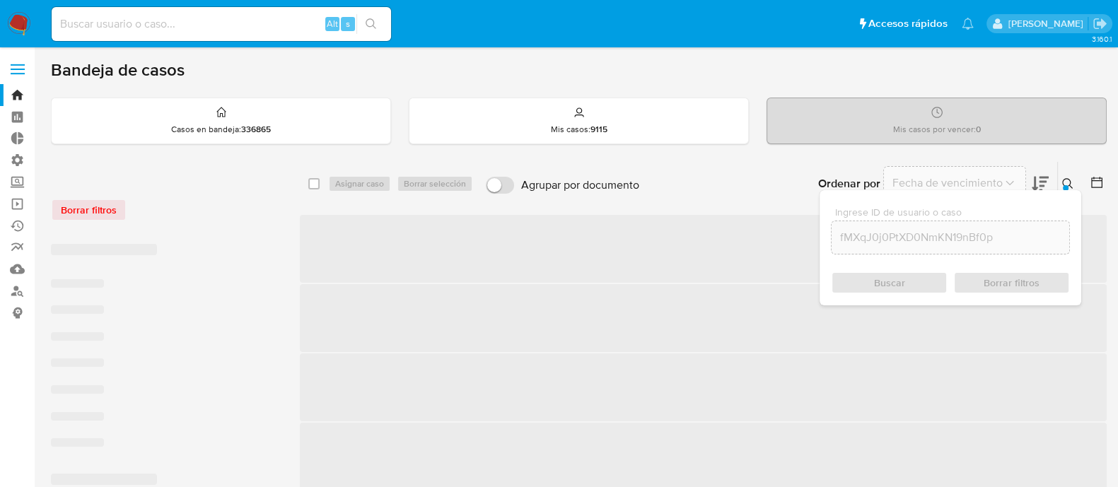
click at [1068, 180] on icon at bounding box center [1067, 183] width 11 height 11
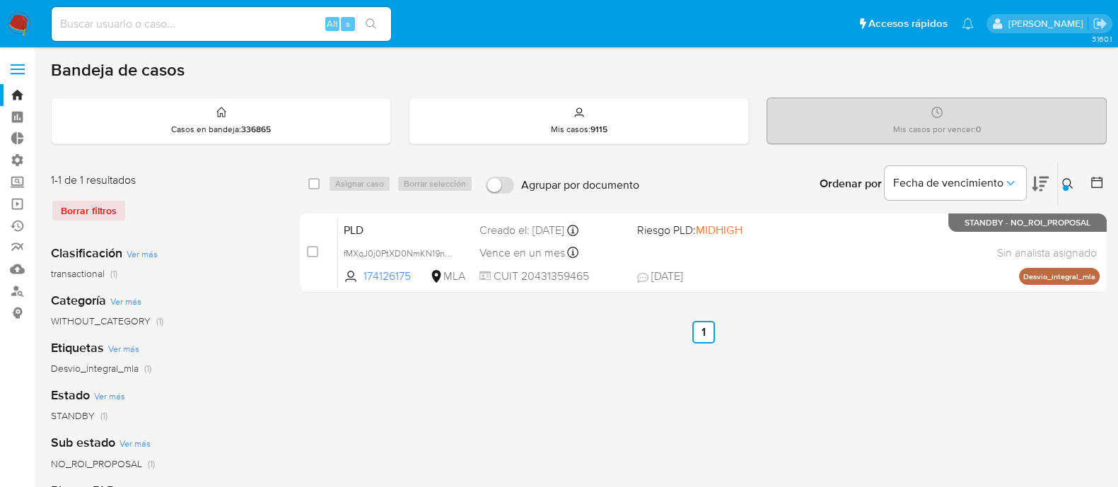
click at [304, 185] on div "select-all-cases-checkbox Asignar caso Borrar selección Agrupar por documento O…" at bounding box center [703, 184] width 807 height 44
click at [311, 182] on input "checkbox" at bounding box center [313, 183] width 11 height 11
checkbox input "true"
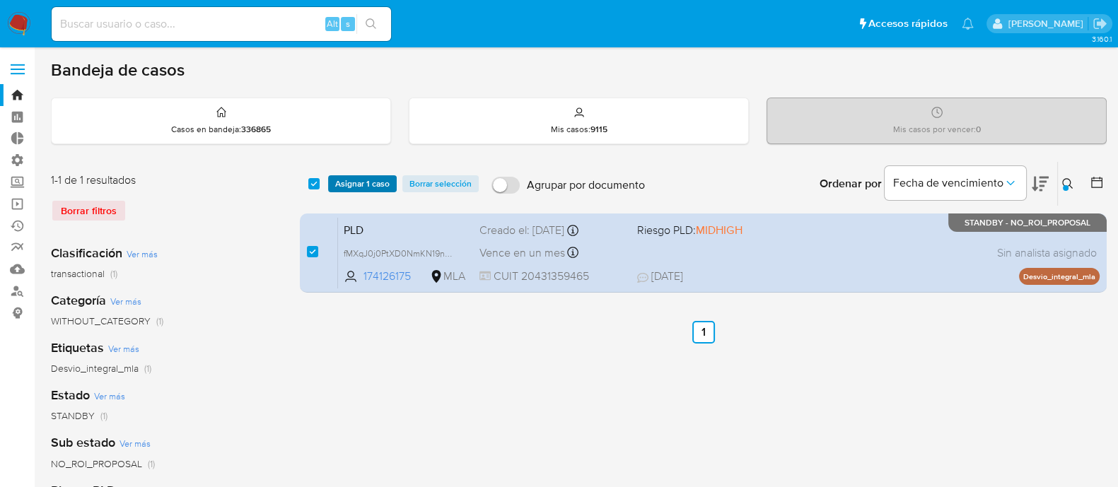
click at [356, 178] on span "Asignar 1 caso" at bounding box center [362, 184] width 54 height 14
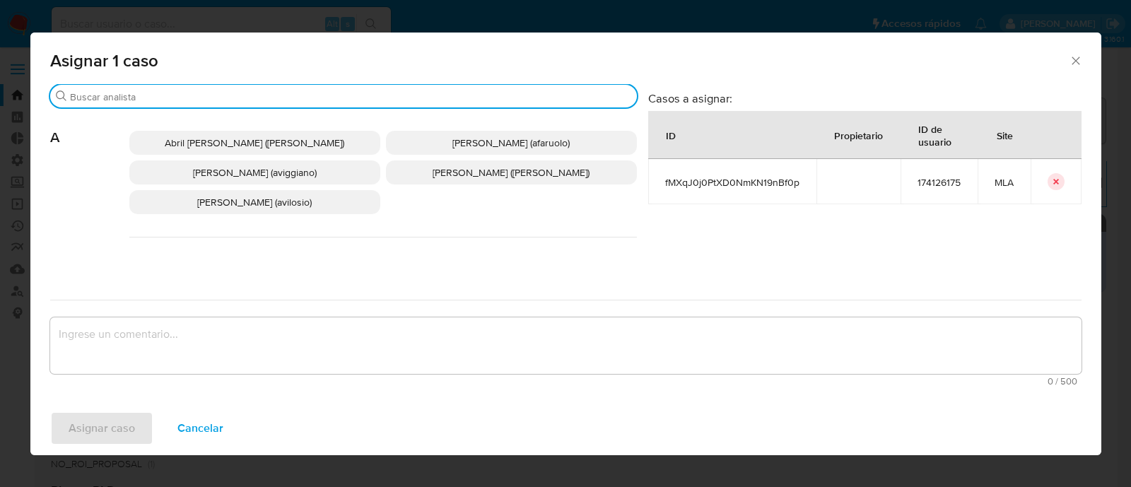
click at [228, 98] on input "Buscar" at bounding box center [350, 96] width 561 height 13
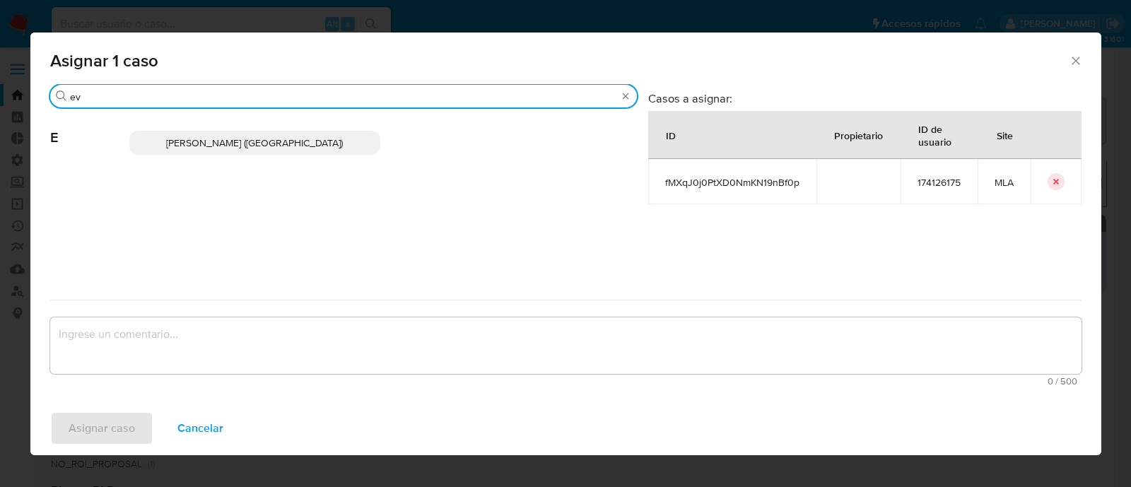
type input "ev"
click at [242, 139] on span "[PERSON_NAME] ([GEOGRAPHIC_DATA])" at bounding box center [254, 143] width 177 height 14
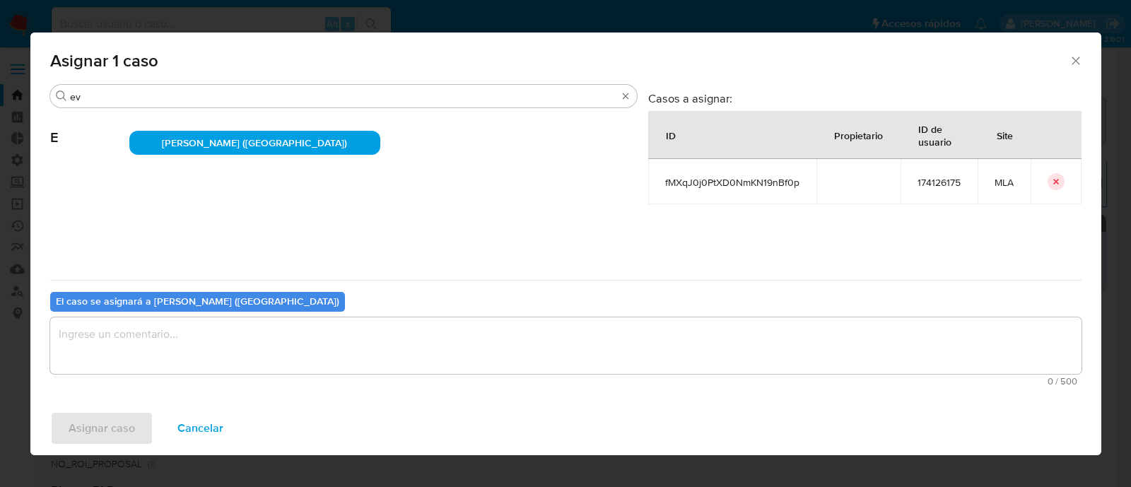
click at [211, 312] on div "El caso se asignará a [PERSON_NAME] (evitiello) 0 / 500 500 caracteres restantes" at bounding box center [565, 336] width 1031 height 112
click at [212, 345] on textarea "assign-modal" at bounding box center [565, 345] width 1031 height 57
drag, startPoint x: 126, startPoint y: 407, endPoint x: 126, endPoint y: 419, distance: 12.0
click at [126, 409] on div "Asignar caso Cancelar" at bounding box center [565, 429] width 1071 height 54
click at [126, 426] on span "Asignar caso" at bounding box center [102, 428] width 66 height 31
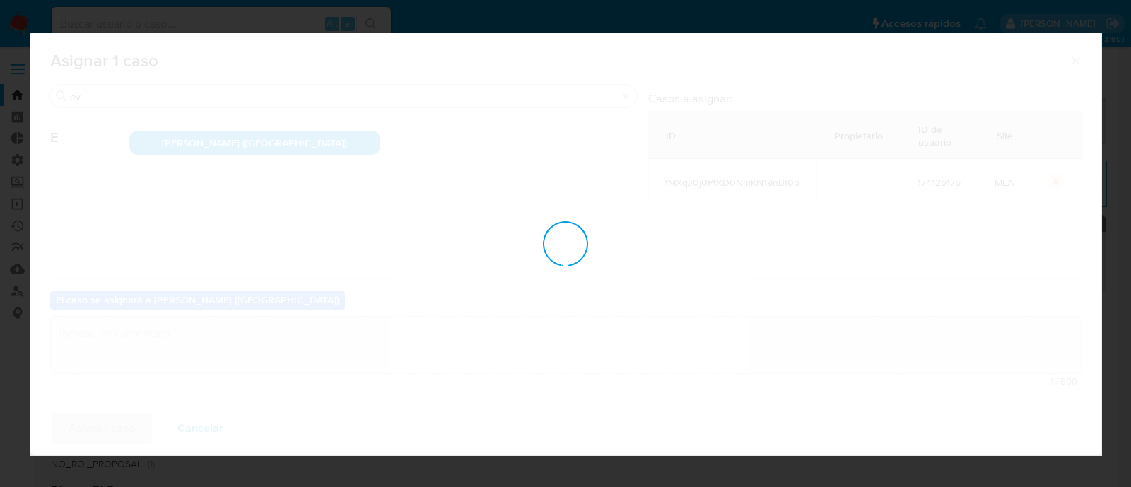
checkbox input "false"
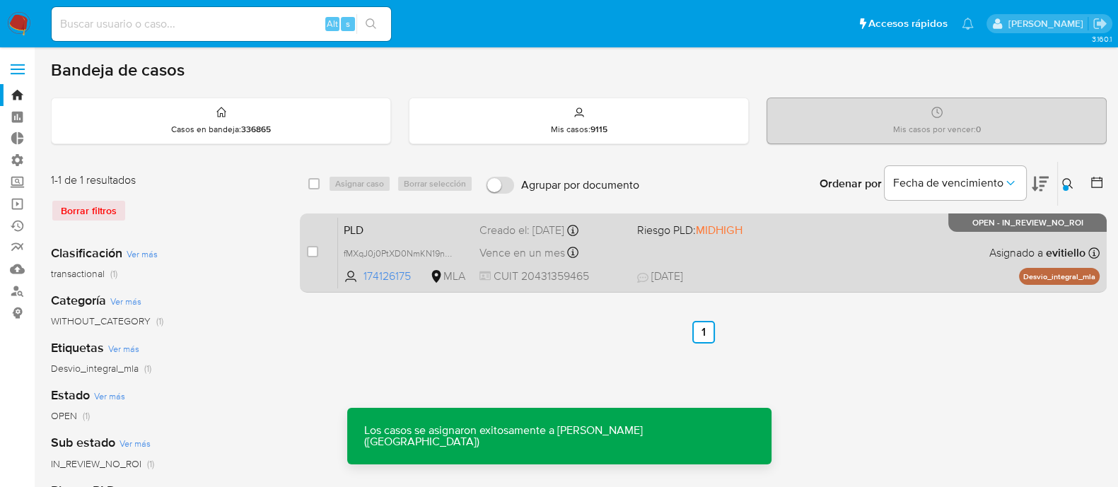
click at [619, 247] on div "Vence en un mes Vence el 29/10/2025 12:13:38" at bounding box center [552, 252] width 146 height 19
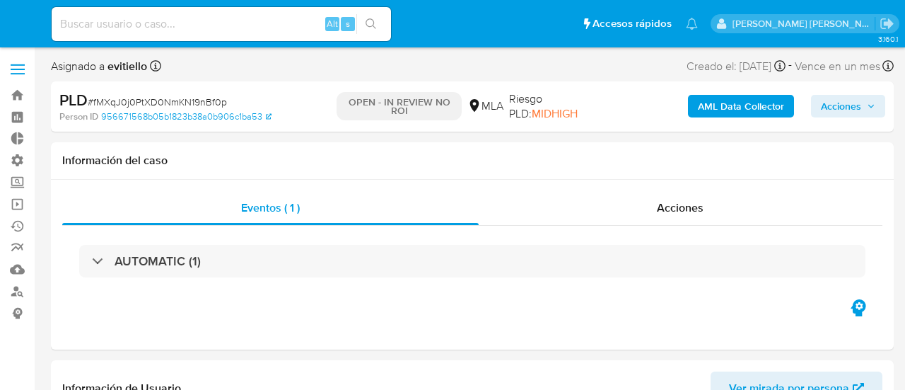
select select "10"
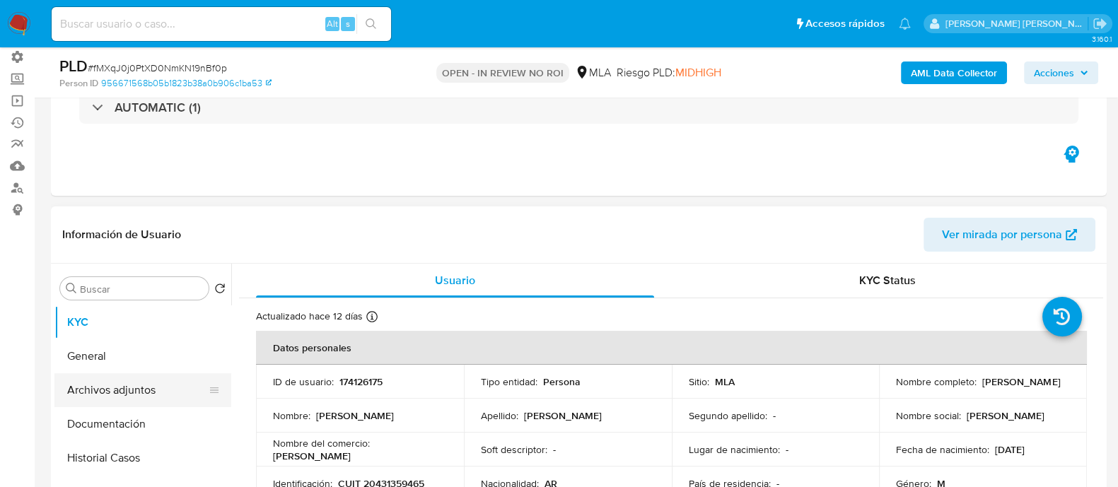
scroll to position [176, 0]
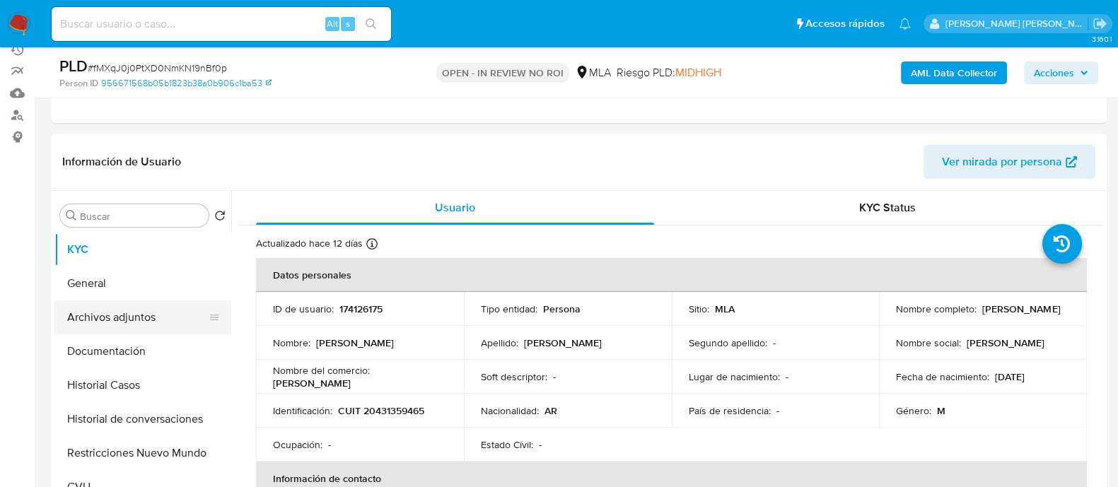
drag, startPoint x: 127, startPoint y: 302, endPoint x: 133, endPoint y: 310, distance: 10.2
click at [127, 303] on button "Archivos adjuntos" at bounding box center [136, 317] width 165 height 34
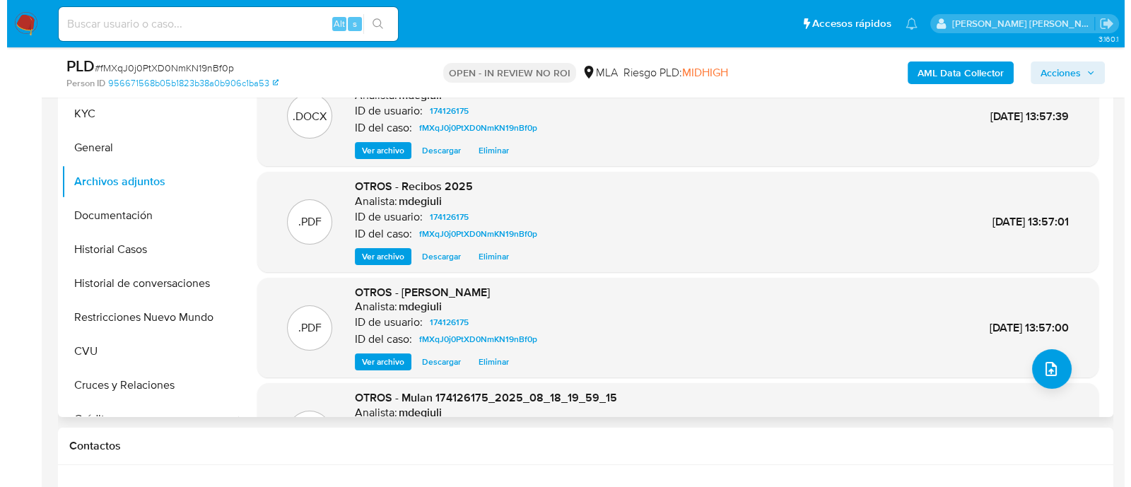
scroll to position [353, 0]
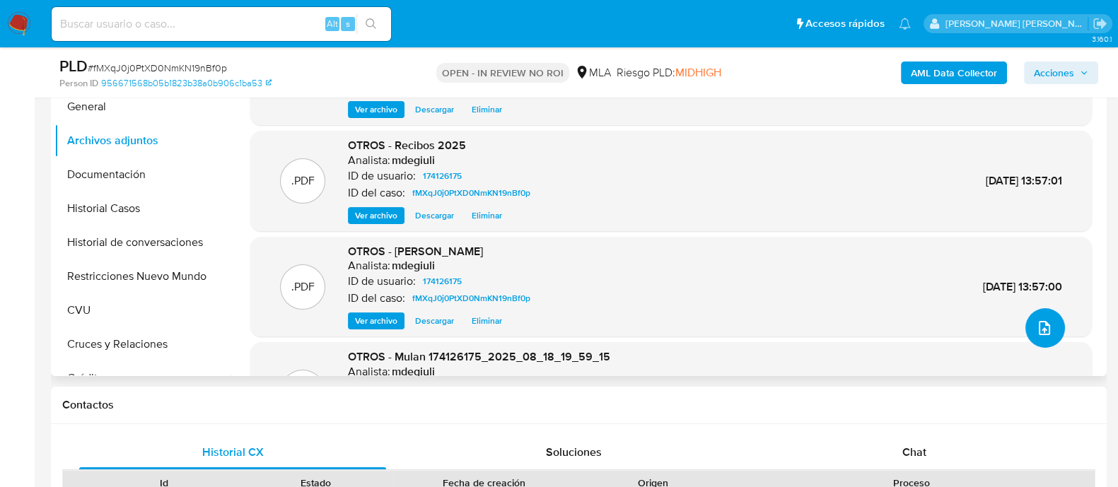
click at [904, 321] on button "upload-file" at bounding box center [1045, 328] width 40 height 40
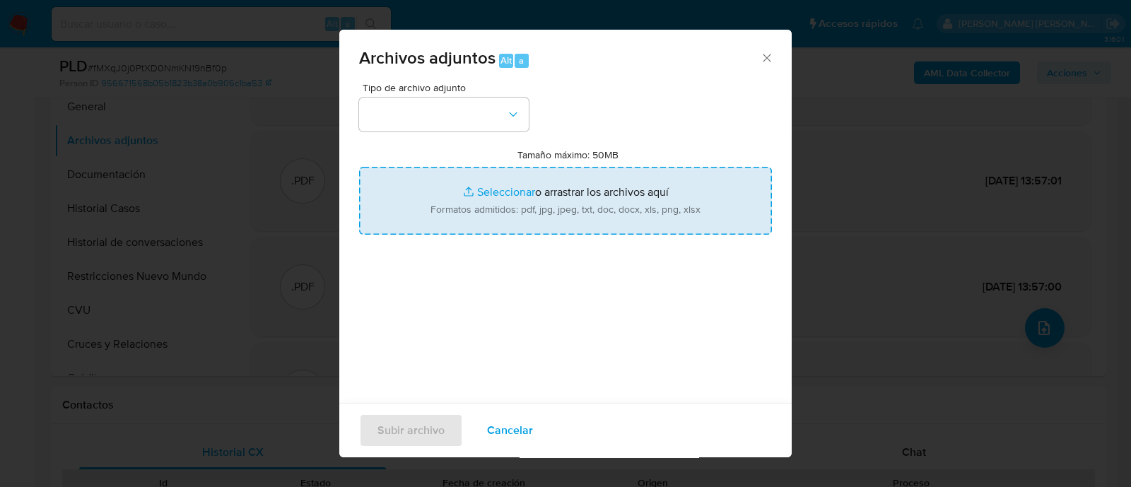
click at [517, 192] on input "Tamaño máximo: 50MB Seleccionar archivos" at bounding box center [565, 201] width 413 height 68
type input "C:\fakepath\v2Caselog [PERSON_NAME].docx"
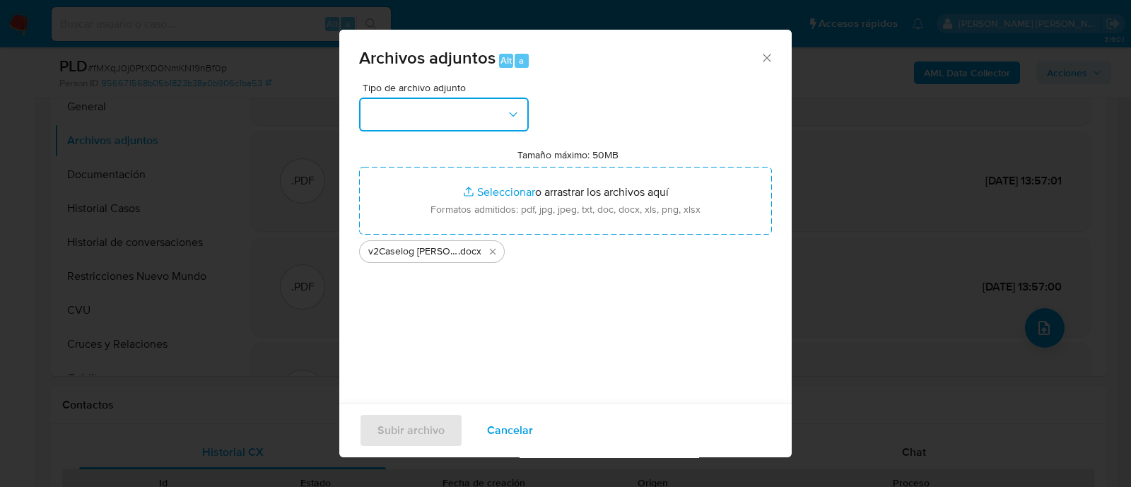
click at [410, 117] on button "button" at bounding box center [444, 115] width 170 height 34
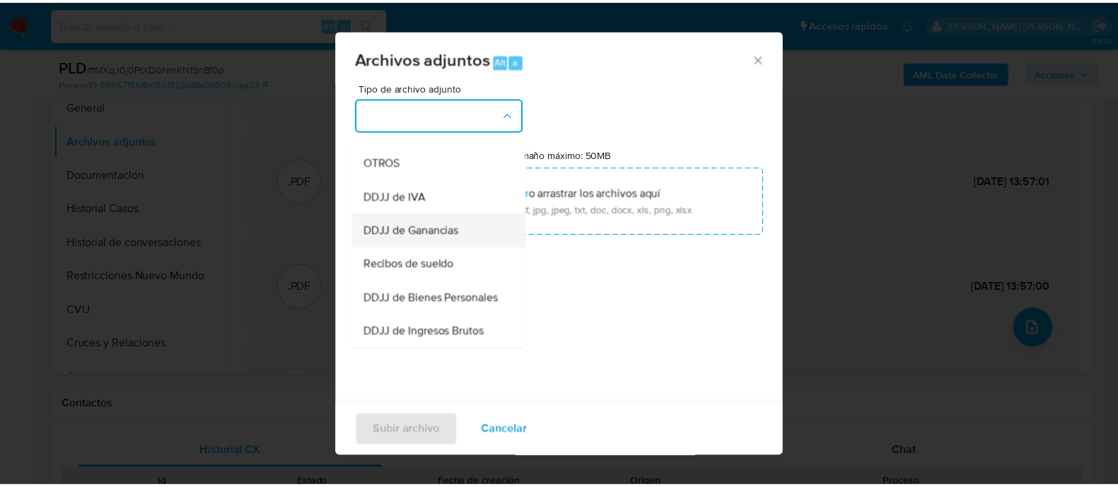
scroll to position [265, 0]
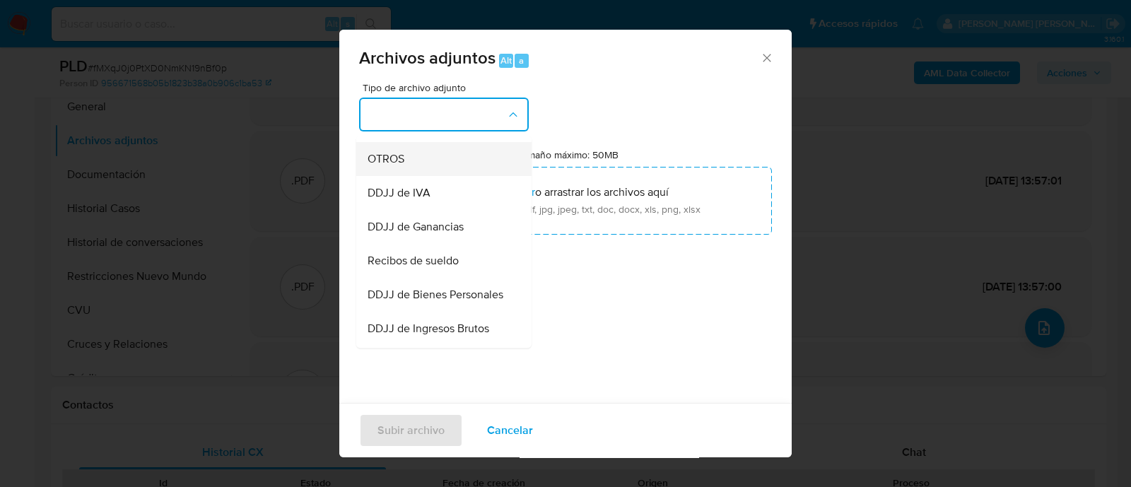
click at [423, 176] on div "OTROS" at bounding box center [440, 159] width 144 height 34
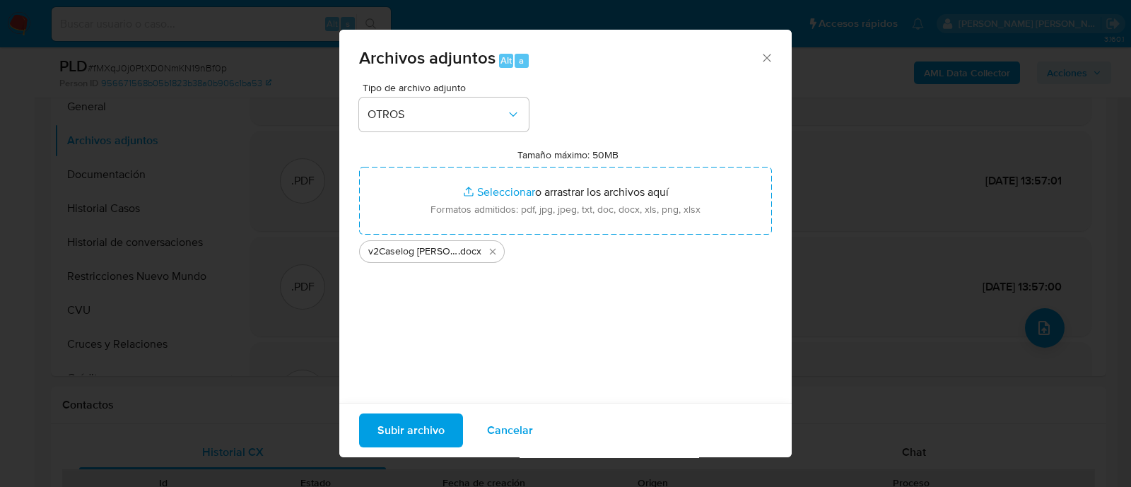
click at [438, 389] on span "Subir archivo" at bounding box center [411, 430] width 67 height 31
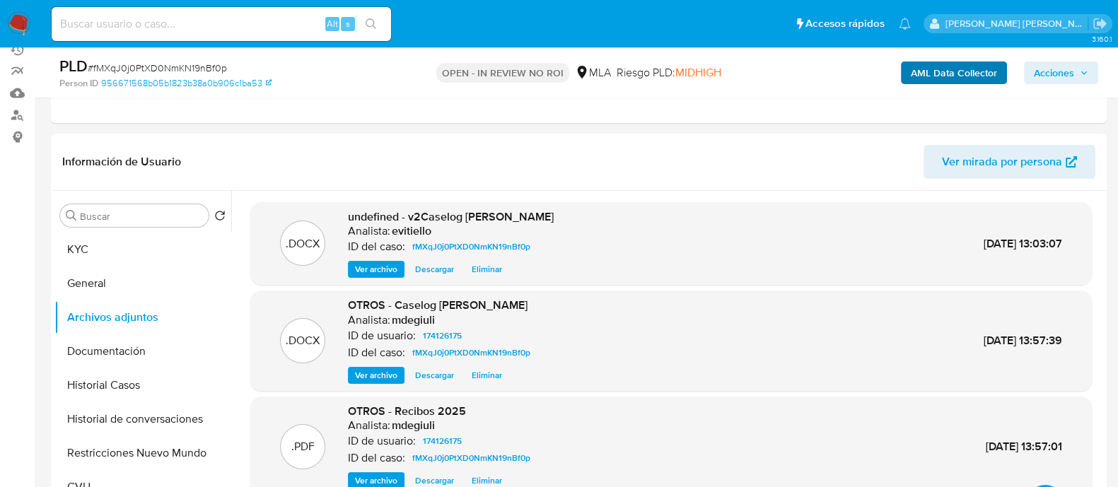
scroll to position [0, 0]
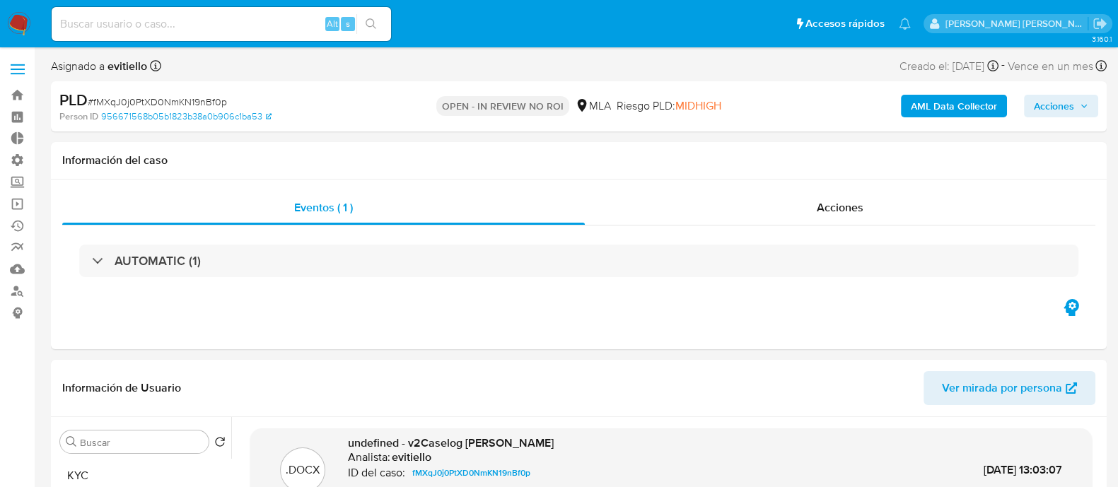
click at [904, 103] on span "Acciones" at bounding box center [1054, 106] width 40 height 23
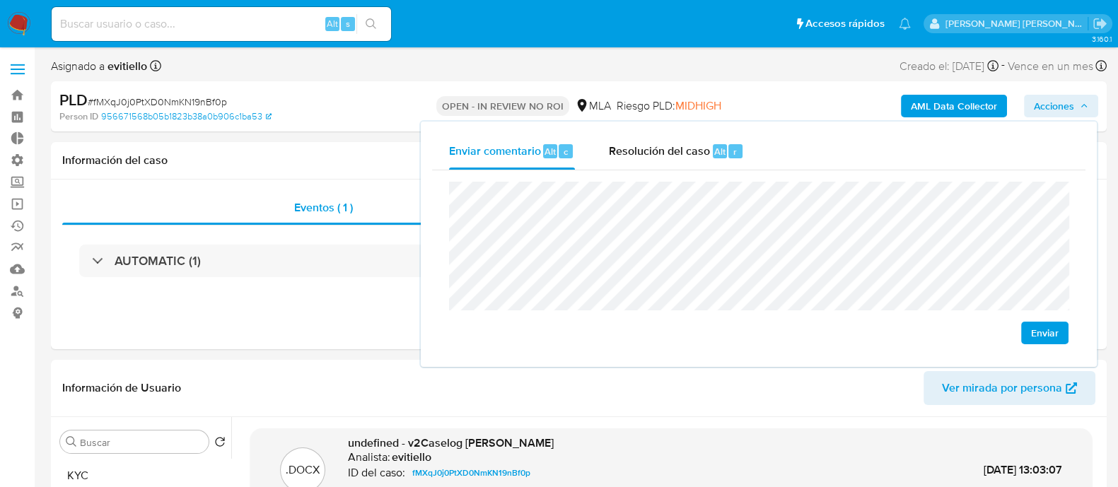
click at [904, 331] on span "Enviar" at bounding box center [1045, 333] width 28 height 20
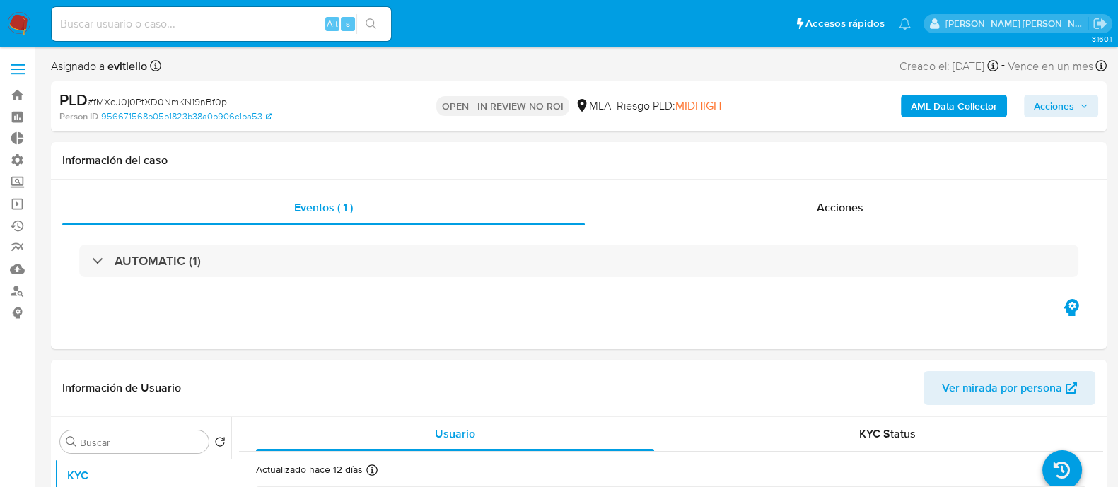
click at [1064, 115] on span "Acciones" at bounding box center [1054, 106] width 40 height 23
select select "10"
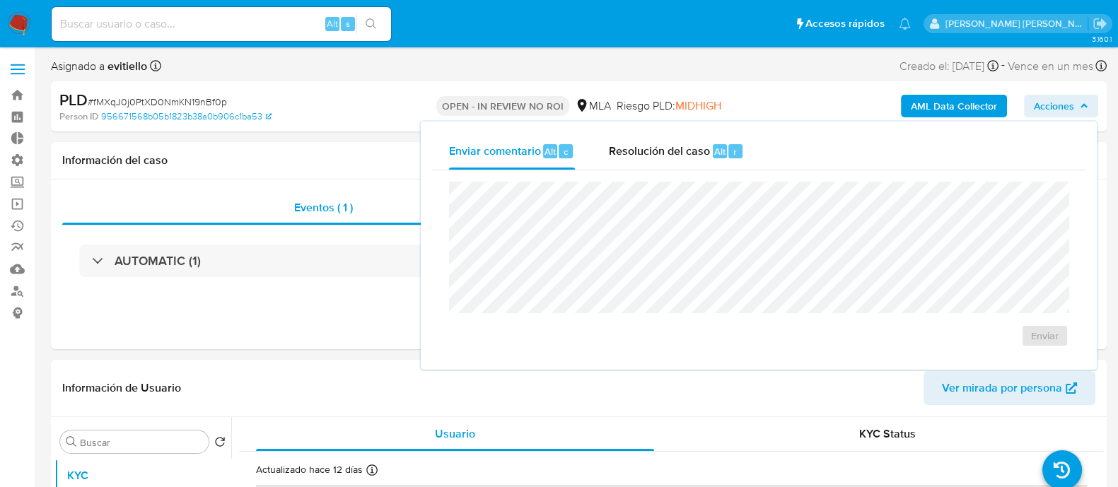
click at [597, 172] on div "Enviar" at bounding box center [758, 264] width 653 height 188
click at [654, 158] on span "Resolución del caso" at bounding box center [659, 151] width 101 height 16
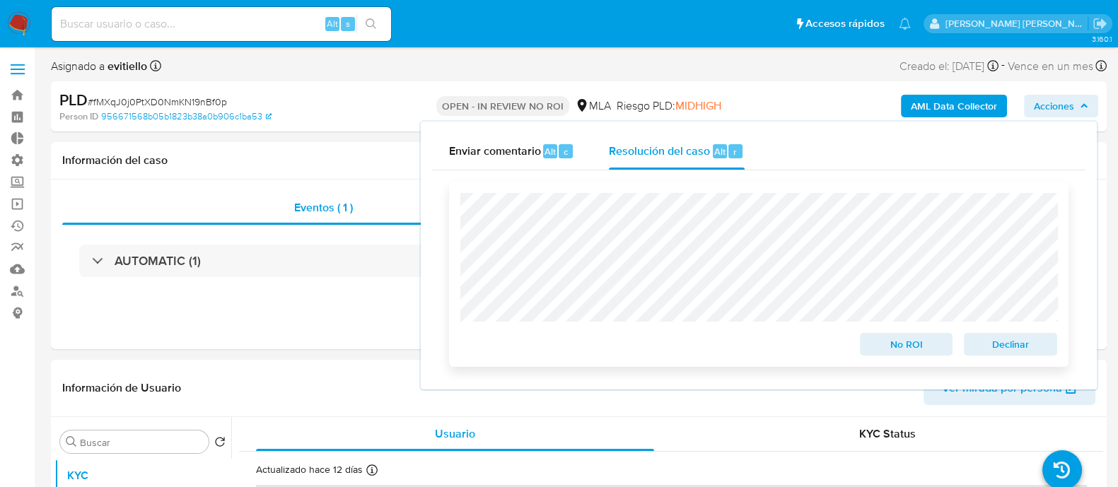
click at [886, 344] on span "No ROI" at bounding box center [907, 344] width 74 height 20
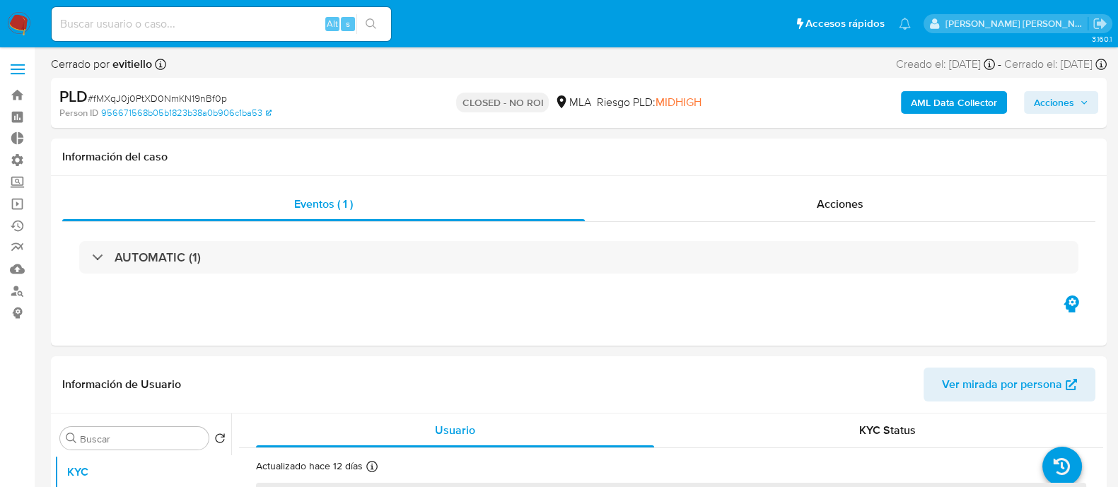
select select "10"
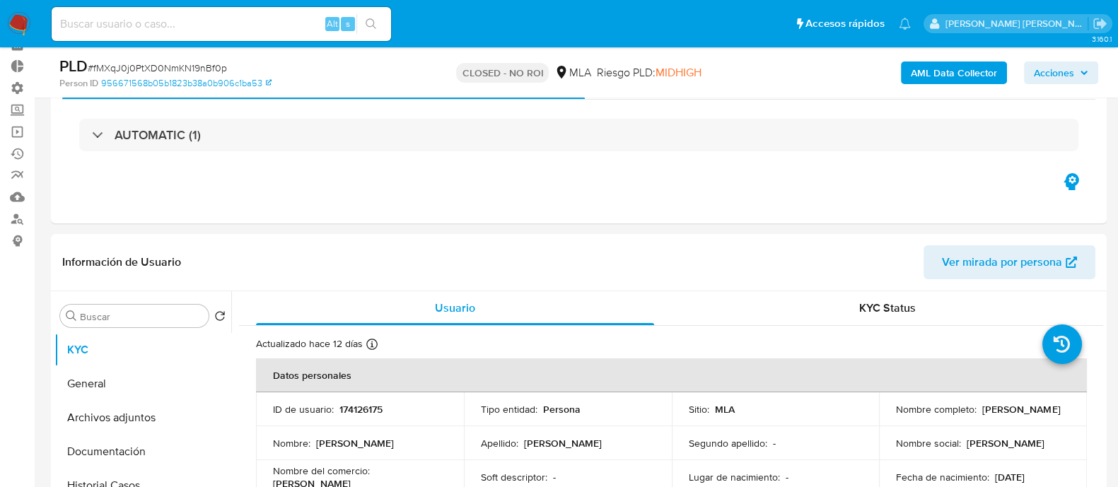
scroll to position [88, 0]
